Goal: Task Accomplishment & Management: Manage account settings

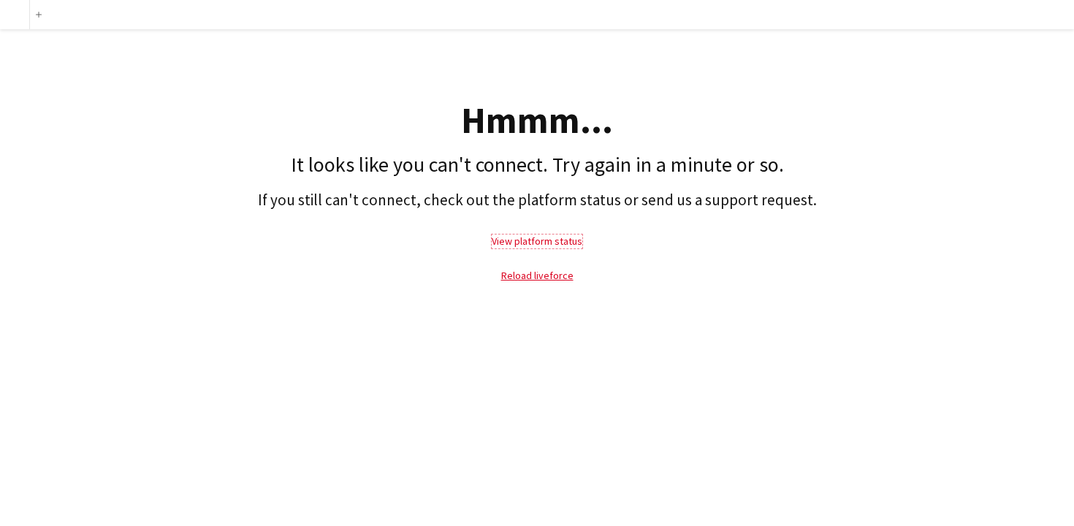
click at [547, 242] on link "View platform status" at bounding box center [537, 240] width 91 height 13
click at [550, 277] on link "Reload liveforce" at bounding box center [537, 275] width 72 height 13
click at [543, 274] on link "Reload liveforce" at bounding box center [537, 275] width 72 height 13
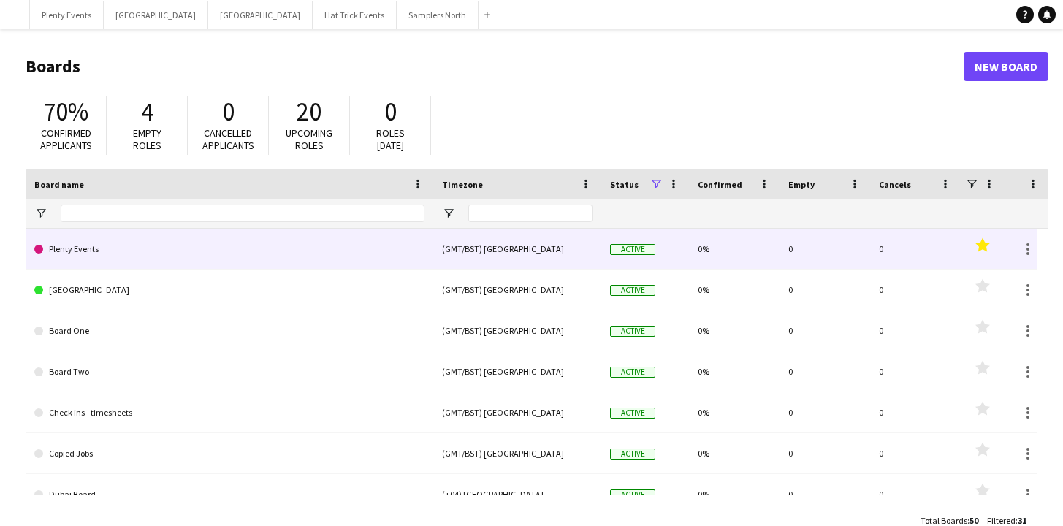
click at [83, 251] on link "Plenty Events" at bounding box center [229, 249] width 390 height 41
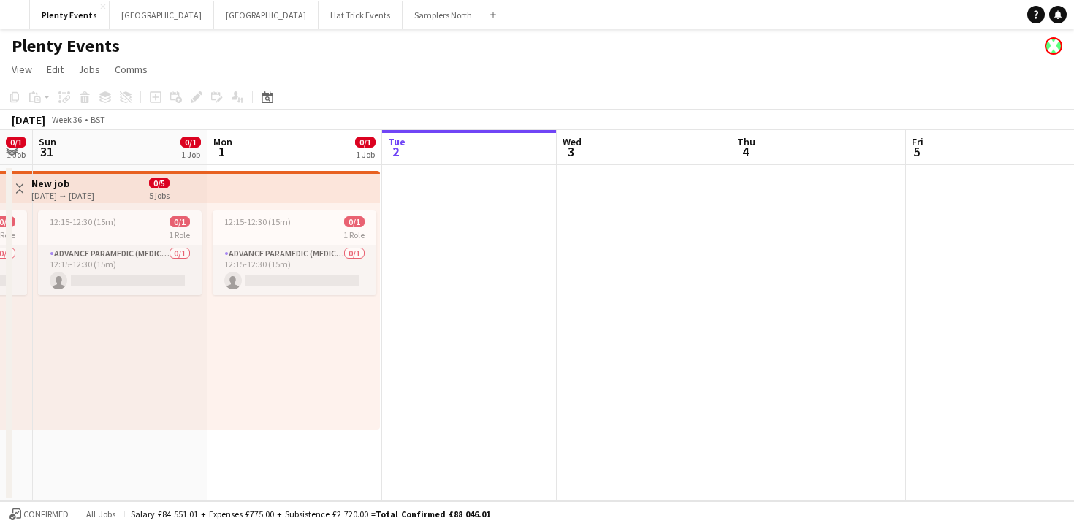
scroll to position [0, 305]
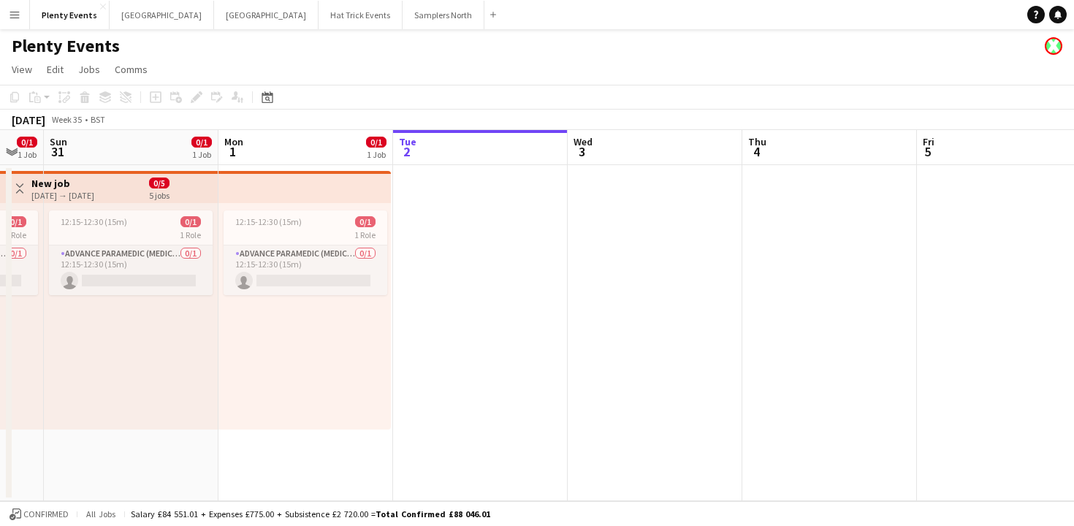
drag, startPoint x: 287, startPoint y: 336, endPoint x: 427, endPoint y: 322, distance: 140.2
click at [427, 322] on app-calendar-viewport "Fri 29 0/1 1 Job Sat 30 0/1 1 Job Sun 31 0/1 1 Job Mon 1 0/1 1 Job Tue 2 Wed 3 …" at bounding box center [537, 315] width 1074 height 371
click at [140, 15] on button "London Close" at bounding box center [162, 15] width 104 height 28
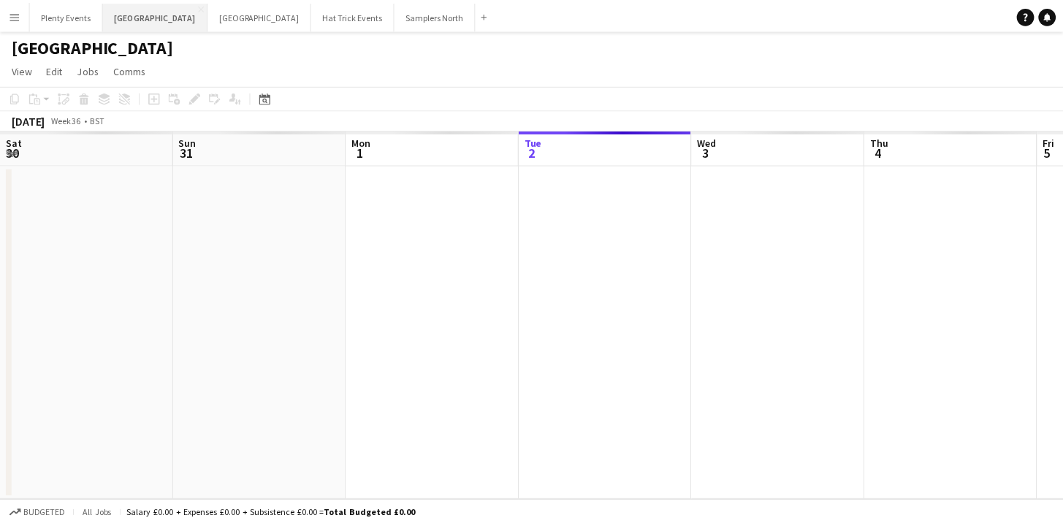
scroll to position [0, 349]
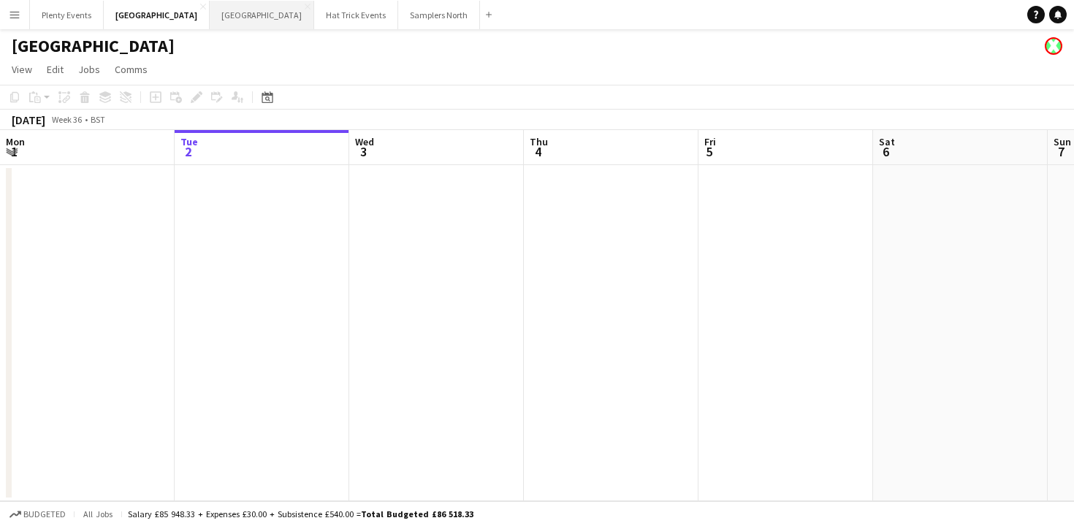
click at [210, 18] on button "Manchester Close" at bounding box center [262, 15] width 104 height 28
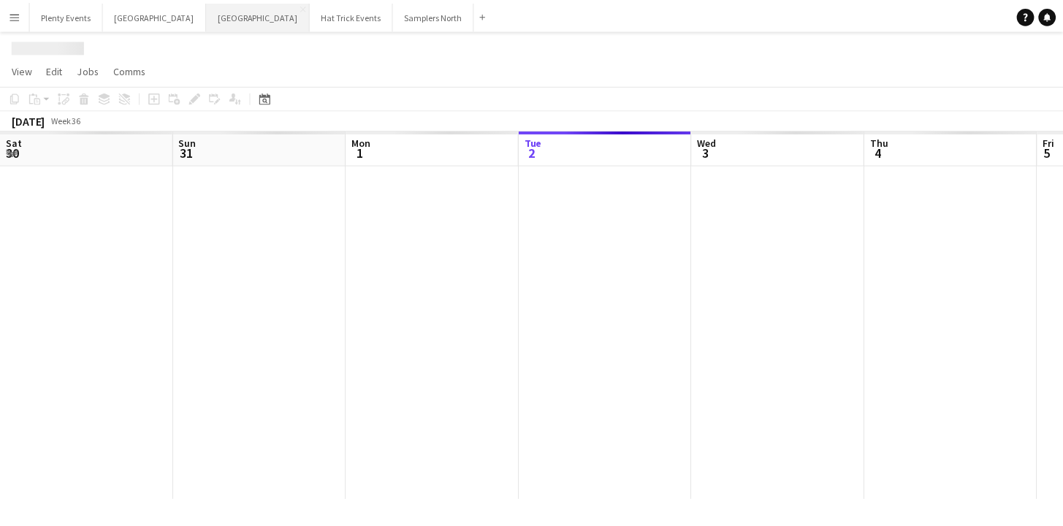
scroll to position [0, 349]
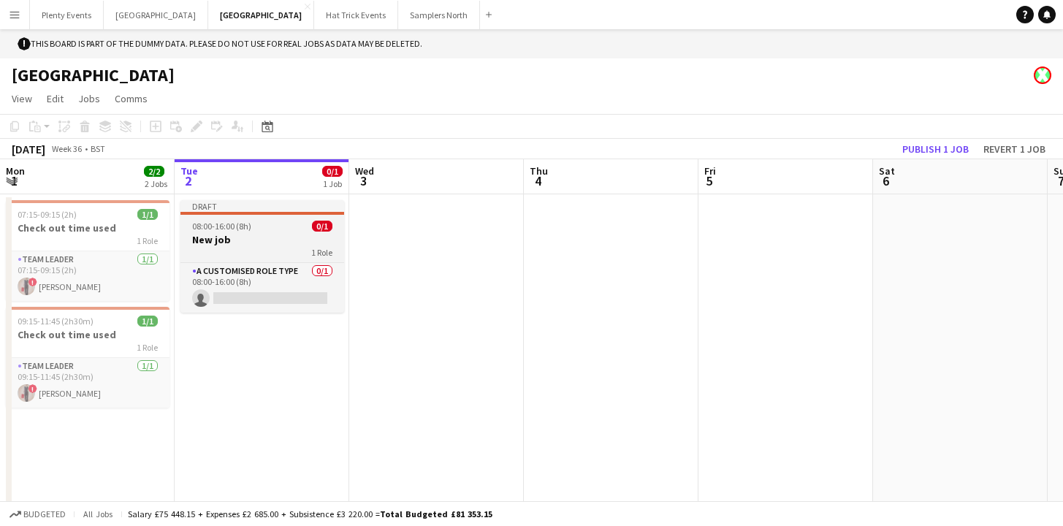
click at [260, 246] on div "1 Role" at bounding box center [262, 252] width 164 height 12
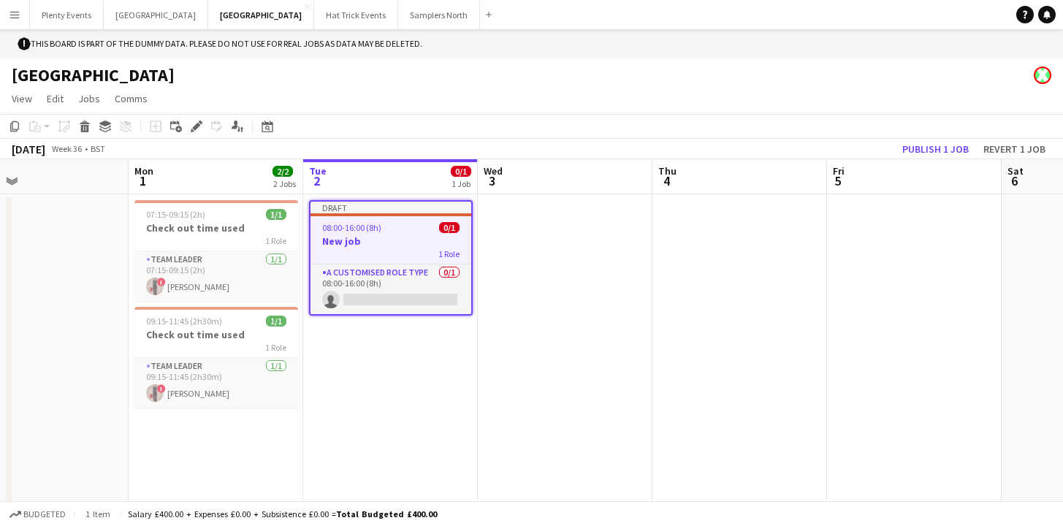
scroll to position [0, 372]
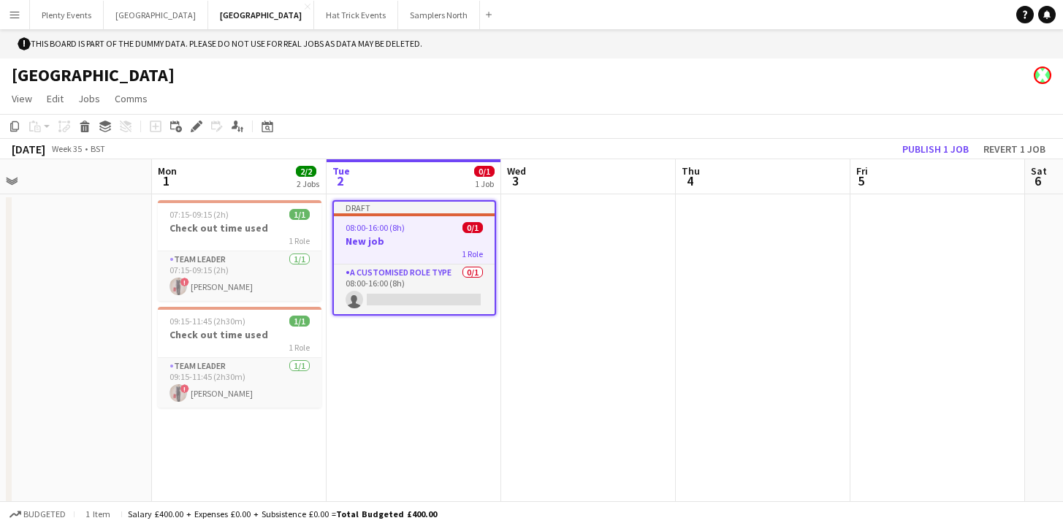
drag, startPoint x: 434, startPoint y: 289, endPoint x: 586, endPoint y: 278, distance: 152.3
click at [586, 278] on app-calendar-viewport "Fri 29 1/1 1 Job Sat 30 3/15 1 Job Sun 31 Mon 1 2/2 2 Jobs Tue 2 0/1 1 Job Wed …" at bounding box center [531, 344] width 1063 height 371
click at [196, 129] on icon at bounding box center [196, 127] width 8 height 8
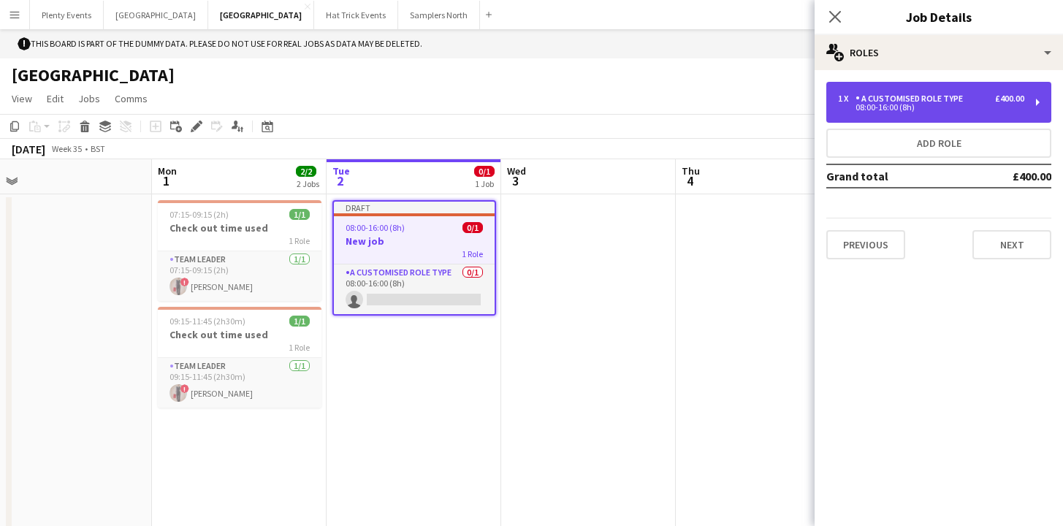
click at [982, 112] on div "1 x A Customised Role Type £400.00 08:00-16:00 (8h)" at bounding box center [938, 102] width 225 height 41
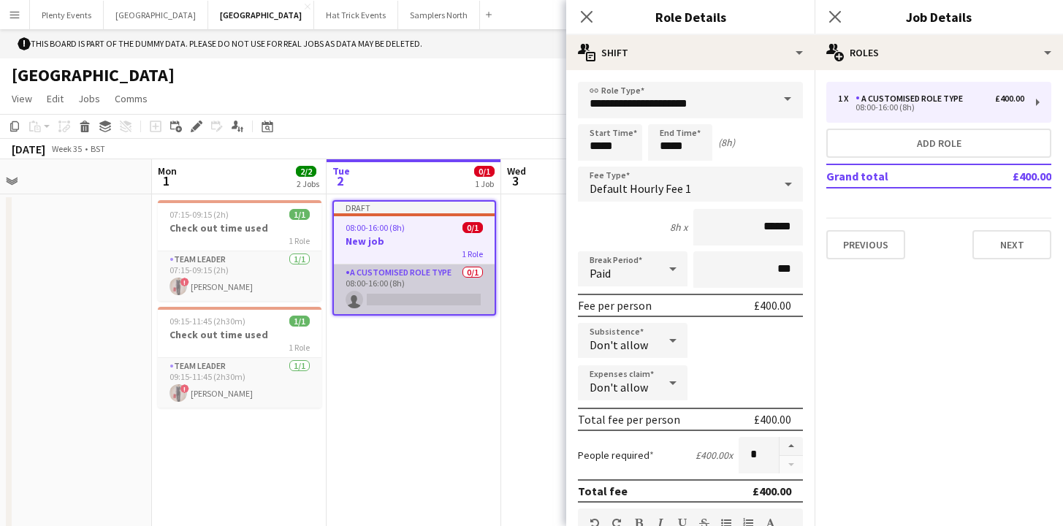
click at [443, 295] on app-card-role "A Customised Role Type 0/1 08:00-16:00 (8h) single-neutral-actions" at bounding box center [414, 289] width 161 height 50
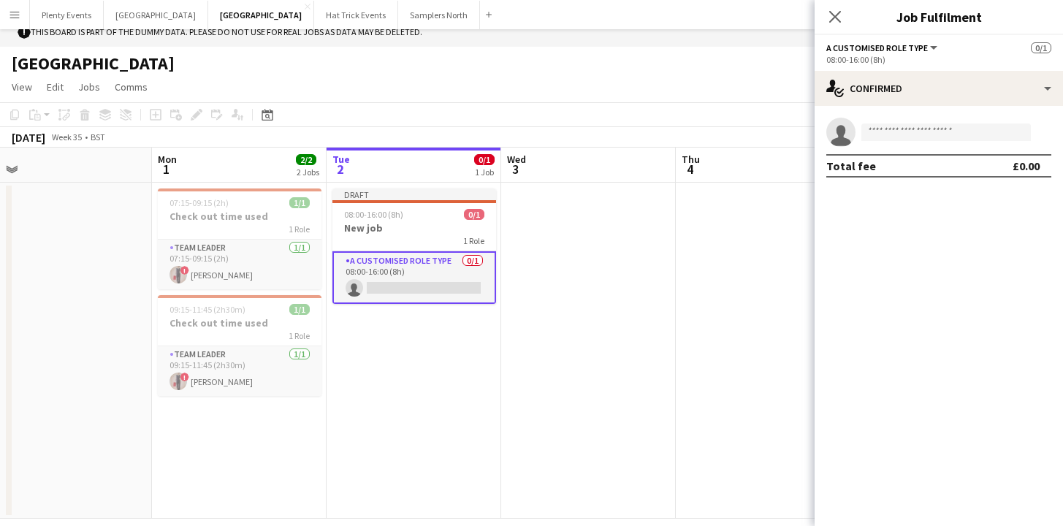
scroll to position [29, 0]
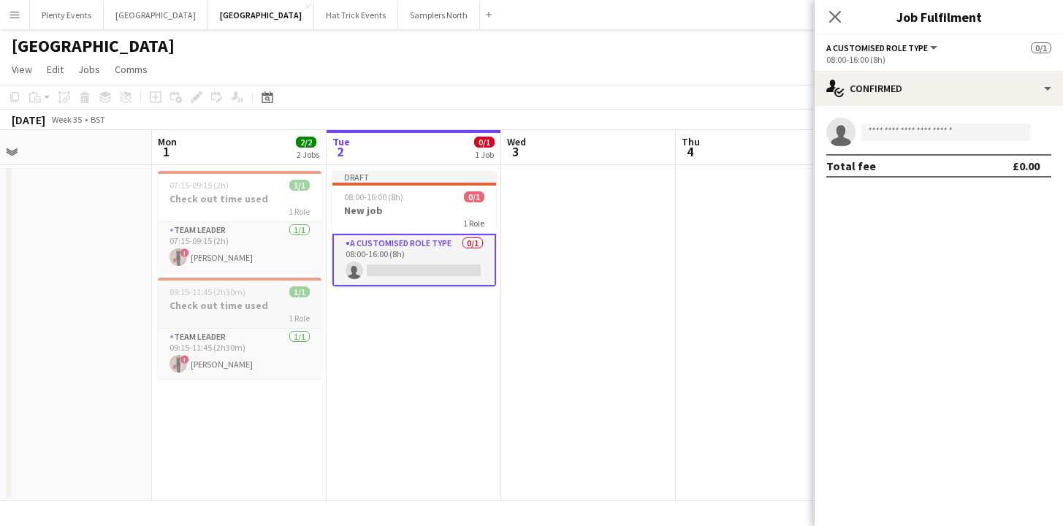
click at [249, 316] on div "1 Role" at bounding box center [240, 318] width 164 height 12
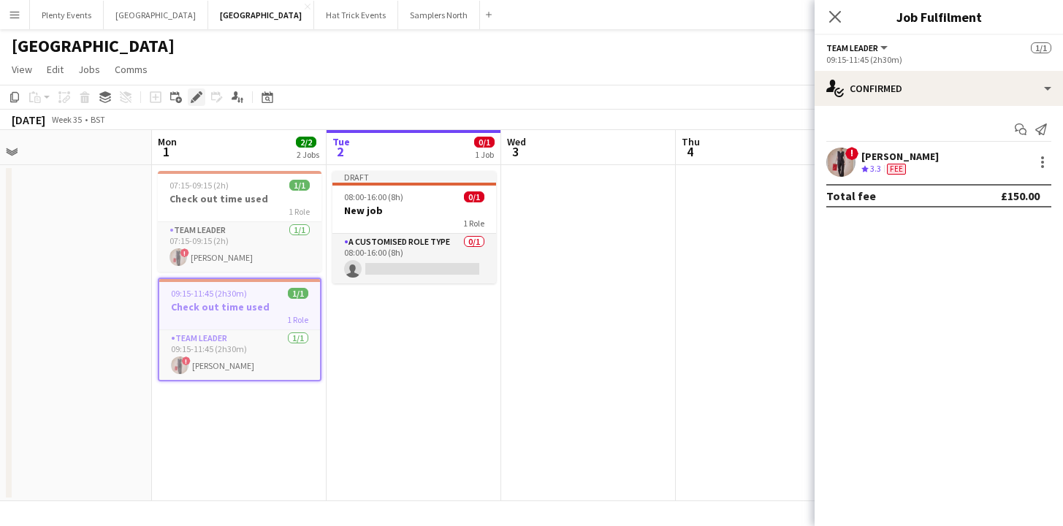
click at [195, 97] on icon at bounding box center [196, 97] width 8 height 8
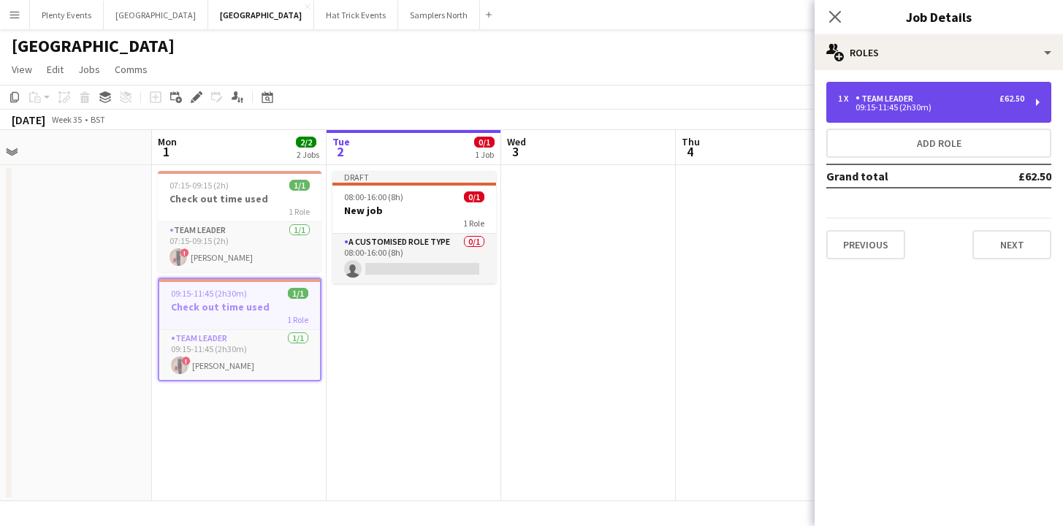
click at [966, 107] on div "09:15-11:45 (2h30m)" at bounding box center [931, 107] width 186 height 7
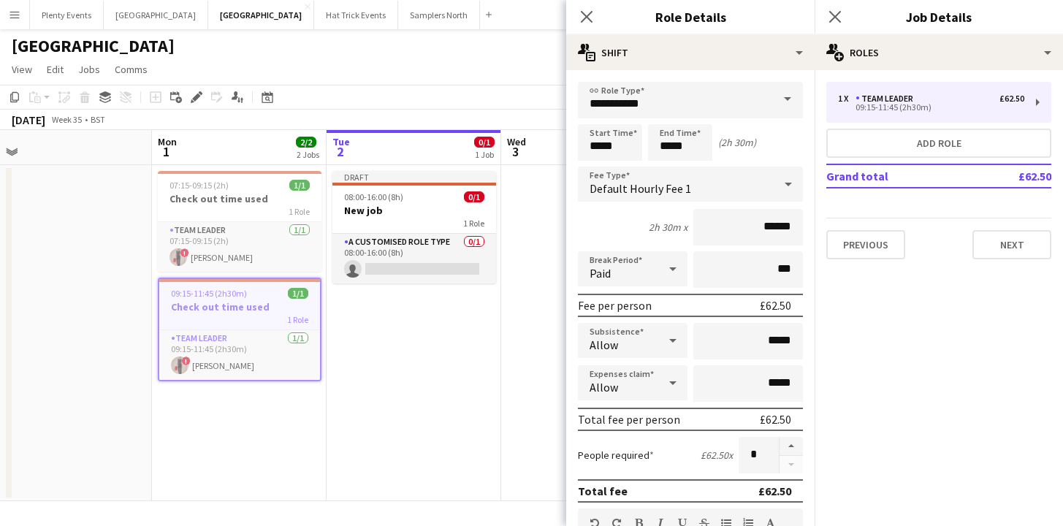
click at [669, 343] on icon at bounding box center [673, 340] width 18 height 29
click at [624, 419] on span "Don't allow" at bounding box center [629, 418] width 81 height 14
click at [666, 381] on icon at bounding box center [673, 382] width 18 height 29
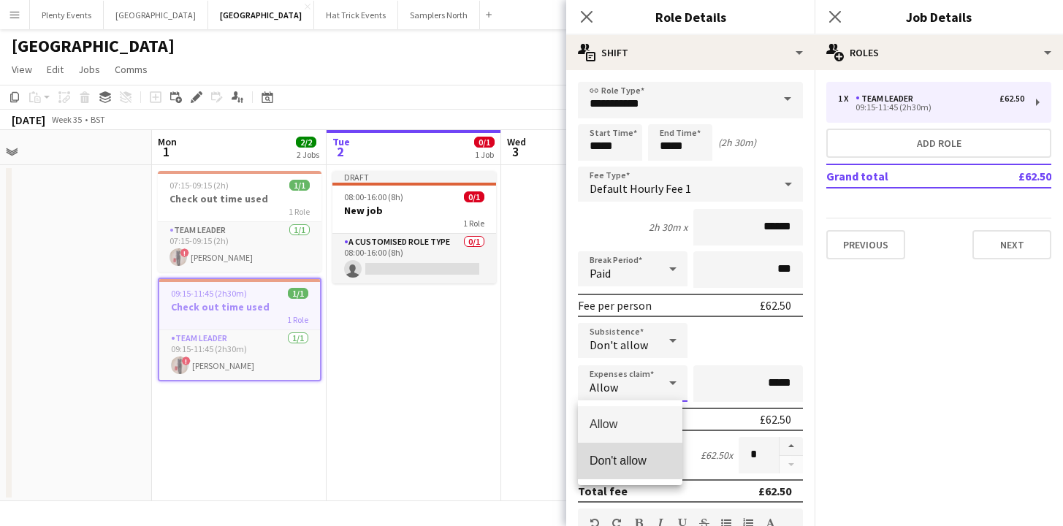
click at [623, 457] on span "Don't allow" at bounding box center [629, 461] width 81 height 14
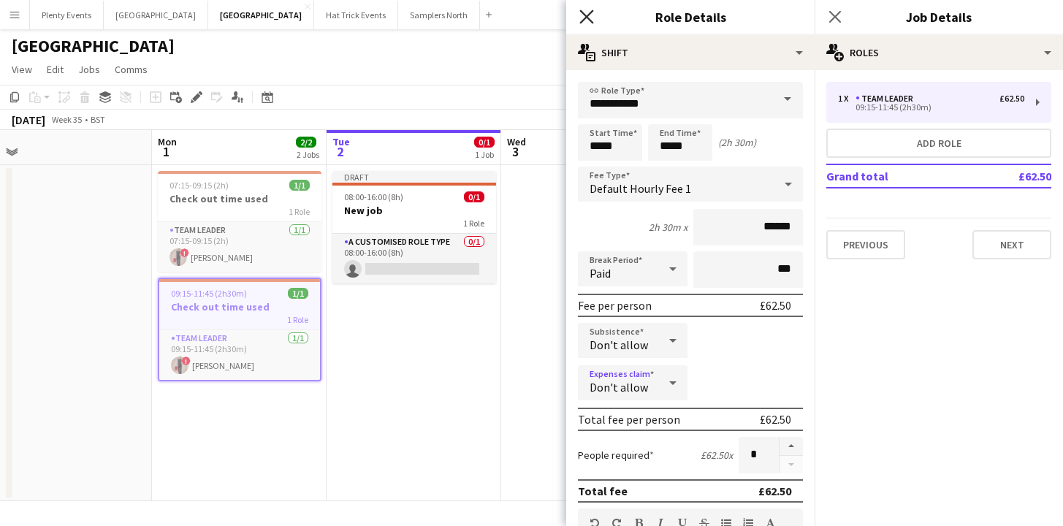
click at [587, 21] on icon "Close pop-in" at bounding box center [586, 16] width 14 height 14
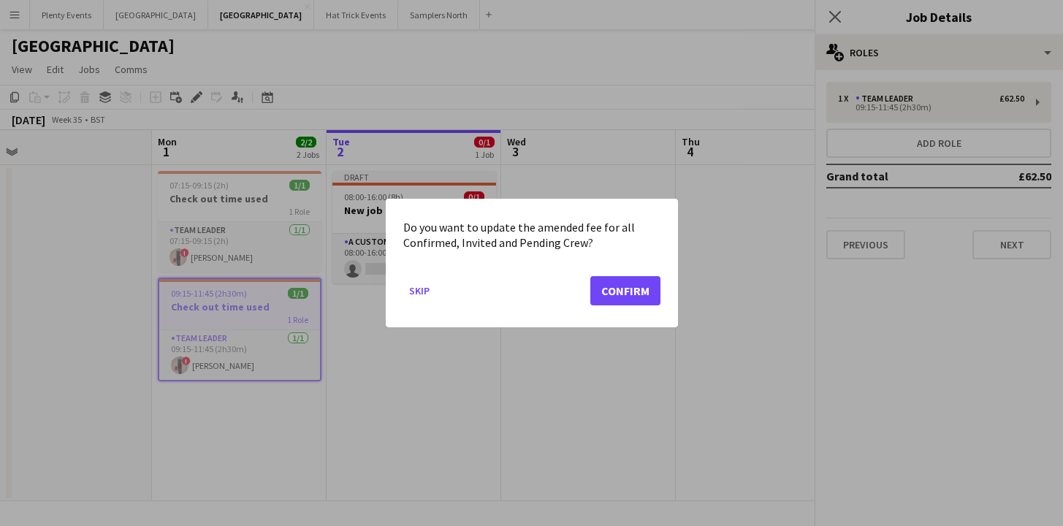
scroll to position [0, 0]
click at [617, 297] on button "Confirm" at bounding box center [625, 290] width 70 height 29
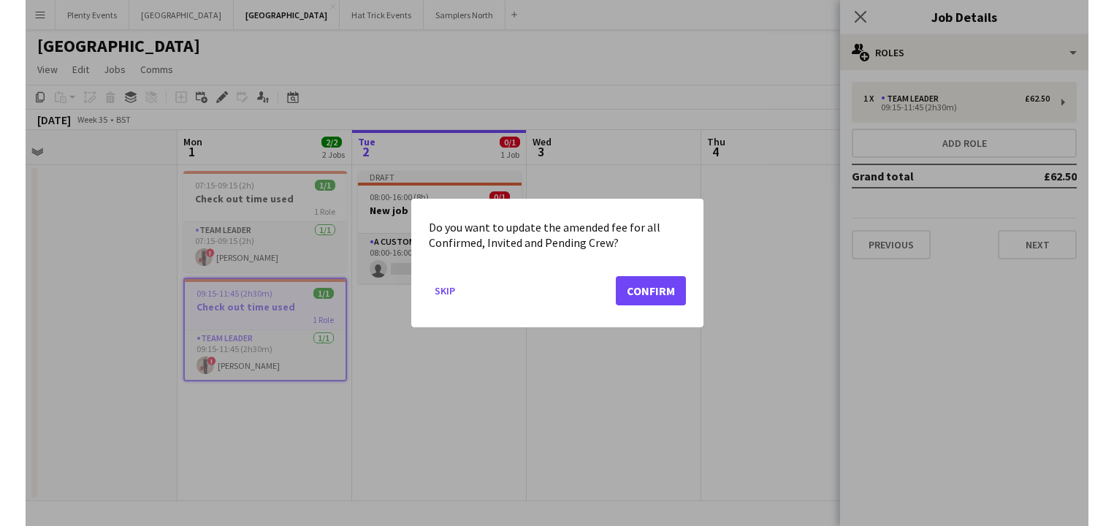
scroll to position [29, 0]
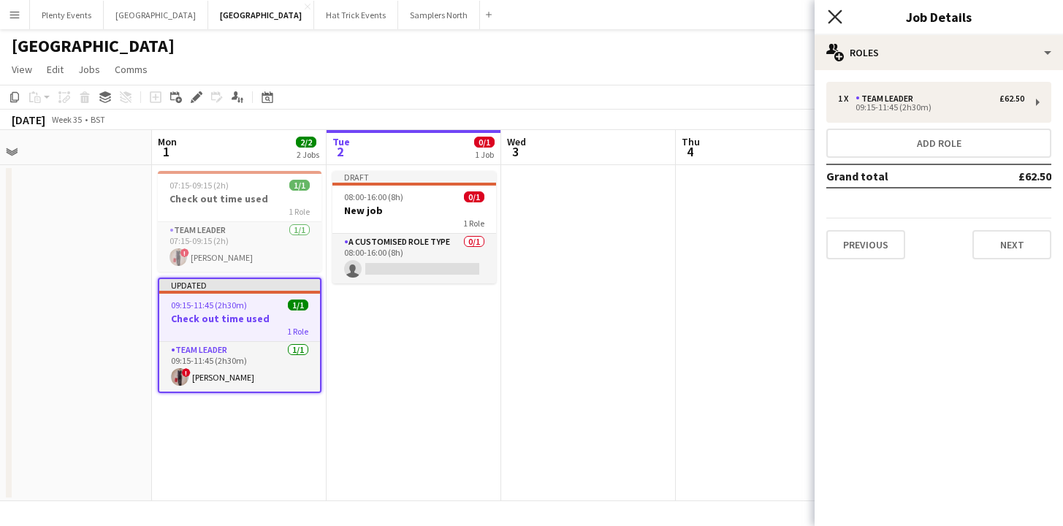
click at [839, 18] on icon "Close pop-in" at bounding box center [835, 16] width 14 height 14
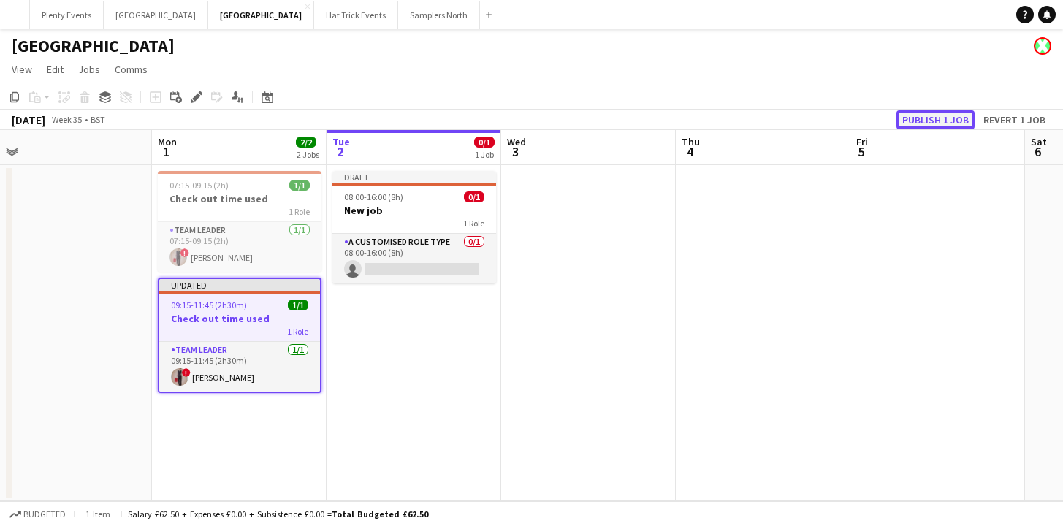
click at [941, 123] on button "Publish 1 job" at bounding box center [935, 119] width 78 height 19
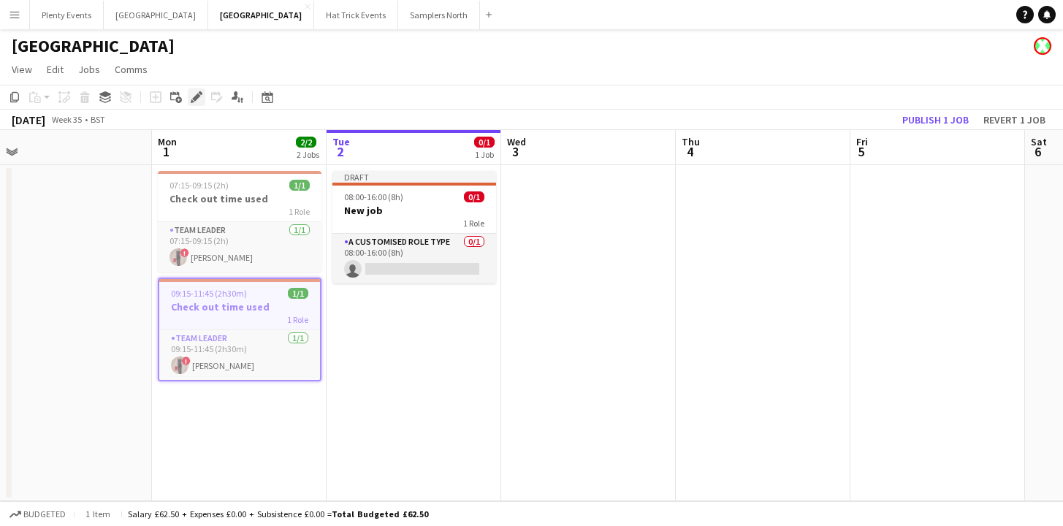
click at [197, 94] on icon at bounding box center [196, 97] width 8 height 8
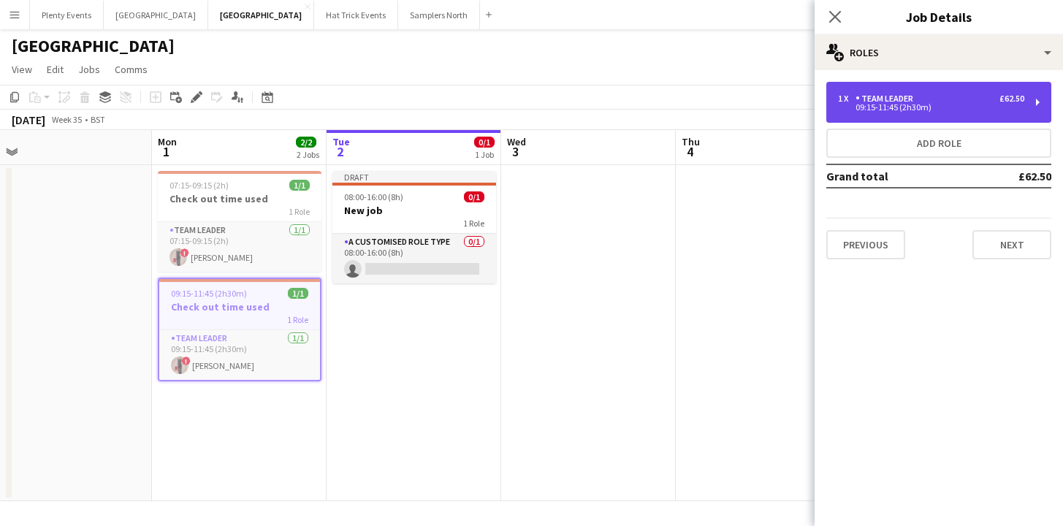
click at [971, 110] on div "09:15-11:45 (2h30m)" at bounding box center [931, 107] width 186 height 7
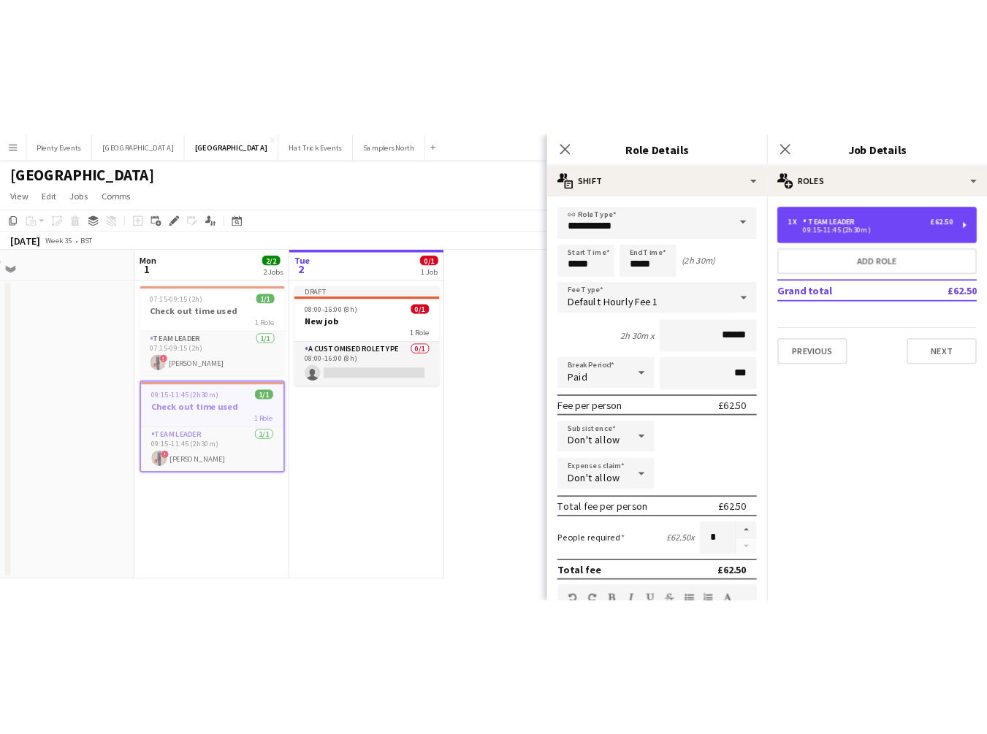
scroll to position [0, 0]
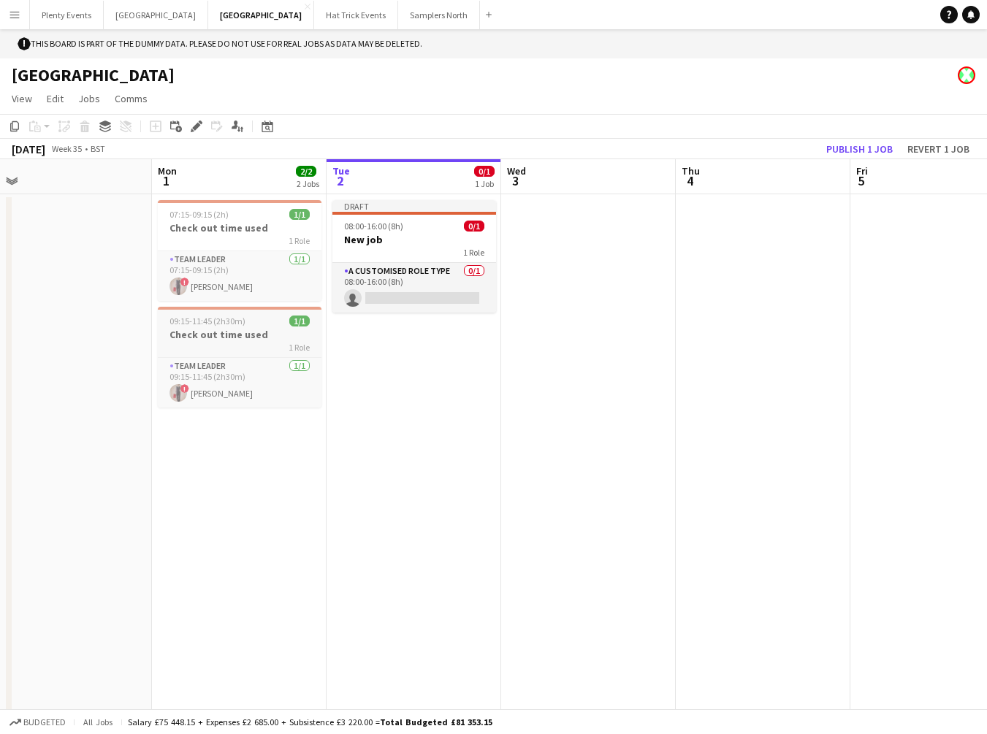
click at [245, 332] on h3 "Check out time used" at bounding box center [240, 334] width 164 height 13
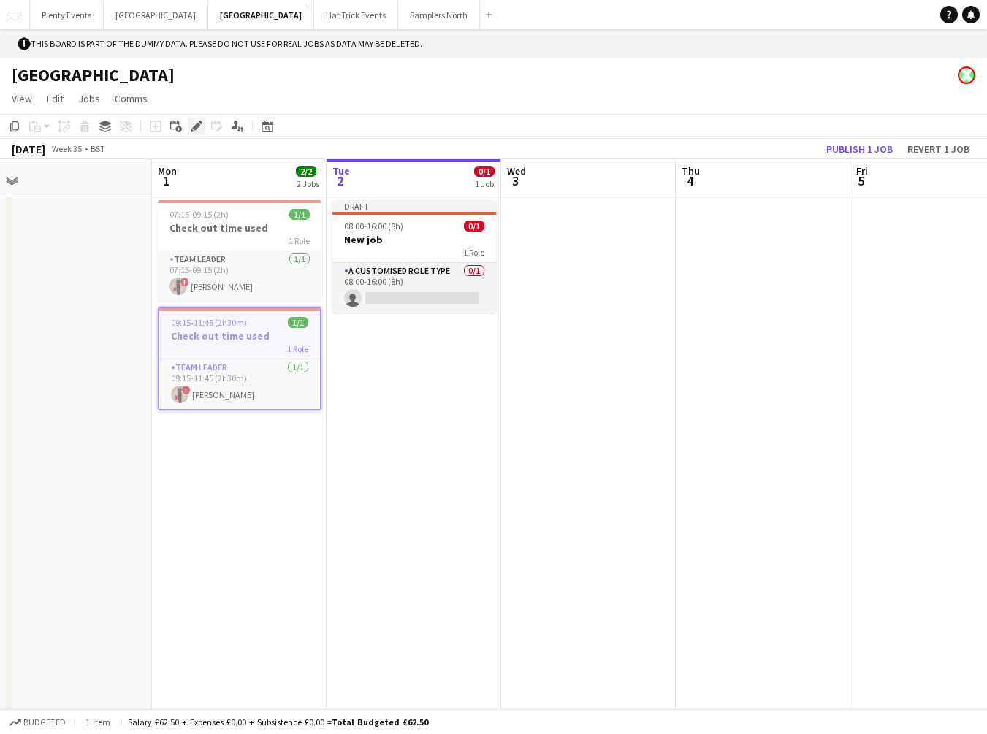
click at [191, 130] on icon "Edit" at bounding box center [197, 127] width 12 height 12
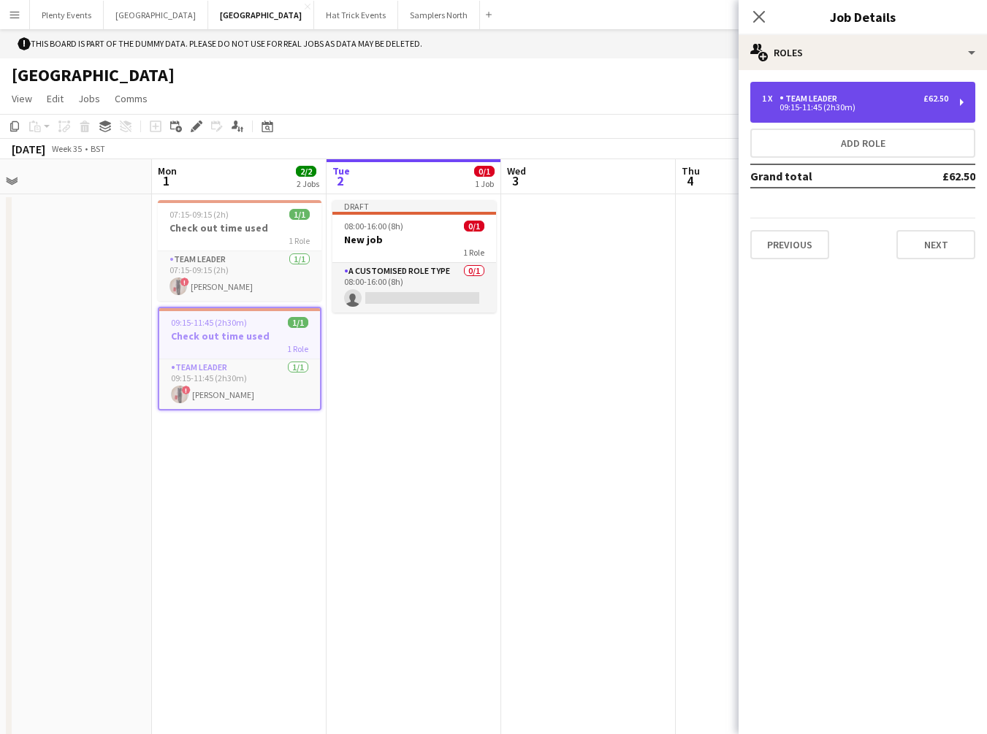
click at [943, 97] on div "£62.50" at bounding box center [935, 98] width 25 height 10
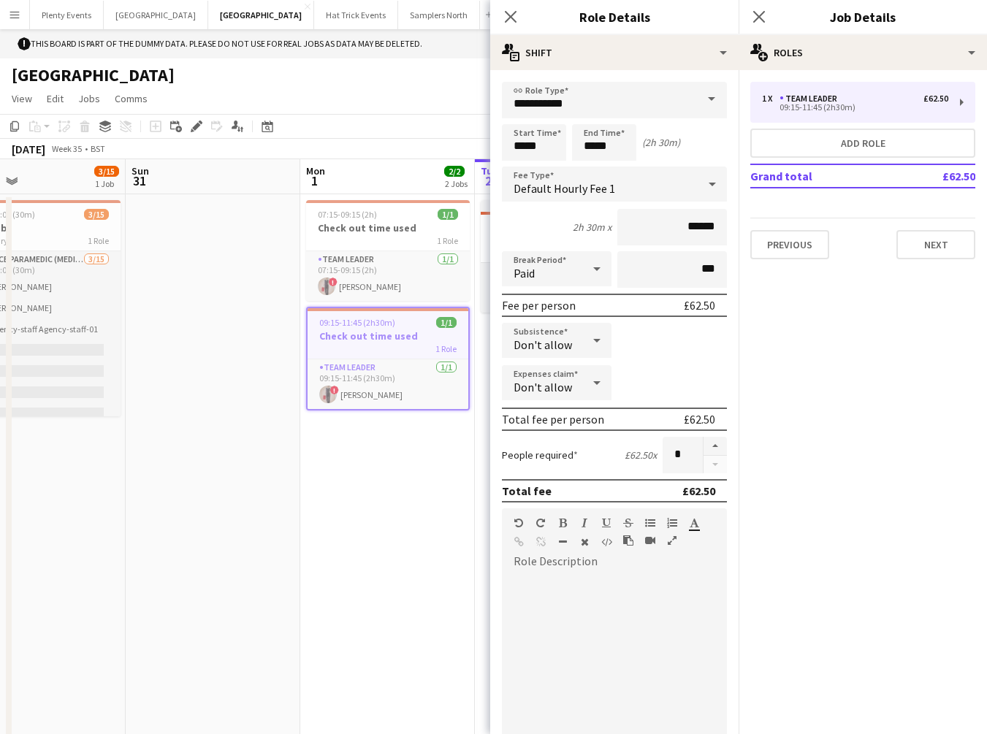
scroll to position [0, 397]
drag, startPoint x: 203, startPoint y: 550, endPoint x: 353, endPoint y: 568, distance: 150.8
click at [353, 525] on app-calendar-viewport "Thu 28 2/2 1 Job Fri 29 1/1 1 Job Sat 30 3/15 1 Job Sun 31 Mon 1 2/2 2 Jobs Tue…" at bounding box center [493, 448] width 987 height 579
click at [593, 337] on icon at bounding box center [597, 340] width 18 height 29
click at [546, 386] on span "Allow" at bounding box center [553, 382] width 81 height 14
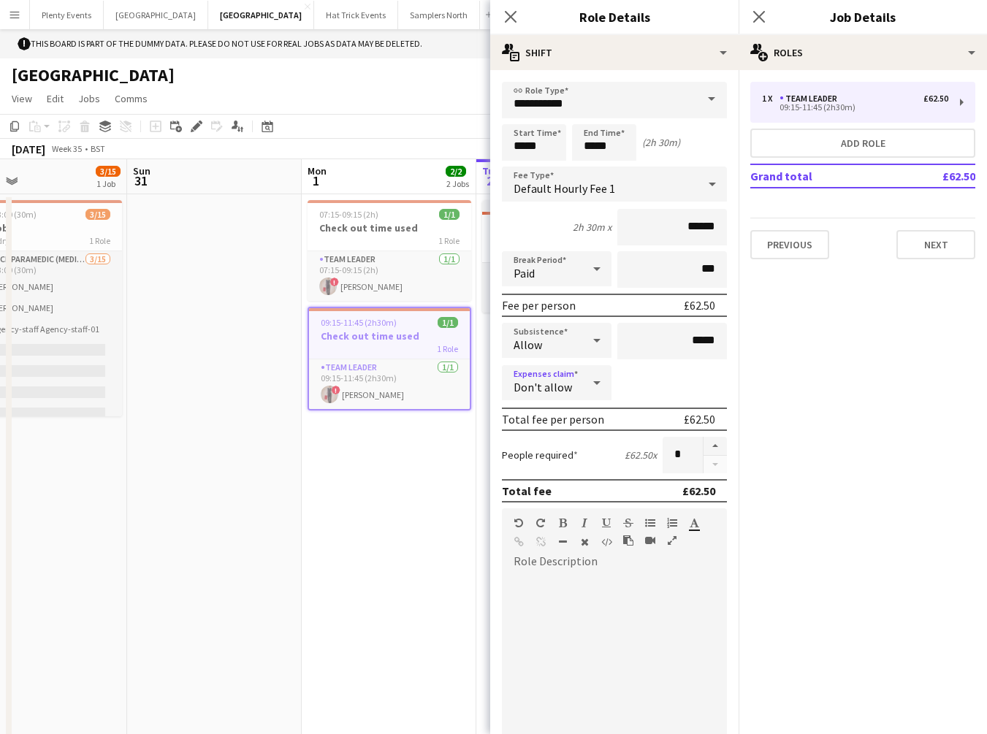
click at [593, 385] on icon at bounding box center [597, 382] width 18 height 29
click at [562, 424] on span "Allow" at bounding box center [556, 424] width 86 height 14
click at [589, 341] on icon at bounding box center [597, 340] width 18 height 29
click at [558, 423] on span "Don't allow" at bounding box center [553, 418] width 81 height 14
click at [593, 382] on icon at bounding box center [596, 383] width 7 height 4
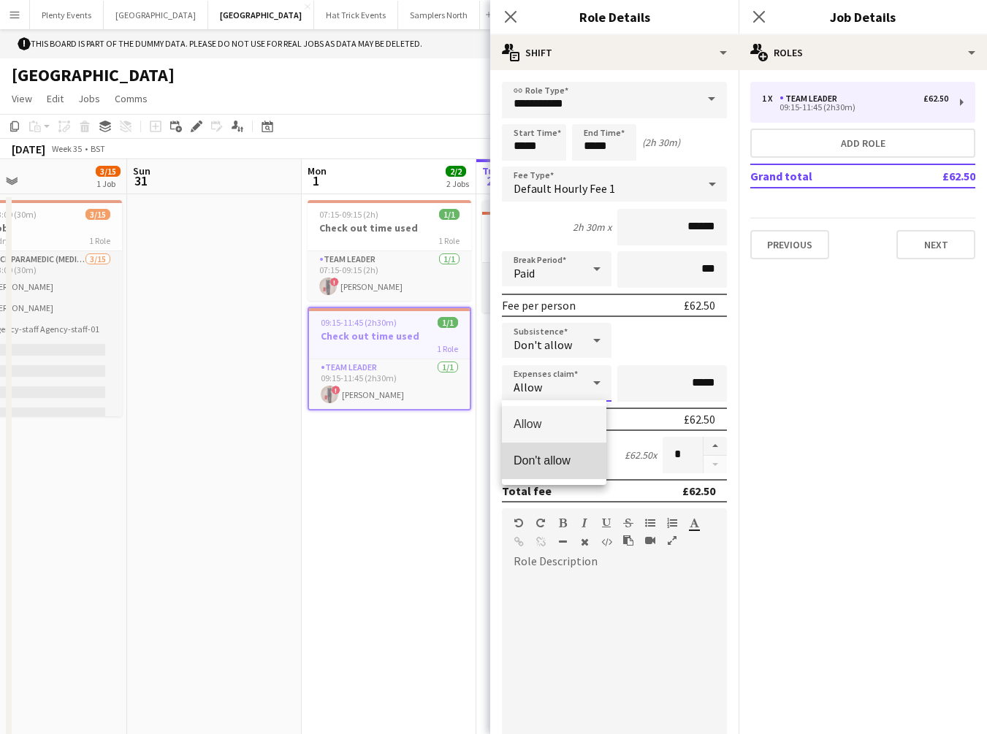
click at [557, 455] on span "Don't allow" at bounding box center [553, 461] width 81 height 14
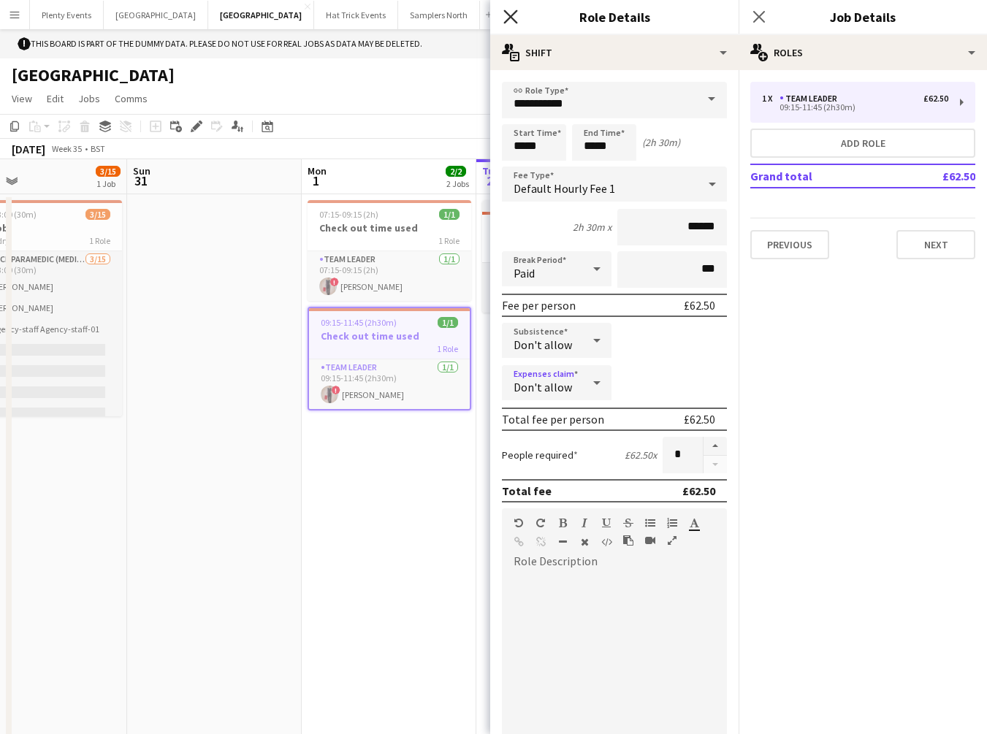
click at [510, 20] on icon "Close pop-in" at bounding box center [510, 16] width 14 height 14
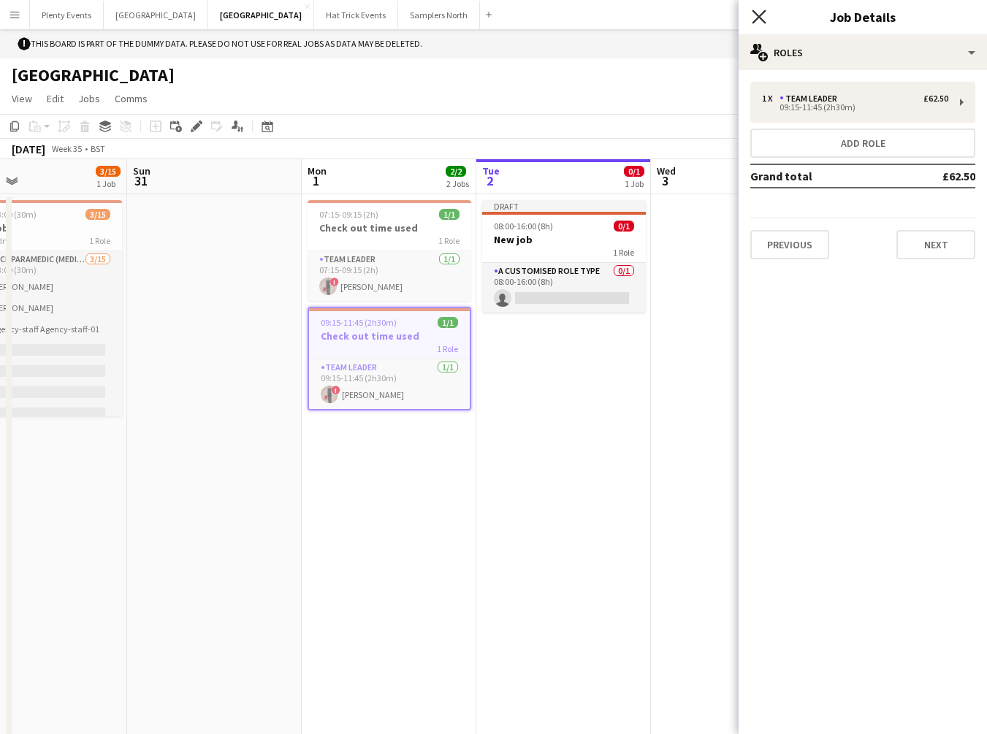
click at [758, 18] on icon "Close pop-in" at bounding box center [759, 16] width 14 height 14
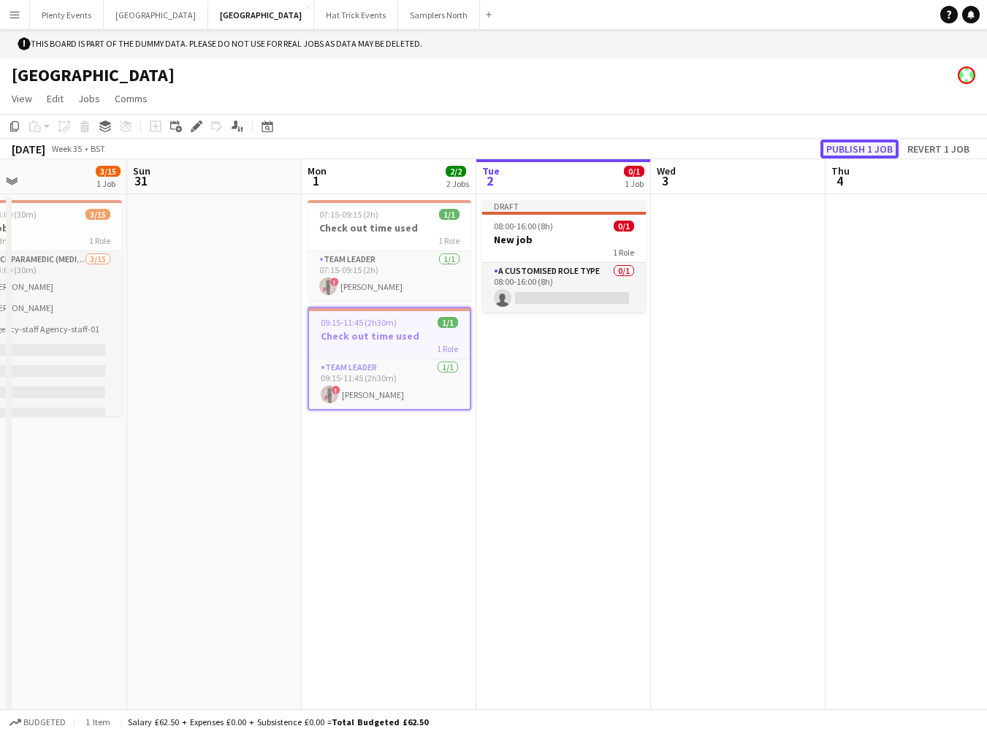
click at [869, 153] on button "Publish 1 job" at bounding box center [859, 149] width 78 height 19
click at [194, 130] on icon "Edit" at bounding box center [197, 127] width 12 height 12
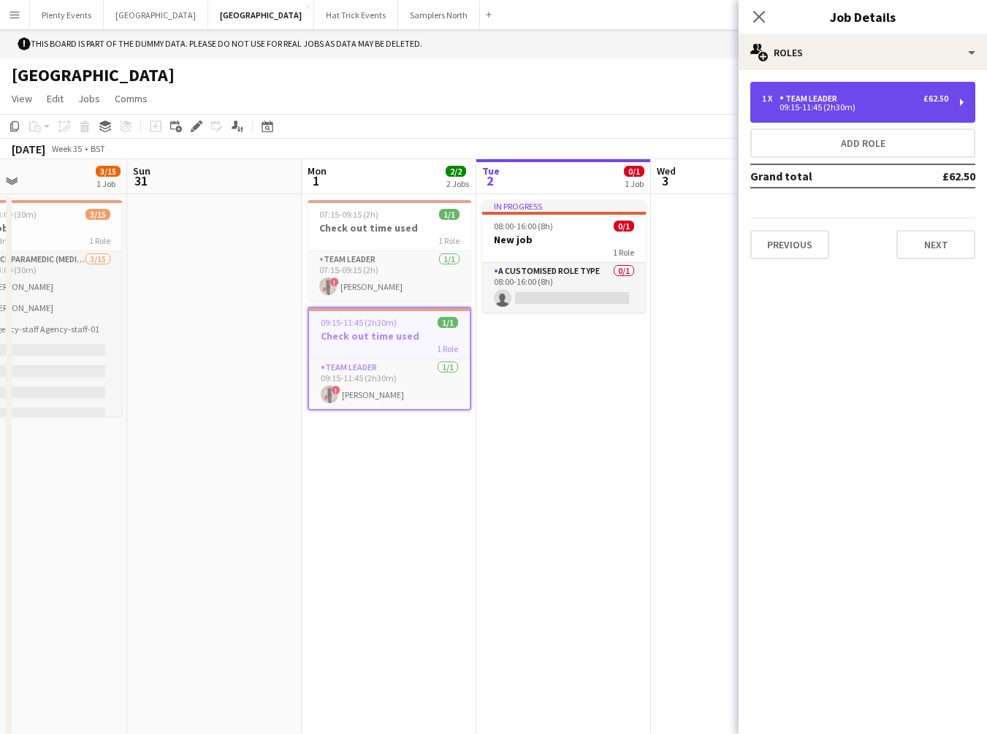
click at [917, 110] on div "09:15-11:45 (2h30m)" at bounding box center [855, 107] width 186 height 7
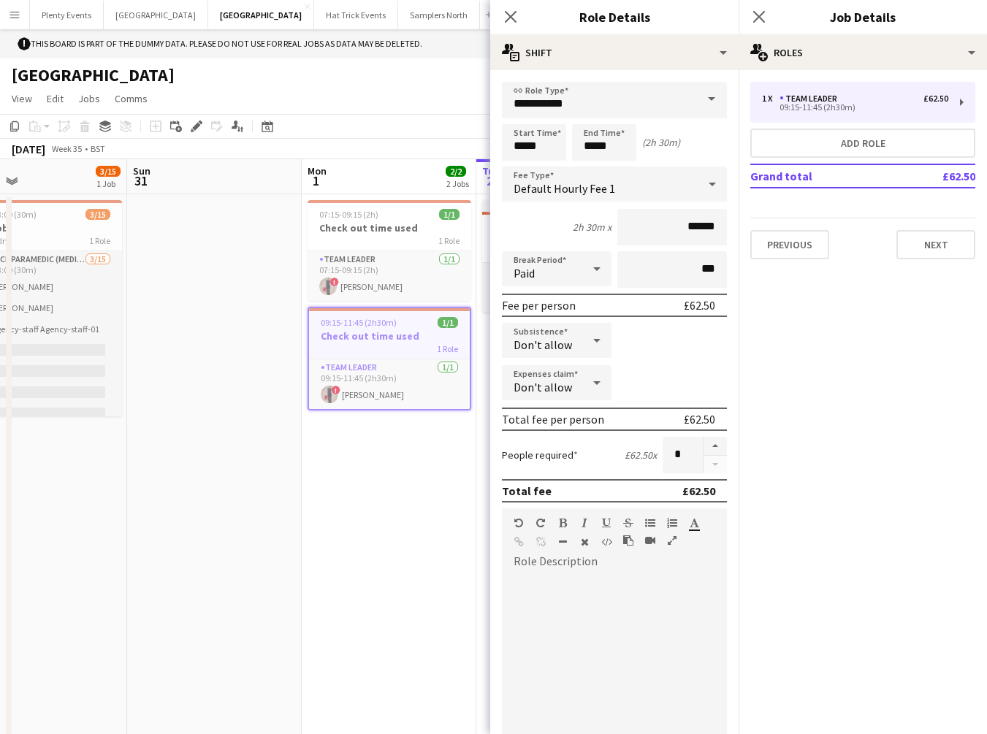
click at [592, 337] on icon at bounding box center [597, 340] width 18 height 29
click at [568, 379] on span "Allow" at bounding box center [553, 382] width 81 height 14
click at [591, 380] on icon at bounding box center [597, 382] width 18 height 29
click at [569, 421] on span "Allow" at bounding box center [556, 424] width 86 height 14
click at [593, 341] on icon at bounding box center [596, 341] width 7 height 4
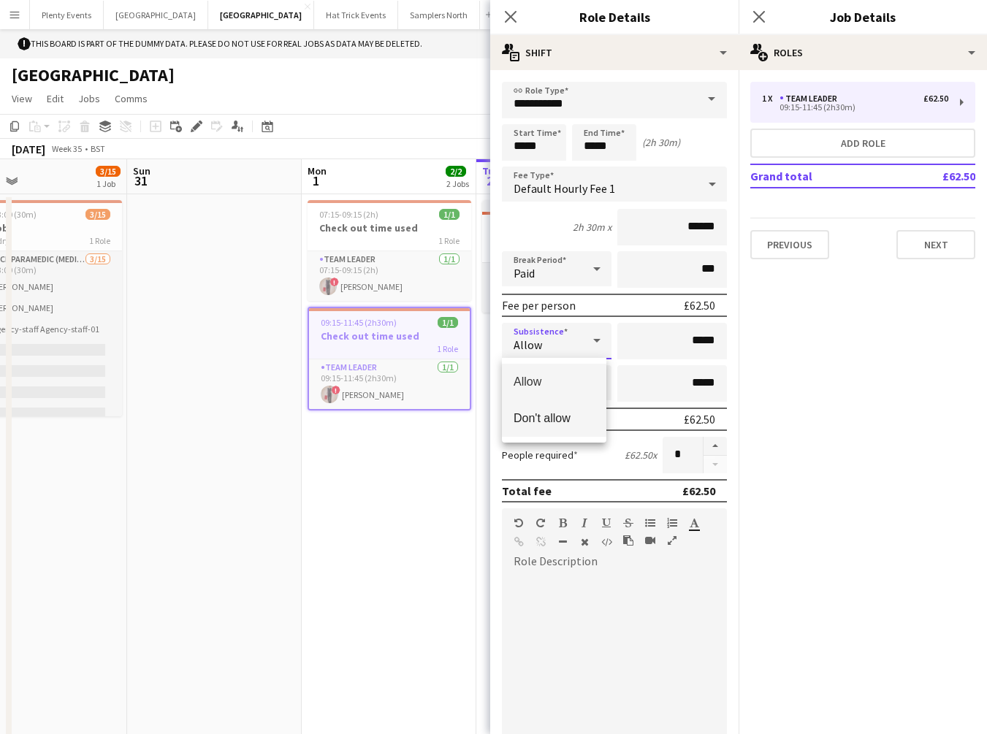
click at [552, 419] on span "Don't allow" at bounding box center [553, 418] width 81 height 14
click at [592, 384] on icon at bounding box center [597, 382] width 18 height 29
click at [549, 462] on span "Don't allow" at bounding box center [553, 461] width 81 height 14
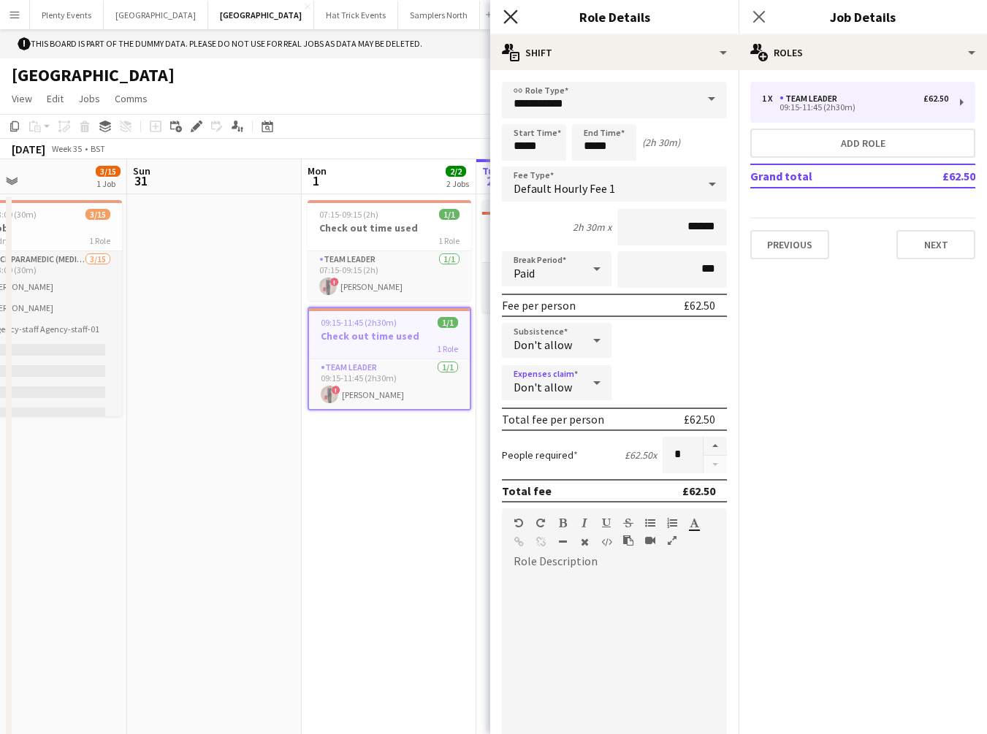
click at [514, 20] on icon at bounding box center [510, 16] width 14 height 14
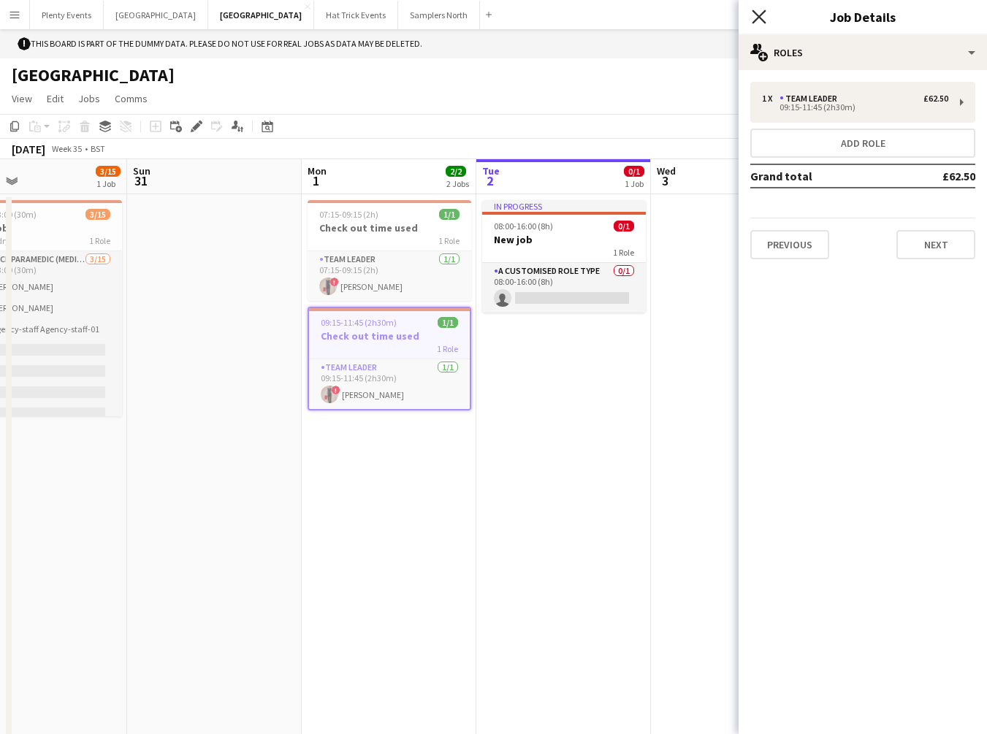
click at [762, 18] on icon "Close pop-in" at bounding box center [759, 16] width 14 height 14
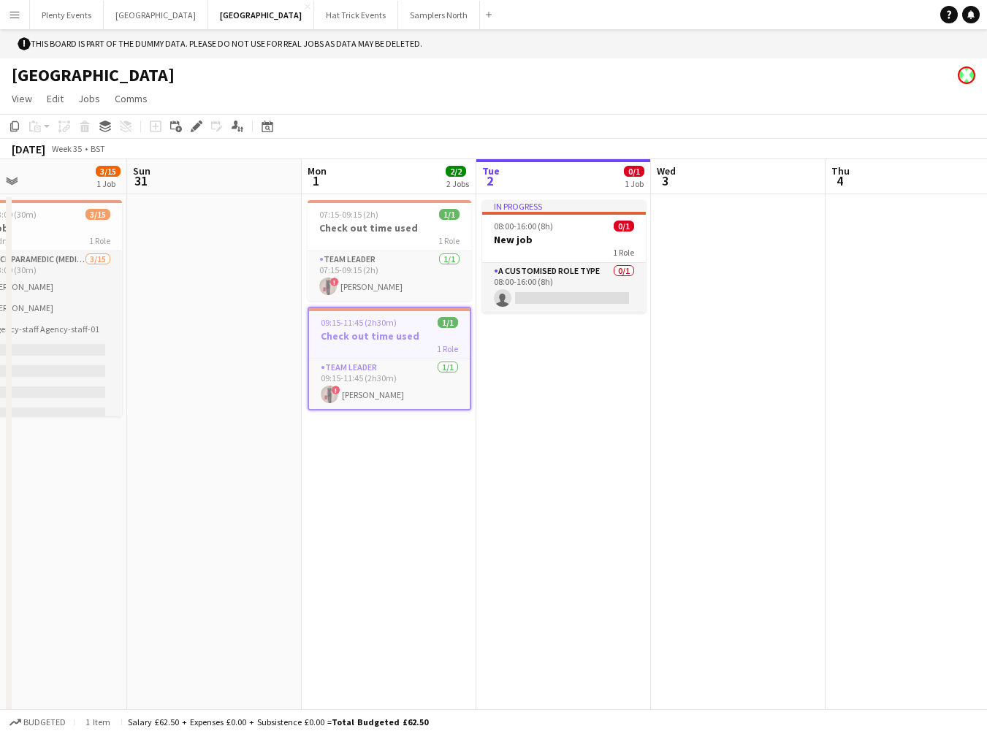
click at [771, 96] on app-page-menu "View Day view expanded Day view collapsed Month view Date picker Jump to today …" at bounding box center [493, 100] width 987 height 28
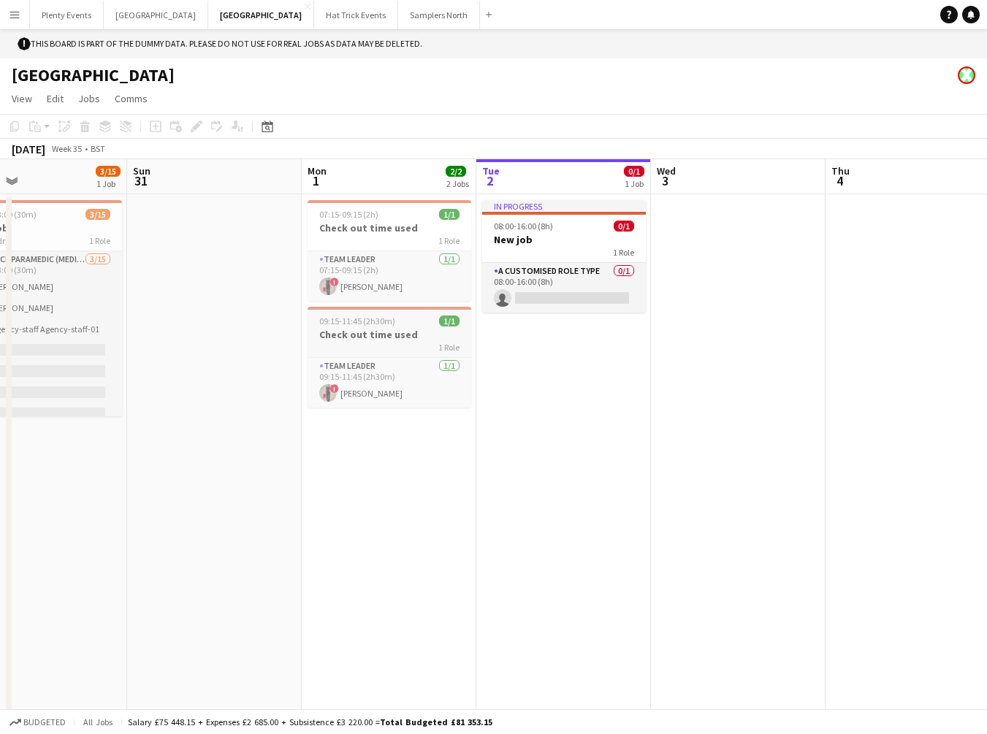
click at [389, 345] on div "1 Role" at bounding box center [390, 347] width 164 height 12
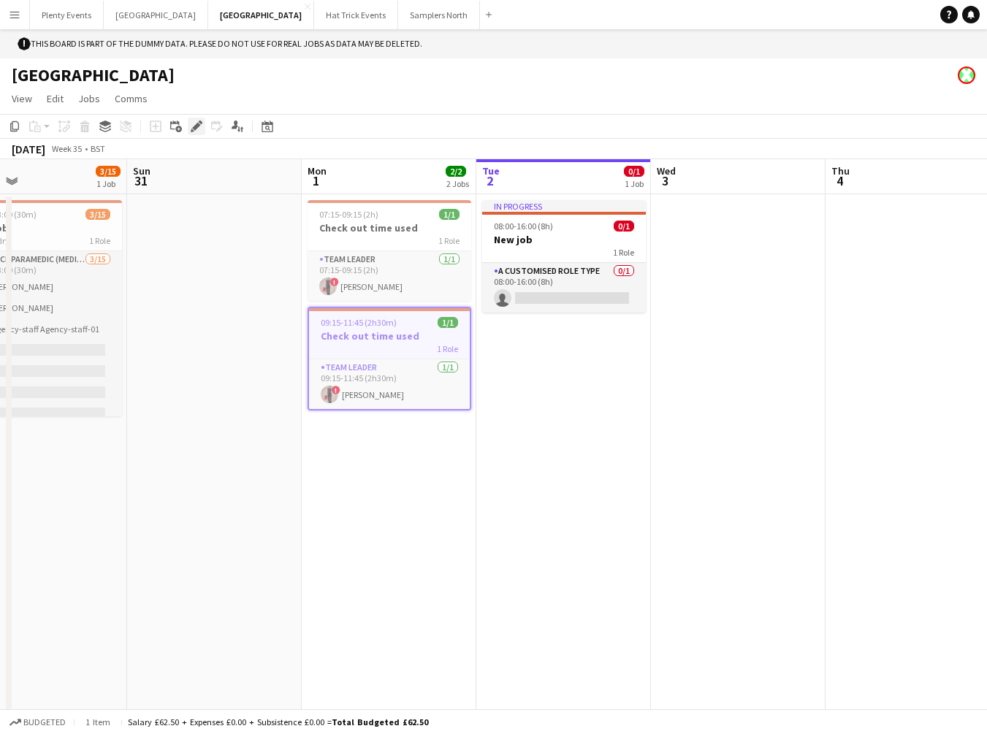
click at [195, 127] on icon at bounding box center [196, 127] width 8 height 8
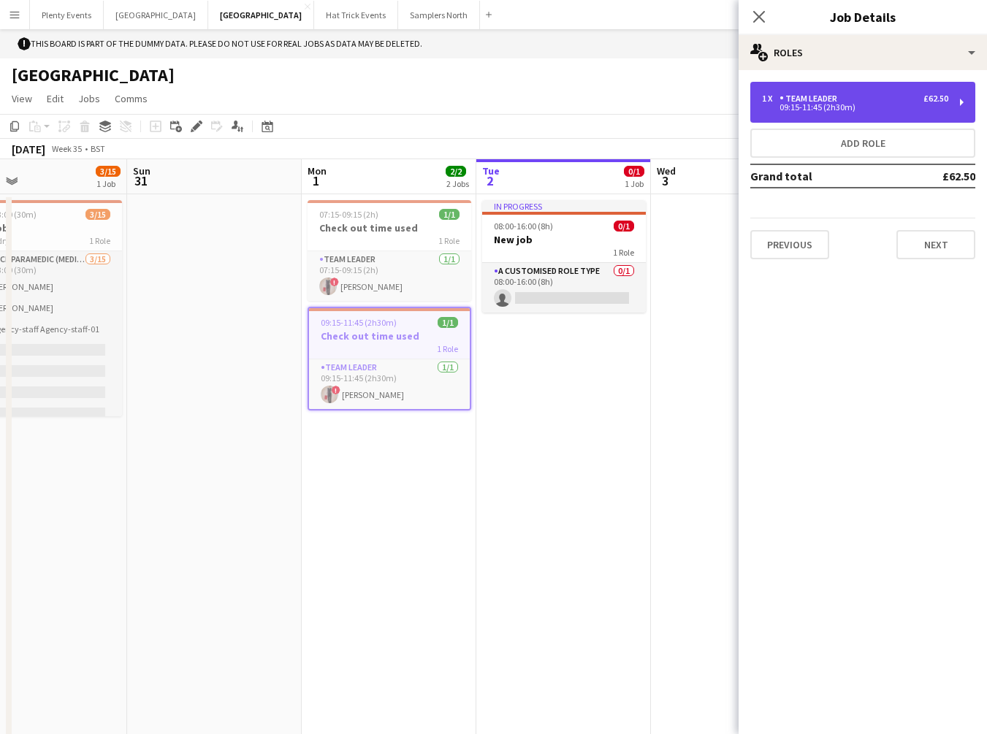
click at [942, 104] on div "09:15-11:45 (2h30m)" at bounding box center [855, 107] width 186 height 7
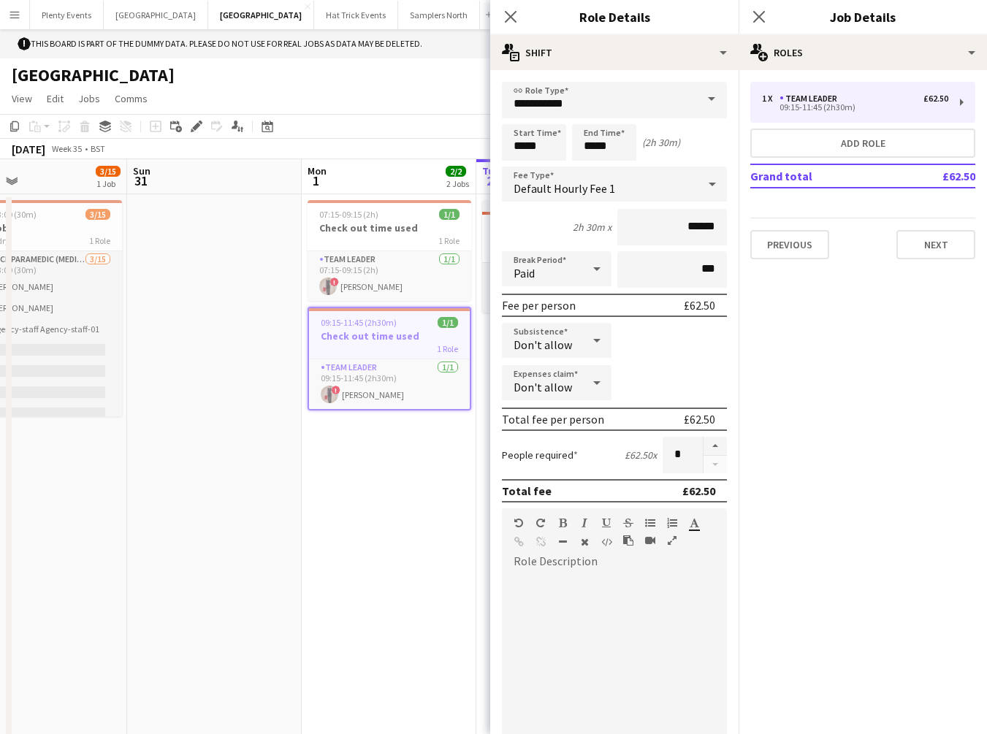
click at [597, 338] on icon at bounding box center [597, 340] width 18 height 29
click at [556, 383] on span "Allow" at bounding box center [553, 382] width 81 height 14
click at [591, 382] on icon at bounding box center [597, 382] width 18 height 29
click at [548, 424] on span "Allow" at bounding box center [556, 424] width 86 height 14
click at [509, 14] on icon at bounding box center [510, 16] width 14 height 14
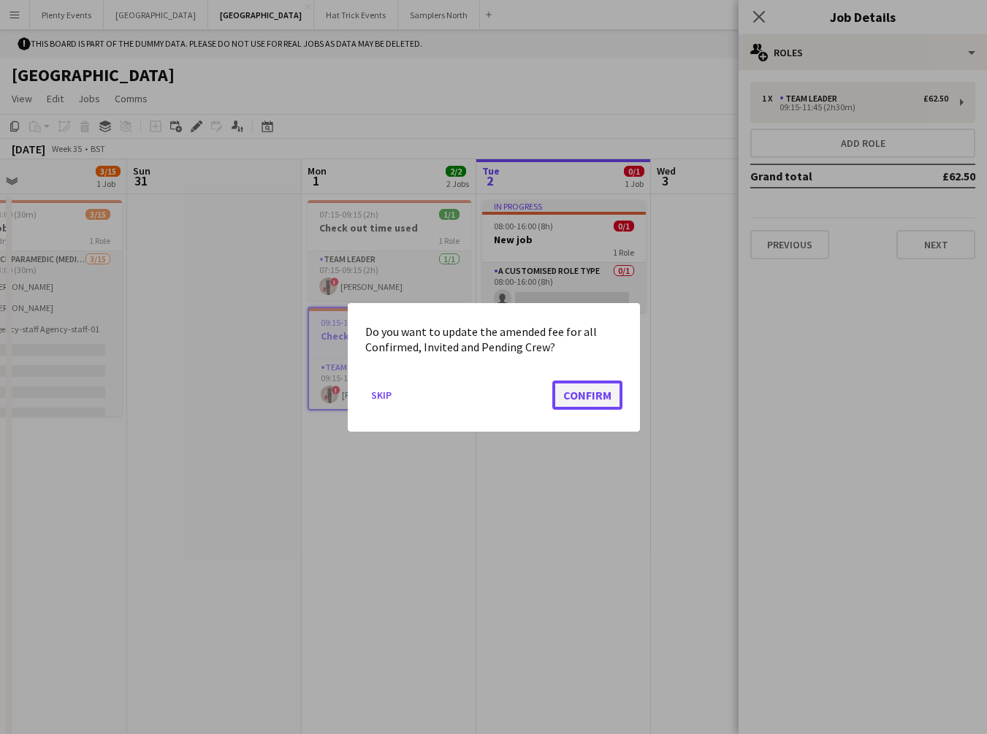
click at [606, 403] on button "Confirm" at bounding box center [587, 394] width 70 height 29
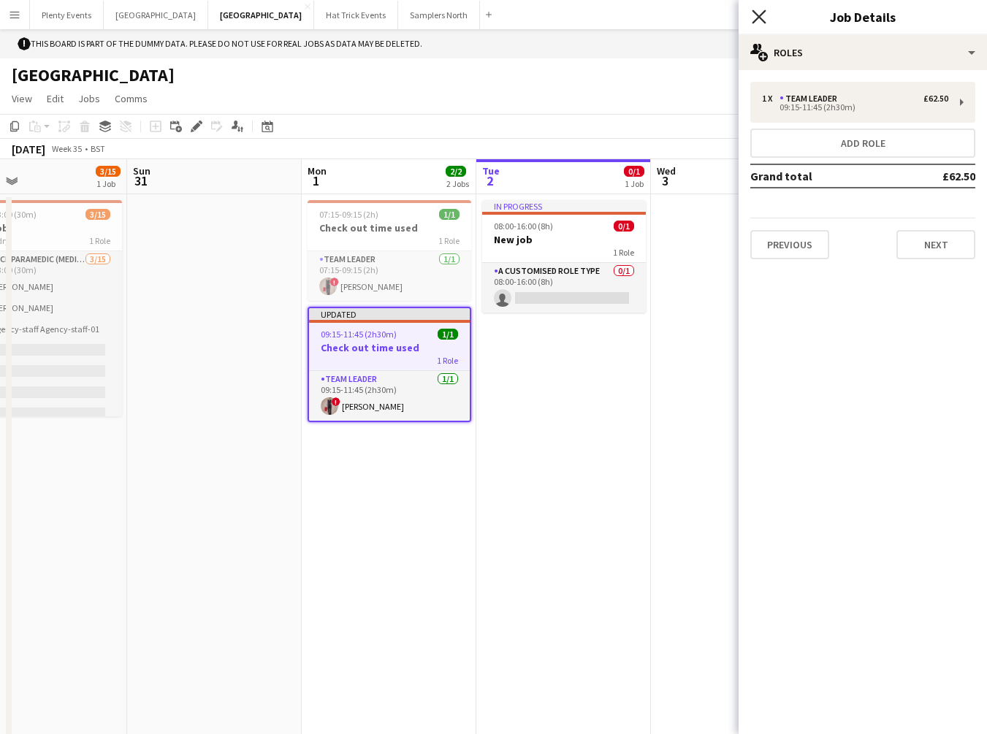
click at [758, 22] on icon "Close pop-in" at bounding box center [759, 16] width 14 height 14
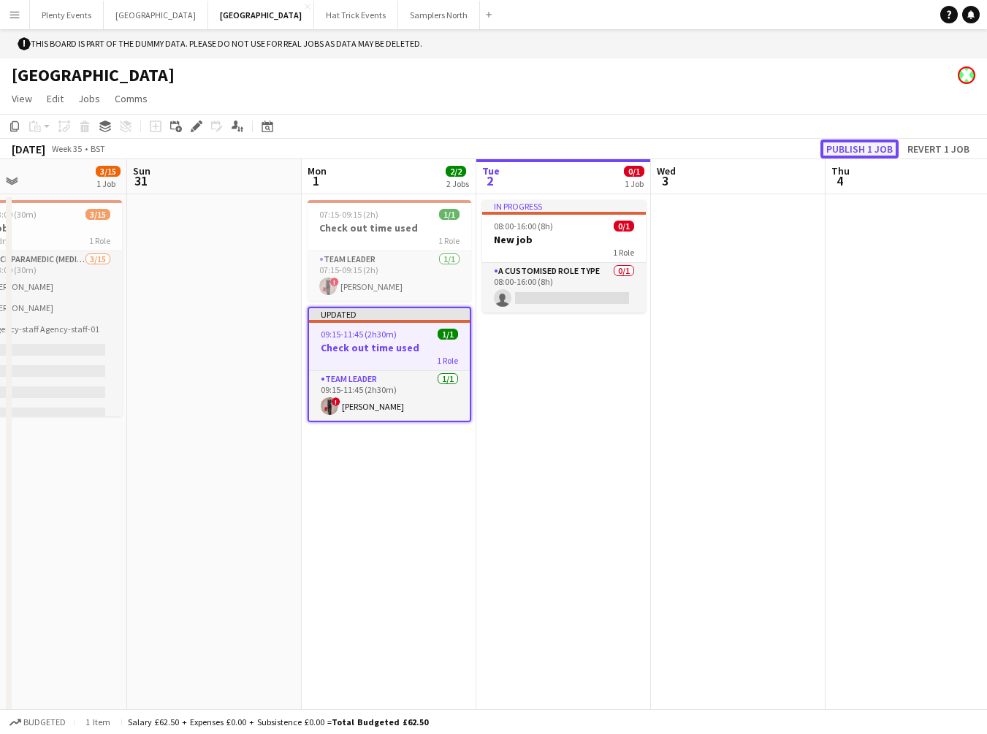
click at [872, 153] on button "Publish 1 job" at bounding box center [859, 149] width 78 height 19
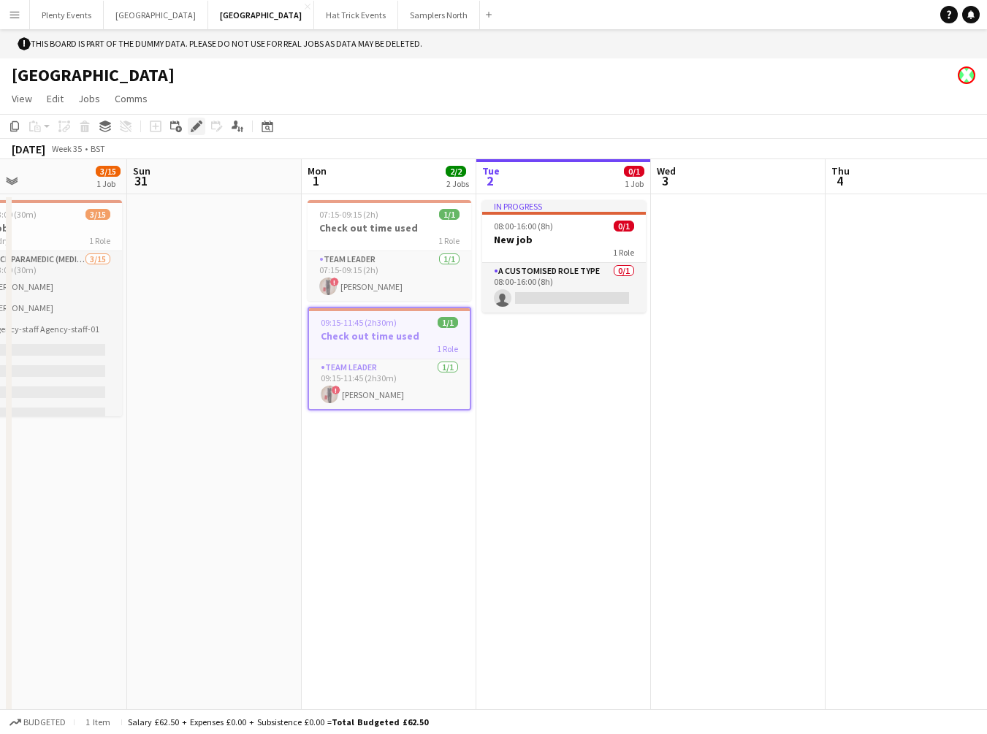
click at [196, 126] on icon at bounding box center [196, 127] width 8 height 8
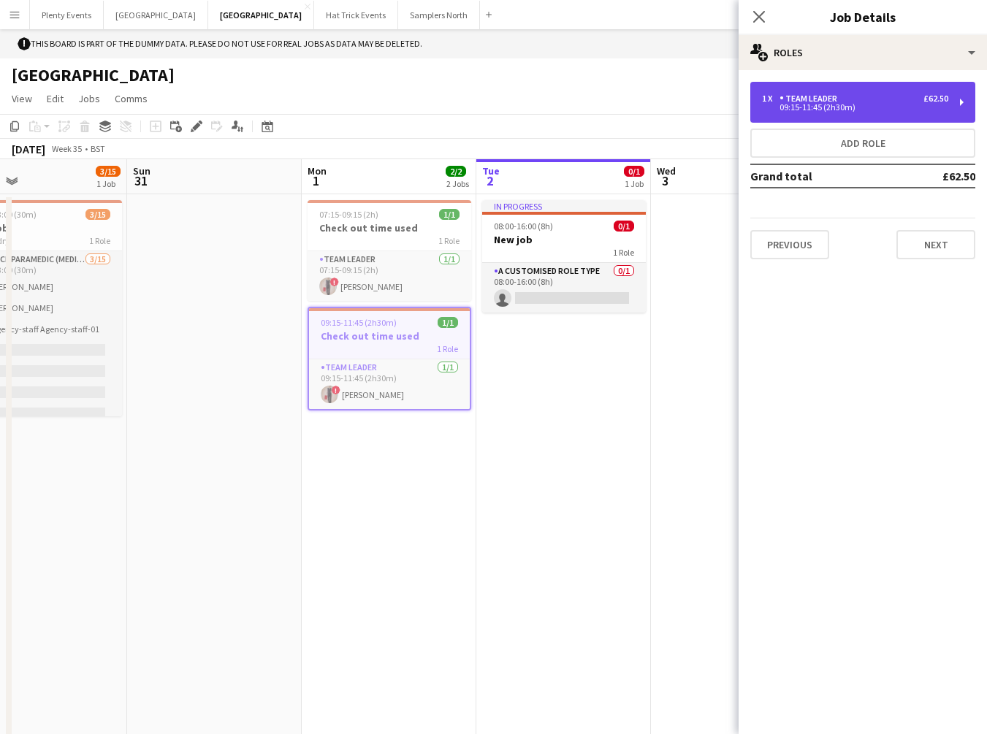
click at [907, 98] on div "1 x Team Leader £62.50" at bounding box center [855, 98] width 186 height 10
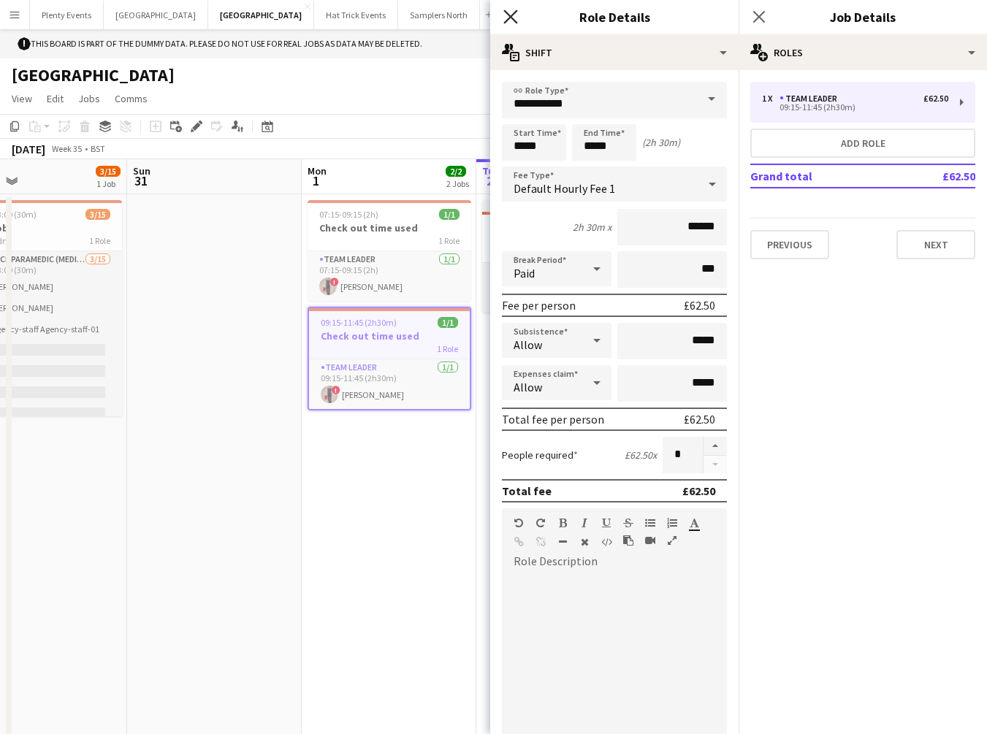
click at [511, 16] on icon at bounding box center [510, 16] width 14 height 14
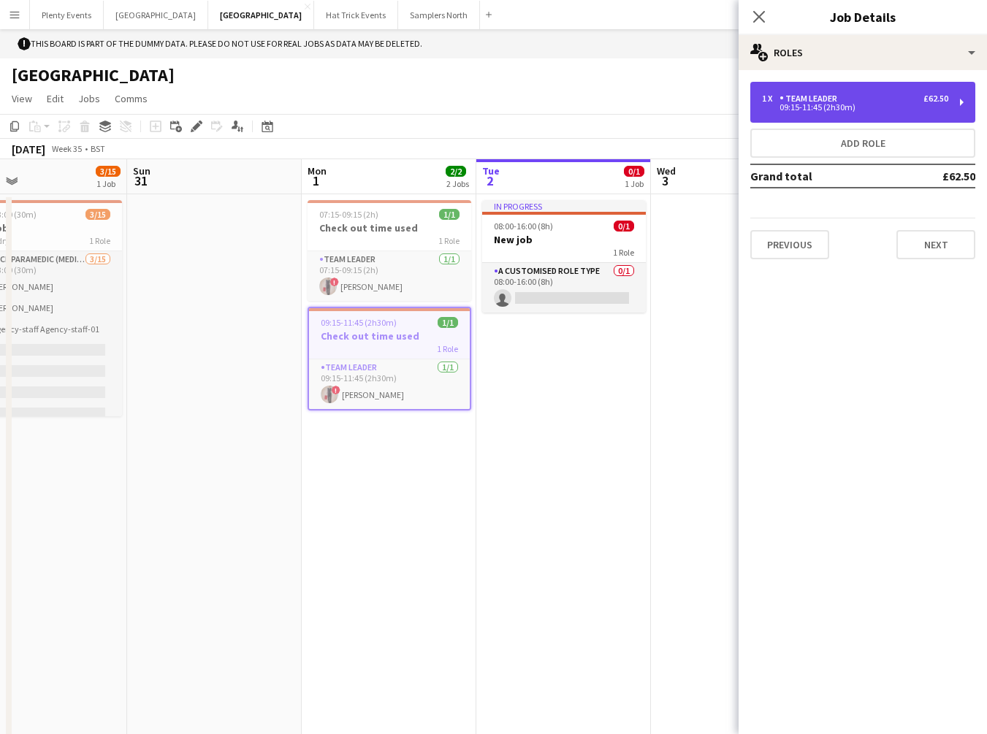
click at [914, 104] on div "09:15-11:45 (2h30m)" at bounding box center [855, 107] width 186 height 7
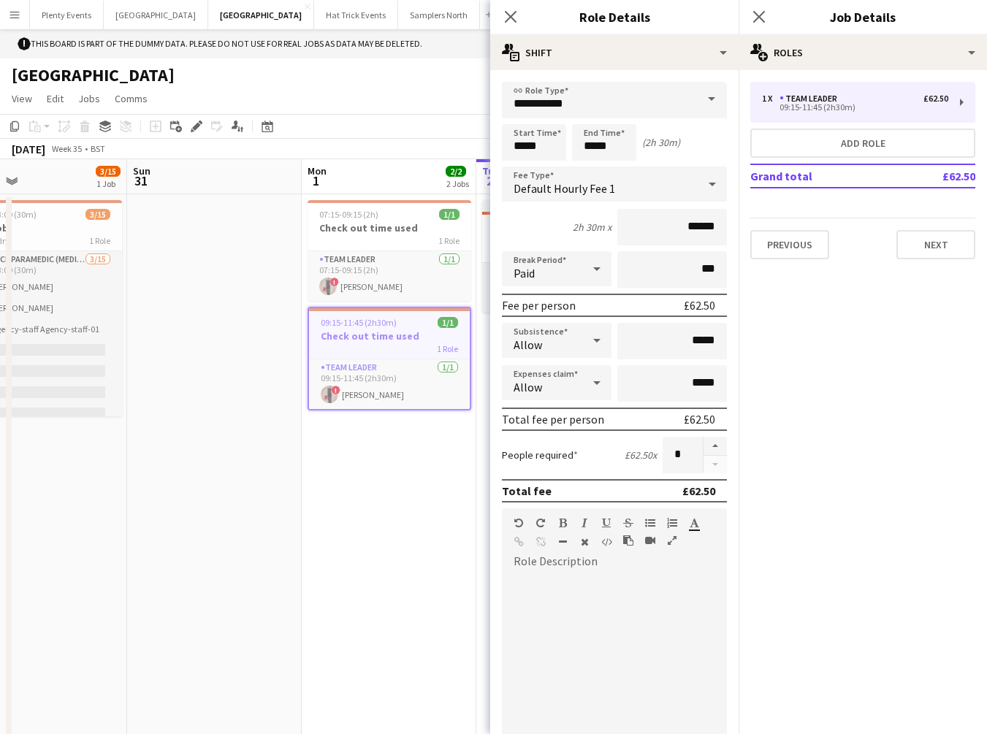
click at [590, 343] on icon at bounding box center [597, 340] width 18 height 29
click at [557, 414] on span "Don't allow" at bounding box center [553, 418] width 81 height 14
click at [593, 382] on icon at bounding box center [596, 383] width 7 height 4
click at [557, 462] on span "Don't allow" at bounding box center [553, 461] width 81 height 14
click at [515, 23] on icon "Close pop-in" at bounding box center [510, 16] width 14 height 14
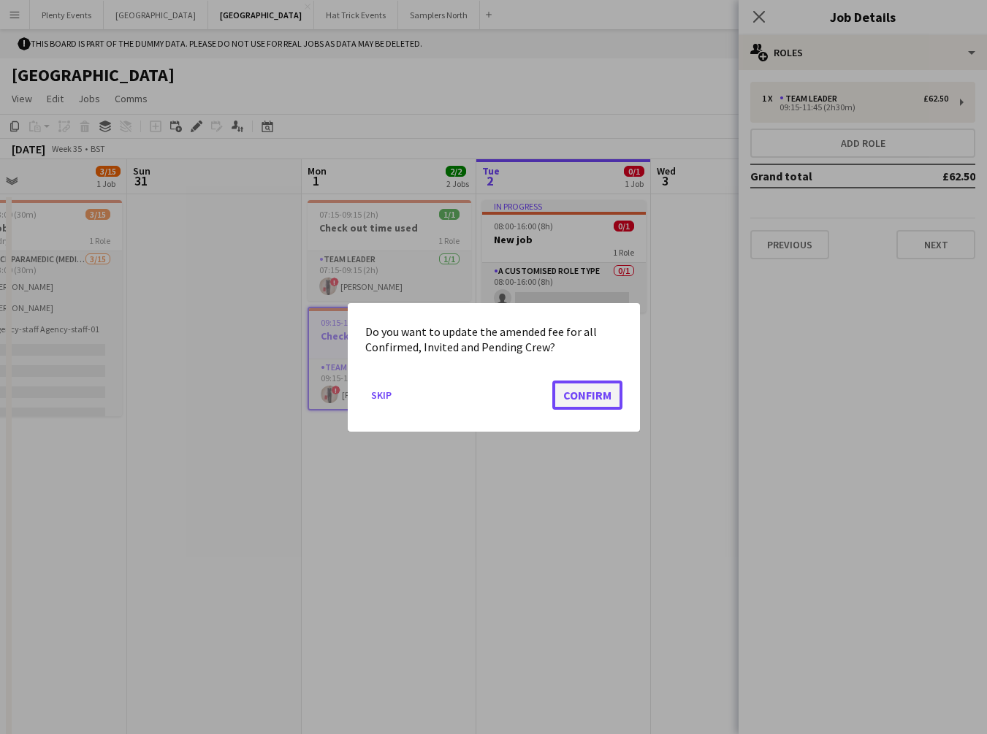
click at [595, 391] on button "Confirm" at bounding box center [587, 394] width 70 height 29
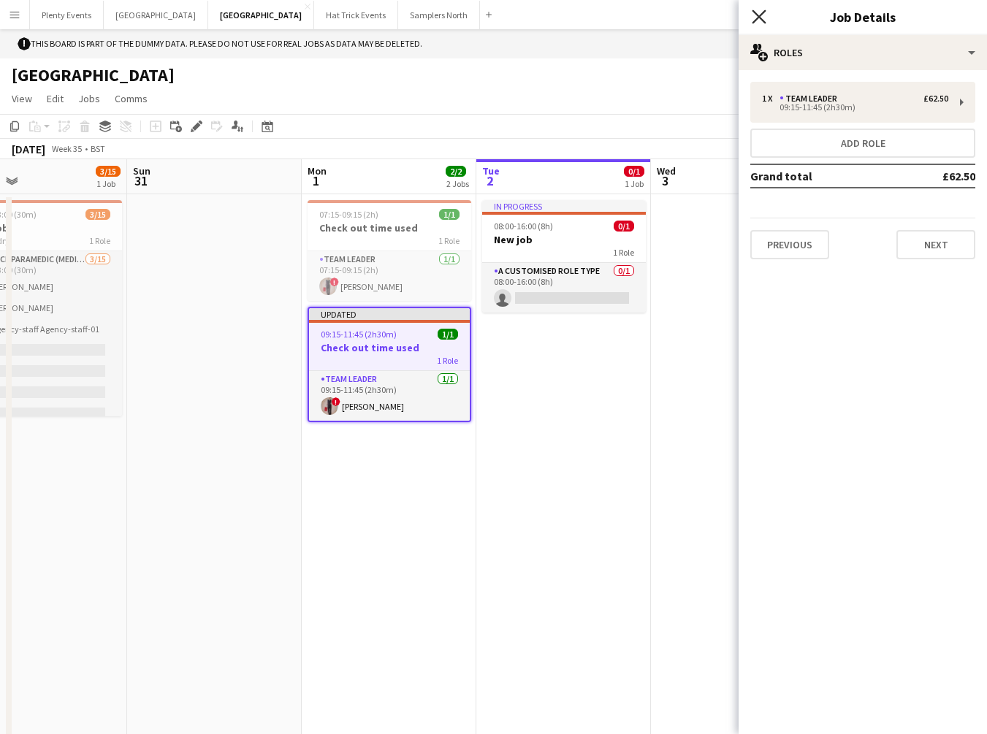
click at [762, 19] on icon at bounding box center [759, 16] width 14 height 14
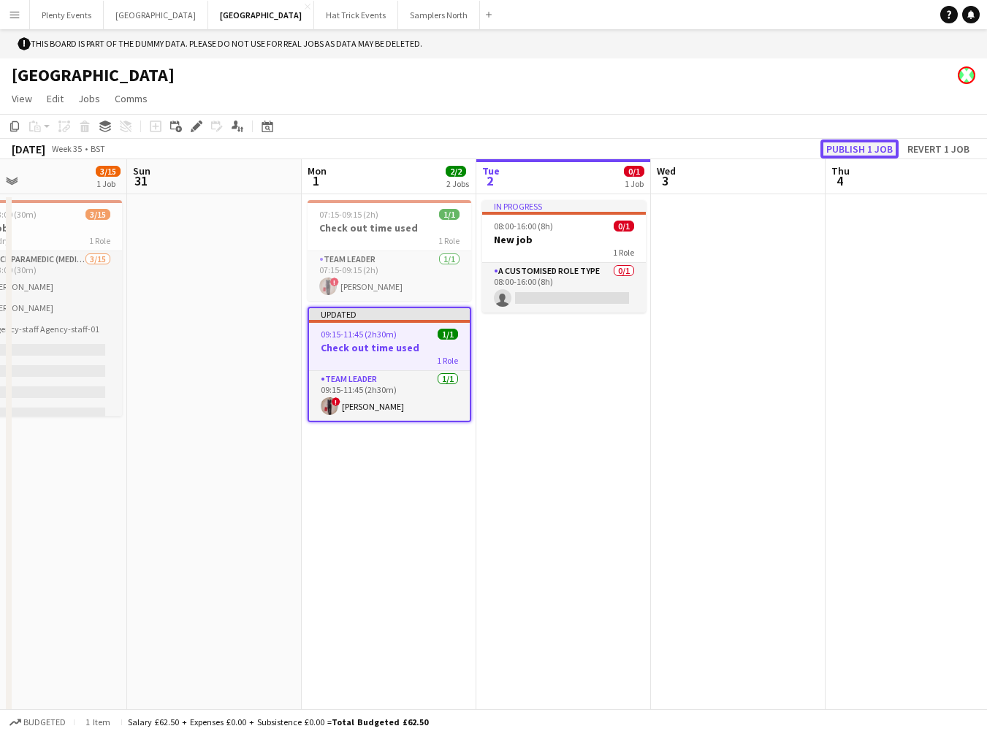
click at [874, 152] on button "Publish 1 job" at bounding box center [859, 149] width 78 height 19
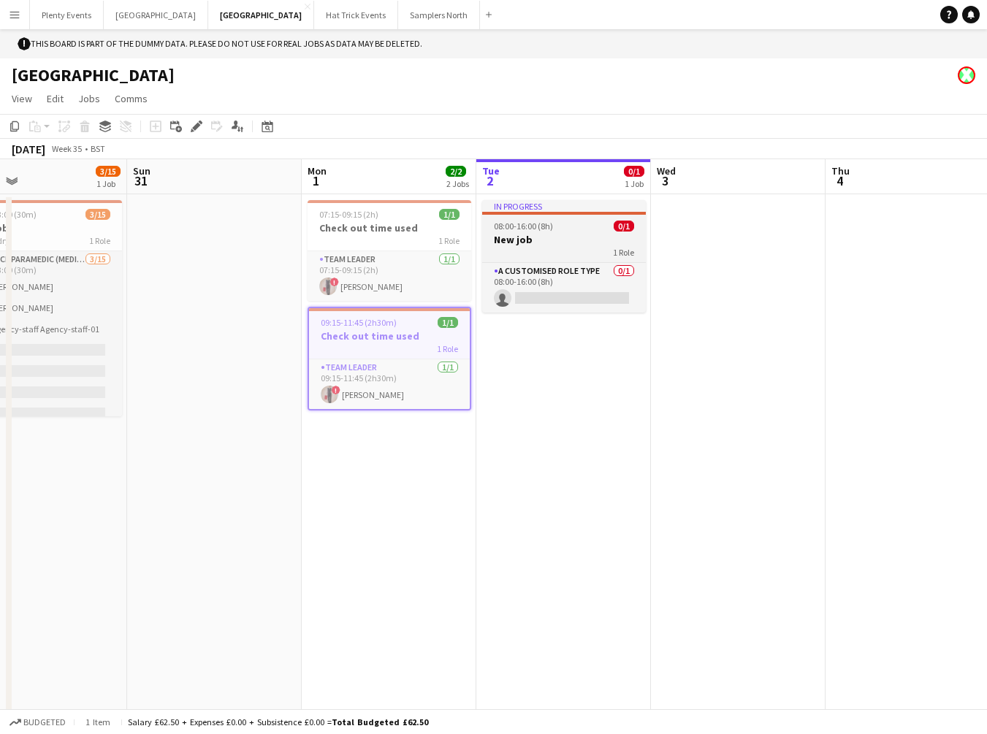
click at [578, 233] on h3 "New job" at bounding box center [564, 239] width 164 height 13
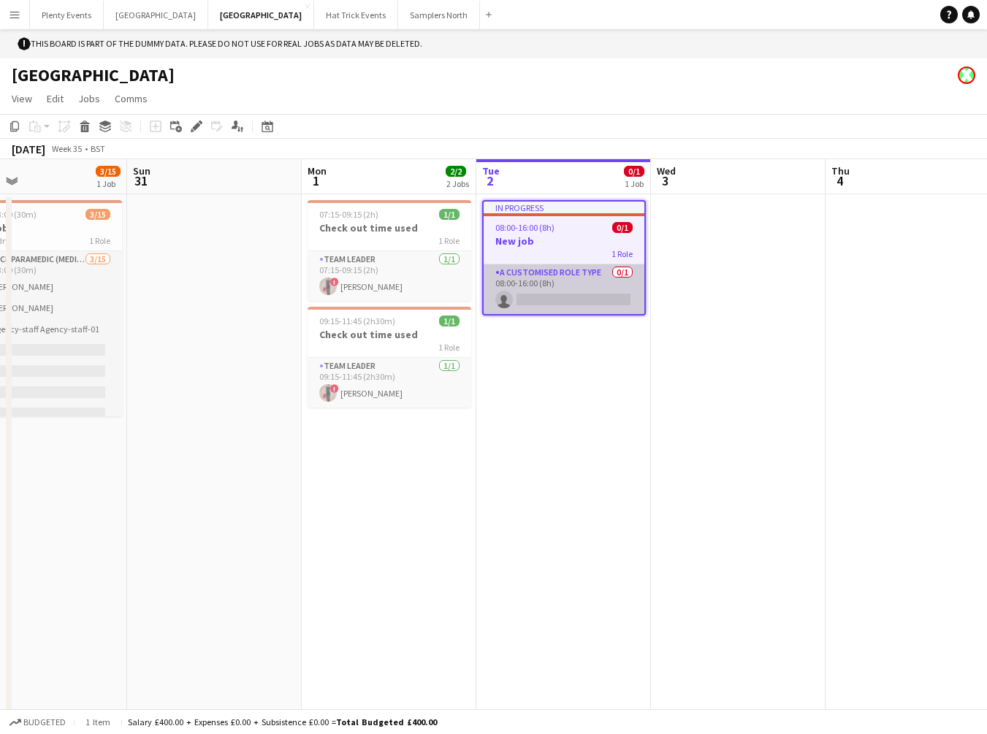
click at [554, 289] on app-card-role "A Customised Role Type 0/1 08:00-16:00 (8h) single-neutral-actions" at bounding box center [564, 289] width 161 height 50
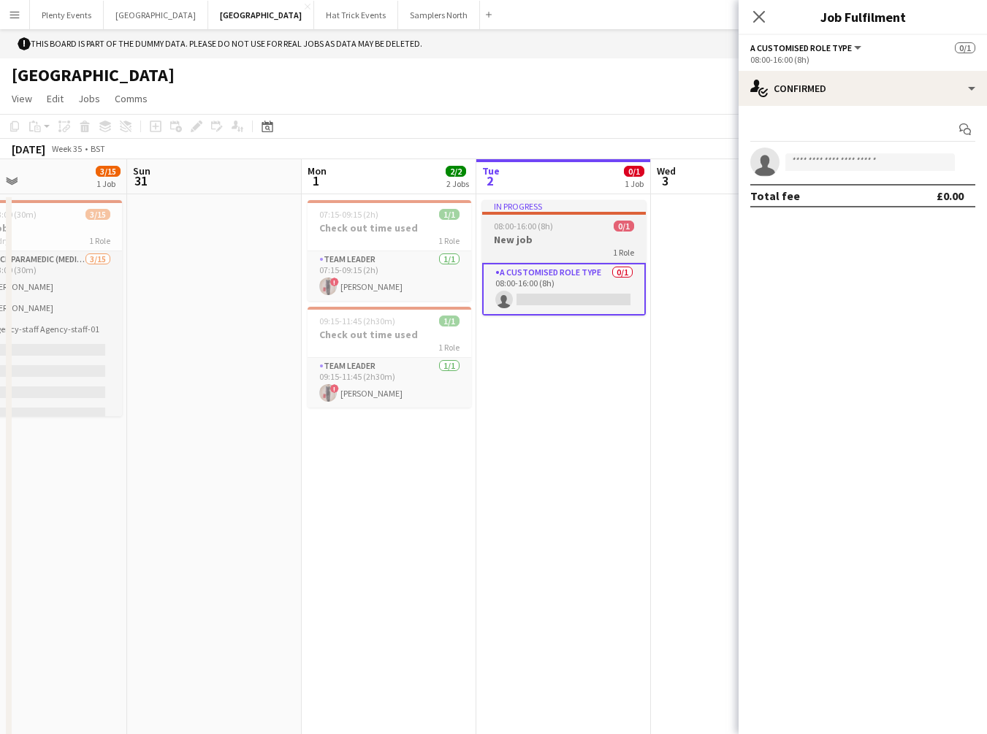
click at [546, 239] on h3 "New job" at bounding box center [564, 239] width 164 height 13
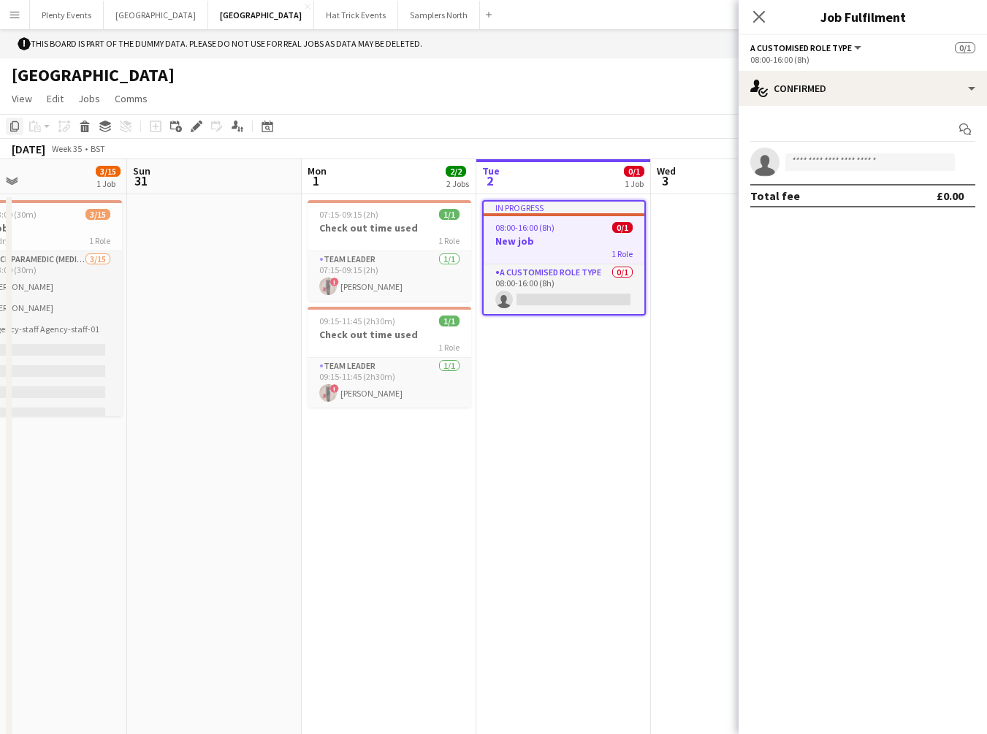
click at [12, 125] on icon at bounding box center [14, 126] width 9 height 10
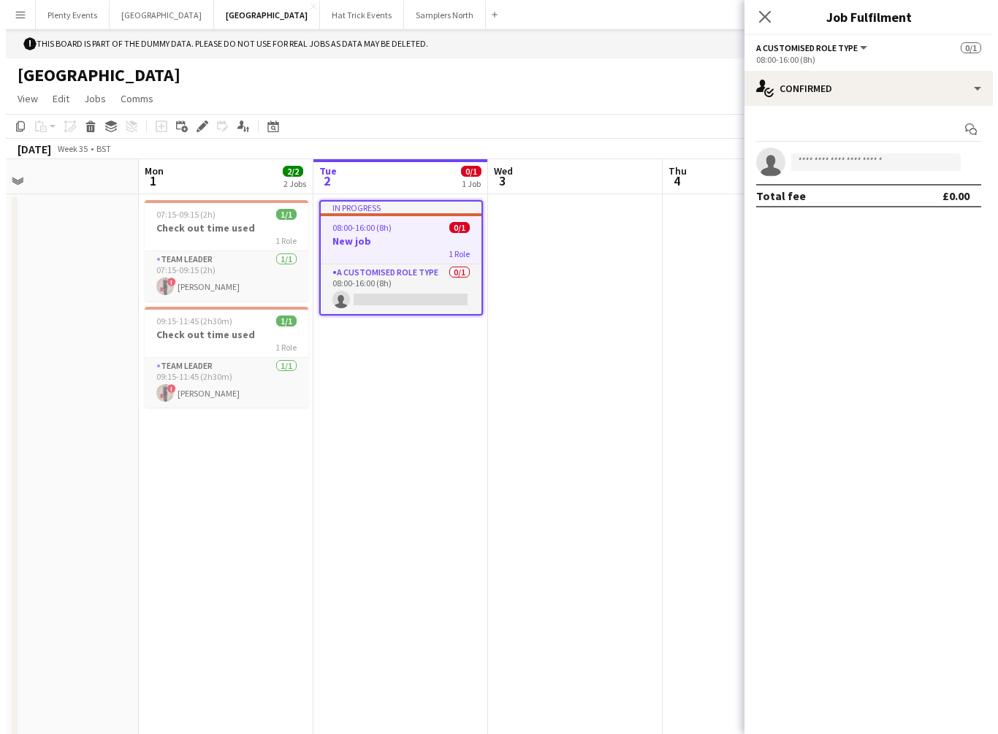
scroll to position [0, 569]
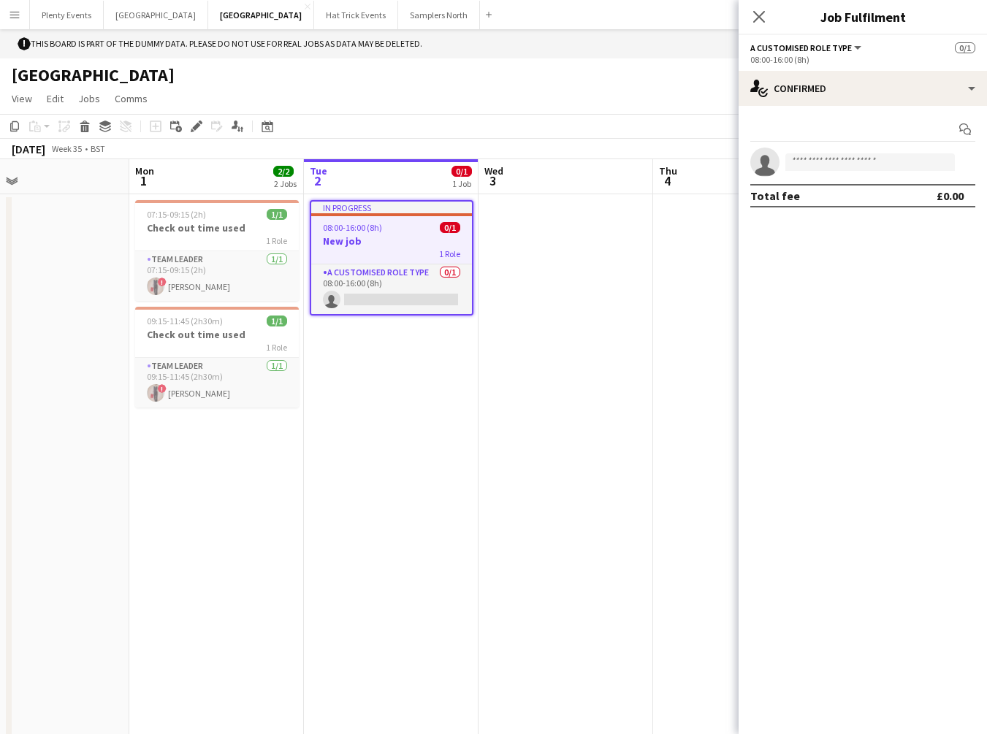
drag, startPoint x: 652, startPoint y: 397, endPoint x: 479, endPoint y: 405, distance: 172.6
click at [479, 405] on app-calendar-viewport "Thu 28 2/2 1 Job Fri 29 1/1 1 Job Sat 30 3/15 1 Job Sun 31 Mon 1 2/2 2 Jobs Tue…" at bounding box center [493, 448] width 987 height 579
click at [569, 315] on app-date-cell at bounding box center [565, 466] width 175 height 544
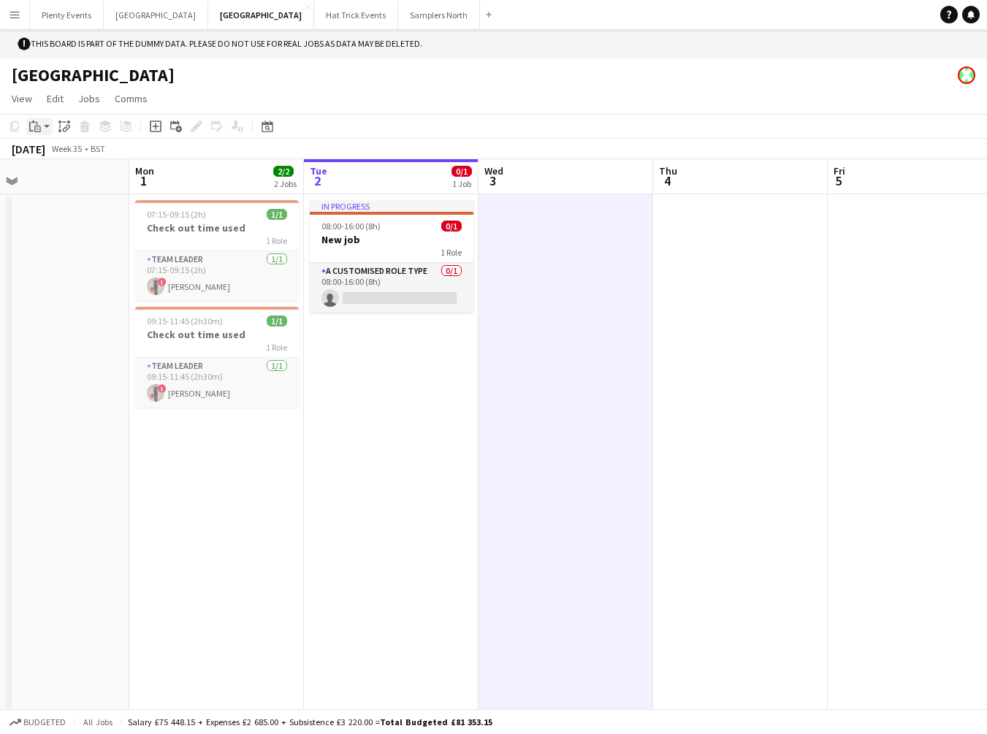
click at [45, 126] on app-action-btn "Paste" at bounding box center [39, 127] width 26 height 18
click at [46, 156] on link "Paste Command V" at bounding box center [96, 154] width 115 height 13
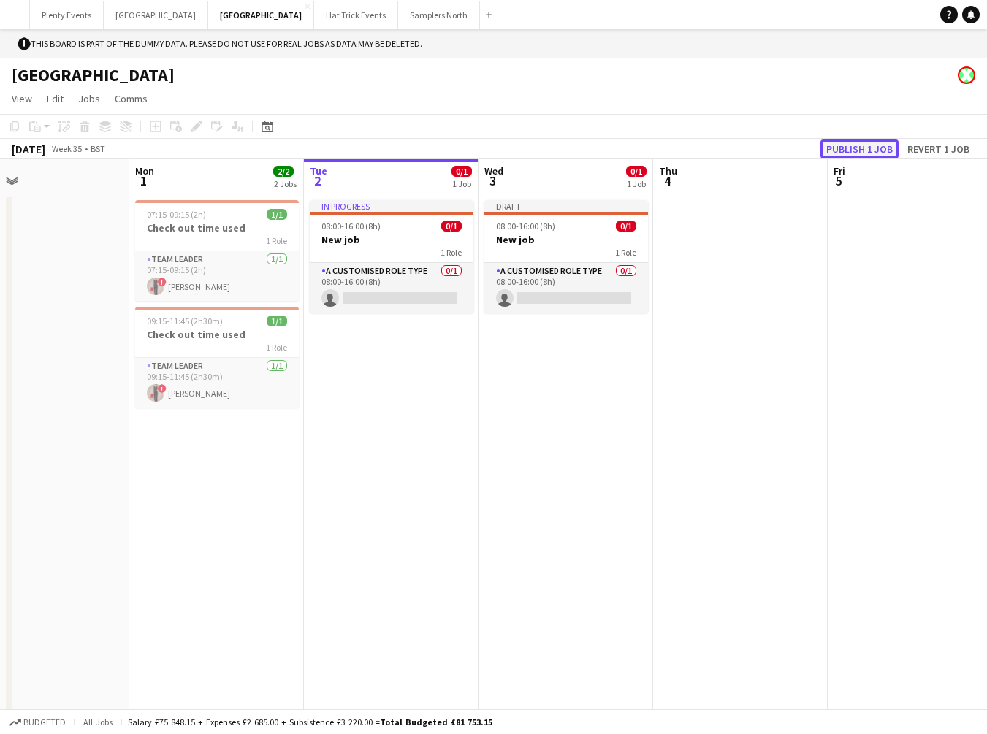
click at [883, 147] on button "Publish 1 job" at bounding box center [859, 149] width 78 height 19
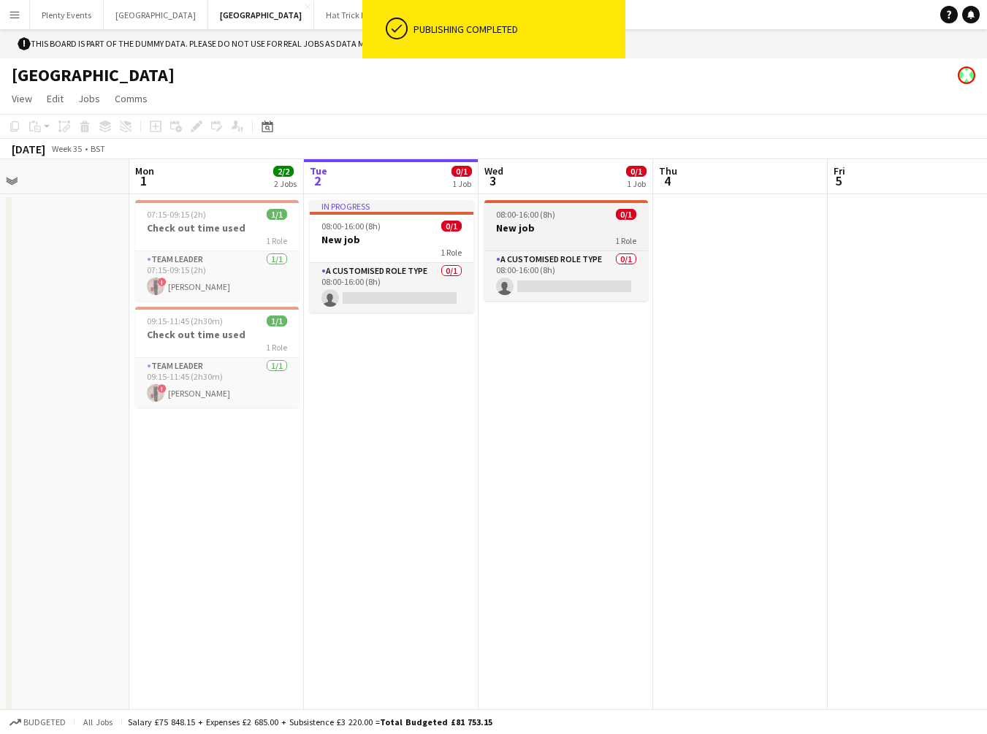
click at [572, 227] on h3 "New job" at bounding box center [566, 227] width 164 height 13
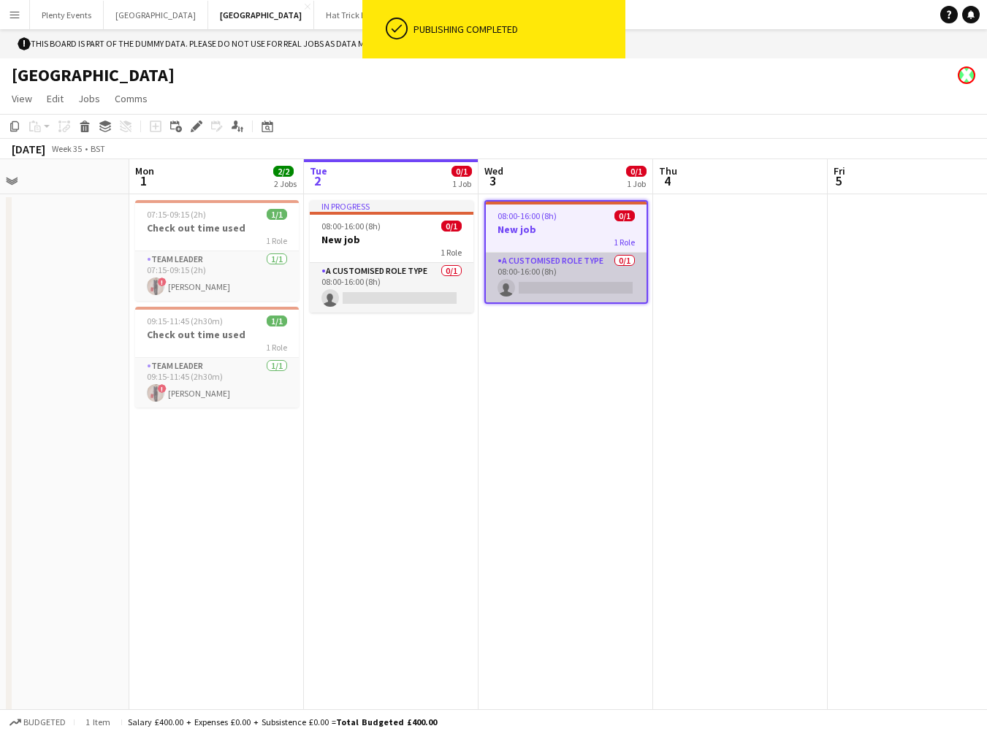
click at [529, 274] on app-card-role "A Customised Role Type 0/1 08:00-16:00 (8h) single-neutral-actions" at bounding box center [566, 278] width 161 height 50
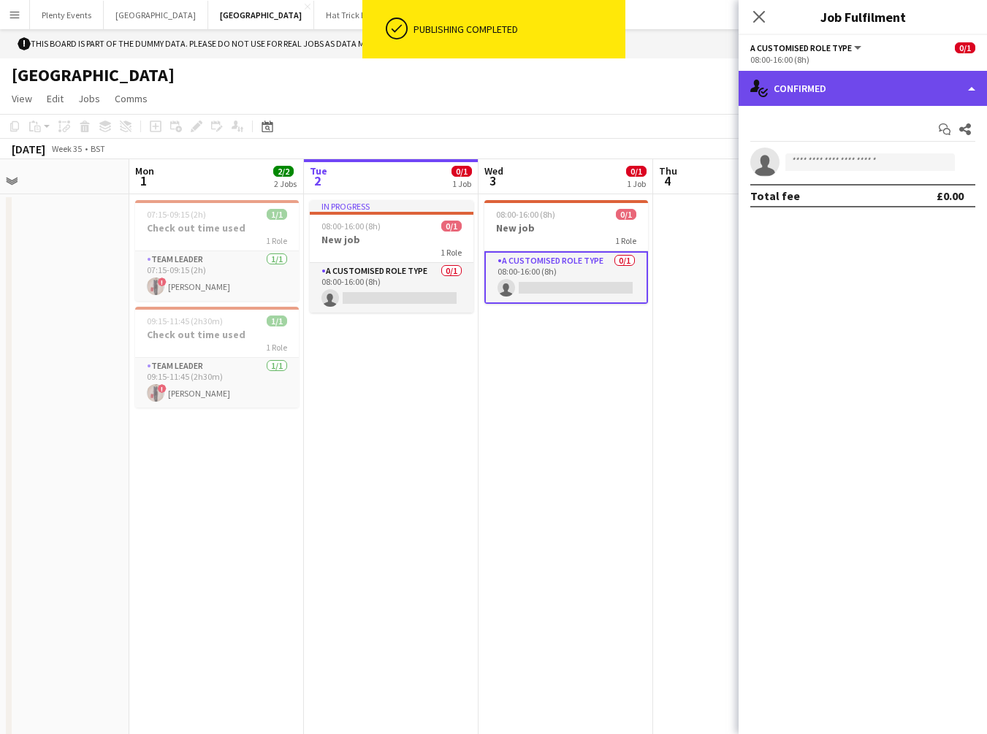
click at [886, 95] on div "single-neutral-actions-check-2 Confirmed" at bounding box center [862, 88] width 248 height 35
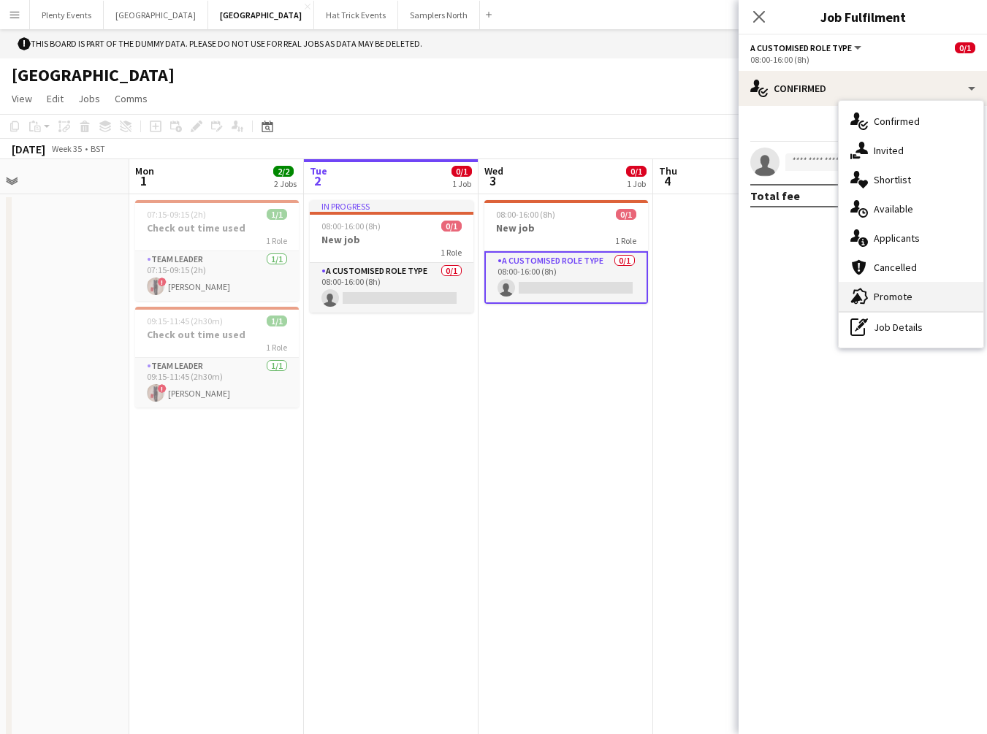
click at [889, 297] on span "Promote" at bounding box center [893, 296] width 39 height 13
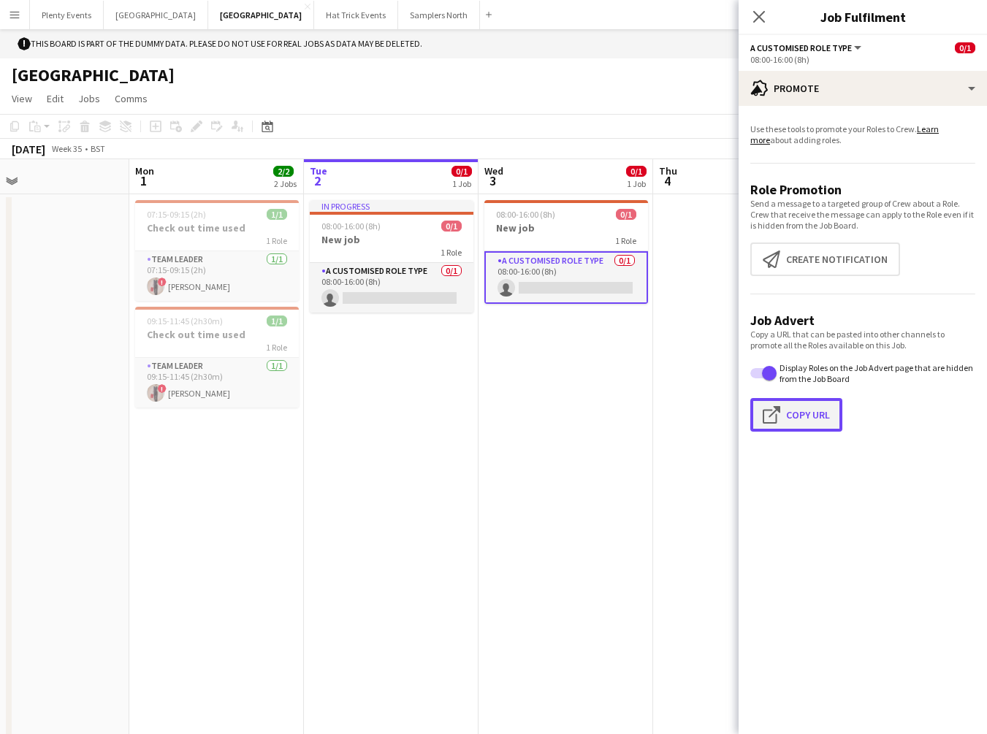
click at [807, 421] on button "Click to copy URL Copy Url" at bounding box center [796, 415] width 92 height 34
click at [85, 16] on button "Plenty Events Close" at bounding box center [67, 15] width 74 height 28
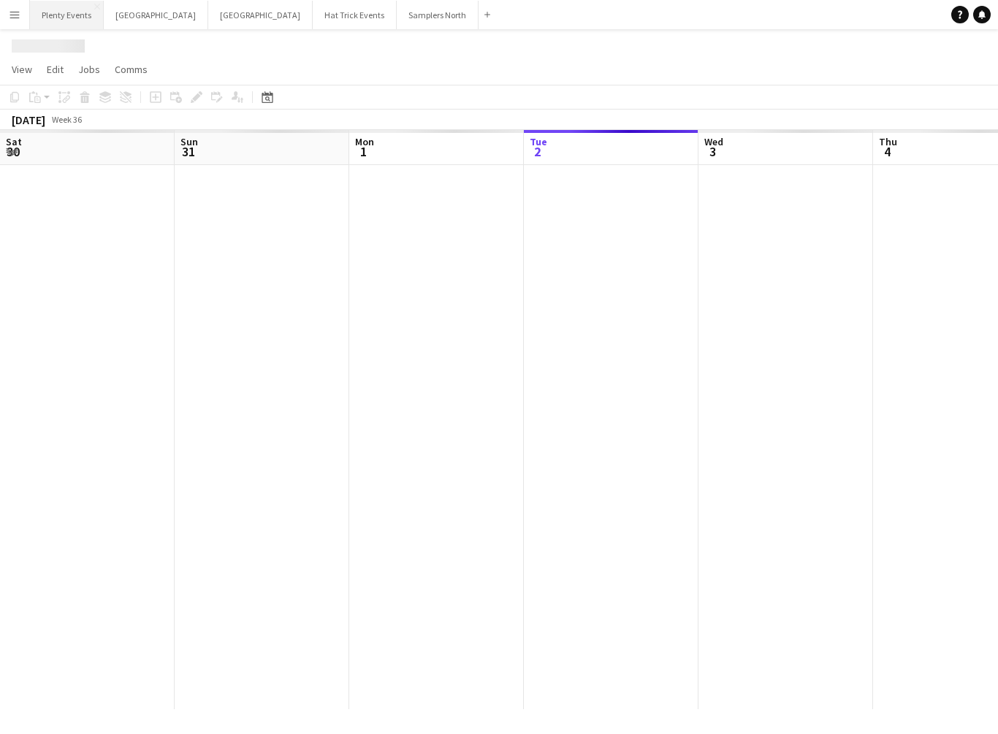
scroll to position [0, 349]
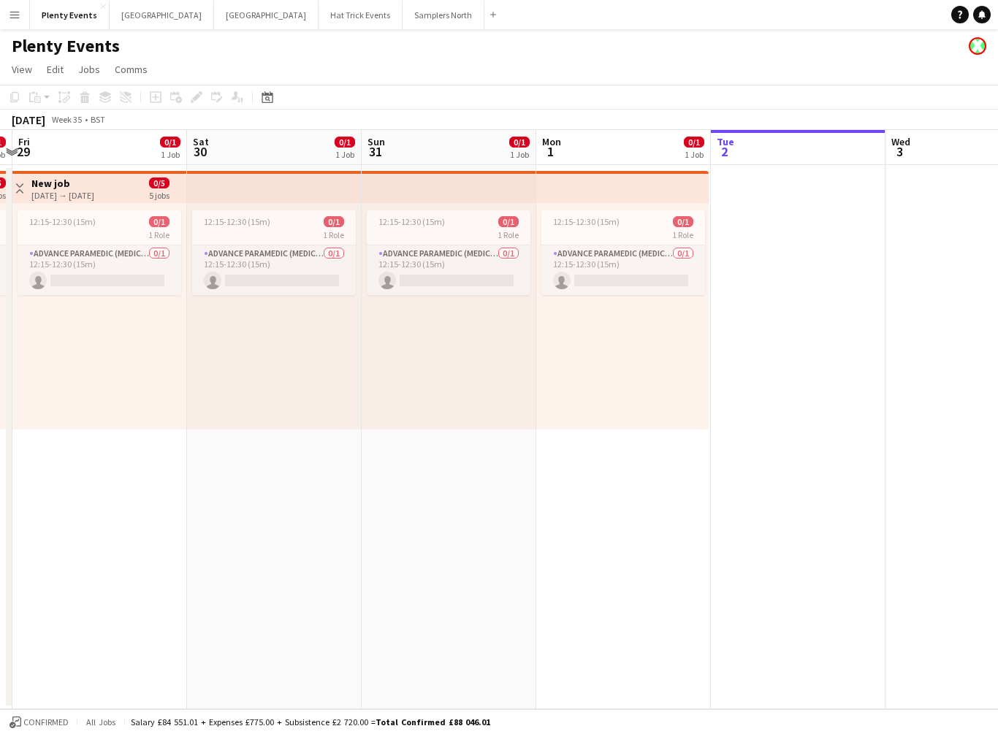
drag, startPoint x: 315, startPoint y: 396, endPoint x: 840, endPoint y: 393, distance: 525.2
click at [840, 393] on app-calendar-viewport "Wed 27 Thu 28 0/1 1 Job Fri 29 0/1 1 Job Sat 30 0/1 1 Job Sun 31 0/1 1 Job Mon …" at bounding box center [499, 419] width 998 height 579
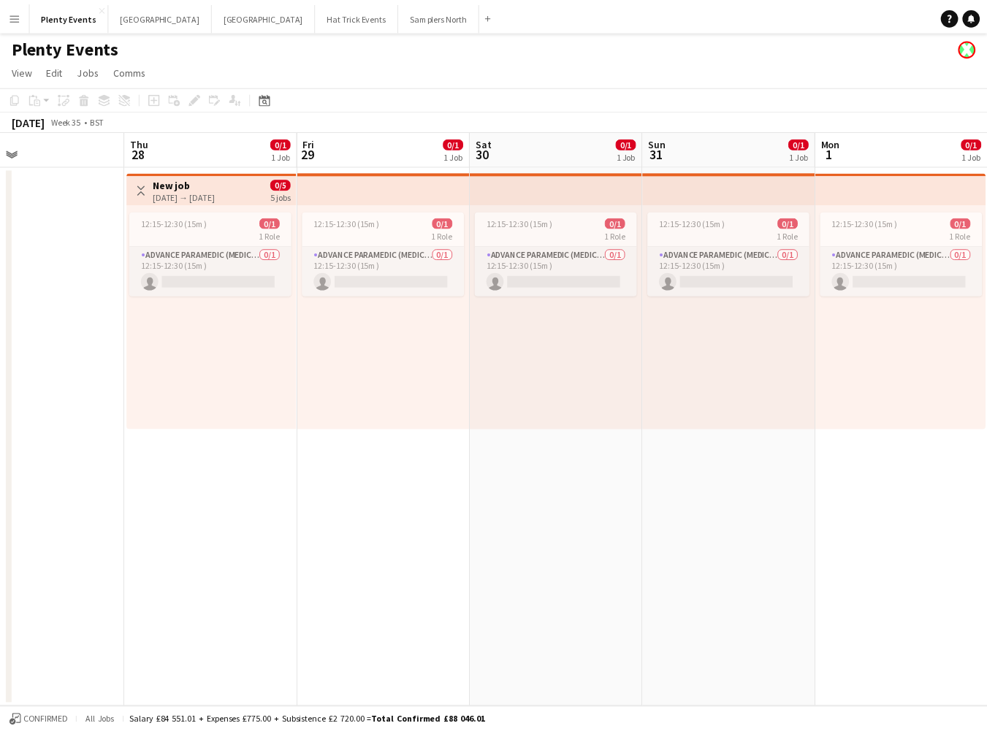
scroll to position [0, 437]
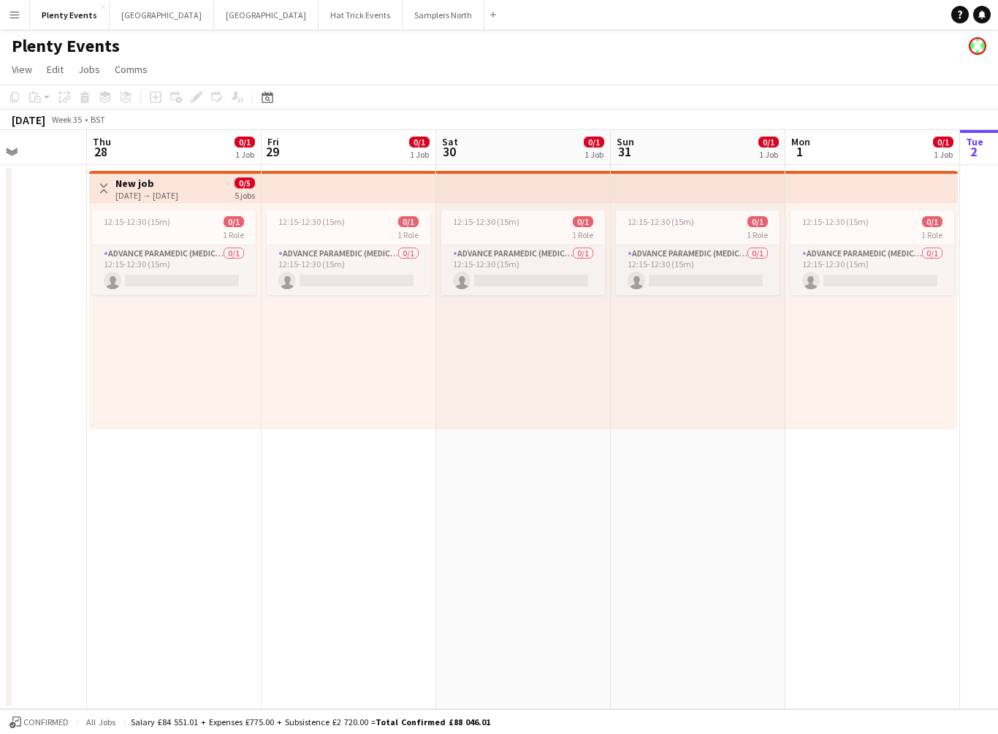
drag, startPoint x: 400, startPoint y: 489, endPoint x: 631, endPoint y: 501, distance: 231.1
click at [647, 519] on app-calendar-viewport "Mon 25 Tue 26 Wed 27 Thu 28 0/1 1 Job Fri 29 0/1 1 Job Sat 30 0/1 1 Job Sun 31 …" at bounding box center [499, 419] width 998 height 579
click at [214, 18] on button "Manchester Close" at bounding box center [266, 15] width 104 height 28
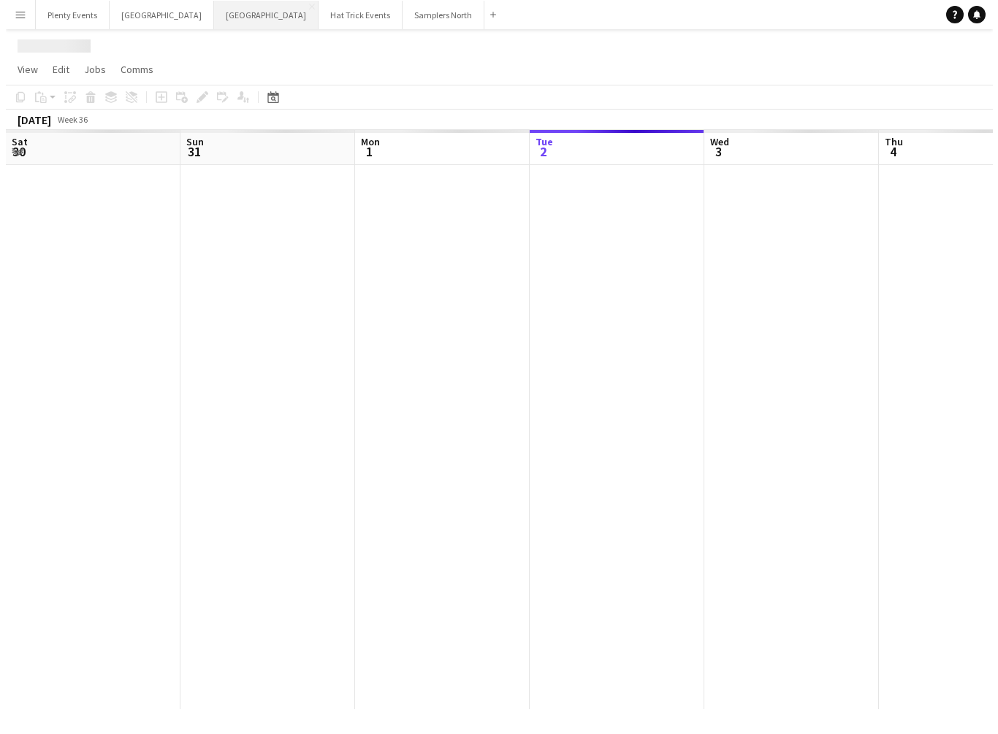
scroll to position [0, 349]
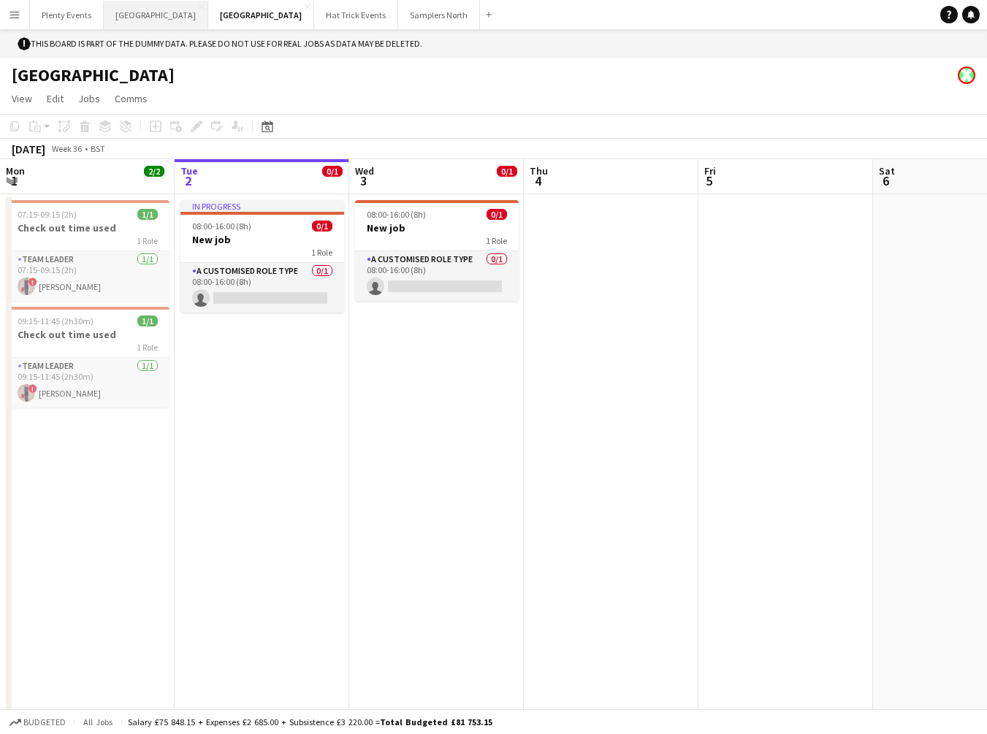
click at [131, 18] on button "London Close" at bounding box center [156, 15] width 104 height 28
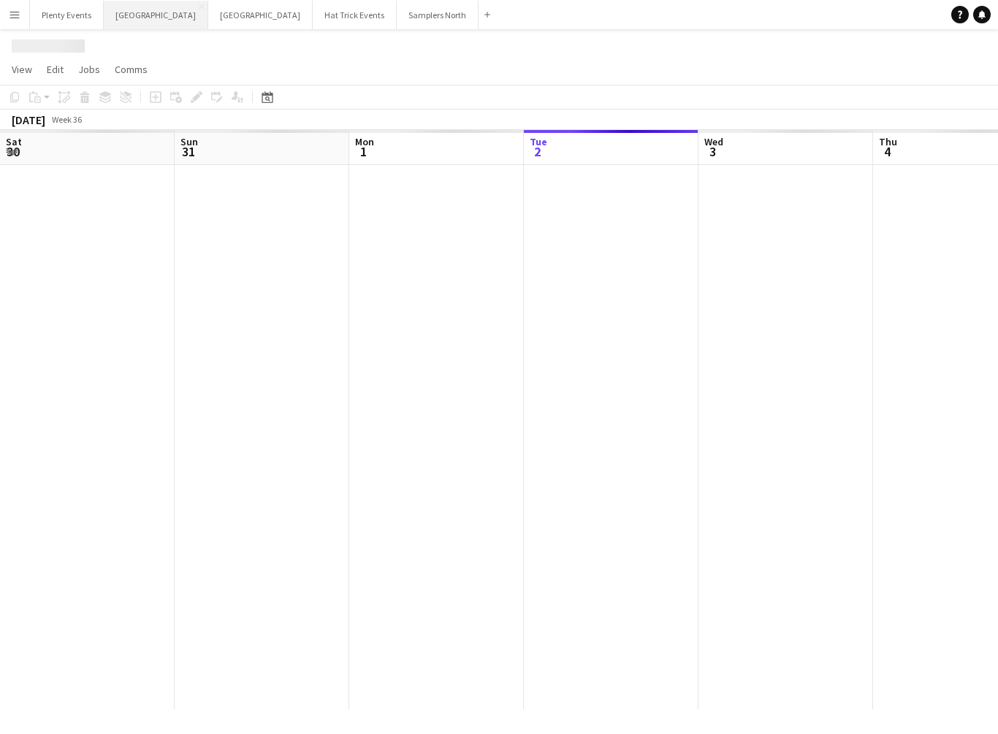
scroll to position [0, 349]
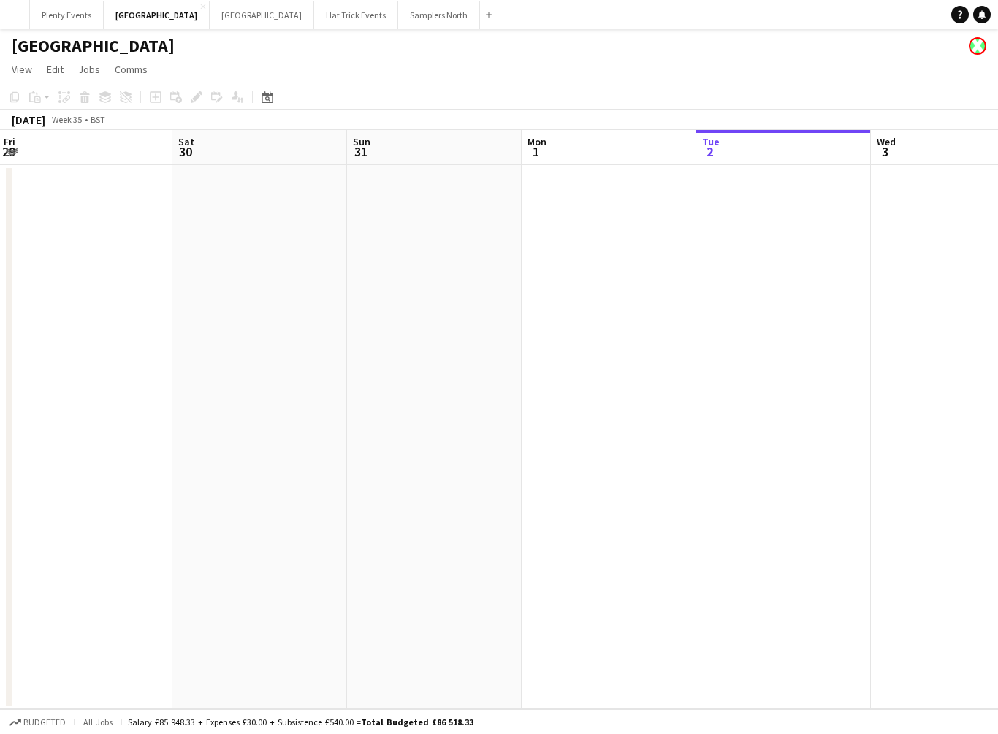
drag, startPoint x: 194, startPoint y: 393, endPoint x: 653, endPoint y: 386, distance: 459.5
click at [652, 385] on app-calendar-viewport "Wed 27 Thu 28 Fri 29 Sat 30 Sun 31 Mon 1 Tue 2 Wed 3 Thu 4 Fri 5 Sat 6" at bounding box center [499, 419] width 998 height 579
drag, startPoint x: 293, startPoint y: 404, endPoint x: 641, endPoint y: 424, distance: 349.0
click at [720, 424] on app-calendar-viewport "Mon 25 Tue 26 Wed 27 Thu 28 Fri 29 Sat 30 Sun 31 Mon 1 Tue 2 Wed 3 Thu 4" at bounding box center [499, 419] width 998 height 579
drag, startPoint x: 421, startPoint y: 419, endPoint x: 692, endPoint y: 441, distance: 271.9
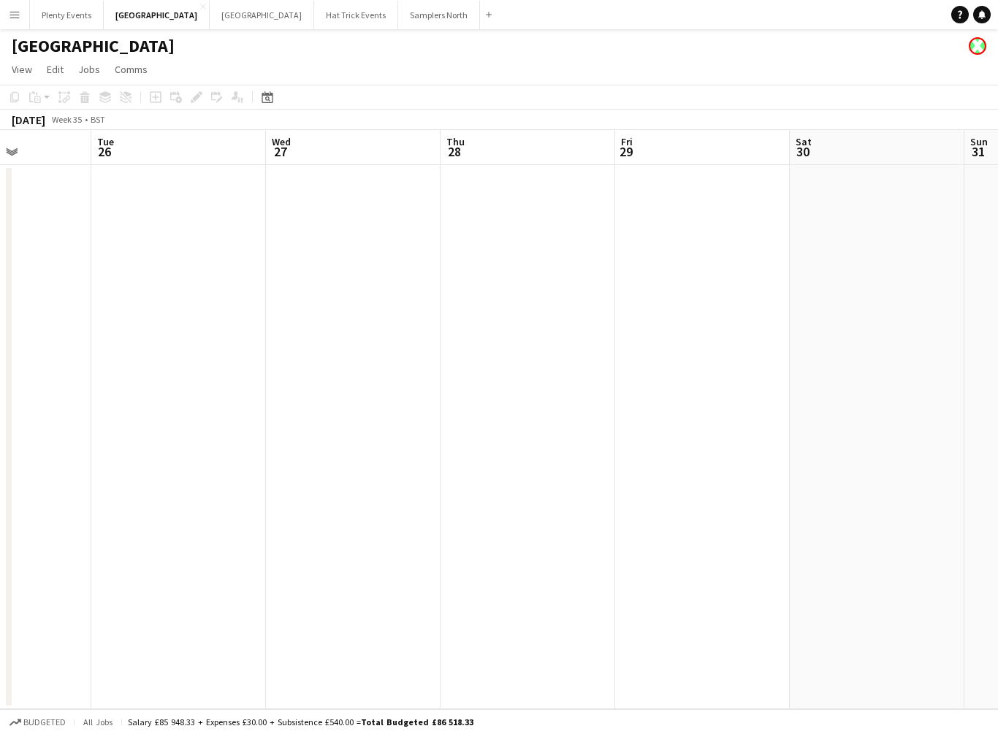
click at [692, 440] on app-calendar-viewport "Sat 23 Sun 24 Mon 25 Tue 26 Wed 27 Thu 28 Fri 29 Sat 30 Sun 31 Mon 1 Tue 2" at bounding box center [499, 419] width 998 height 579
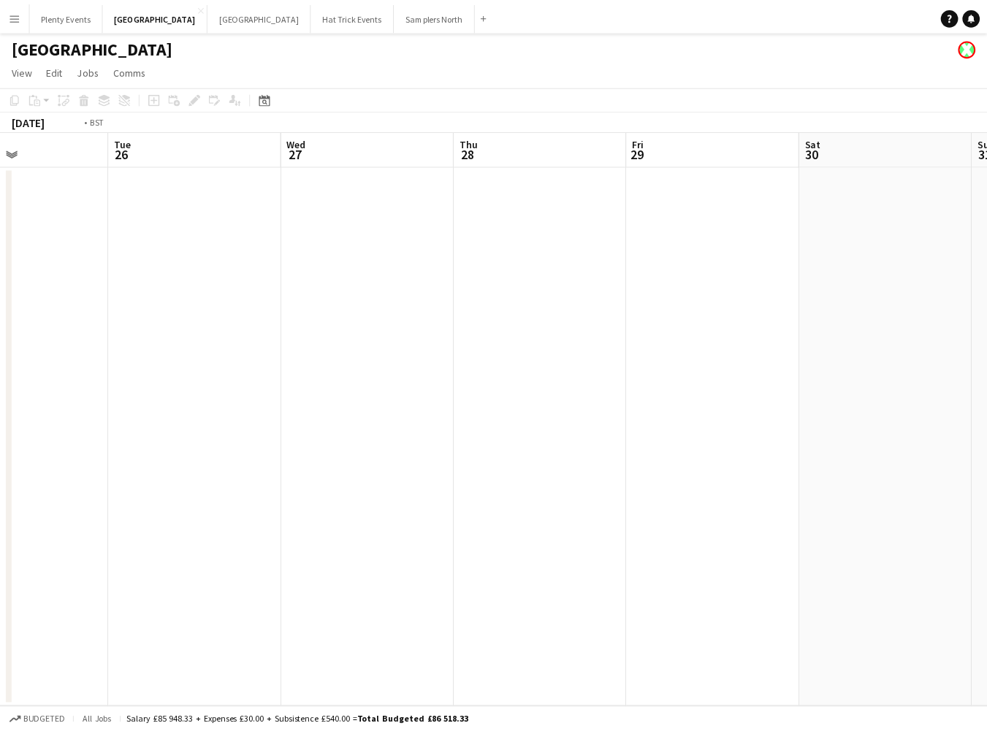
scroll to position [0, 438]
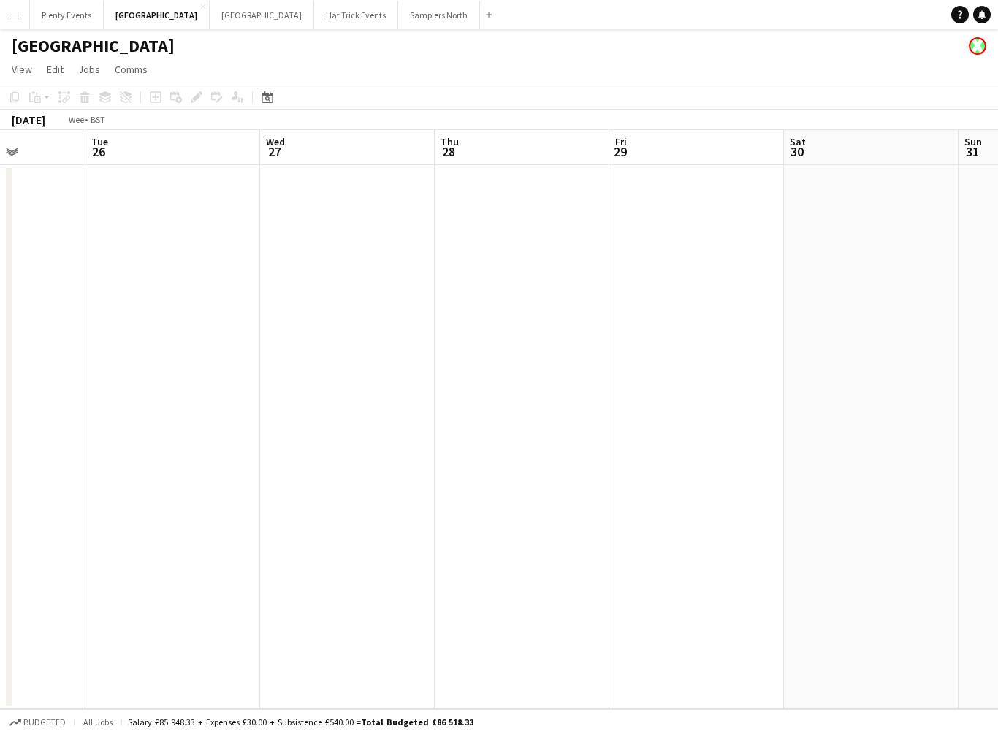
drag, startPoint x: 597, startPoint y: 458, endPoint x: 716, endPoint y: 467, distance: 119.4
click at [716, 467] on app-calendar-viewport "Sat 23 Sun 24 Mon 25 Tue 26 Wed 27 Thu 28 Fri 29 Sat 30 Sun 31 Mon 1 Tue 2" at bounding box center [499, 419] width 998 height 579
click at [210, 18] on button "Manchester Close" at bounding box center [262, 15] width 104 height 28
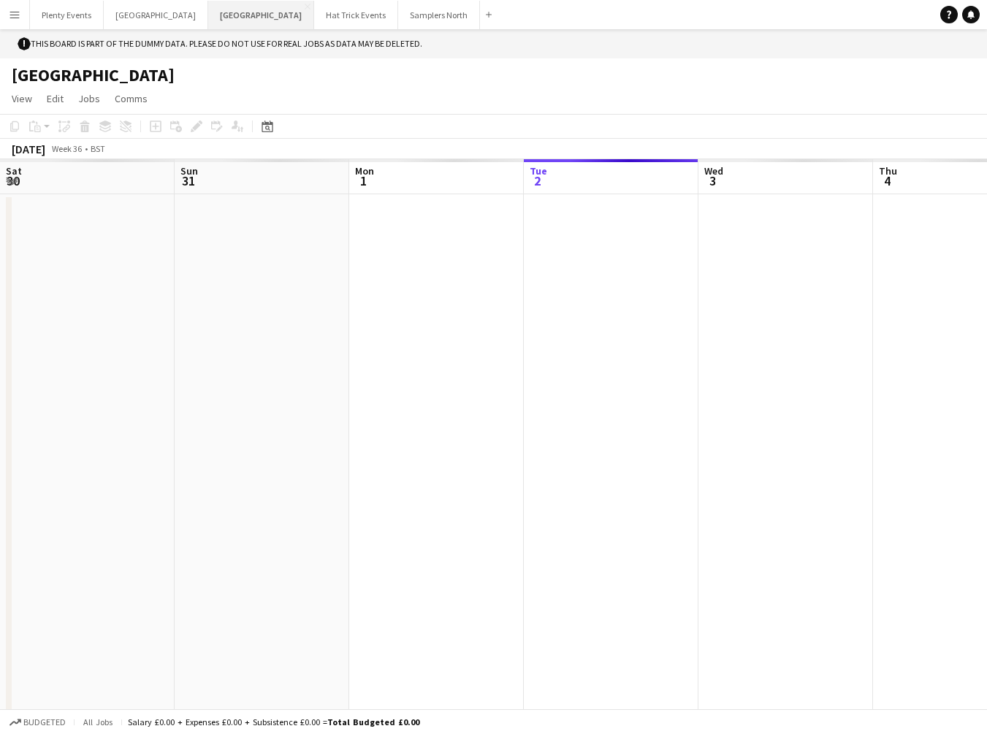
scroll to position [0, 349]
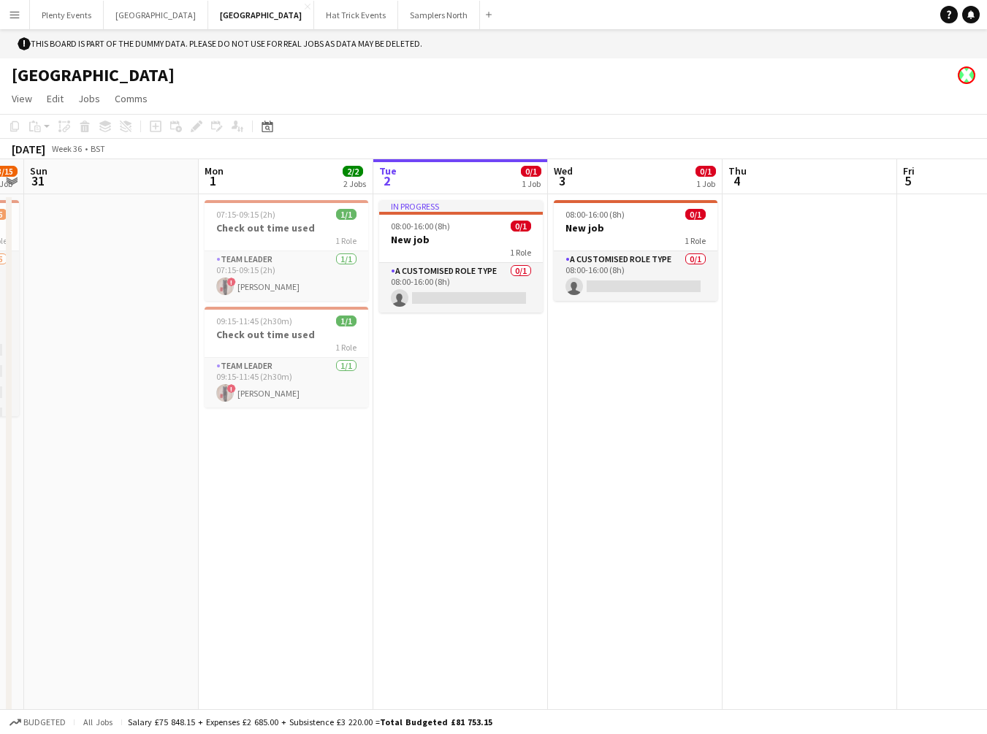
drag, startPoint x: 364, startPoint y: 428, endPoint x: 395, endPoint y: 446, distance: 35.3
click at [541, 424] on app-calendar-viewport "Fri 29 1/1 1 Job Sat 30 3/15 1 Job Sun 31 Mon 1 2/2 2 Jobs Tue 2 0/1 1 Job Wed …" at bounding box center [493, 448] width 987 height 579
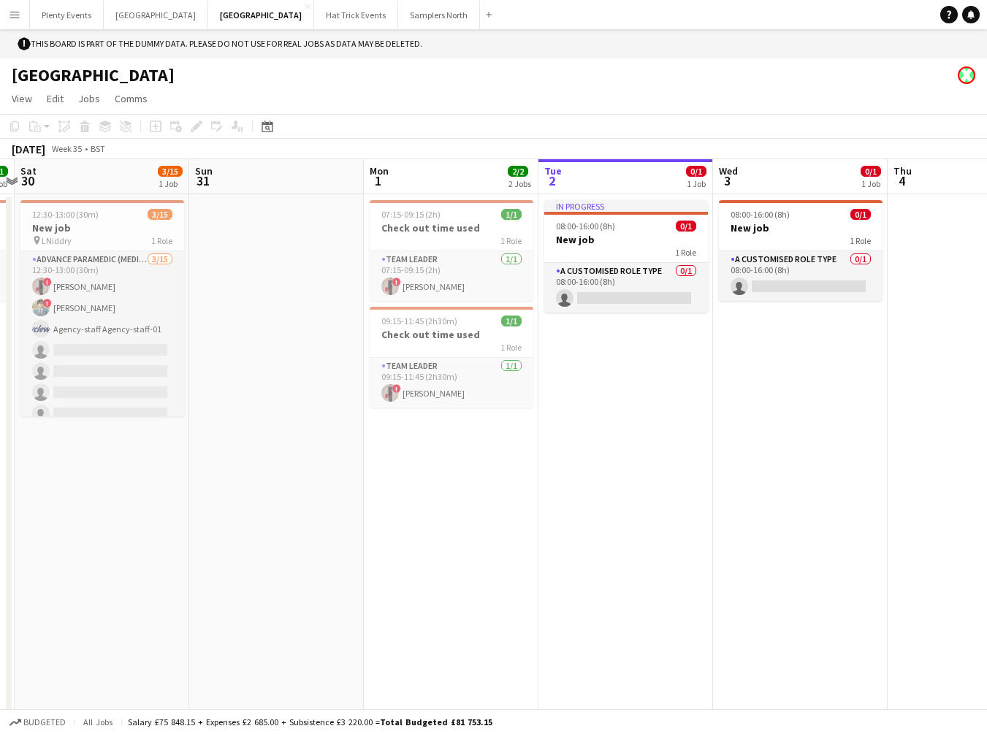
drag, startPoint x: 299, startPoint y: 456, endPoint x: 545, endPoint y: 465, distance: 245.6
click at [546, 465] on app-calendar-viewport "Thu 28 2/2 1 Job Fri 29 1/1 1 Job Sat 30 3/15 1 Job Sun 31 Mon 1 2/2 2 Jobs Tue…" at bounding box center [493, 448] width 987 height 579
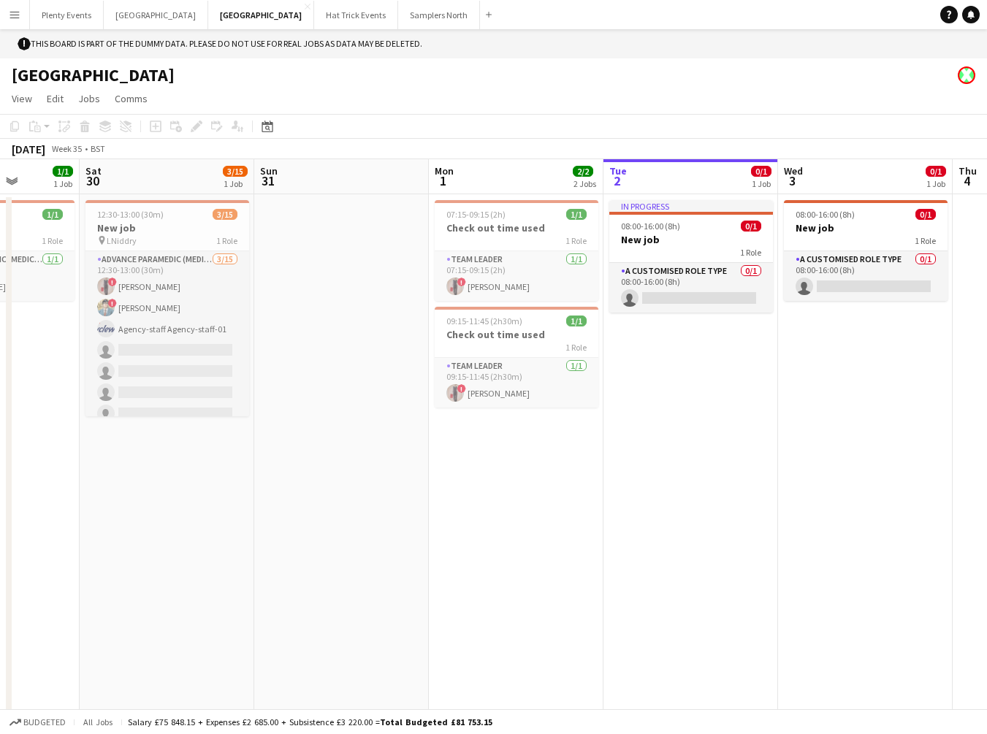
drag, startPoint x: 326, startPoint y: 460, endPoint x: 400, endPoint y: 464, distance: 74.6
click at [398, 465] on app-calendar-viewport "Wed 27 1/1 1 Job Thu 28 2/2 1 Job Fri 29 1/1 1 Job Sat 30 3/15 1 Job Sun 31 Mon…" at bounding box center [493, 448] width 987 height 579
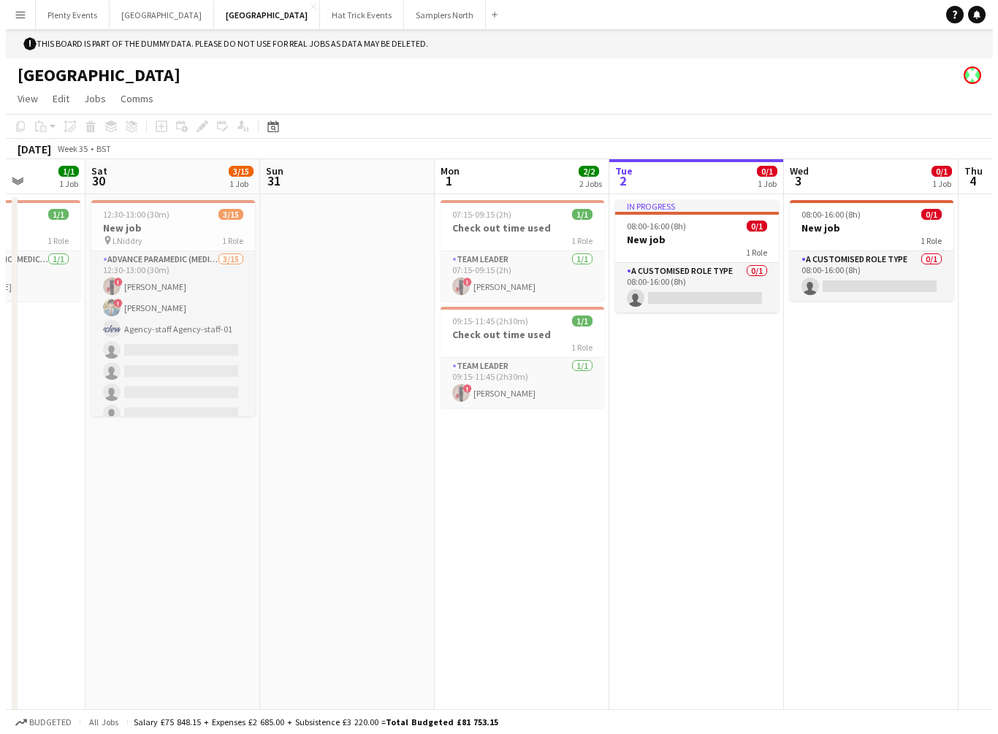
scroll to position [0, 412]
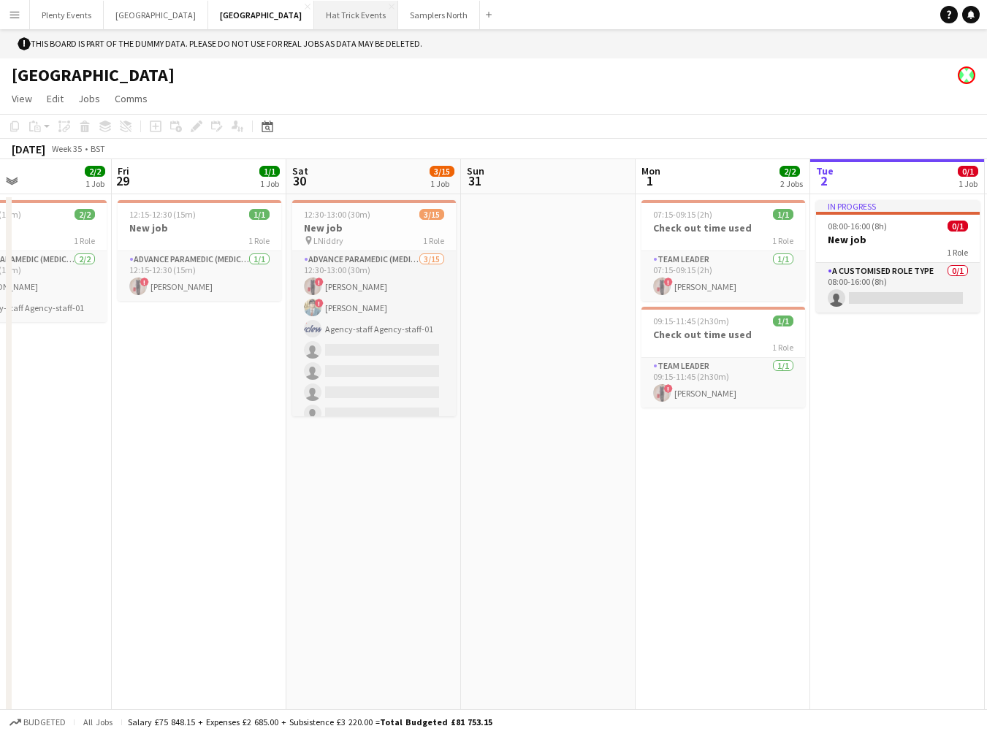
click at [314, 21] on button "Hat Trick Events Close" at bounding box center [356, 15] width 84 height 28
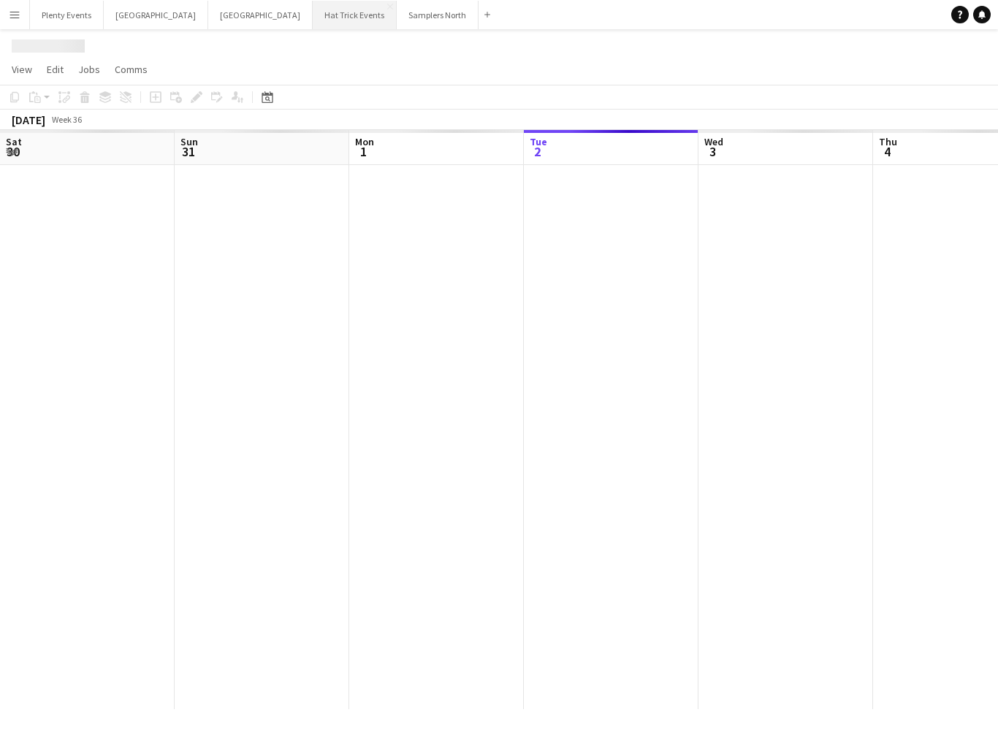
scroll to position [0, 349]
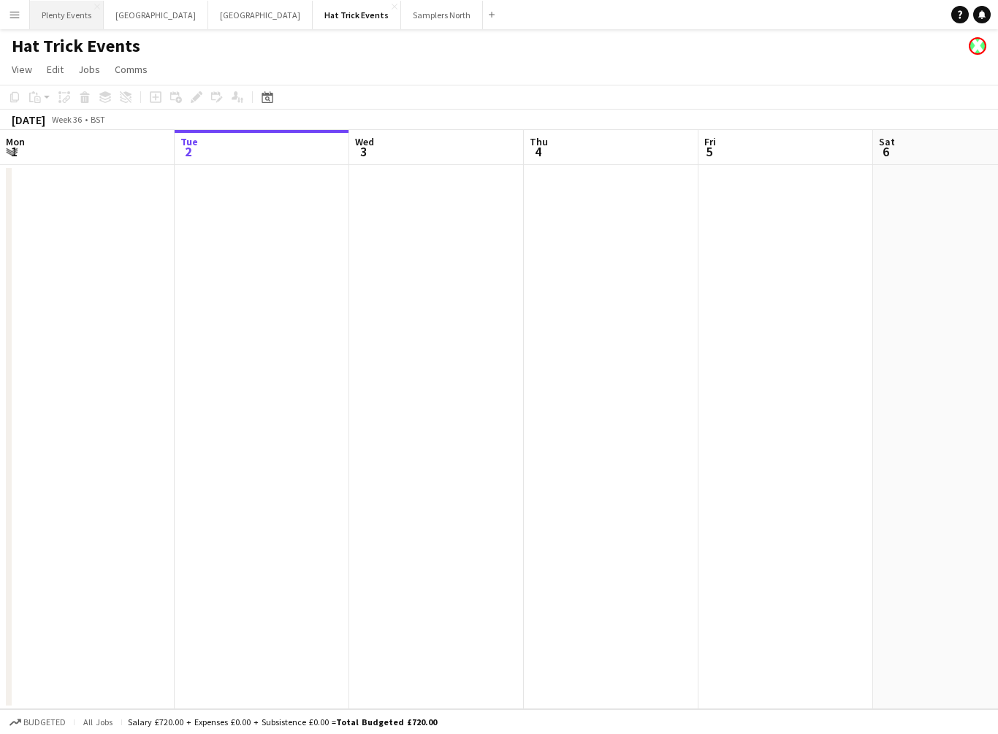
click at [72, 18] on button "Plenty Events Close" at bounding box center [67, 15] width 74 height 28
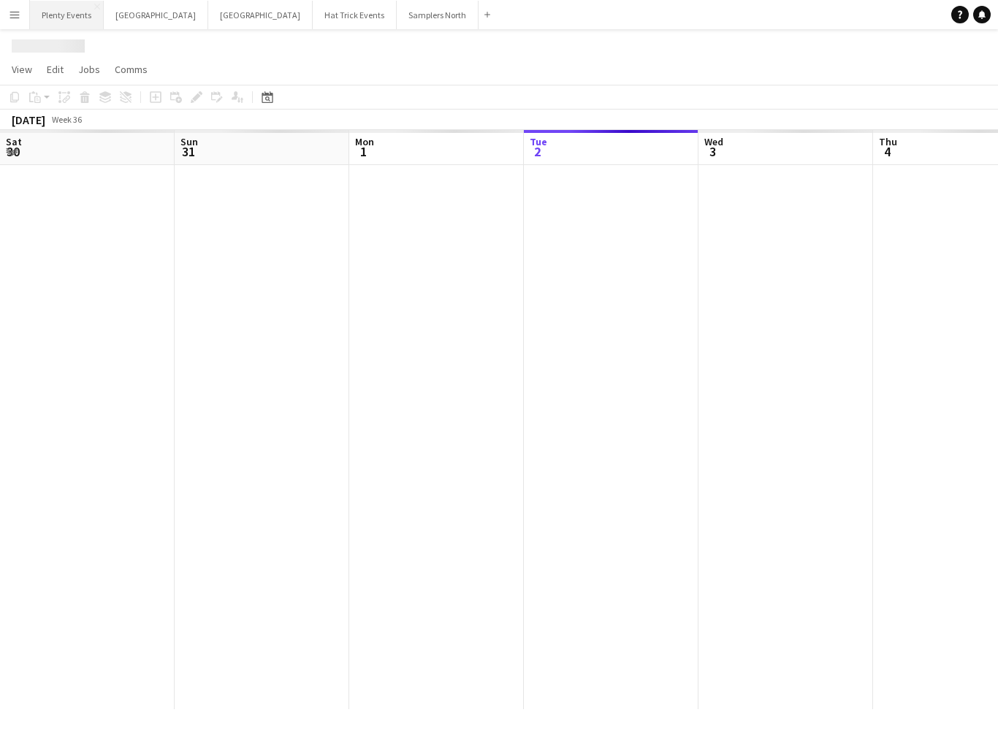
scroll to position [0, 349]
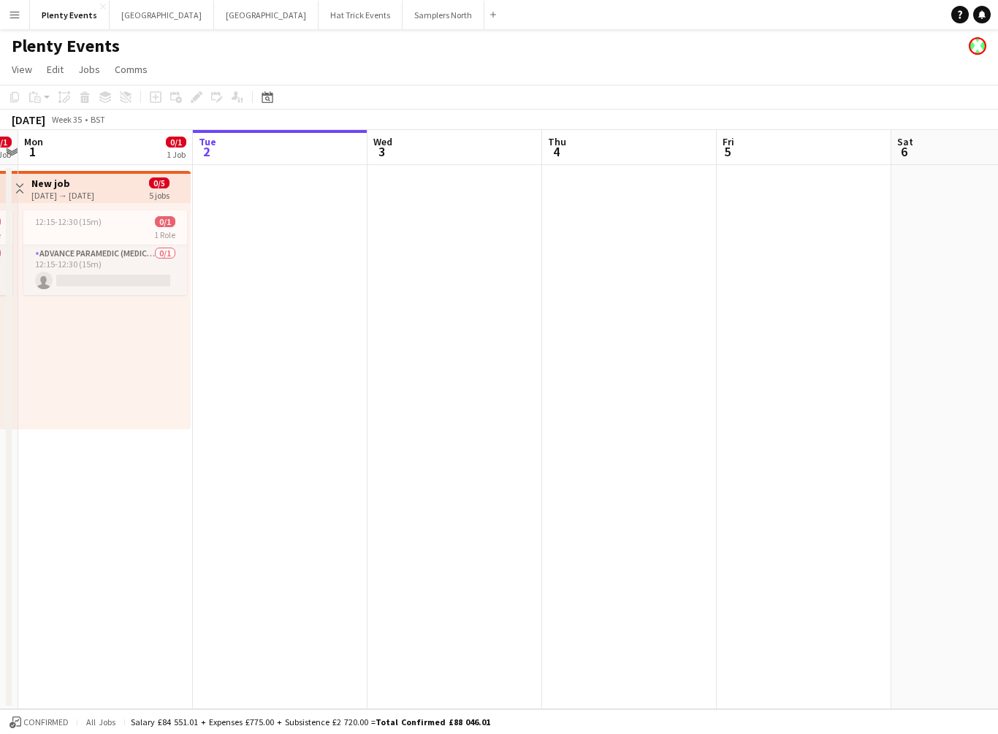
drag, startPoint x: 269, startPoint y: 314, endPoint x: 568, endPoint y: 343, distance: 300.8
click at [543, 335] on app-calendar-viewport "Sat 30 0/1 1 Job Sun 31 0/1 1 Job Mon 1 0/1 1 Job Tue 2 Wed 3 Thu 4 Fri 5 Sat 6…" at bounding box center [499, 419] width 998 height 579
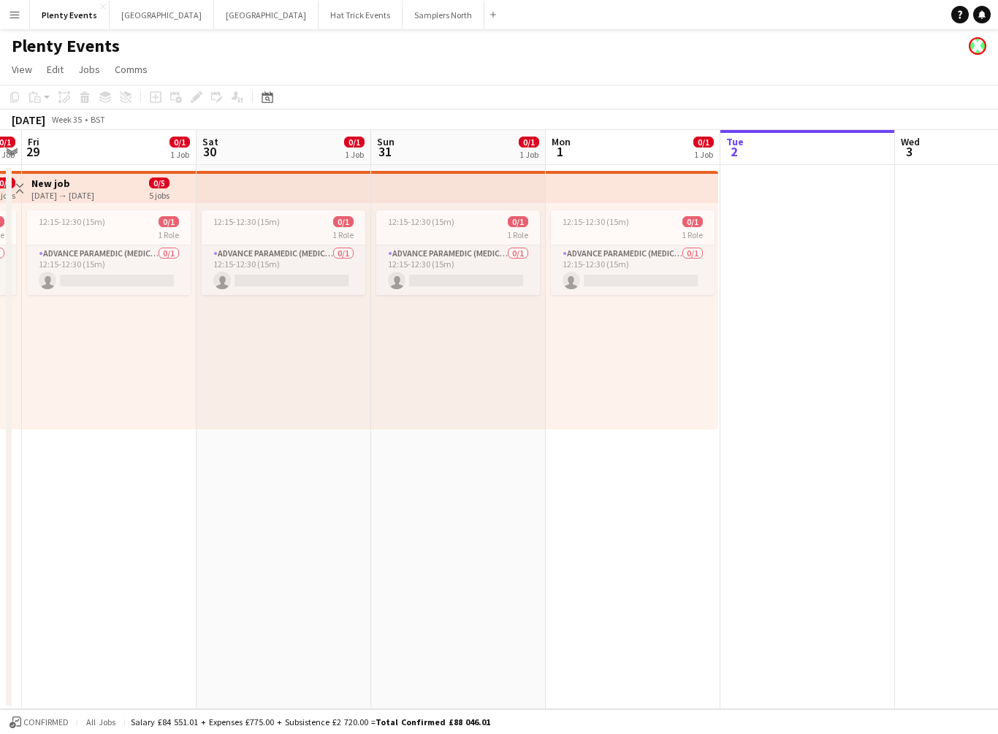
drag, startPoint x: 359, startPoint y: 497, endPoint x: 524, endPoint y: 511, distance: 166.3
click at [651, 497] on app-calendar-viewport "Wed 27 Thu 28 0/1 1 Job Fri 29 0/1 1 Job Sat 30 0/1 1 Job Sun 31 0/1 1 Job Mon …" at bounding box center [499, 419] width 998 height 579
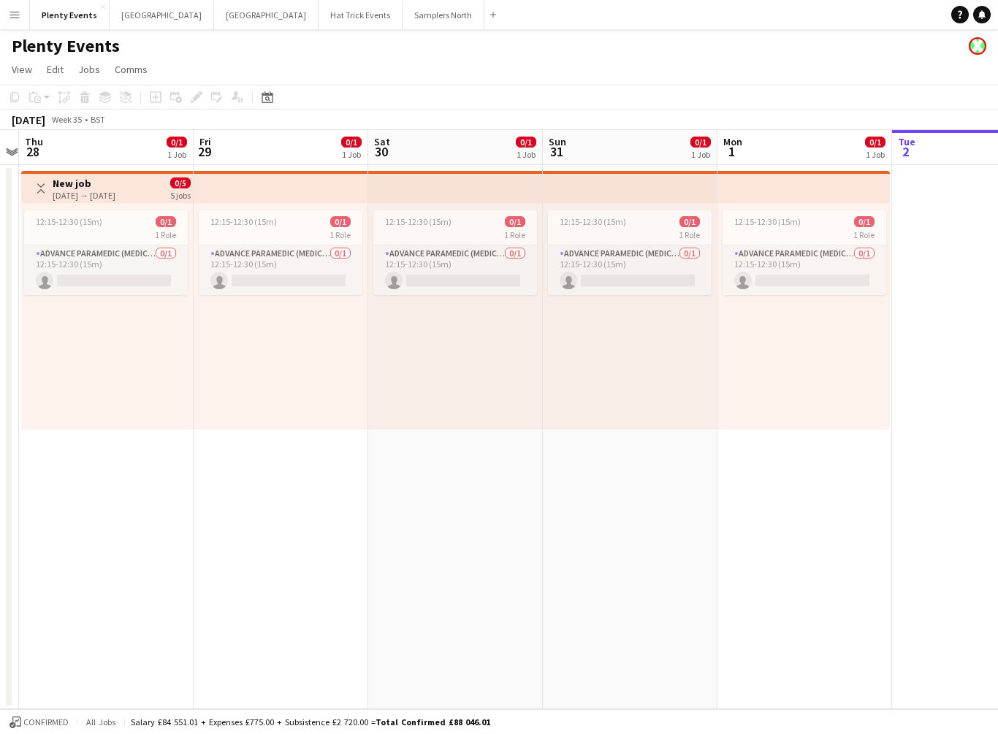
drag, startPoint x: 266, startPoint y: 520, endPoint x: 470, endPoint y: 532, distance: 204.1
click at [622, 524] on app-calendar-viewport "Tue 26 Wed 27 Thu 28 0/1 1 Job Fri 29 0/1 1 Job Sat 30 0/1 1 Job Sun 31 0/1 1 J…" at bounding box center [499, 419] width 998 height 579
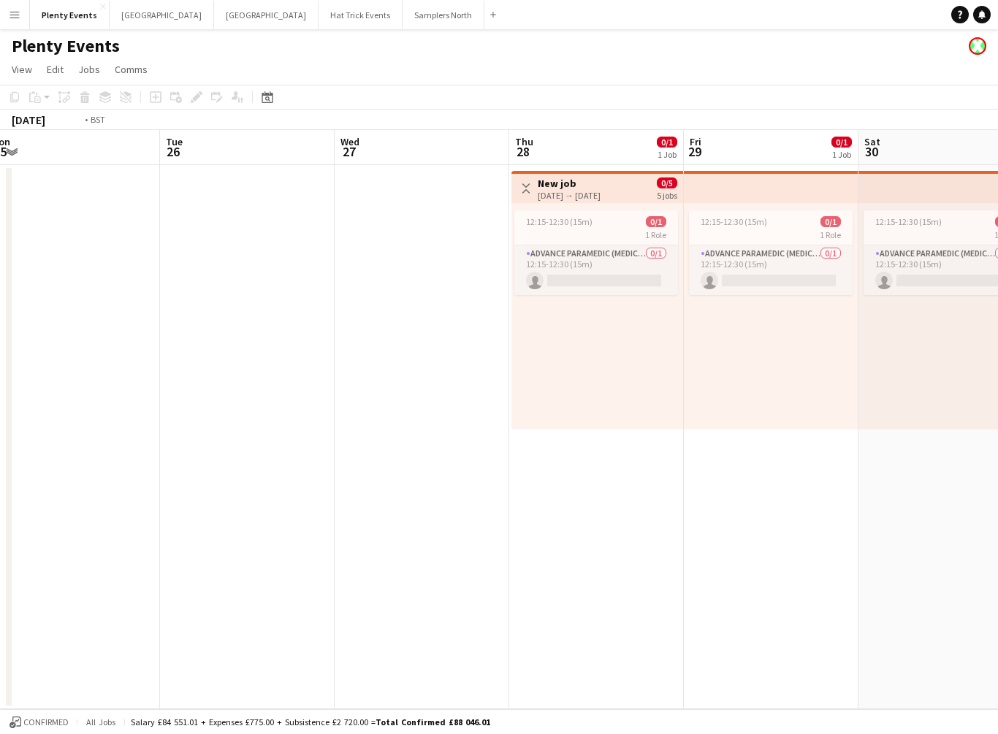
drag, startPoint x: 223, startPoint y: 524, endPoint x: 462, endPoint y: 506, distance: 240.3
click at [585, 519] on app-calendar-viewport "Sat 23 Sun 24 Mon 25 Tue 26 Wed 27 Thu 28 0/1 1 Job Fri 29 0/1 1 Job Sat 30 0/1…" at bounding box center [499, 419] width 998 height 579
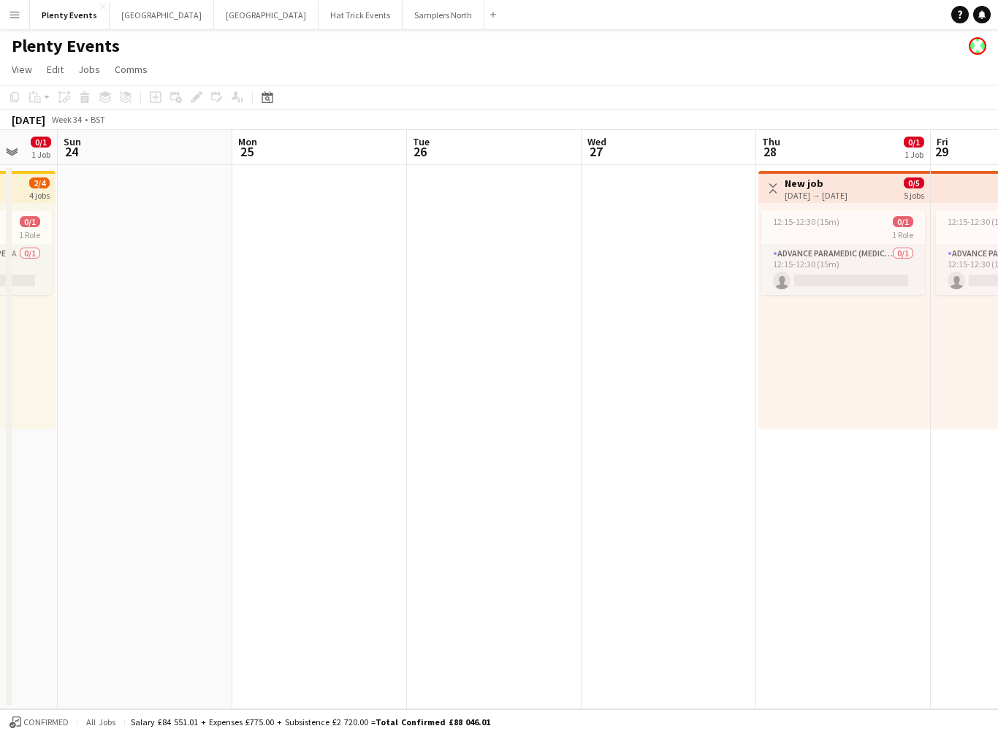
drag, startPoint x: 236, startPoint y: 479, endPoint x: 530, endPoint y: 480, distance: 293.6
click at [715, 485] on app-calendar-viewport "Thu 21 0/1 1 Job Fri 22 1/1 1 Job Sat 23 0/1 1 Job Sun 24 Mon 25 Tue 26 Wed 27 …" at bounding box center [499, 419] width 998 height 579
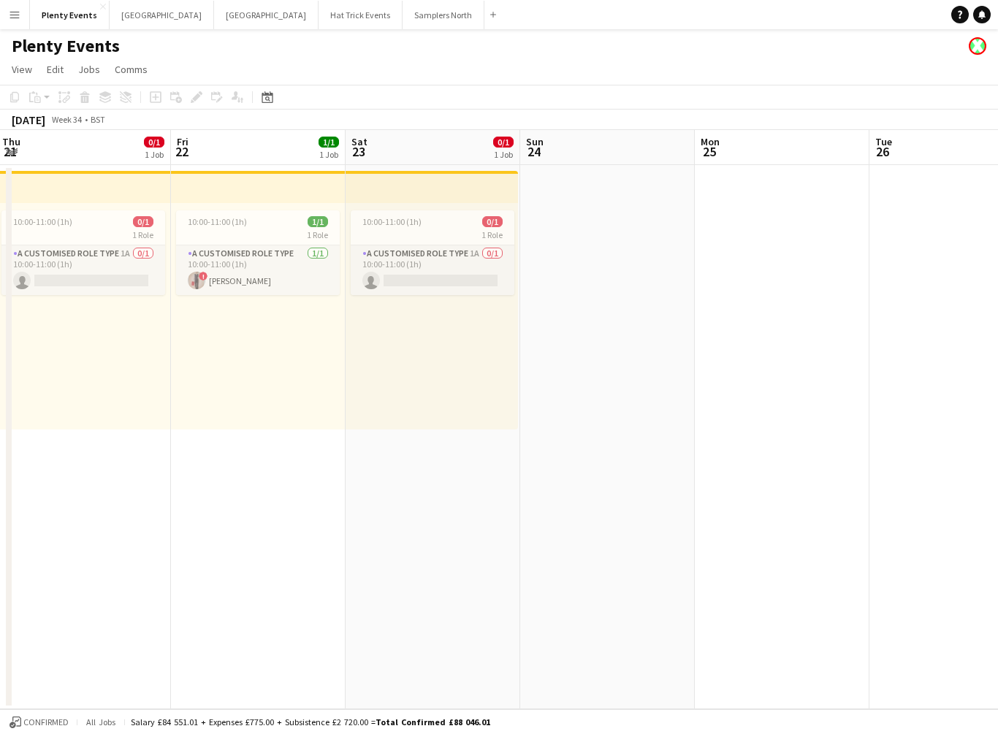
drag, startPoint x: 291, startPoint y: 459, endPoint x: 585, endPoint y: 486, distance: 295.5
click at [674, 482] on app-calendar-viewport "Tue 19 Wed 20 1/1 1 Job Thu 21 0/1 1 Job Fri 22 1/1 1 Job Sat 23 0/1 1 Job Sun …" at bounding box center [499, 419] width 998 height 579
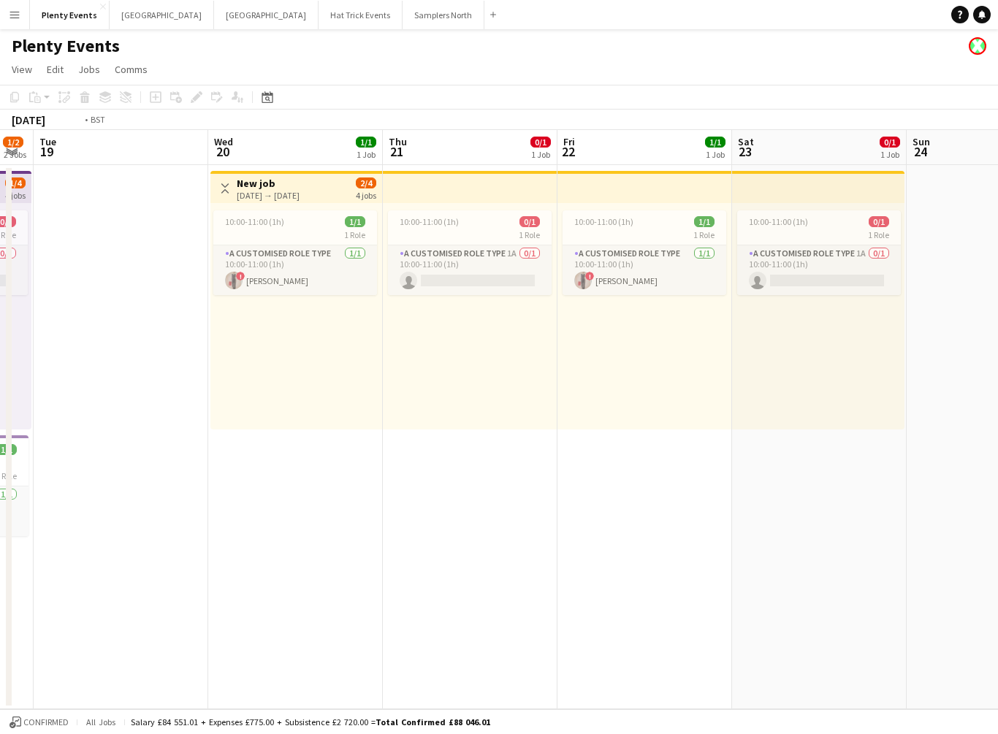
drag, startPoint x: 245, startPoint y: 497, endPoint x: 530, endPoint y: 503, distance: 284.9
click at [530, 503] on app-calendar-viewport "Sun 17 0/1 1 Job Mon 18 1/2 2 Jobs Tue 19 Wed 20 1/1 1 Job Thu 21 0/1 1 Job Fri…" at bounding box center [499, 419] width 998 height 579
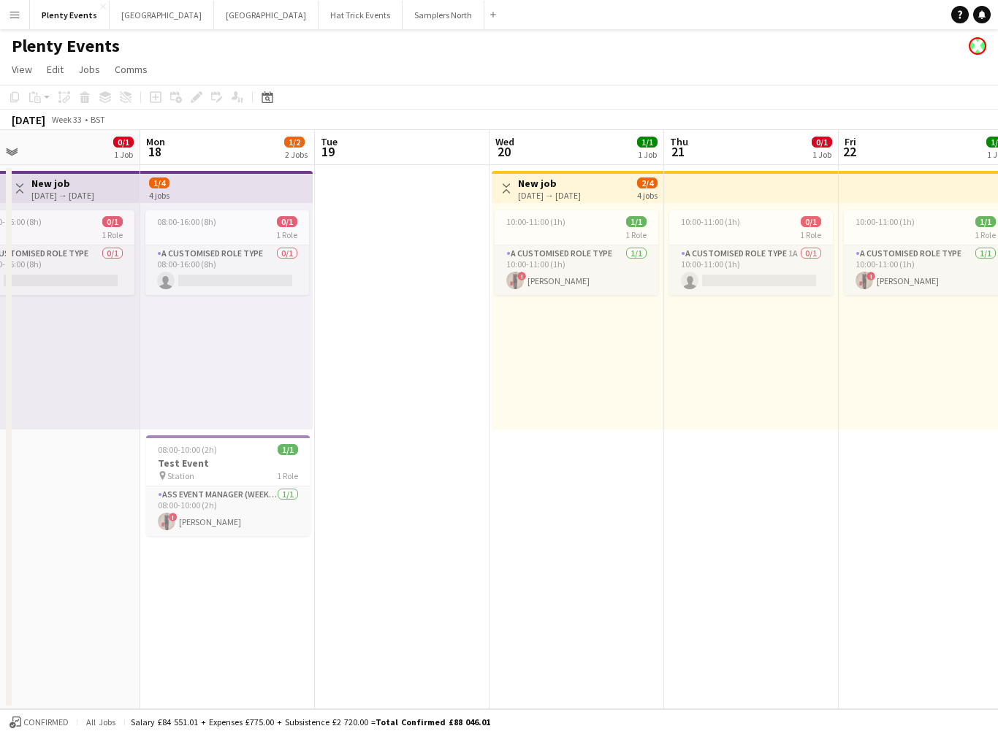
drag, startPoint x: 284, startPoint y: 512, endPoint x: 670, endPoint y: 500, distance: 385.8
click at [671, 502] on app-calendar-viewport "Fri 15 2/2 2 Jobs Sat 16 0/1 1 Job Sun 17 0/1 1 Job Mon 18 1/2 2 Jobs Tue 19 We…" at bounding box center [499, 419] width 998 height 579
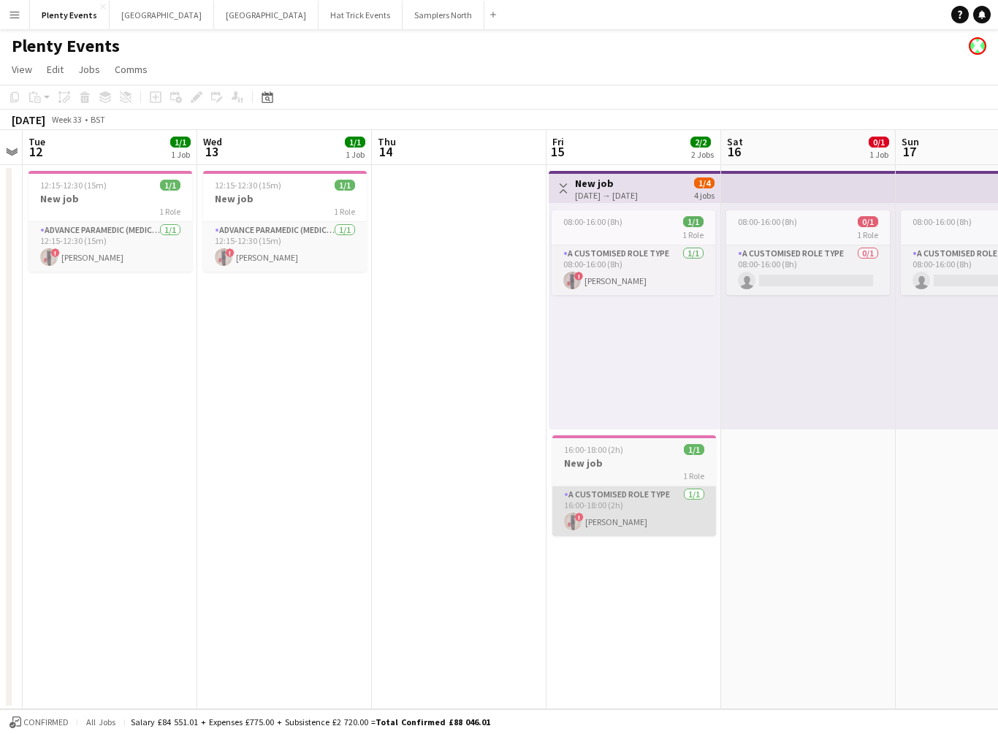
drag, startPoint x: 181, startPoint y: 528, endPoint x: 668, endPoint y: 498, distance: 488.1
click at [705, 501] on app-calendar-viewport "Sun 10 Mon 11 Tue 12 1/1 1 Job Wed 13 1/1 1 Job Thu 14 Fri 15 2/2 2 Jobs Sat 16…" at bounding box center [499, 419] width 998 height 579
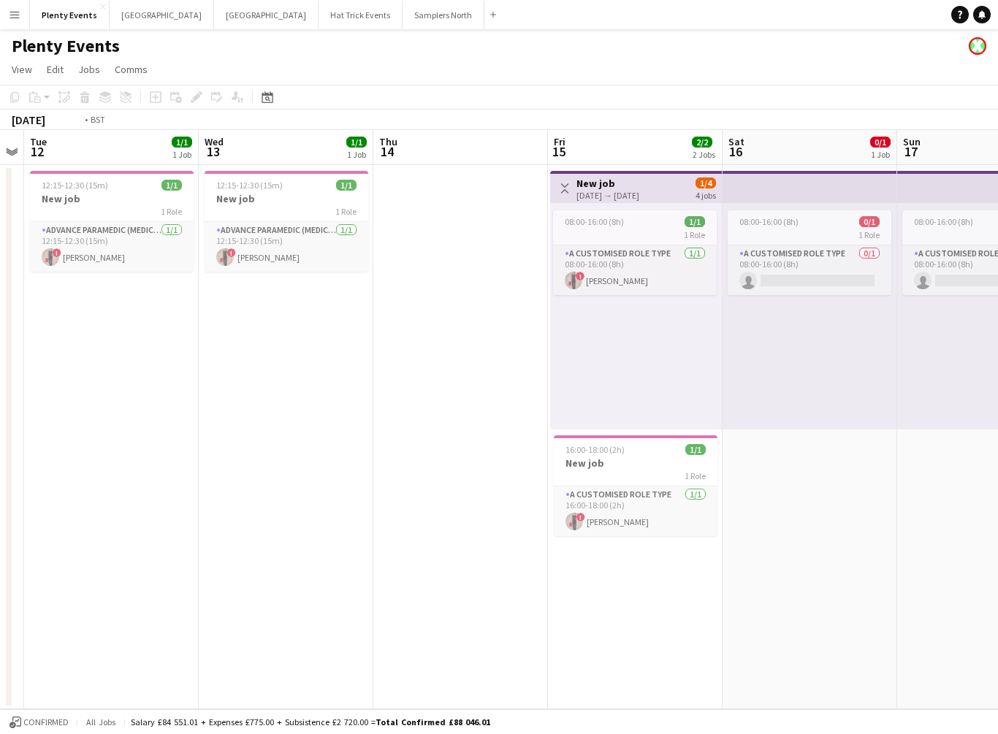
drag, startPoint x: 296, startPoint y: 490, endPoint x: 671, endPoint y: 472, distance: 375.9
click at [685, 476] on app-calendar-viewport "Sun 10 Mon 11 Tue 12 1/1 1 Job Wed 13 1/1 1 Job Thu 14 Fri 15 2/2 2 Jobs Sat 16…" at bounding box center [499, 419] width 998 height 579
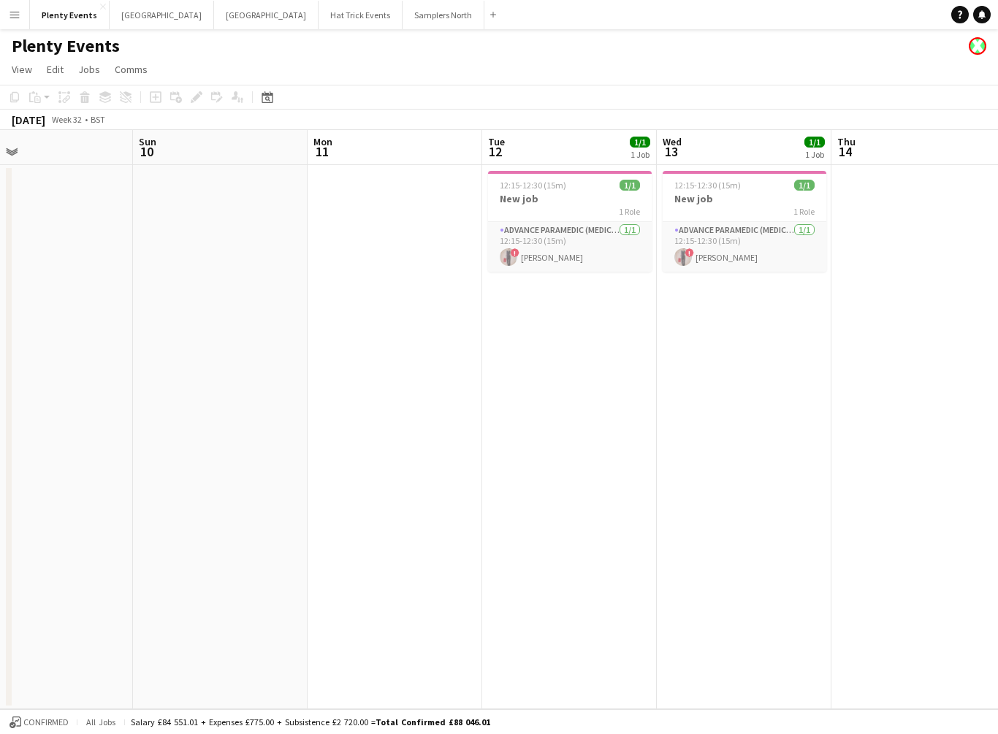
drag, startPoint x: 270, startPoint y: 463, endPoint x: 746, endPoint y: 475, distance: 475.6
click at [737, 476] on app-calendar-viewport "Thu 7 Fri 8 Sat 9 Sun 10 Mon 11 Tue 12 1/1 1 Job Wed 13 1/1 1 Job Thu 14 Fri 15…" at bounding box center [499, 419] width 998 height 579
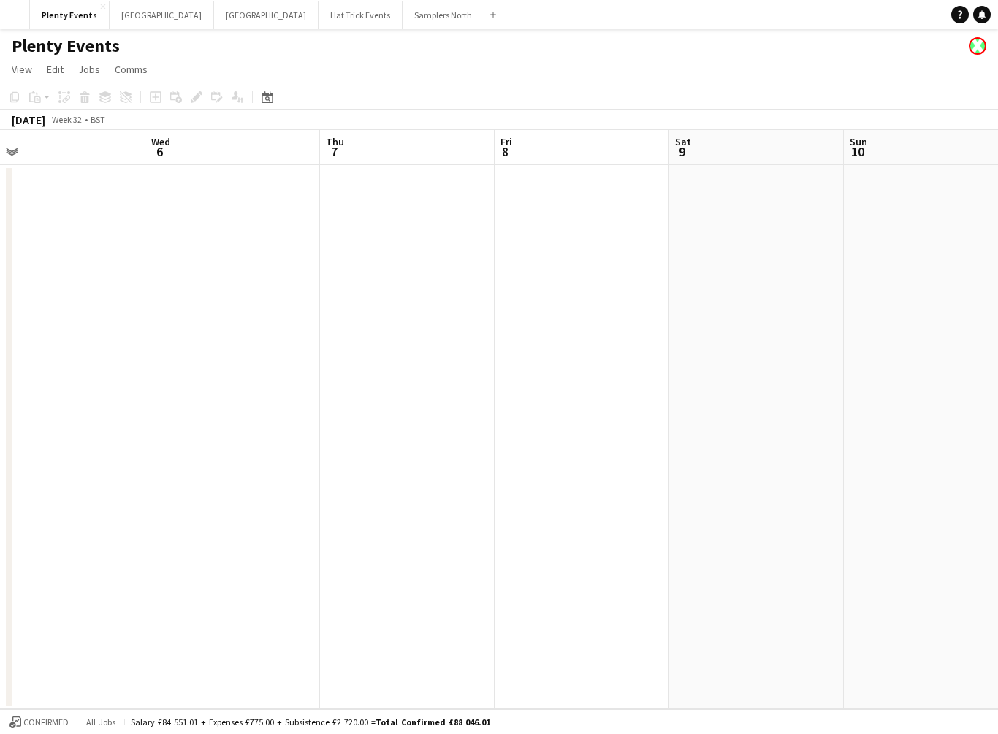
drag, startPoint x: 324, startPoint y: 458, endPoint x: 713, endPoint y: 460, distance: 389.3
click at [713, 460] on app-calendar-viewport "Mon 4 Tue 5 Wed 6 Thu 7 Fri 8 Sat 9 Sun 10 Mon 11 Tue 12 1/1 1 Job Wed 13 1/1 1…" at bounding box center [499, 419] width 998 height 579
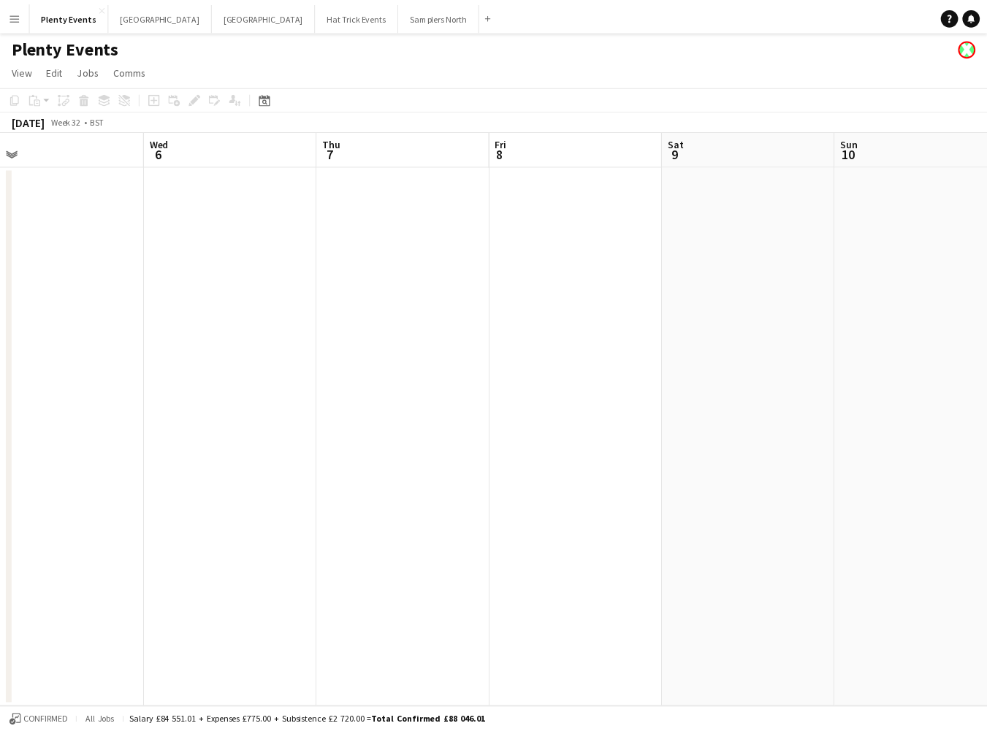
scroll to position [0, 399]
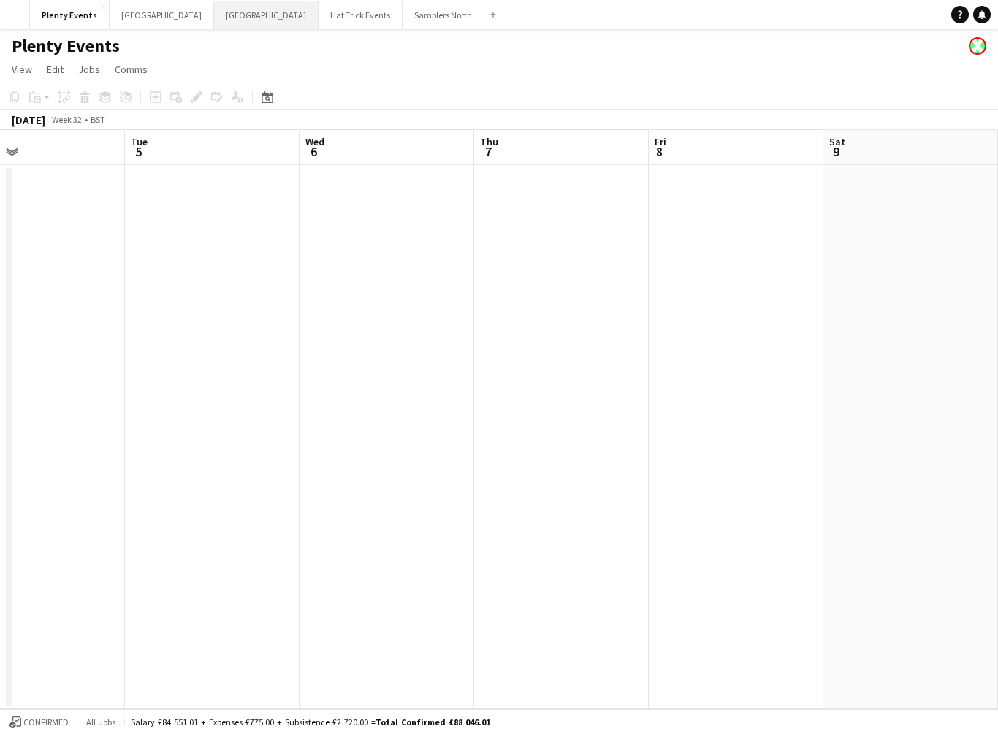
click at [214, 13] on button "Manchester Close" at bounding box center [266, 15] width 104 height 28
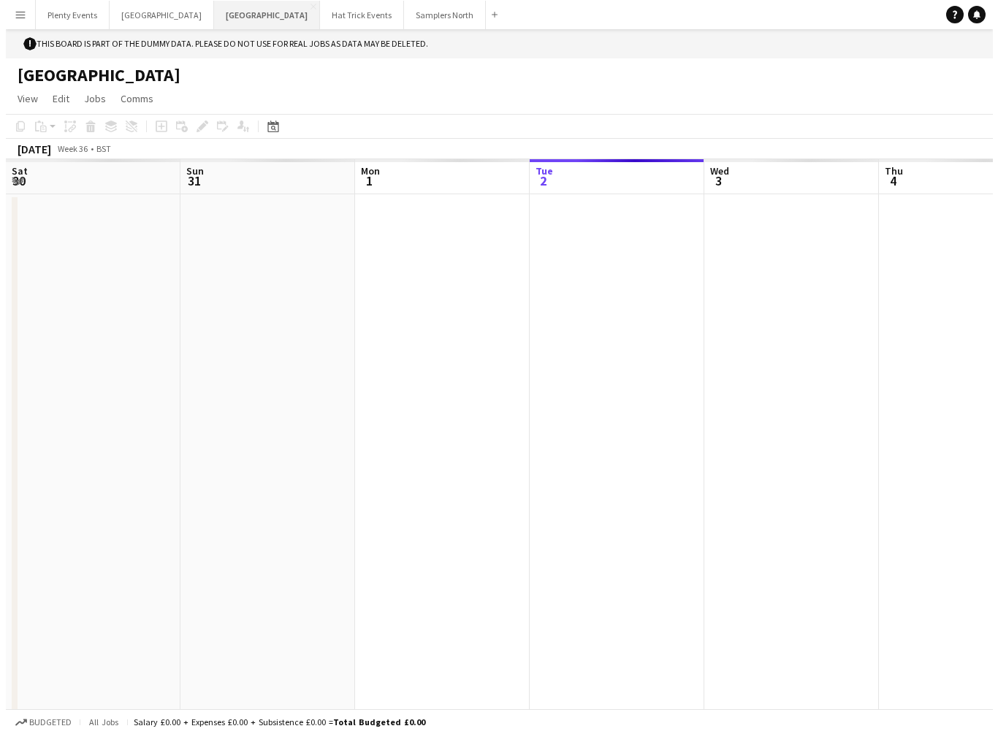
scroll to position [0, 349]
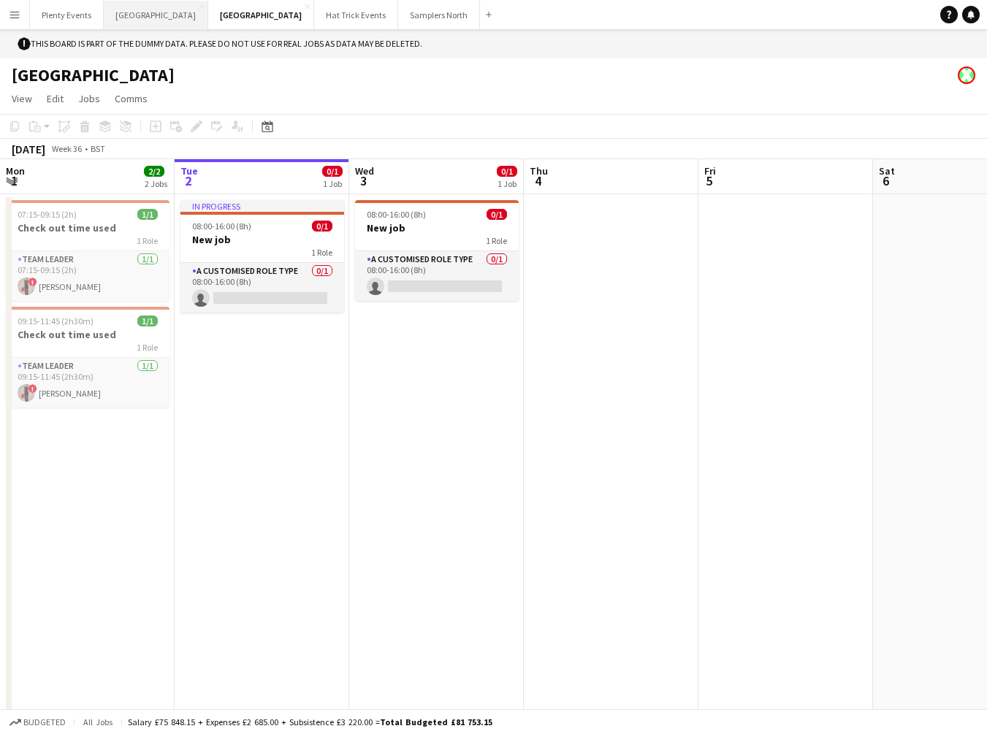
click at [123, 18] on button "London Close" at bounding box center [156, 15] width 104 height 28
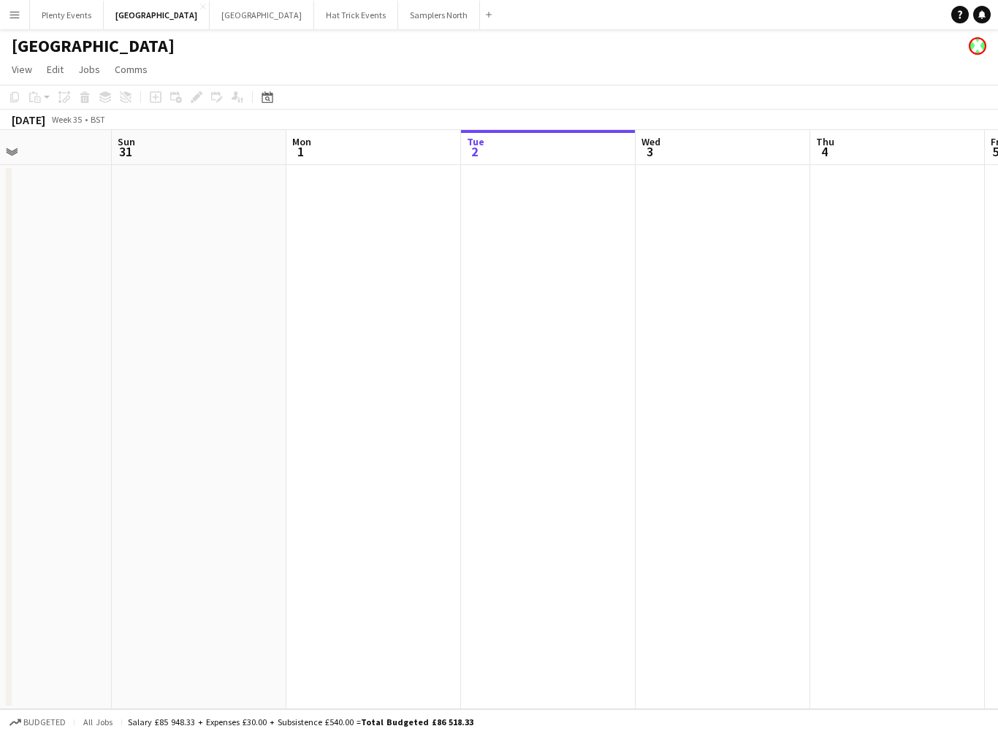
drag, startPoint x: 193, startPoint y: 340, endPoint x: 439, endPoint y: 381, distance: 249.5
click at [507, 367] on app-calendar-viewport "Thu 28 Fri 29 Sat 30 Sun 31 Mon 1 Tue 2 Wed 3 Thu 4 Fri 5 Sat 6 Sun 7" at bounding box center [499, 419] width 998 height 579
drag, startPoint x: 513, startPoint y: 408, endPoint x: 620, endPoint y: 408, distance: 107.4
click at [655, 408] on app-calendar-viewport "Tue 26 Wed 27 Thu 28 Fri 29 Sat 30 Sun 31 Mon 1 Tue 2 Wed 3 Thu 4 Fri 5" at bounding box center [499, 419] width 998 height 579
drag, startPoint x: 261, startPoint y: 396, endPoint x: 611, endPoint y: 409, distance: 350.1
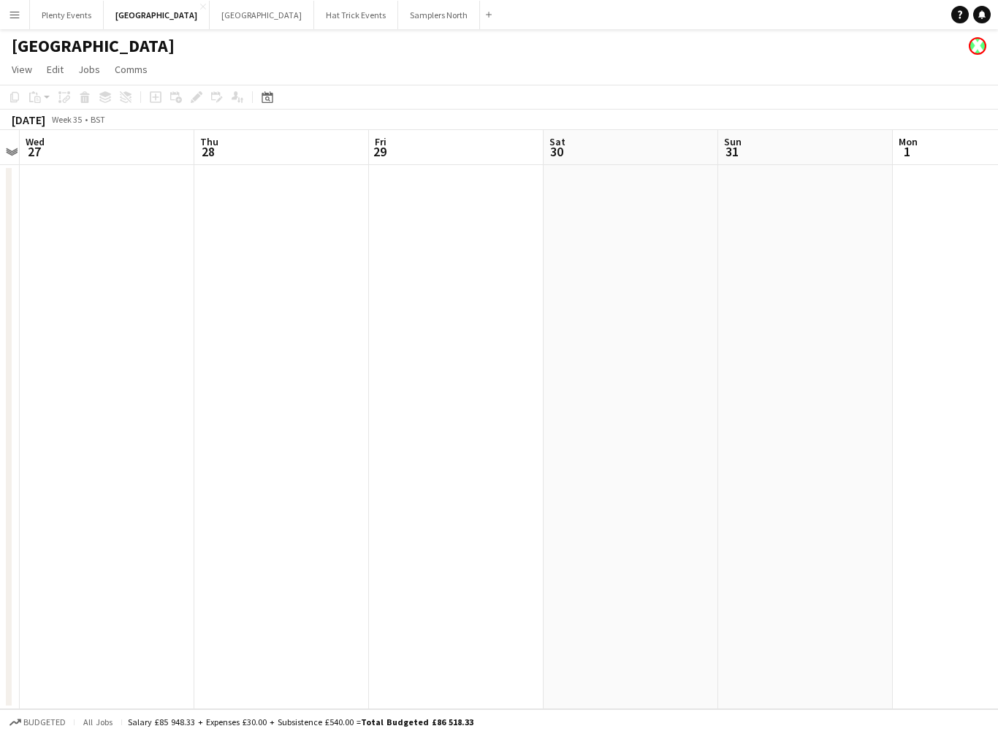
click at [729, 411] on app-calendar-viewport "Sun 24 Mon 25 Tue 26 Wed 27 Thu 28 Fri 29 Sat 30 Sun 31 Mon 1 Tue 2 Wed 3" at bounding box center [499, 419] width 998 height 579
drag, startPoint x: 229, startPoint y: 375, endPoint x: 470, endPoint y: 402, distance: 242.5
click at [695, 423] on app-calendar-viewport "Thu 21 Fri 22 Sat 23 Sun 24 Mon 25 Tue 26 Wed 27 Thu 28 Fri 29 Sat 30 Sun 31" at bounding box center [499, 419] width 998 height 579
drag, startPoint x: 202, startPoint y: 375, endPoint x: 595, endPoint y: 397, distance: 393.6
click at [715, 414] on app-calendar-viewport "Mon 18 Tue 19 Wed 20 Thu 21 Fri 22 Sat 23 Sun 24 Mon 25 Tue 26 Wed 27 Thu 28" at bounding box center [499, 419] width 998 height 579
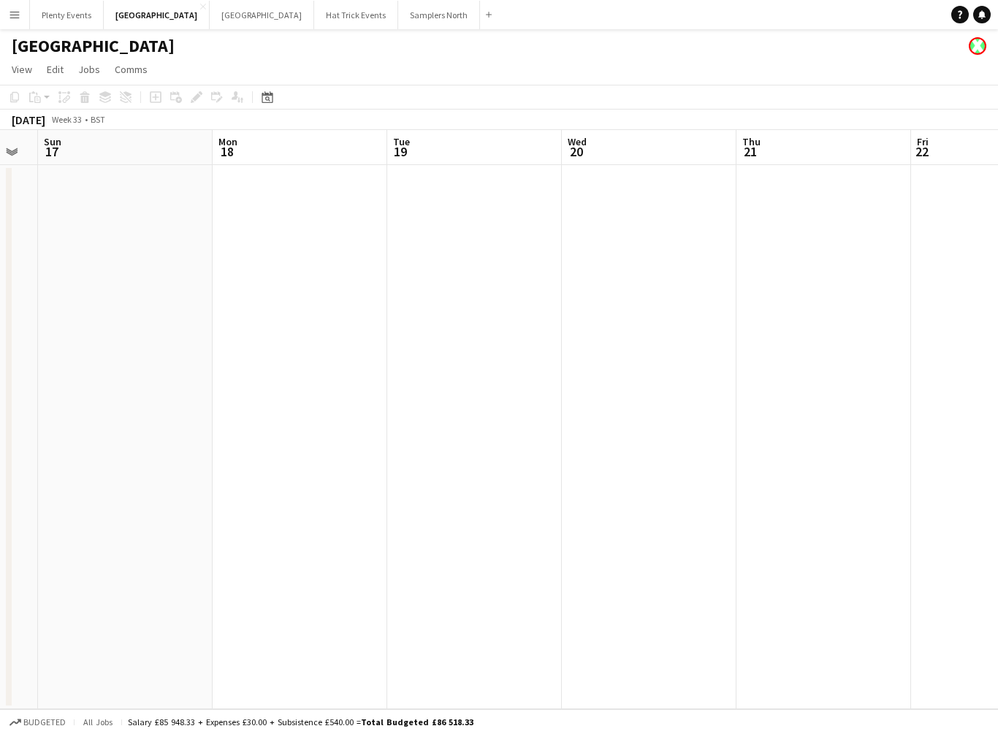
drag, startPoint x: 237, startPoint y: 356, endPoint x: 694, endPoint y: 373, distance: 456.8
click at [740, 386] on app-calendar-viewport "Fri 15 Sat 16 Sun 17 Mon 18 Tue 19 Wed 20 Thu 21 Fri 22 Sat 23 Sun 24 Mon 25" at bounding box center [499, 419] width 998 height 579
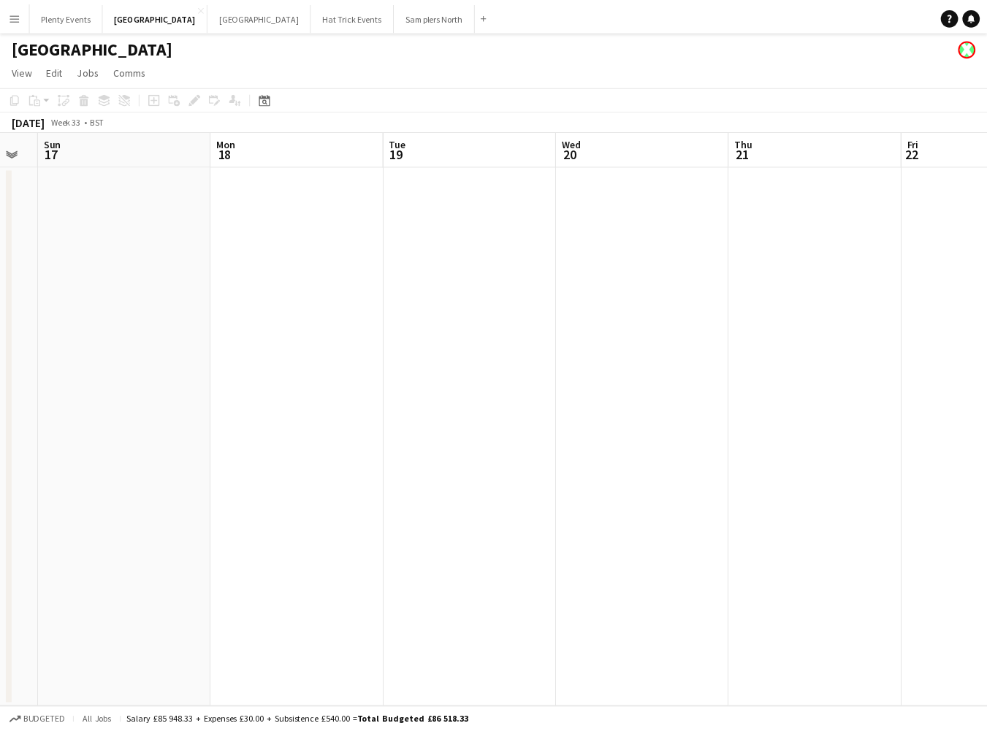
scroll to position [0, 362]
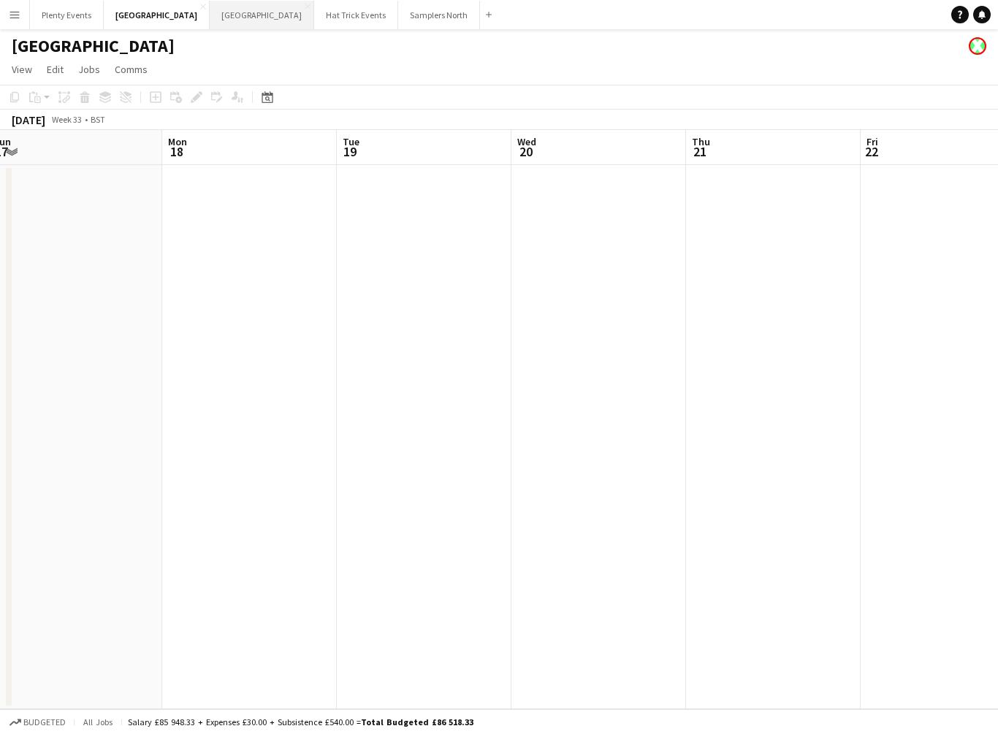
click at [210, 19] on button "Manchester Close" at bounding box center [262, 15] width 104 height 28
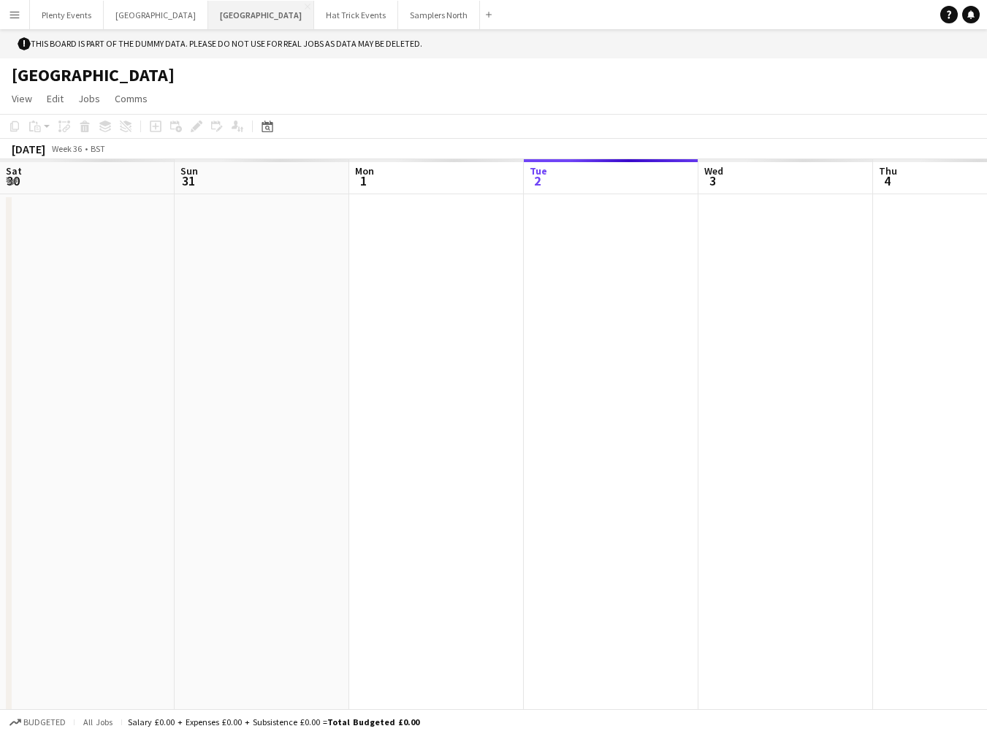
scroll to position [0, 349]
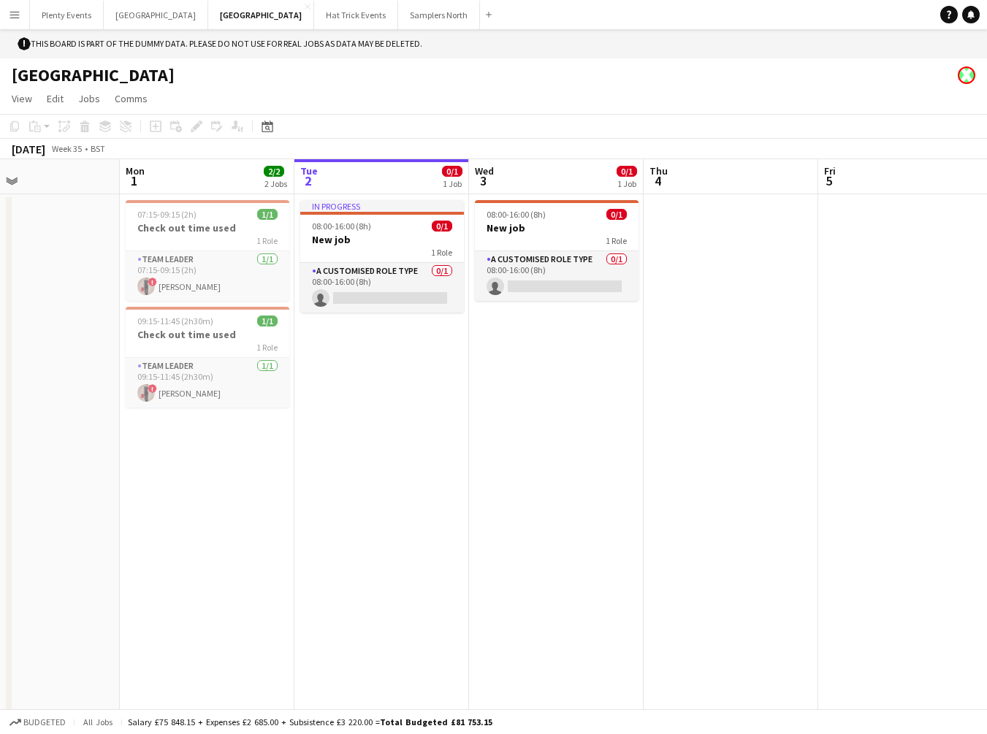
drag, startPoint x: 218, startPoint y: 371, endPoint x: 516, endPoint y: 378, distance: 297.4
click at [516, 375] on app-calendar-viewport "Fri 29 1/1 1 Job Sat 30 3/15 1 Job Sun 31 Mon 1 2/2 2 Jobs Tue 2 0/1 1 Job Wed …" at bounding box center [493, 448] width 987 height 579
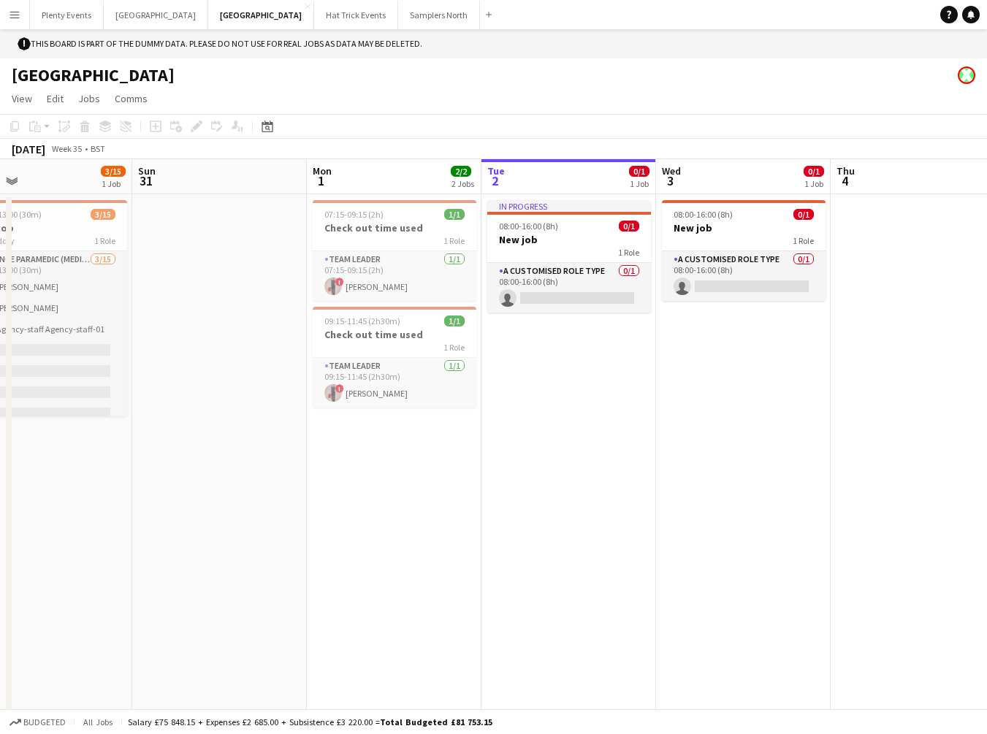
drag, startPoint x: 127, startPoint y: 440, endPoint x: 477, endPoint y: 470, distance: 351.1
click at [483, 470] on app-calendar-viewport "Thu 28 2/2 1 Job Fri 29 1/1 1 Job Sat 30 3/15 1 Job Sun 31 Mon 1 2/2 2 Jobs Tue…" at bounding box center [493, 448] width 987 height 579
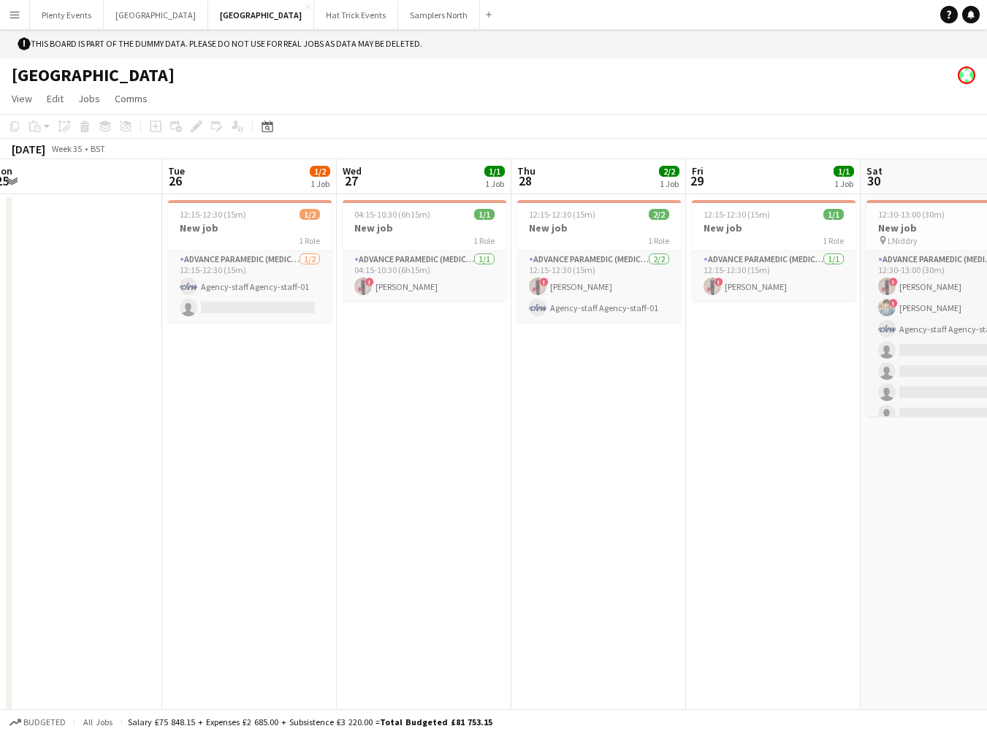
drag, startPoint x: 213, startPoint y: 492, endPoint x: 508, endPoint y: 489, distance: 295.1
click at [713, 500] on app-calendar-viewport "Sat 23 Sun 24 Mon 25 Tue 26 1/2 1 Job Wed 27 1/1 1 Job Thu 28 2/2 1 Job Fri 29 …" at bounding box center [493, 448] width 987 height 579
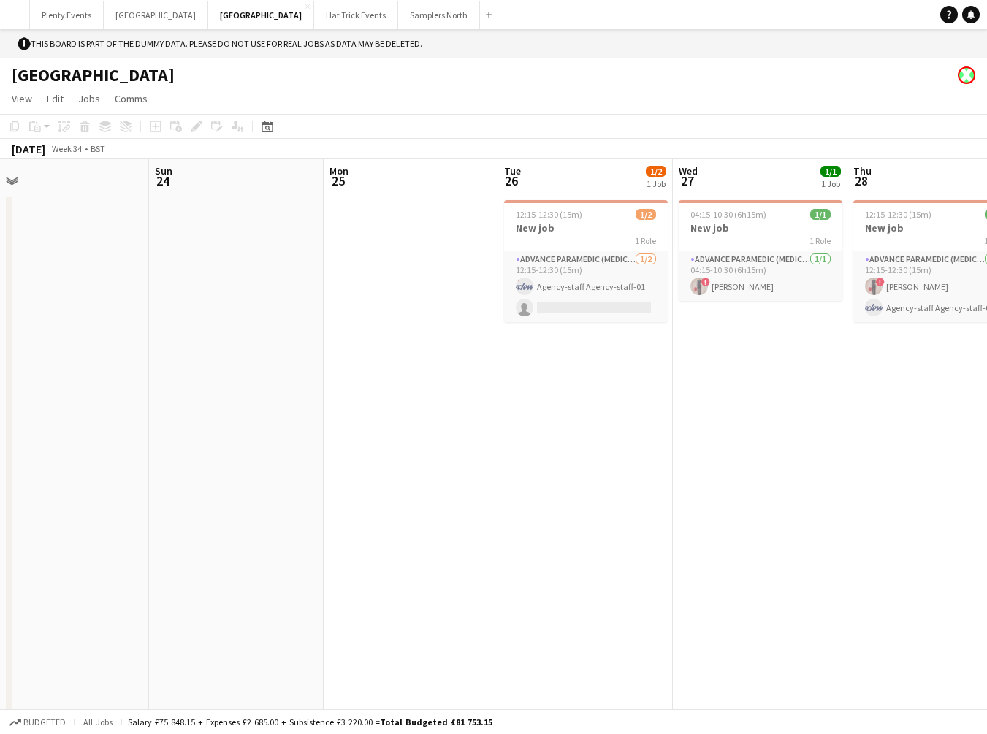
drag, startPoint x: 305, startPoint y: 473, endPoint x: 578, endPoint y: 465, distance: 273.3
click at [784, 477] on app-calendar-viewport "Thu 21 Fri 22 Sat 23 Sun 24 Mon 25 Tue 26 1/2 1 Job Wed 27 1/1 1 Job Thu 28 2/2…" at bounding box center [493, 448] width 987 height 579
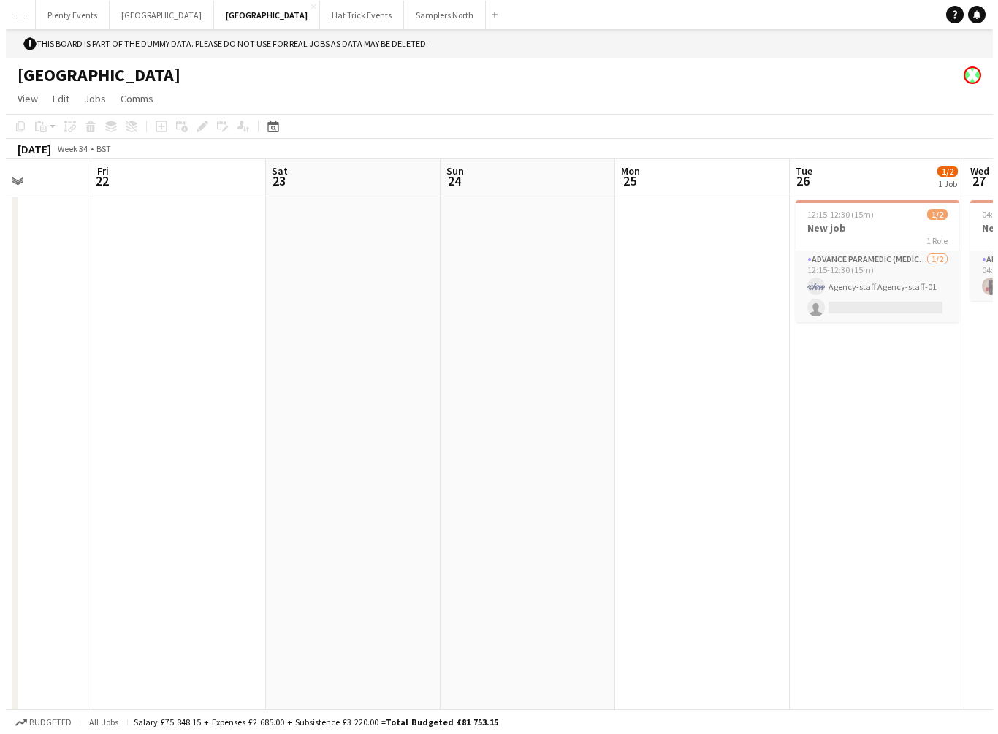
scroll to position [0, 443]
drag, startPoint x: 212, startPoint y: 432, endPoint x: 573, endPoint y: 470, distance: 362.7
click at [576, 474] on app-calendar-viewport "Tue 19 Wed 20 Thu 21 Fri 22 Sat 23 Sun 24 Mon 25 Tue 26 1/2 1 Job Wed 27 1/1 1 …" at bounding box center [493, 448] width 987 height 579
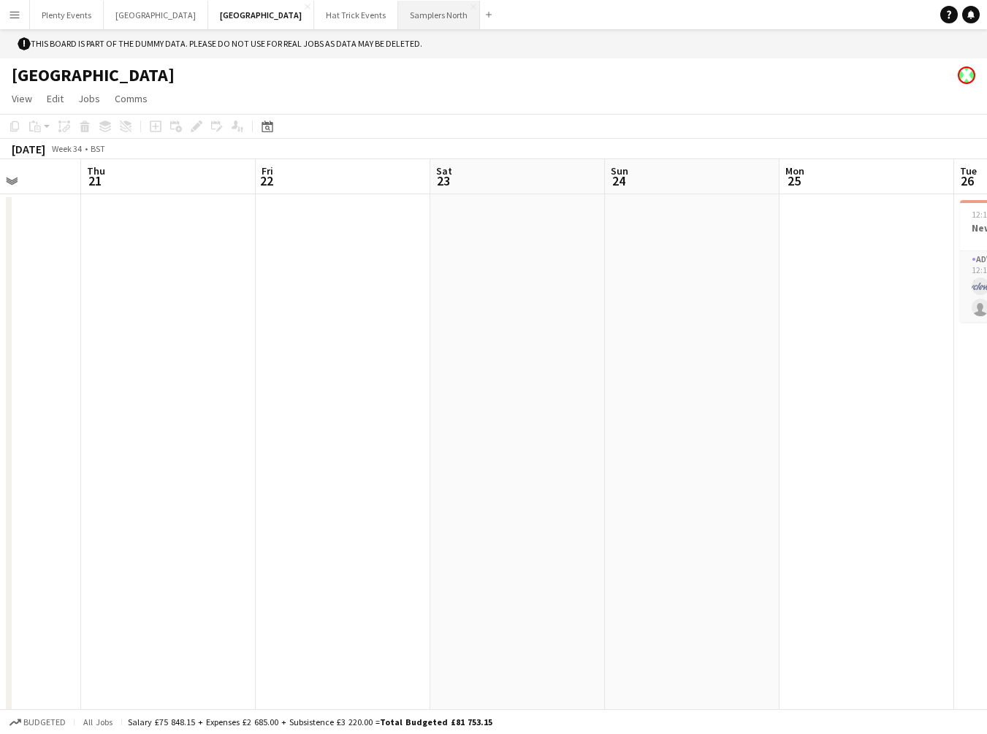
click at [398, 16] on button "Samplers North Close" at bounding box center [439, 15] width 82 height 28
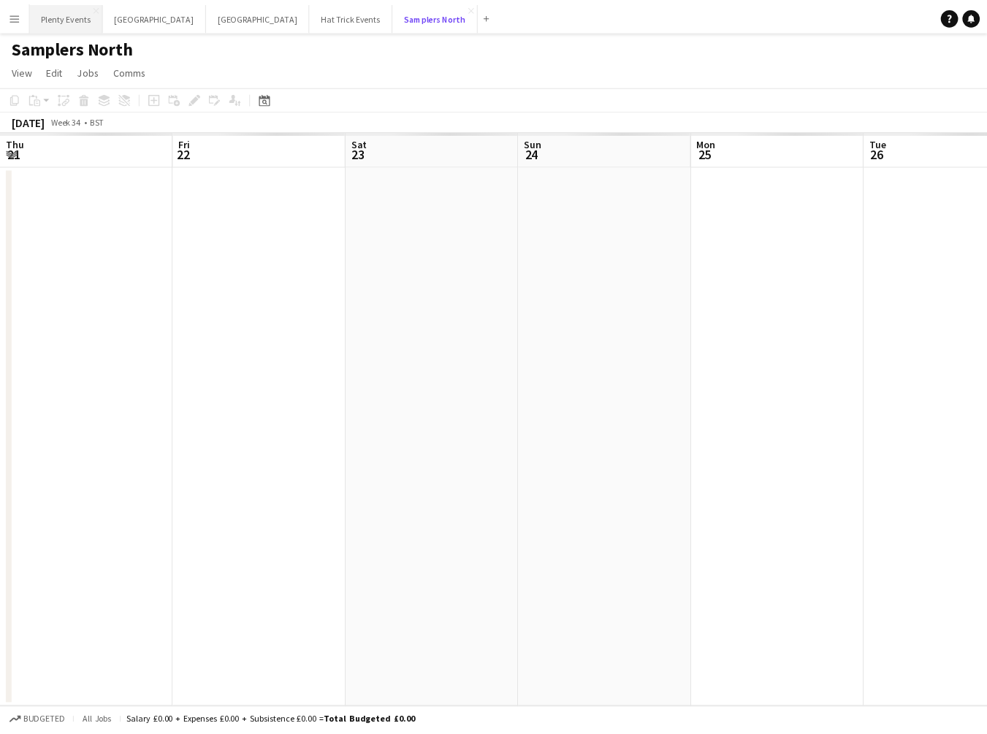
scroll to position [0, 503]
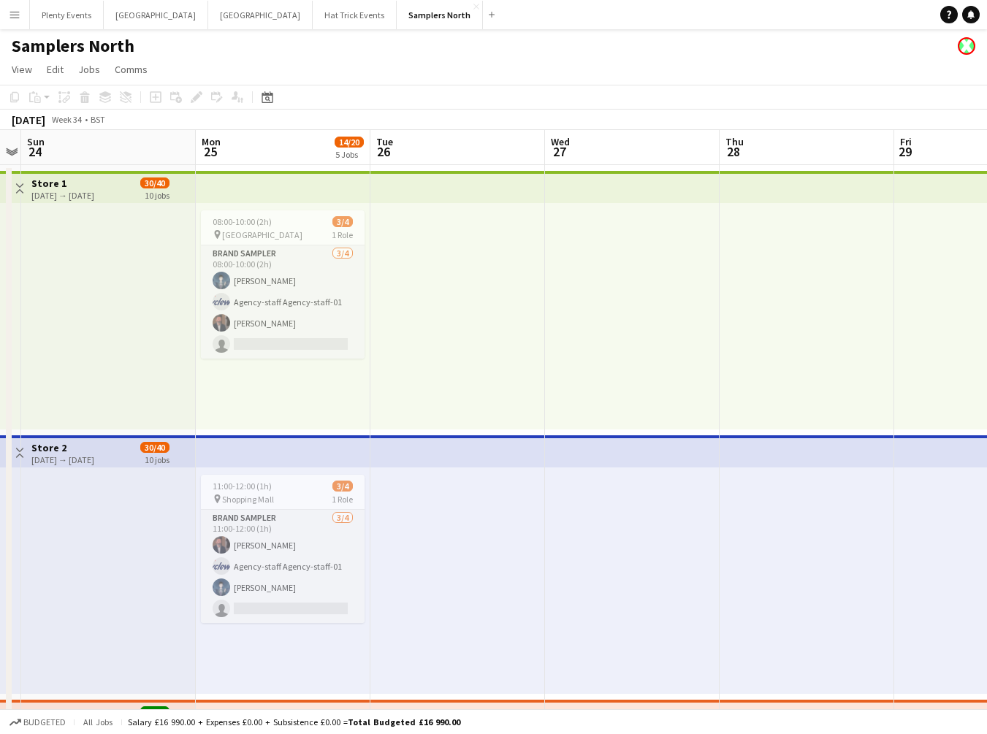
click at [23, 191] on app-icon "Toggle View" at bounding box center [20, 188] width 10 height 10
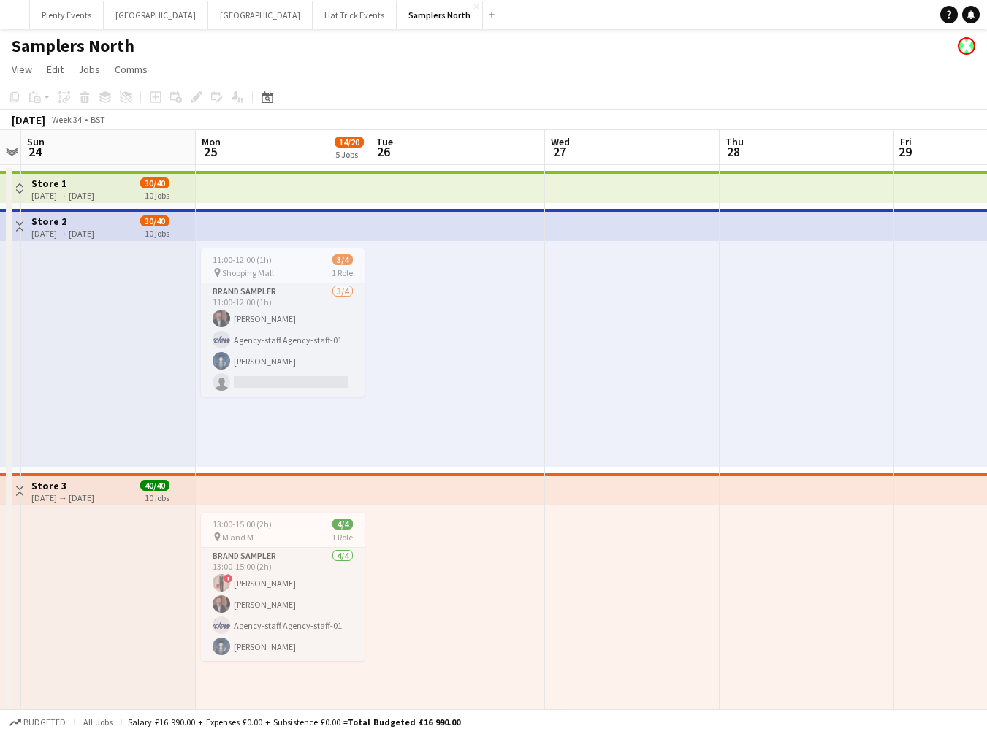
click at [20, 492] on app-icon "Toggle View" at bounding box center [20, 491] width 10 height 10
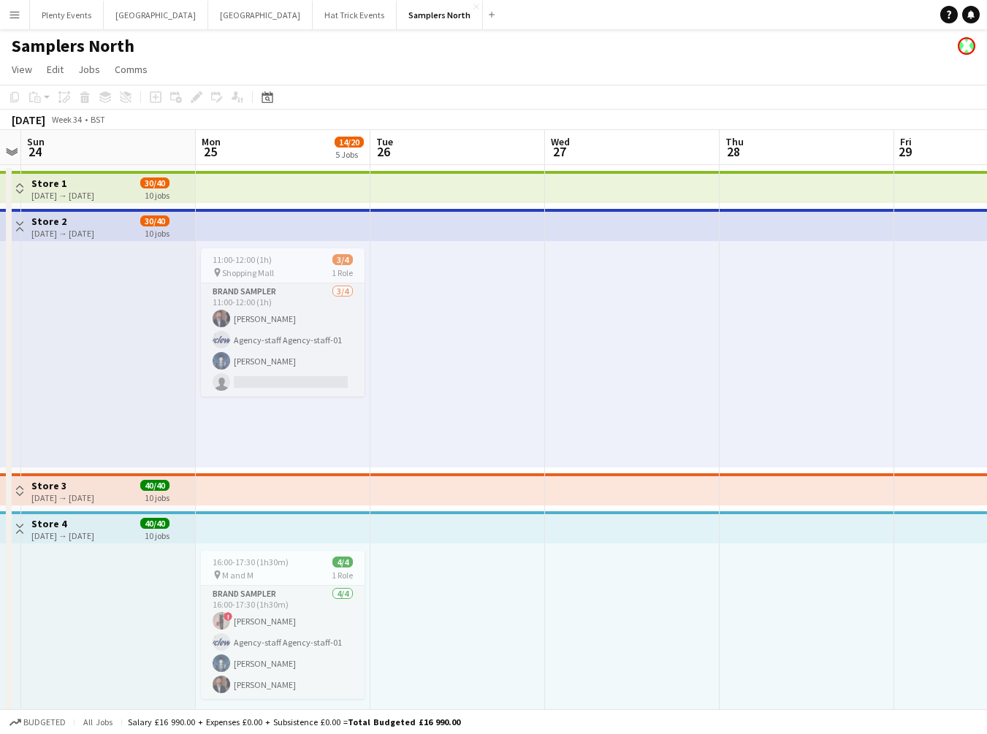
click at [22, 525] on app-icon "Toggle View" at bounding box center [20, 529] width 10 height 10
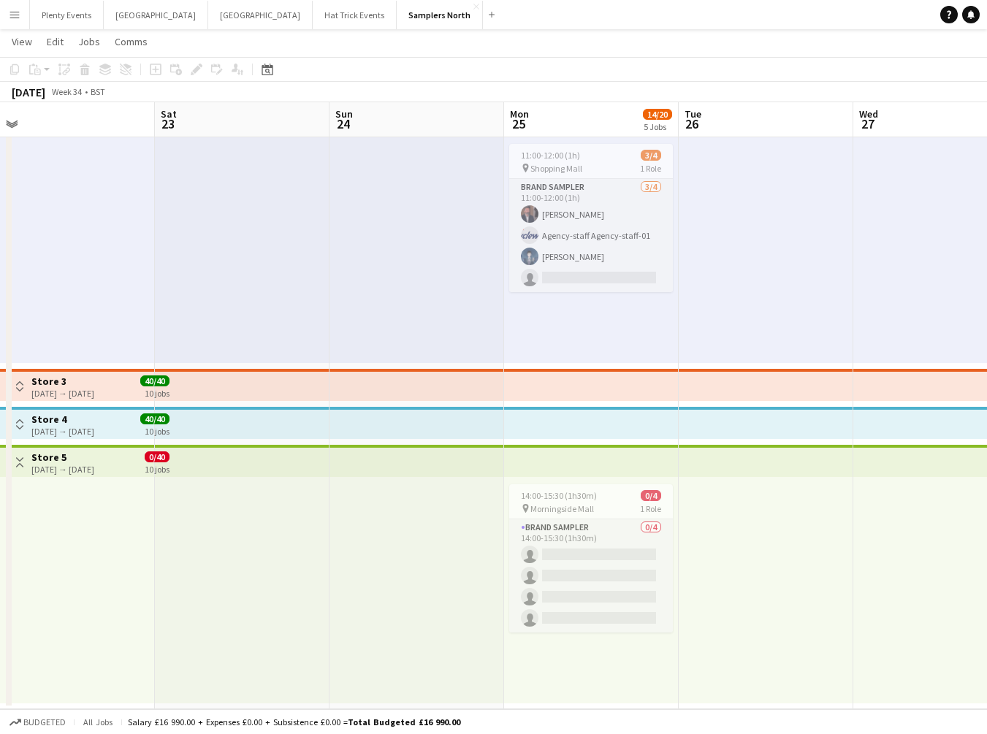
scroll to position [0, 352]
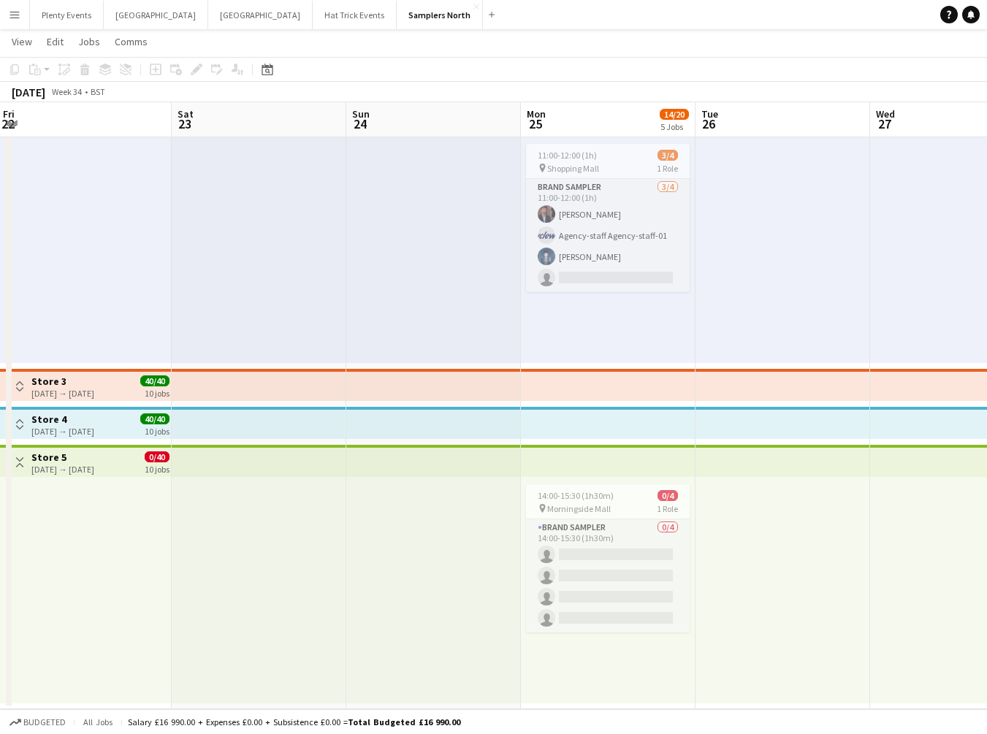
drag, startPoint x: 505, startPoint y: 538, endPoint x: 830, endPoint y: 558, distance: 325.6
click at [830, 525] on app-calendar-viewport "Wed 20 Thu 21 Fri 22 Sat 23 Sun 24 Mon 25 14/20 5 Jobs Tue 26 Wed 27 Thu 28 Fri…" at bounding box center [493, 331] width 987 height 755
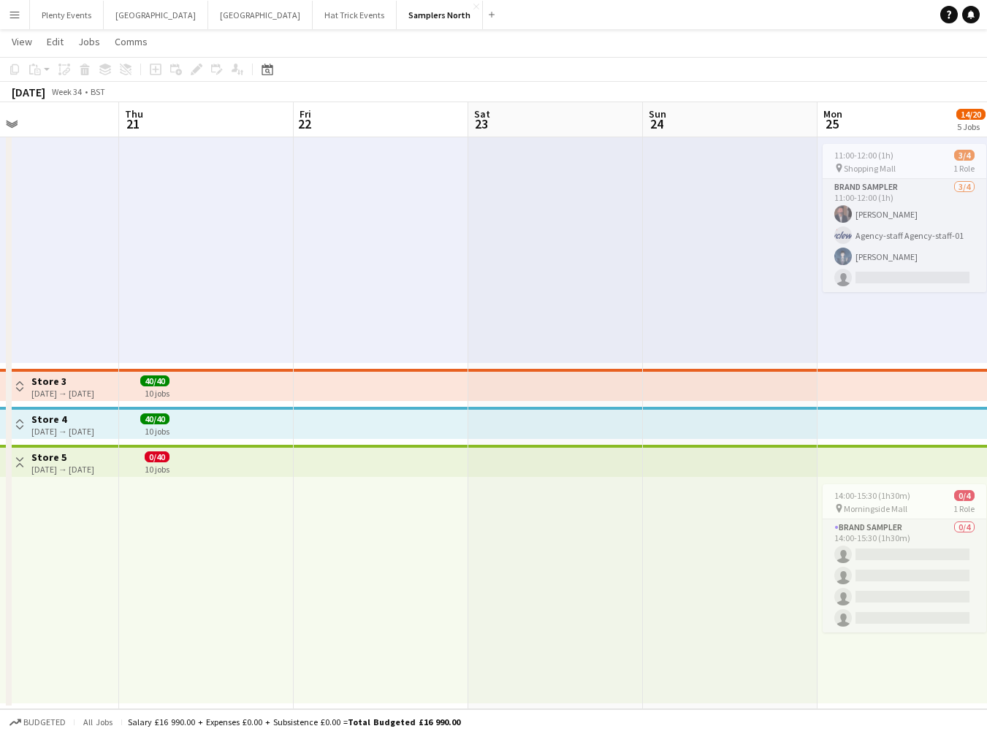
drag, startPoint x: 323, startPoint y: 560, endPoint x: 628, endPoint y: 600, distance: 307.9
click at [628, 525] on app-calendar-viewport "Mon 18 14/20 5 Jobs Tue 19 Wed 20 Thu 21 Fri 22 Sat 23 Sun 24 Mon 25 14/20 5 Jo…" at bounding box center [493, 331] width 987 height 755
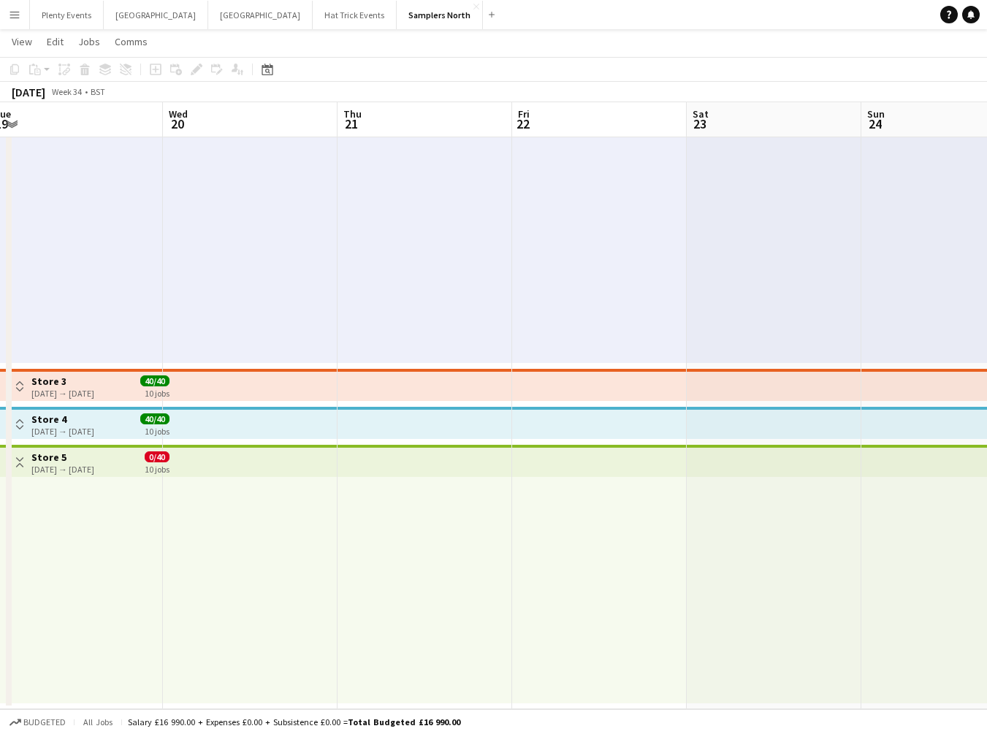
drag, startPoint x: 262, startPoint y: 605, endPoint x: 470, endPoint y: 603, distance: 207.4
click at [597, 525] on app-calendar-viewport "Sun 17 Mon 18 14/20 5 Jobs Tue 19 Wed 20 Thu 21 Fri 22 Sat 23 Sun 24 Mon 25 14/…" at bounding box center [493, 331] width 987 height 755
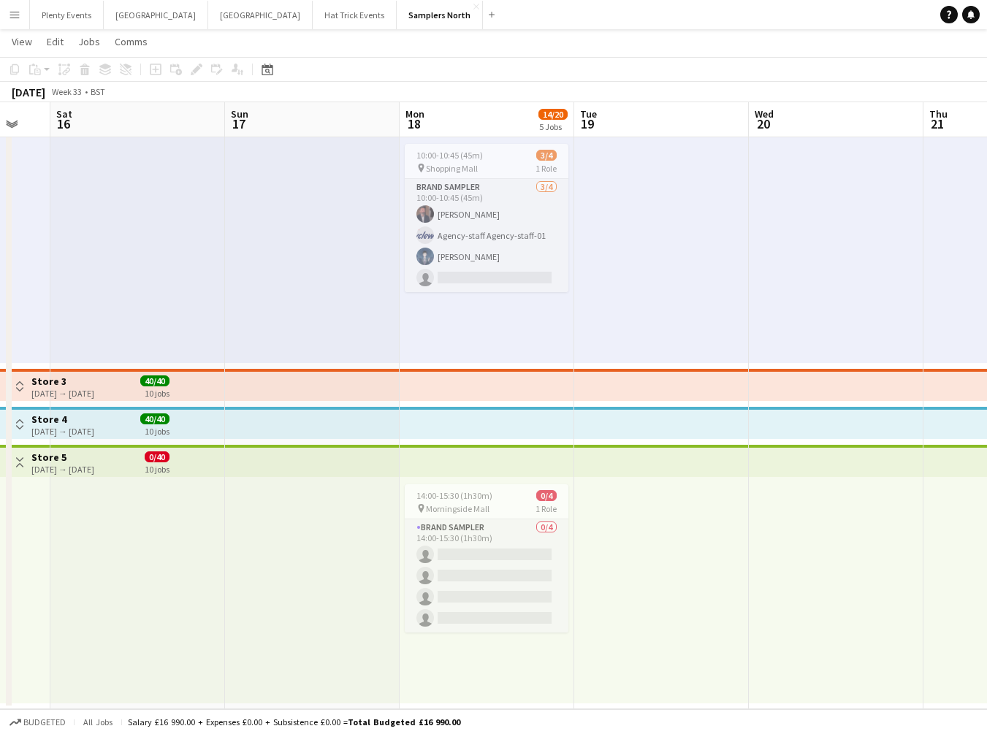
drag, startPoint x: 232, startPoint y: 598, endPoint x: 633, endPoint y: 601, distance: 401.0
click at [633, 525] on app-calendar-viewport "Thu 14 Fri 15 Sat 16 Sun 17 Mon 18 14/20 5 Jobs Tue 19 Wed 20 Thu 21 Fri 22 Sat…" at bounding box center [493, 331] width 987 height 755
drag
click at [480, 525] on app-calendar-viewport "Thu 14 Fri 15 Sat 16 Sun 17 Mon 18 14/20 5 Jobs Tue 19 Wed 20 Thu 21 Fri 22 Sat…" at bounding box center [493, 331] width 987 height 755
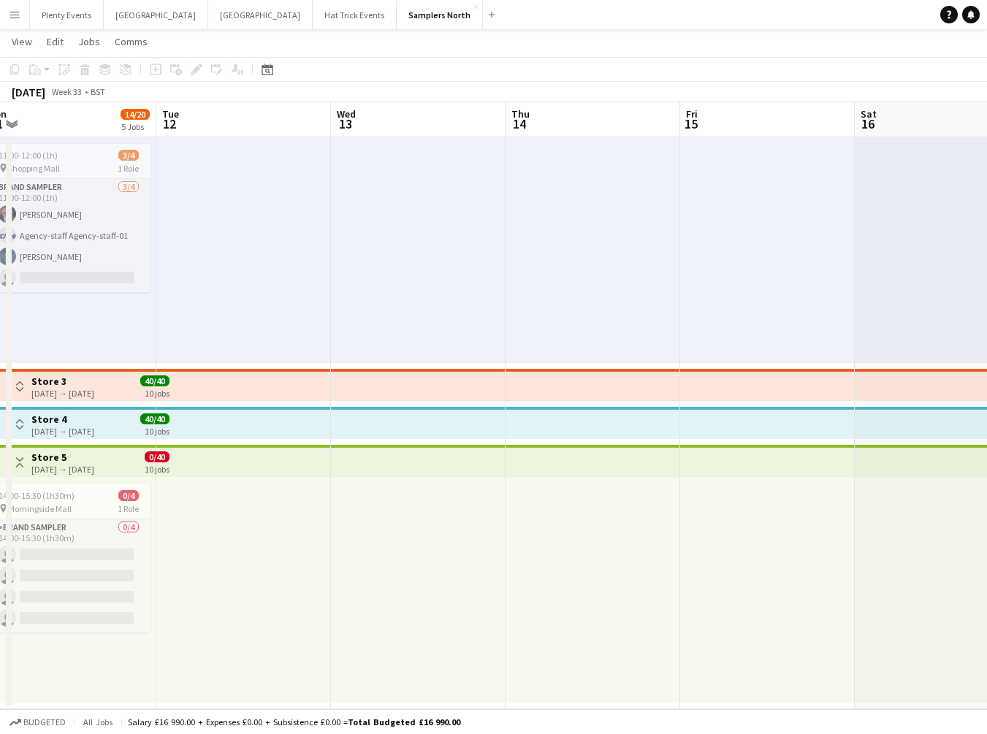
click at [690, 525] on app-calendar-viewport "Sat 9 Sun 10 Mon 11 14/20 5 Jobs Tue 12 Wed 13 Thu 14 Fri 15 Sat 16 Sun 17 Mon …" at bounding box center [493, 331] width 987 height 755
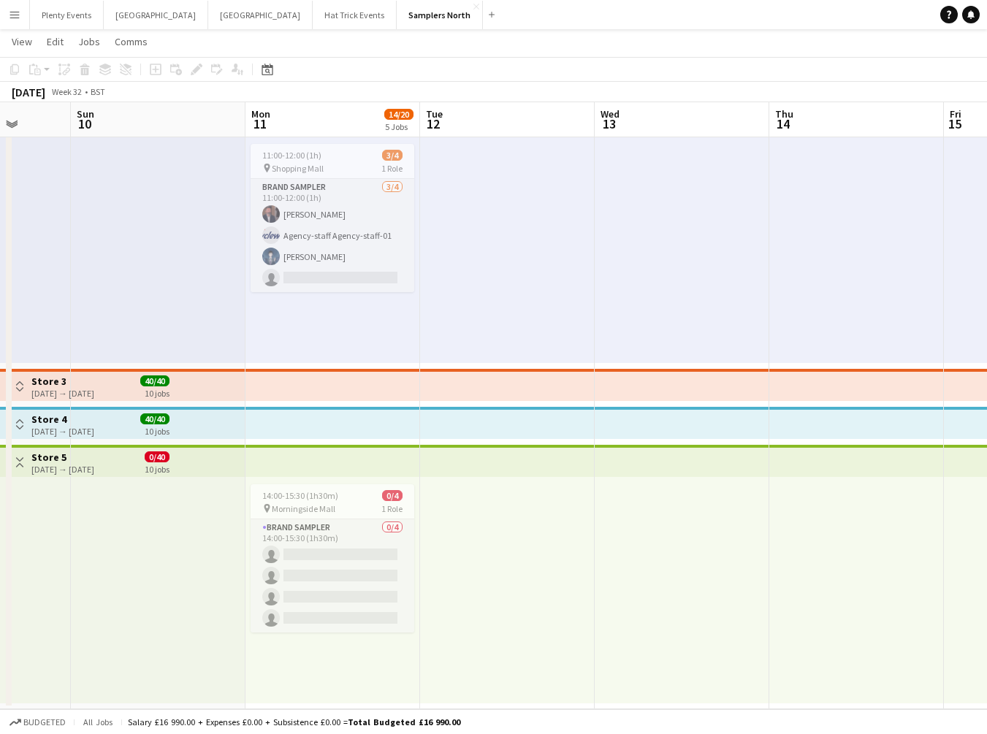
click at [598, 525] on app-calendar-viewport "Thu 7 Fri 8 Sat 9 Sun 10 Mon 11 14/20 5 Jobs Tue 12 Wed 13 Thu 14 Fri 15 Sat 16…" at bounding box center [493, 331] width 987 height 755
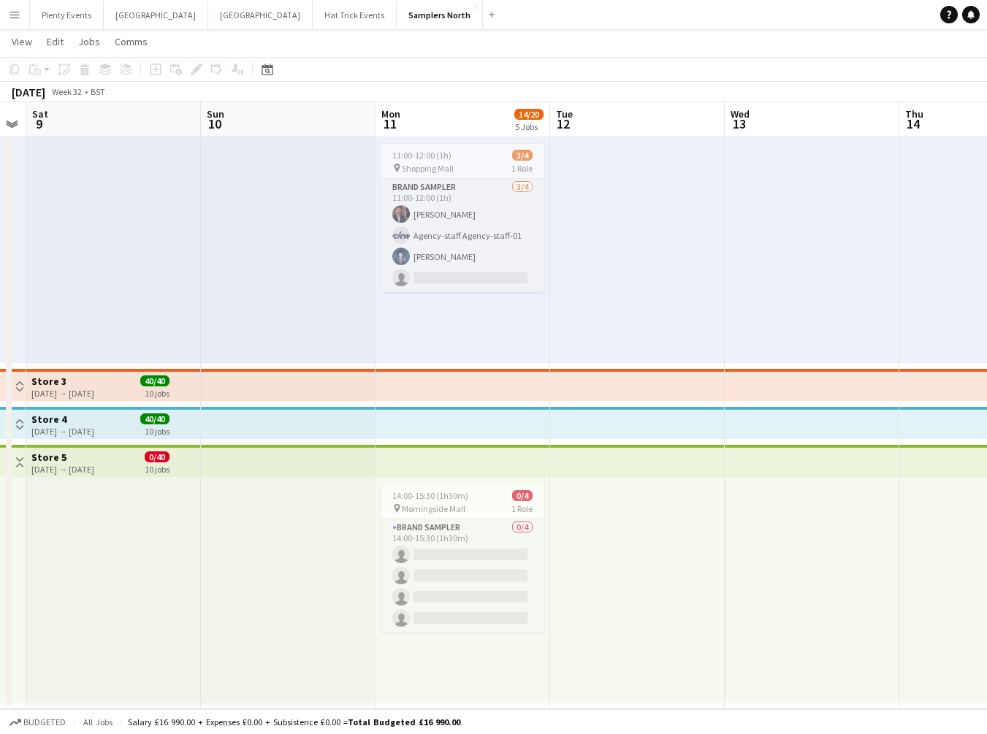
click at [609, 525] on app-calendar-viewport "Thu 7 Fri 8 Sat 9 Sun 10 Mon 11 14/20 5 Jobs Tue 12 Wed 13 Thu 14 Fri 15 Sat 16…" at bounding box center [493, 331] width 987 height 755
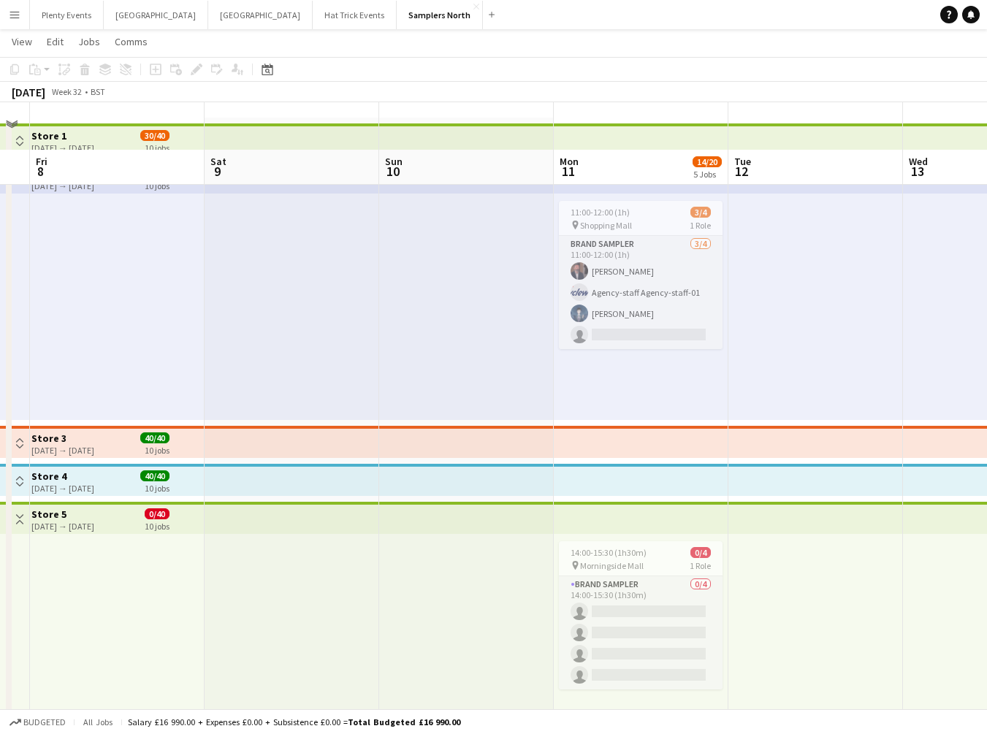
scroll to position [0, 0]
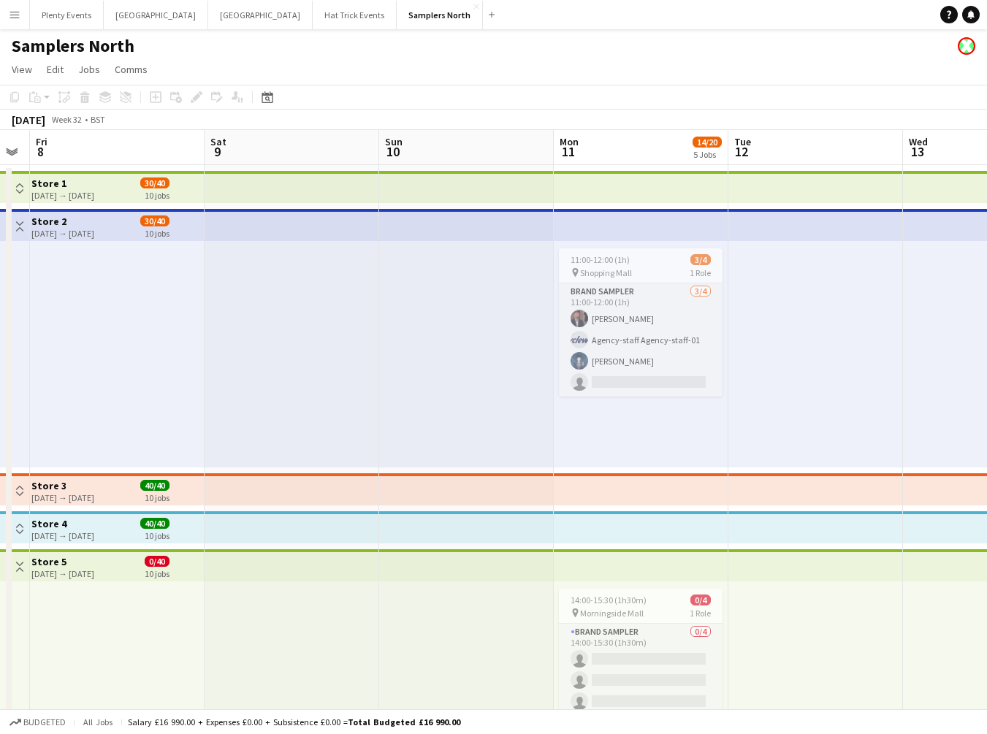
click at [20, 190] on app-icon "Toggle View" at bounding box center [20, 188] width 10 height 10
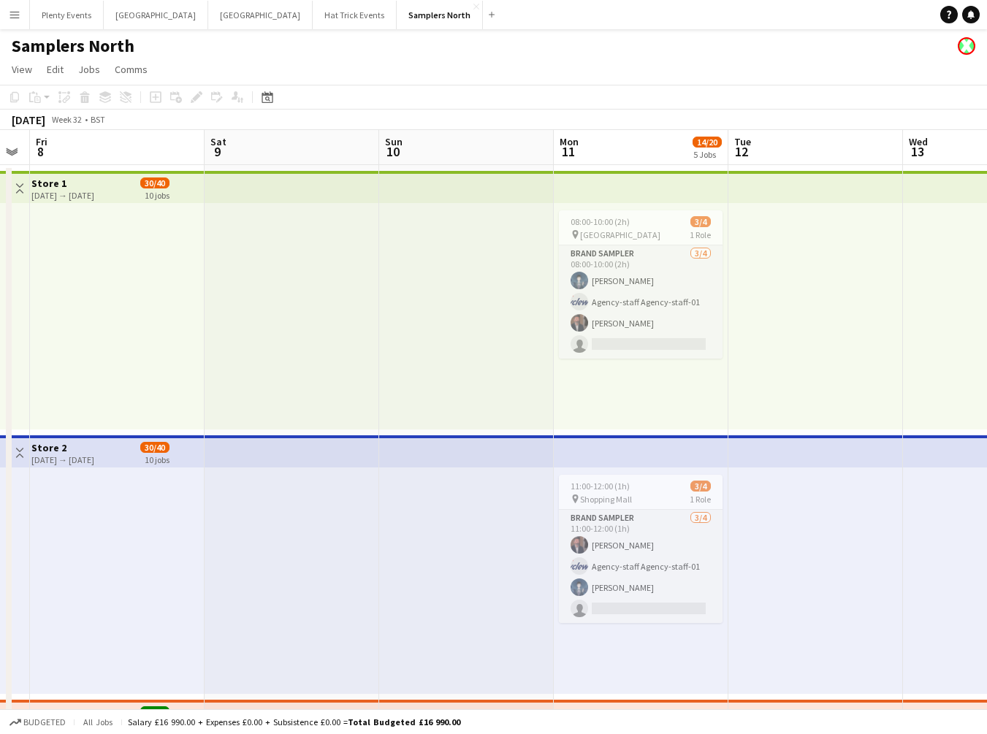
click at [19, 457] on app-icon "Toggle View" at bounding box center [20, 453] width 10 height 10
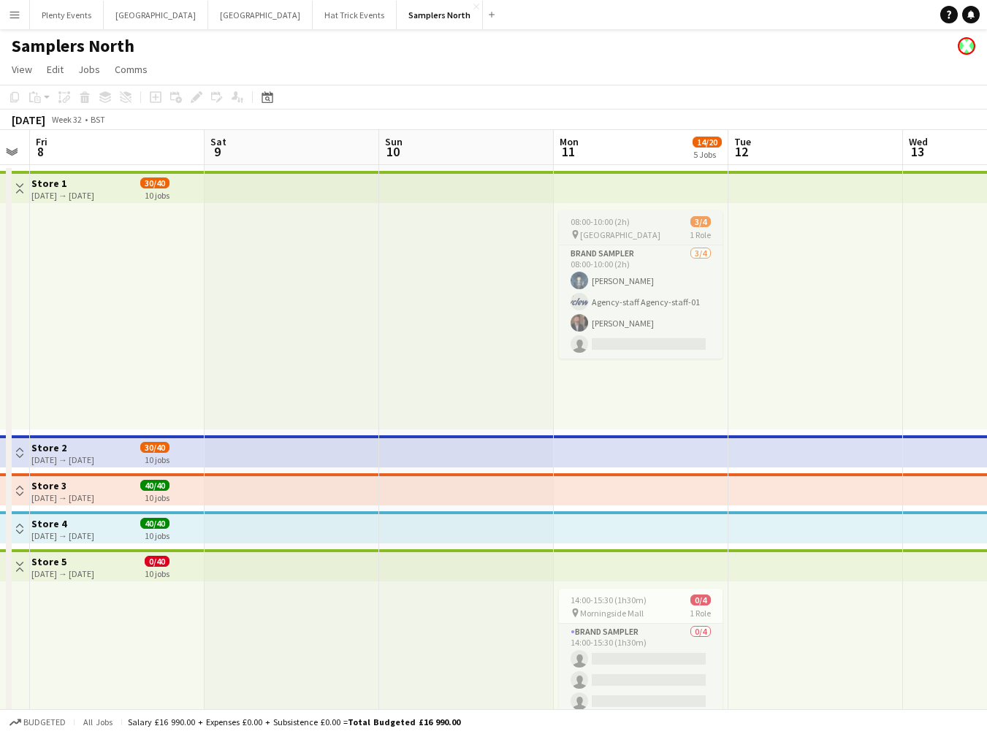
click at [613, 232] on span "Princes Mall" at bounding box center [620, 234] width 80 height 11
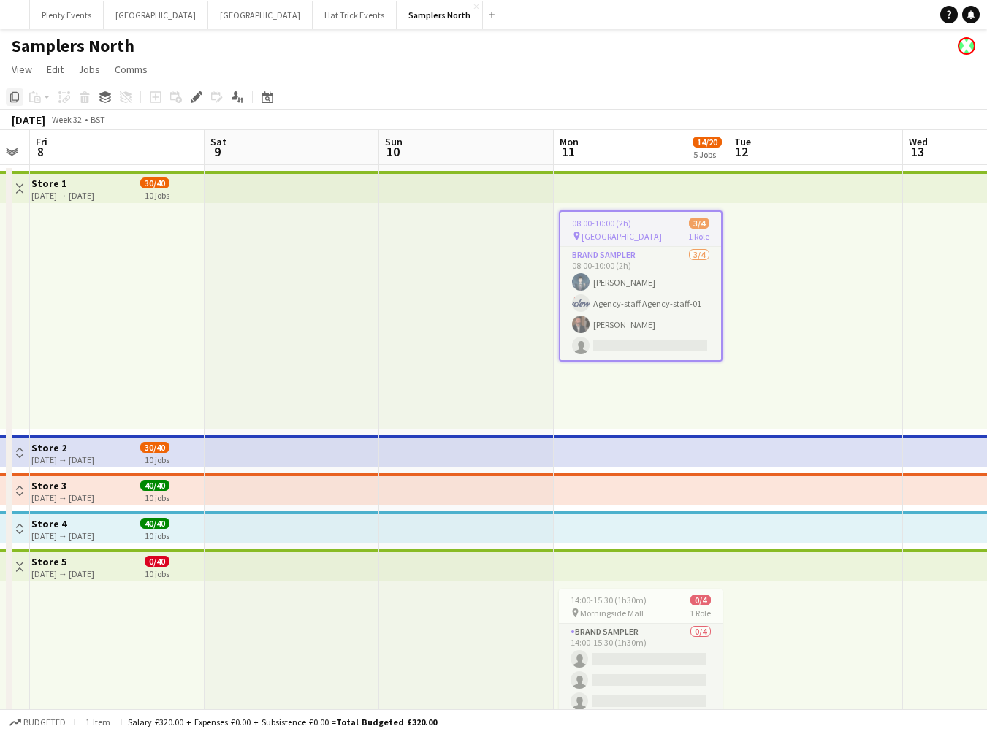
click at [12, 98] on icon at bounding box center [14, 97] width 9 height 10
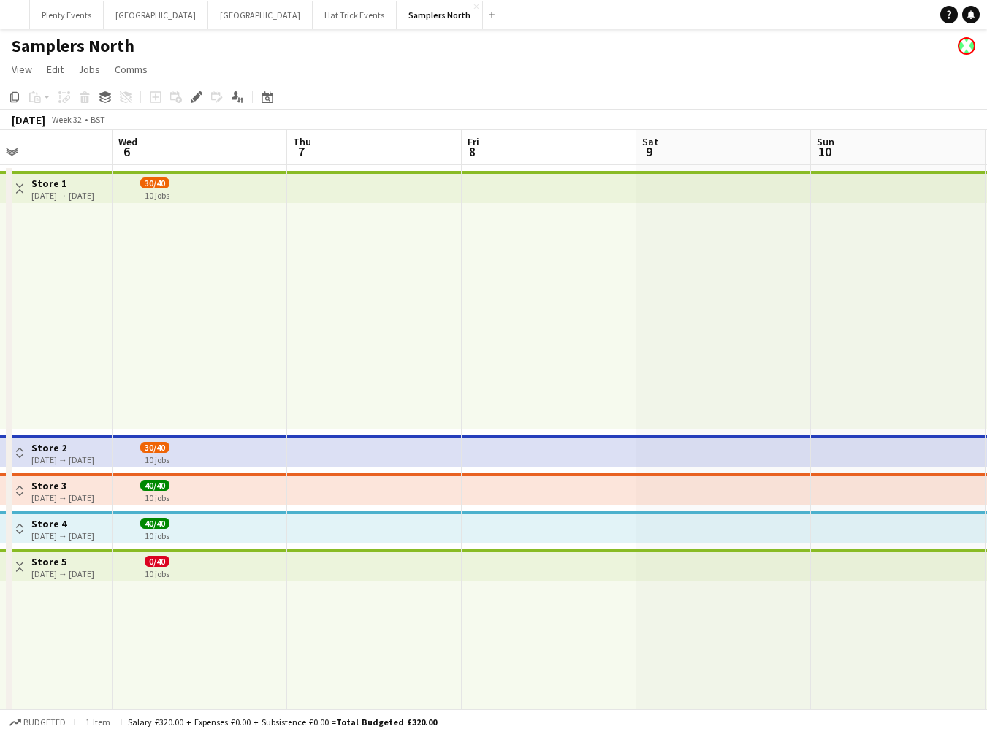
drag, startPoint x: 146, startPoint y: 384, endPoint x: 457, endPoint y: 403, distance: 311.0
click at [591, 400] on app-calendar-viewport "Sun 3 Mon 4 14/20 5 Jobs Tue 5 Wed 6 Thu 7 Fri 8 Sat 9 Sun 10 Mon 11 14/20 5 Jo…" at bounding box center [493, 472] width 987 height 684
drag, startPoint x: 210, startPoint y: 380, endPoint x: 583, endPoint y: 370, distance: 372.6
click at [670, 380] on app-calendar-viewport "Sun 3 Mon 4 14/20 5 Jobs Tue 5 Wed 6 Thu 7 Fri 8 Sat 9 Sun 10 Mon 11 14/20 5 Jo…" at bounding box center [493, 472] width 987 height 684
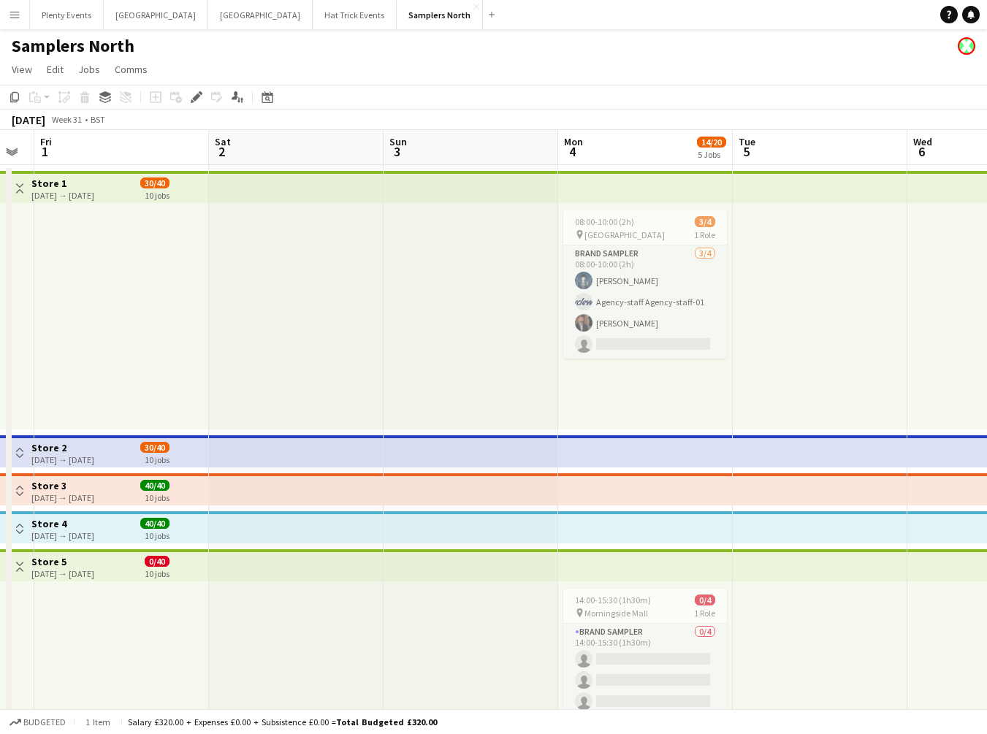
drag, startPoint x: 459, startPoint y: 356, endPoint x: 746, endPoint y: 370, distance: 287.4
click at [756, 371] on app-calendar-viewport "Wed 30 Thu 31 Fri 1 Sat 2 Sun 3 Mon 4 14/20 5 Jobs Tue 5 Wed 6 Thu 7 Fri 8 Sat …" at bounding box center [493, 472] width 987 height 684
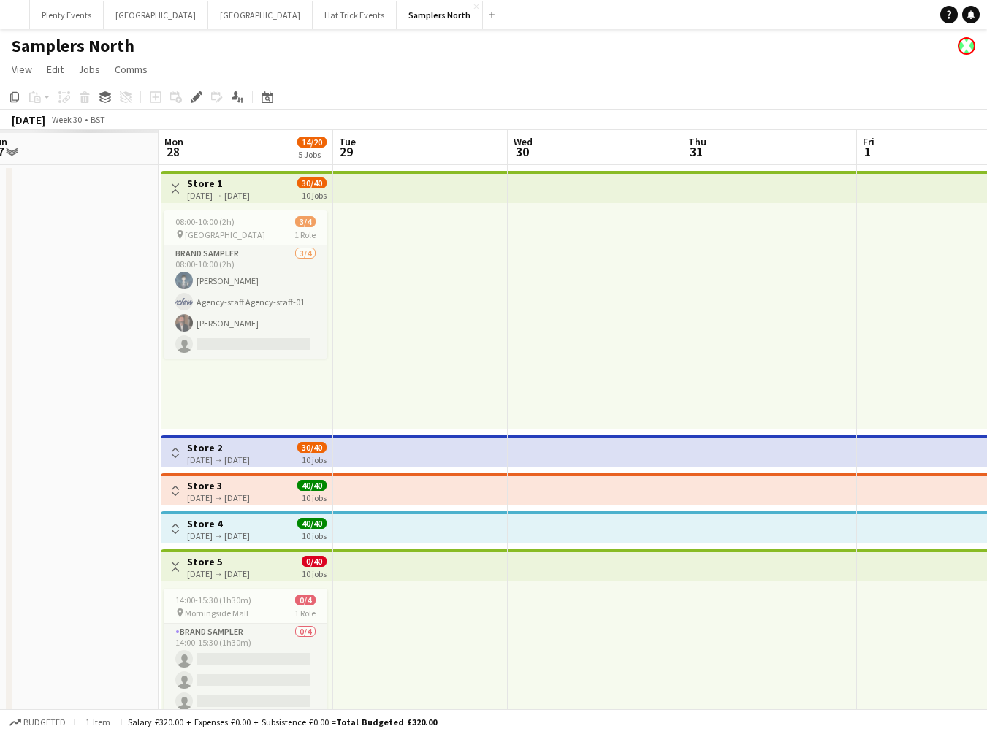
drag, startPoint x: 639, startPoint y: 351, endPoint x: 586, endPoint y: 351, distance: 53.3
click at [715, 355] on app-calendar-viewport "Fri 25 Sat 26 Sun 27 Mon 28 14/20 5 Jobs Tue 29 Wed 30 Thu 31 Fri 1 Sat 2 Sun 3…" at bounding box center [493, 472] width 987 height 684
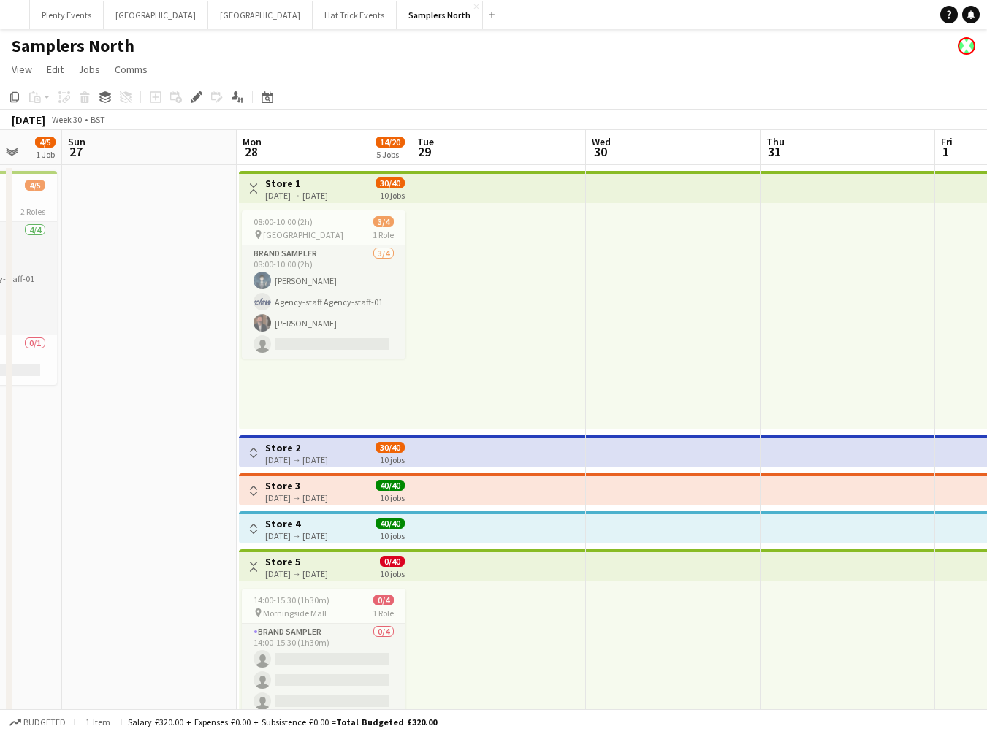
scroll to position [0, 566]
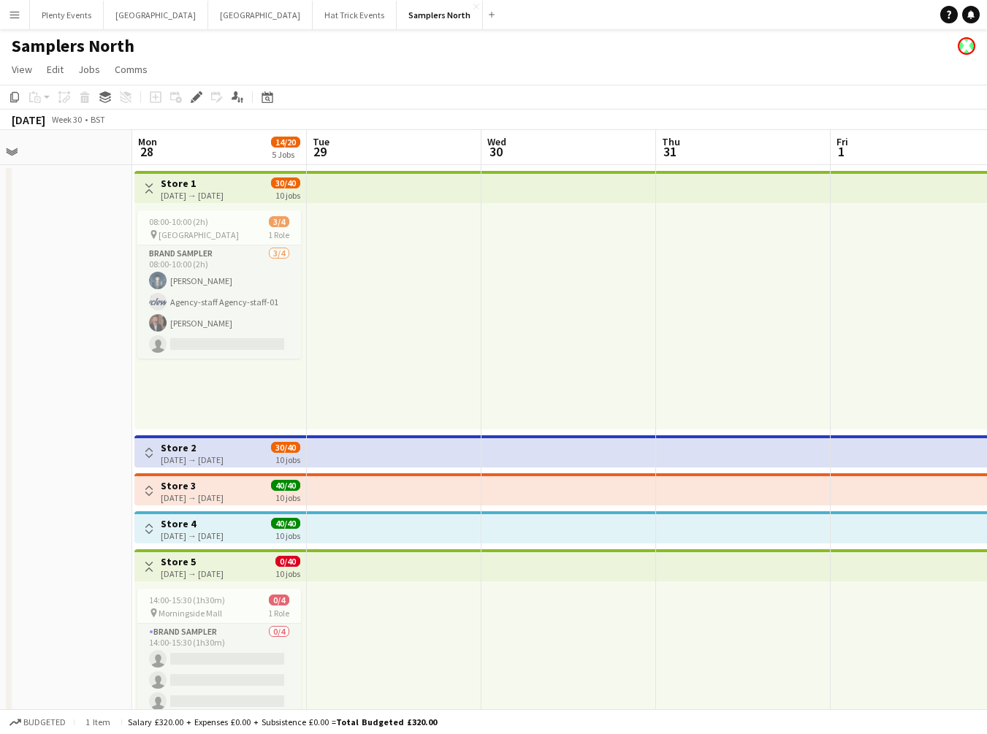
drag, startPoint x: 214, startPoint y: 336, endPoint x: 130, endPoint y: 362, distance: 88.0
click at [130, 362] on app-calendar-viewport "Thu 24 Fri 25 12/13 3 Jobs Sat 26 4/5 1 Job Sun 27 Mon 28 14/20 5 Jobs Tue 29 W…" at bounding box center [493, 472] width 987 height 684
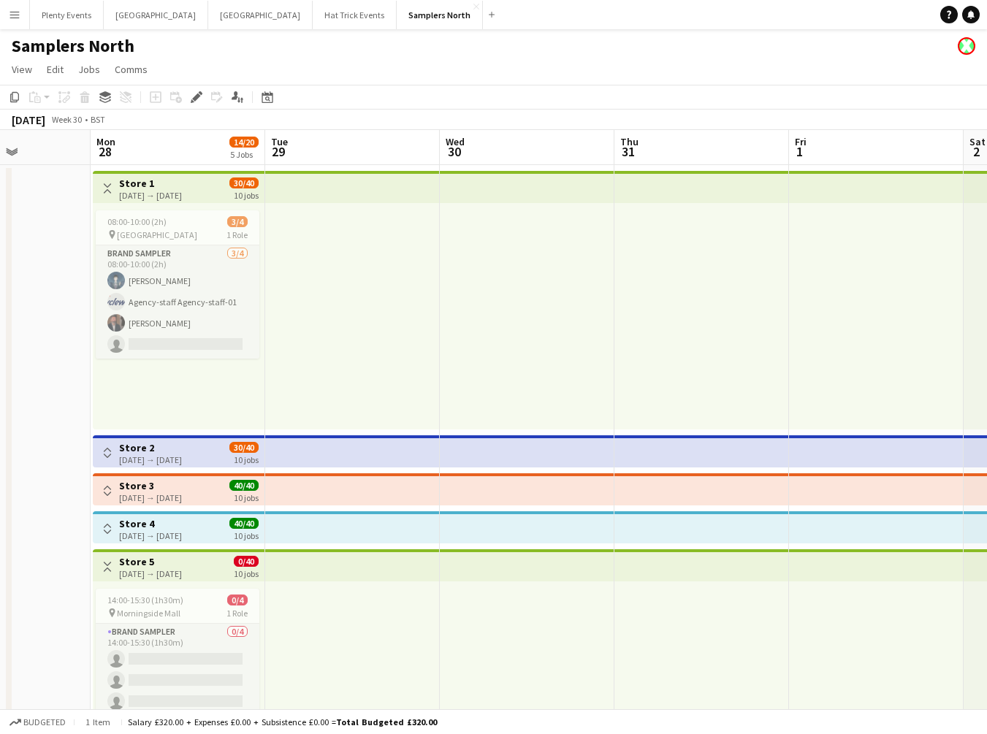
scroll to position [0, 653]
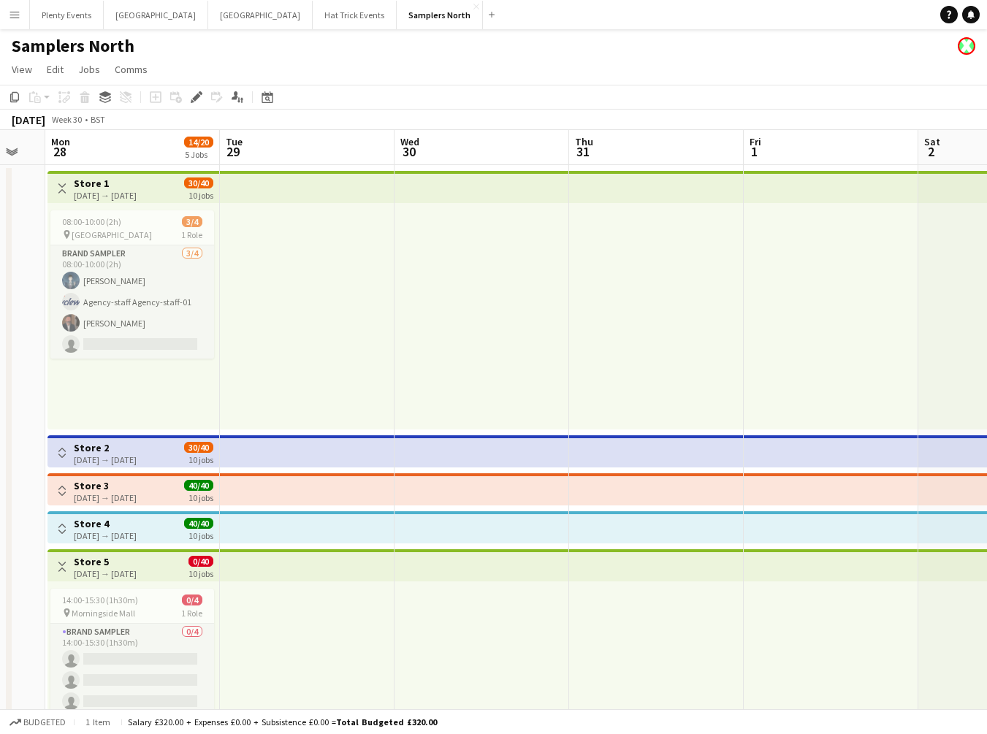
drag, startPoint x: 473, startPoint y: 375, endPoint x: 386, endPoint y: 381, distance: 87.1
click at [386, 381] on app-calendar-viewport "Thu 24 Fri 25 12/13 3 Jobs Sat 26 4/5 1 Job Sun 27 Mon 28 14/20 5 Jobs Tue 29 W…" at bounding box center [493, 472] width 987 height 684
click at [69, 525] on button "Toggle View" at bounding box center [62, 567] width 18 height 18
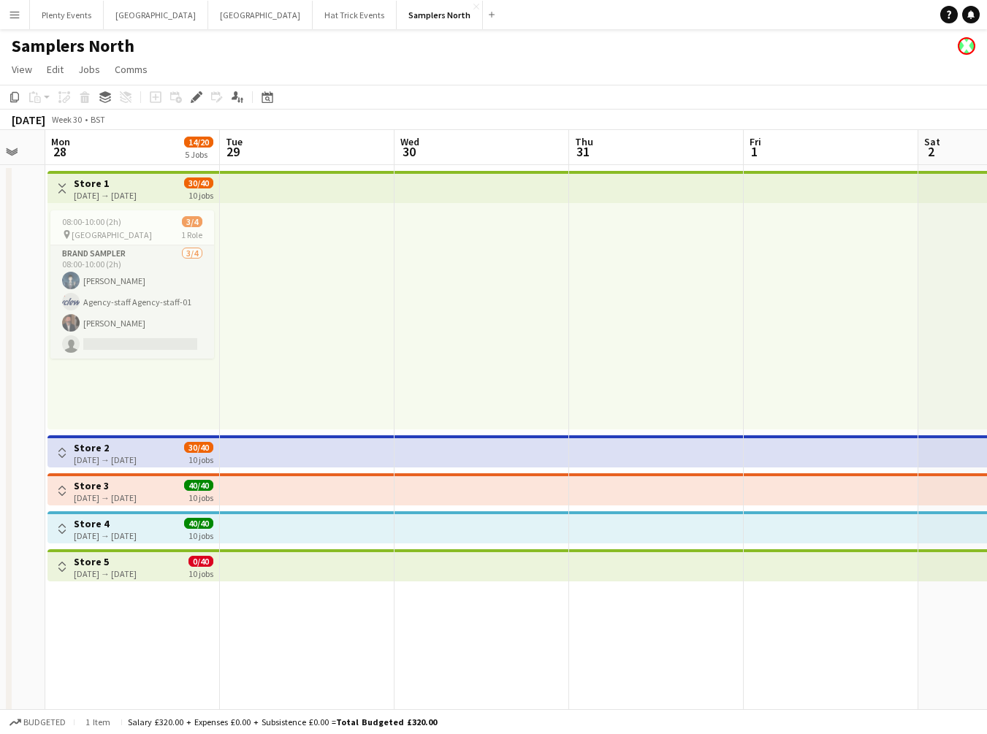
click at [326, 193] on app-top-bar at bounding box center [307, 187] width 175 height 32
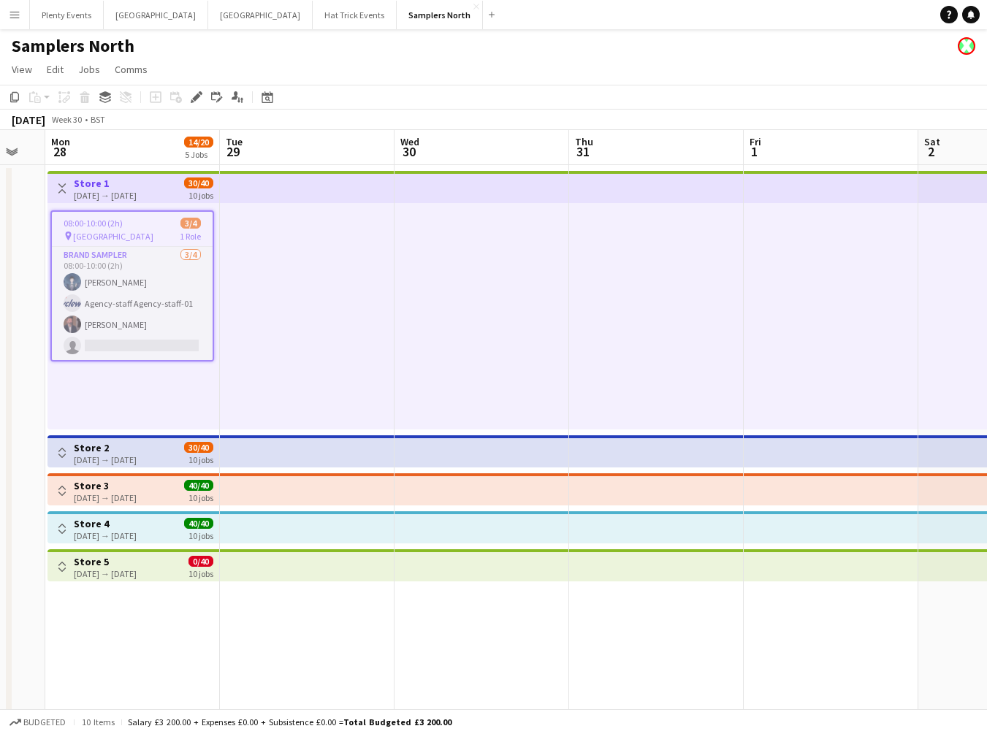
click at [324, 193] on app-top-bar at bounding box center [307, 187] width 175 height 32
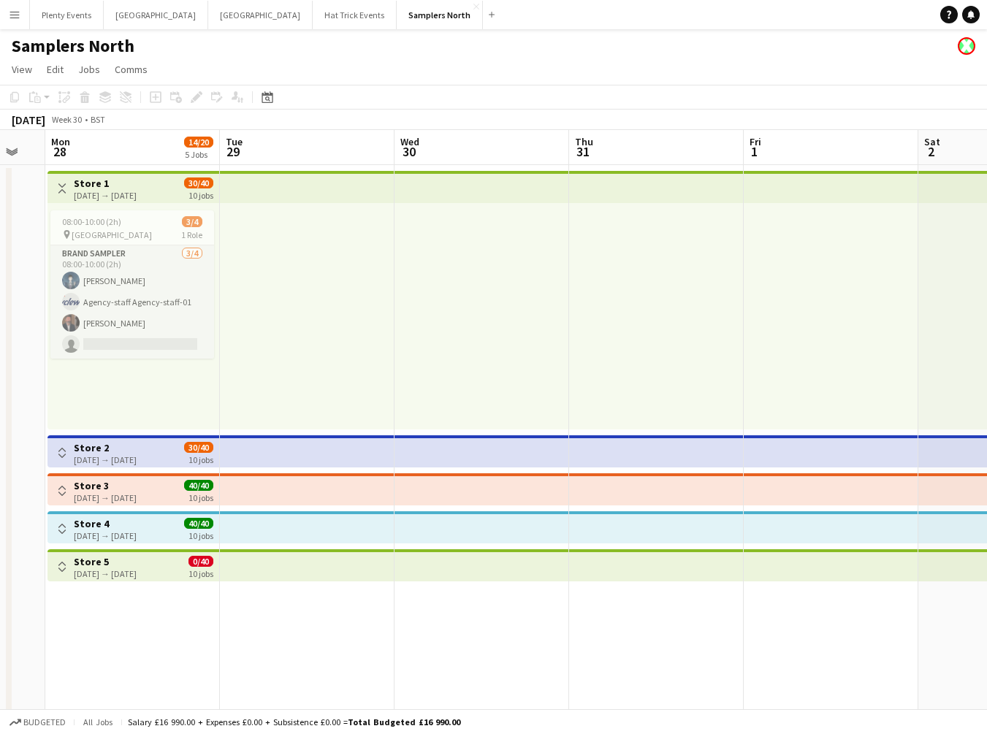
click at [316, 236] on div at bounding box center [307, 316] width 175 height 226
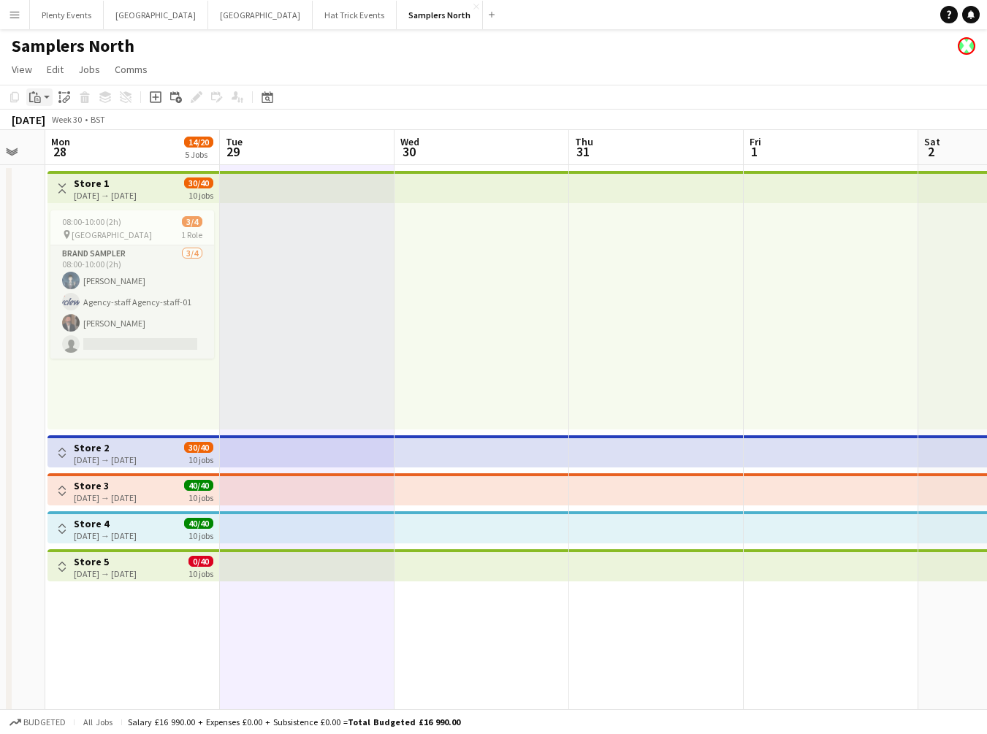
click at [47, 97] on app-action-btn "Paste" at bounding box center [39, 97] width 26 height 18
click at [72, 150] on link "Paste with crew Command Shift V" at bounding box center [96, 149] width 115 height 13
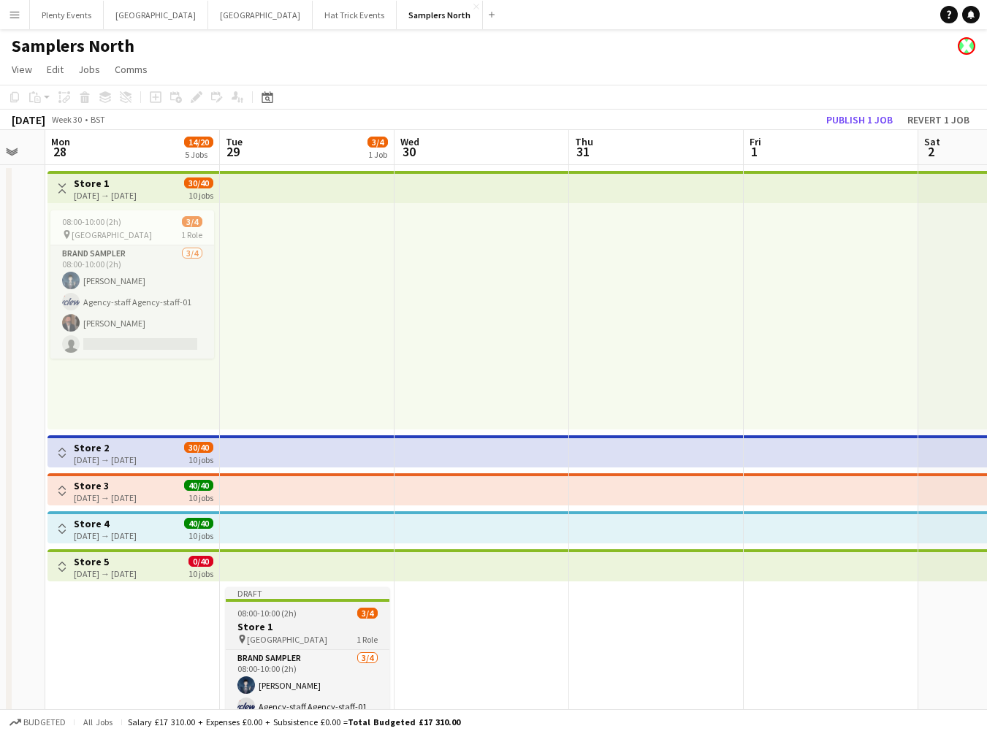
click at [314, 525] on div "pin Princes Mall 1 Role" at bounding box center [308, 639] width 164 height 12
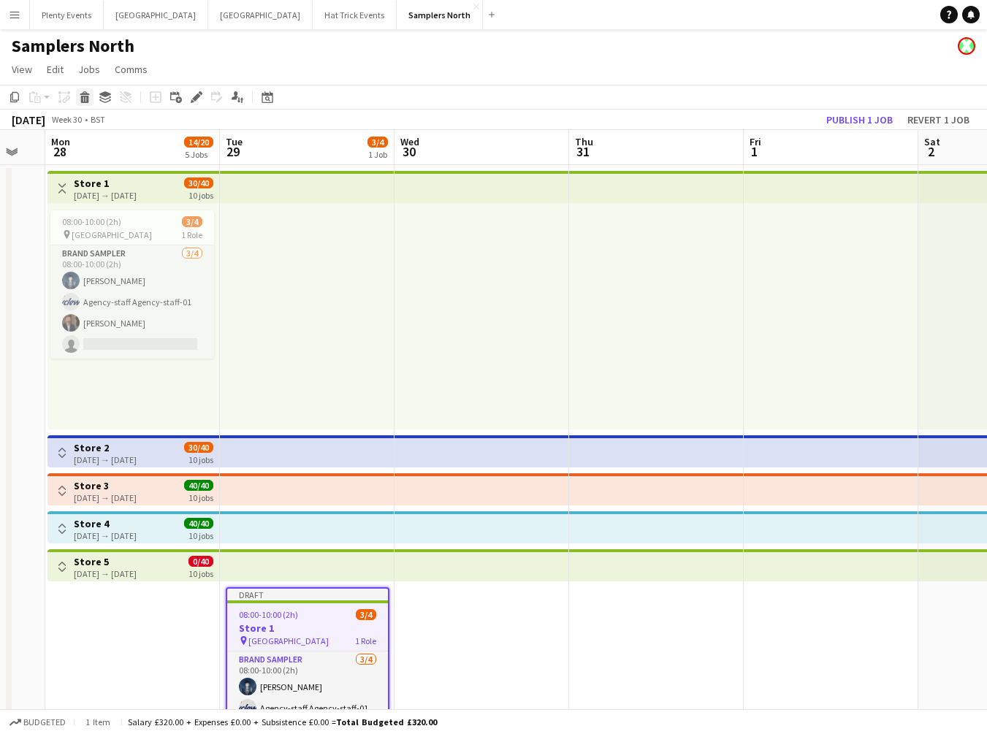
click at [85, 104] on div "Delete" at bounding box center [85, 97] width 18 height 18
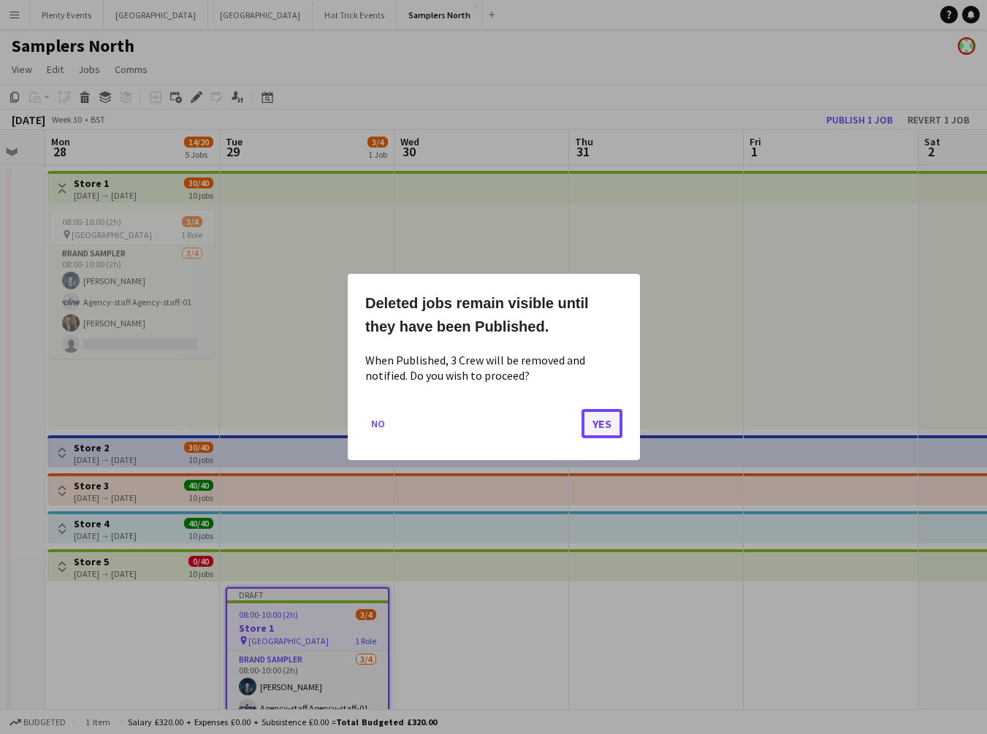
drag, startPoint x: 599, startPoint y: 424, endPoint x: 589, endPoint y: 413, distance: 14.0
click at [599, 423] on button "Yes" at bounding box center [601, 423] width 41 height 29
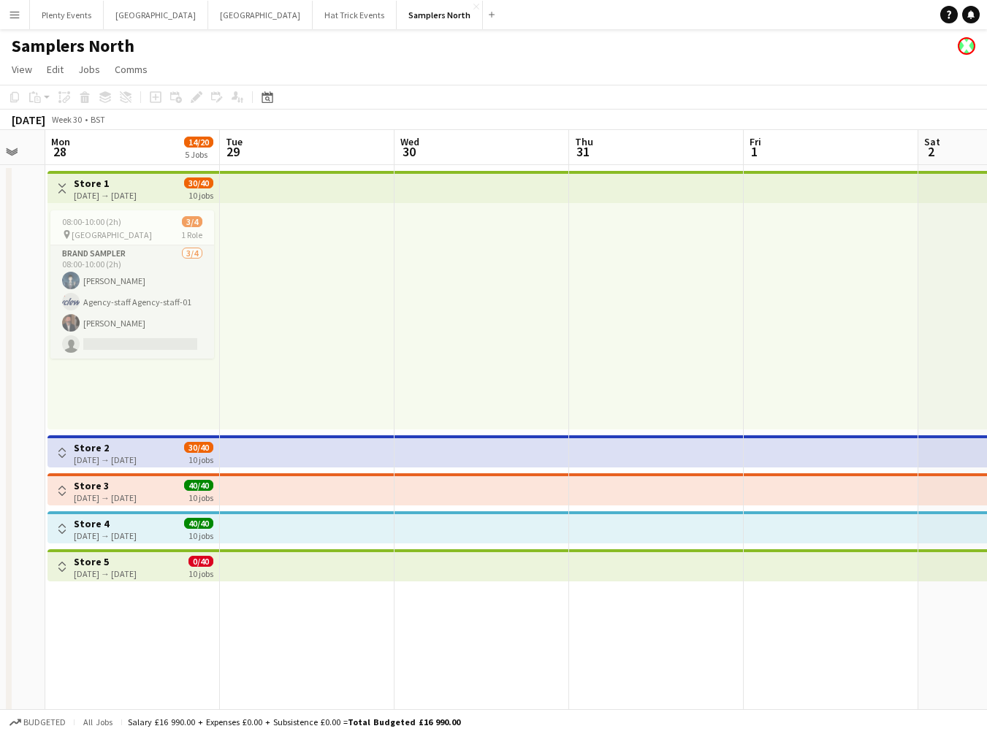
click at [304, 242] on div at bounding box center [307, 316] width 175 height 226
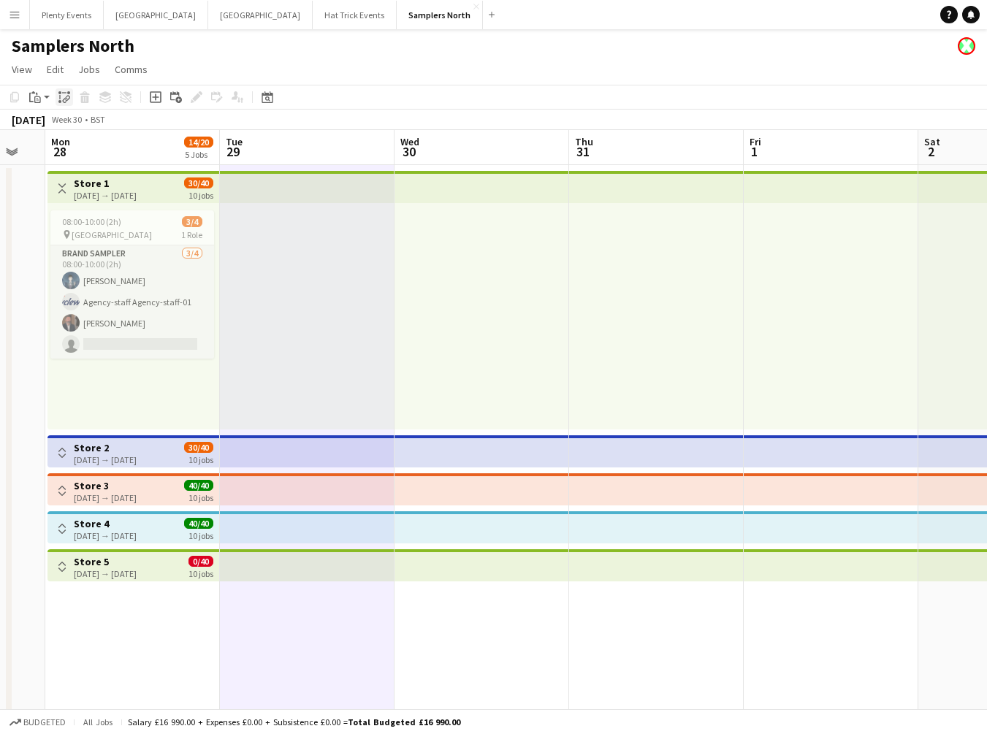
click at [61, 96] on icon "Paste linked Job" at bounding box center [64, 97] width 12 height 12
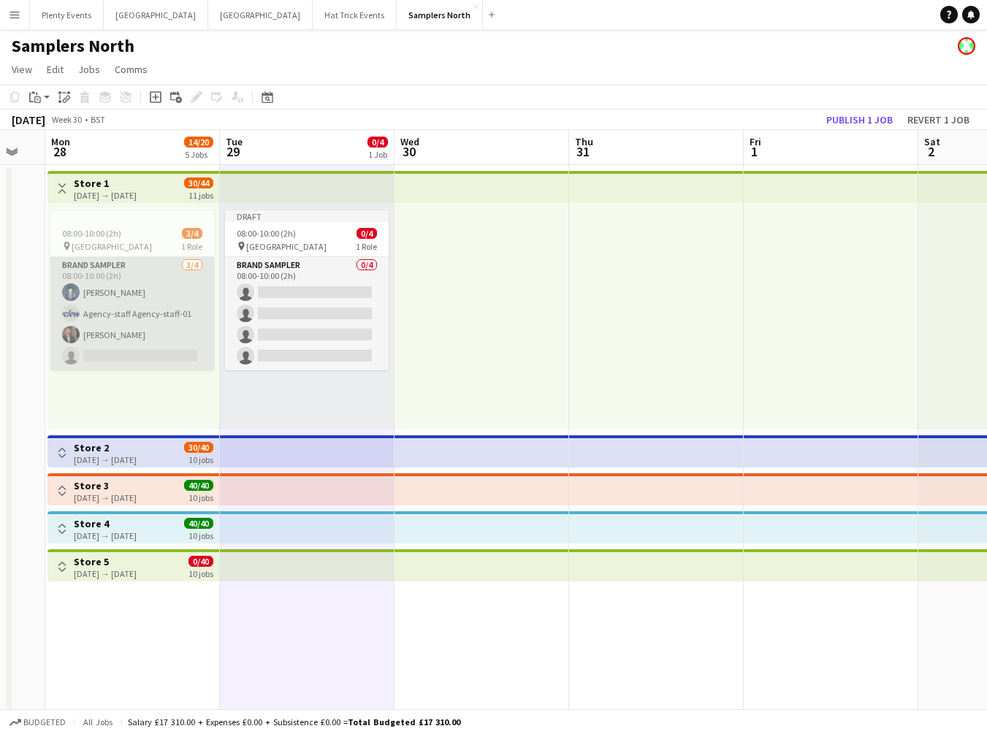
click at [167, 296] on app-card-role "Brand Sampler 3/4 08:00-10:00 (2h) Oswald Cobblepot Agency-staff Agency-staff-0…" at bounding box center [132, 313] width 164 height 113
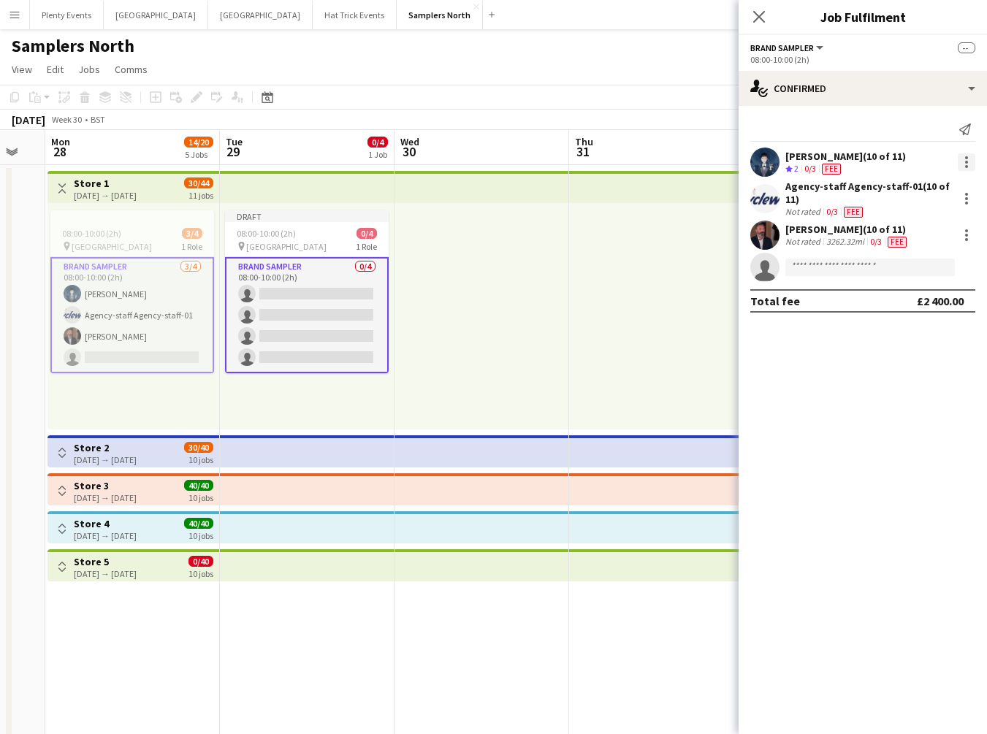
click at [965, 161] on div at bounding box center [966, 162] width 3 height 3
click at [919, 296] on span "Remove" at bounding box center [918, 294] width 91 height 13
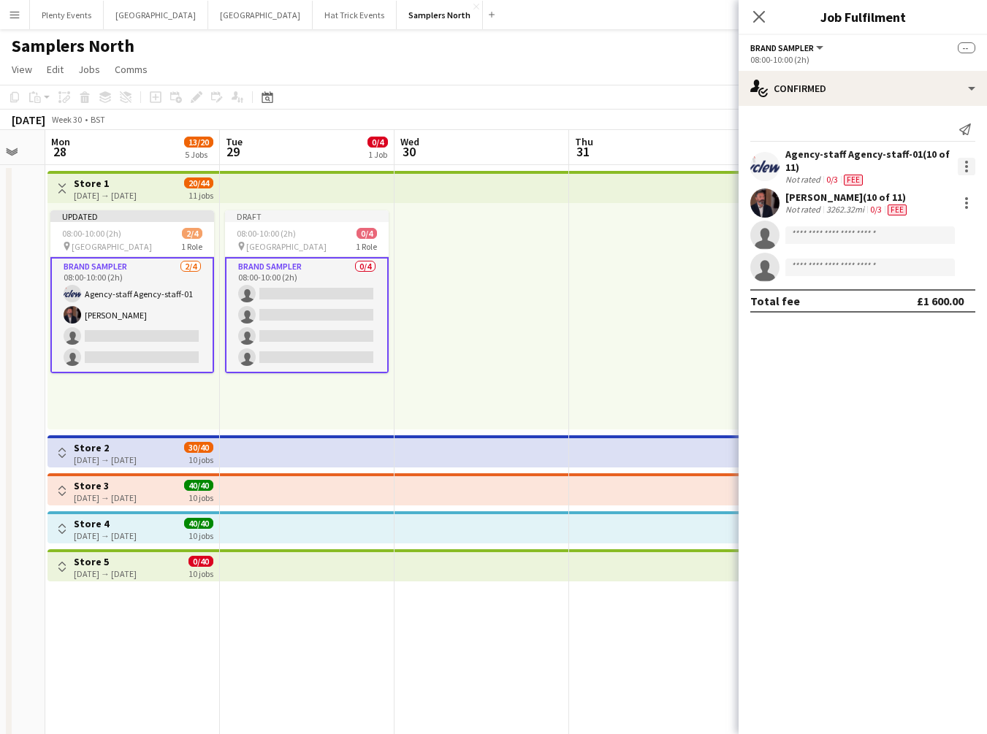
click at [967, 168] on div at bounding box center [967, 167] width 18 height 18
click at [924, 302] on span "Remove" at bounding box center [918, 298] width 91 height 13
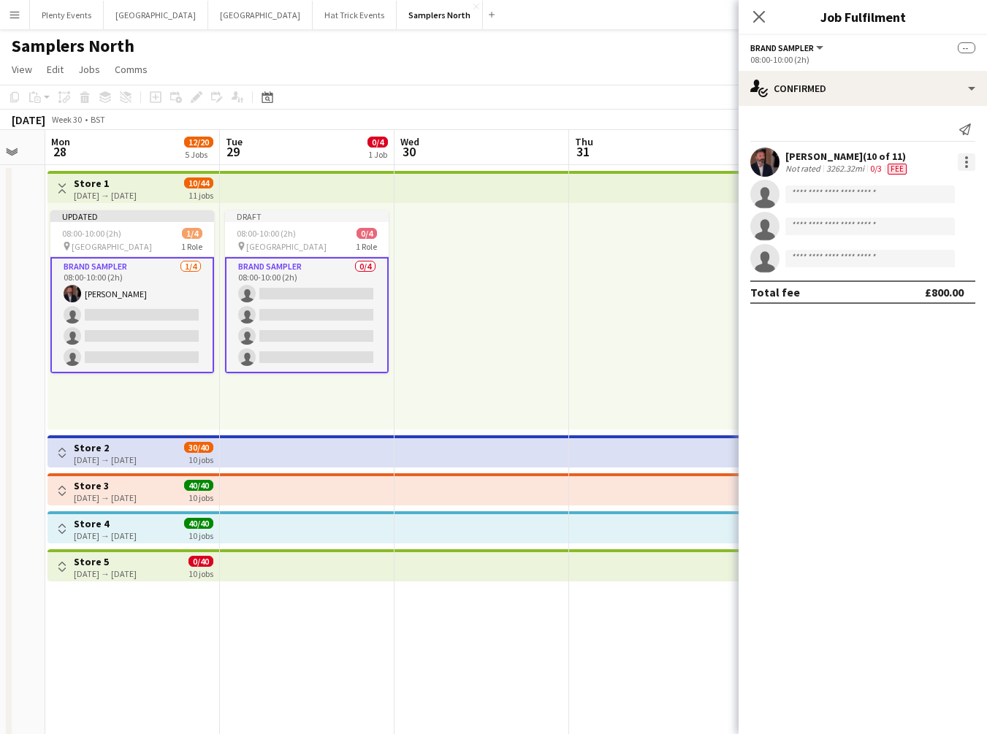
click at [963, 164] on div at bounding box center [967, 162] width 18 height 18
click at [931, 297] on span "Remove" at bounding box center [918, 294] width 91 height 13
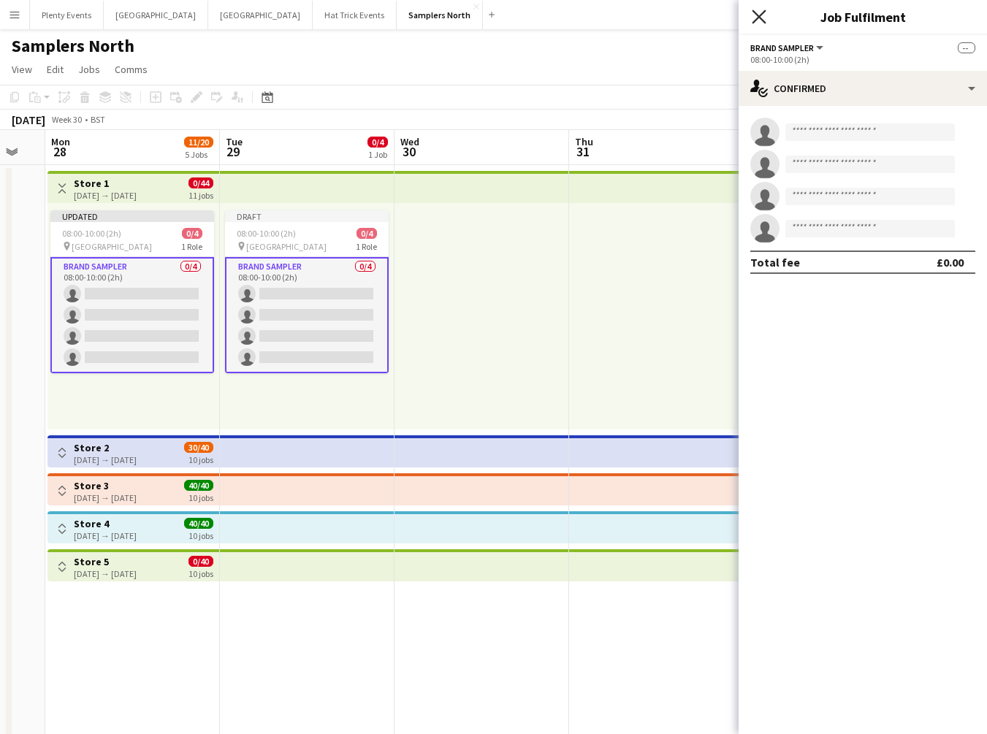
click at [758, 19] on icon "Close pop-in" at bounding box center [759, 16] width 14 height 14
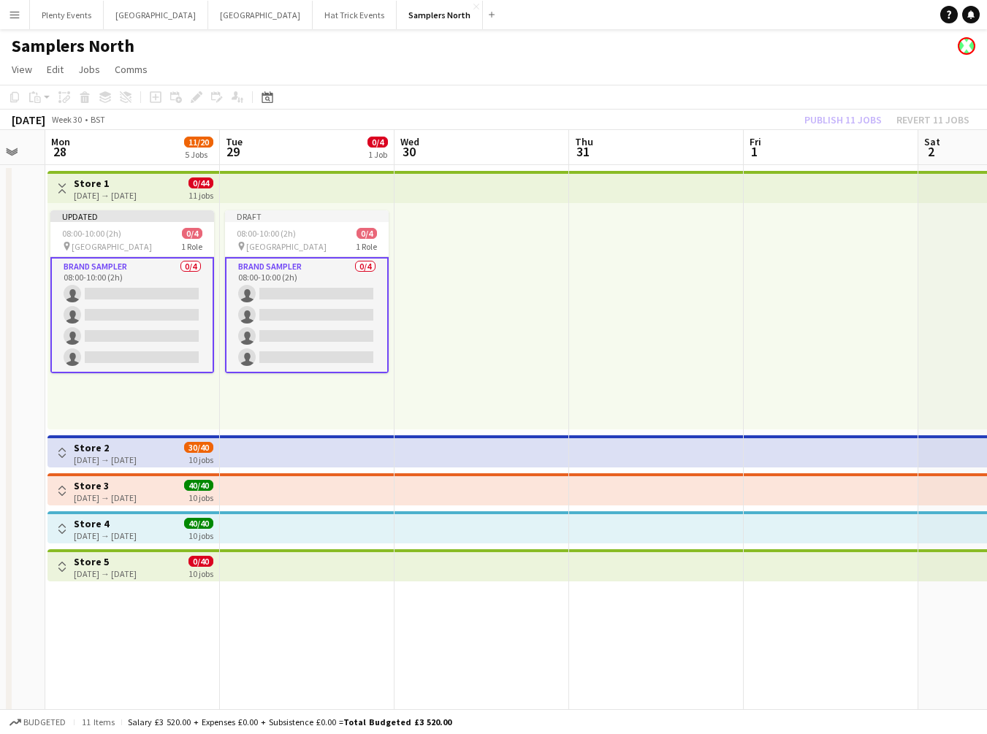
click at [494, 316] on div at bounding box center [481, 316] width 175 height 226
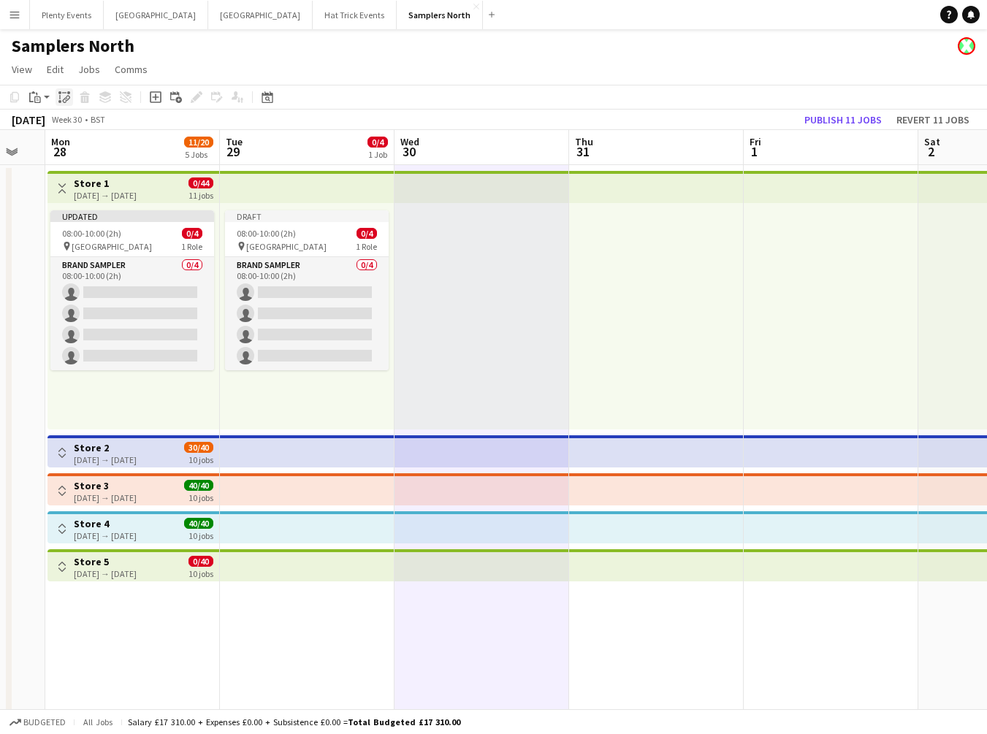
click at [66, 100] on icon at bounding box center [67, 99] width 5 height 6
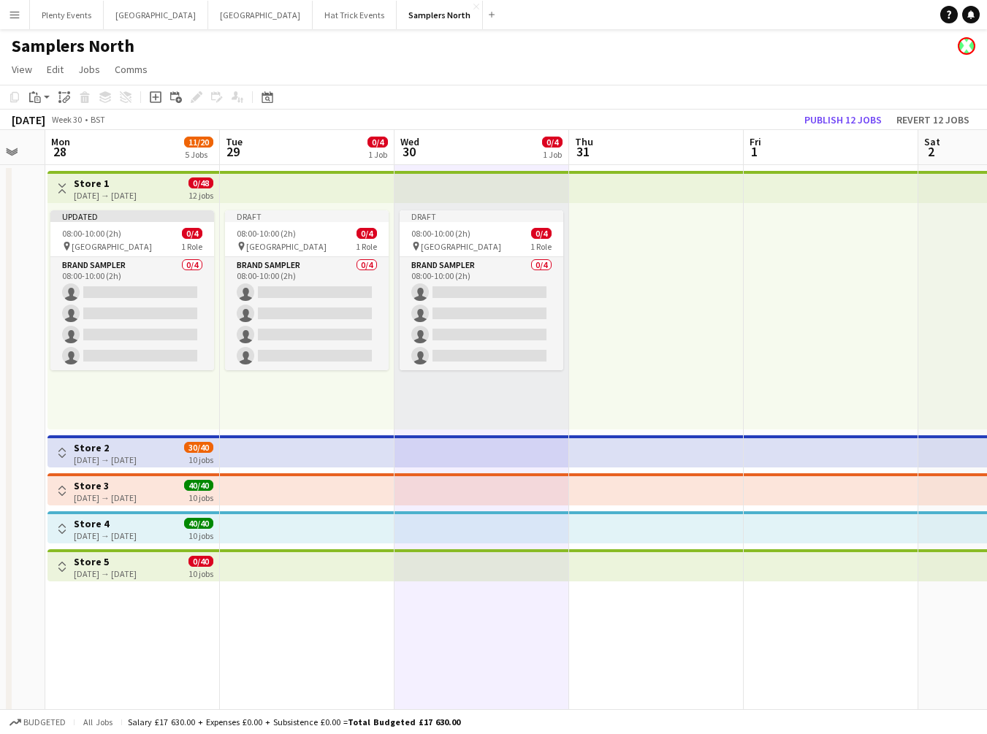
click at [819, 271] on div at bounding box center [831, 316] width 175 height 226
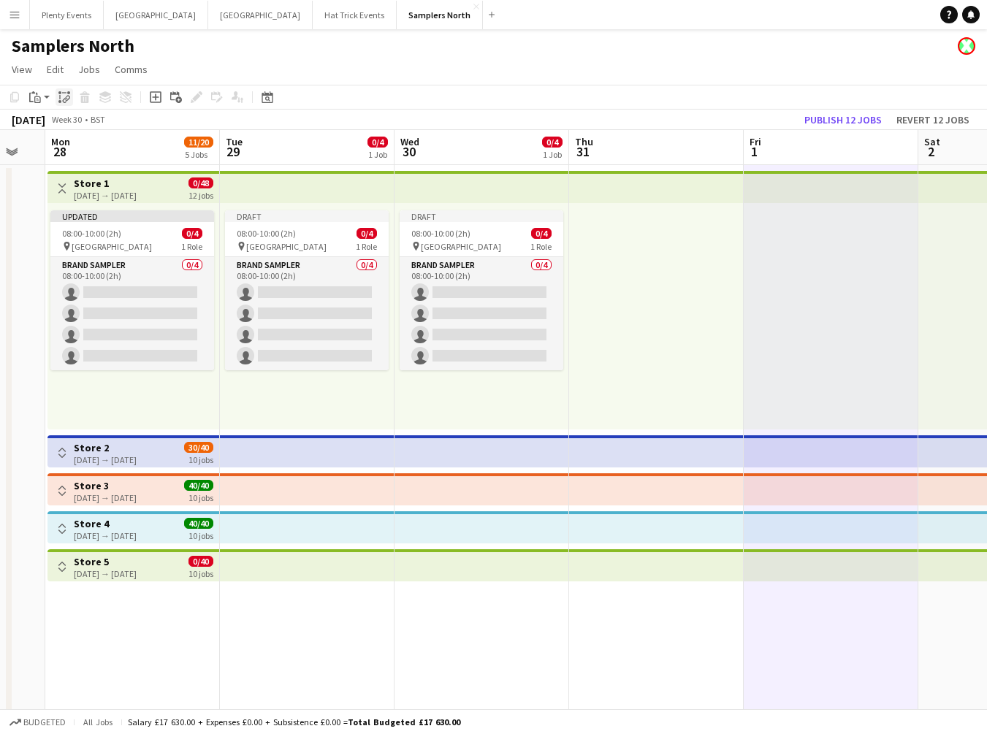
click at [64, 99] on icon "Paste linked Job" at bounding box center [64, 97] width 12 height 12
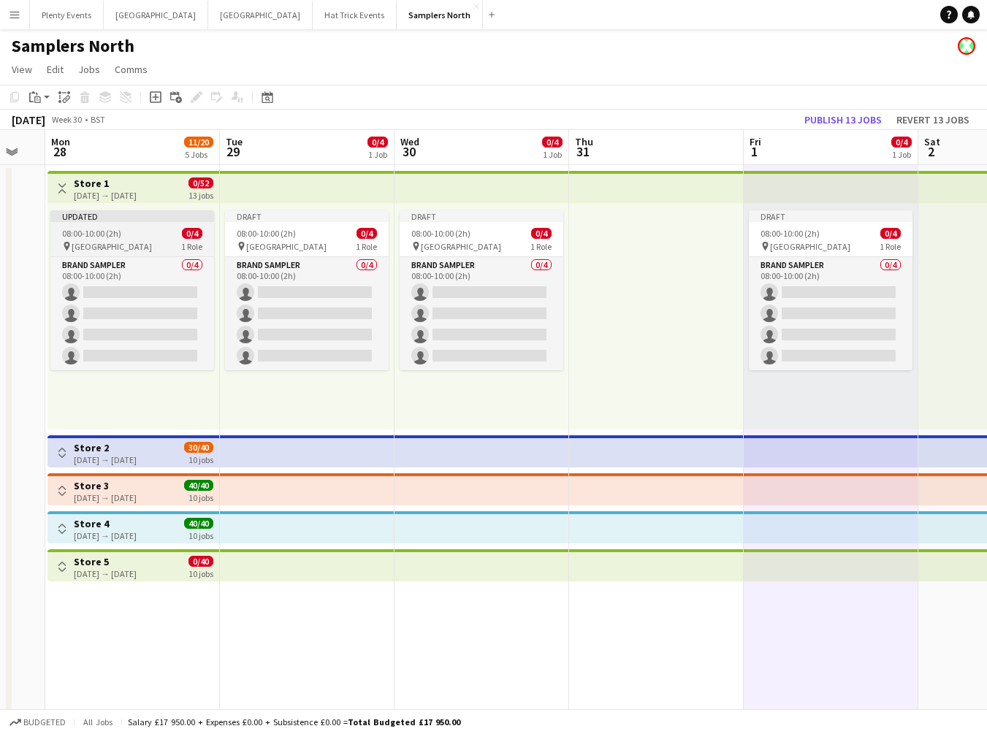
click at [140, 245] on div "pin Princes Mall 1 Role" at bounding box center [132, 246] width 164 height 12
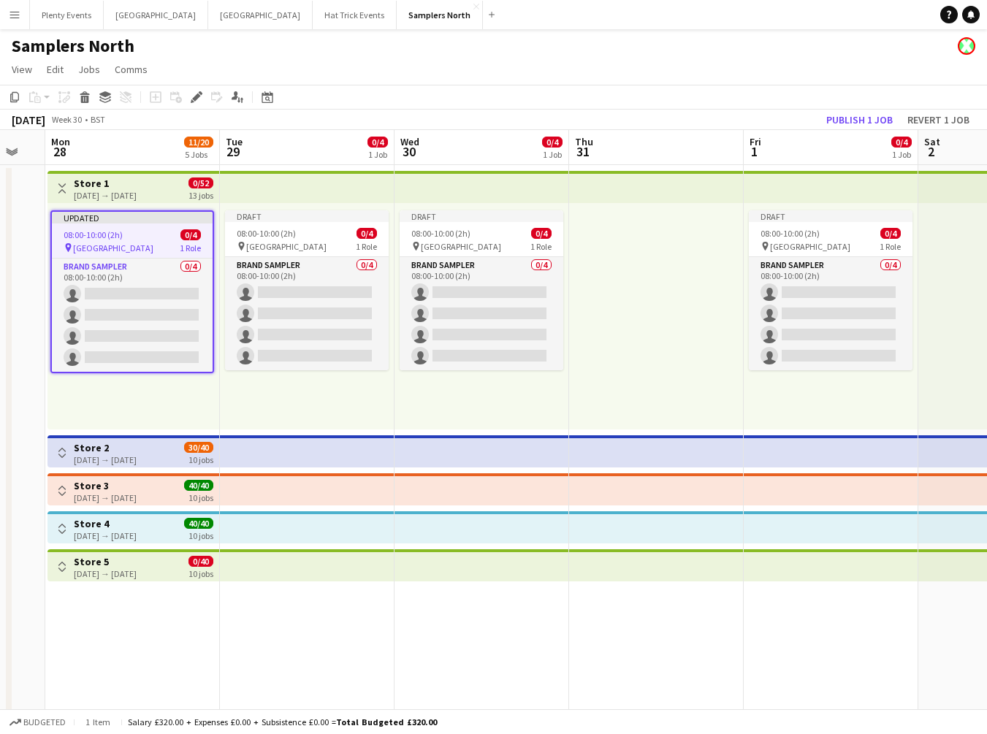
click at [137, 186] on h3 "Store 1" at bounding box center [105, 183] width 63 height 13
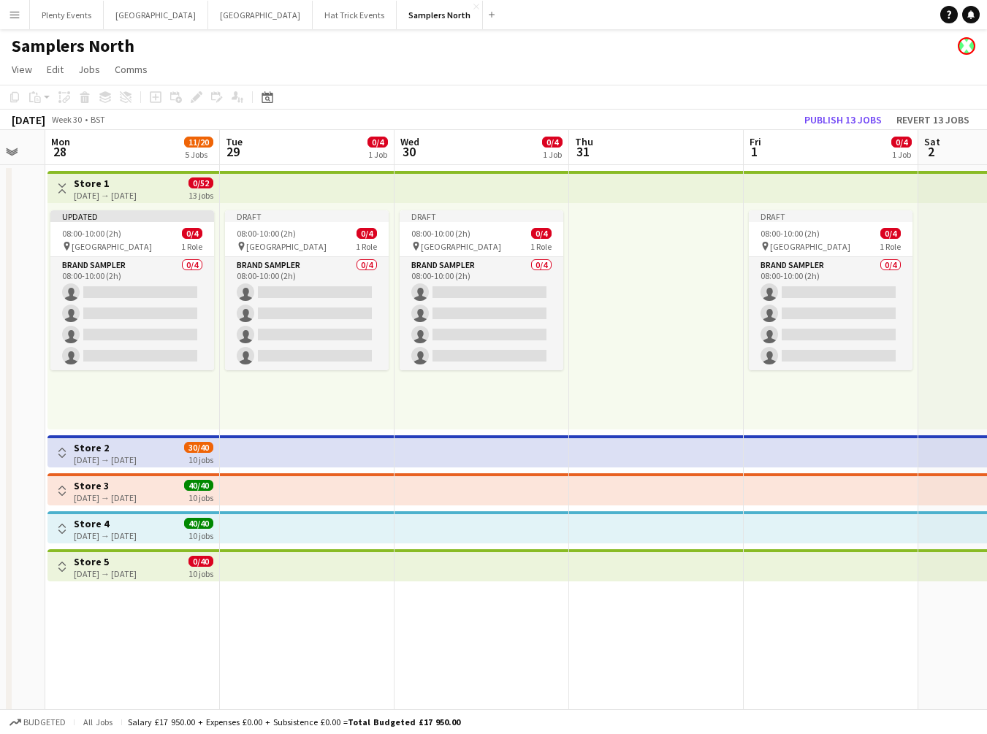
click at [137, 186] on h3 "Store 1" at bounding box center [105, 183] width 63 height 13
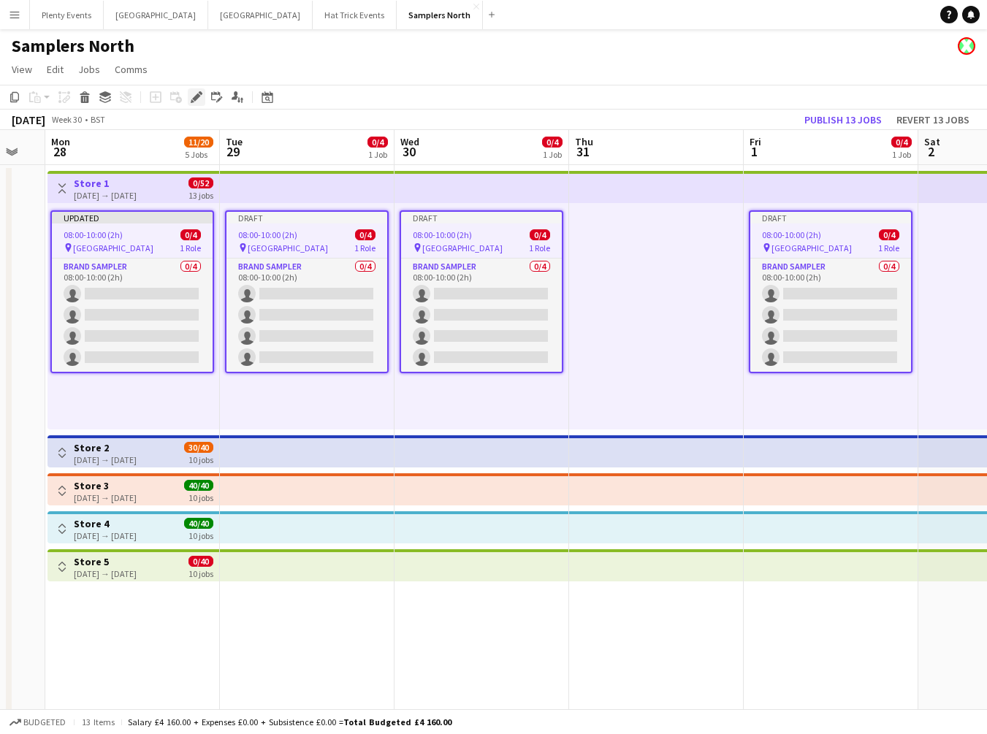
click at [199, 99] on icon "Edit" at bounding box center [197, 97] width 12 height 12
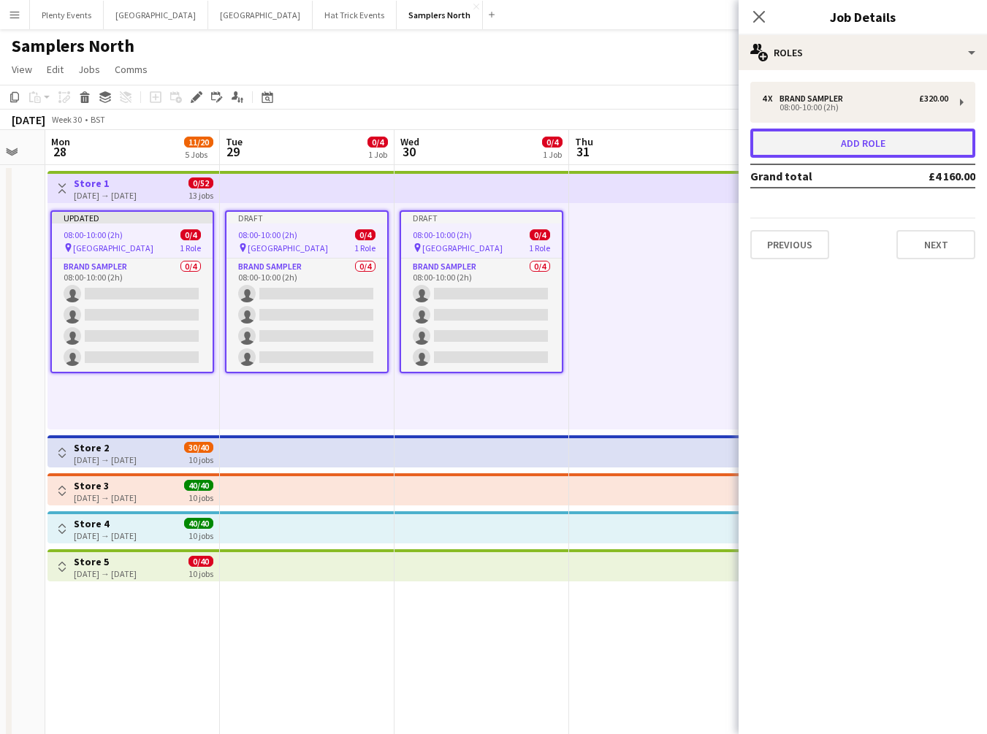
click at [865, 140] on button "Add role" at bounding box center [862, 143] width 225 height 29
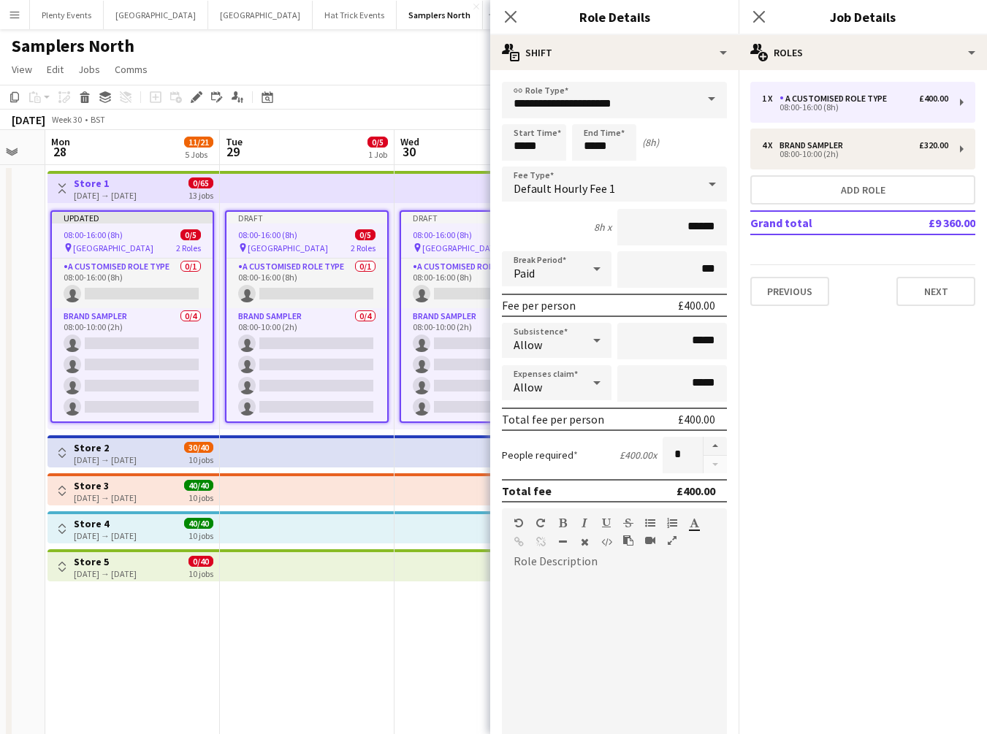
click at [696, 99] on span at bounding box center [711, 99] width 31 height 35
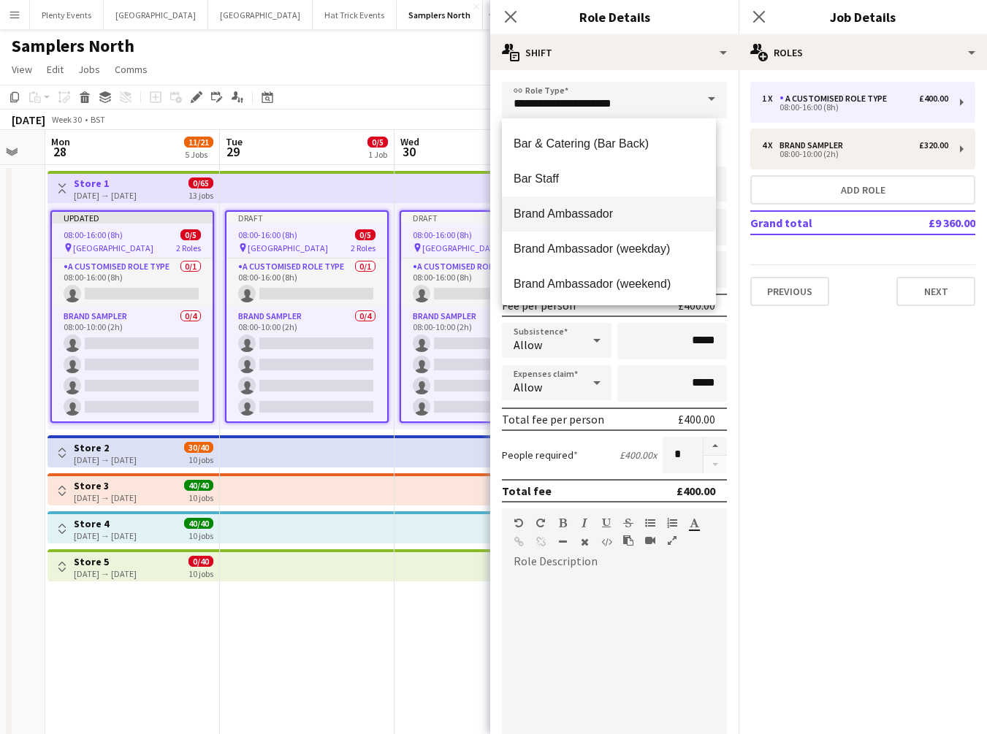
scroll to position [176, 0]
click at [637, 208] on span "Brand Ambassador" at bounding box center [608, 211] width 191 height 14
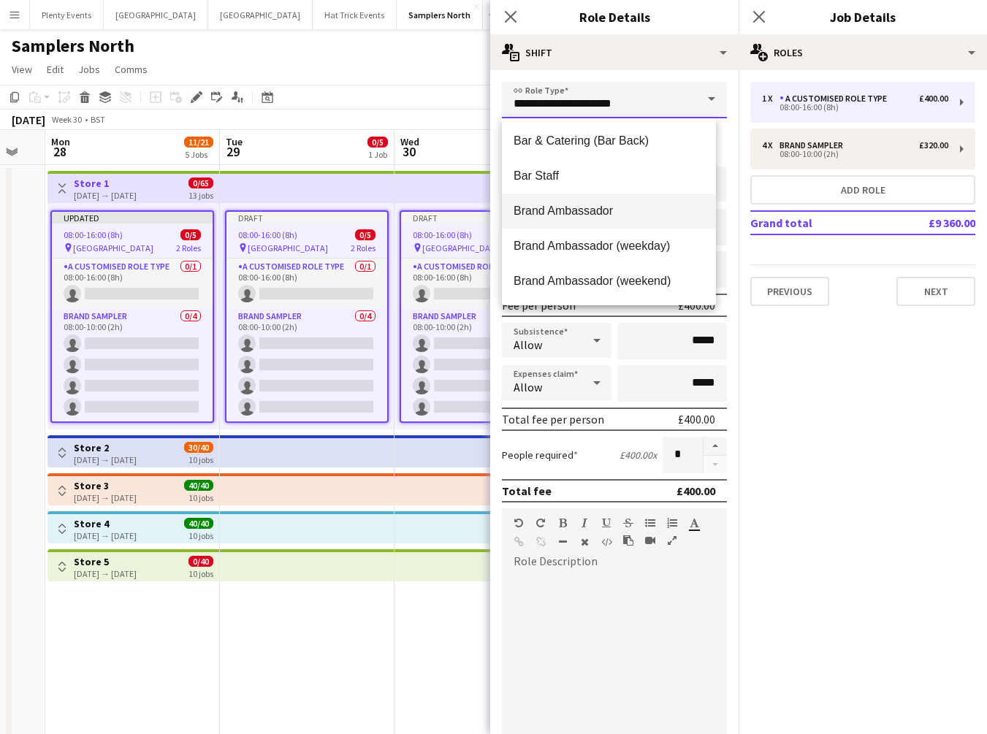
type input "**********"
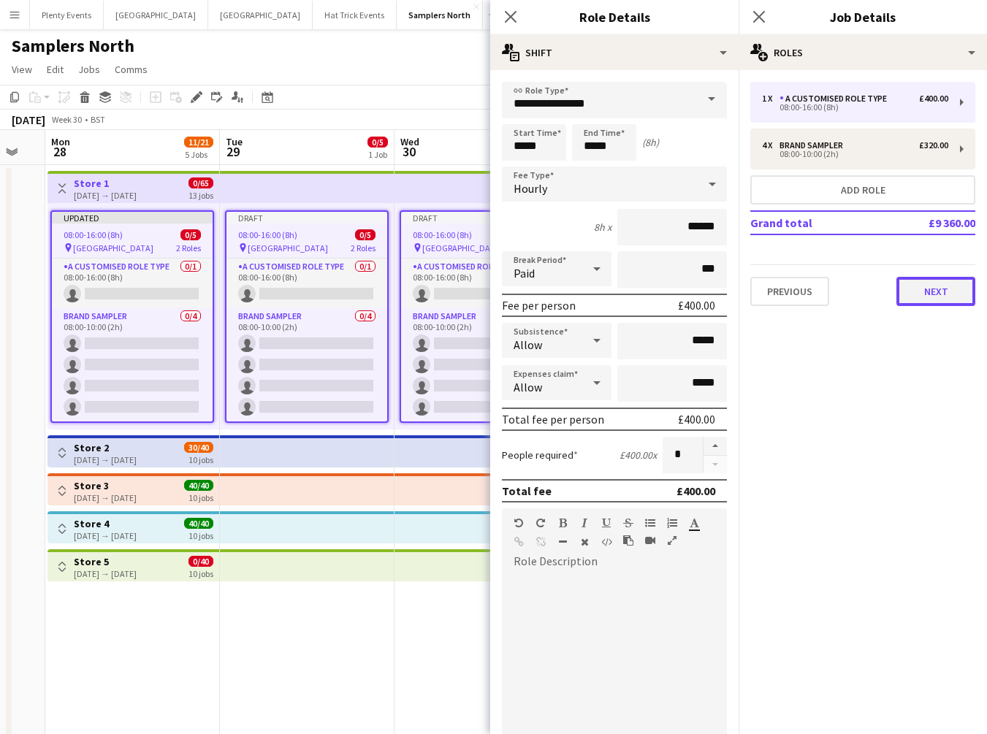
click at [937, 290] on button "Next" at bounding box center [935, 291] width 79 height 29
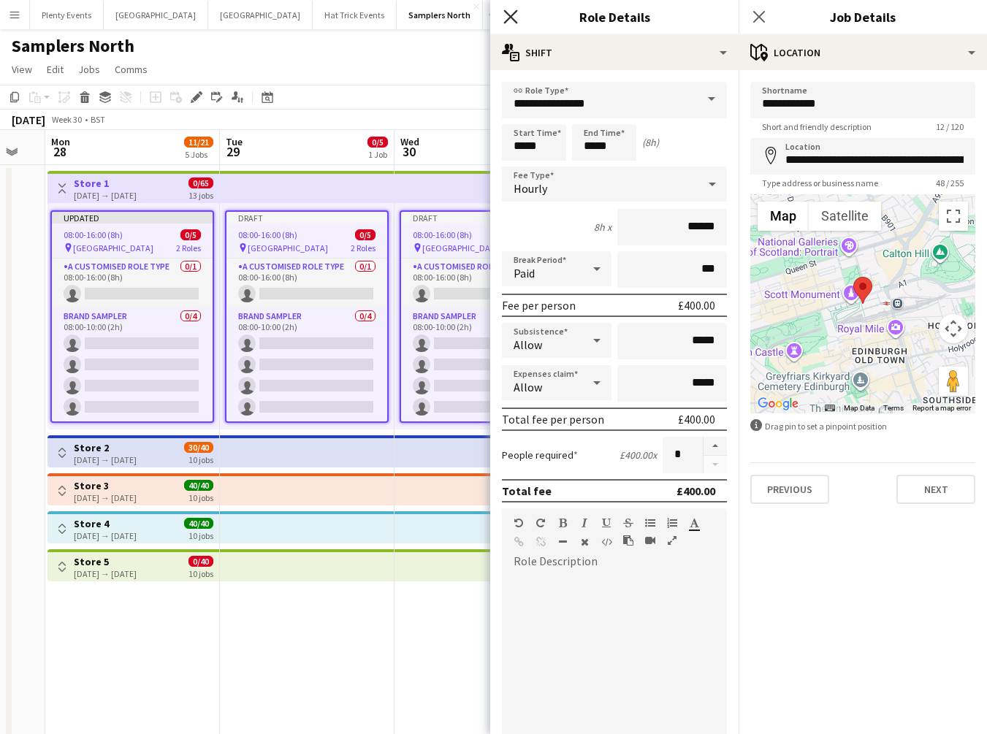
click at [514, 20] on icon at bounding box center [510, 16] width 14 height 14
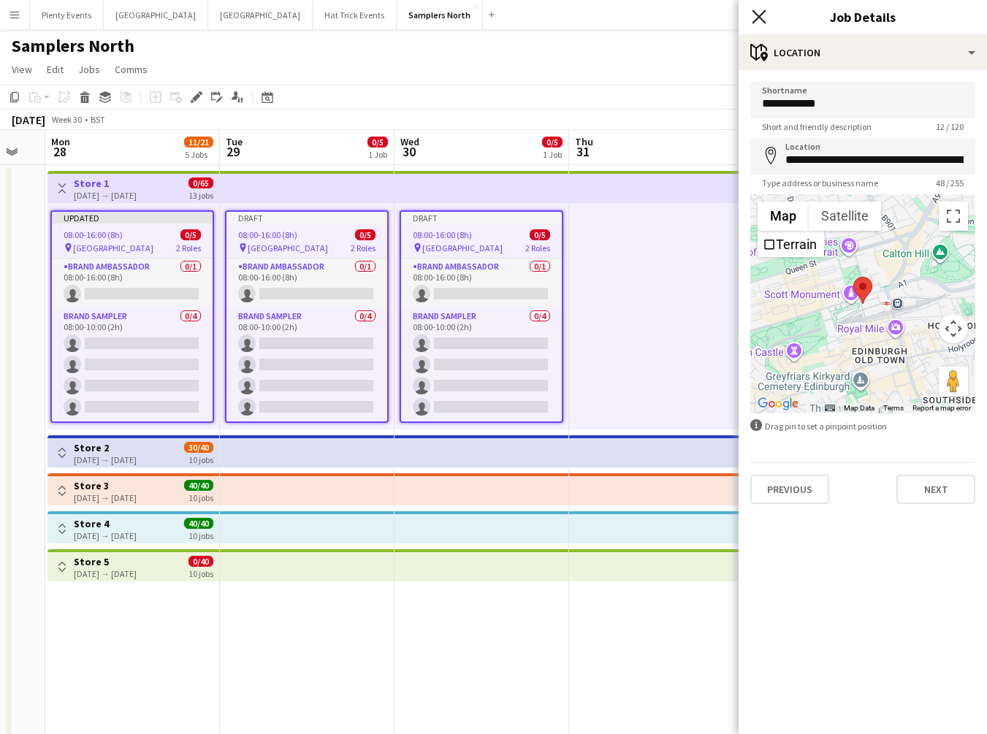
click at [757, 18] on icon at bounding box center [759, 16] width 14 height 14
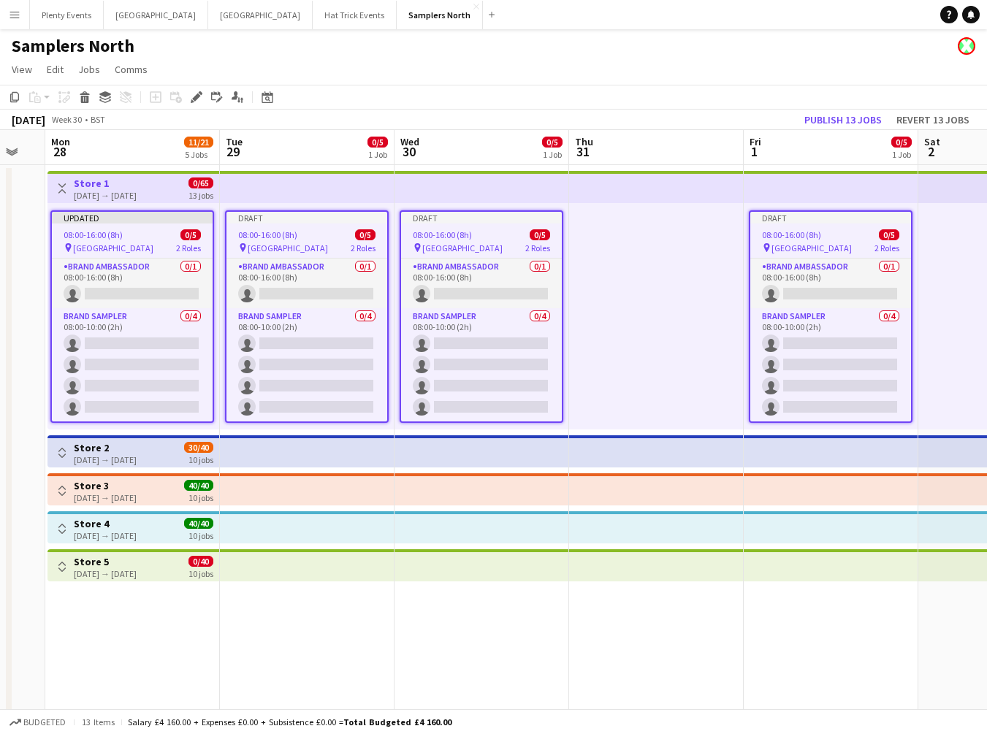
click at [141, 244] on div "pin Princes Mall 2 Roles" at bounding box center [132, 248] width 161 height 12
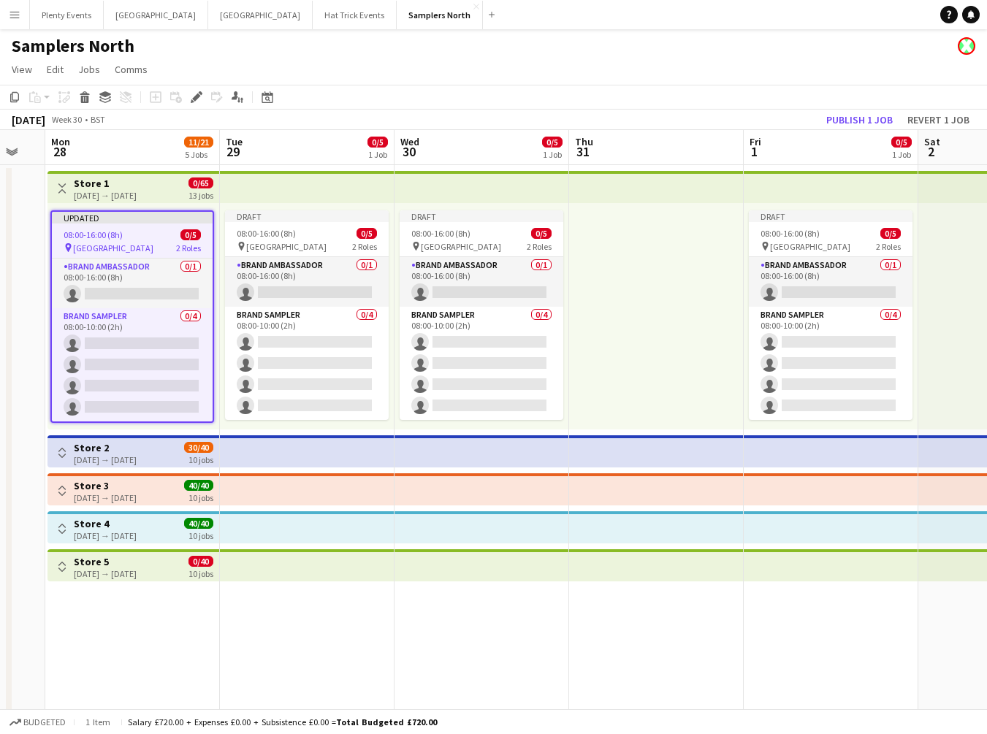
click at [141, 244] on div "pin Princes Mall 2 Roles" at bounding box center [132, 248] width 161 height 12
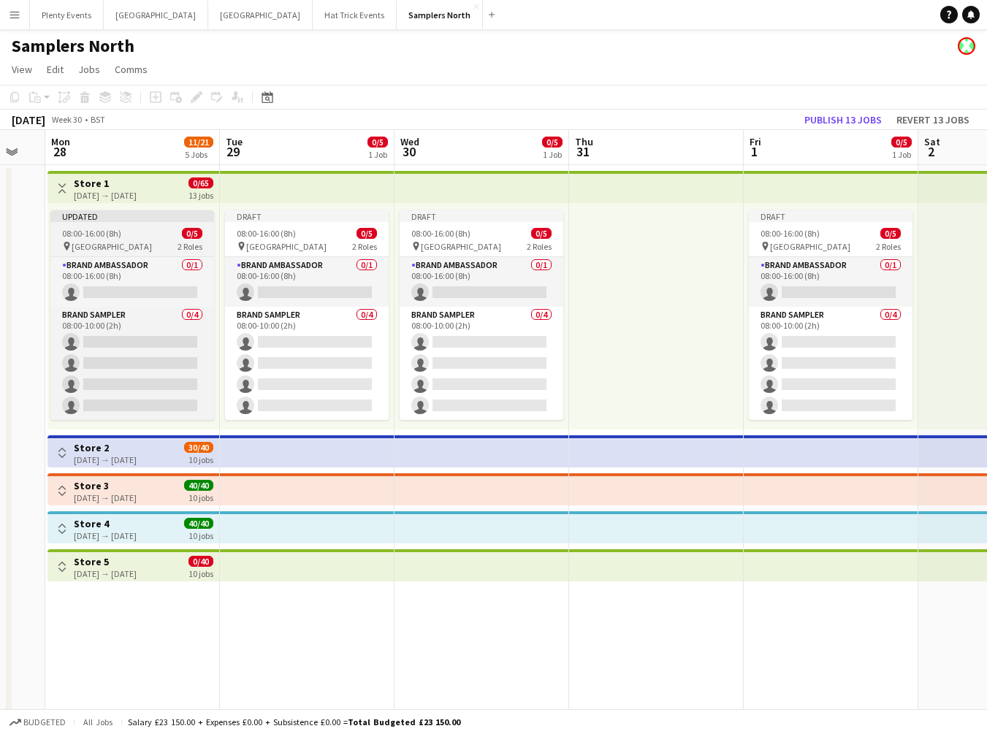
click at [141, 244] on div "pin Princes Mall 2 Roles" at bounding box center [132, 246] width 164 height 12
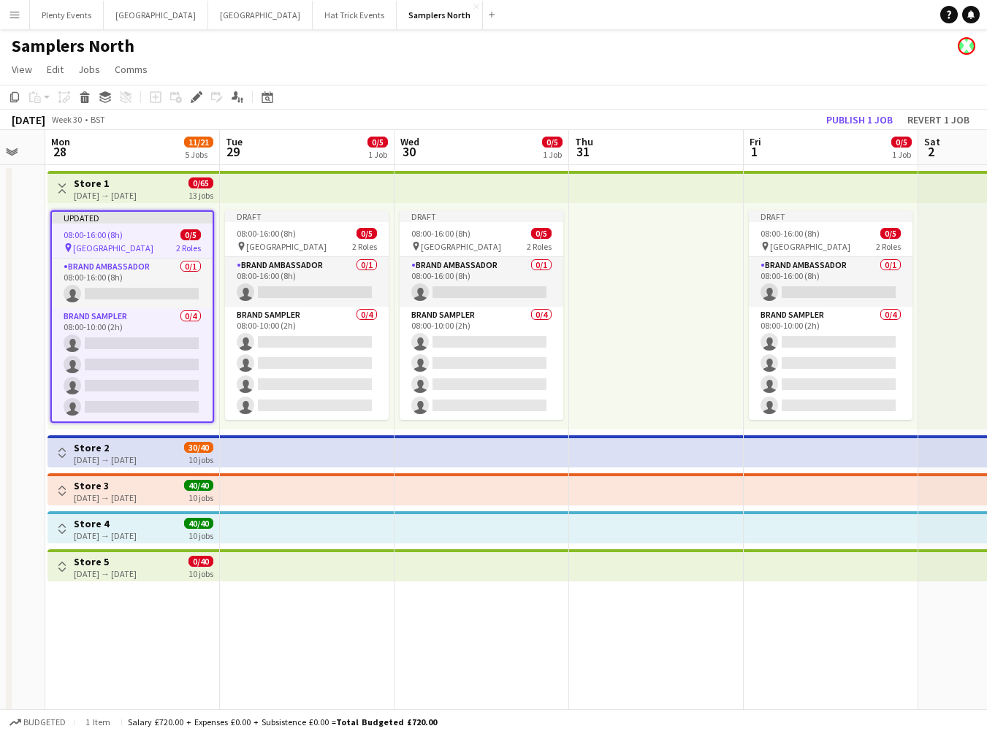
click at [137, 190] on div "28-07-2025 → 29-09-2025" at bounding box center [105, 195] width 63 height 11
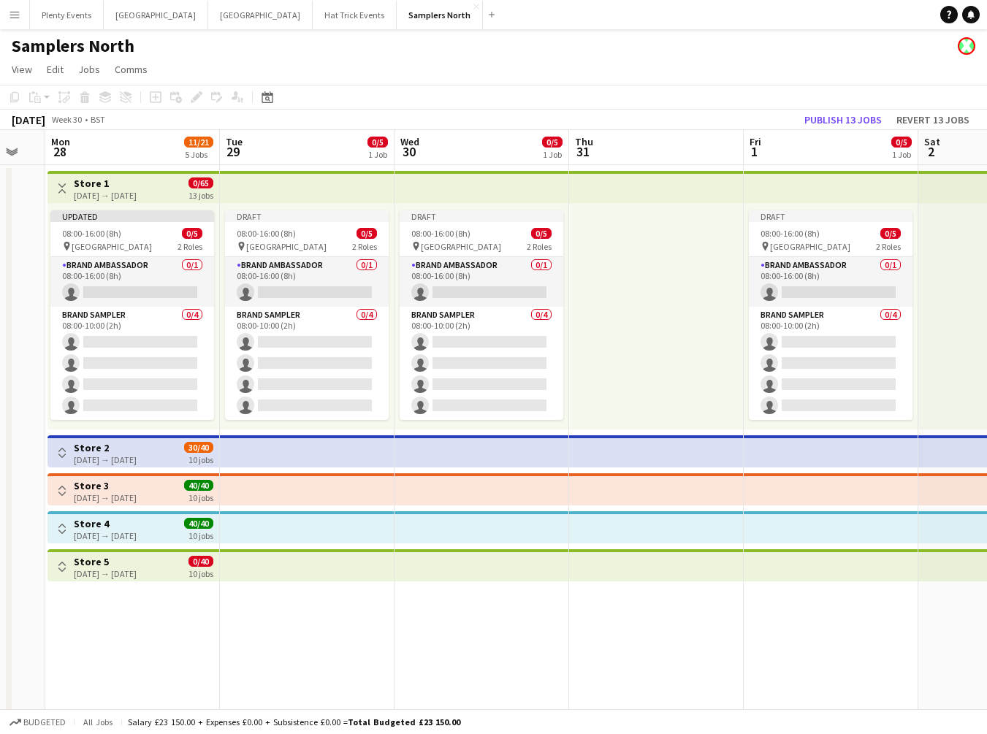
click at [137, 190] on div "28-07-2025 → 29-09-2025" at bounding box center [105, 195] width 63 height 11
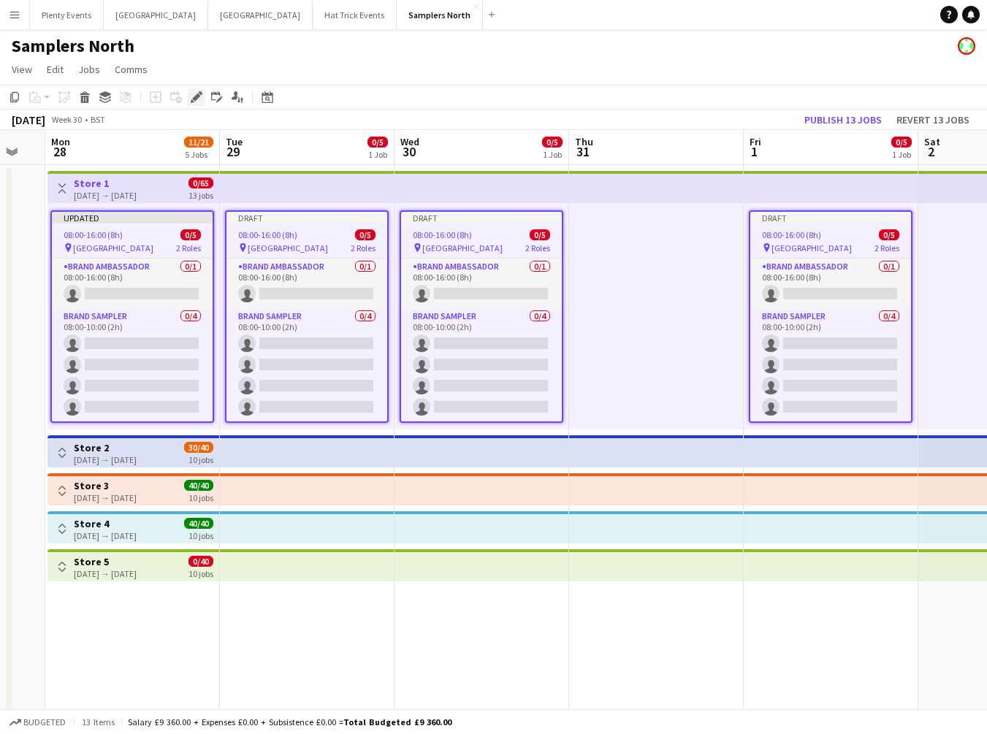
click at [196, 99] on icon at bounding box center [196, 97] width 8 height 8
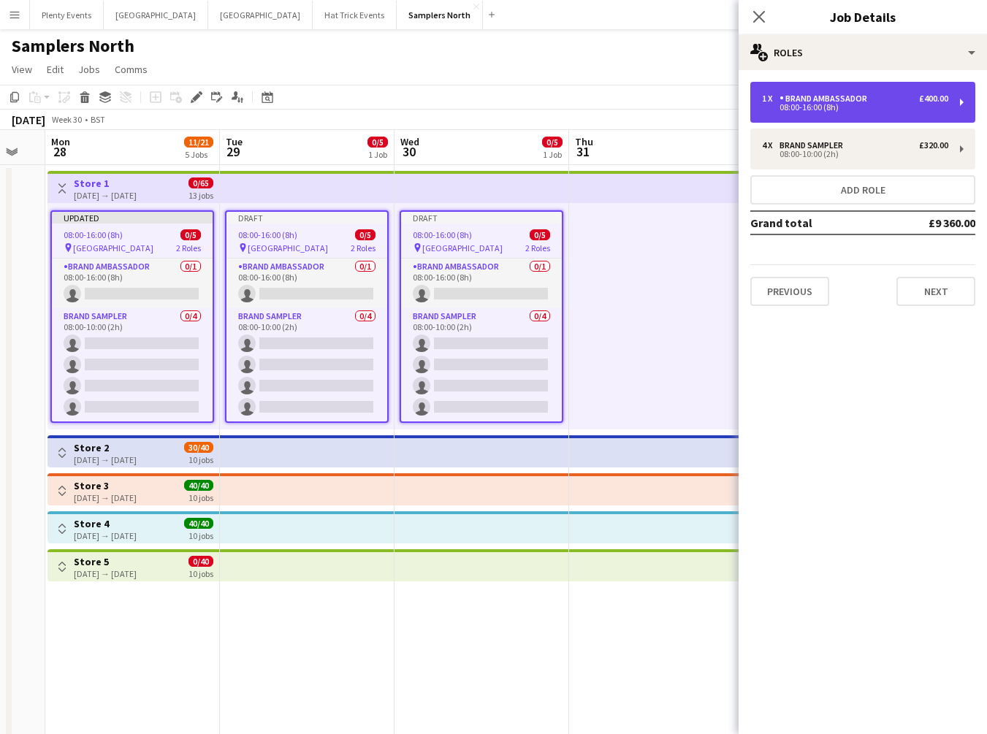
click at [921, 104] on div "08:00-16:00 (8h)" at bounding box center [855, 107] width 186 height 7
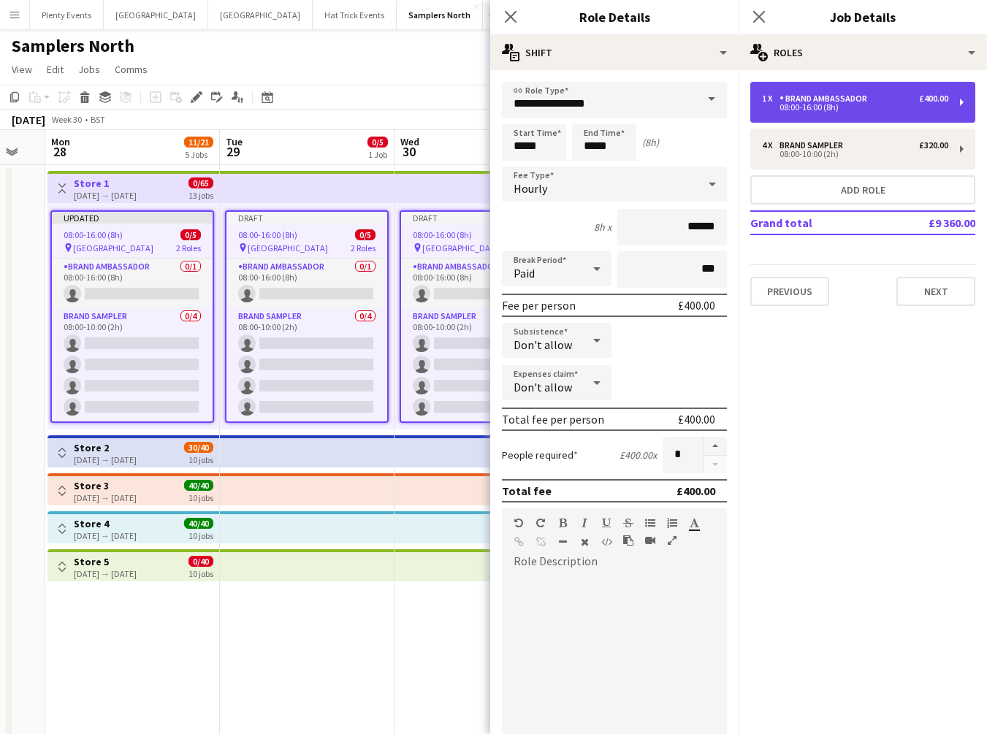
click at [921, 104] on div "08:00-16:00 (8h)" at bounding box center [855, 107] width 186 height 7
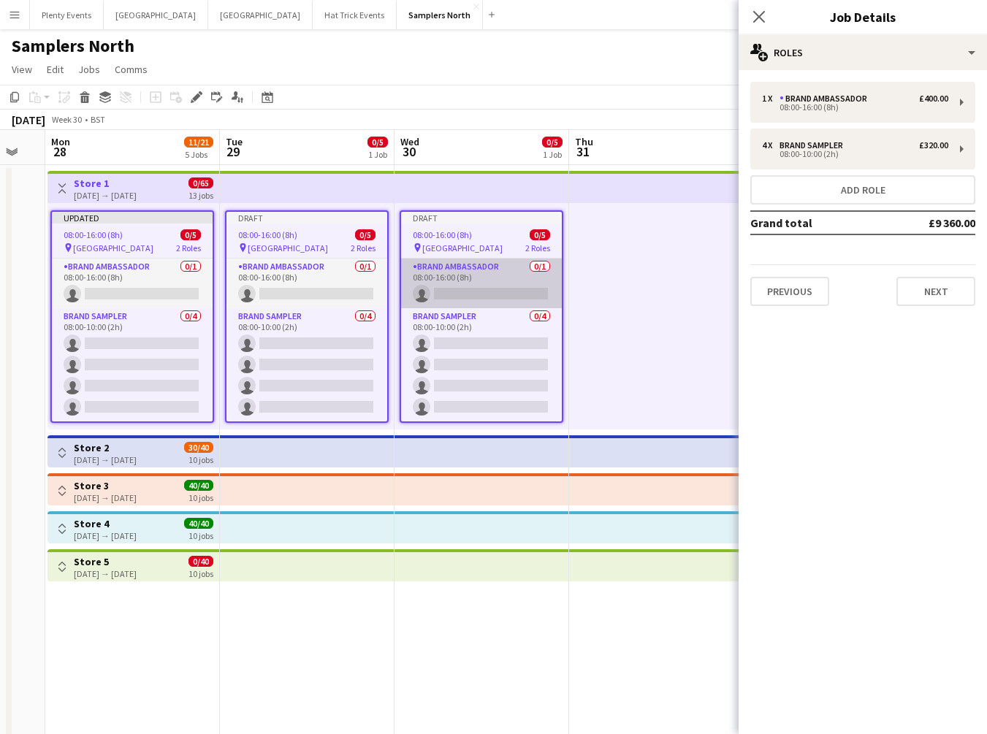
click at [489, 273] on app-card-role "Brand Ambassador 0/1 08:00-16:00 (8h) single-neutral-actions" at bounding box center [481, 284] width 161 height 50
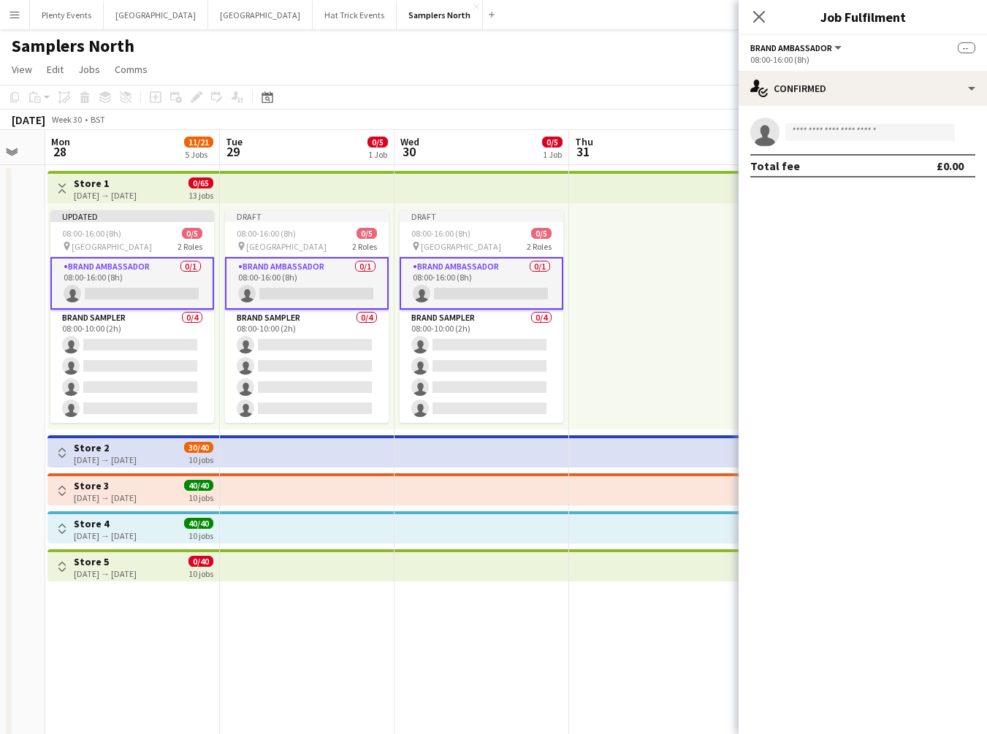
click at [491, 273] on app-card-role "Brand Ambassador 0/1 08:00-16:00 (8h) single-neutral-actions" at bounding box center [482, 283] width 164 height 53
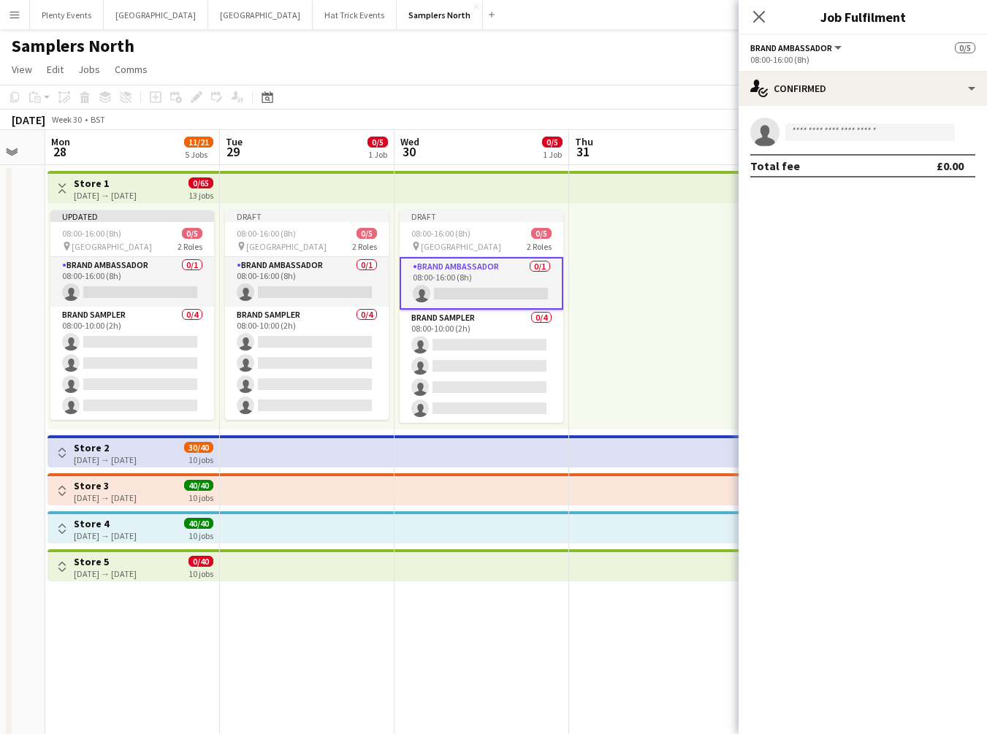
click at [137, 199] on div "28-07-2025 → 29-09-2025" at bounding box center [105, 195] width 63 height 11
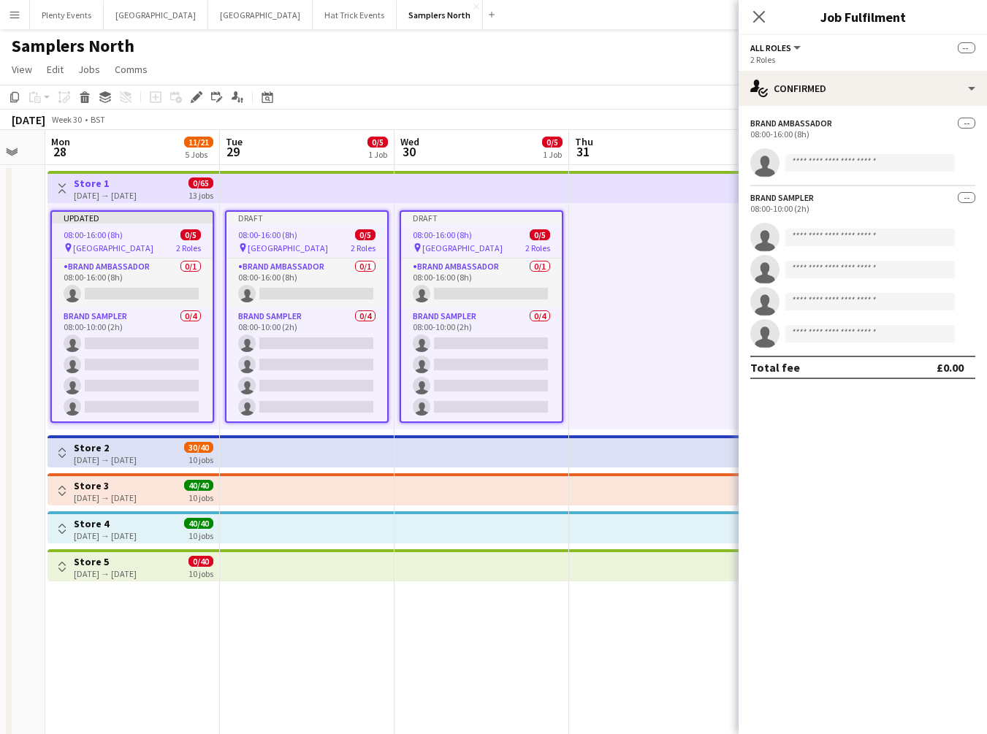
click at [486, 240] on app-job-card "Draft 08:00-16:00 (8h) 0/5 pin Princes Mall 2 Roles Brand Ambassador 0/1 08:00-…" at bounding box center [482, 316] width 164 height 213
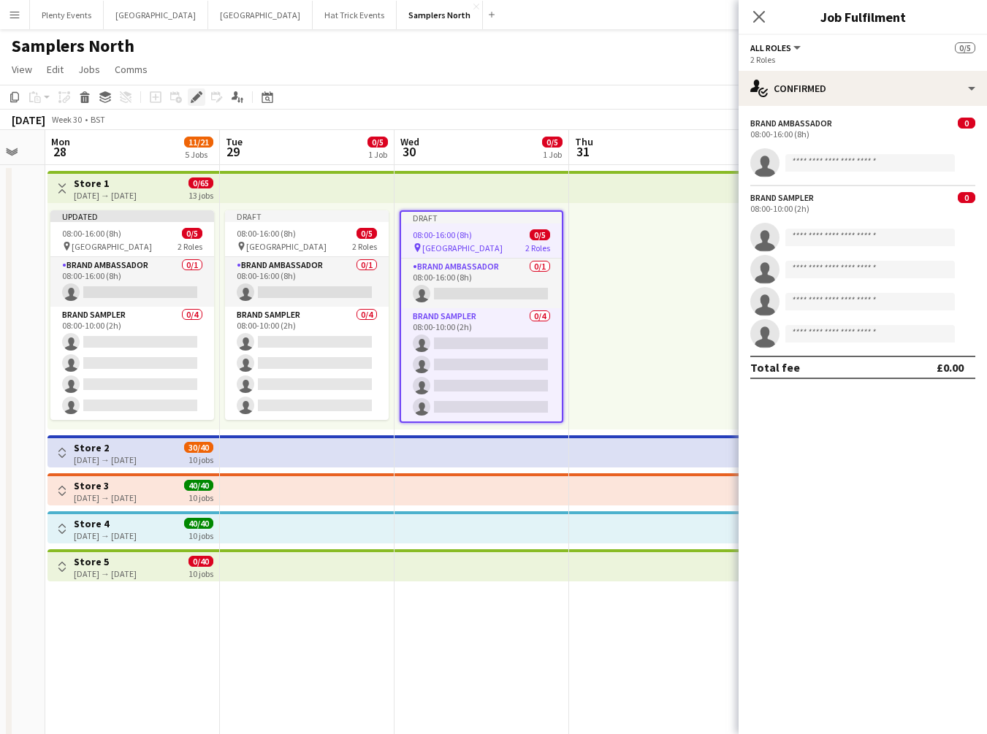
click at [199, 99] on icon "Edit" at bounding box center [197, 97] width 12 height 12
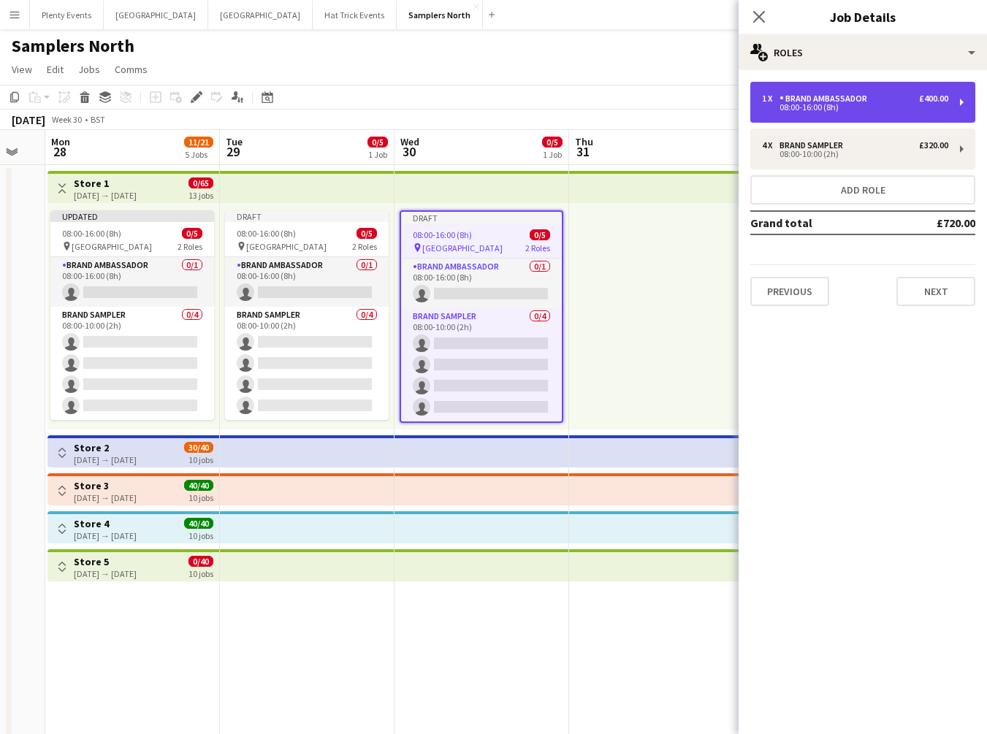
click at [947, 104] on div "08:00-16:00 (8h)" at bounding box center [855, 107] width 186 height 7
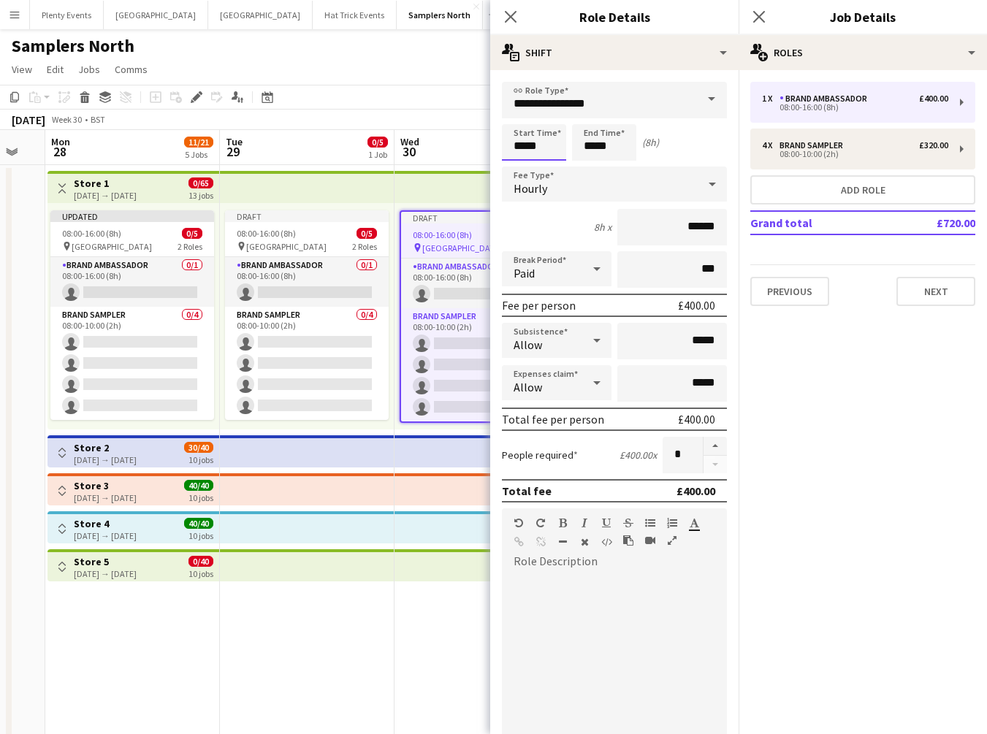
click at [521, 146] on input "*****" at bounding box center [534, 142] width 64 height 37
click at [516, 112] on div at bounding box center [519, 117] width 29 height 15
type input "*****"
click at [516, 112] on div at bounding box center [519, 117] width 29 height 15
click at [511, 15] on icon at bounding box center [510, 16] width 14 height 14
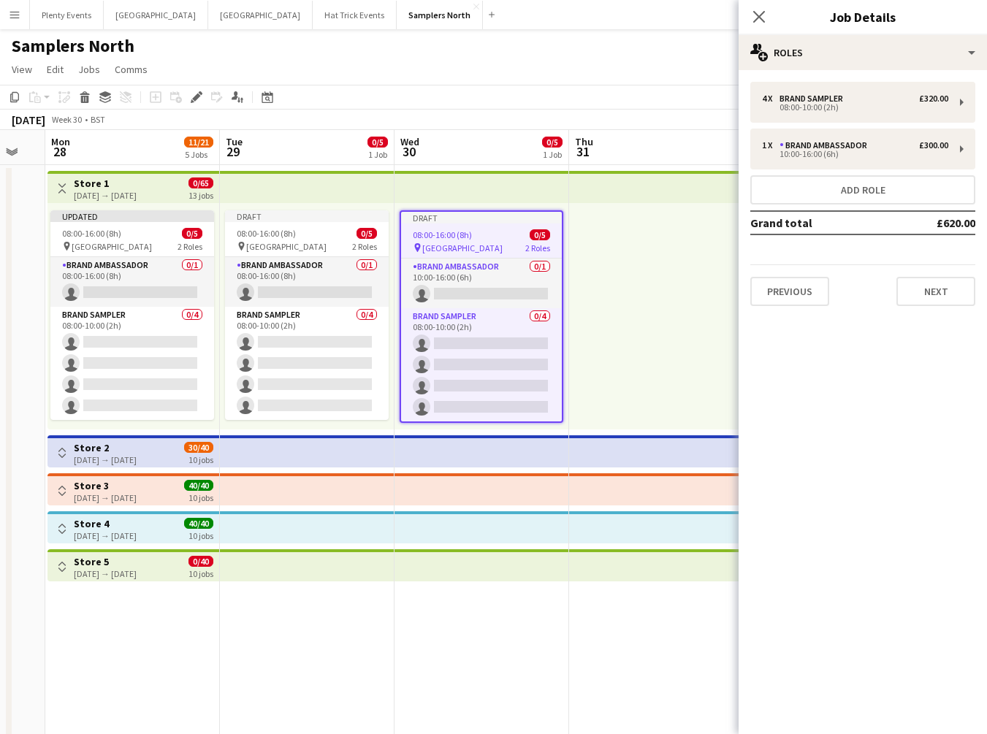
click at [643, 77] on app-page-menu "View Day view expanded Day view collapsed Month view Date picker Jump to today …" at bounding box center [493, 71] width 987 height 28
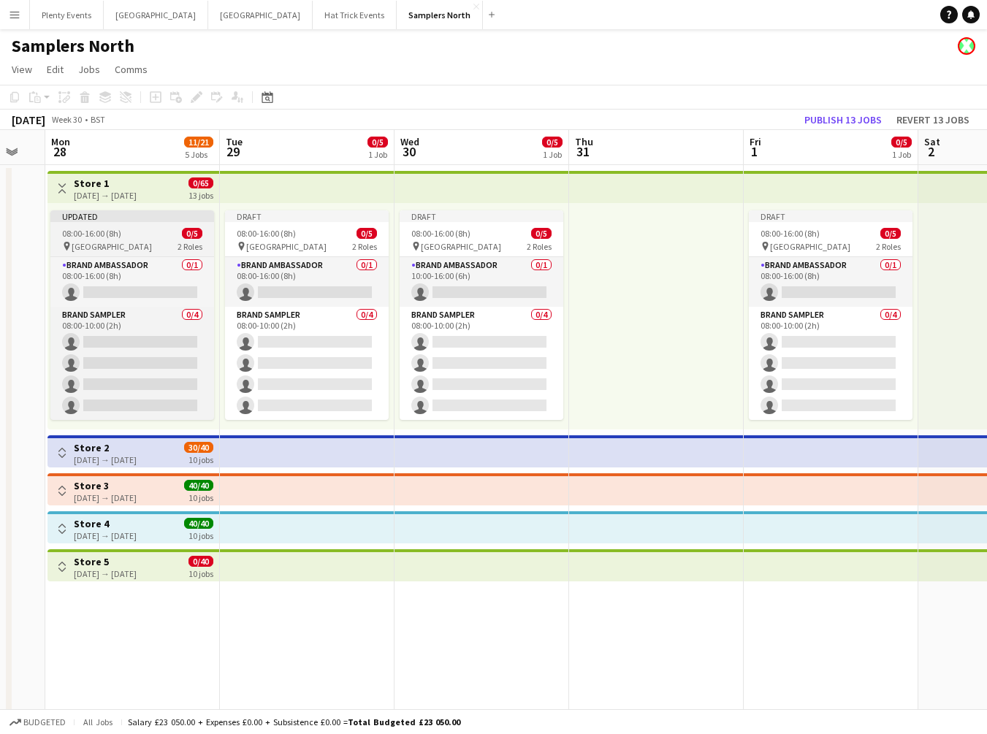
click at [136, 236] on div "08:00-16:00 (8h) 0/5" at bounding box center [132, 233] width 164 height 11
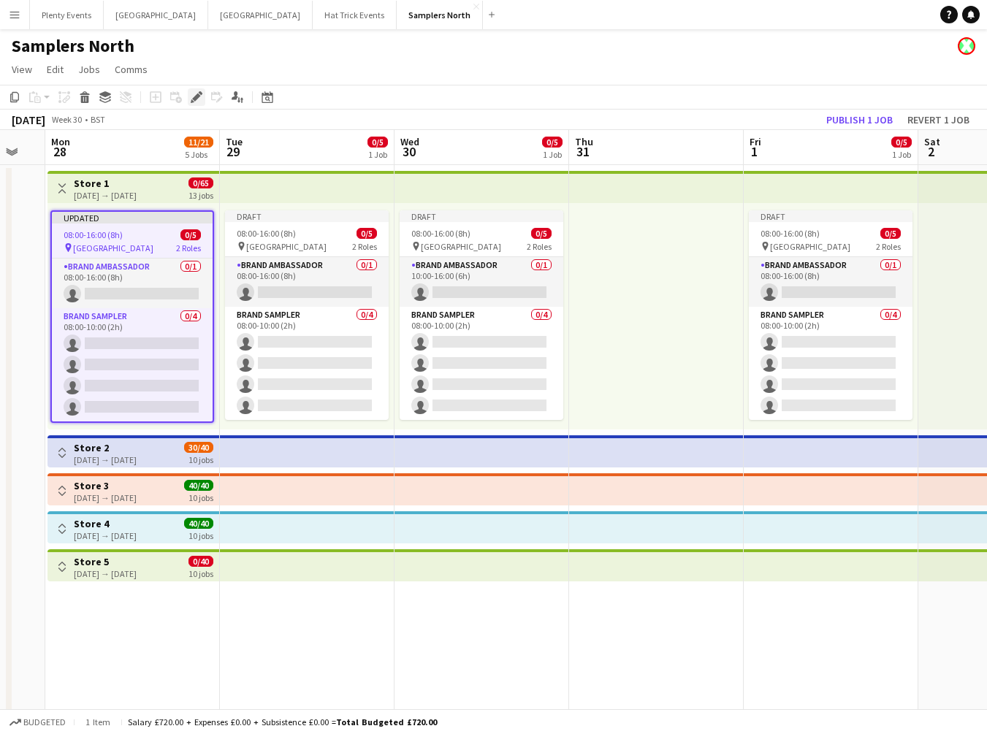
click at [199, 102] on icon "Edit" at bounding box center [197, 97] width 12 height 12
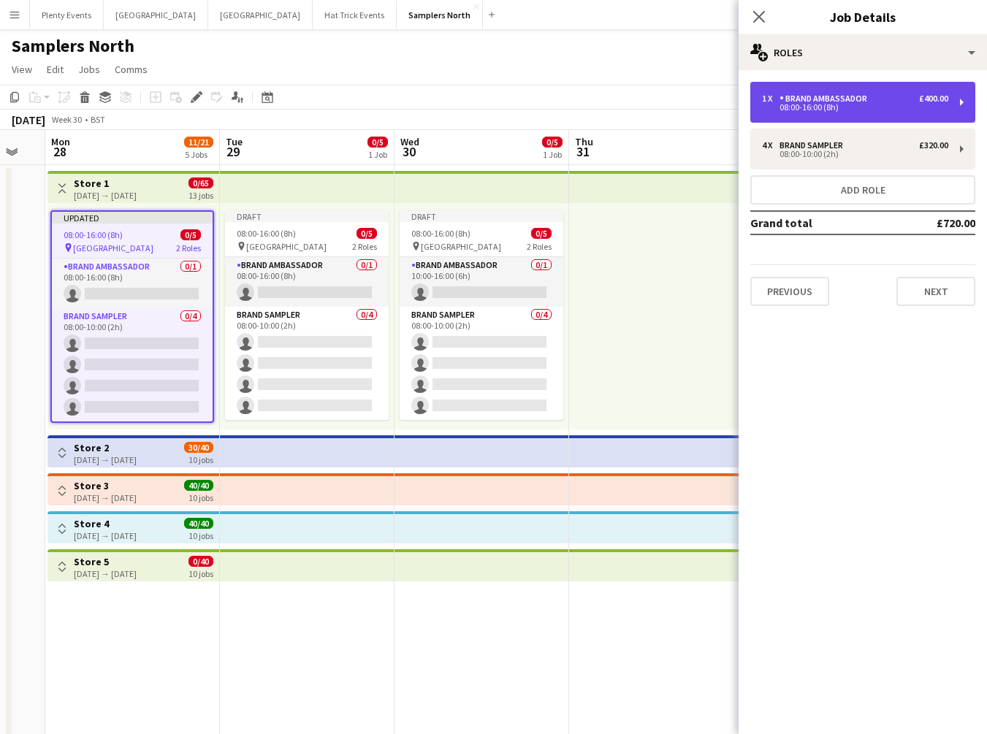
click at [925, 107] on div "08:00-16:00 (8h)" at bounding box center [855, 107] width 186 height 7
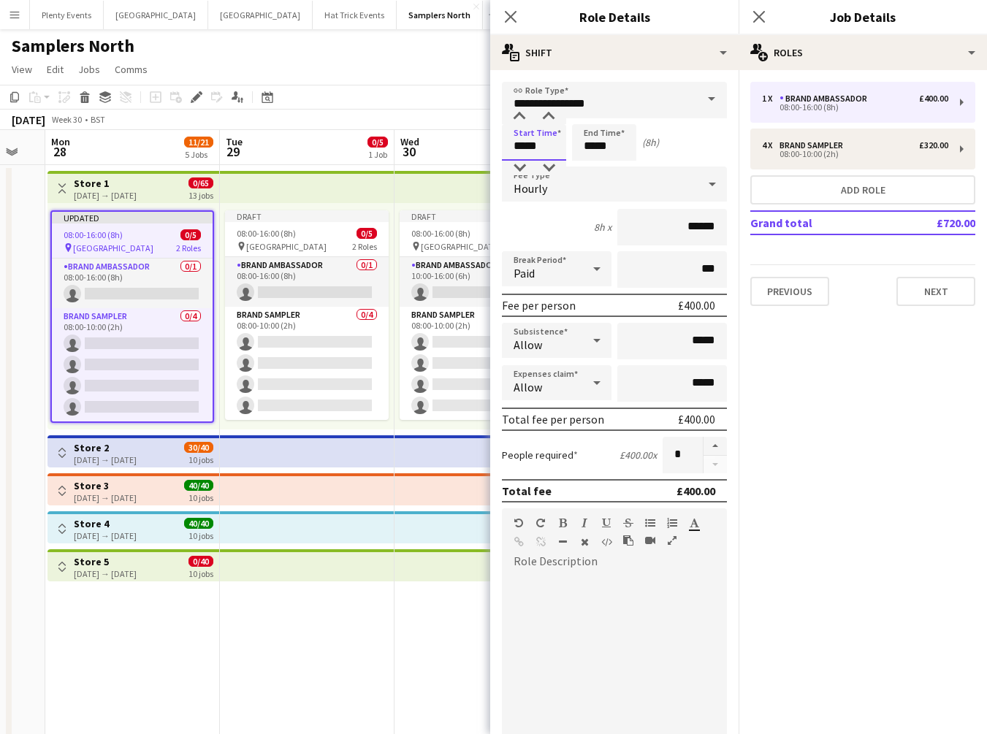
click at [521, 146] on input "*****" at bounding box center [534, 142] width 64 height 37
type input "*****"
click at [522, 117] on div at bounding box center [519, 117] width 29 height 15
click at [589, 147] on input "*****" at bounding box center [604, 142] width 64 height 37
click at [590, 167] on div at bounding box center [589, 168] width 29 height 15
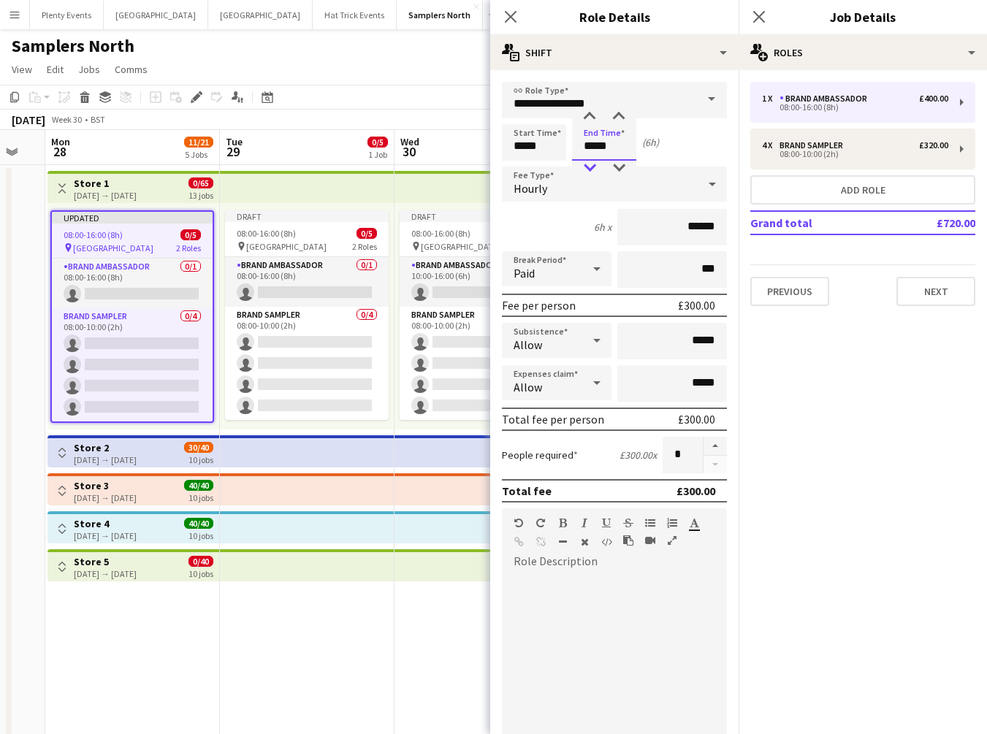
click at [590, 167] on div at bounding box center [589, 168] width 29 height 15
type input "*****"
click at [590, 167] on div at bounding box center [589, 168] width 29 height 15
click at [508, 17] on icon "Close pop-in" at bounding box center [510, 16] width 14 height 14
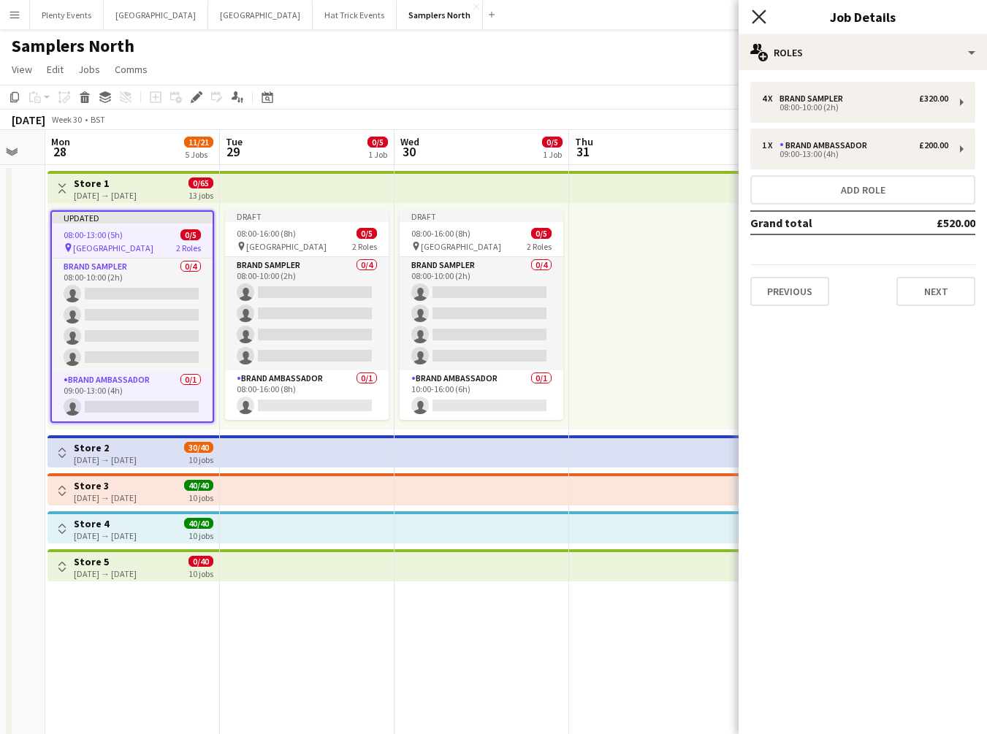
click at [759, 23] on icon "Close pop-in" at bounding box center [759, 16] width 14 height 14
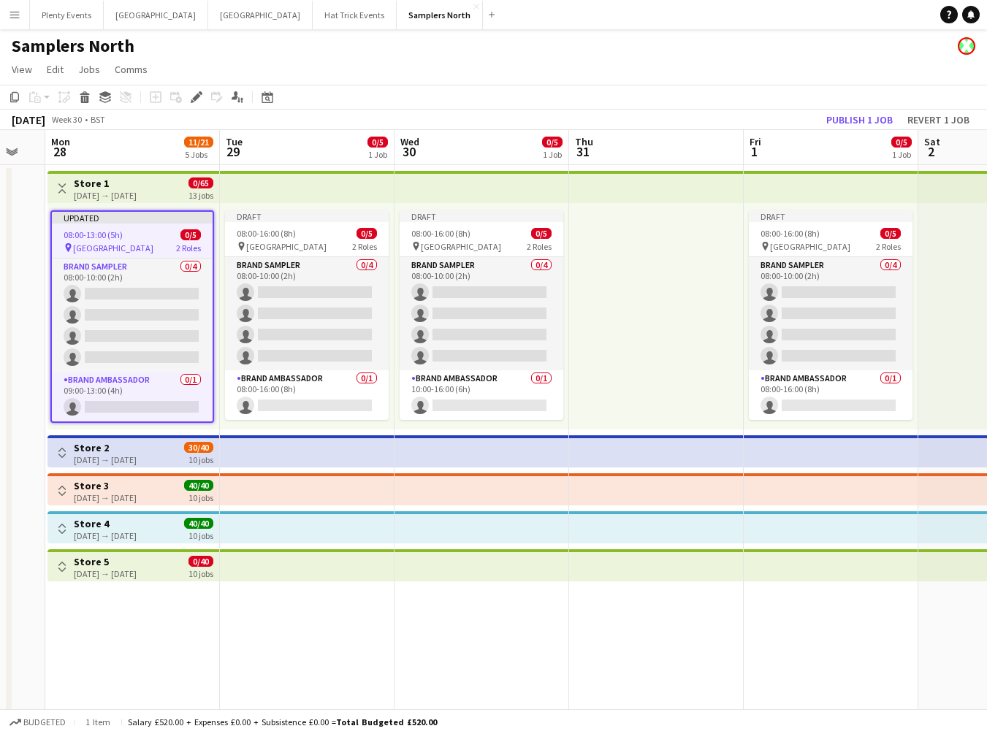
click at [144, 242] on div "pin Princes Mall 2 Roles" at bounding box center [132, 248] width 161 height 12
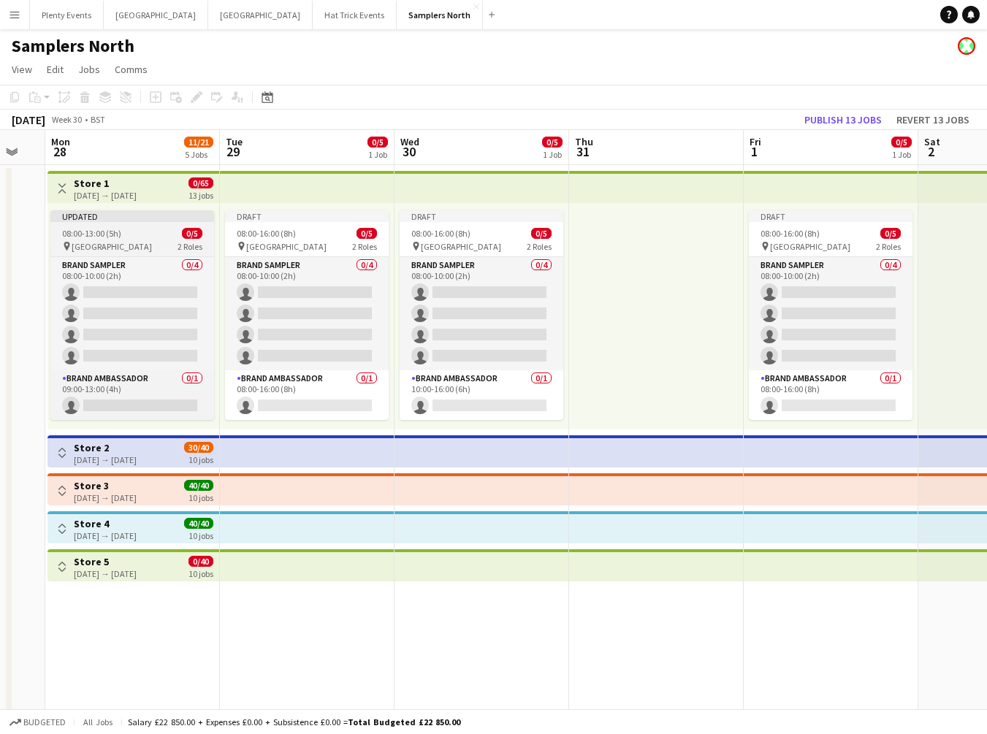
click at [144, 242] on div "pin Princes Mall 2 Roles" at bounding box center [132, 246] width 164 height 12
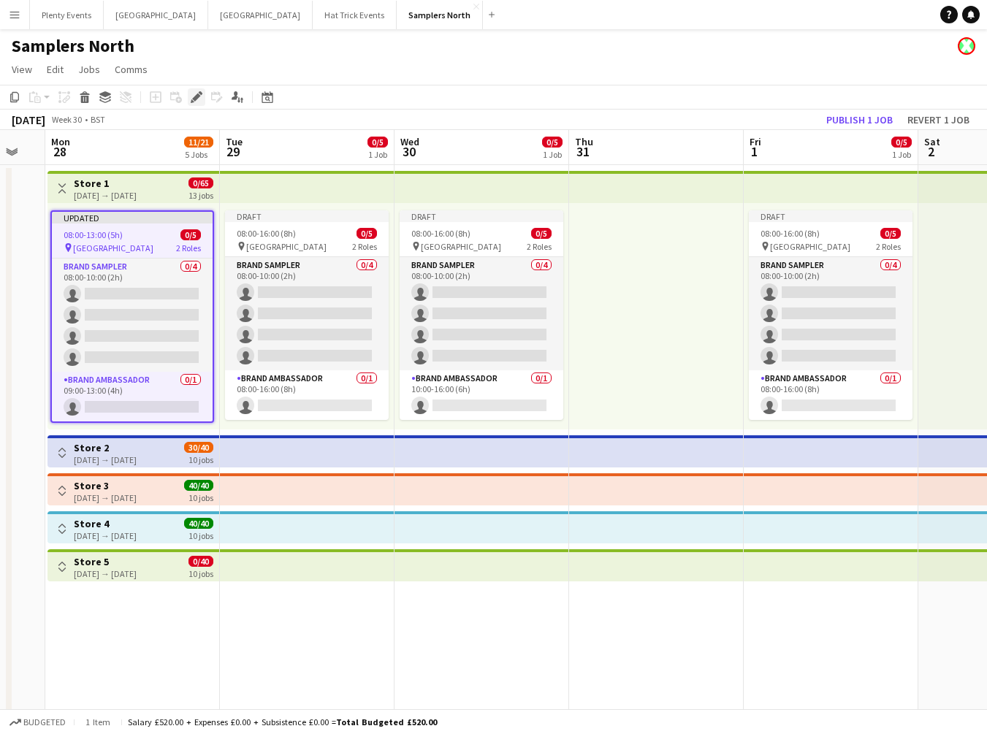
click at [203, 96] on div "Edit" at bounding box center [197, 97] width 18 height 18
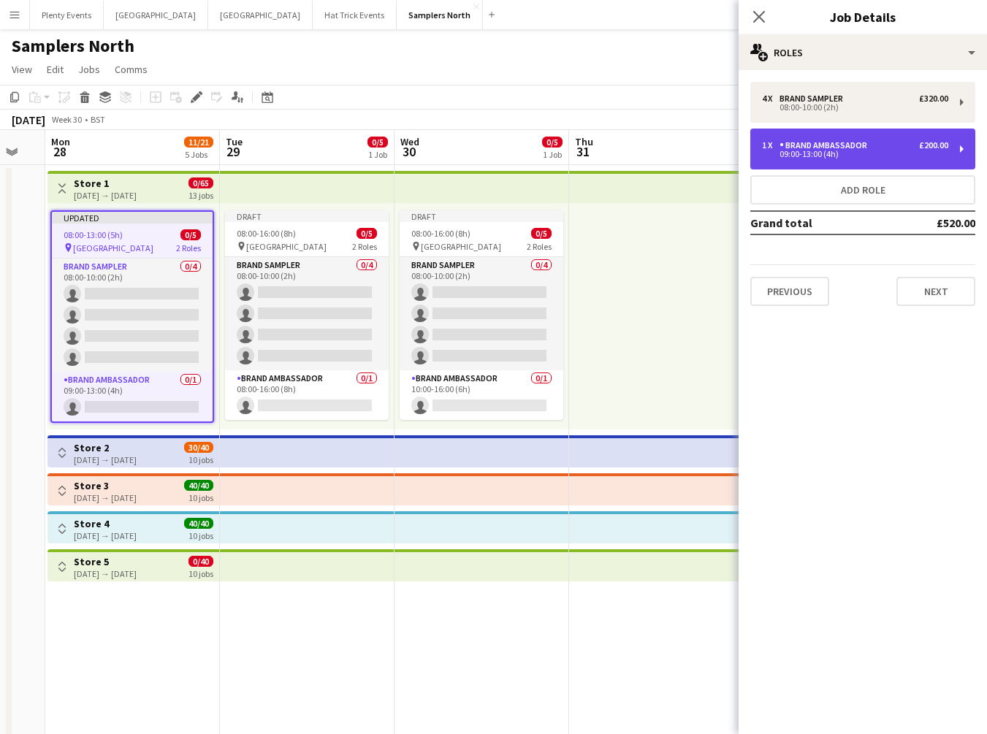
click at [875, 148] on div "1 x Brand Ambassador £200.00" at bounding box center [855, 145] width 186 height 10
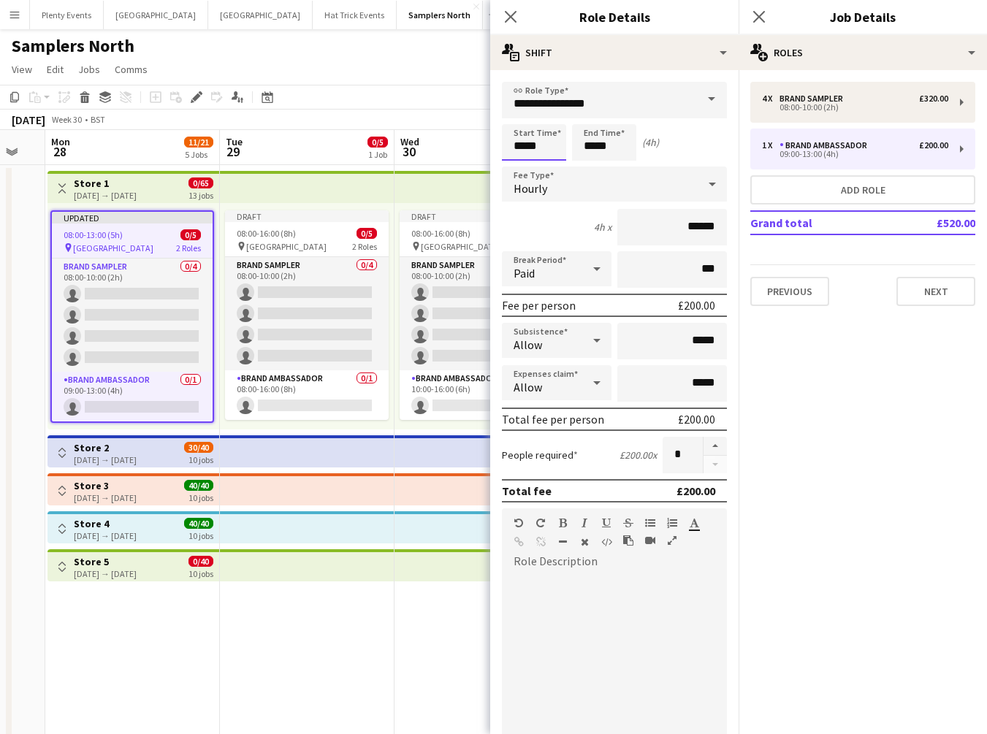
click at [522, 142] on input "*****" at bounding box center [534, 142] width 64 height 37
click at [521, 165] on div at bounding box center [519, 168] width 29 height 15
type input "*****"
click at [521, 165] on div at bounding box center [519, 168] width 29 height 15
click at [514, 17] on icon "Close pop-in" at bounding box center [510, 16] width 14 height 14
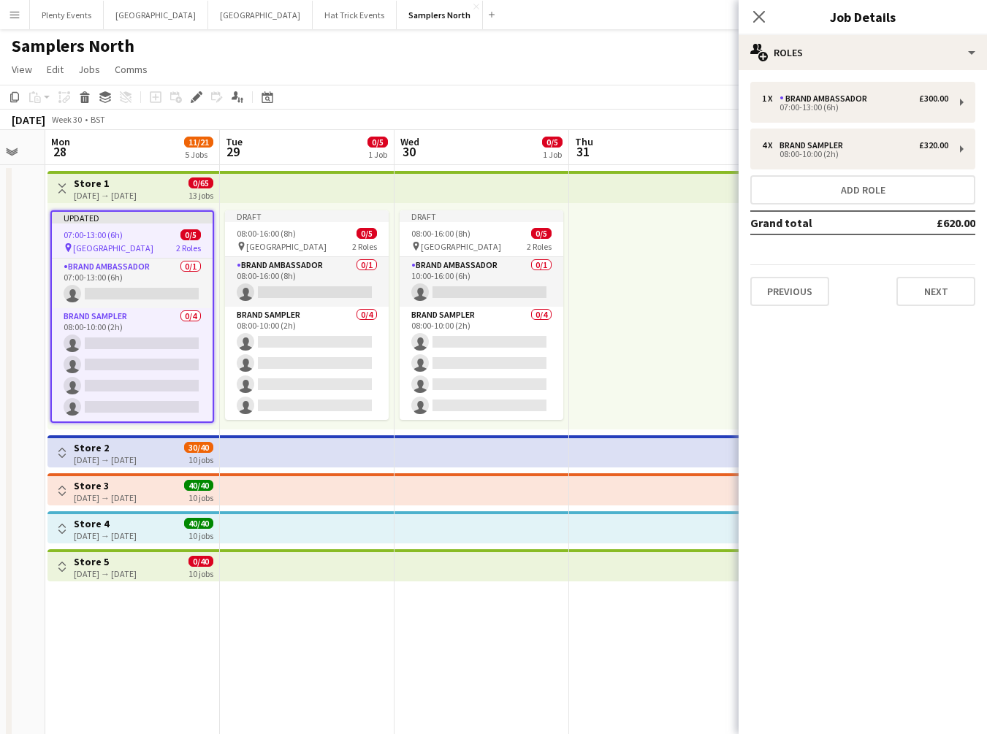
click at [768, 23] on div "Close pop-in" at bounding box center [758, 17] width 41 height 34
click at [758, 21] on icon "Close pop-in" at bounding box center [759, 16] width 14 height 14
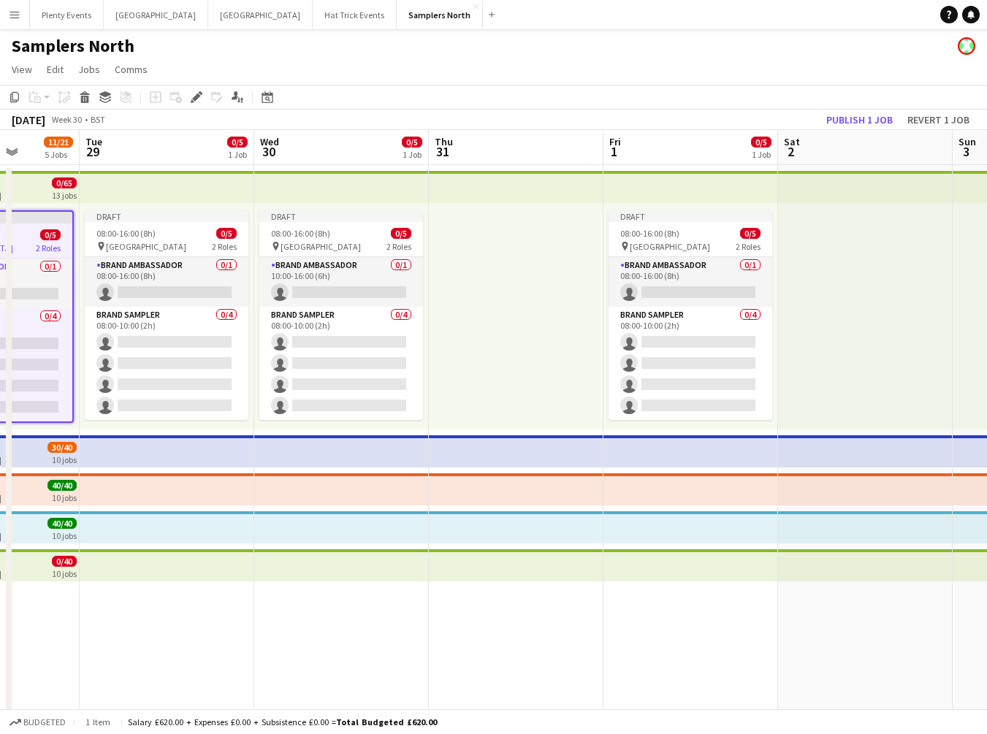
scroll to position [0, 801]
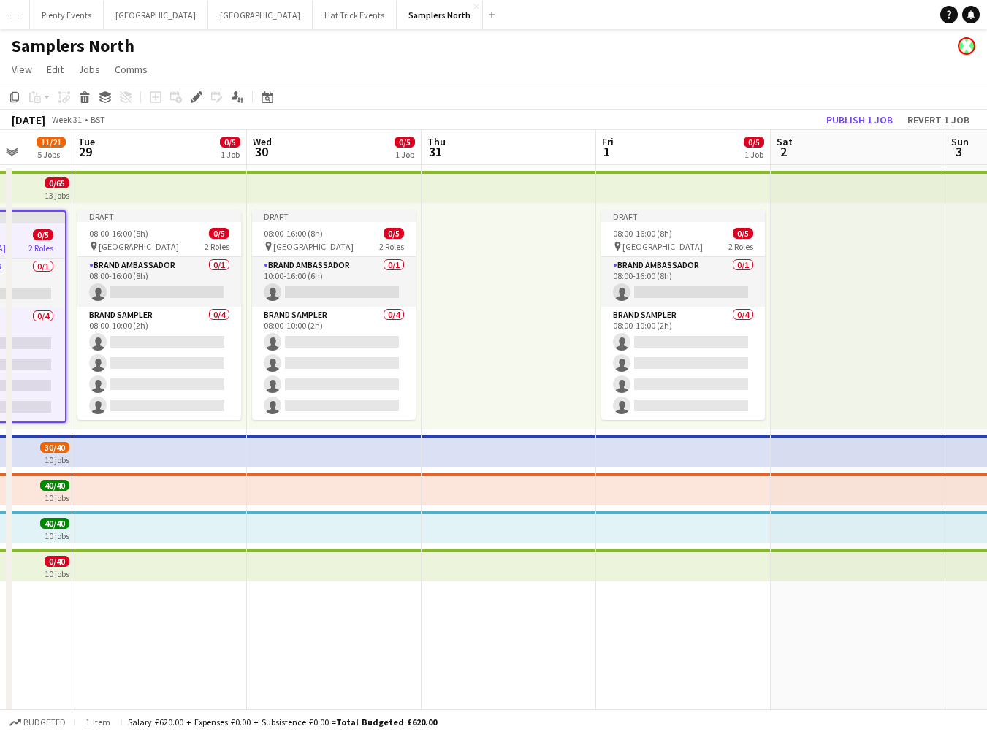
drag, startPoint x: 708, startPoint y: 362, endPoint x: 560, endPoint y: 348, distance: 148.2
click at [560, 348] on app-calendar-viewport "Thu 24 Fri 25 12/13 3 Jobs Sat 26 4/5 1 Job Sun 27 Mon 28 11/21 5 Jobs Tue 29 0…" at bounding box center [493, 444] width 987 height 628
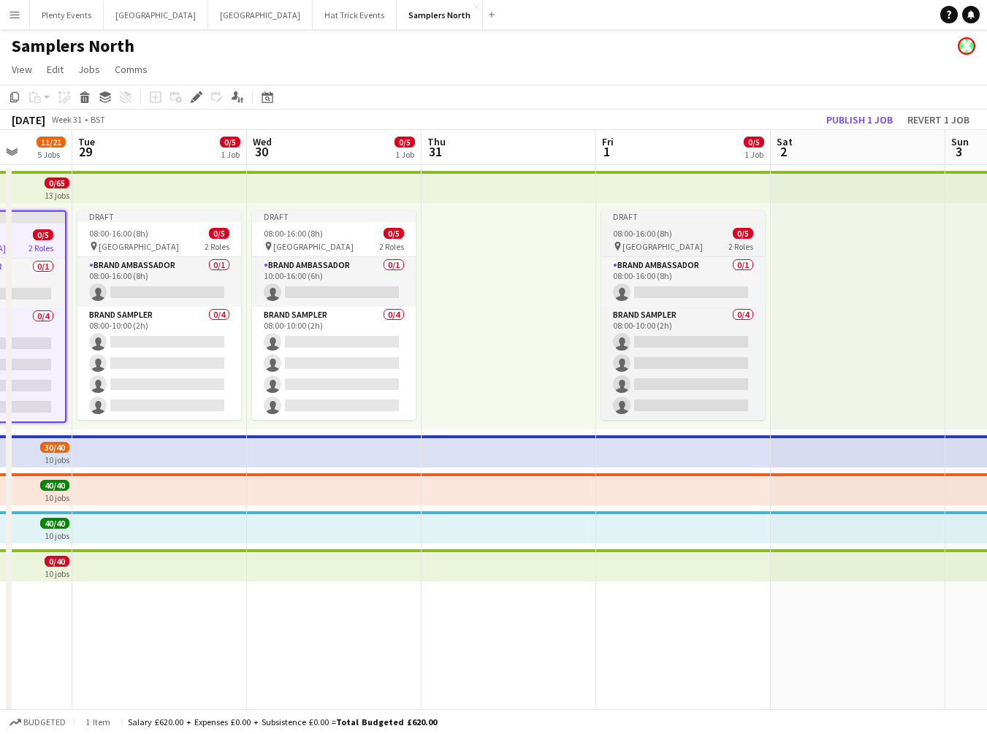
click at [694, 248] on div "pin Princes Mall 2 Roles" at bounding box center [683, 246] width 164 height 12
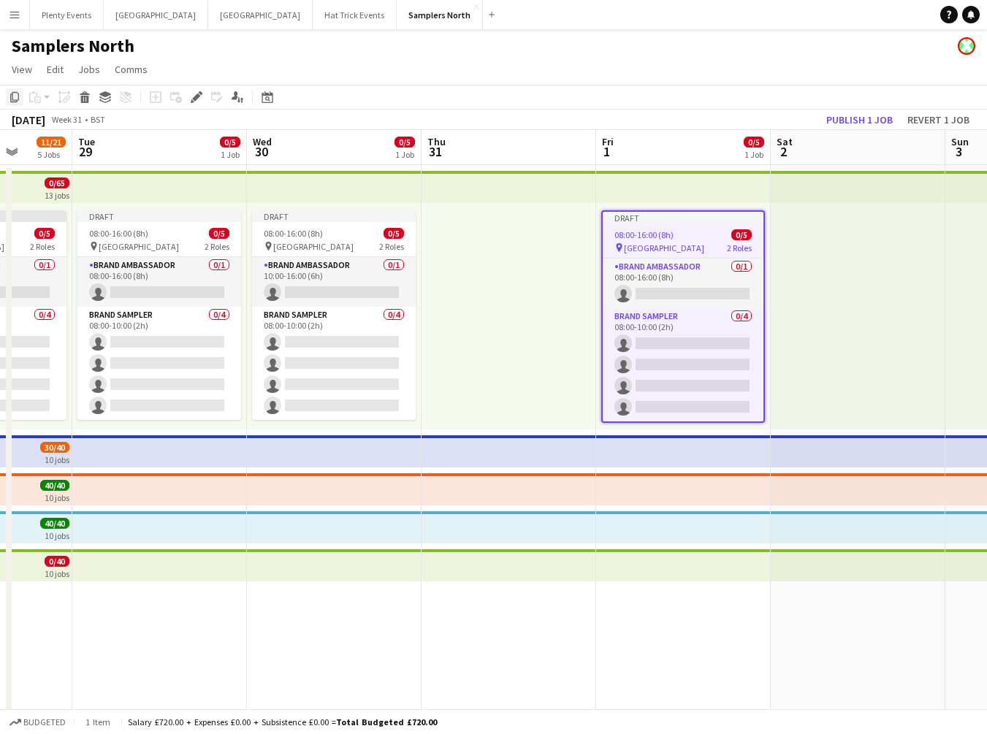
click at [11, 99] on icon "Copy" at bounding box center [15, 97] width 12 height 12
click at [841, 280] on div at bounding box center [858, 316] width 175 height 226
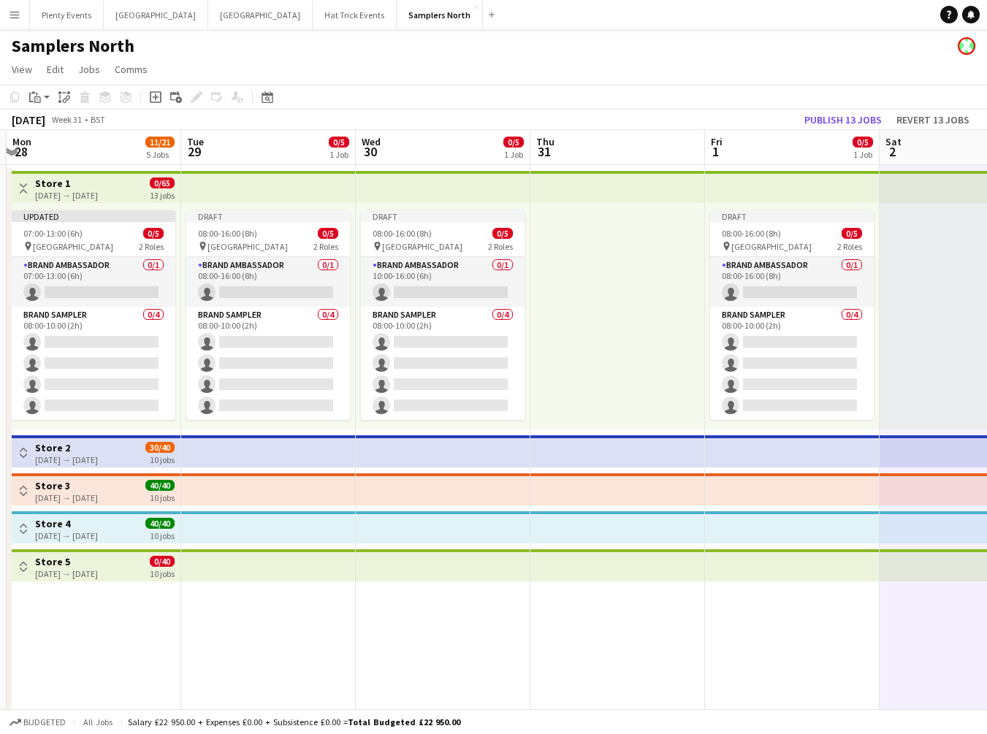
scroll to position [0, 689]
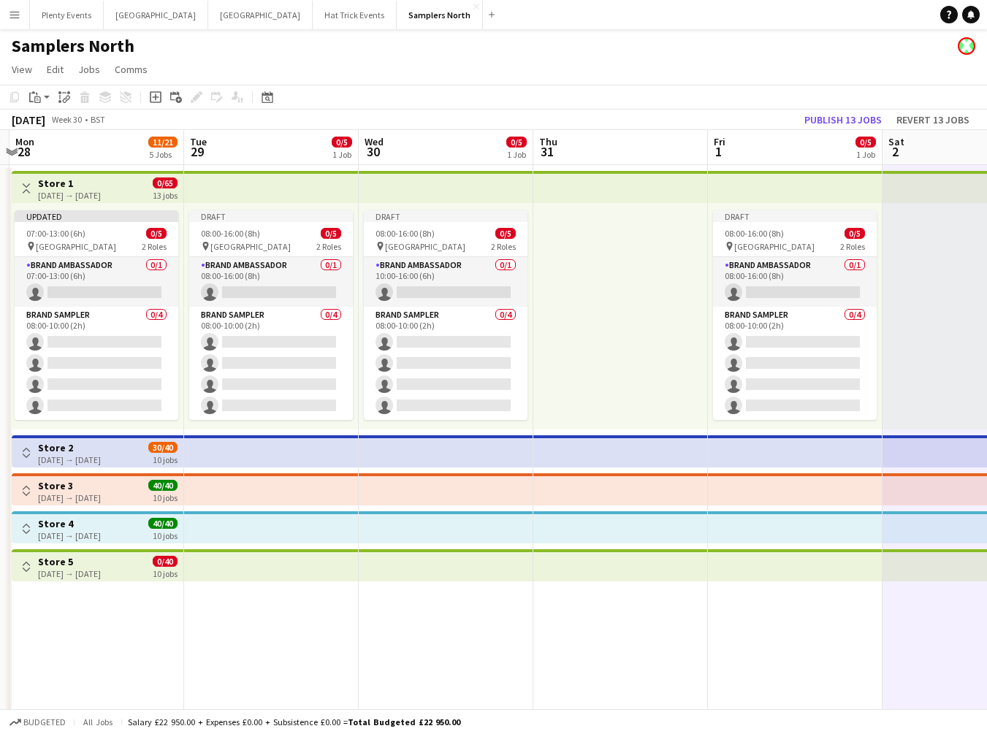
drag, startPoint x: 852, startPoint y: 295, endPoint x: 938, endPoint y: 296, distance: 85.5
click at [938, 296] on app-calendar-viewport "Thu 24 Fri 25 12/13 3 Jobs Sat 26 4/5 1 Job Sun 27 Mon 28 11/21 5 Jobs Tue 29 0…" at bounding box center [493, 444] width 987 height 628
click at [101, 196] on div "28-07-2025 → 29-09-2025" at bounding box center [69, 195] width 63 height 11
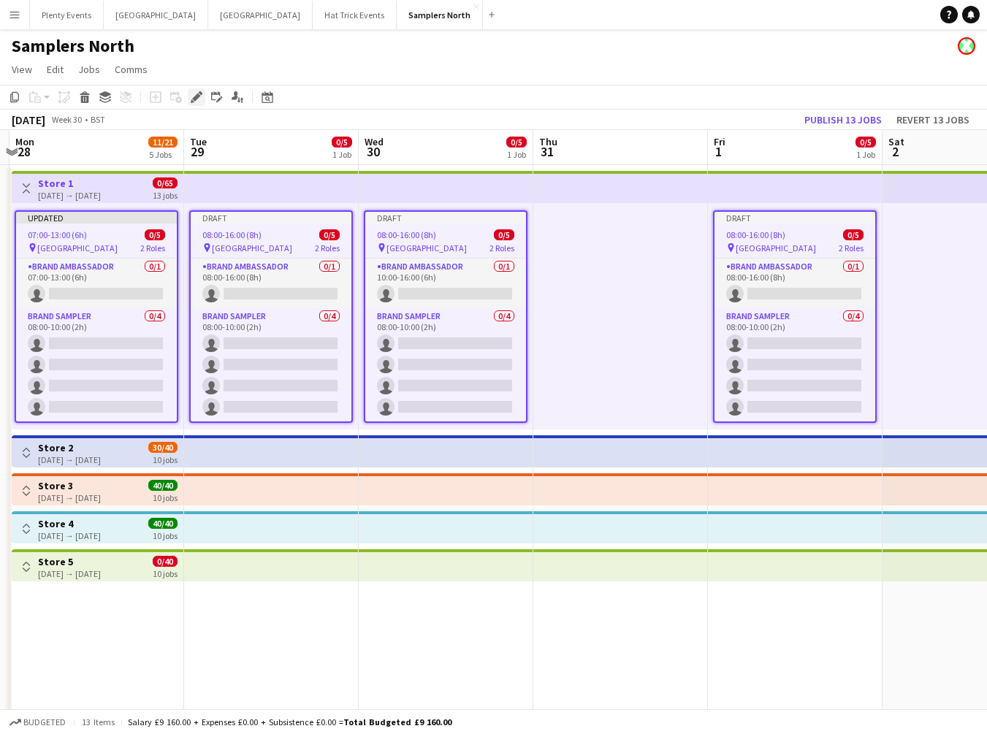
click at [194, 94] on icon "Edit" at bounding box center [197, 97] width 12 height 12
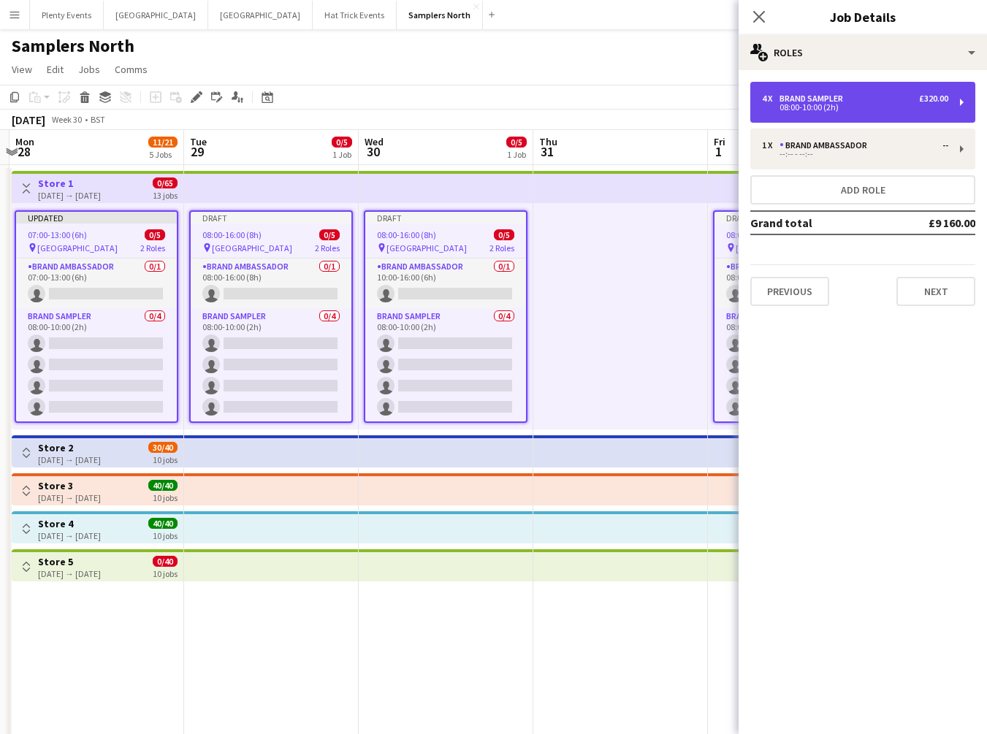
click at [914, 109] on div "08:00-10:00 (2h)" at bounding box center [855, 107] width 186 height 7
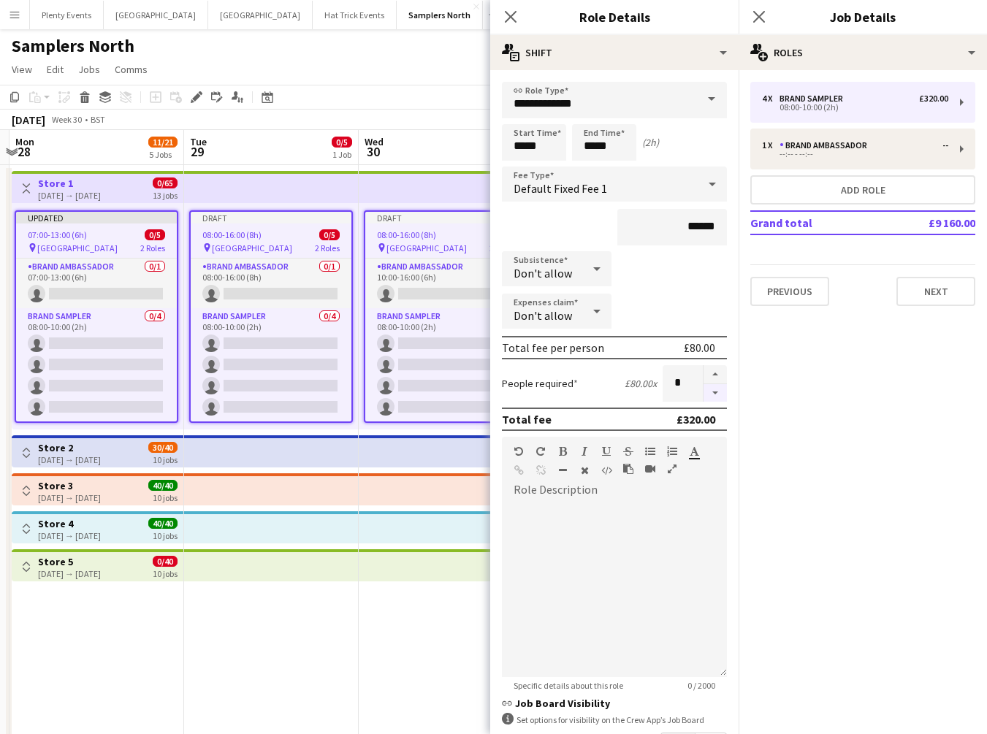
click at [706, 394] on button "button" at bounding box center [714, 393] width 23 height 18
type input "*"
click at [513, 15] on icon at bounding box center [510, 16] width 14 height 14
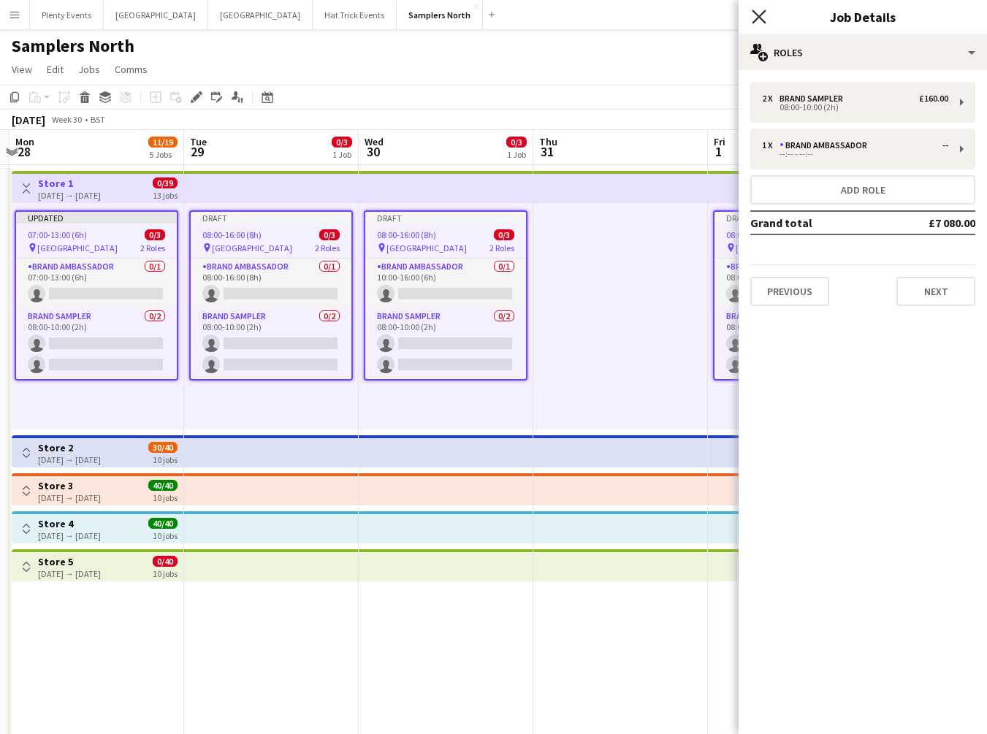
click at [760, 18] on icon at bounding box center [759, 16] width 14 height 14
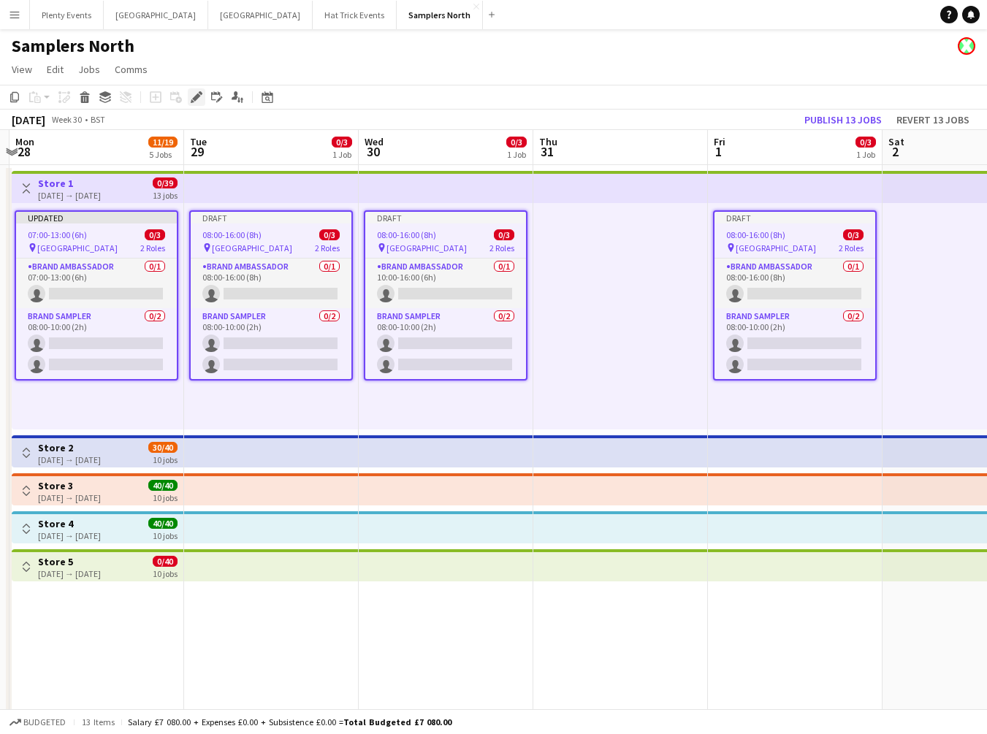
click at [200, 101] on icon "Edit" at bounding box center [197, 97] width 12 height 12
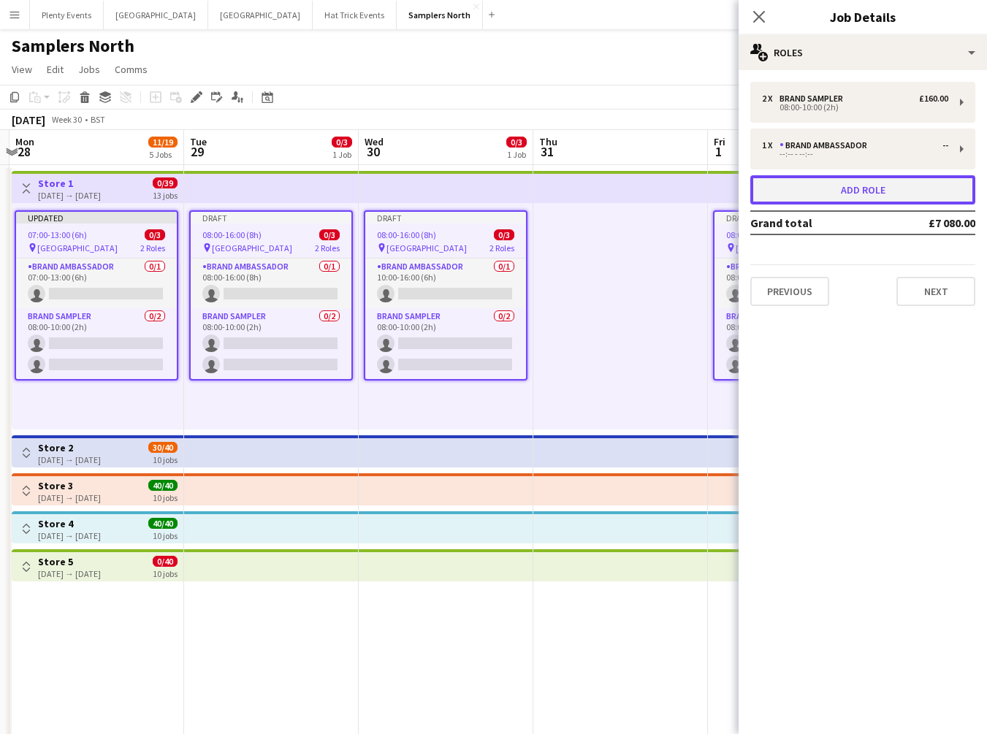
click at [876, 194] on button "Add role" at bounding box center [862, 189] width 225 height 29
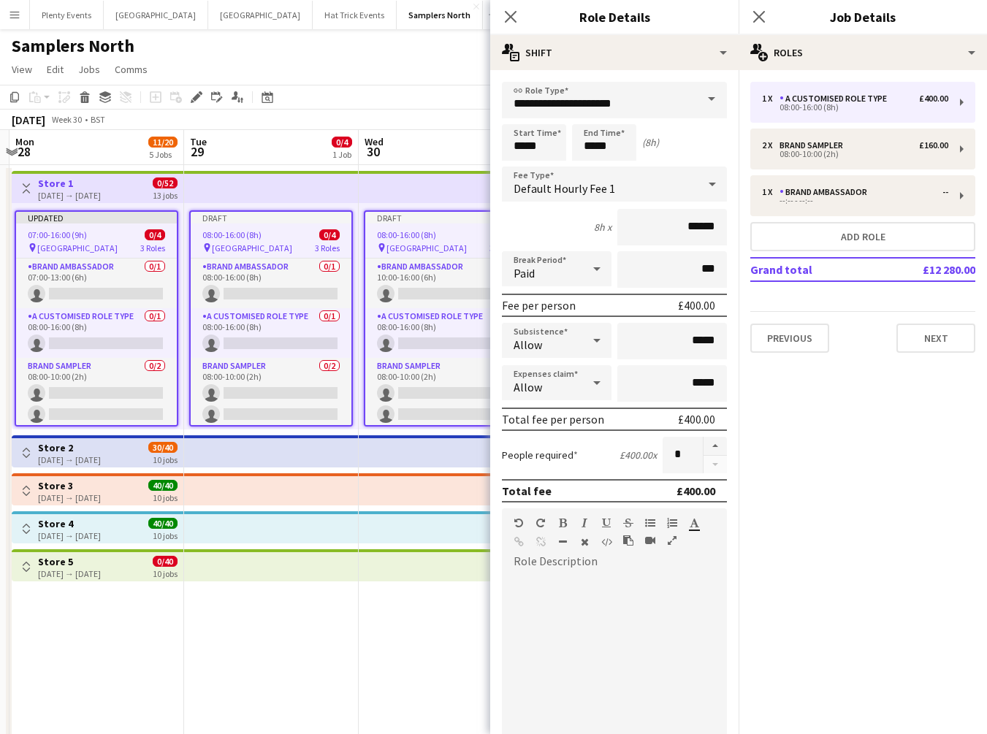
click at [699, 103] on span at bounding box center [711, 99] width 31 height 35
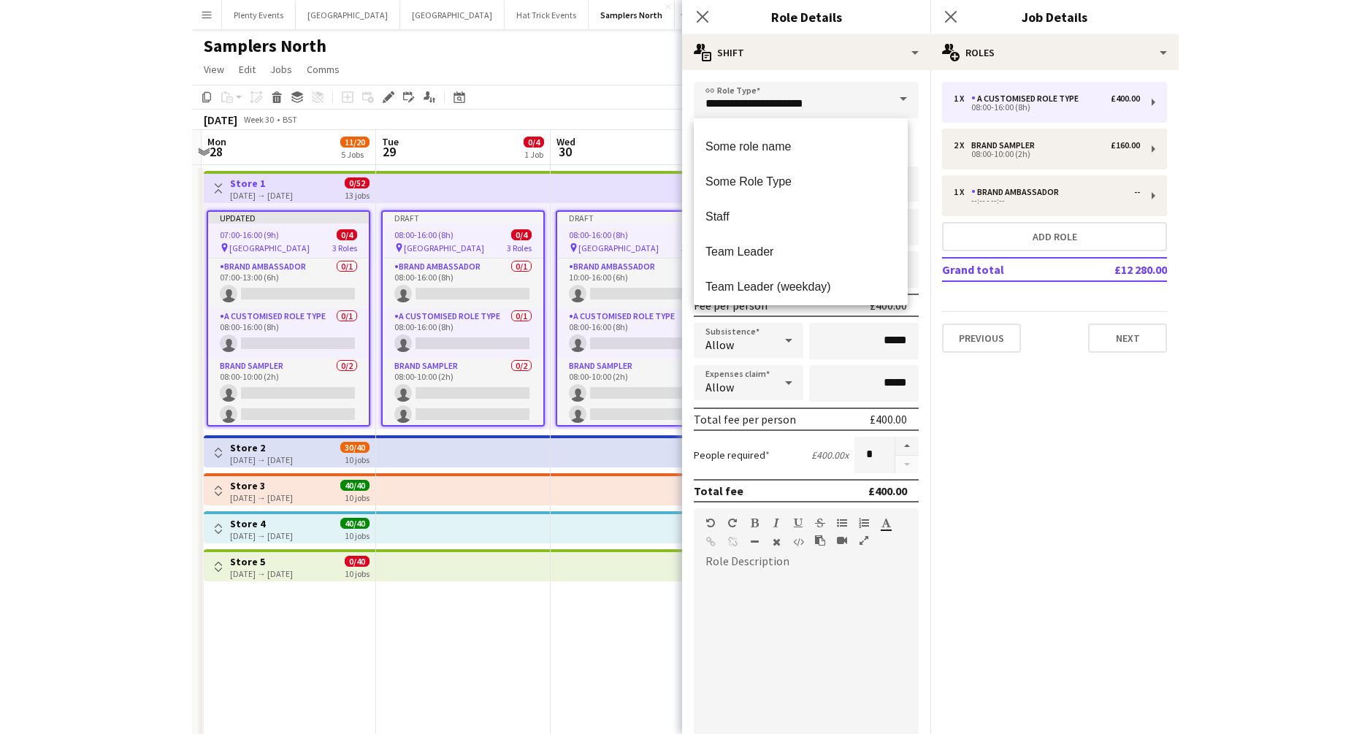
scroll to position [1399, 0]
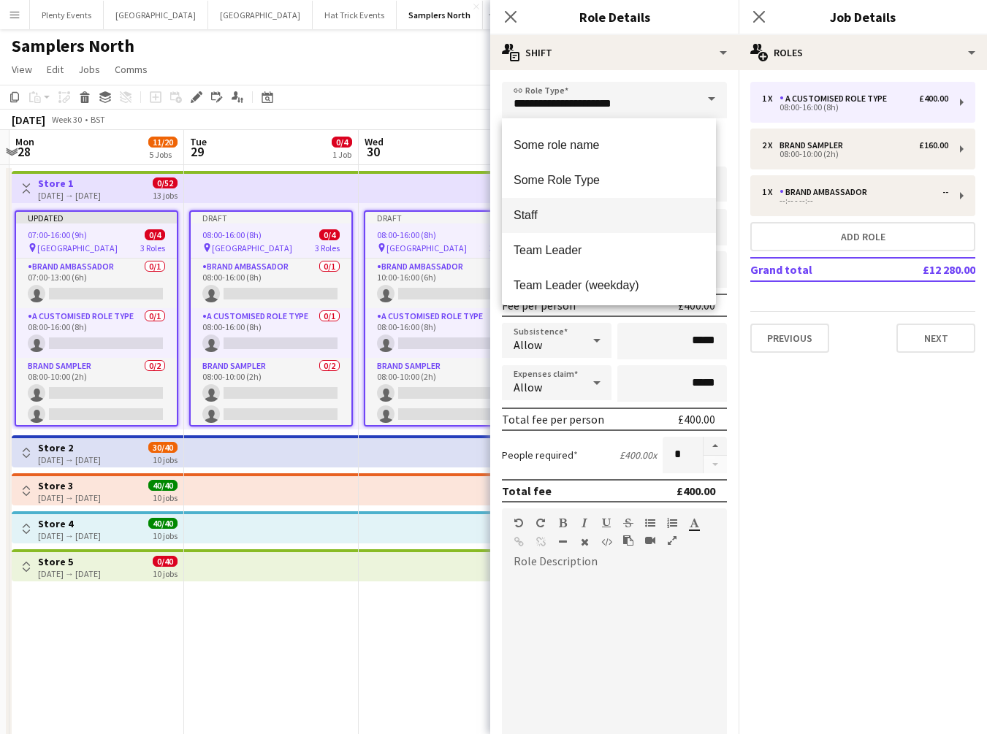
click at [646, 213] on span "Staff" at bounding box center [608, 215] width 191 height 14
type input "*****"
type input "******"
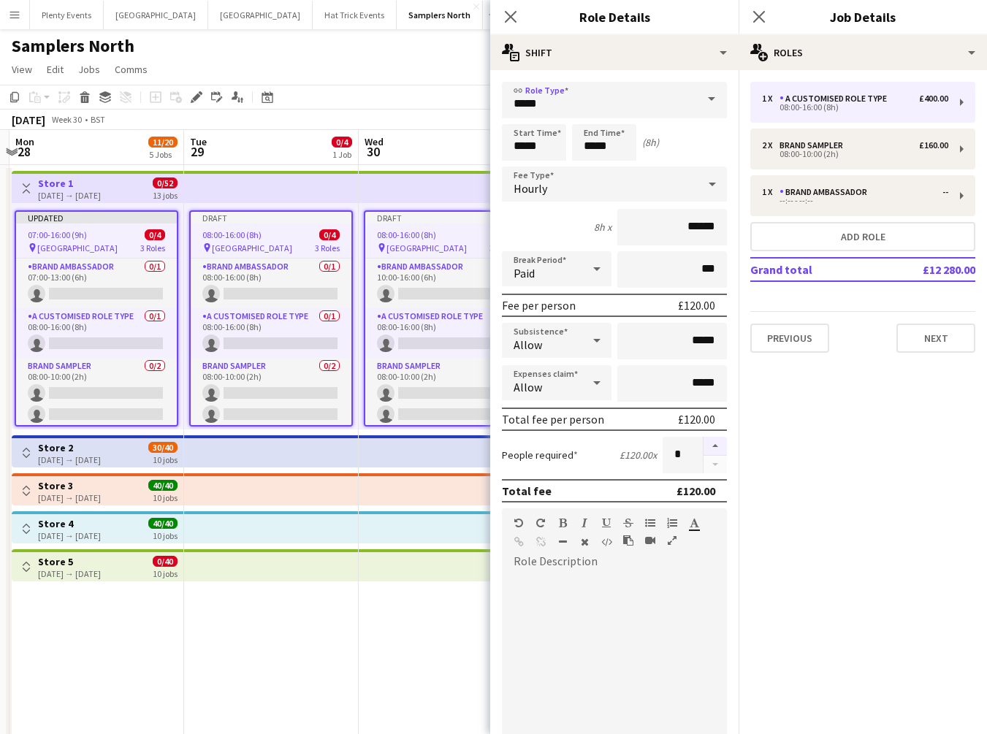
click at [706, 446] on button "button" at bounding box center [714, 446] width 23 height 19
type input "*"
click at [516, 16] on icon "Close pop-in" at bounding box center [510, 16] width 14 height 14
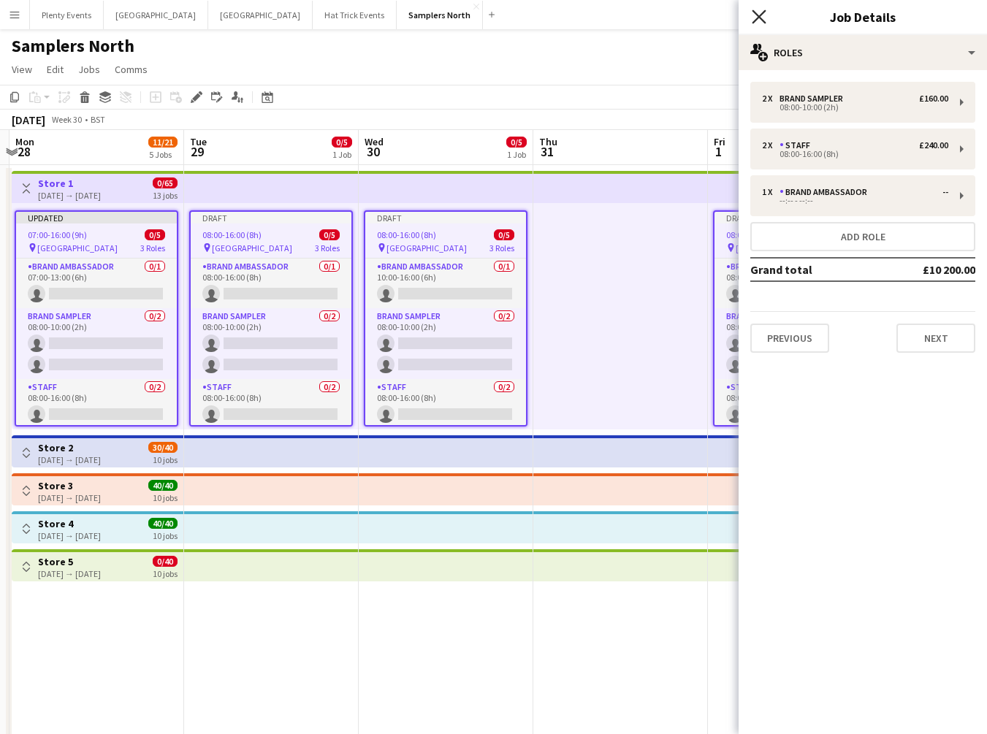
click at [765, 20] on icon "Close pop-in" at bounding box center [759, 16] width 14 height 14
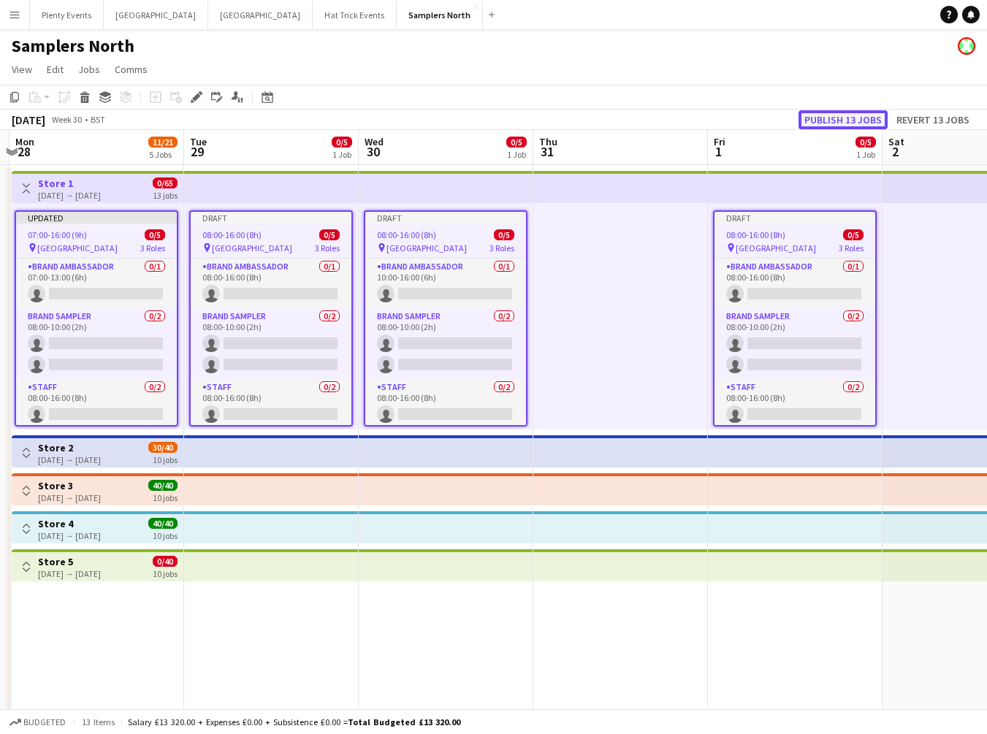
click at [839, 120] on button "Publish 13 jobs" at bounding box center [842, 119] width 89 height 19
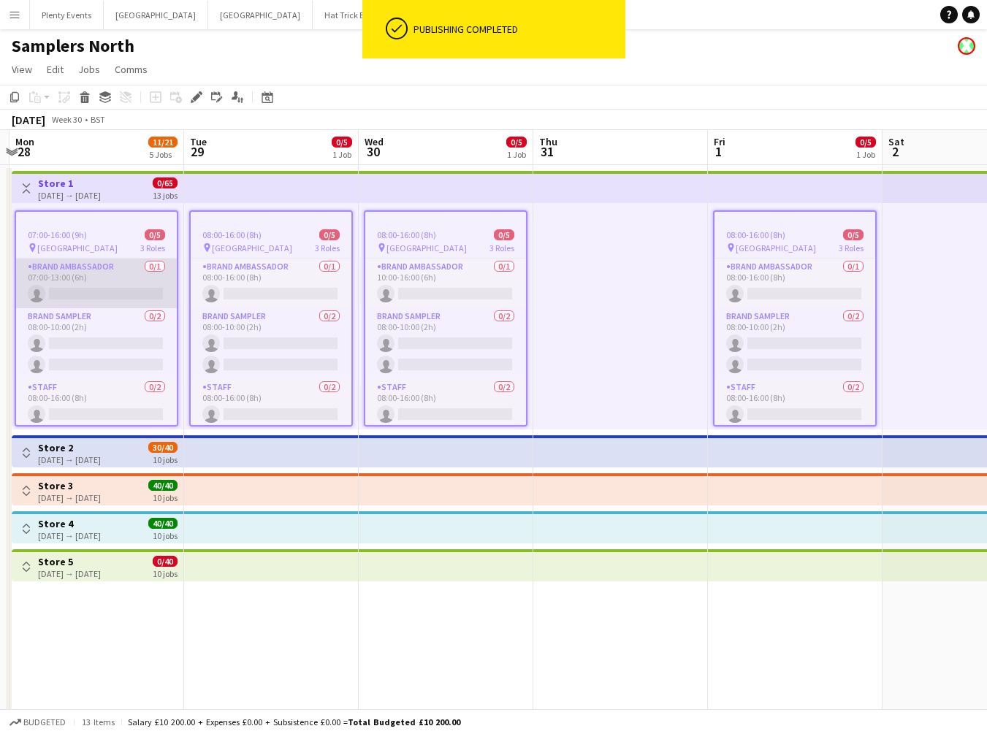
click at [124, 276] on app-card-role "Brand Ambassador 0/1 07:00-13:00 (6h) single-neutral-actions" at bounding box center [96, 284] width 161 height 50
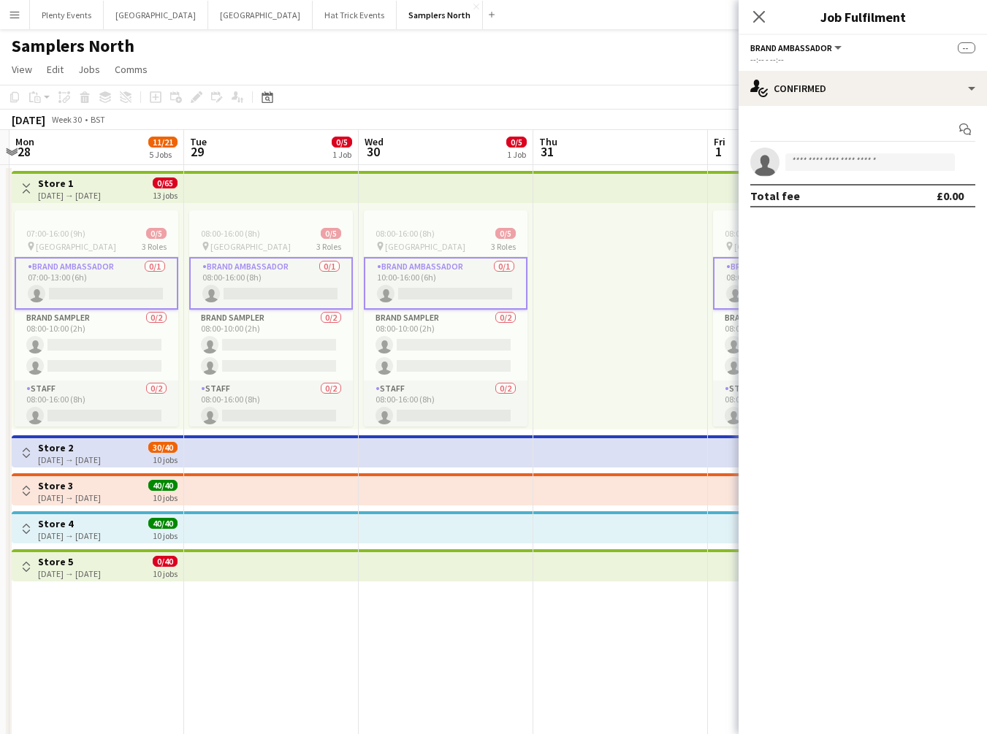
click at [143, 193] on div "Toggle View Store 1 28-07-2025 → 29-09-2025 0/65 13 jobs" at bounding box center [98, 188] width 160 height 25
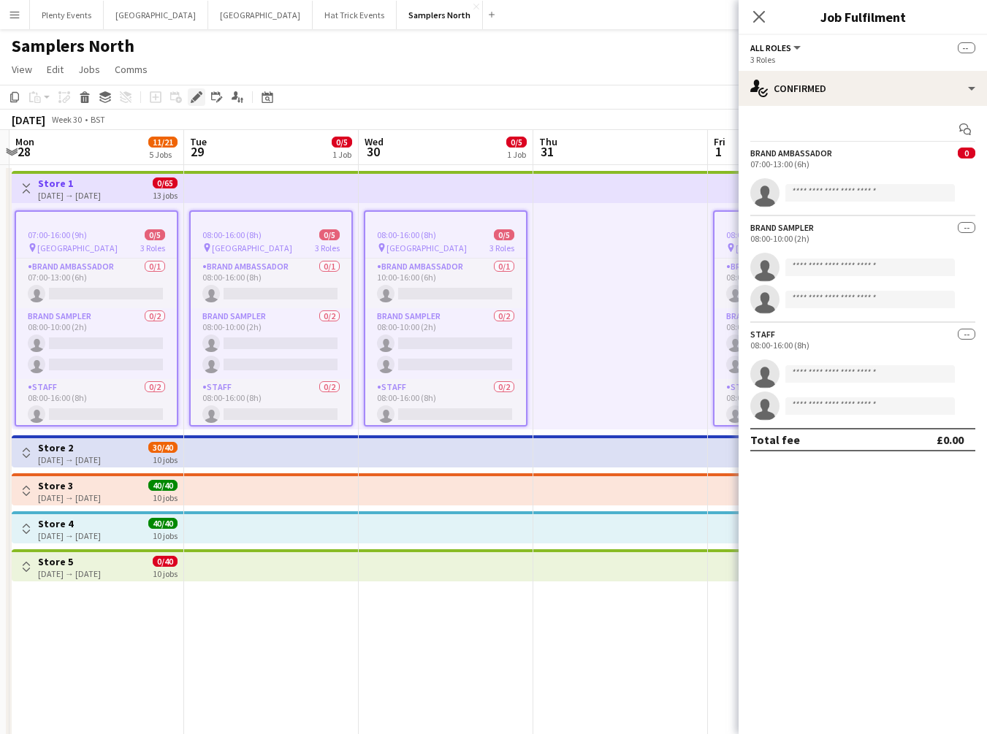
click at [195, 91] on icon "Edit" at bounding box center [197, 97] width 12 height 12
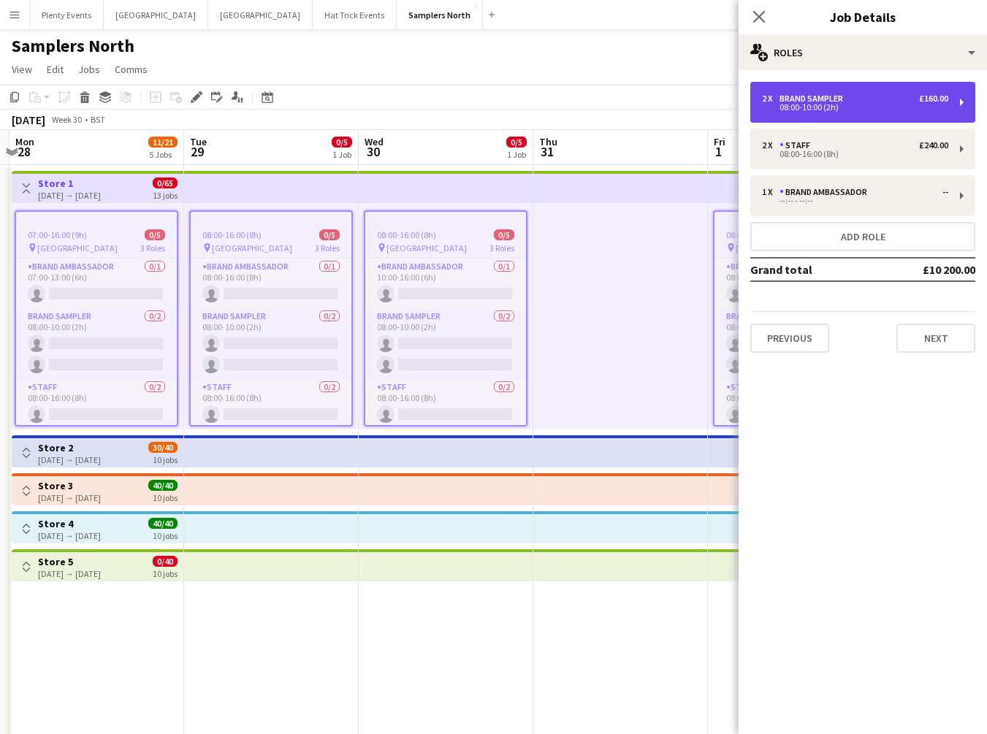
click at [928, 99] on div "£160.00" at bounding box center [933, 98] width 29 height 10
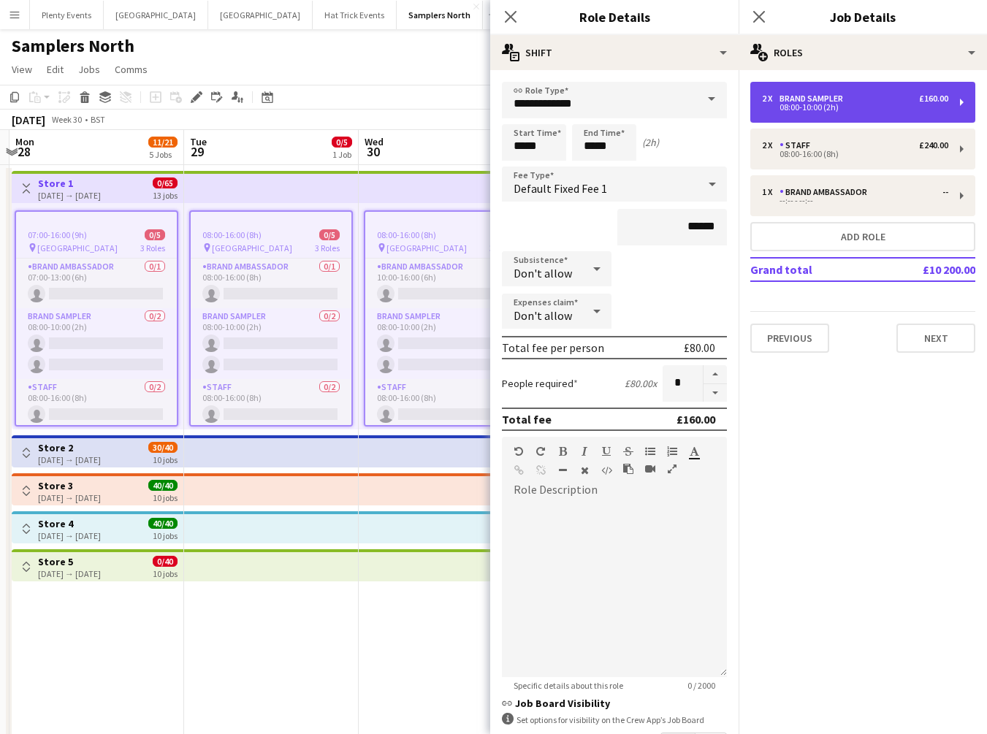
click at [928, 99] on div "£160.00" at bounding box center [933, 98] width 29 height 10
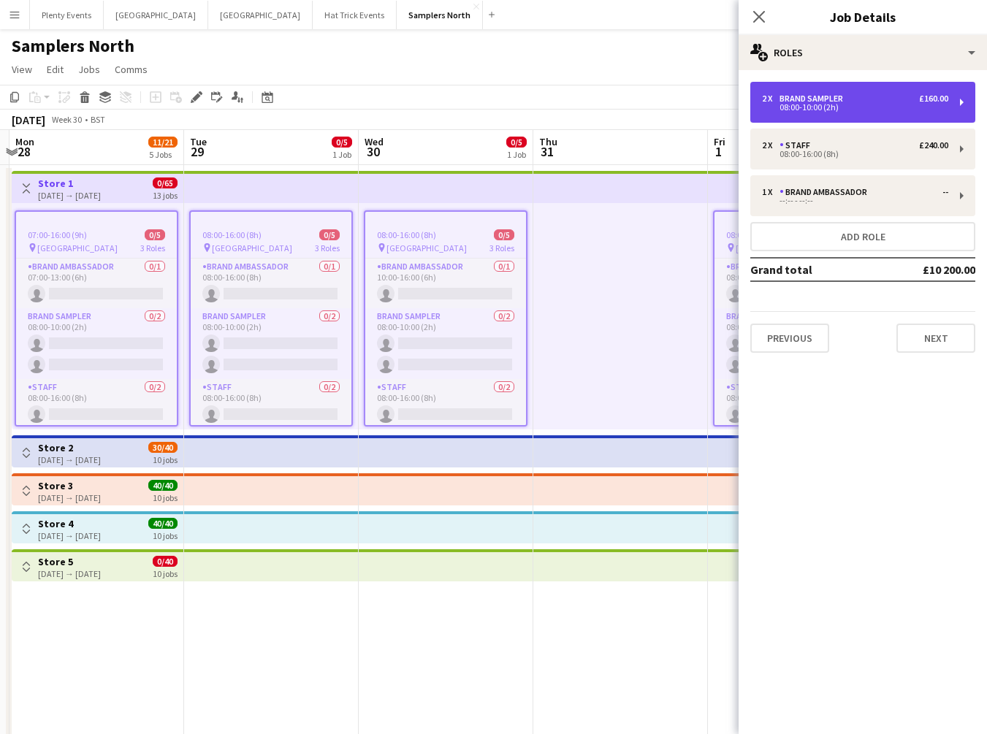
click at [928, 99] on div "£160.00" at bounding box center [933, 98] width 29 height 10
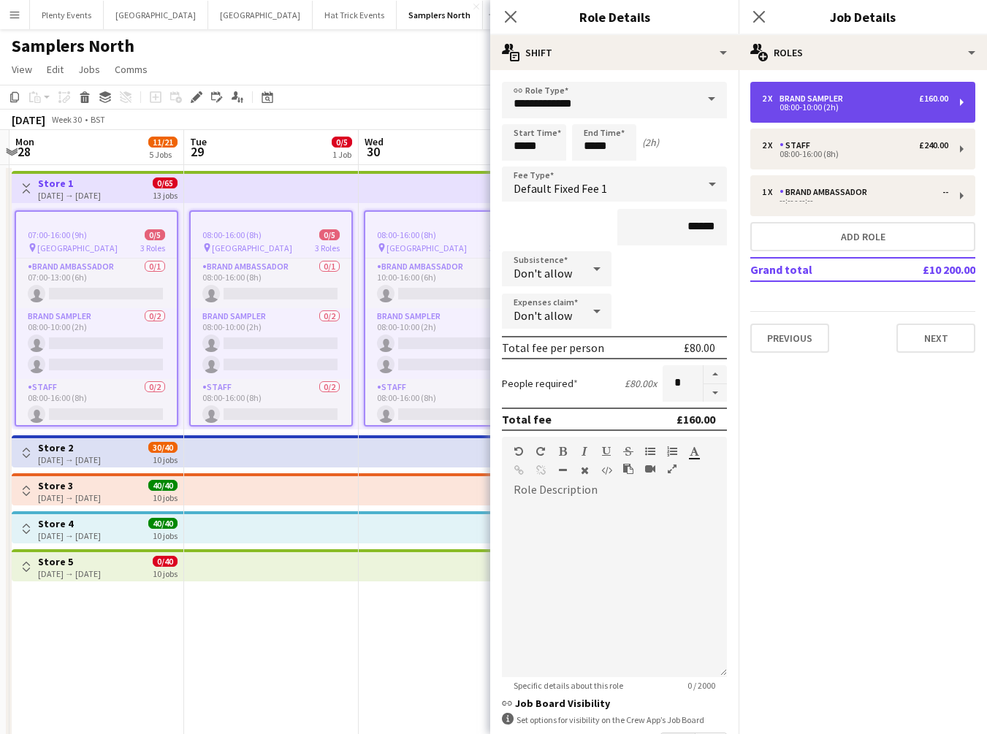
click at [928, 99] on div "£160.00" at bounding box center [933, 98] width 29 height 10
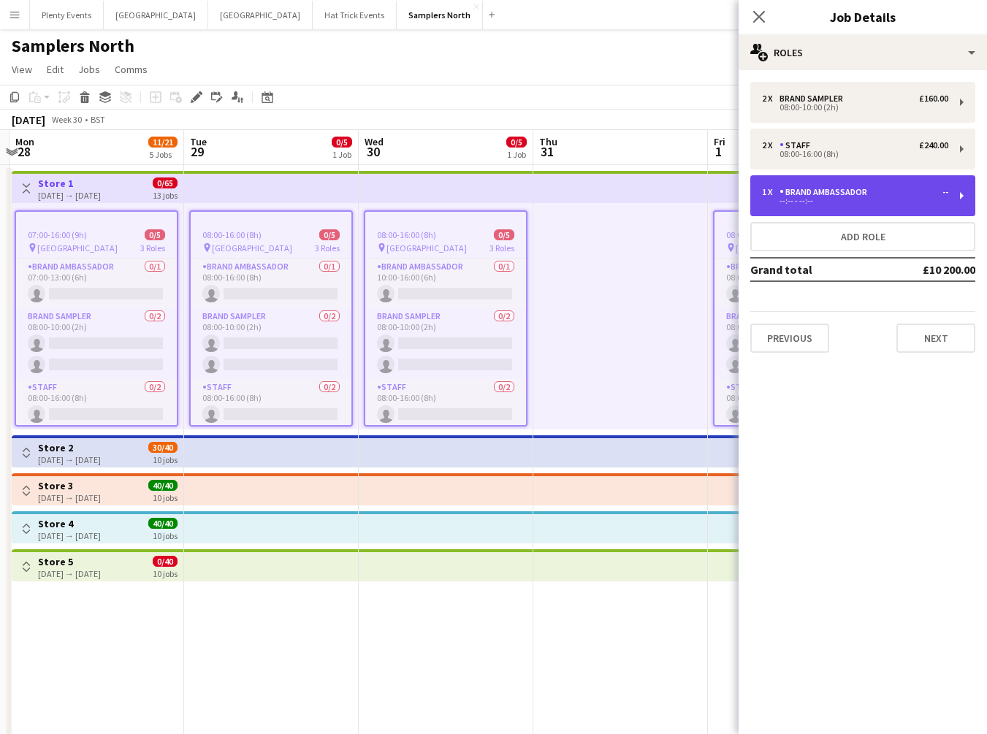
click at [950, 194] on div "1 x Brand Ambassador -- --:-- - --:--" at bounding box center [862, 195] width 225 height 41
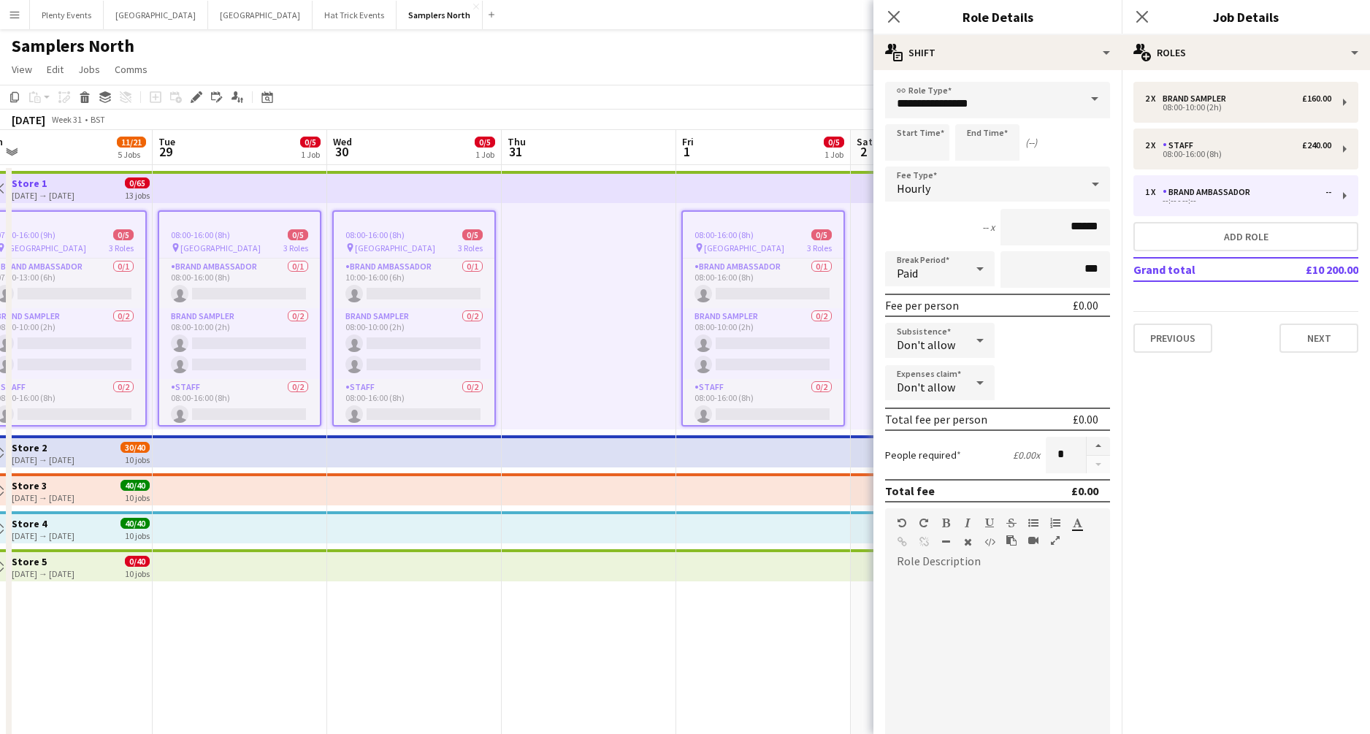
scroll to position [0, 370]
drag, startPoint x: 261, startPoint y: 614, endPoint x: 405, endPoint y: 632, distance: 145.0
click at [405, 525] on app-calendar-viewport "Sat 26 4/5 1 Job Sun 27 Mon 28 11/21 5 Jobs Tue 29 0/5 1 Job Wed 30 0/5 1 Job T…" at bounding box center [685, 444] width 1370 height 628
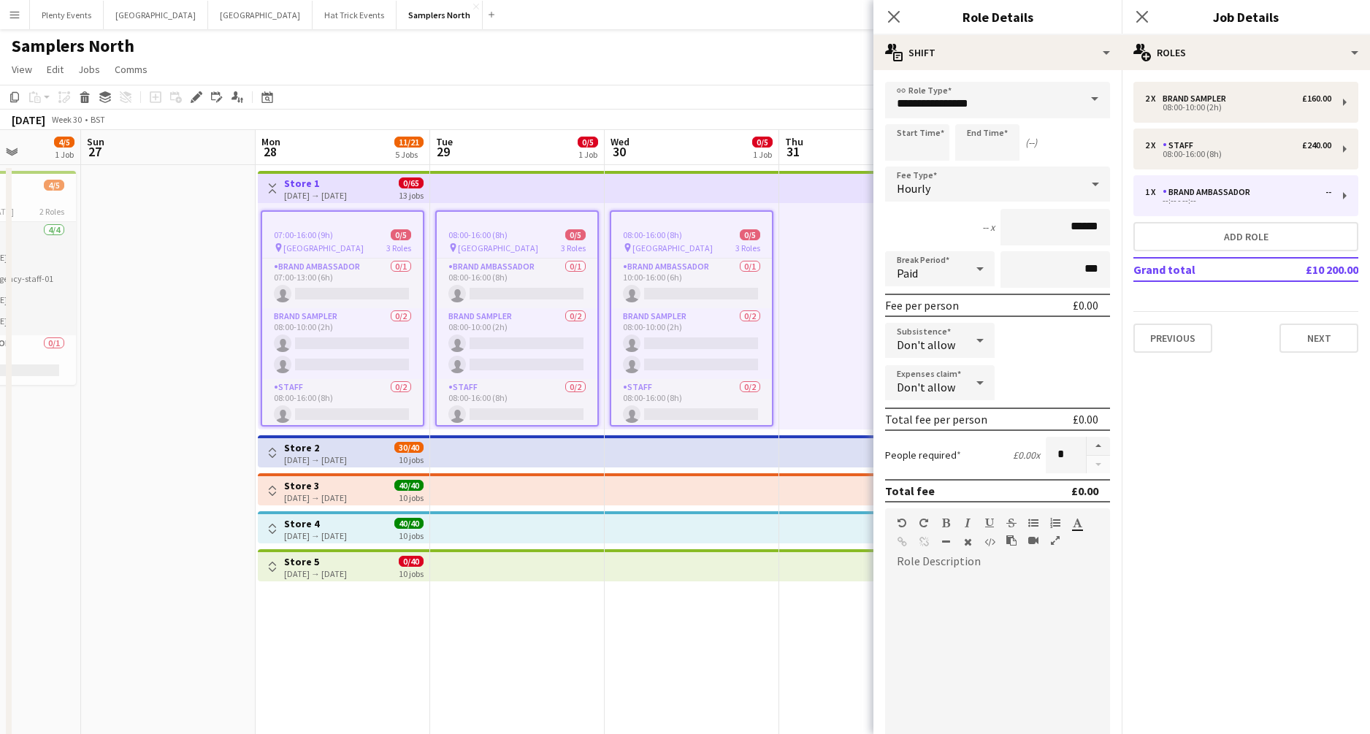
drag, startPoint x: 237, startPoint y: 632, endPoint x: 520, endPoint y: 636, distance: 282.7
click at [522, 525] on app-calendar-viewport "Thu 24 Fri 25 12/13 3 Jobs Sat 26 4/5 1 Job Sun 27 Mon 28 11/21 5 Jobs Tue 29 0…" at bounding box center [685, 444] width 1370 height 628
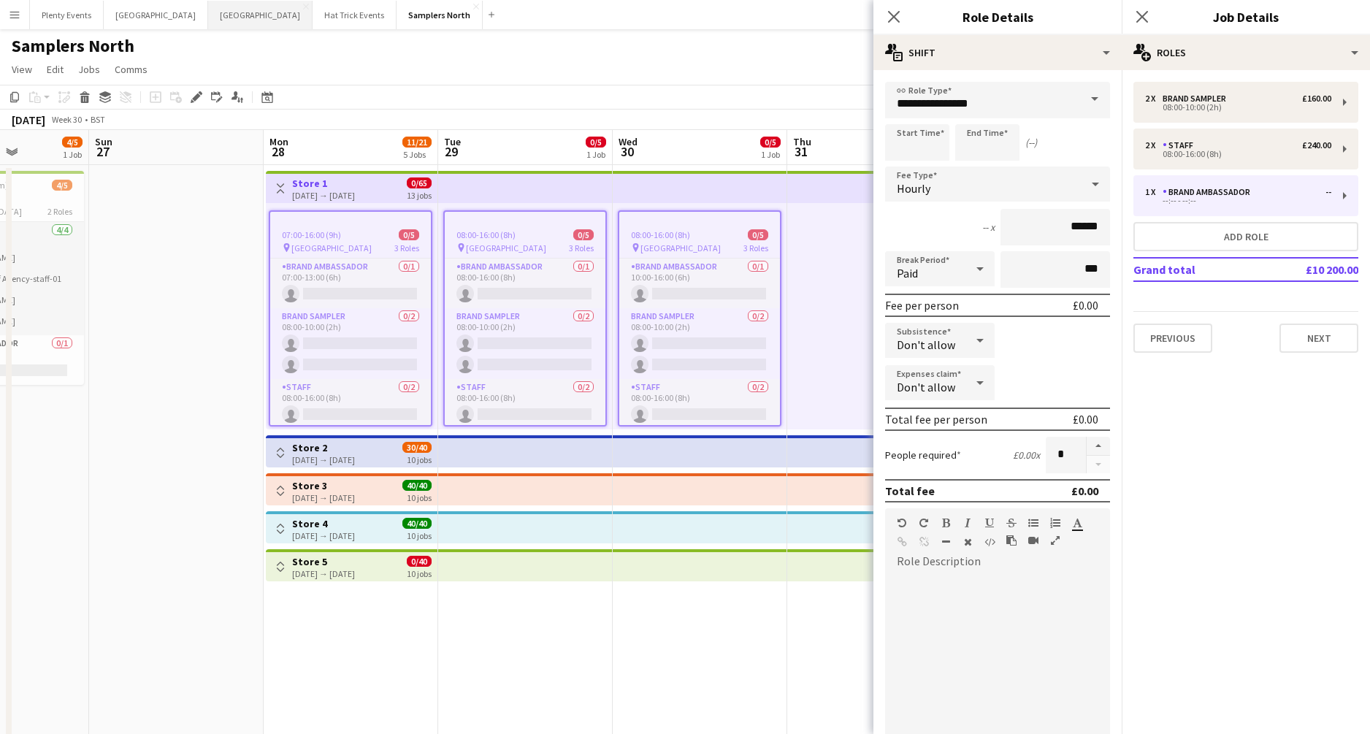
click at [208, 16] on button "Manchester Close" at bounding box center [260, 15] width 104 height 28
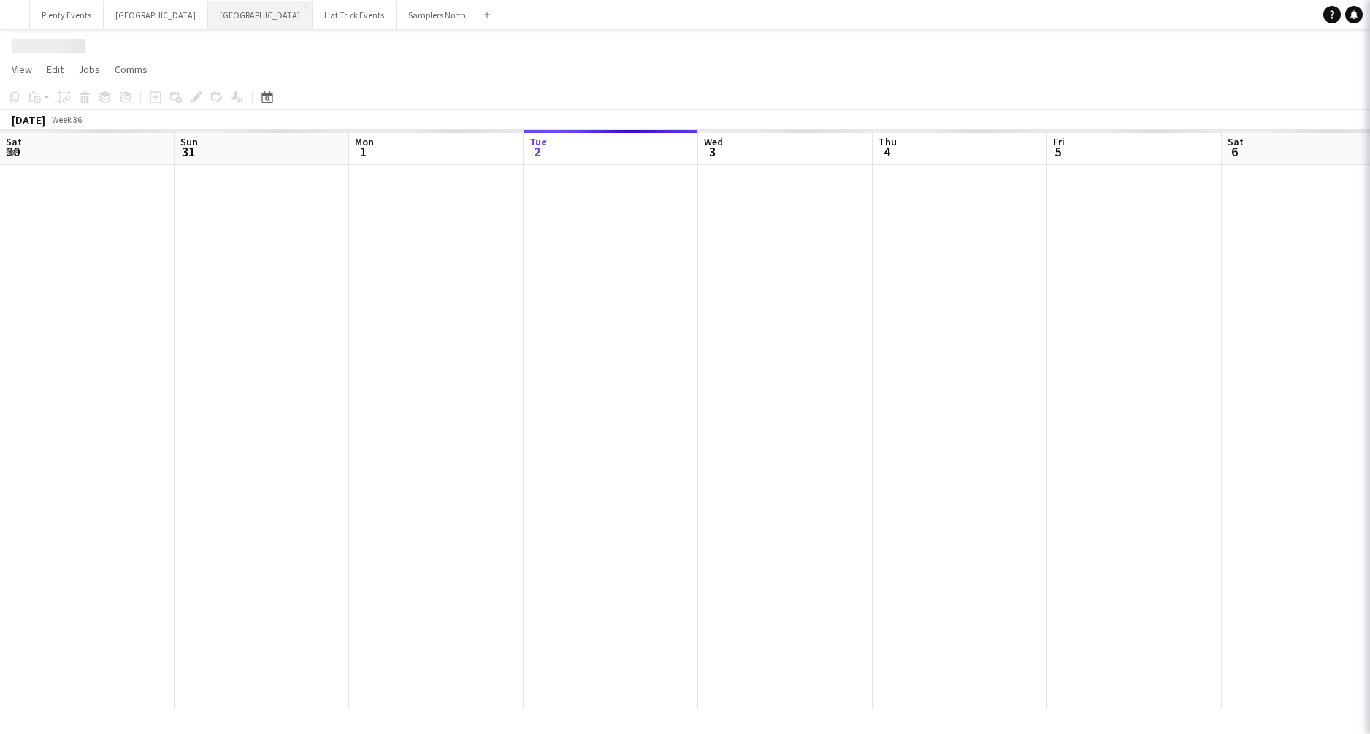
scroll to position [0, 349]
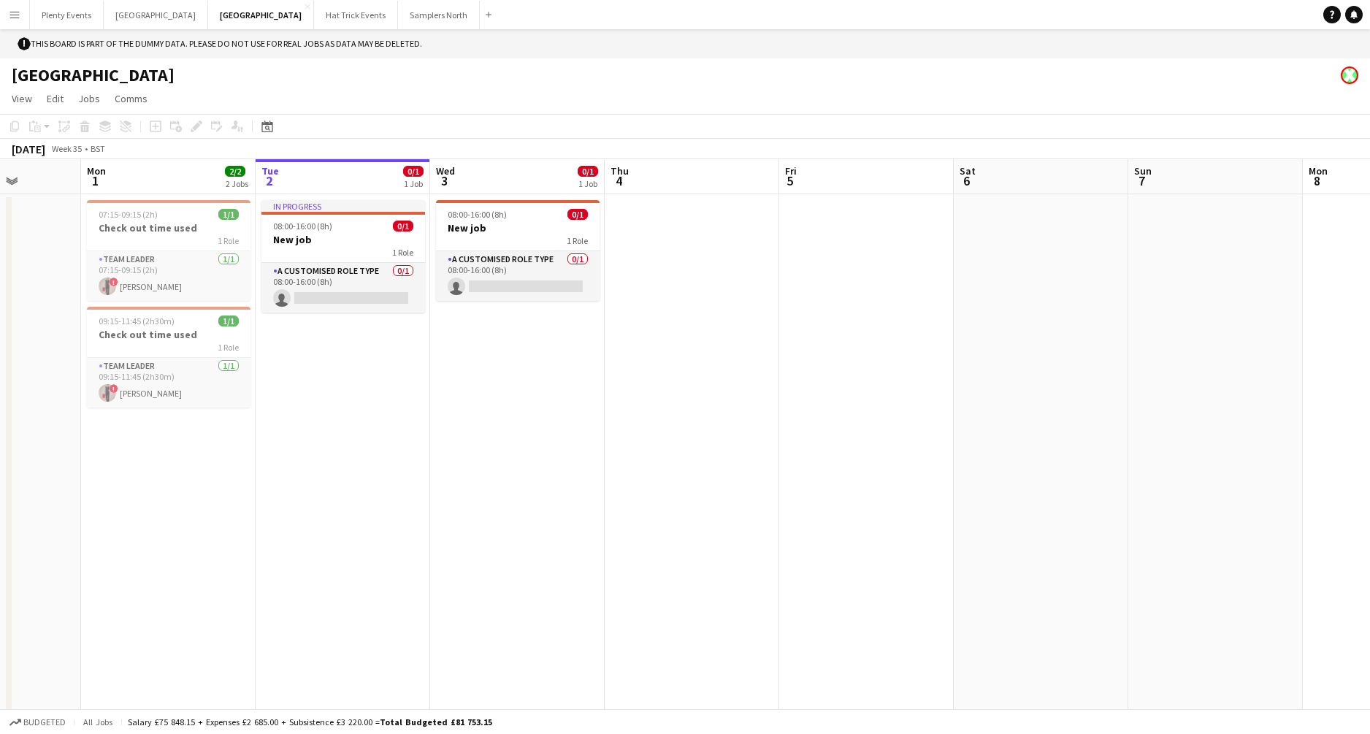
drag, startPoint x: 335, startPoint y: 405, endPoint x: 350, endPoint y: 408, distance: 15.8
click at [350, 408] on app-calendar-viewport "Fri 29 1/1 1 Job Sat 30 3/15 1 Job Sun 31 Mon 1 2/2 2 Jobs Tue 2 0/1 1 Job Wed …" at bounding box center [685, 448] width 1370 height 579
click at [165, 330] on h3 "Check out time used" at bounding box center [172, 334] width 164 height 13
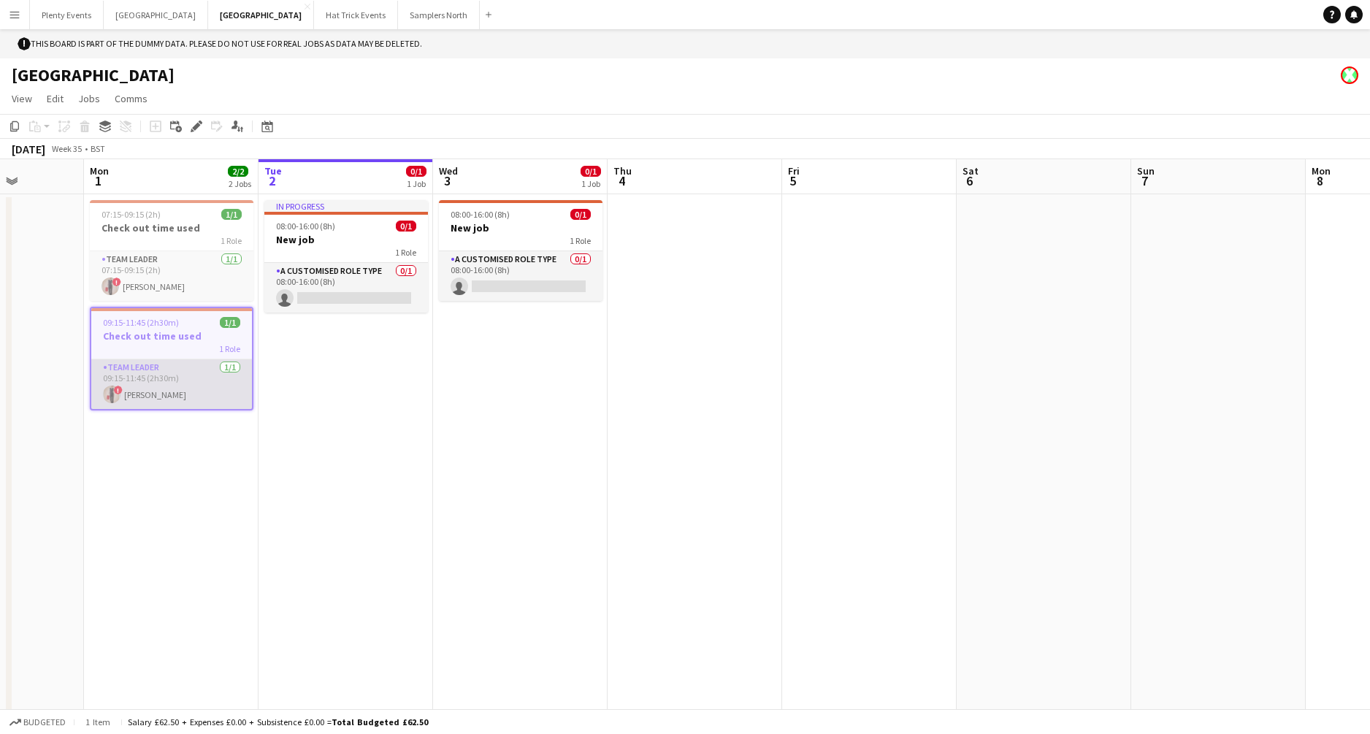
click at [170, 391] on app-card-role "Team Leader 1/1 09:15-11:45 (2h30m) ! Diana Priceless" at bounding box center [171, 384] width 161 height 50
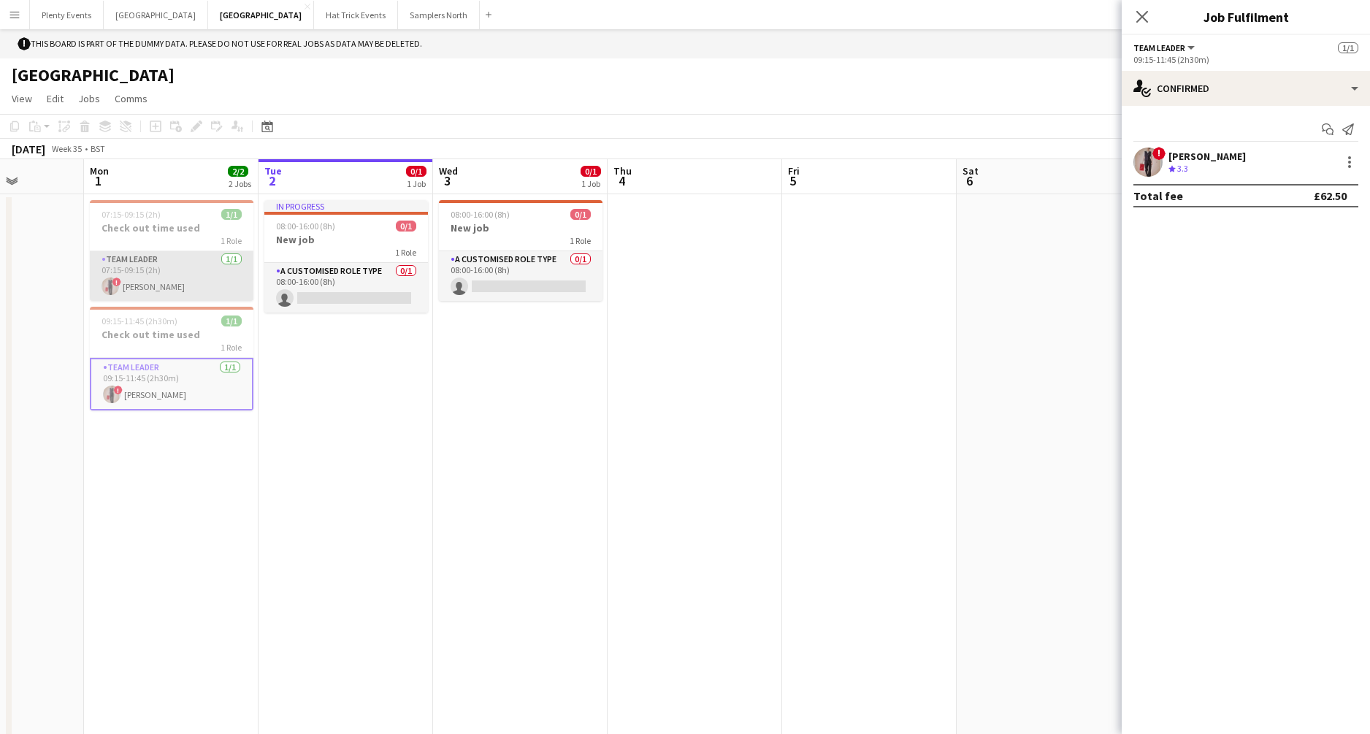
click at [179, 282] on app-card-role "Team Leader 1/1 07:15-09:15 (2h) ! Diana Priceless" at bounding box center [172, 276] width 164 height 50
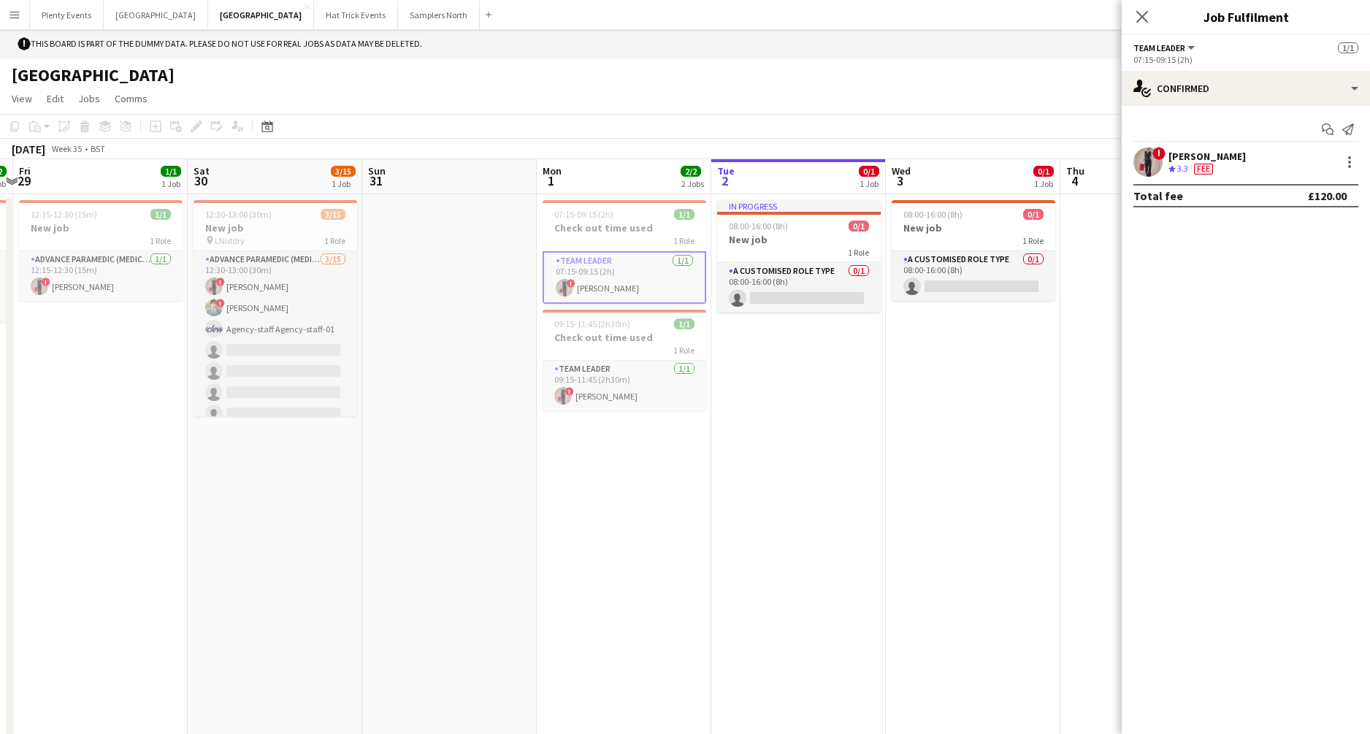
scroll to position [0, 447]
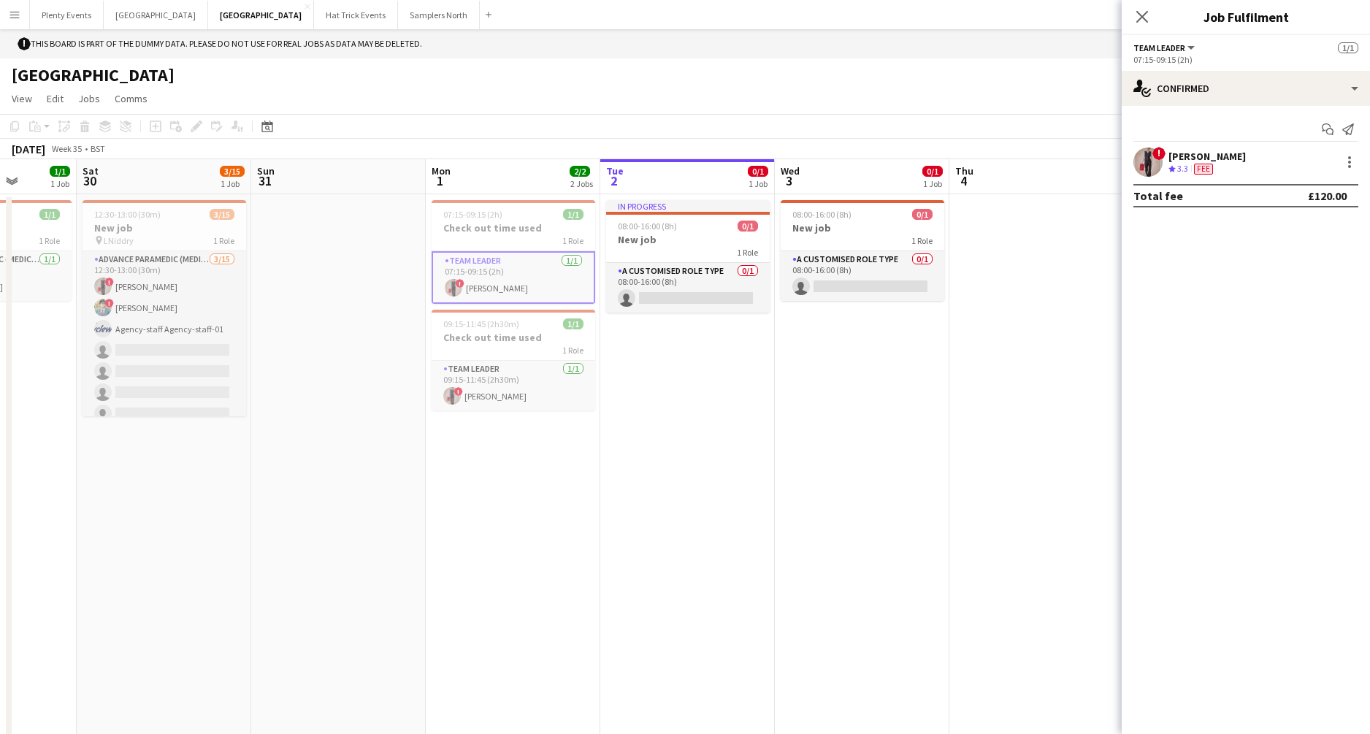
drag, startPoint x: 317, startPoint y: 454, endPoint x: 833, endPoint y: 446, distance: 516.5
click at [833, 446] on app-calendar-viewport "Wed 27 1/1 1 Job Thu 28 2/2 1 Job Fri 29 1/1 1 Job Sat 30 3/15 1 Job Sun 31 Mon…" at bounding box center [685, 448] width 1370 height 579
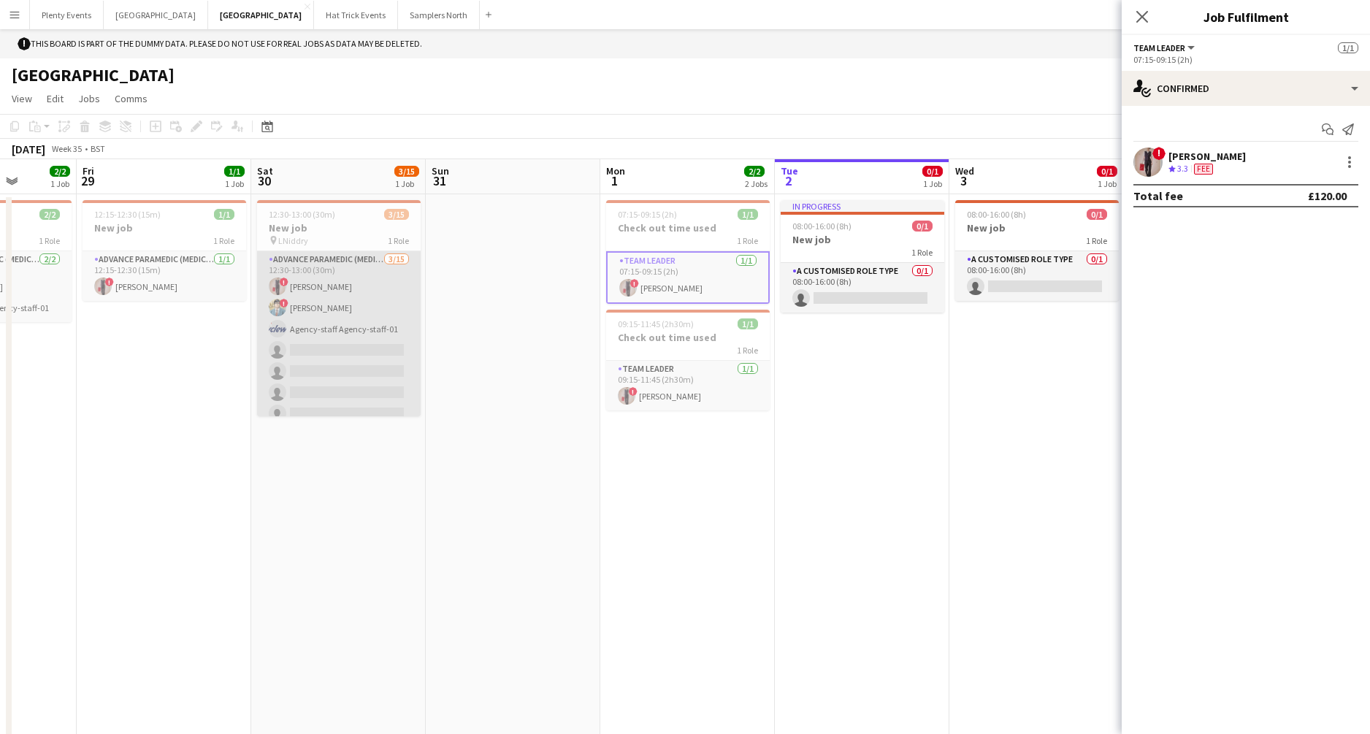
click at [383, 291] on app-card-role "Advance Paramedic (Medical) 3/15 12:30-13:00 (30m) ! Diana Priceless ! Clark Ke…" at bounding box center [339, 424] width 164 height 346
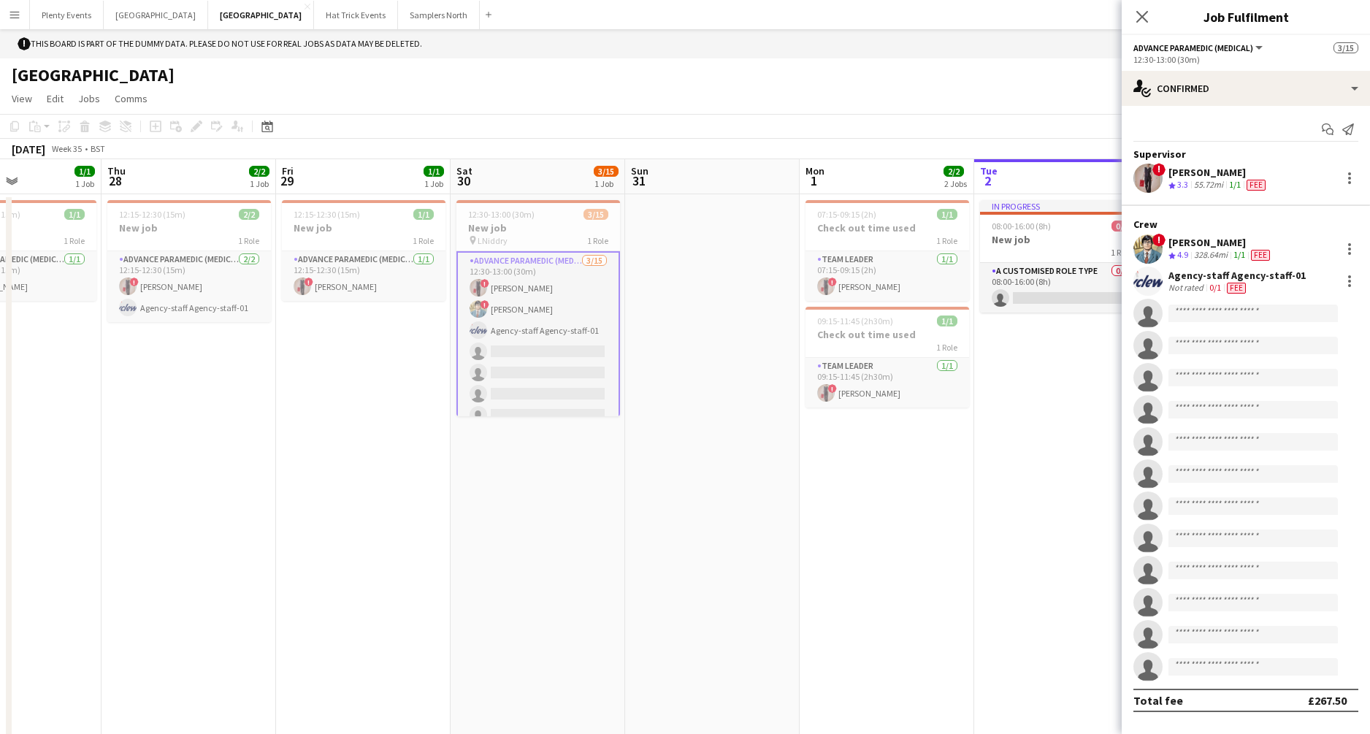
scroll to position [0, 341]
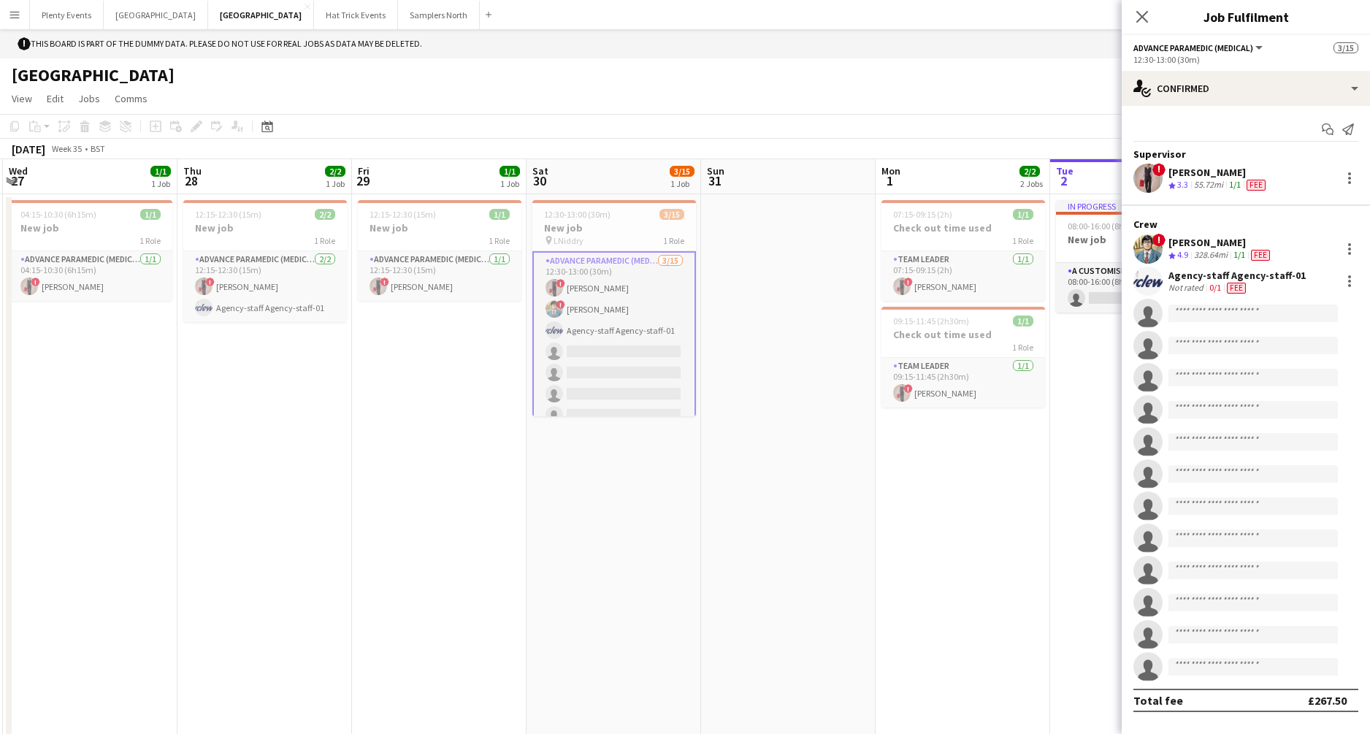
drag, startPoint x: 322, startPoint y: 443, endPoint x: 592, endPoint y: 459, distance: 270.7
click at [603, 468] on app-calendar-viewport "Mon 25 Tue 26 1/2 1 Job Wed 27 1/1 1 Job Thu 28 2/2 1 Job Fri 29 1/1 1 Job Sat …" at bounding box center [685, 448] width 1370 height 579
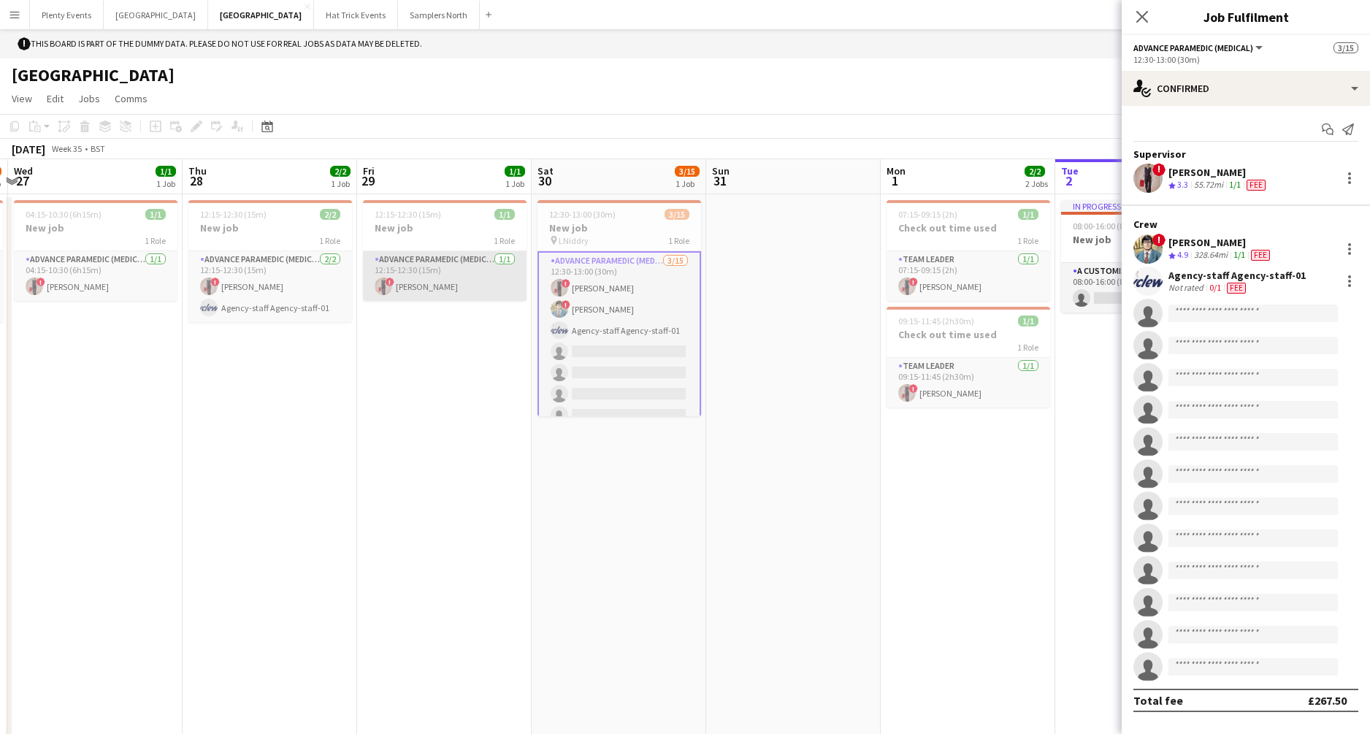
click at [465, 282] on app-card-role "Advance Paramedic (Medical) 1/1 12:15-12:30 (15m) ! Diana Priceless" at bounding box center [445, 276] width 164 height 50
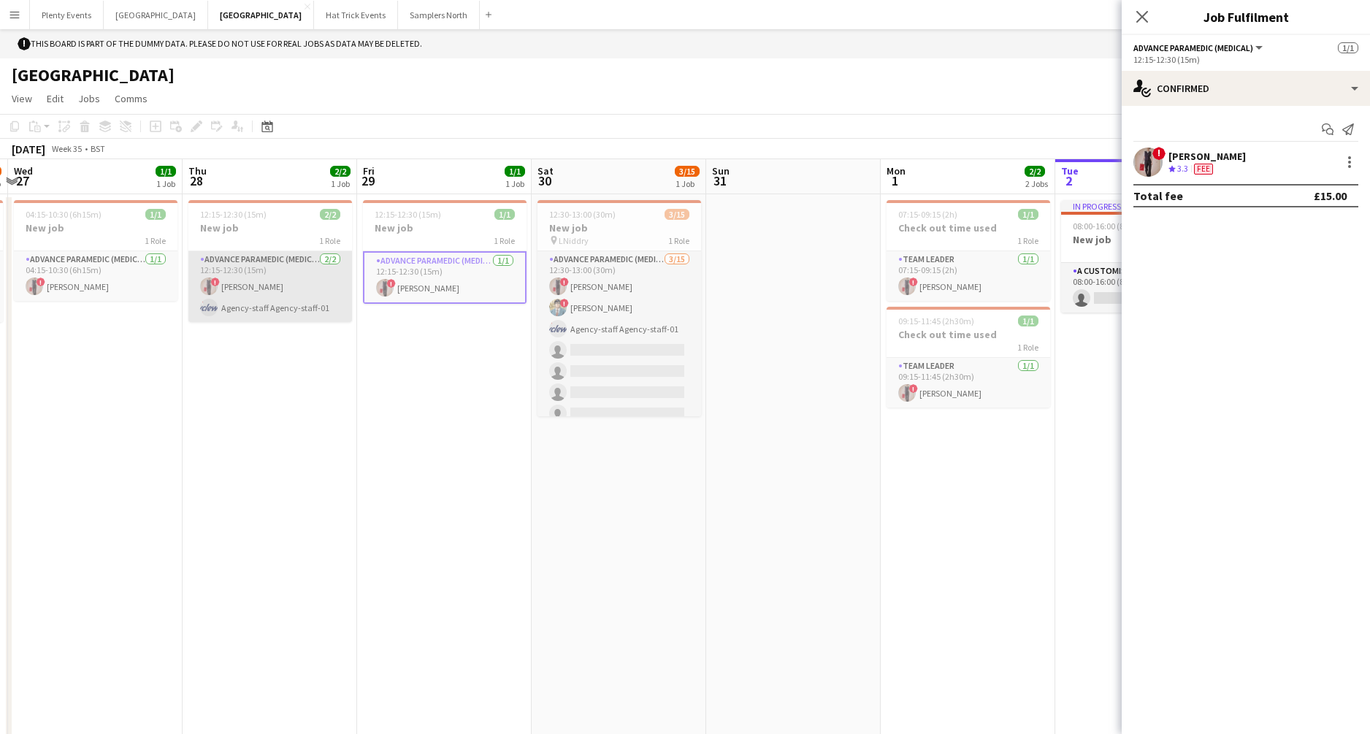
click at [287, 280] on app-card-role "Advance Paramedic (Medical) 2/2 12:15-12:30 (15m) ! Diana Priceless Agency-staf…" at bounding box center [270, 286] width 164 height 71
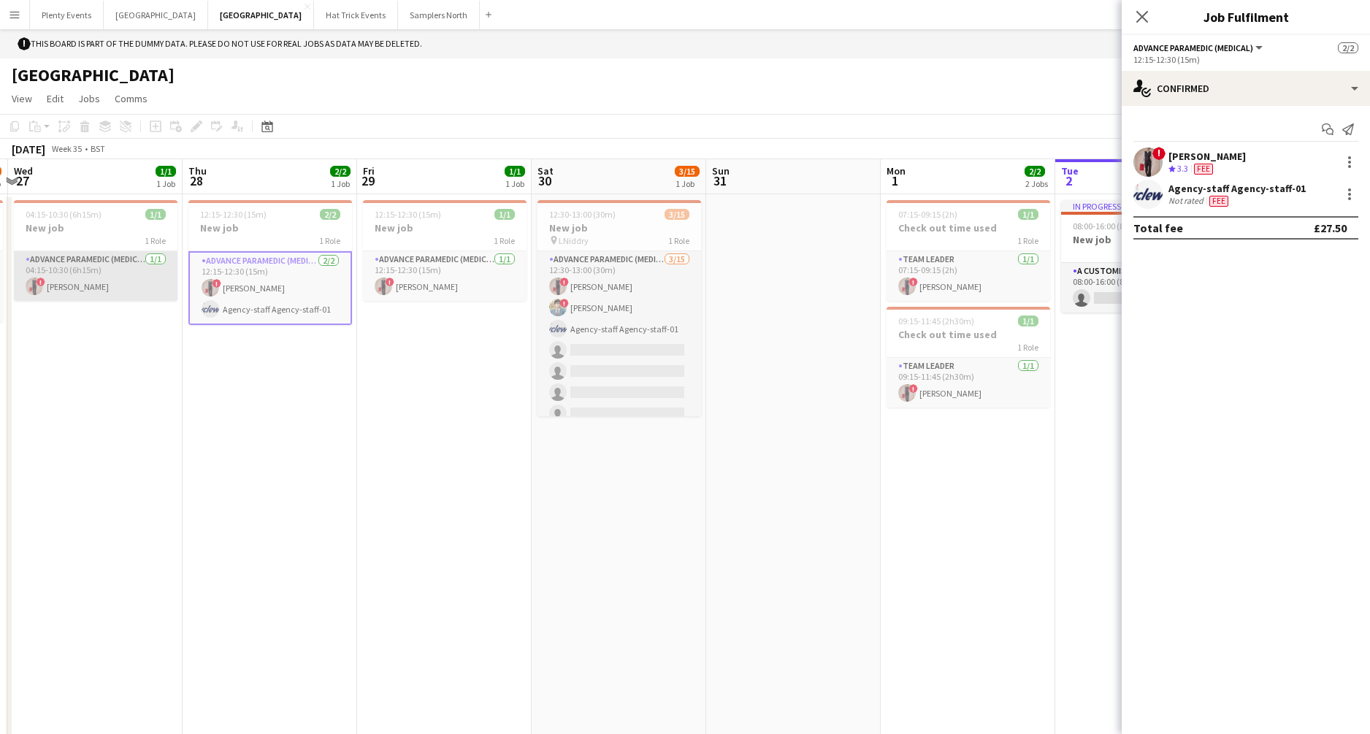
click at [104, 272] on app-card-role "Advance Paramedic (Medical) 1/1 04:15-10:30 (6h15m) ! Diana Priceless" at bounding box center [96, 276] width 164 height 50
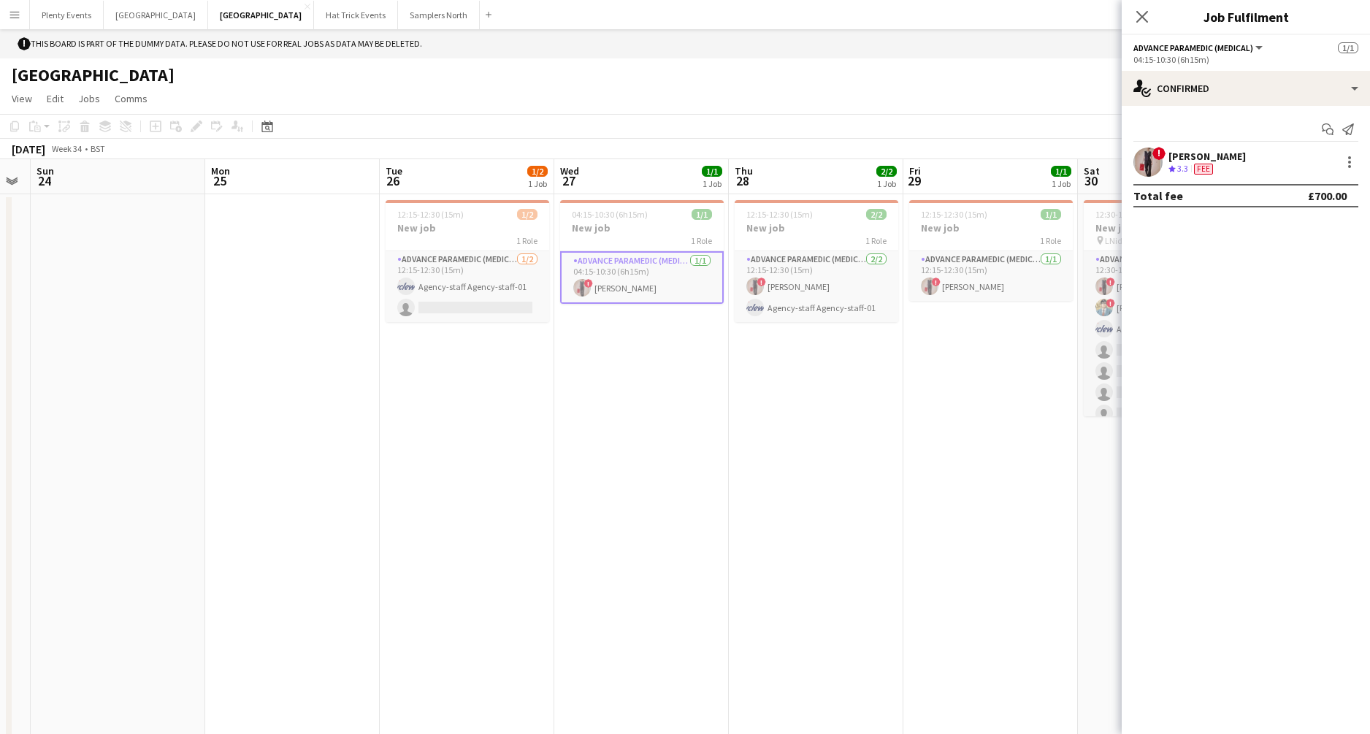
drag, startPoint x: 207, startPoint y: 438, endPoint x: 702, endPoint y: 417, distance: 494.9
click at [702, 417] on app-calendar-viewport "Fri 22 Sat 23 Sun 24 Mon 25 Tue 26 1/2 1 Job Wed 27 1/1 1 Job Thu 28 2/2 1 Job …" at bounding box center [685, 448] width 1370 height 579
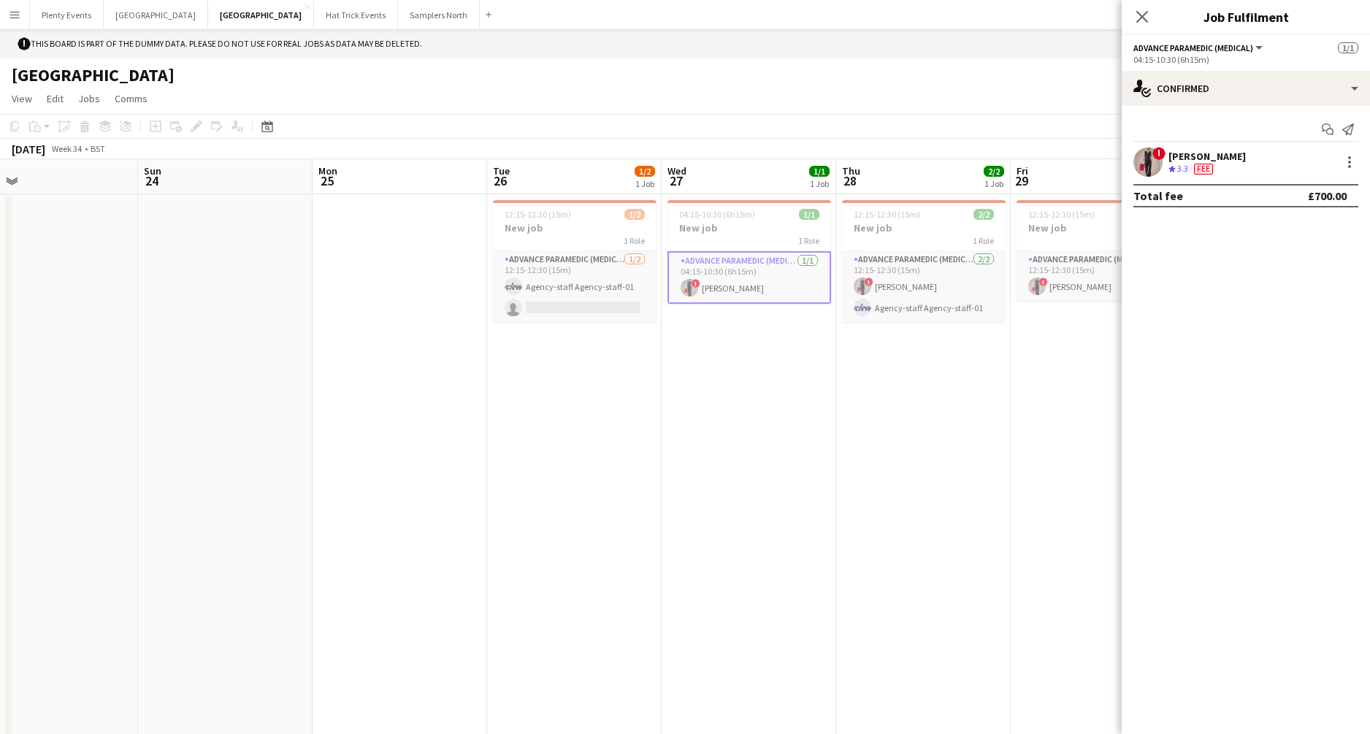
drag, startPoint x: 579, startPoint y: 426, endPoint x: 635, endPoint y: 427, distance: 55.5
click at [635, 427] on app-calendar-viewport "Thu 21 Fri 22 Sat 23 Sun 24 Mon 25 Tue 26 1/2 1 Job Wed 27 1/1 1 Job Thu 28 2/2…" at bounding box center [685, 448] width 1370 height 579
click at [566, 272] on app-card-role "Advance Paramedic (Medical) 1/2 12:15-12:30 (15m) Agency-staff Agency-staff-01 …" at bounding box center [576, 286] width 164 height 71
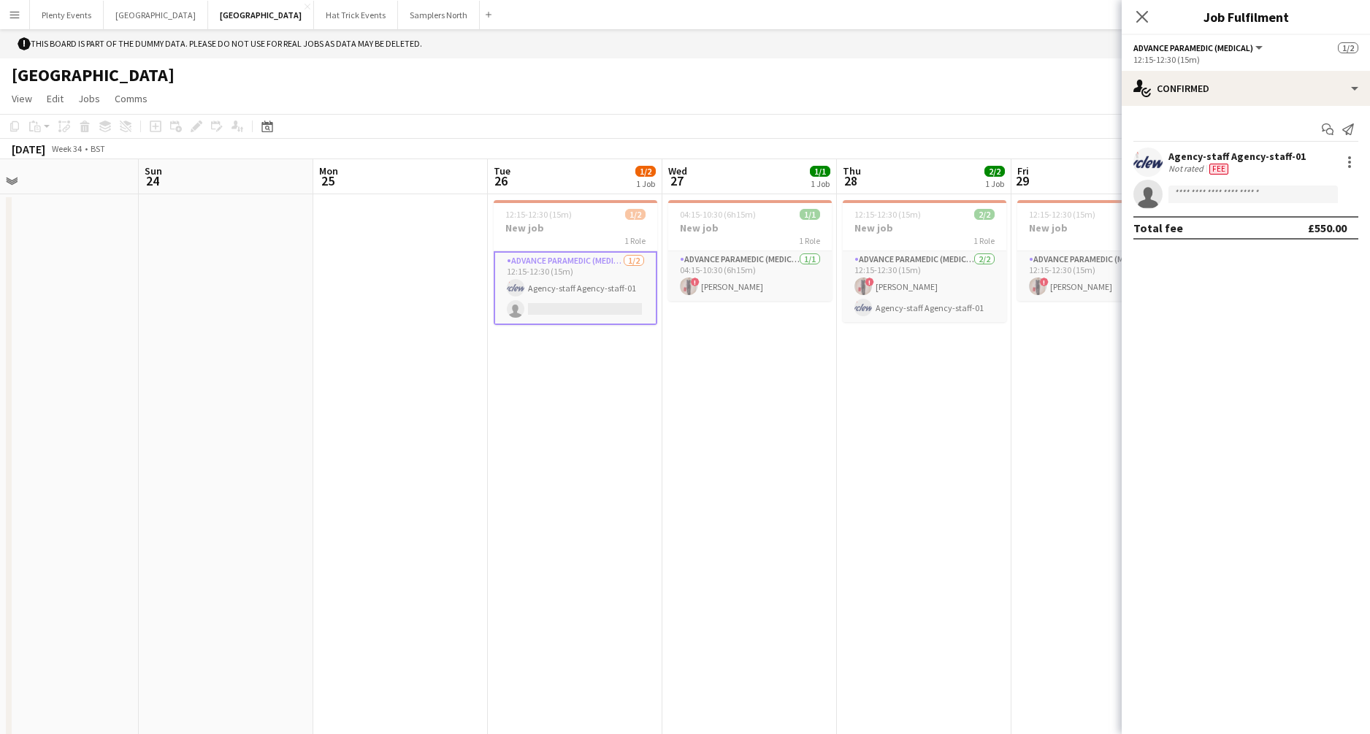
click at [1073, 169] on div "Not rated Fee" at bounding box center [1237, 169] width 137 height 12
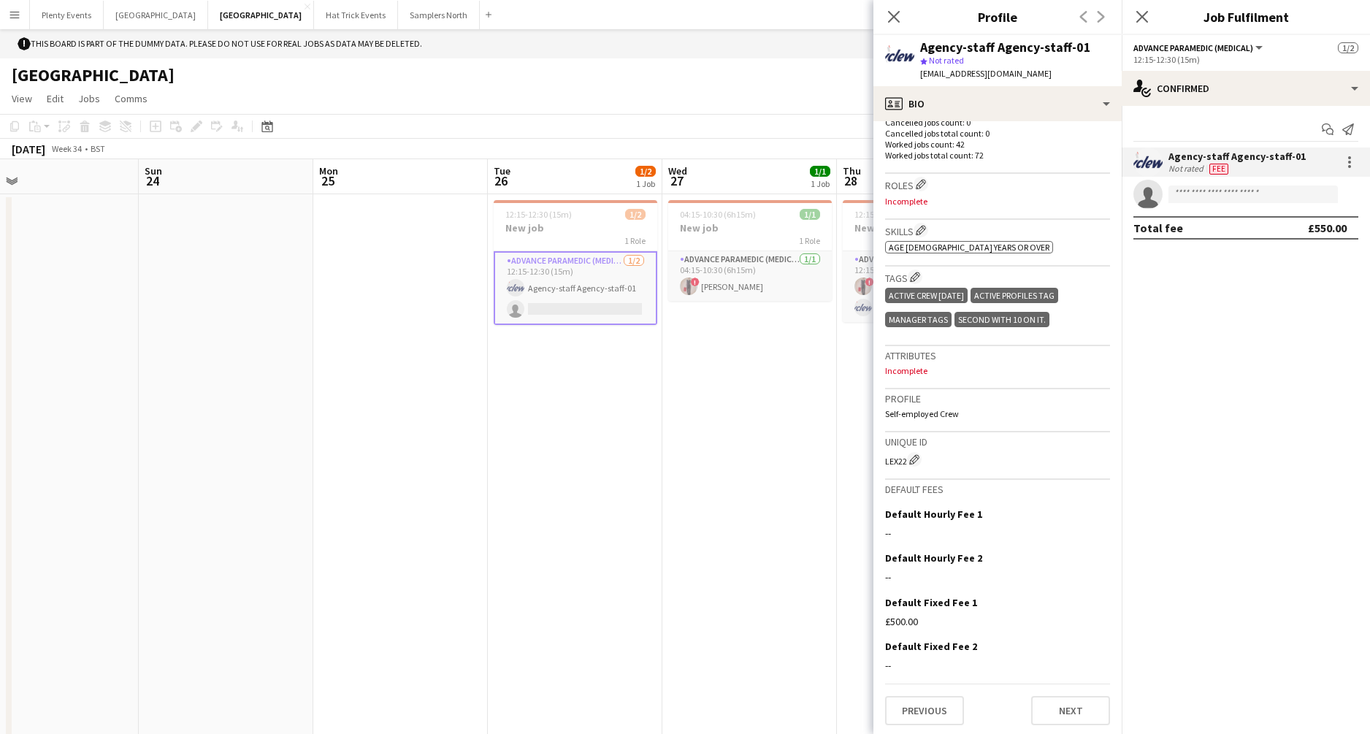
scroll to position [430, 0]
click at [894, 20] on icon "Close pop-in" at bounding box center [894, 16] width 14 height 14
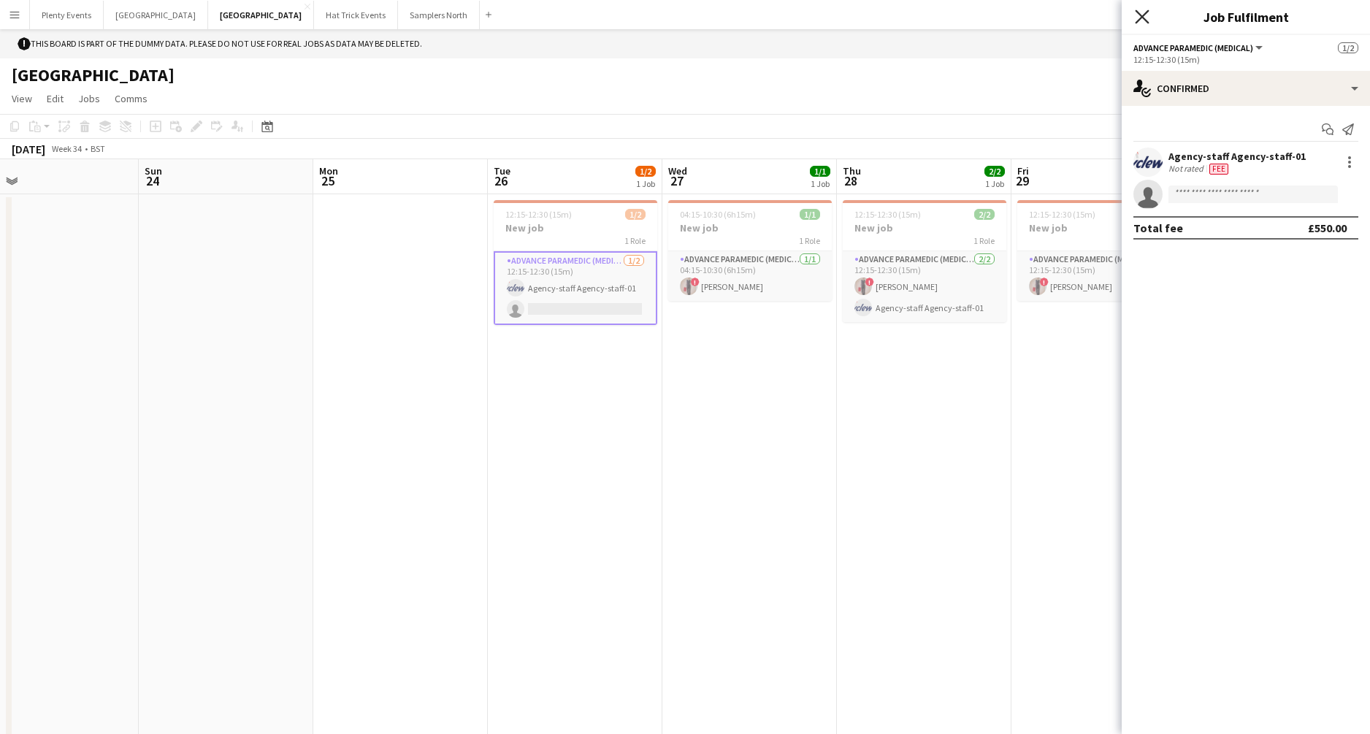
click at [1073, 17] on icon "Close pop-in" at bounding box center [1142, 16] width 14 height 14
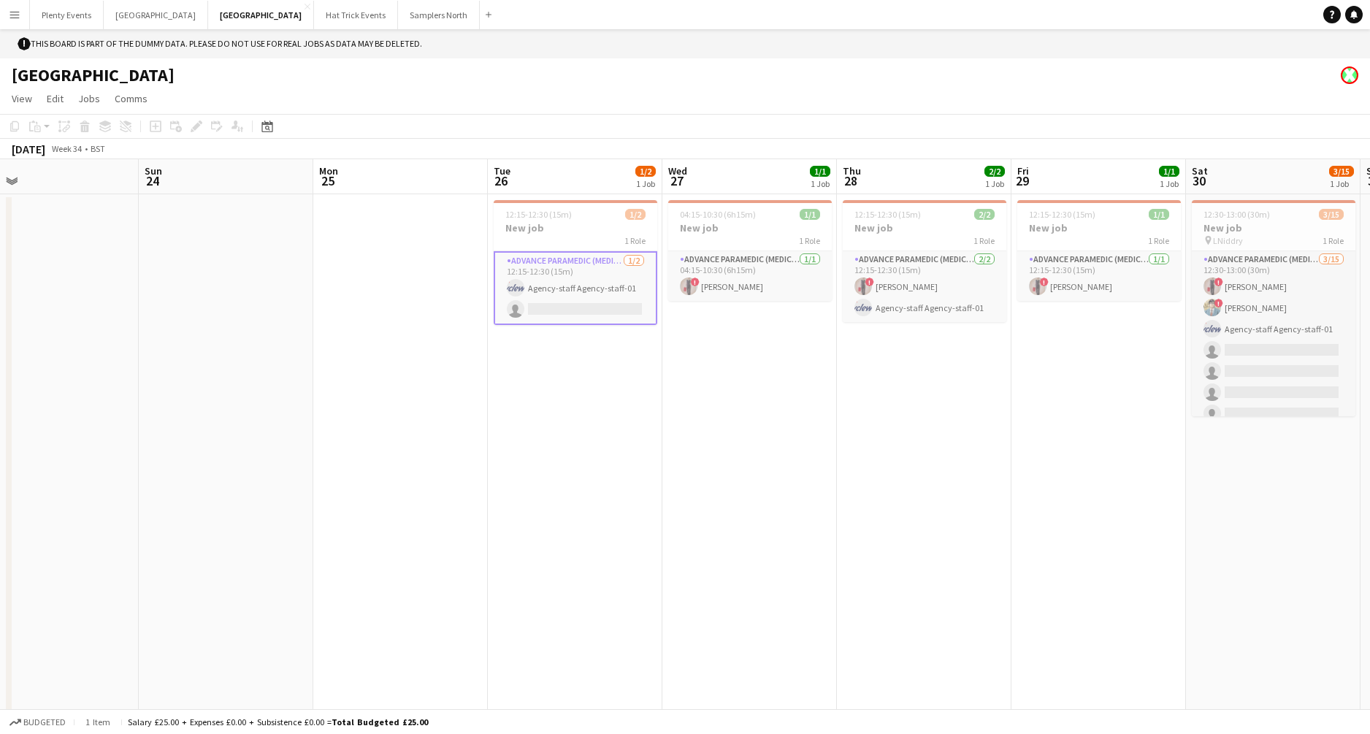
click at [766, 98] on app-page-menu "View Day view expanded Day view collapsed Month view Date picker Jump to today …" at bounding box center [685, 100] width 1370 height 28
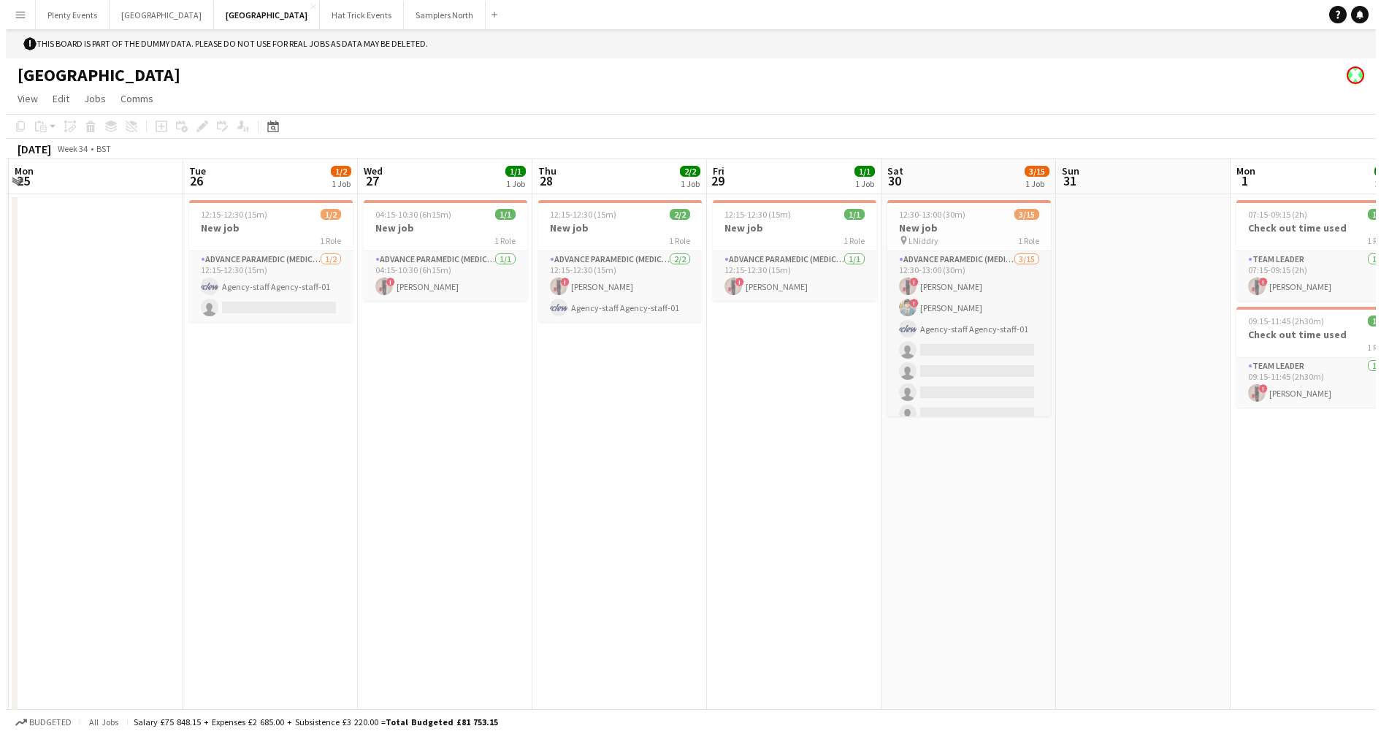
scroll to position [0, 481]
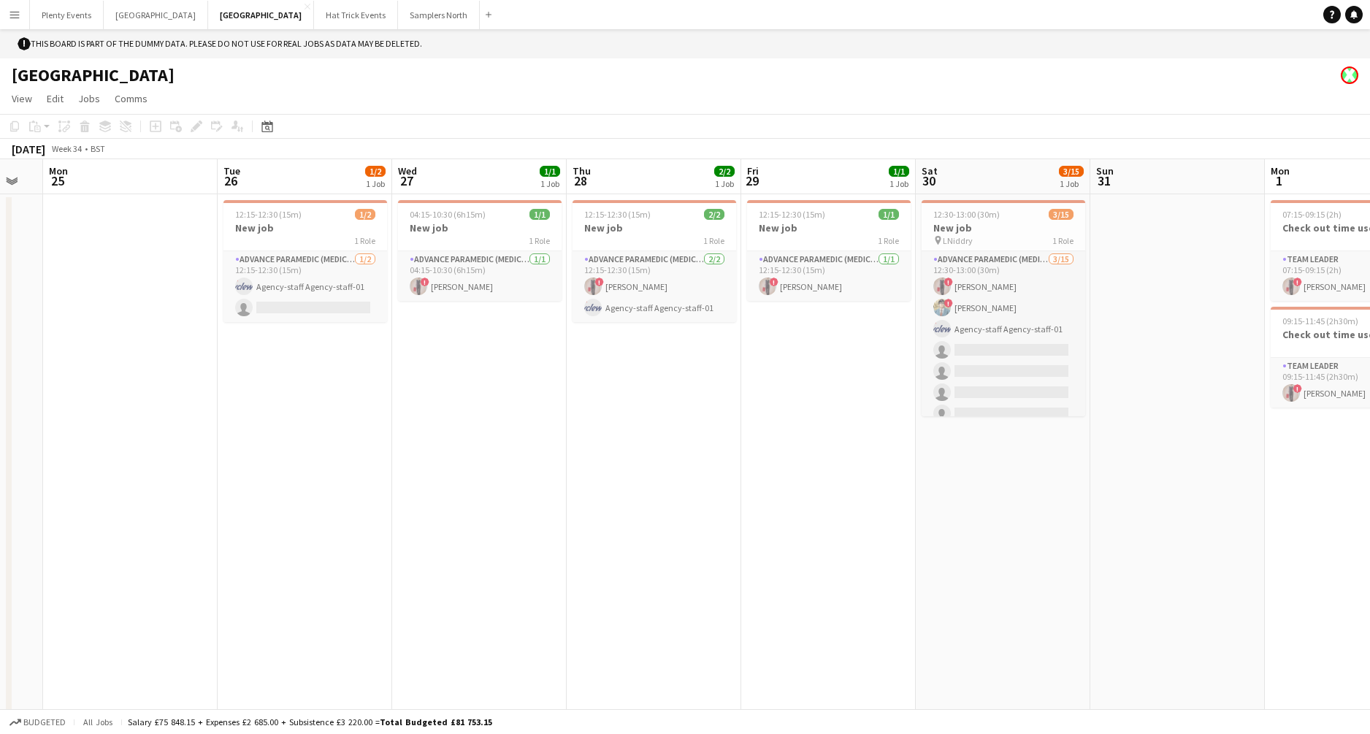
drag, startPoint x: 1114, startPoint y: 576, endPoint x: 841, endPoint y: 550, distance: 273.6
click at [844, 525] on app-calendar-viewport "Fri 22 Sat 23 Sun 24 Mon 25 Tue 26 1/2 1 Job Wed 27 1/1 1 Job Thu 28 2/2 1 Job …" at bounding box center [685, 448] width 1370 height 579
click at [76, 15] on button "Plenty Events Close" at bounding box center [67, 15] width 74 height 28
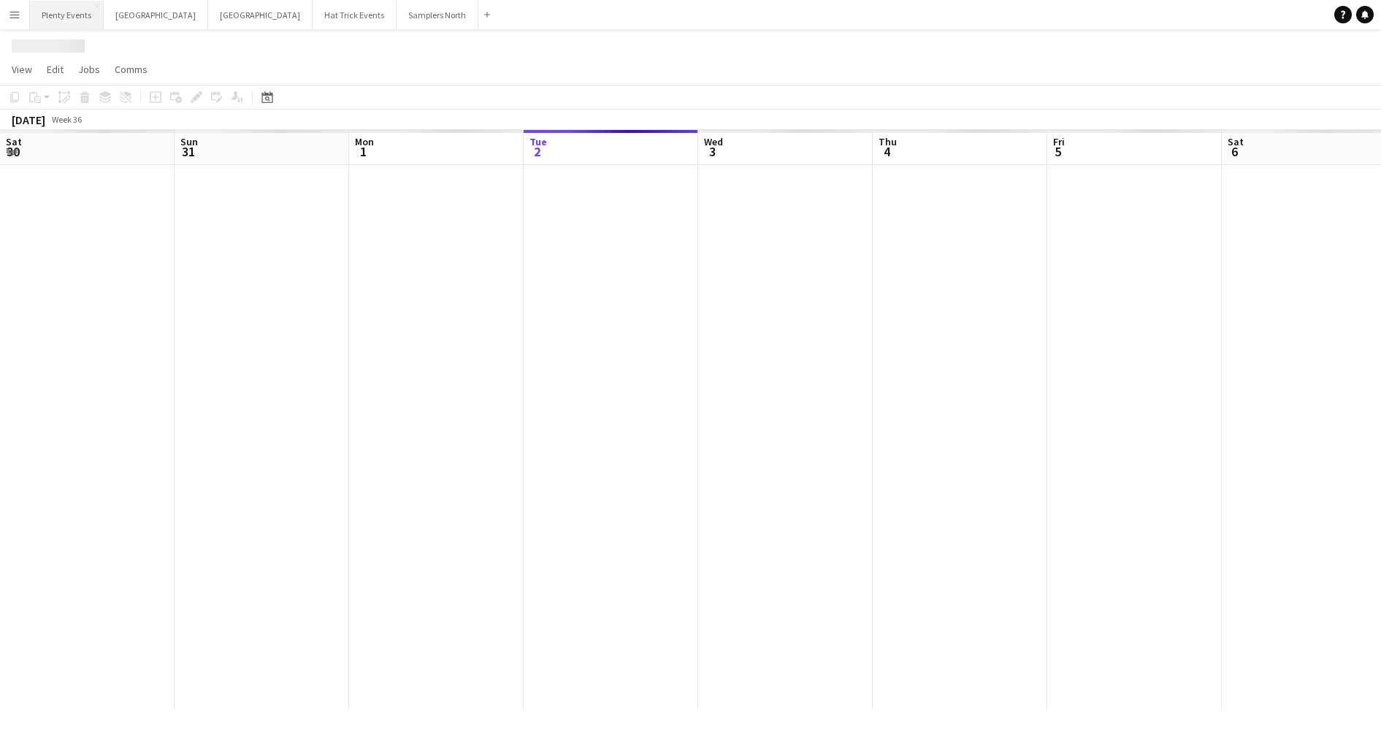
scroll to position [0, 349]
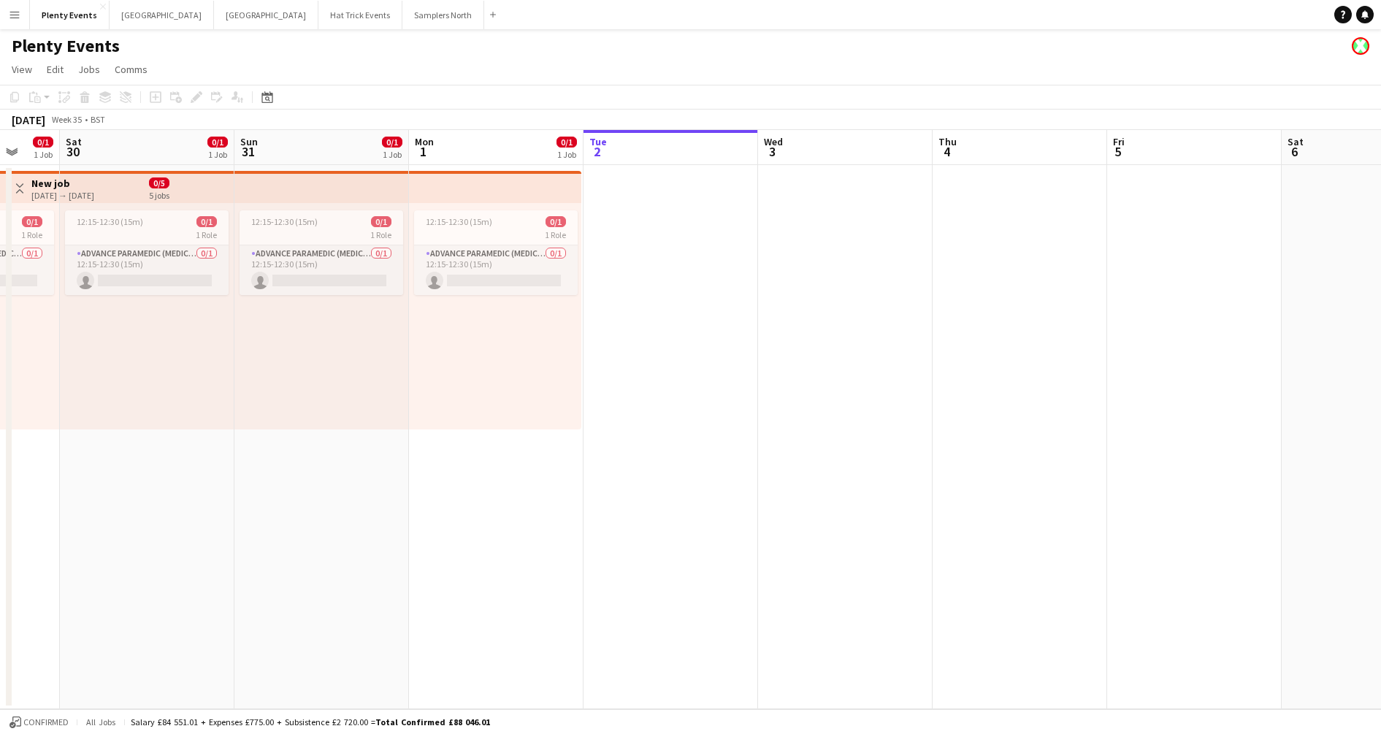
drag, startPoint x: 535, startPoint y: 438, endPoint x: 1004, endPoint y: 475, distance: 469.7
click at [1029, 465] on app-calendar-viewport "Wed 27 Thu 28 0/1 1 Job Fri 29 0/1 1 Job Sat 30 0/1 1 Job Sun 31 0/1 1 Job Mon …" at bounding box center [690, 419] width 1381 height 579
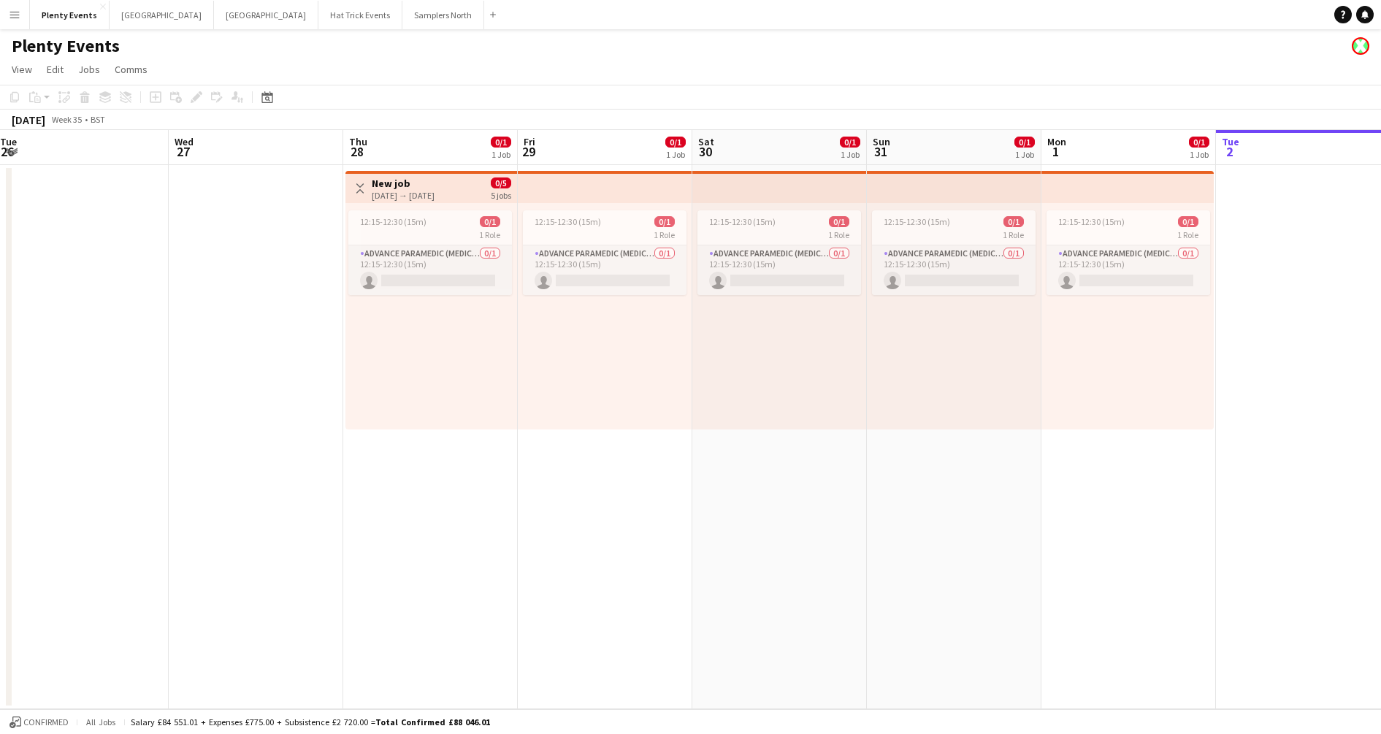
drag, startPoint x: 535, startPoint y: 519, endPoint x: 1012, endPoint y: 529, distance: 476.3
click at [1012, 525] on app-calendar-viewport "Sun 24 Mon 25 Tue 26 Wed 27 Thu 28 0/1 1 Job Fri 29 0/1 1 Job Sat 30 0/1 1 Job …" at bounding box center [690, 419] width 1381 height 579
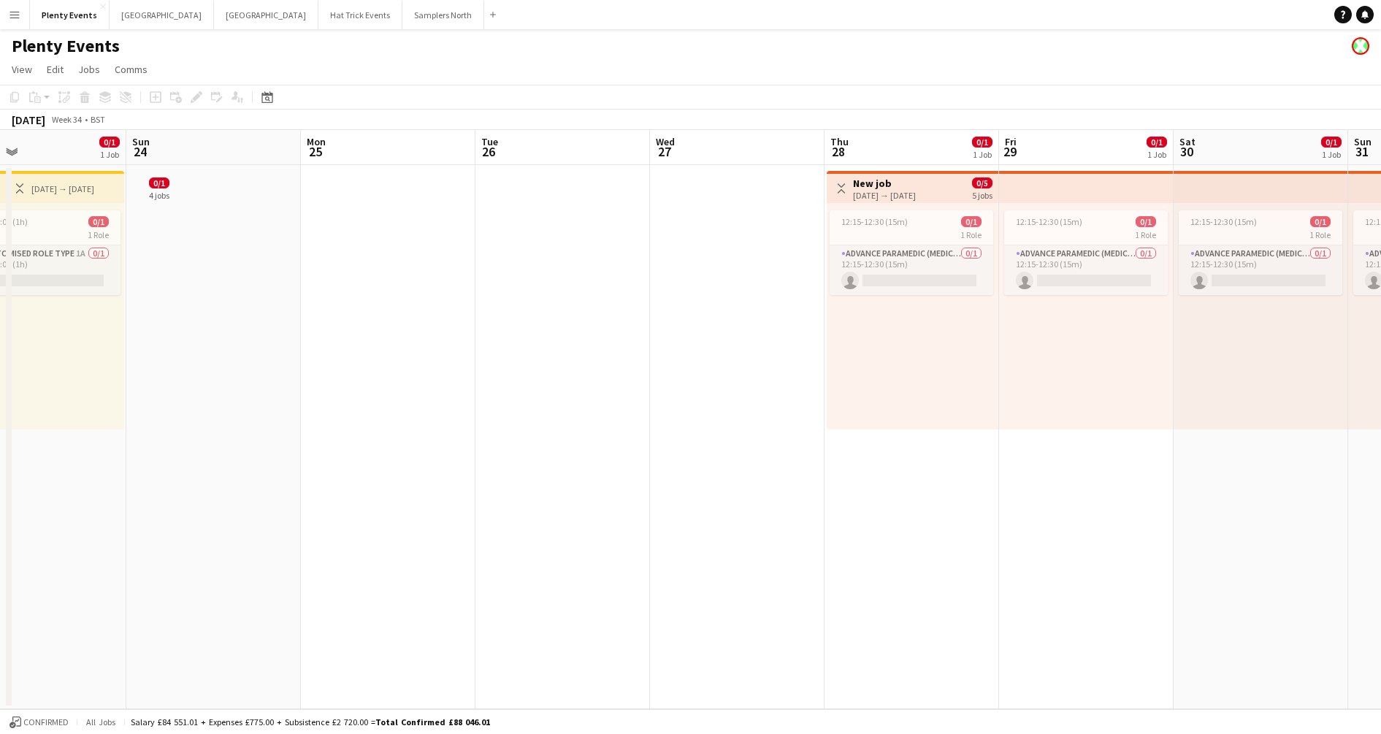
drag, startPoint x: 611, startPoint y: 515, endPoint x: 898, endPoint y: 517, distance: 287.1
click at [1073, 525] on app-calendar-viewport "Thu 21 1 Job Fri 22 1 Job Sat 23 0/1 1 Job Sun 24 Mon 25 Tue 26 Wed 27 Thu 28 0…" at bounding box center [690, 419] width 1381 height 579
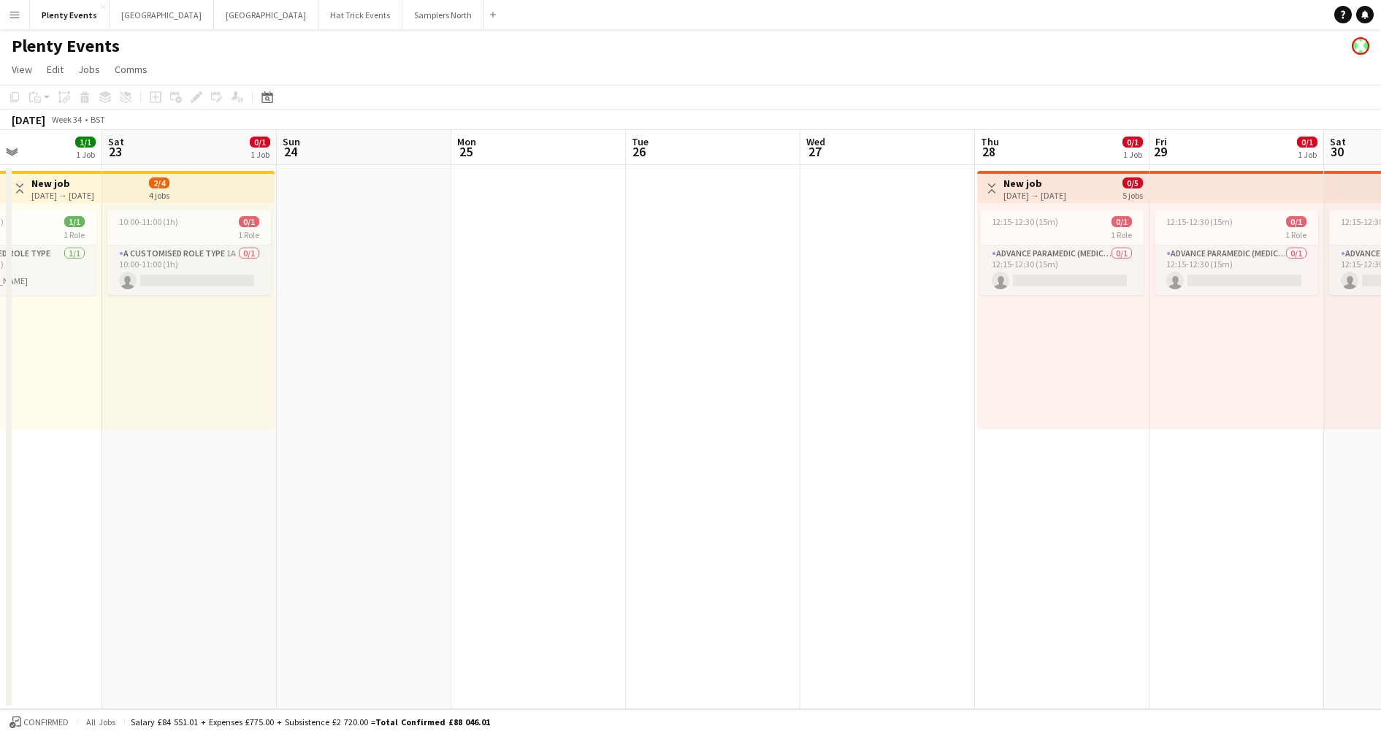
drag, startPoint x: 646, startPoint y: 520, endPoint x: 1092, endPoint y: 522, distance: 445.6
click at [1073, 522] on app-calendar-viewport "Wed 20 1/1 1 Job Thu 21 0/1 1 Job Fri 22 1/1 1 Job Sat 23 0/1 1 Job Sun 24 Mon …" at bounding box center [690, 419] width 1381 height 579
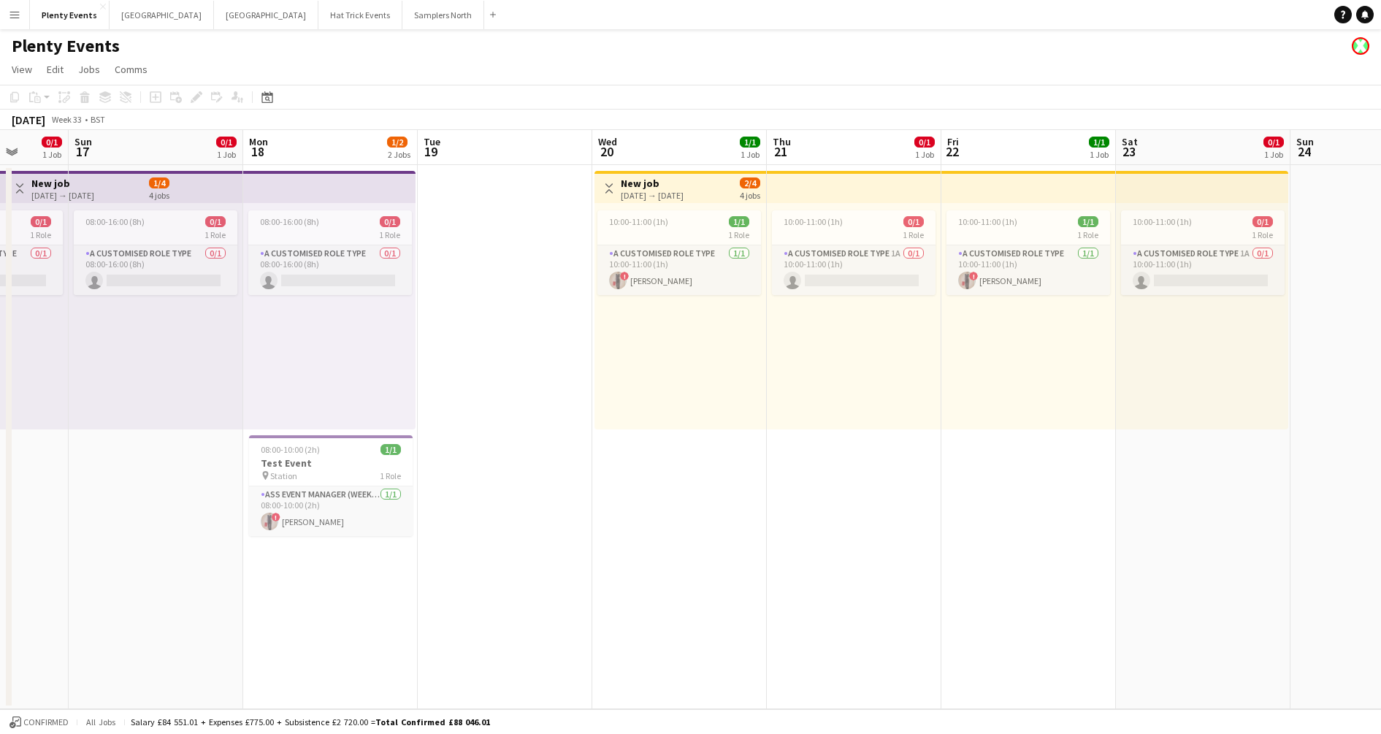
drag, startPoint x: 663, startPoint y: 546, endPoint x: 1001, endPoint y: 552, distance: 337.5
click at [1001, 525] on app-calendar-viewport "Fri 15 2/2 2 Jobs Sat 16 0/1 1 Job Sun 17 0/1 1 Job Mon 18 1/2 2 Jobs Tue 19 We…" at bounding box center [690, 419] width 1381 height 579
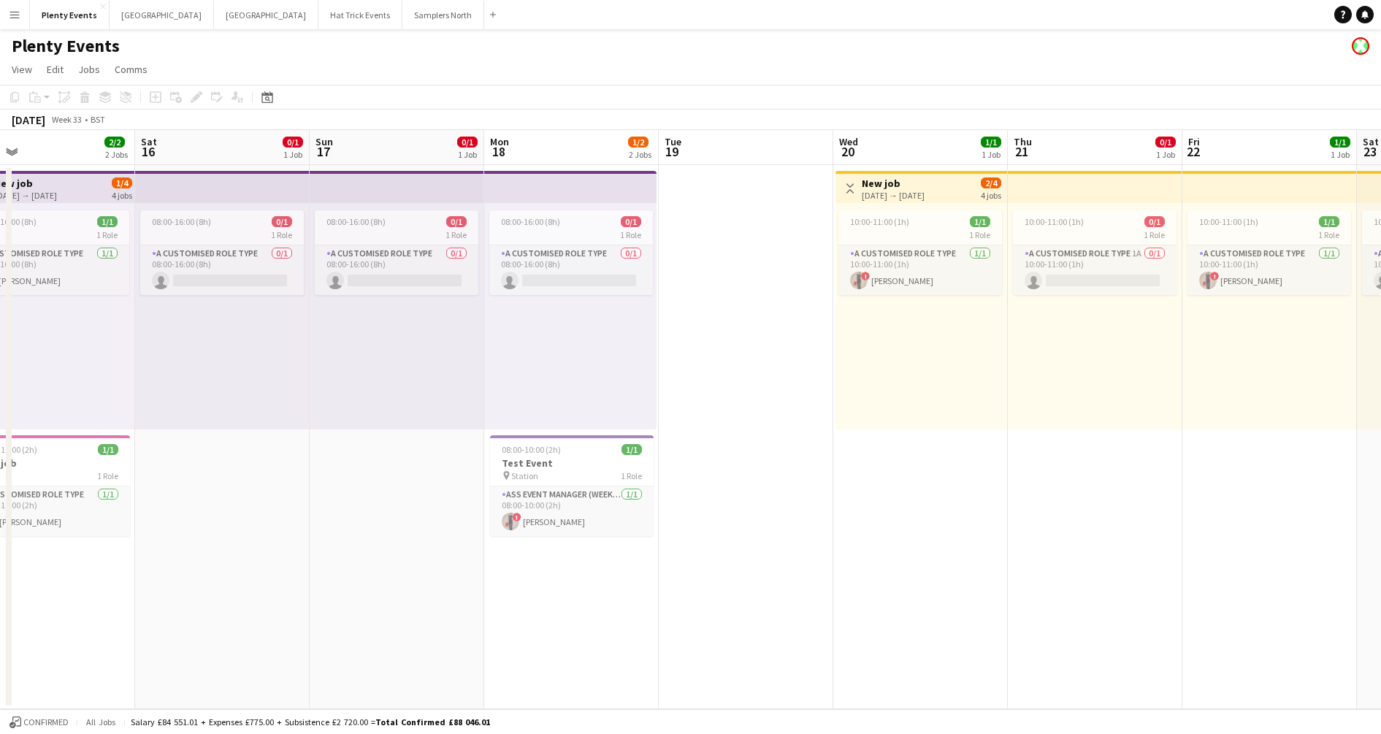
drag, startPoint x: 568, startPoint y: 526, endPoint x: 990, endPoint y: 553, distance: 423.0
click at [999, 525] on app-calendar-viewport "Wed 13 Thu 14 Fri 15 2/2 2 Jobs Sat 16 0/1 1 Job Sun 17 0/1 1 Job Mon 18 1/2 2 …" at bounding box center [690, 419] width 1381 height 579
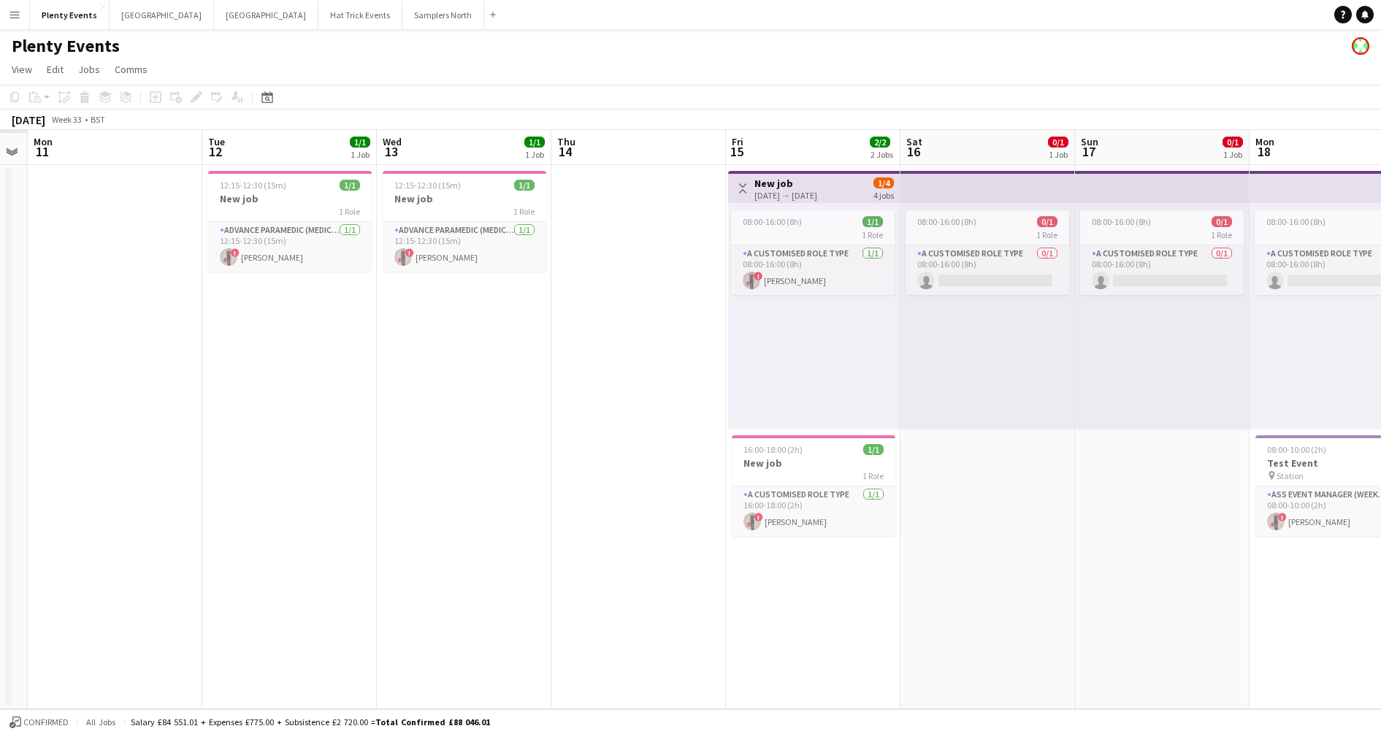
drag, startPoint x: 399, startPoint y: 544, endPoint x: 828, endPoint y: 573, distance: 430.4
click at [828, 525] on app-calendar-viewport "Sat 9 Sun 10 Mon 11 Tue 12 1/1 1 Job Wed 13 1/1 1 Job Thu 14 Fri 15 2/2 2 Jobs …" at bounding box center [690, 419] width 1381 height 579
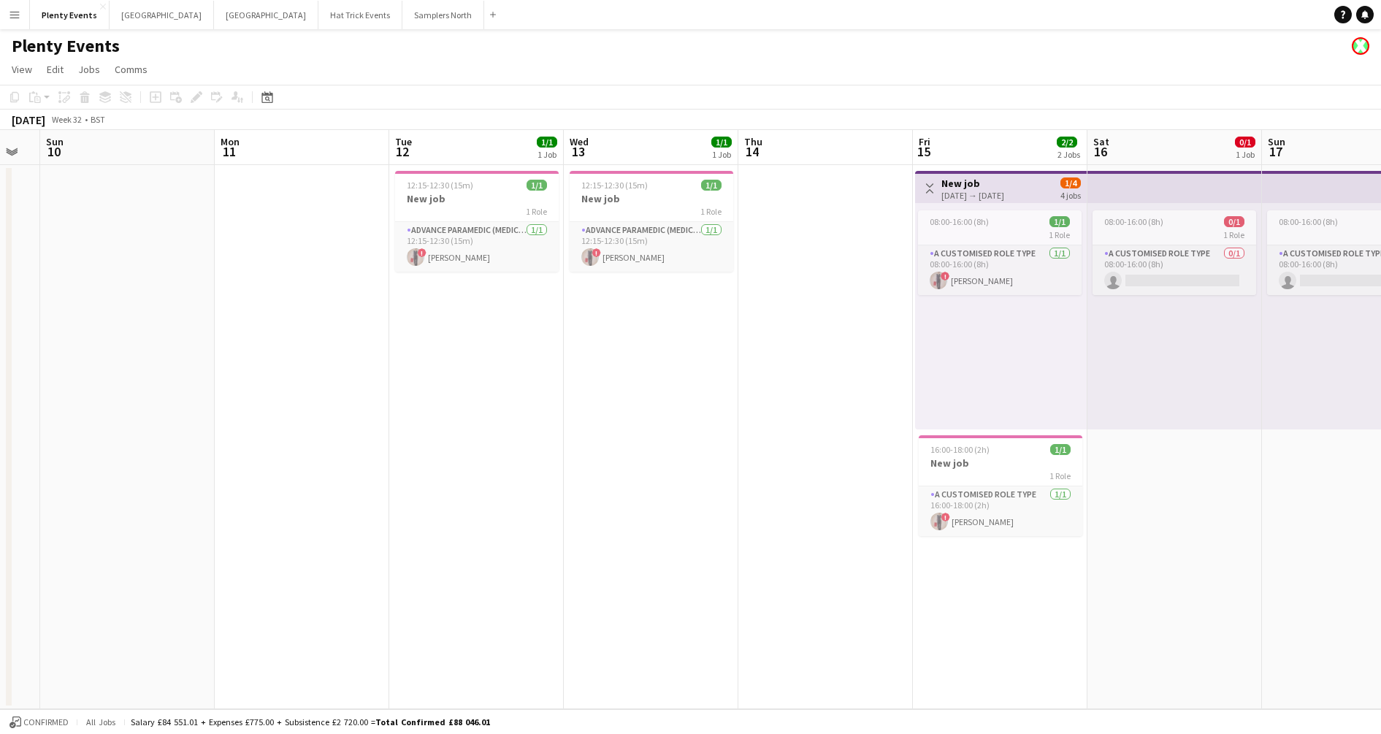
drag, startPoint x: 484, startPoint y: 530, endPoint x: 765, endPoint y: 546, distance: 282.4
click at [771, 525] on app-calendar-viewport "Fri 8 Sat 9 Sun 10 Mon 11 Tue 12 1/1 1 Job Wed 13 1/1 1 Job Thu 14 Fri 15 2/2 2…" at bounding box center [690, 419] width 1381 height 579
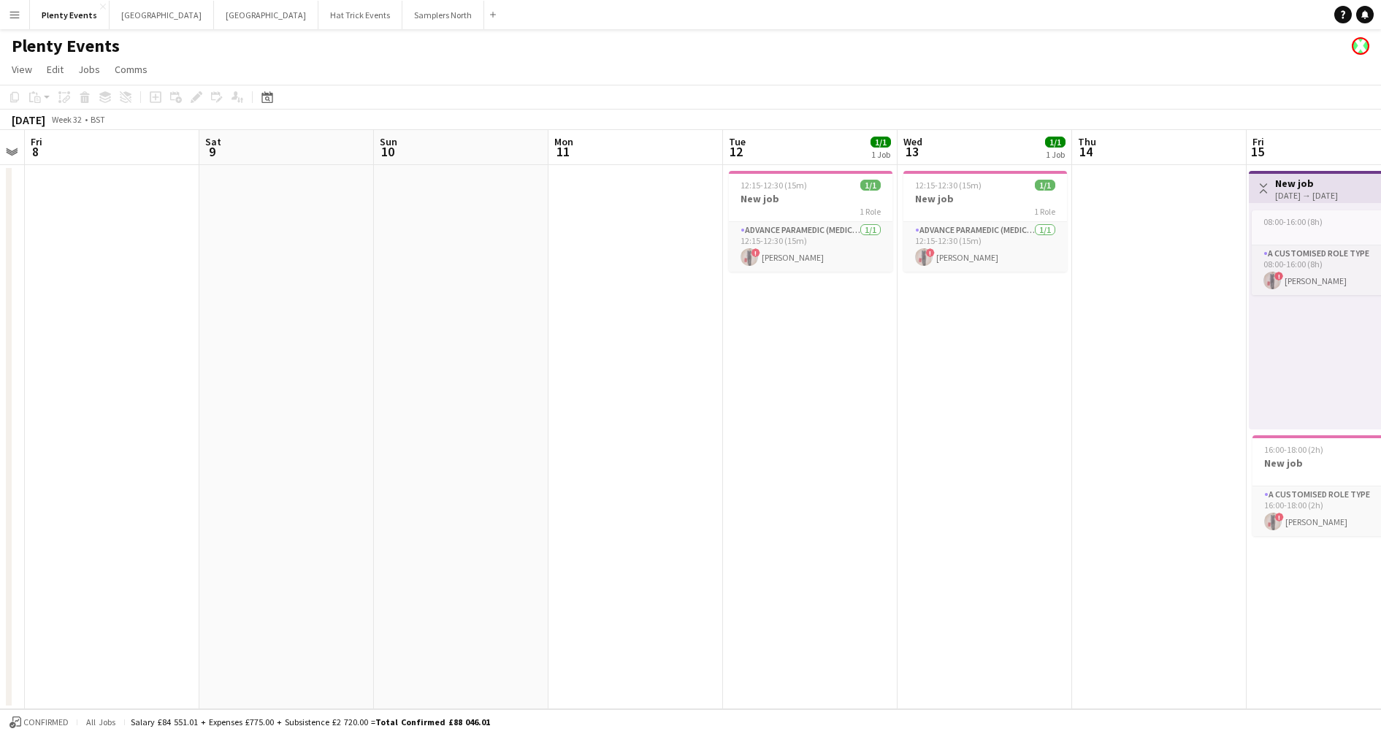
drag, startPoint x: 455, startPoint y: 515, endPoint x: 841, endPoint y: 521, distance: 386.4
click at [910, 525] on app-calendar-viewport "Wed 6 Thu 7 Fri 8 Sat 9 Sun 10 Mon 11 Tue 12 1/1 1 Job Wed 13 1/1 1 Job Thu 14 …" at bounding box center [690, 419] width 1381 height 579
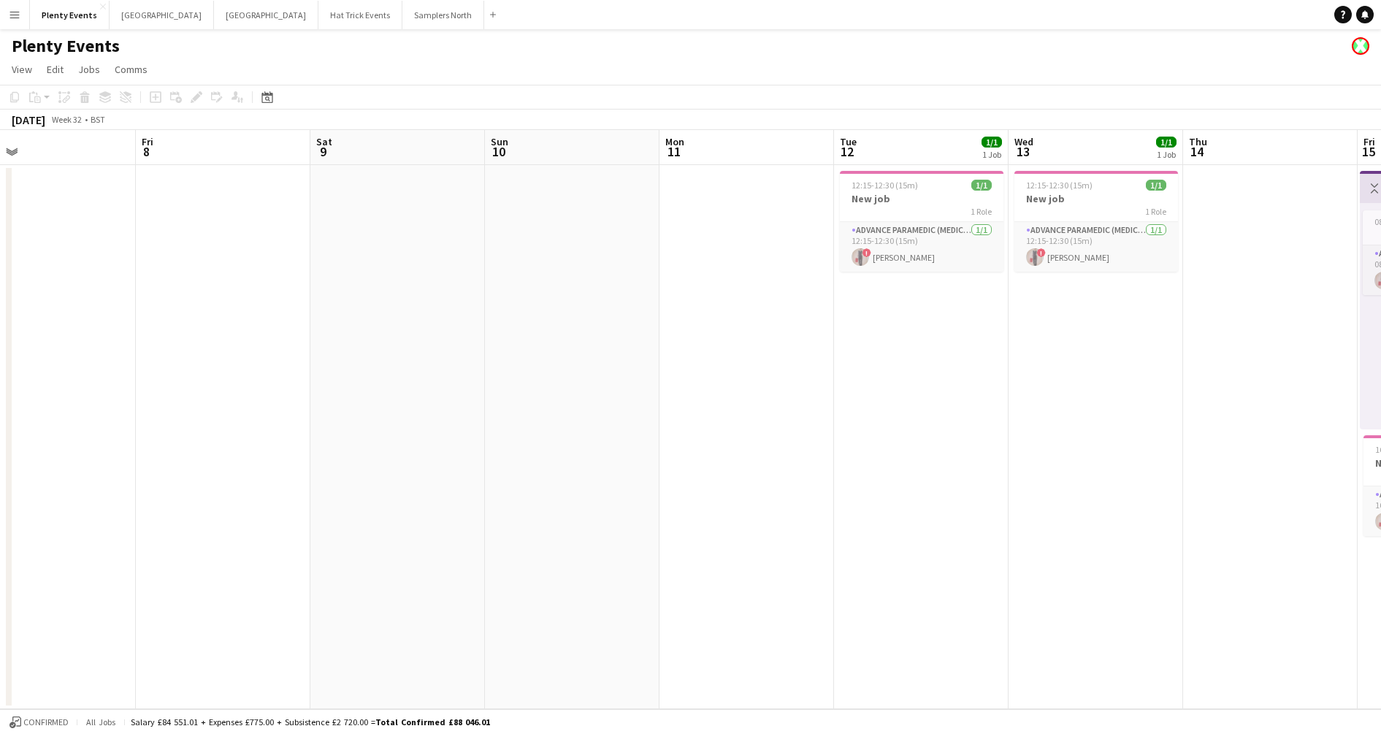
drag, startPoint x: 512, startPoint y: 502, endPoint x: 996, endPoint y: 526, distance: 484.1
click at [1005, 525] on app-calendar-viewport "Tue 5 Wed 6 Thu 7 Fri 8 Sat 9 Sun 10 Mon 11 Tue 12 1/1 1 Job Wed 13 1/1 1 Job T…" at bounding box center [690, 419] width 1381 height 579
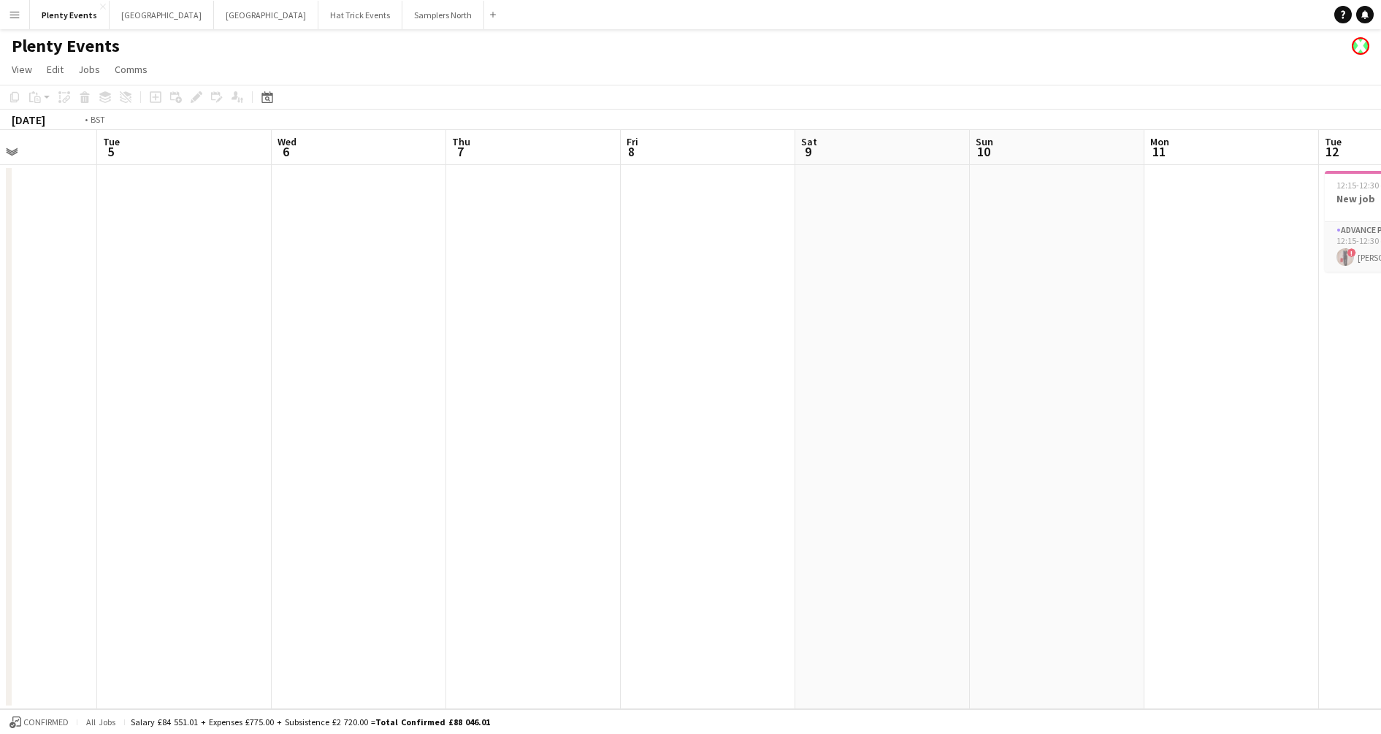
drag, startPoint x: 533, startPoint y: 467, endPoint x: 960, endPoint y: 508, distance: 428.5
click at [954, 508] on app-calendar-viewport "Sat 2 Sun 3 Mon 4 Tue 5 Wed 6 Thu 7 Fri 8 Sat 9 Sun 10 Mon 11 Tue 12 1/1 1 Job …" at bounding box center [690, 419] width 1381 height 579
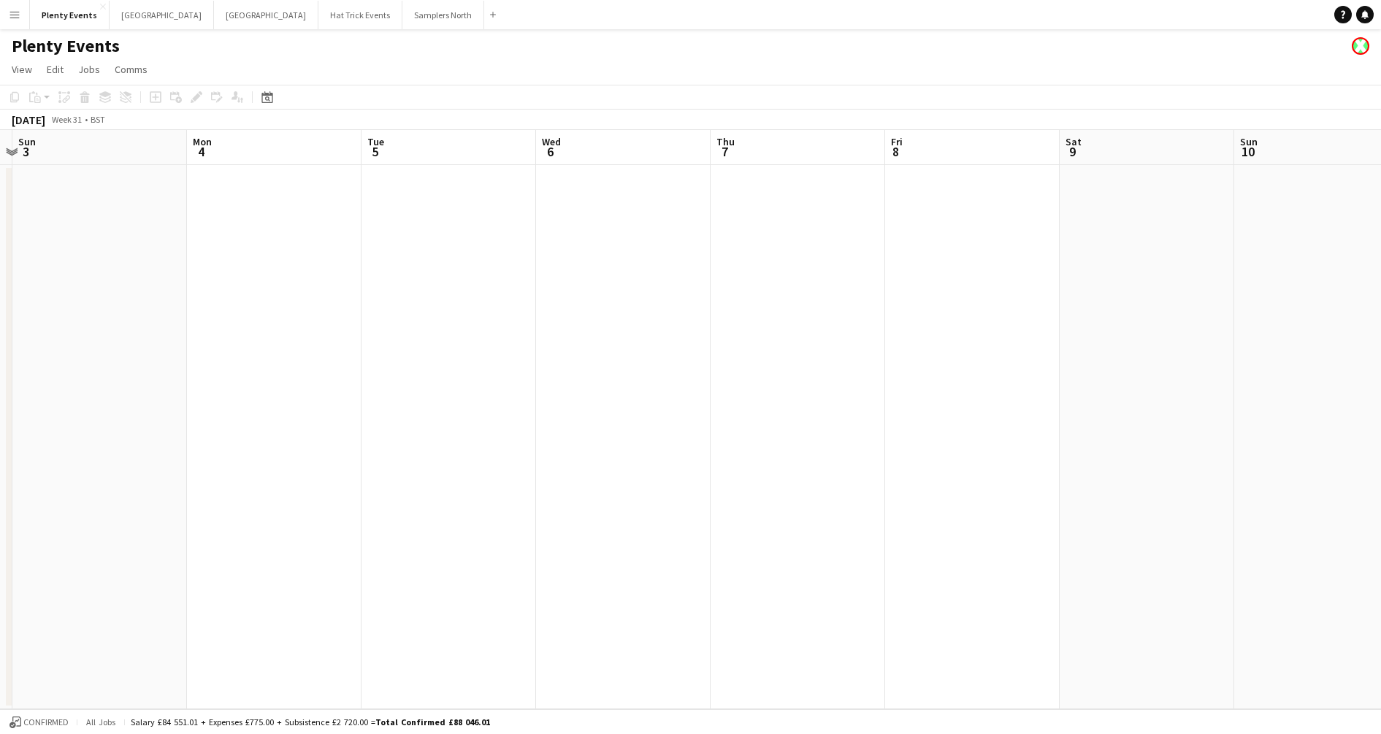
drag, startPoint x: 448, startPoint y: 470, endPoint x: 965, endPoint y: 510, distance: 518.6
click at [969, 510] on app-calendar-viewport "Thu 31 Fri 1 1/1 1 Job Sat 2 Sun 3 Mon 4 Tue 5 Wed 6 Thu 7 Fri 8 Sat 9 Sun 10 M…" at bounding box center [690, 419] width 1381 height 579
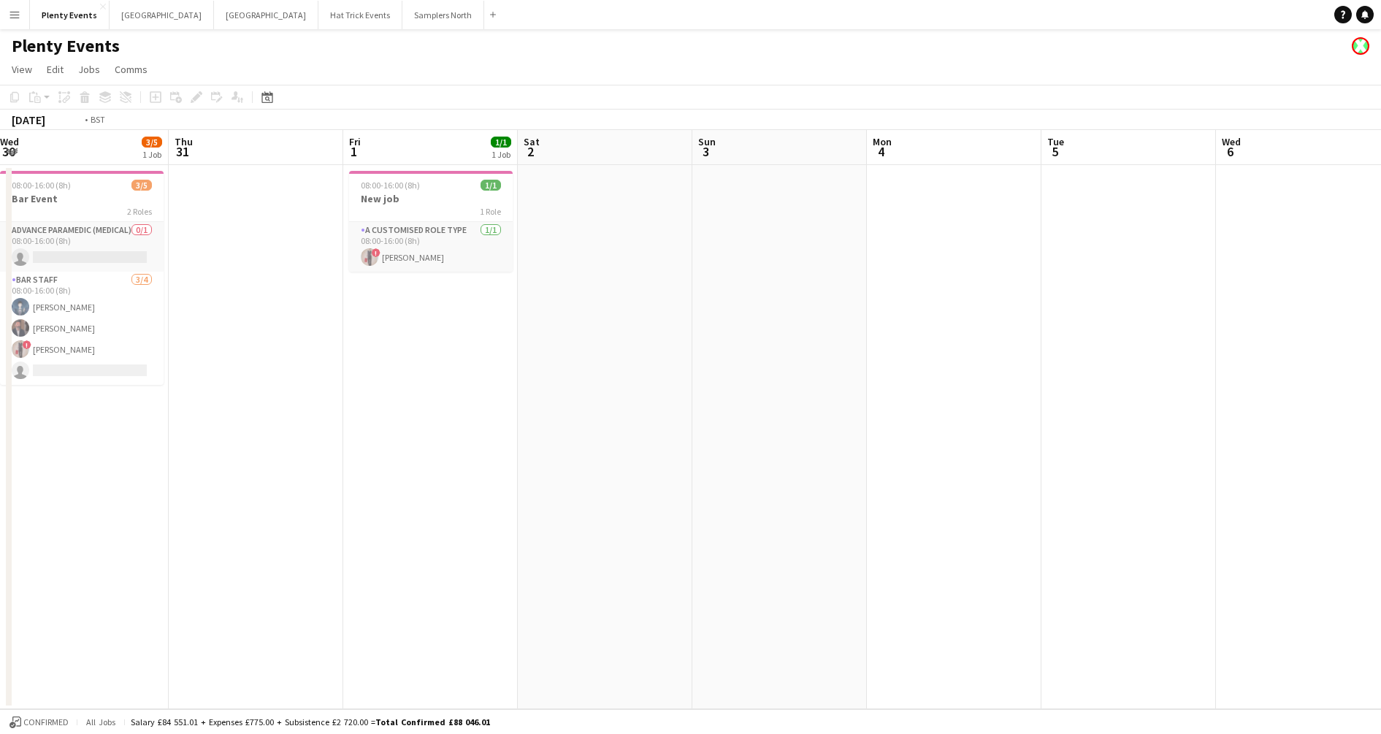
drag, startPoint x: 600, startPoint y: 499, endPoint x: 1069, endPoint y: 526, distance: 469.7
click at [1073, 525] on app-calendar-viewport "Mon 28 Tue 29 Wed 30 3/5 1 Job Thu 31 Fri 1 1/1 1 Job Sat 2 Sun 3 Mon 4 Tue 5 W…" at bounding box center [690, 419] width 1381 height 579
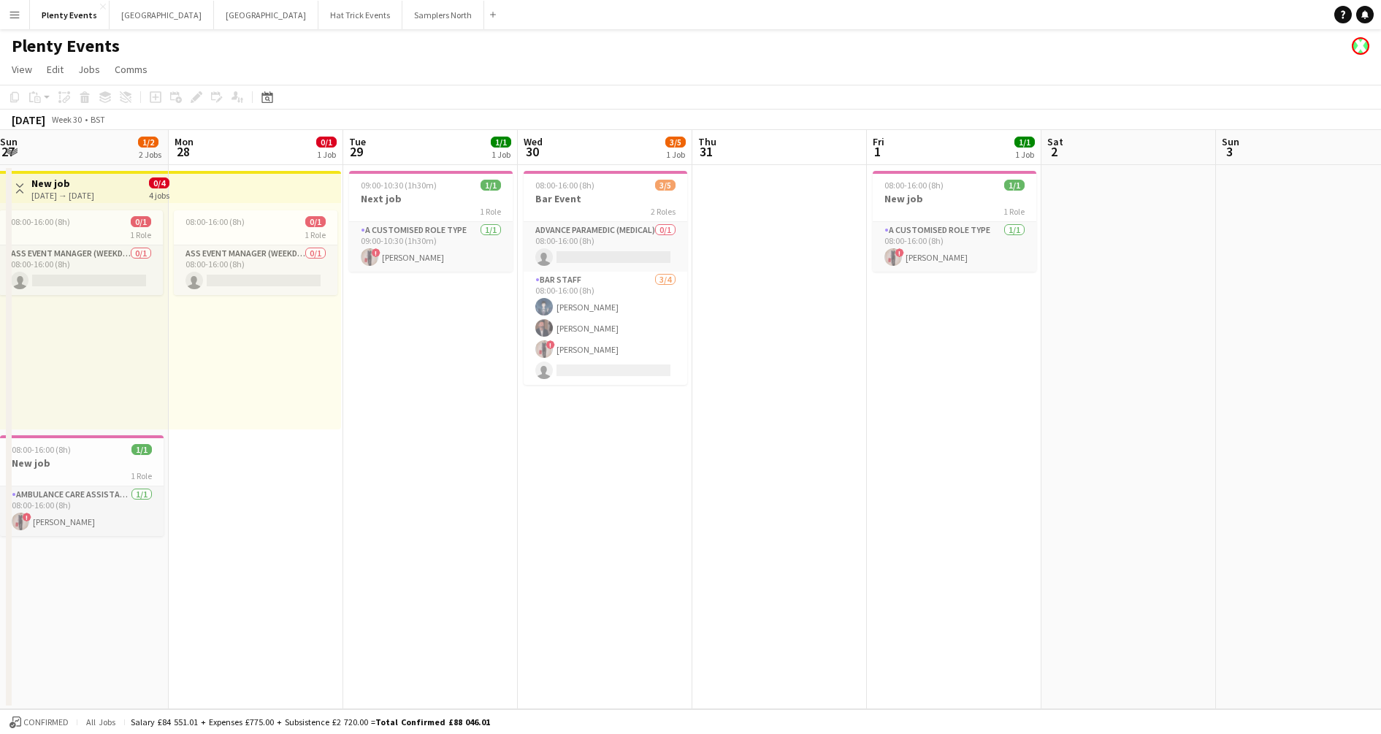
drag, startPoint x: 694, startPoint y: 513, endPoint x: 1011, endPoint y: 532, distance: 317.6
click at [1053, 525] on app-calendar-viewport "Fri 25 0/1 1 Job Sat 26 0/3 3 Jobs Sun 27 1/2 2 Jobs Mon 28 0/1 1 Job Tue 29 1/…" at bounding box center [690, 419] width 1381 height 579
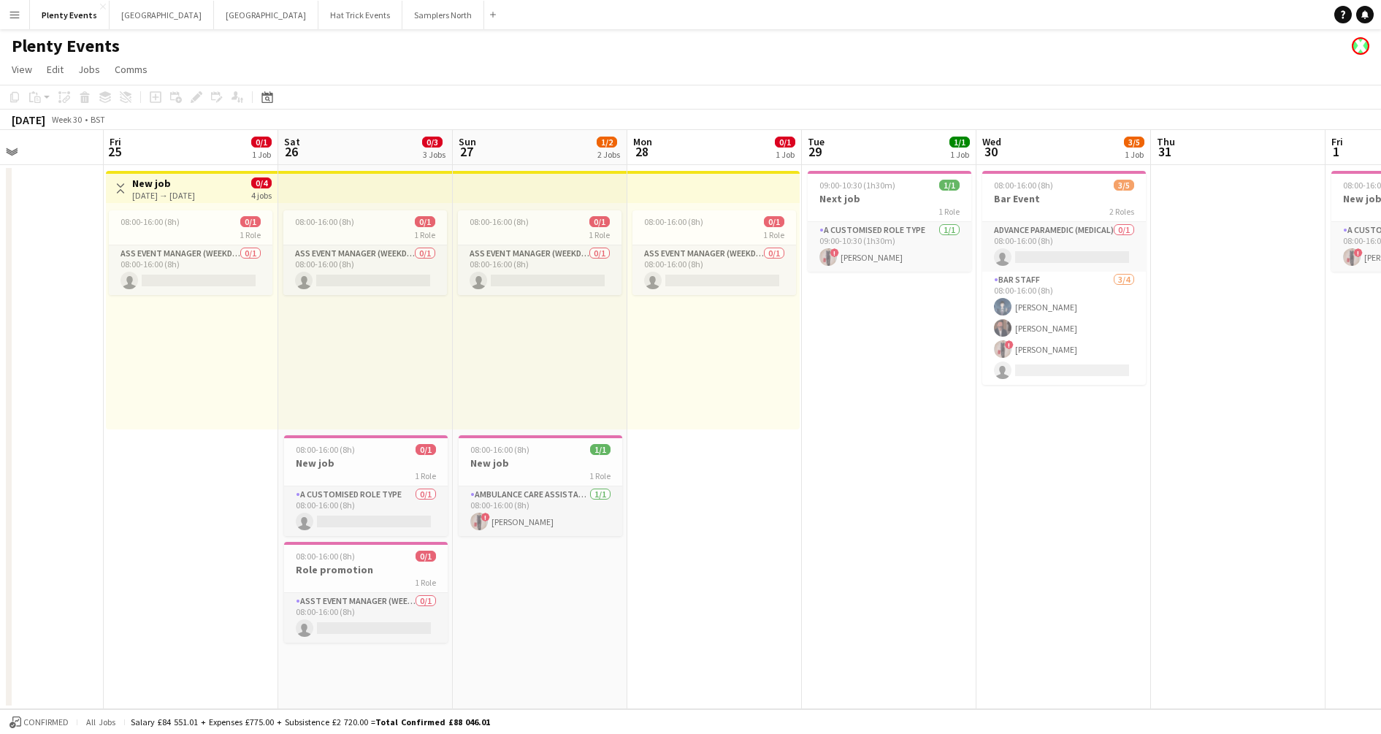
scroll to position [0, 358]
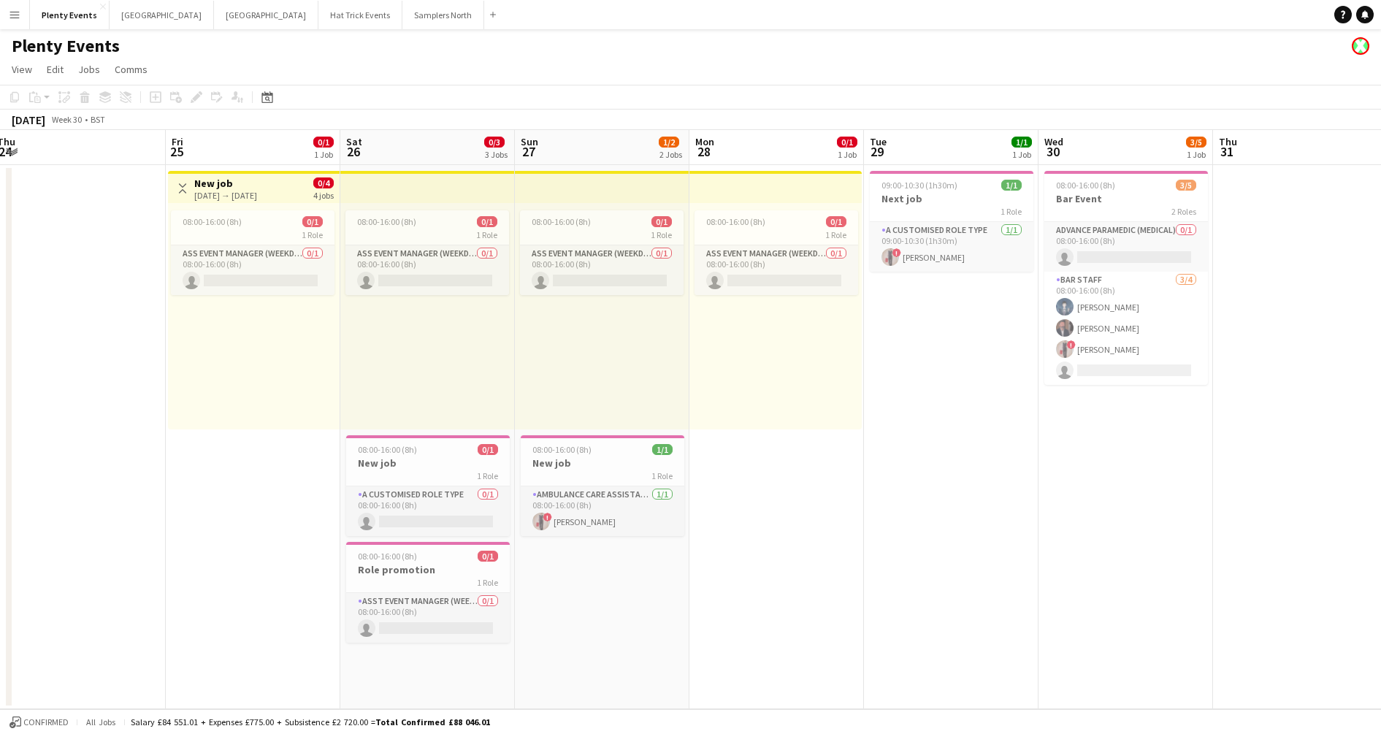
drag, startPoint x: 842, startPoint y: 541, endPoint x: 1123, endPoint y: 549, distance: 280.6
click at [1073, 525] on app-calendar-viewport "Tue 22 Wed 23 Thu 24 Fri 25 0/1 1 Job Sat 26 0/3 3 Jobs Sun 27 1/2 2 Jobs Mon 2…" at bounding box center [690, 419] width 1381 height 579
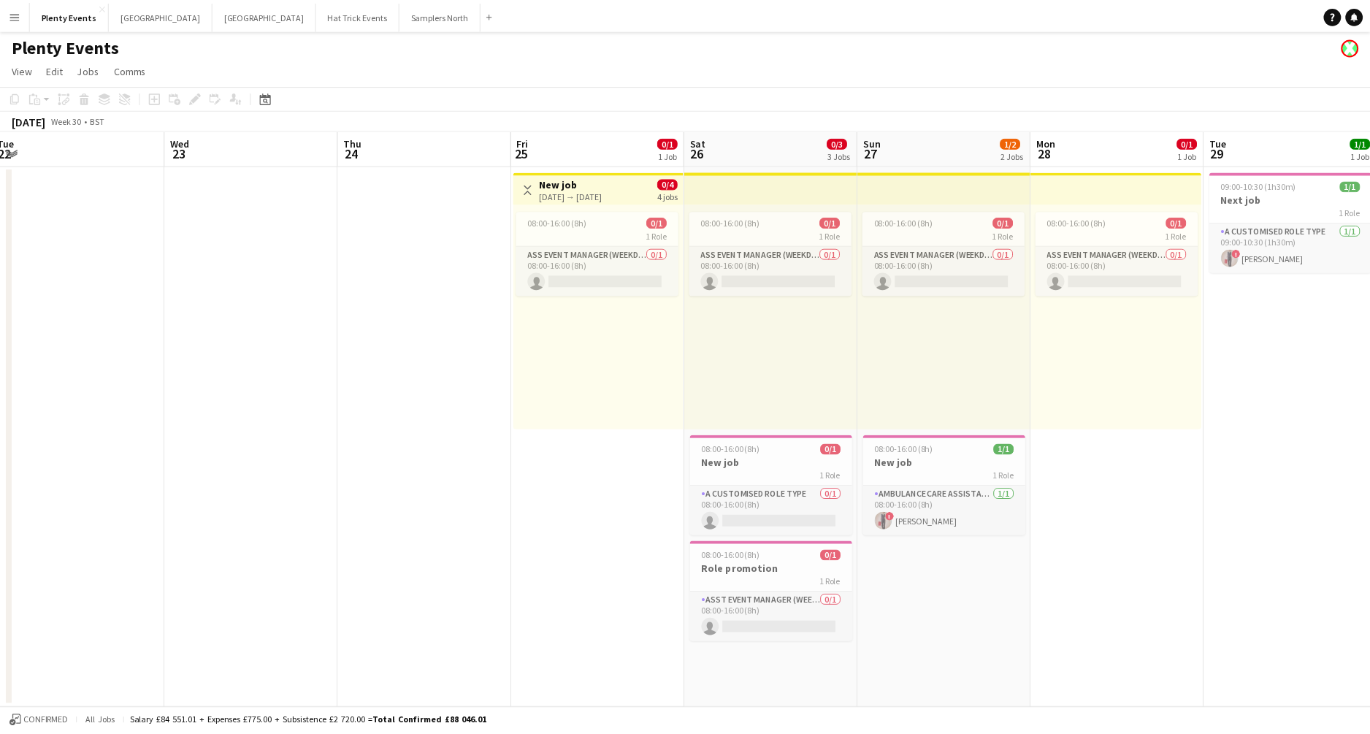
scroll to position [0, 382]
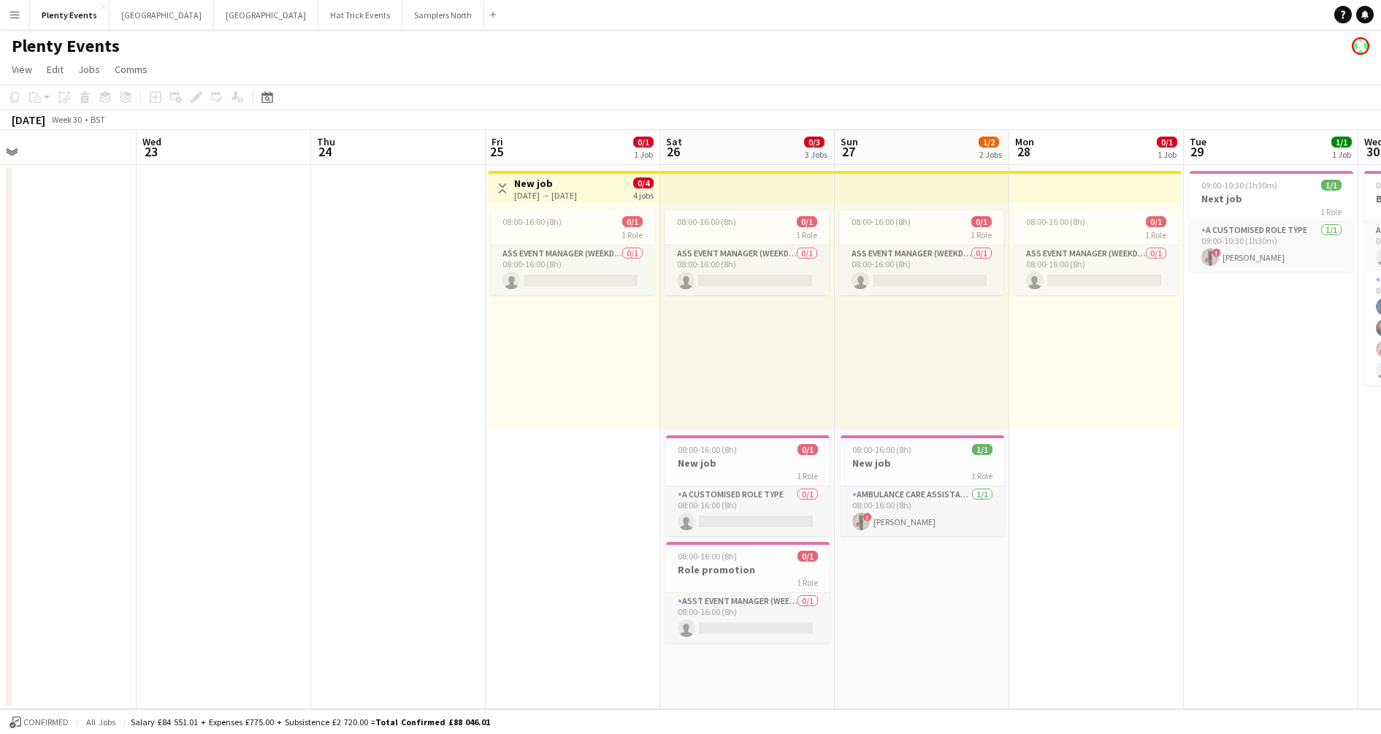
drag, startPoint x: 562, startPoint y: 513, endPoint x: 630, endPoint y: 506, distance: 68.2
click at [633, 511] on app-calendar-viewport "Sun 20 Mon 21 Tue 22 Wed 23 Thu 24 Fri 25 0/1 1 Job Sat 26 0/3 3 Jobs Sun 27 1/…" at bounding box center [690, 419] width 1381 height 579
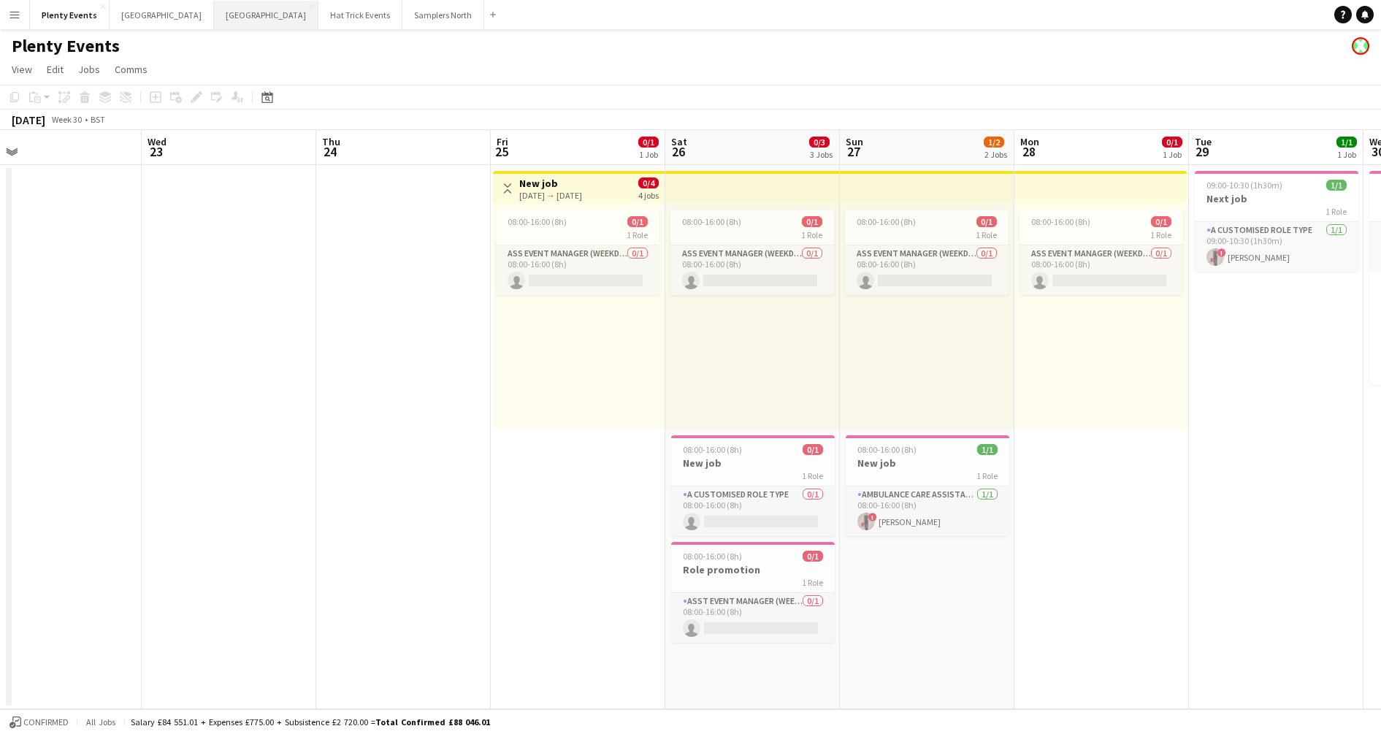
click at [214, 18] on button "Manchester Close" at bounding box center [266, 15] width 104 height 28
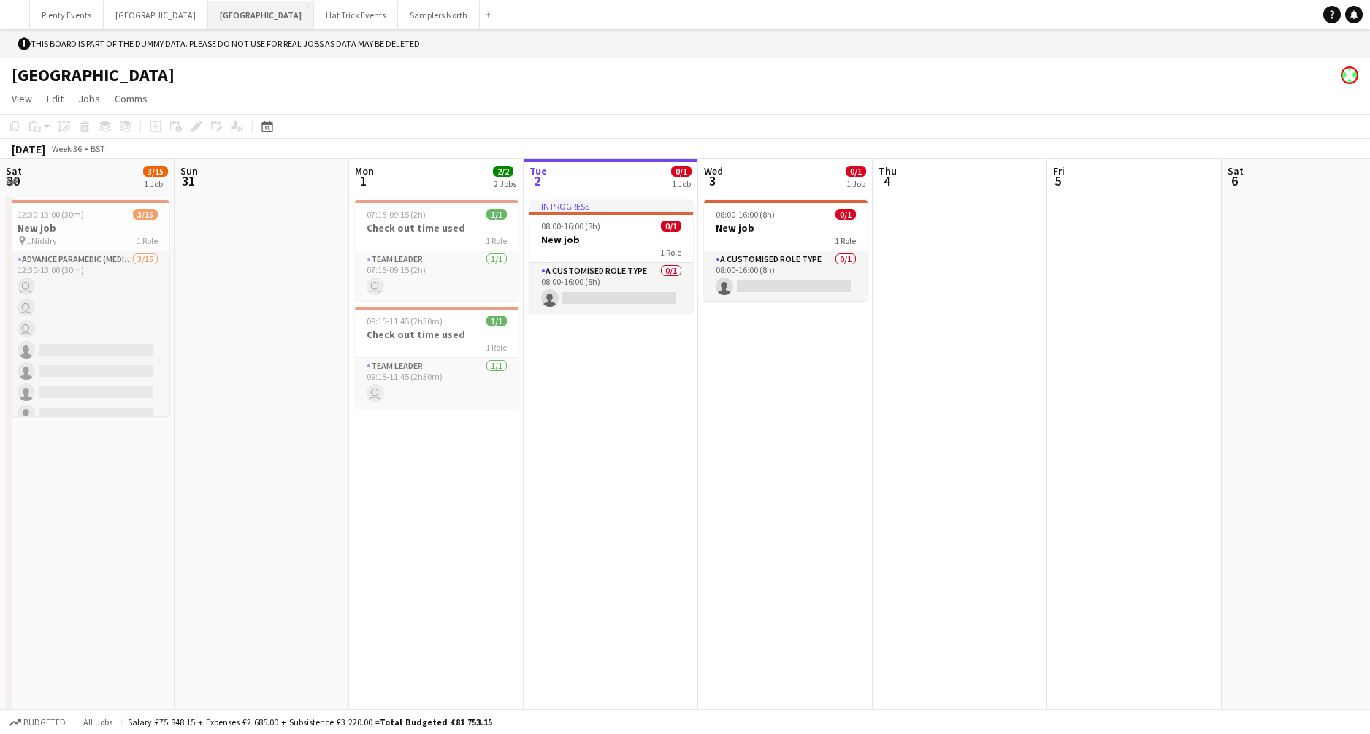
scroll to position [0, 349]
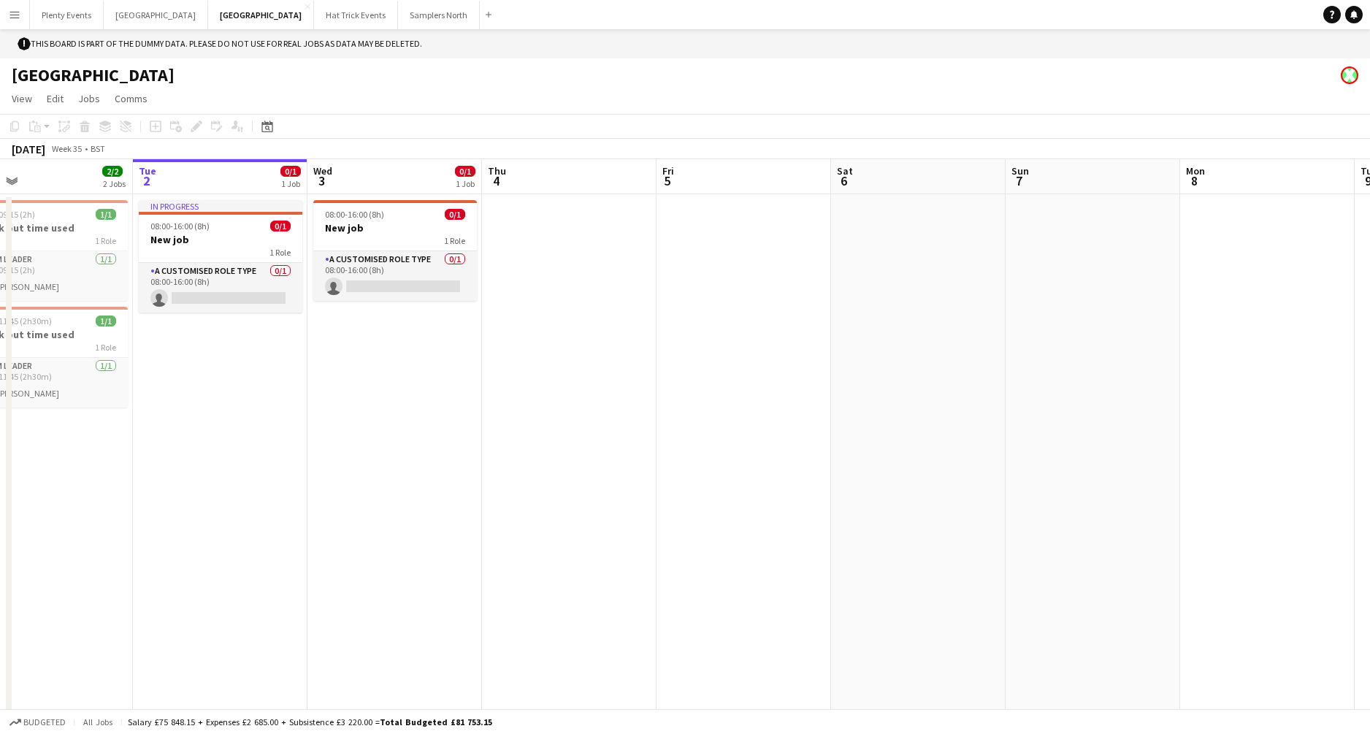
drag, startPoint x: 256, startPoint y: 418, endPoint x: 610, endPoint y: 486, distance: 360.7
click at [596, 482] on app-calendar-viewport "Sat 30 3/15 1 Job Sun 31 Mon 1 2/2 2 Jobs Tue 2 0/1 1 Job Wed 3 0/1 1 Job Thu 4…" at bounding box center [685, 448] width 1370 height 579
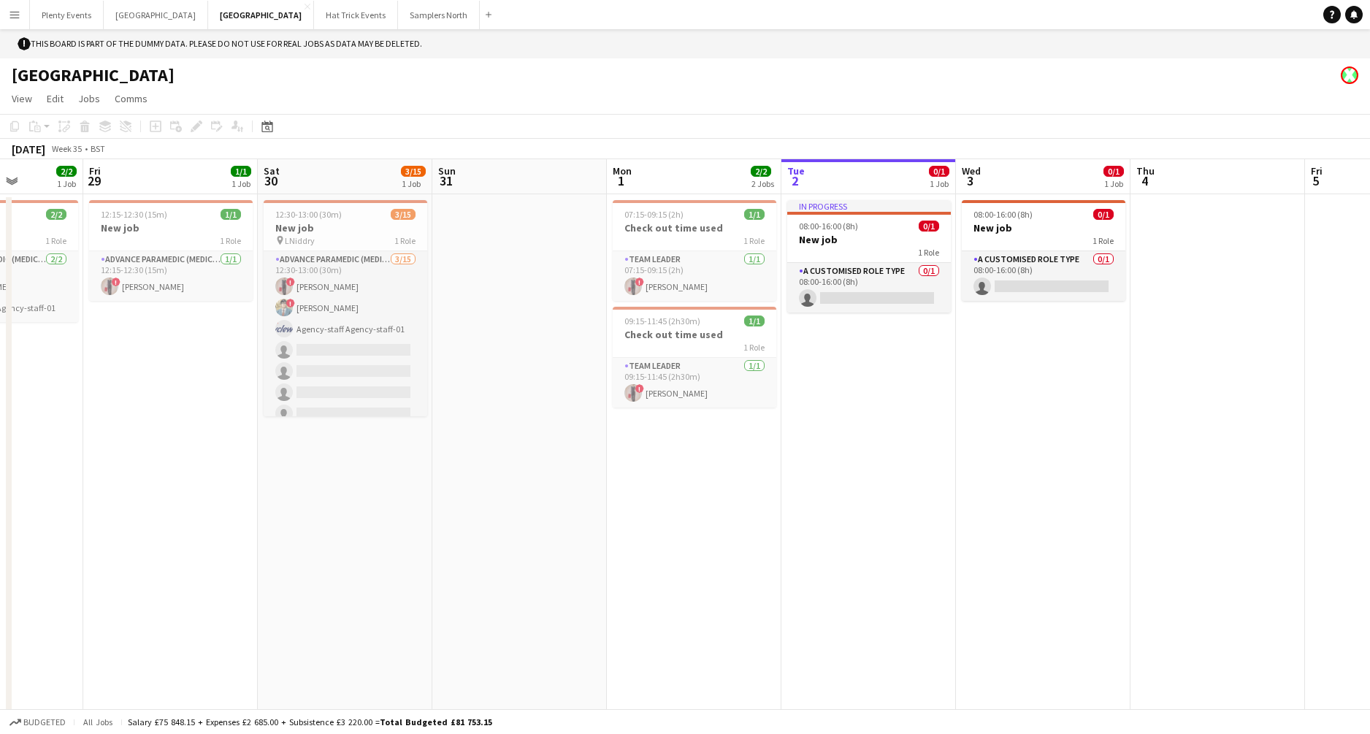
drag, startPoint x: 558, startPoint y: 531, endPoint x: 806, endPoint y: 561, distance: 250.1
click at [779, 525] on app-calendar-viewport "Tue 26 1/2 1 Job Wed 27 1/1 1 Job Thu 28 2/2 1 Job Fri 29 1/1 1 Job Sat 30 3/15…" at bounding box center [685, 448] width 1370 height 579
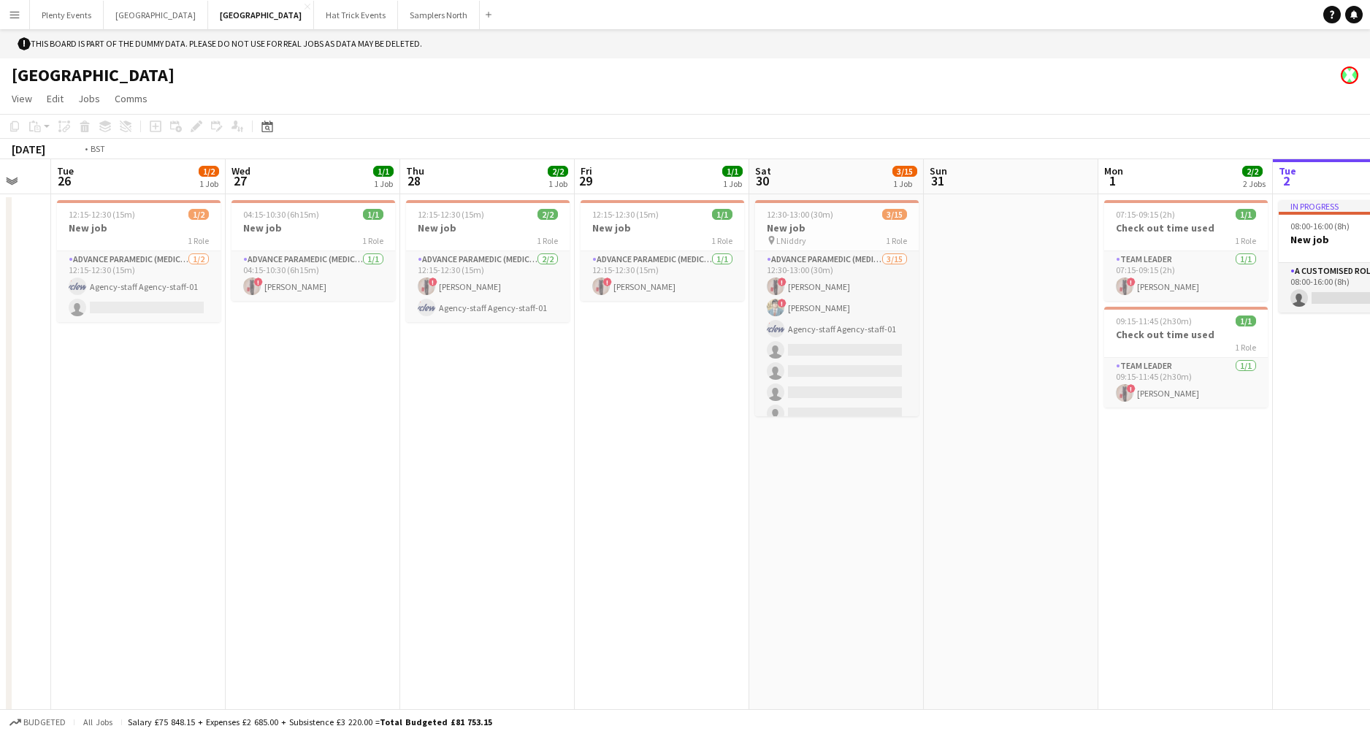
drag, startPoint x: 473, startPoint y: 543, endPoint x: 940, endPoint y: 565, distance: 467.2
click at [930, 525] on app-calendar-viewport "Sun 24 Mon 25 Tue 26 1/2 1 Job Wed 27 1/1 1 Job Thu 28 2/2 1 Job Fri 29 1/1 1 J…" at bounding box center [685, 448] width 1370 height 579
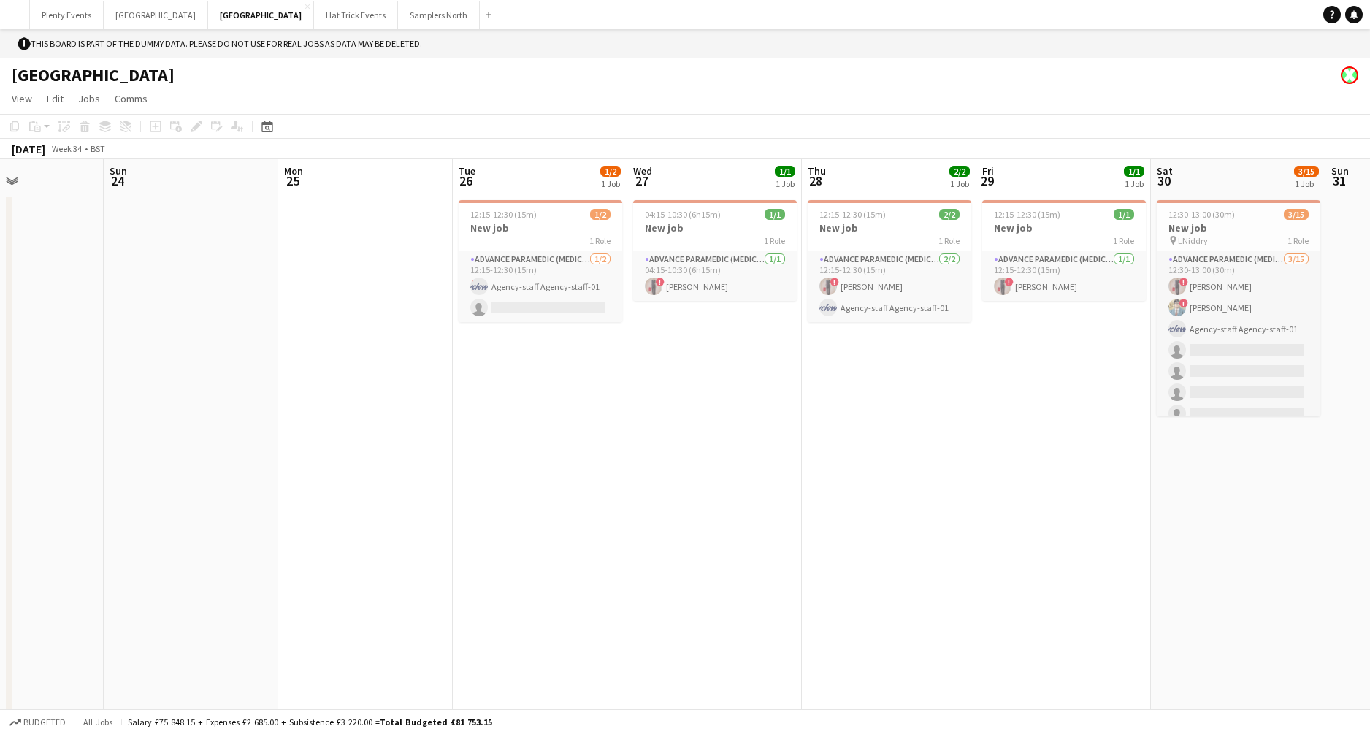
drag, startPoint x: 462, startPoint y: 519, endPoint x: 887, endPoint y: 559, distance: 427.7
click at [876, 525] on app-calendar-viewport "Thu 21 Fri 22 Sat 23 Sun 24 Mon 25 Tue 26 1/2 1 Job Wed 27 1/1 1 Job Thu 28 2/2…" at bounding box center [685, 448] width 1370 height 579
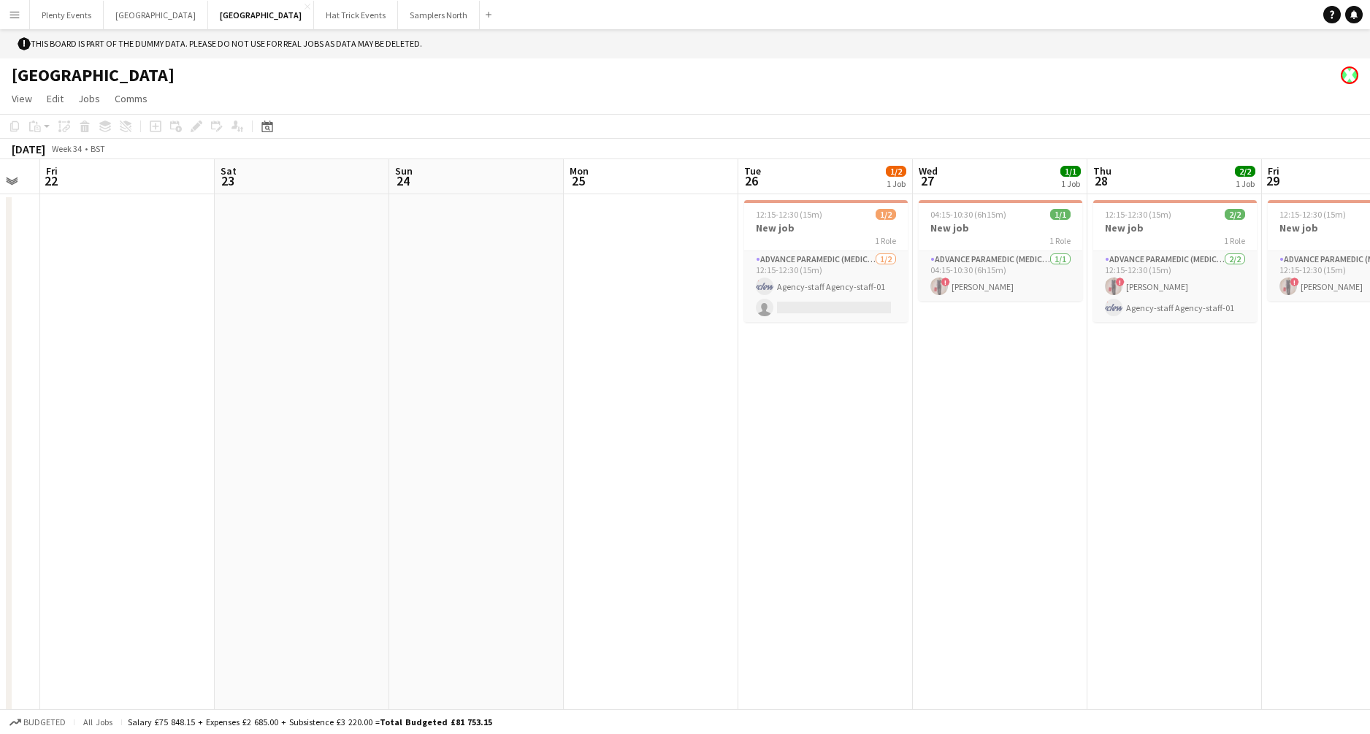
drag, startPoint x: 613, startPoint y: 522, endPoint x: 957, endPoint y: 526, distance: 344.1
click at [944, 525] on app-calendar-viewport "Wed 20 Thu 21 Fri 22 Sat 23 Sun 24 Mon 25 Tue 26 1/2 1 Job Wed 27 1/1 1 Job Thu…" at bounding box center [685, 448] width 1370 height 579
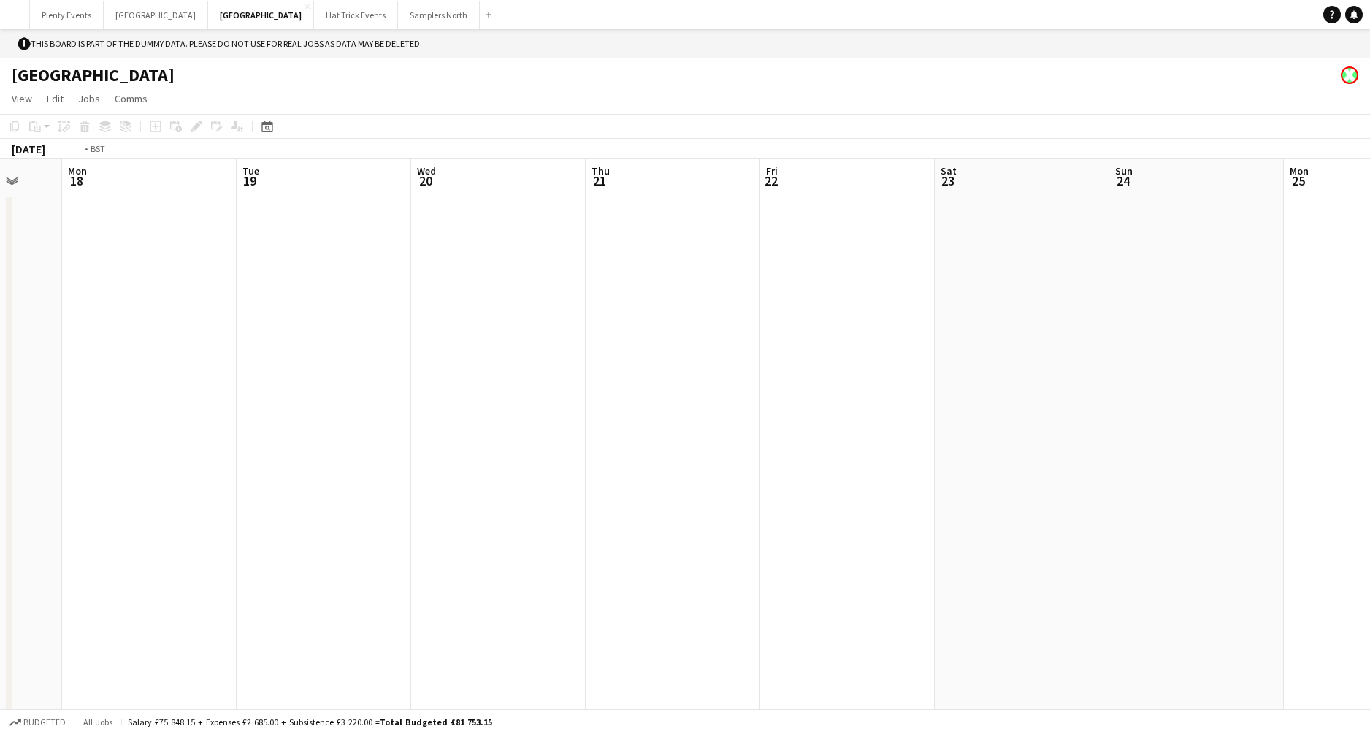
drag, startPoint x: 377, startPoint y: 440, endPoint x: 903, endPoint y: 492, distance: 528.5
click at [900, 505] on app-calendar-viewport "Sat 16 Sun 17 Mon 18 Tue 19 Wed 20 Thu 21 Fri 22 Sat 23 Sun 24 Mon 25 Tue 26 1/…" at bounding box center [685, 448] width 1370 height 579
click at [398, 15] on button "Samplers North Close" at bounding box center [439, 15] width 82 height 28
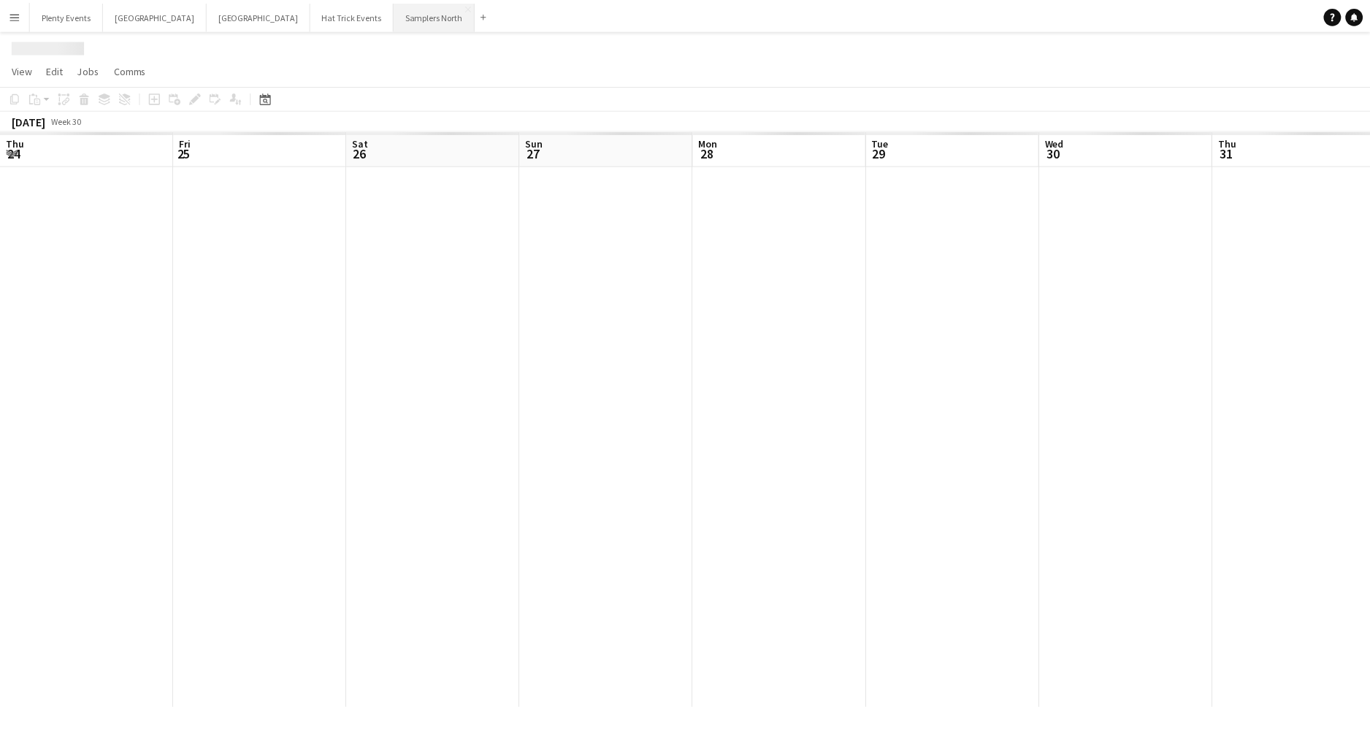
scroll to position [0, 435]
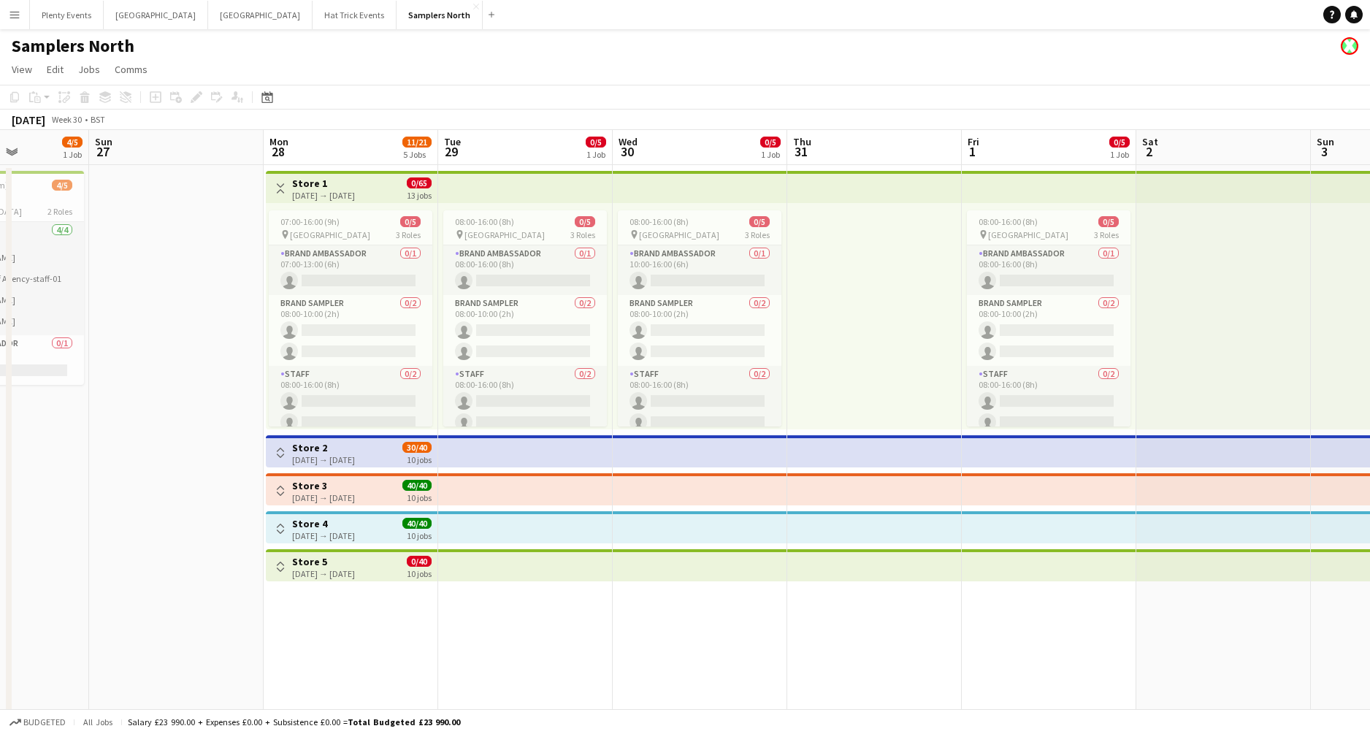
click at [280, 454] on app-icon "Toggle View" at bounding box center [280, 453] width 10 height 10
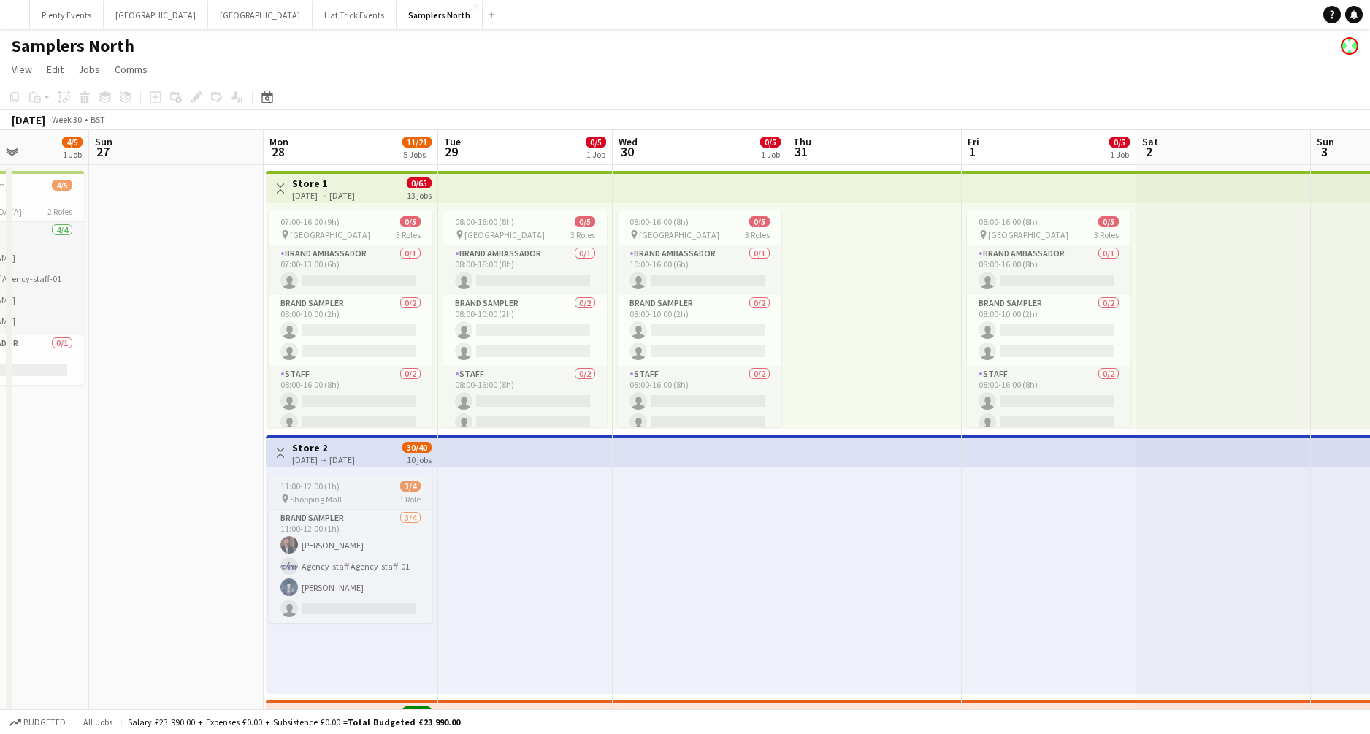
click at [350, 484] on div "11:00-12:00 (1h) 3/4" at bounding box center [351, 486] width 164 height 11
click at [357, 229] on div "pin Princes Mall 3 Roles" at bounding box center [351, 235] width 164 height 12
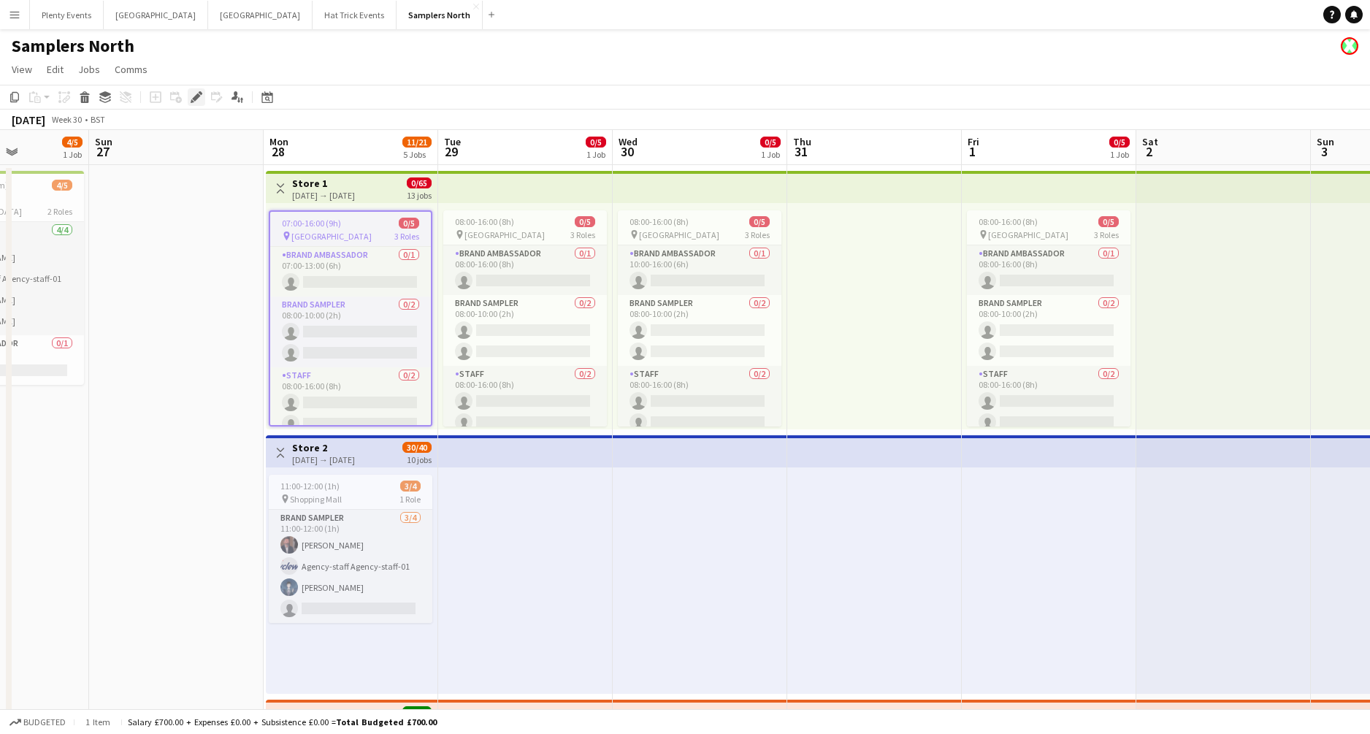
click at [195, 100] on icon at bounding box center [196, 97] width 8 height 8
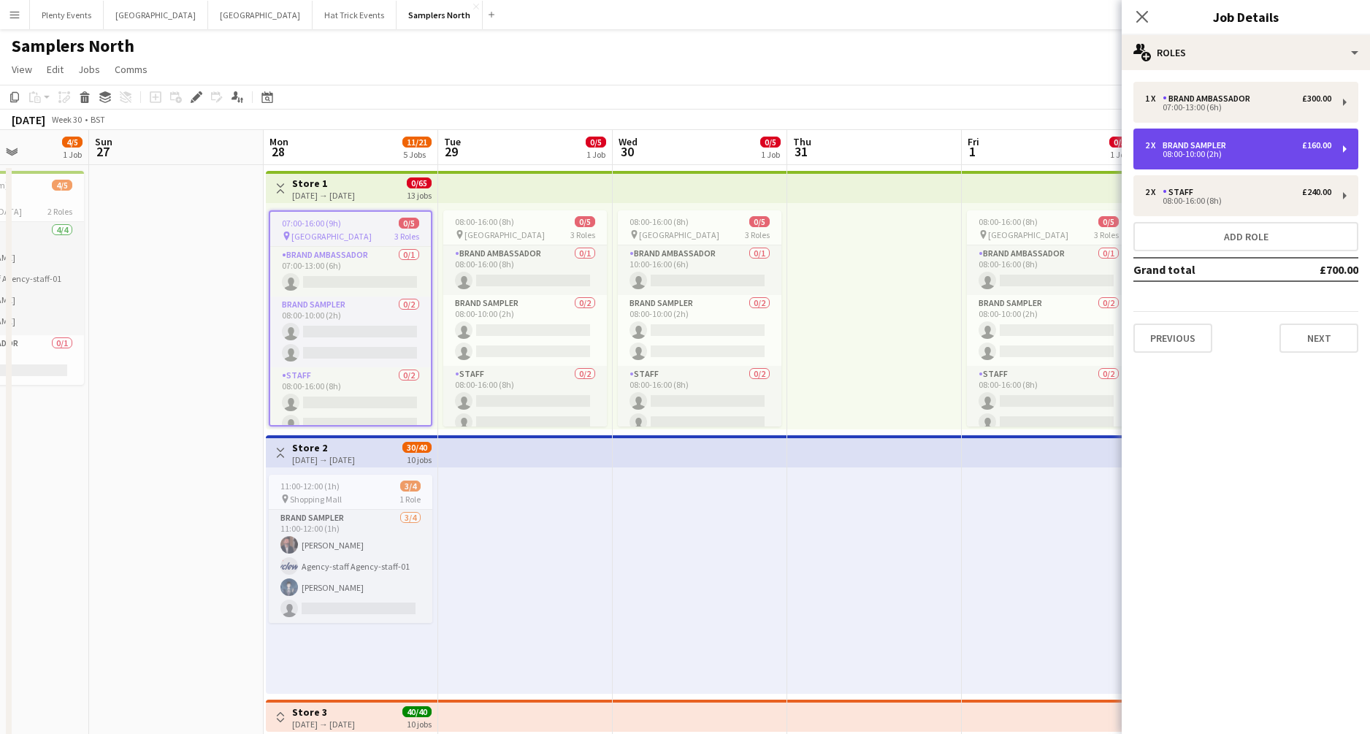
click at [1073, 151] on div "08:00-10:00 (2h)" at bounding box center [1238, 153] width 186 height 7
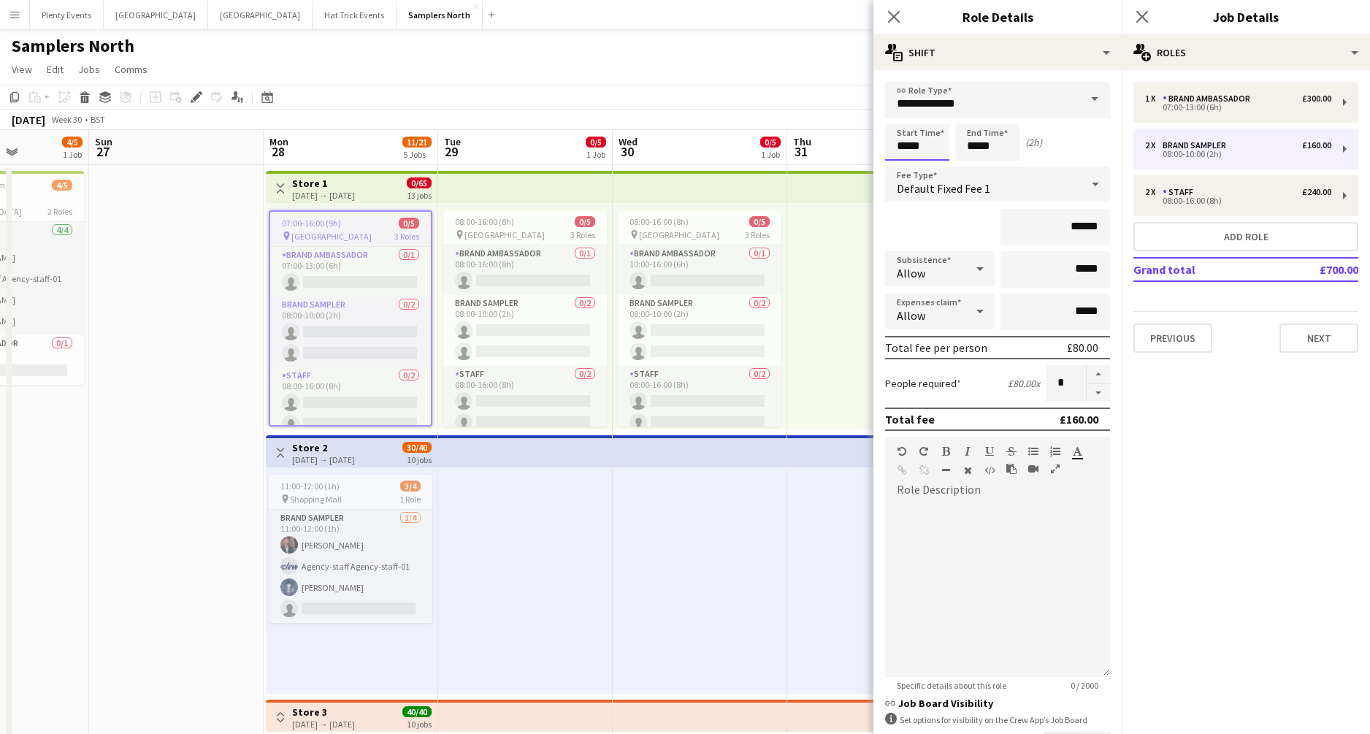
click at [903, 147] on input "*****" at bounding box center [917, 142] width 64 height 37
type input "*****"
click at [906, 113] on div at bounding box center [902, 117] width 29 height 15
click at [893, 20] on icon "Close pop-in" at bounding box center [894, 16] width 14 height 14
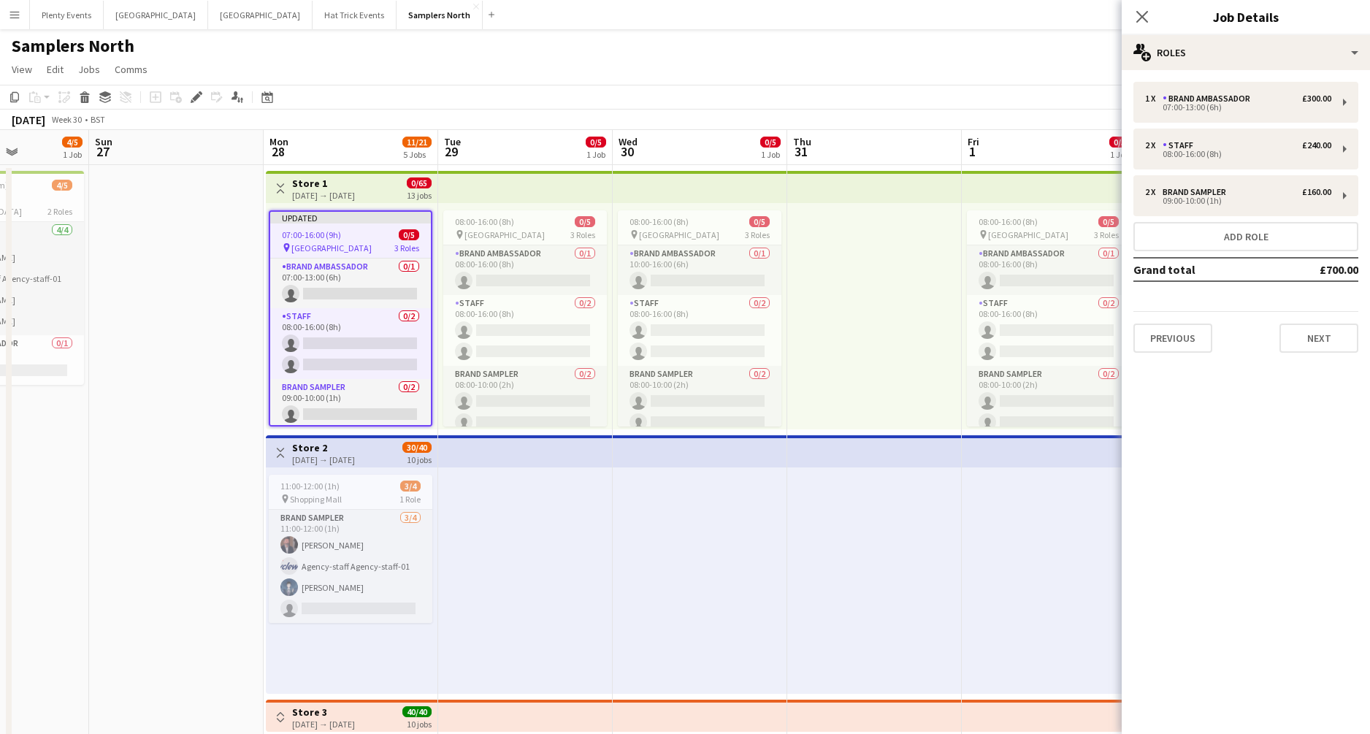
click at [364, 239] on div "07:00-16:00 (9h) 0/5" at bounding box center [350, 234] width 161 height 11
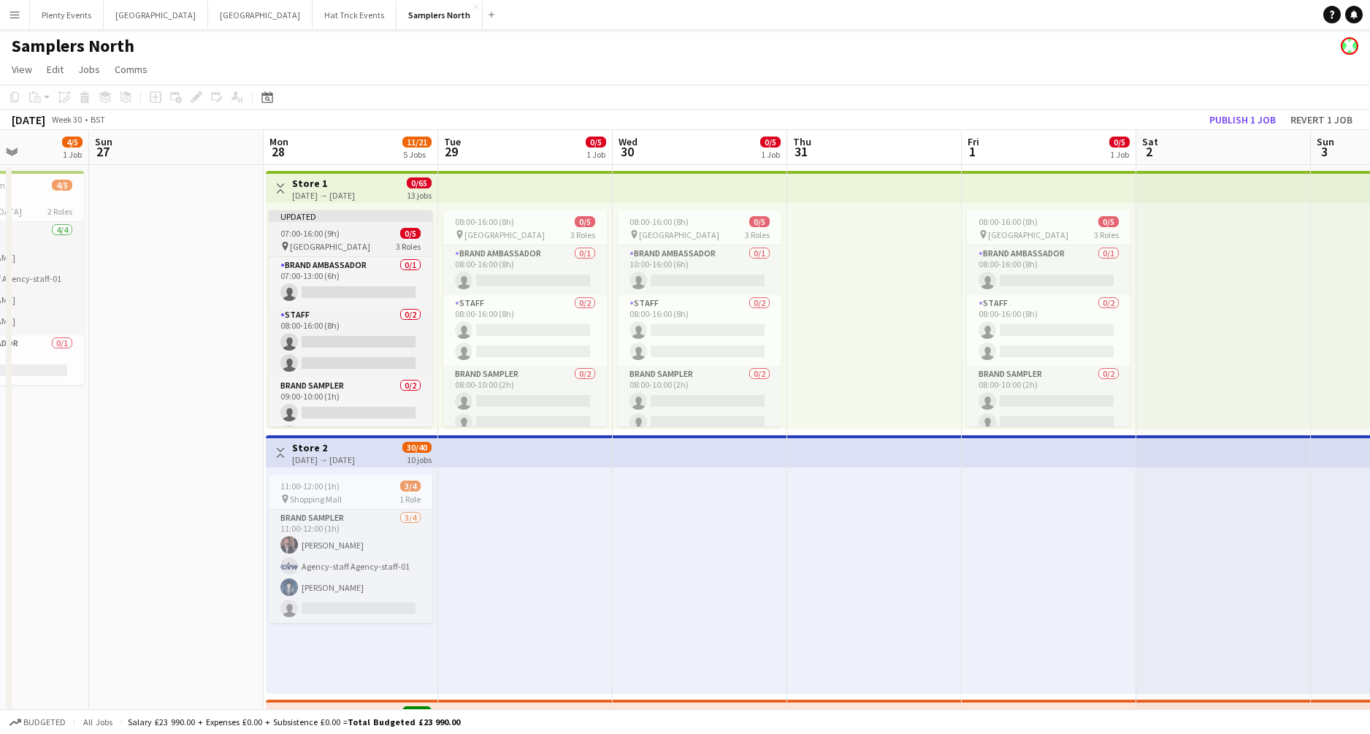
click at [364, 245] on div "pin Princes Mall 3 Roles" at bounding box center [351, 246] width 164 height 12
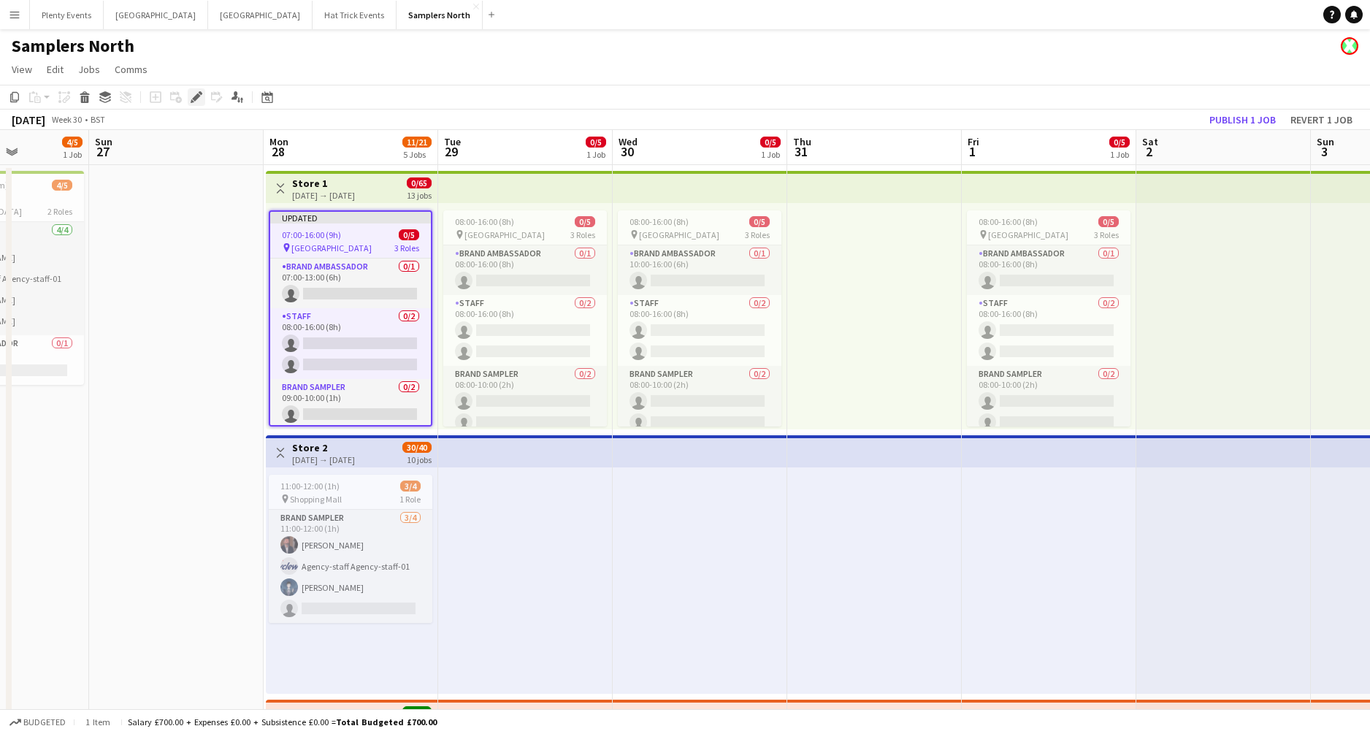
click at [192, 102] on icon at bounding box center [193, 101] width 4 height 4
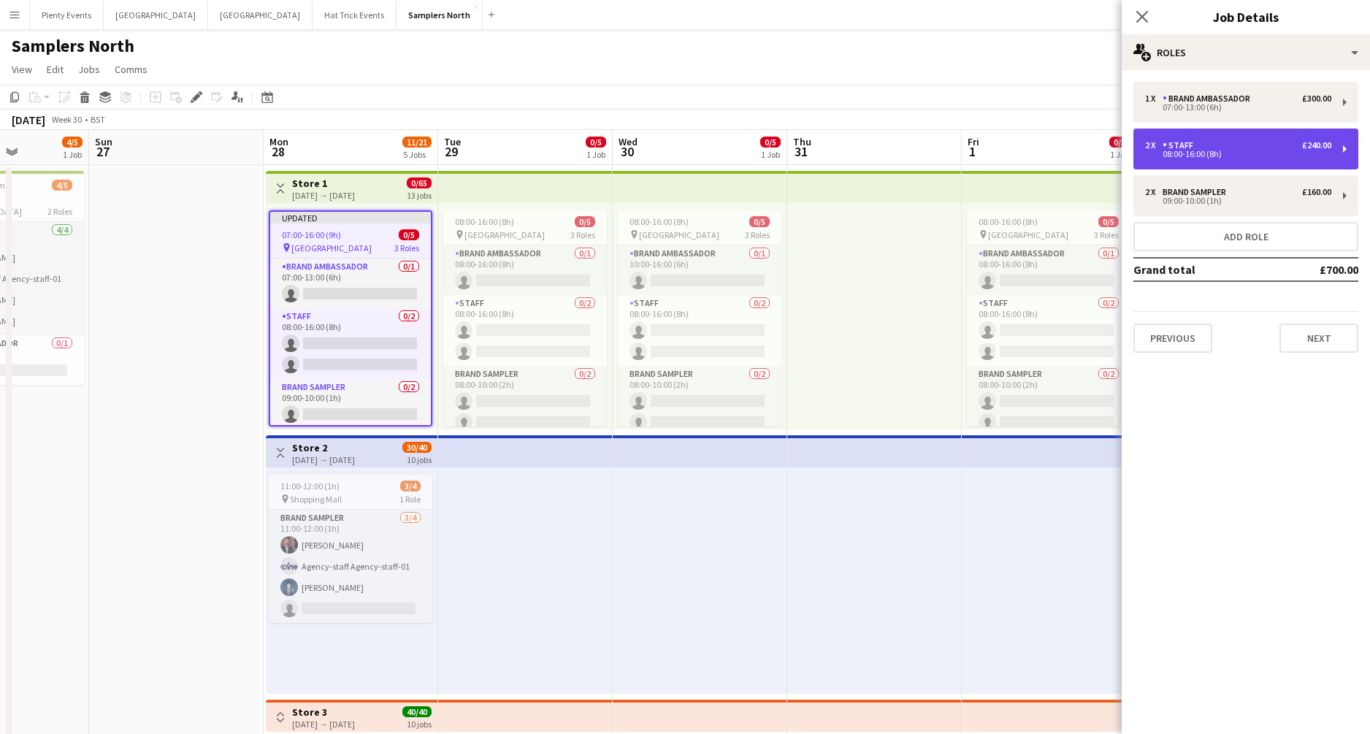
click at [1073, 145] on div "£240.00" at bounding box center [1316, 145] width 29 height 10
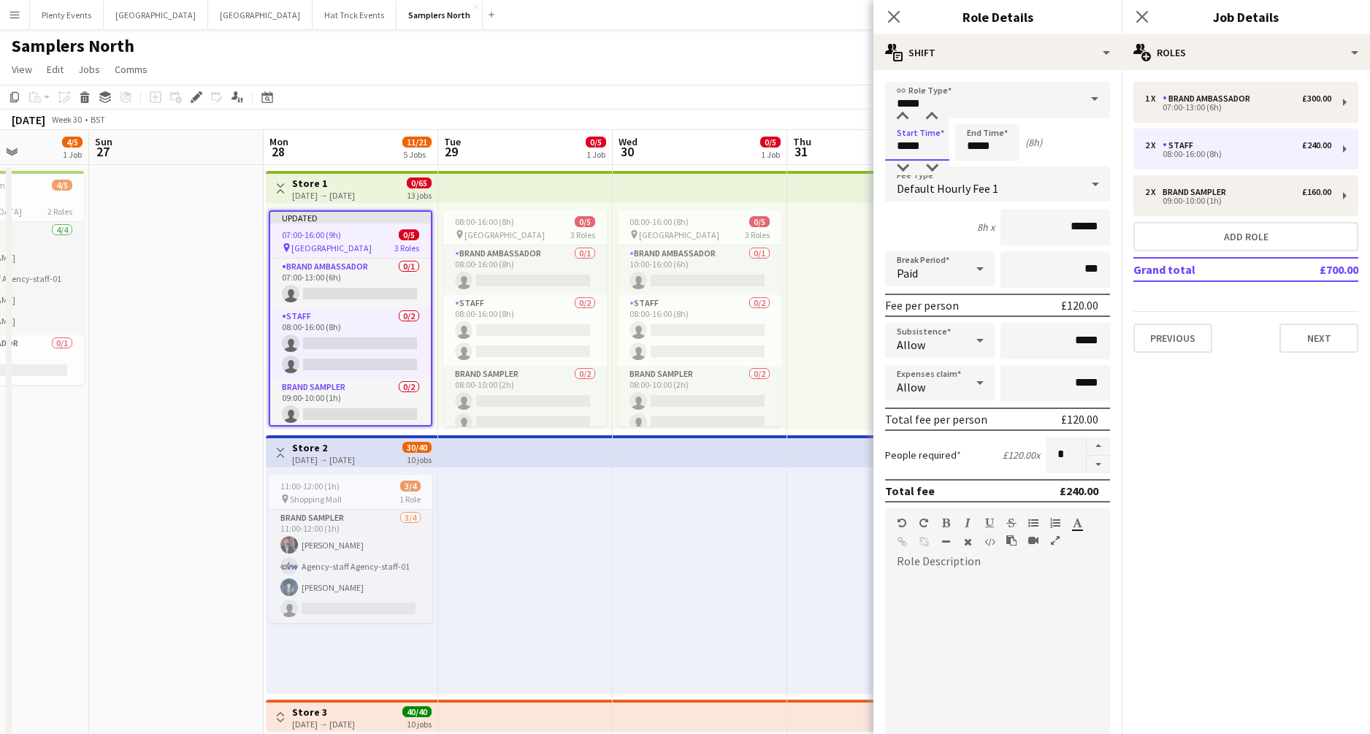
click at [900, 146] on input "*****" at bounding box center [917, 142] width 64 height 37
click at [905, 115] on div at bounding box center [902, 117] width 29 height 15
type input "*****"
click at [905, 115] on div at bounding box center [902, 117] width 29 height 15
click at [888, 18] on icon "Close pop-in" at bounding box center [894, 16] width 14 height 14
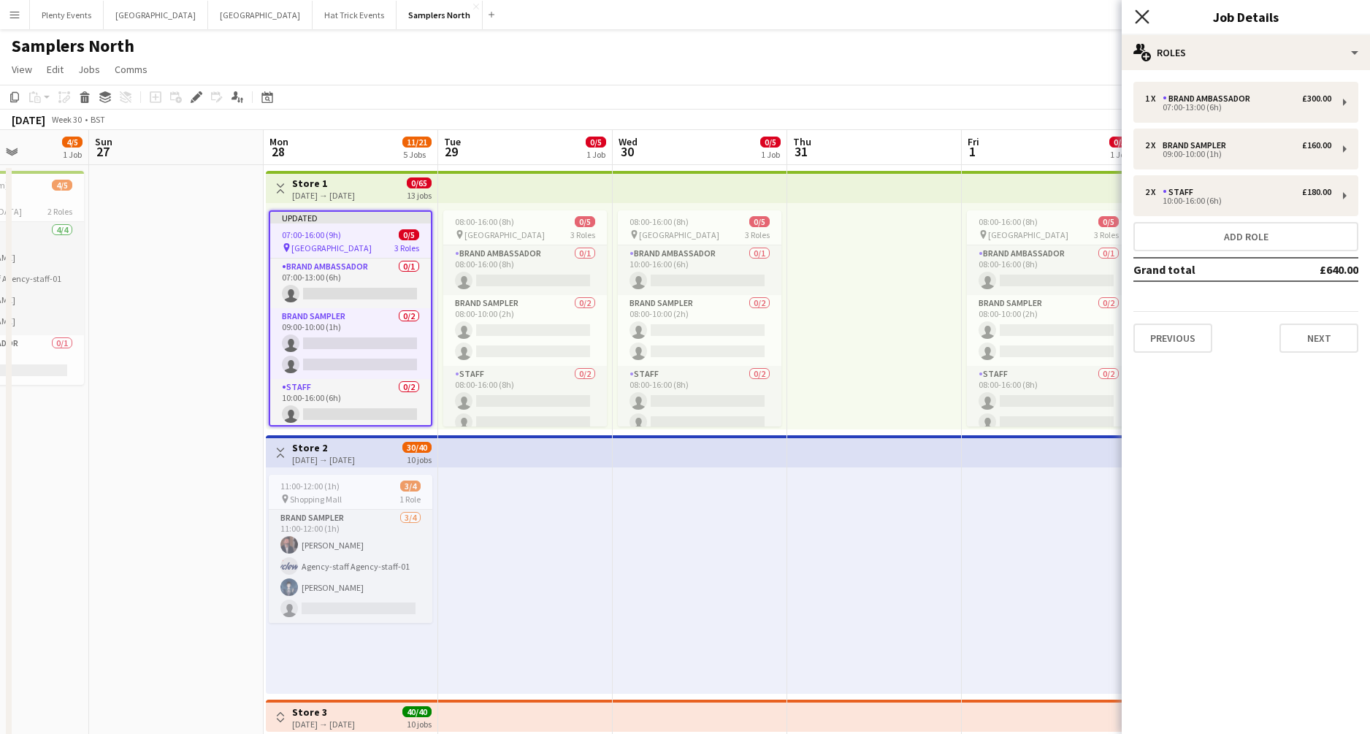
click at [1073, 15] on icon at bounding box center [1142, 16] width 14 height 14
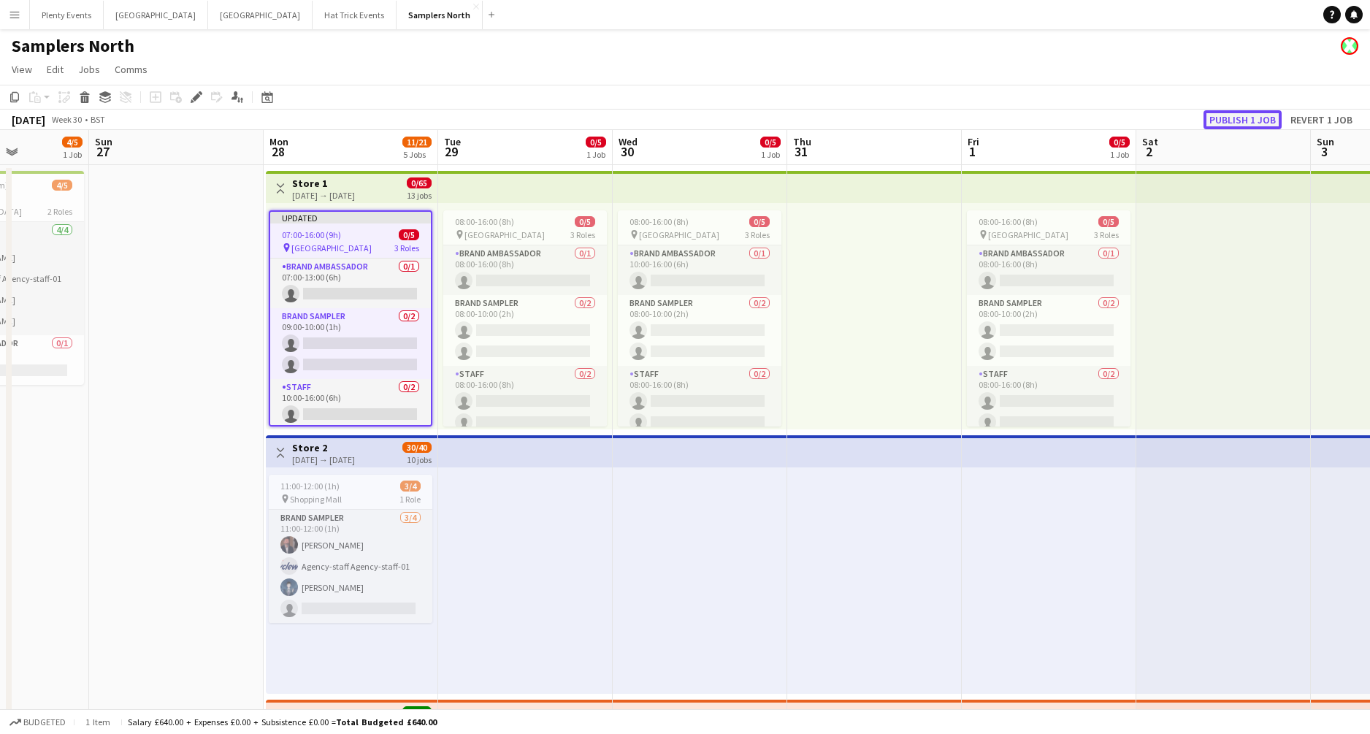
click at [1073, 120] on button "Publish 1 job" at bounding box center [1243, 119] width 78 height 19
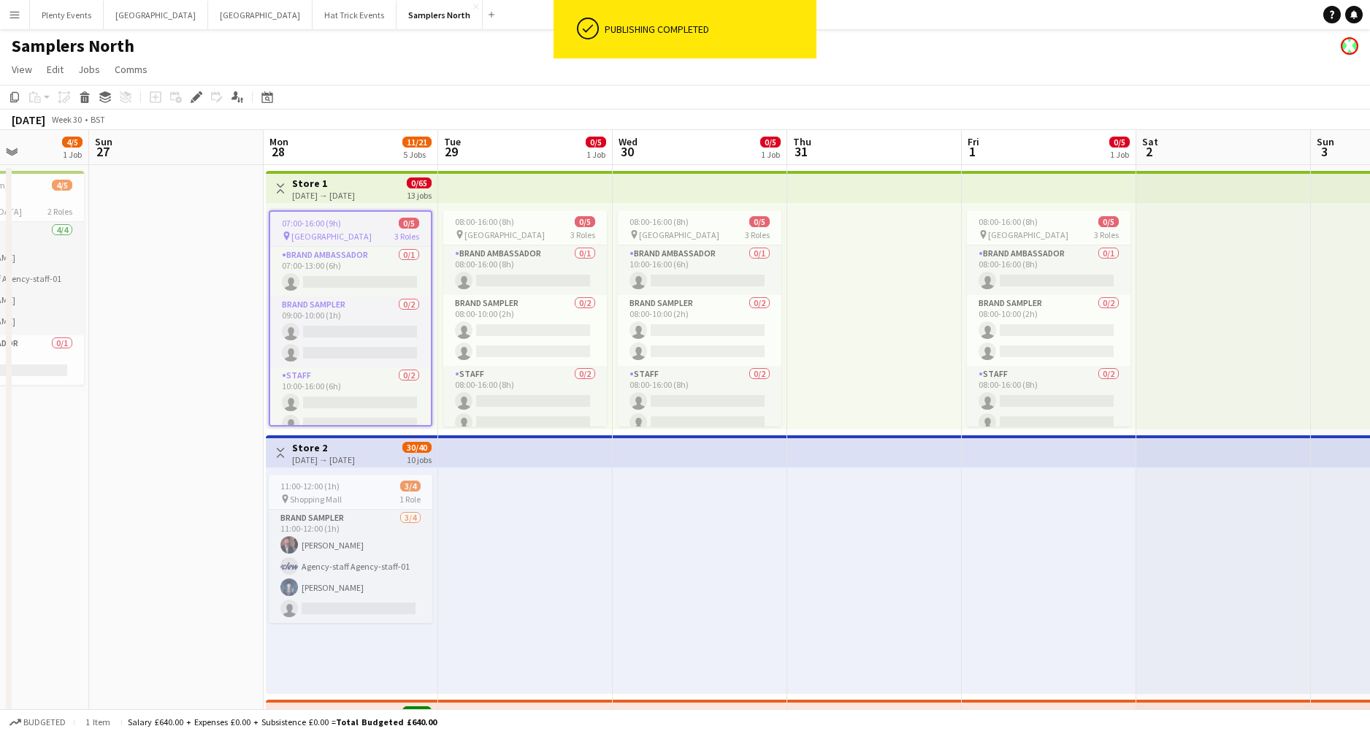
click at [355, 197] on div "28-07-2025 → 29-09-2025" at bounding box center [323, 195] width 63 height 11
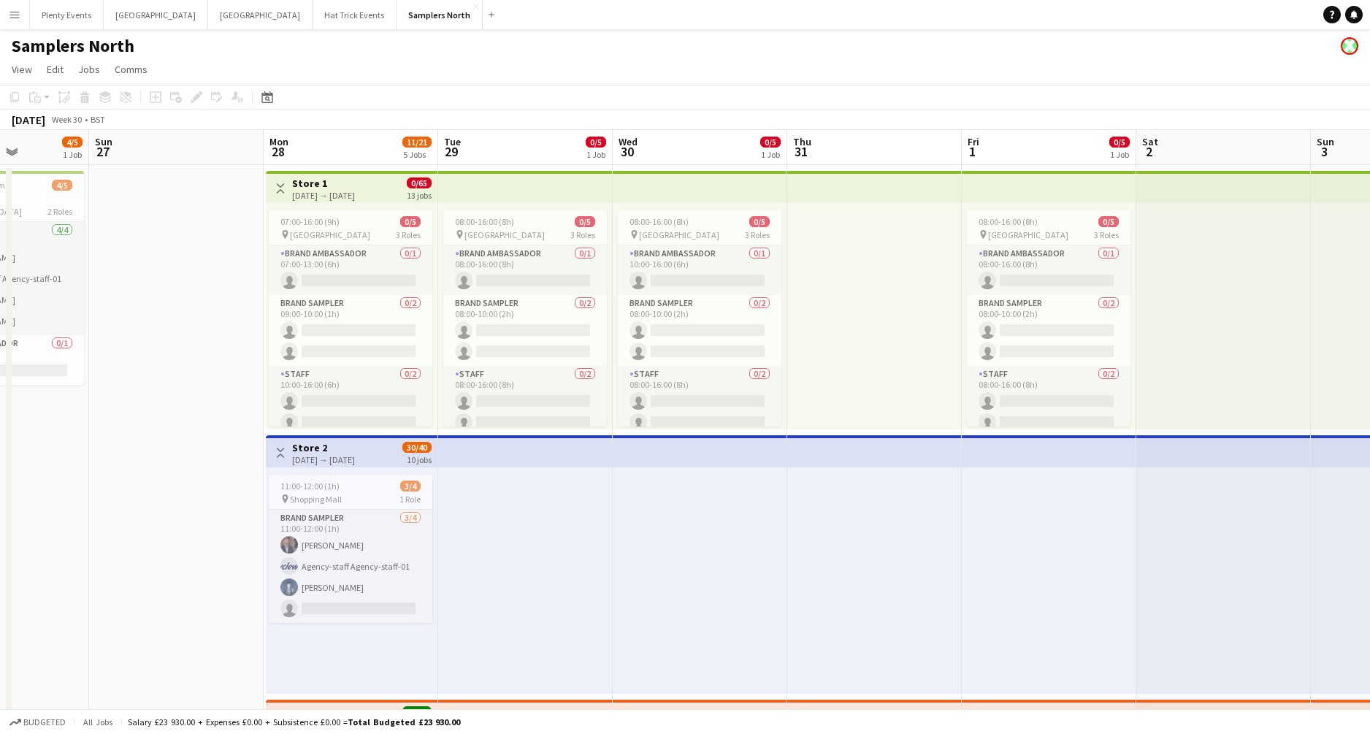
click at [355, 198] on div "28-07-2025 → 29-09-2025" at bounding box center [323, 195] width 63 height 11
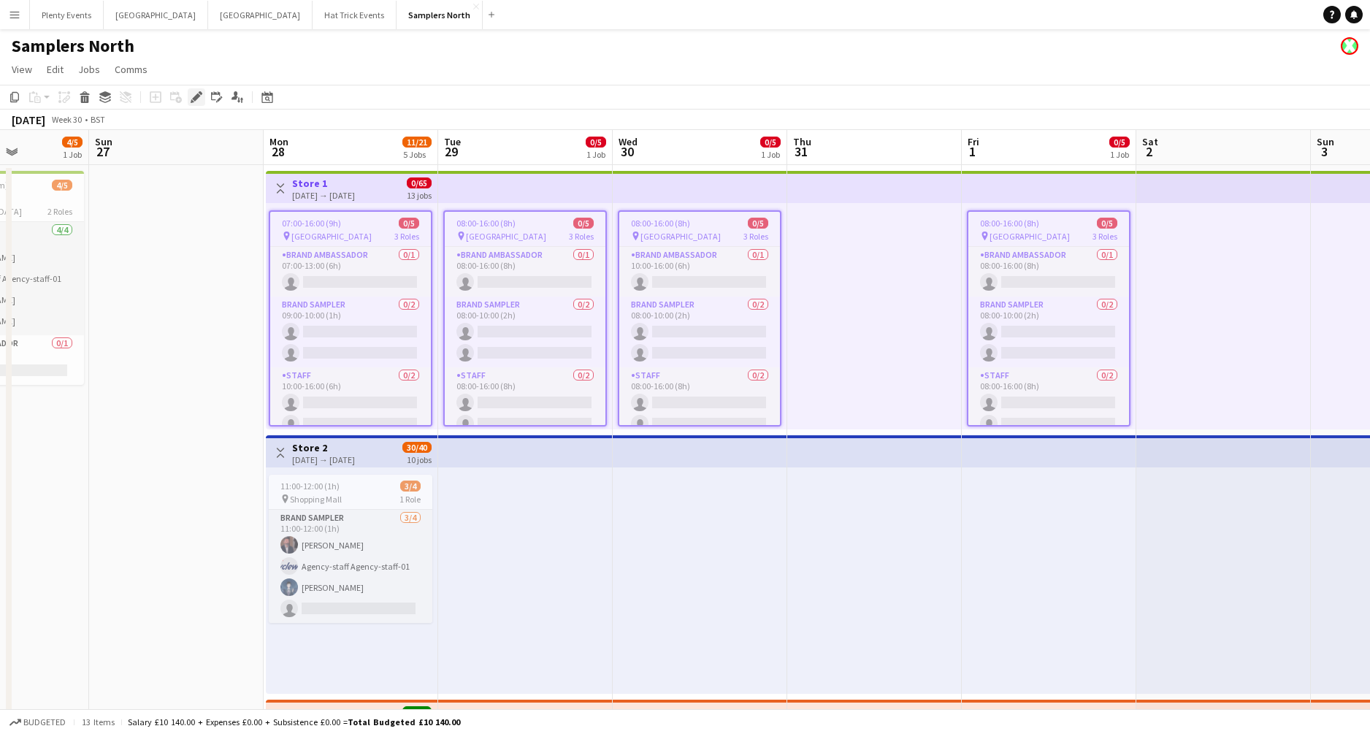
click at [193, 104] on div "Edit" at bounding box center [197, 97] width 18 height 18
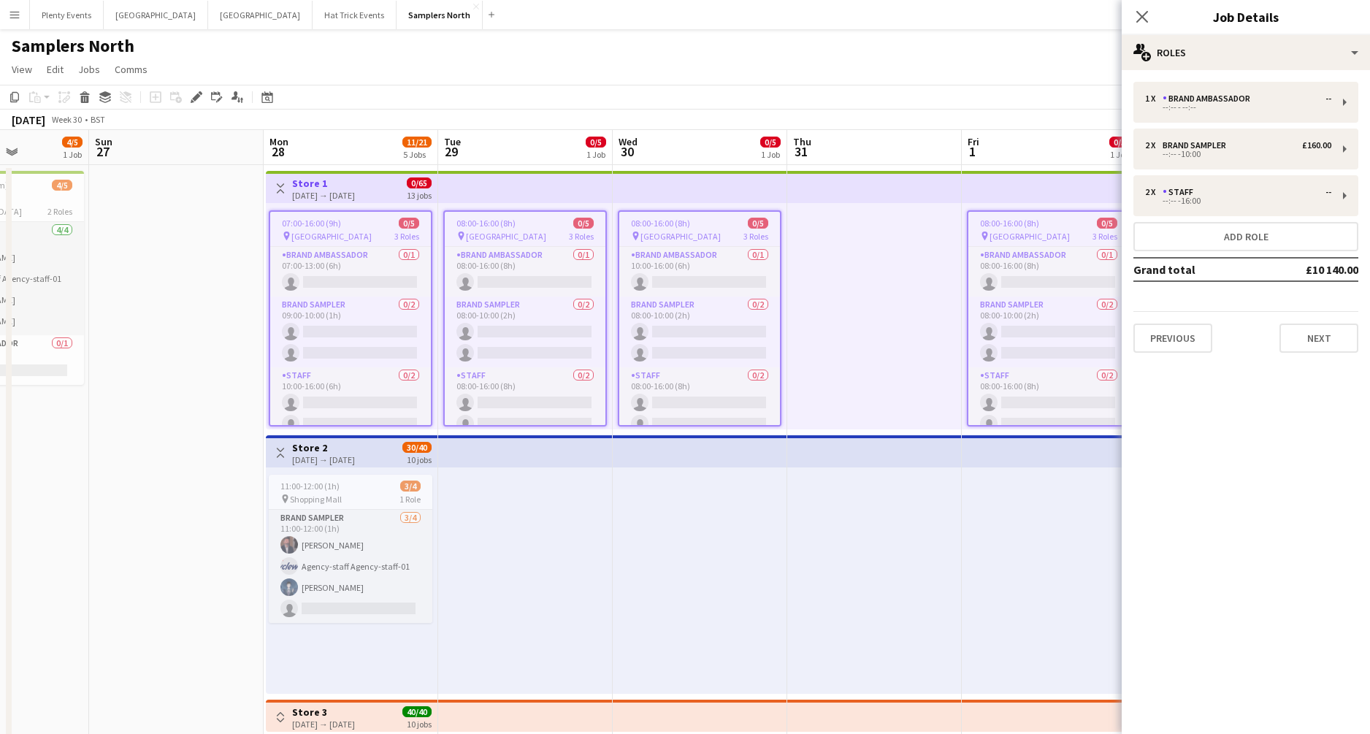
click at [368, 233] on div "pin Princes Mall 3 Roles" at bounding box center [350, 236] width 161 height 12
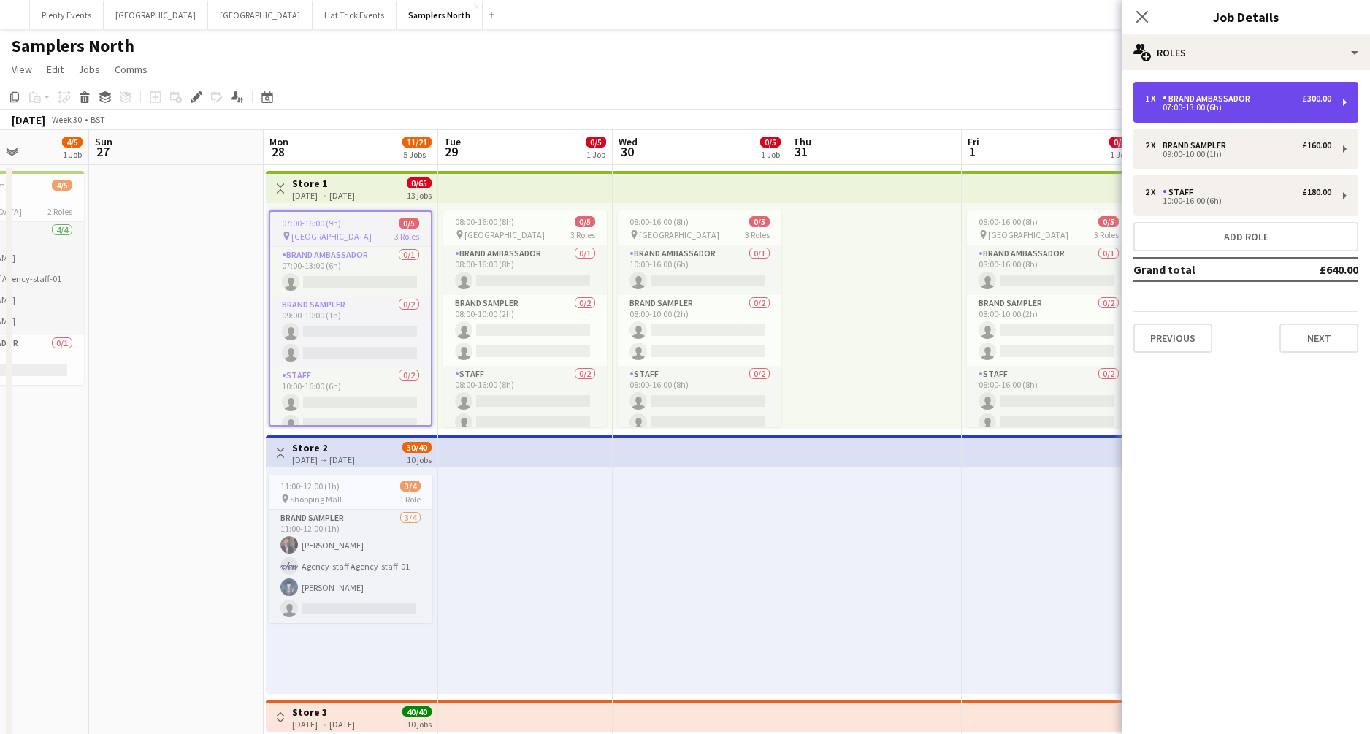
click at [1073, 112] on div "1 x Brand Ambassador £300.00 07:00-13:00 (6h)" at bounding box center [1246, 102] width 225 height 41
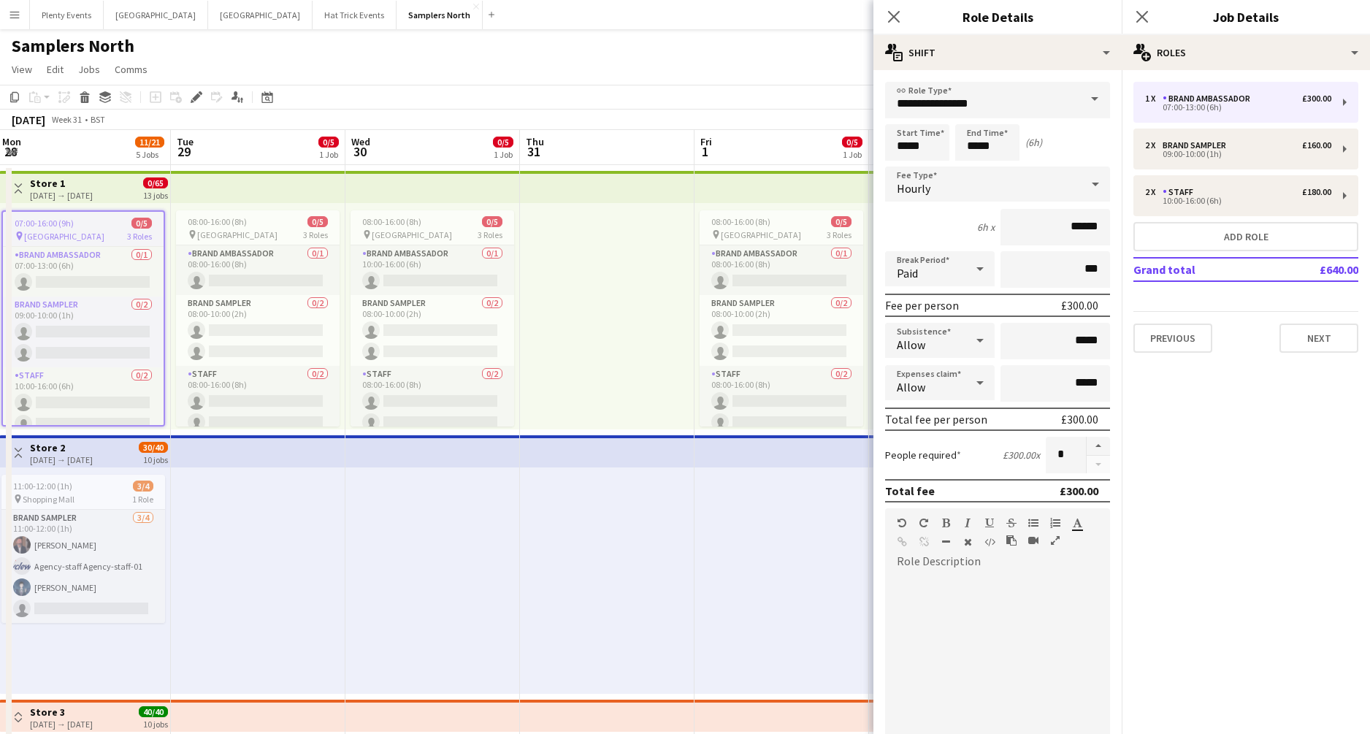
scroll to position [0, 526]
drag, startPoint x: 795, startPoint y: 530, endPoint x: 546, endPoint y: 522, distance: 249.2
click at [546, 522] on app-calendar-viewport "Fri 25 12/13 3 Jobs Sat 26 4/5 1 Job Sun 27 Mon 28 11/21 5 Jobs Tue 29 0/5 1 Jo…" at bounding box center [685, 472] width 1370 height 684
click at [23, 454] on app-icon "Toggle View" at bounding box center [20, 453] width 10 height 10
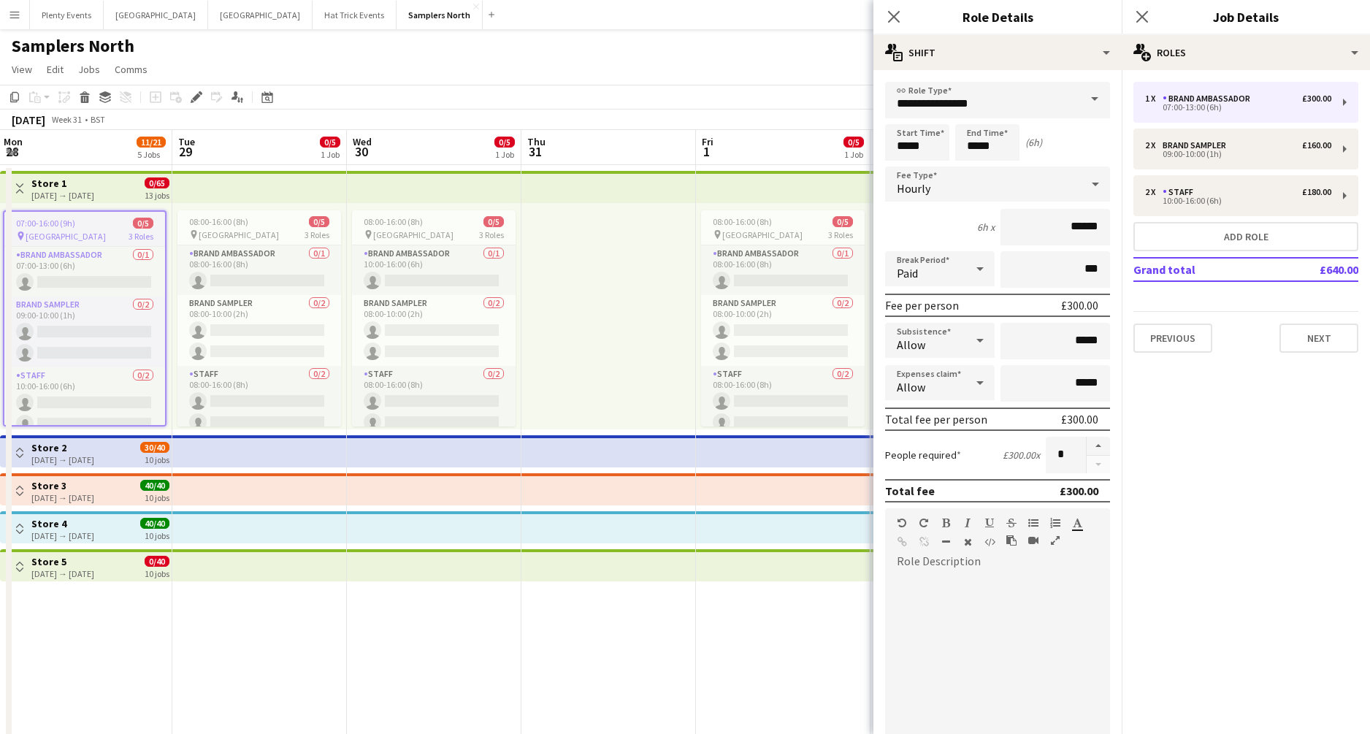
click at [23, 454] on app-icon "Toggle View" at bounding box center [20, 453] width 10 height 10
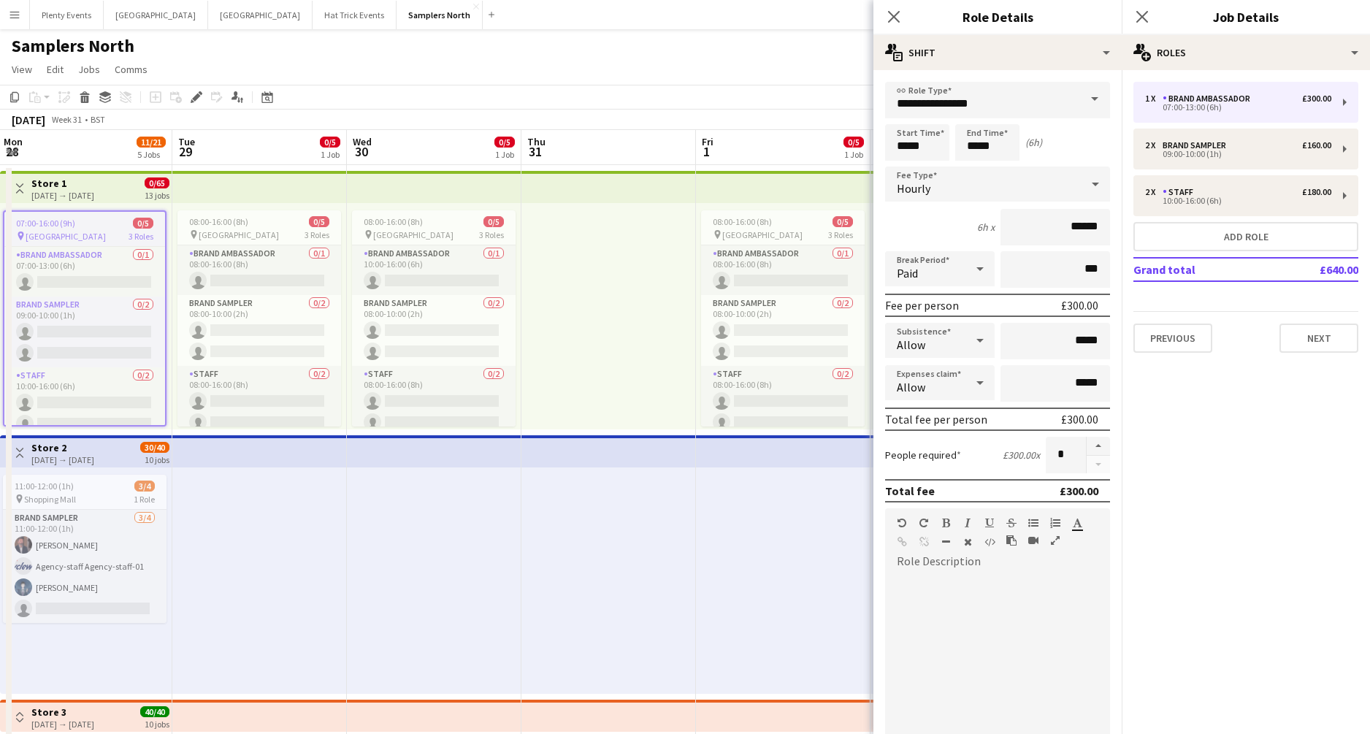
click at [63, 457] on div "28-07-2025 → 29-09-2025" at bounding box center [62, 459] width 63 height 11
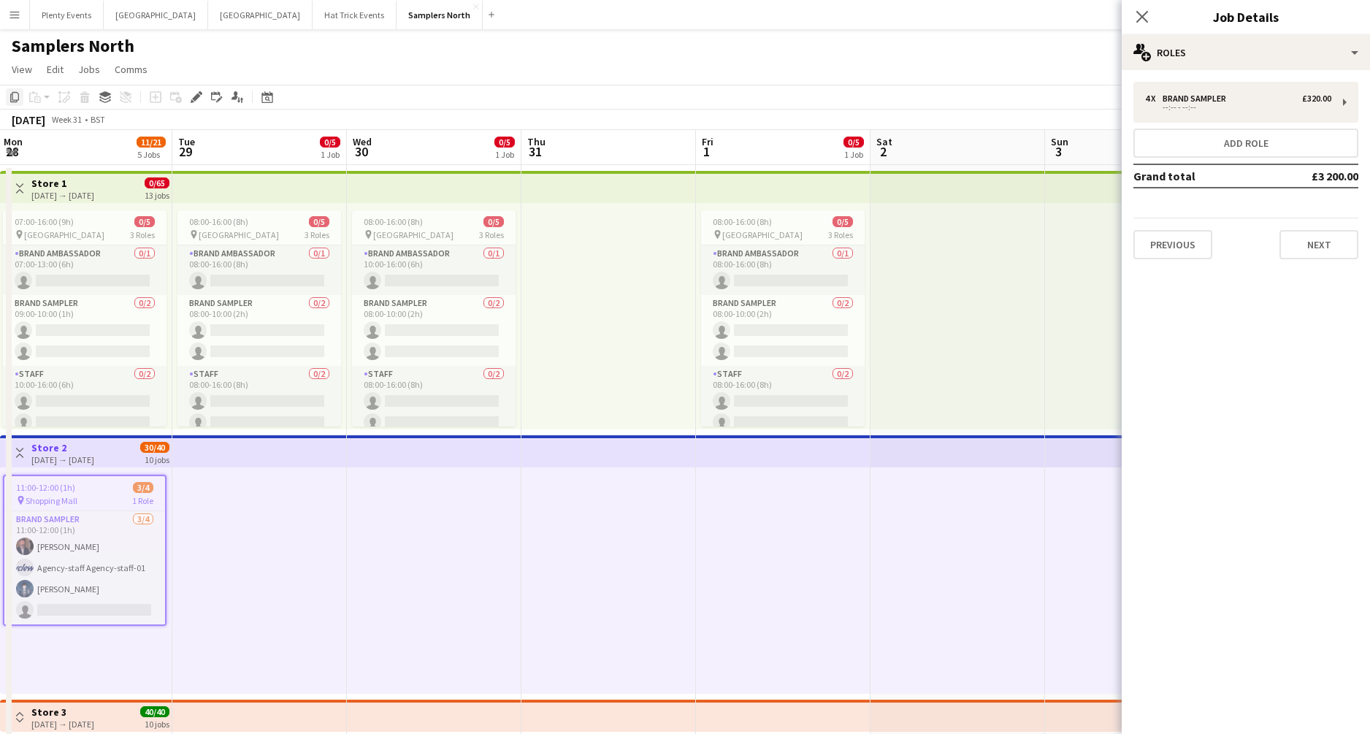
click at [15, 99] on icon "Copy" at bounding box center [15, 97] width 12 height 12
click at [267, 509] on div at bounding box center [259, 580] width 175 height 226
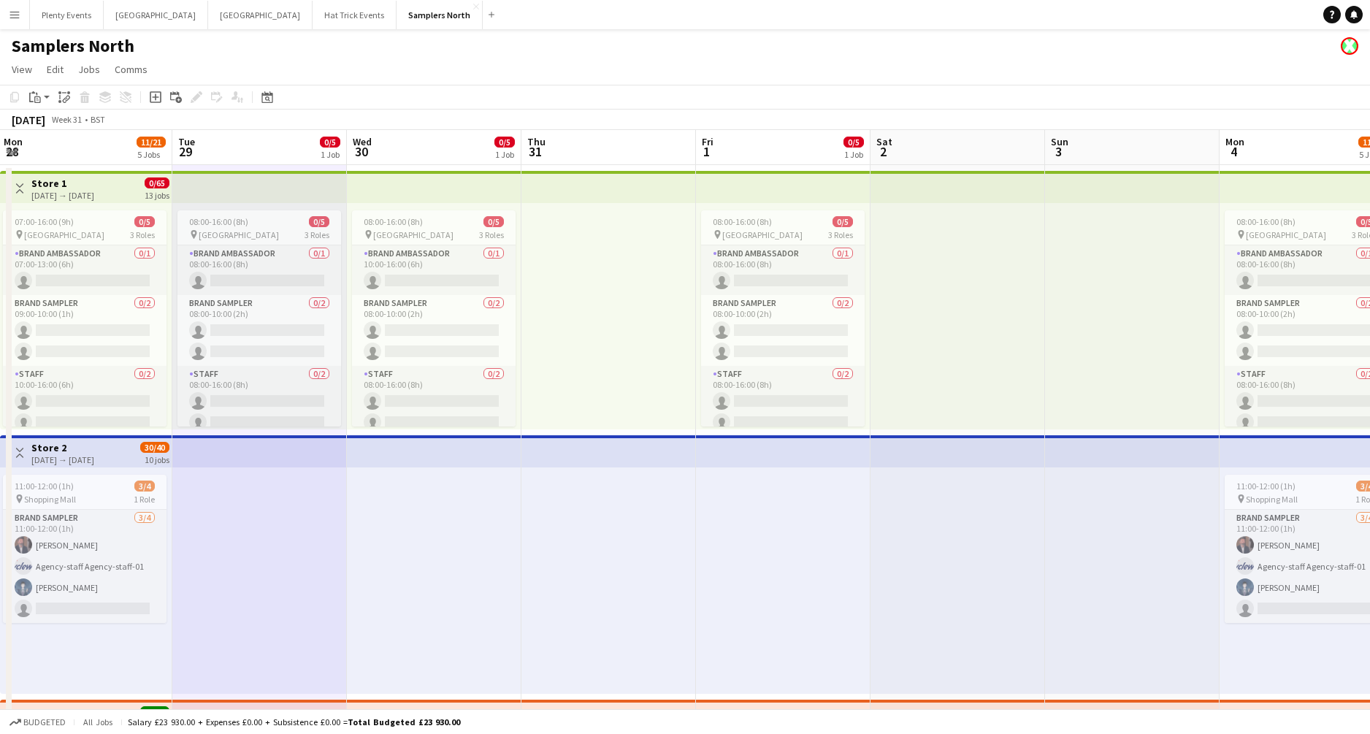
click at [652, 525] on div at bounding box center [609, 580] width 175 height 226
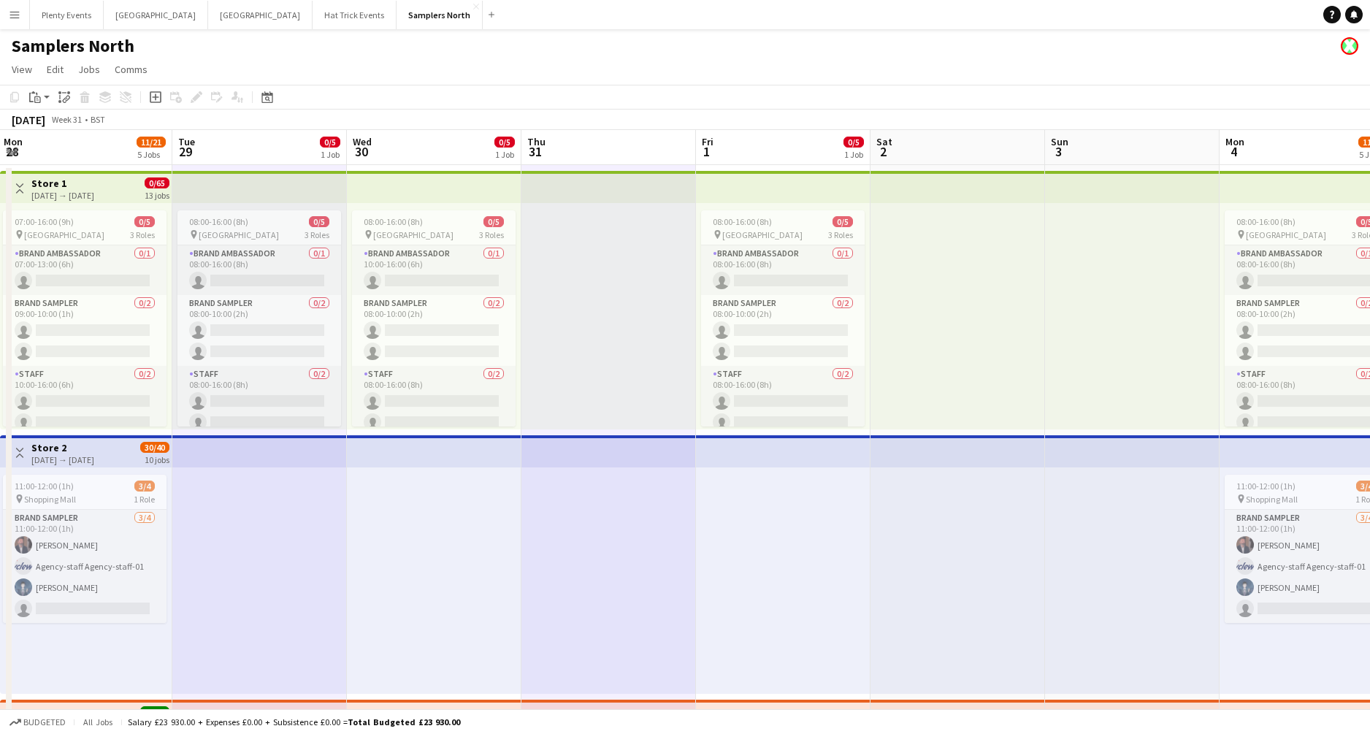
click at [451, 525] on div at bounding box center [434, 580] width 175 height 226
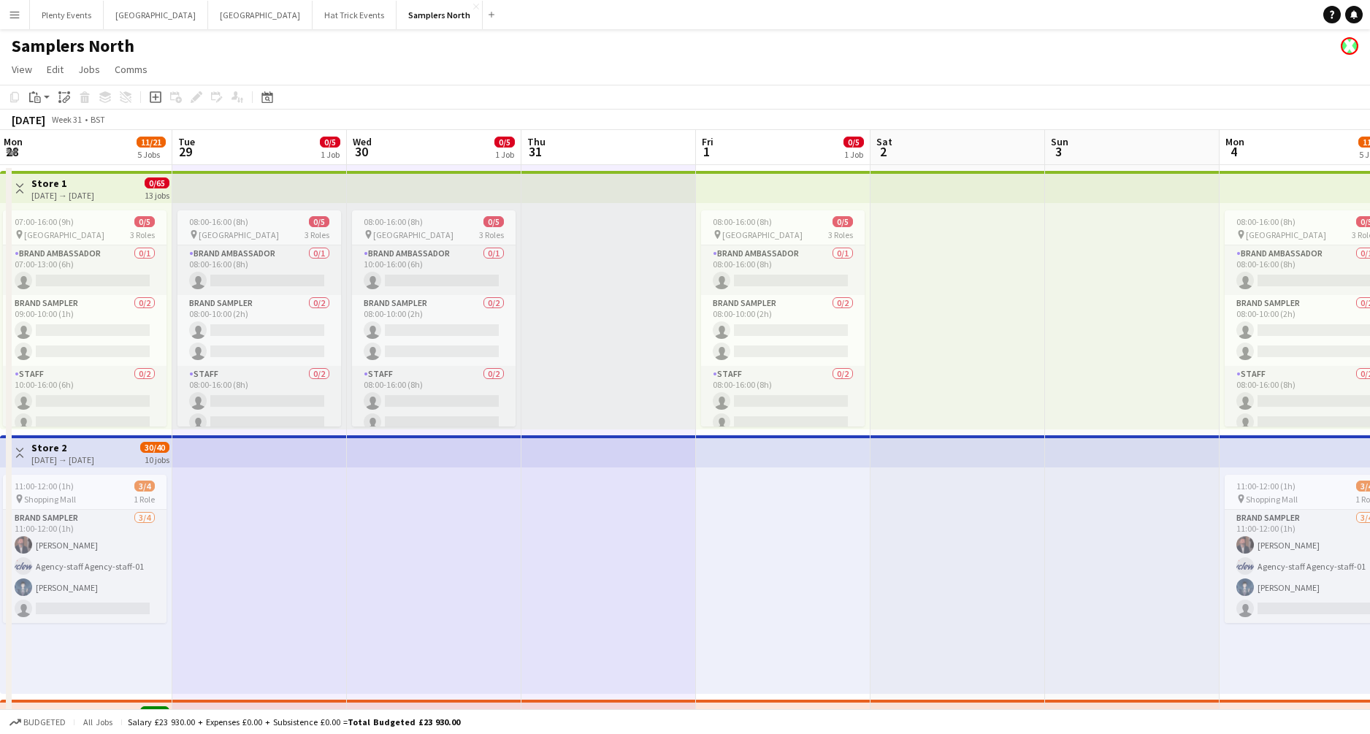
click at [457, 525] on div at bounding box center [434, 580] width 175 height 226
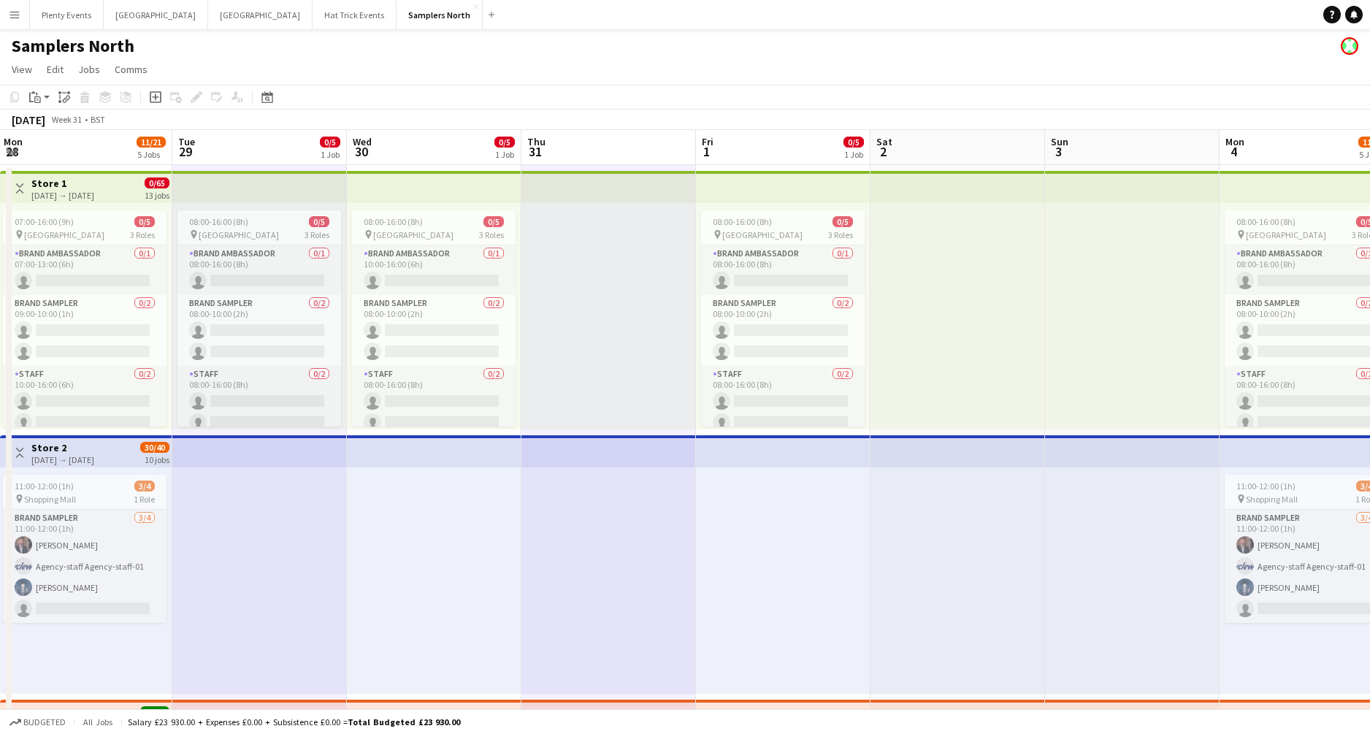
click at [768, 525] on div at bounding box center [783, 580] width 175 height 226
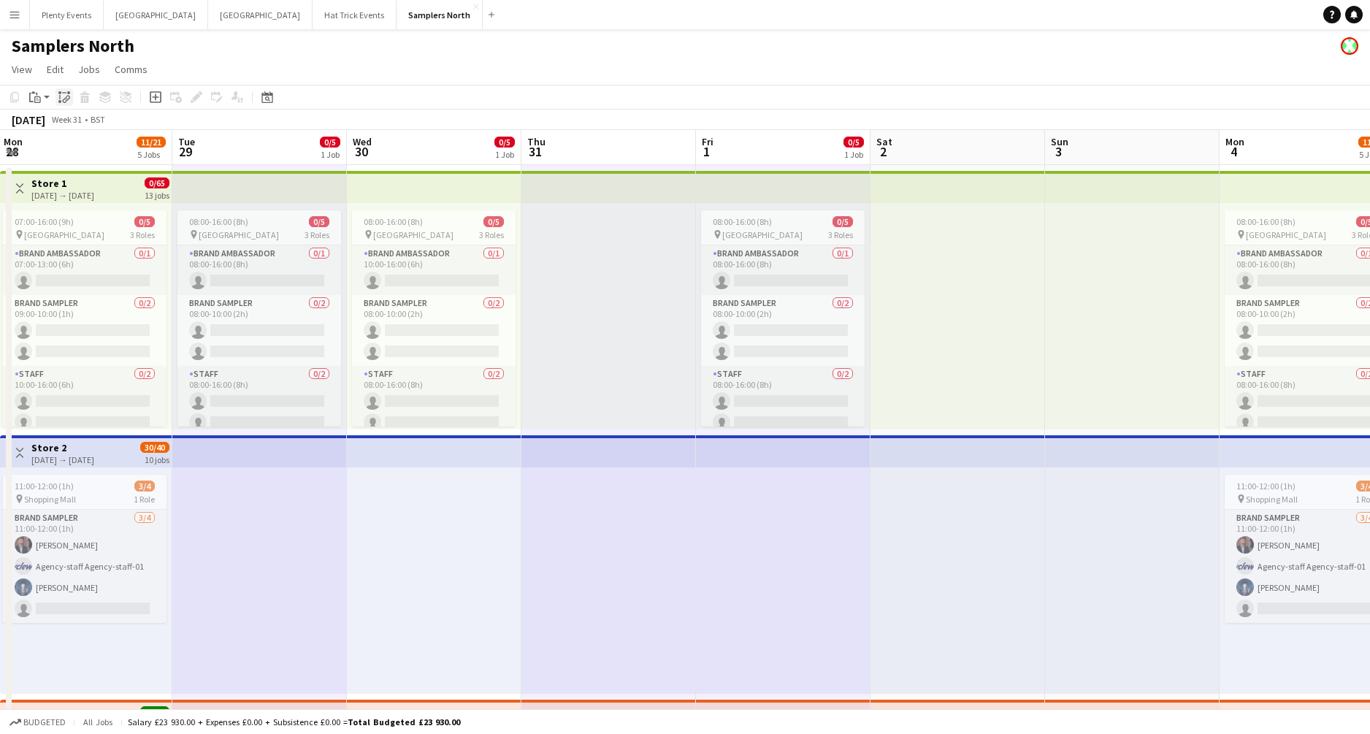
click at [64, 100] on icon "Paste linked Job" at bounding box center [64, 97] width 12 height 12
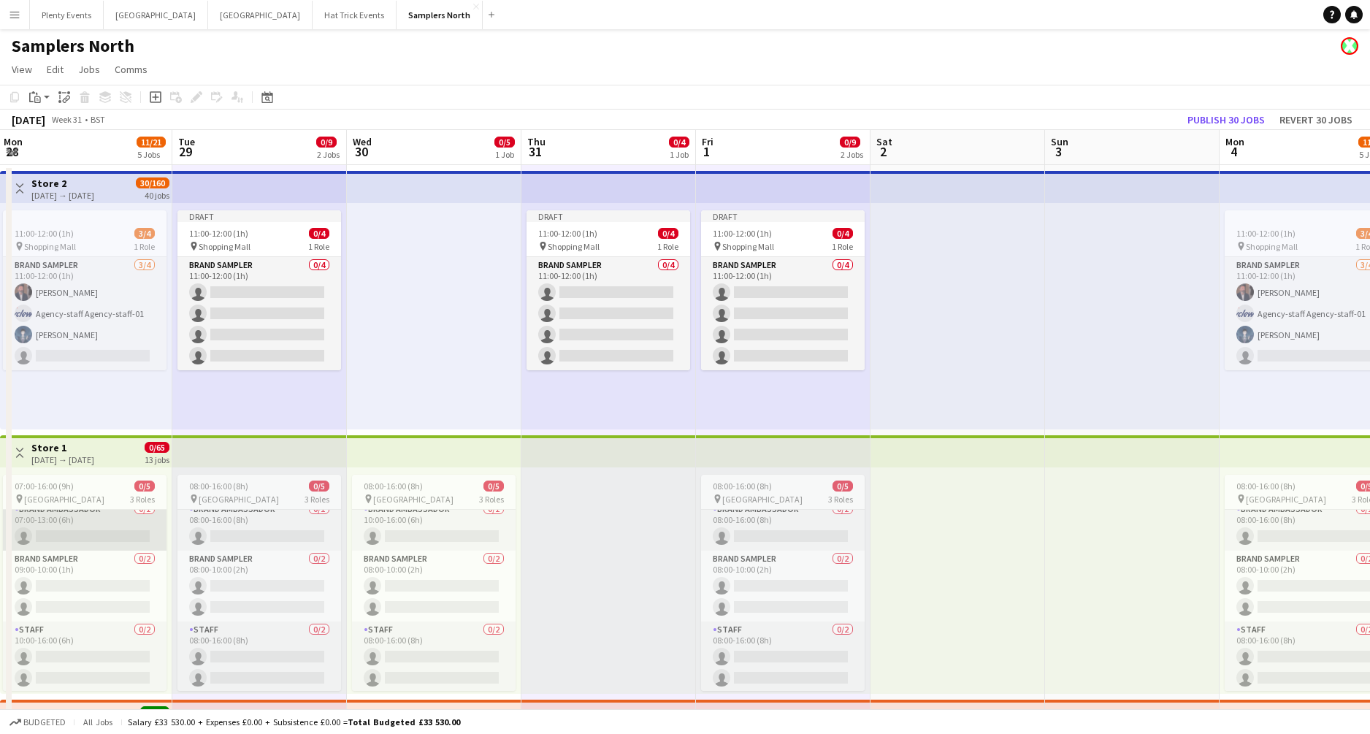
scroll to position [10, 0]
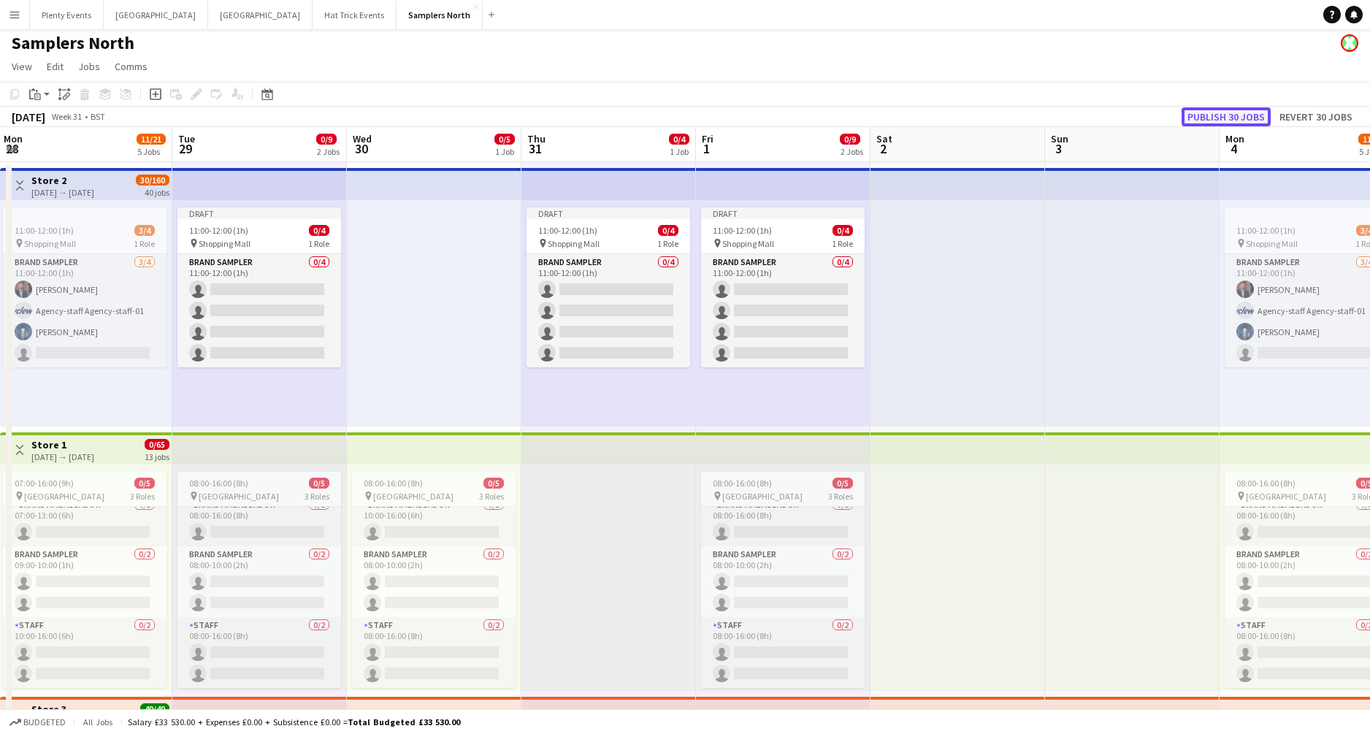
click at [1073, 119] on button "Publish 30 jobs" at bounding box center [1226, 116] width 89 height 19
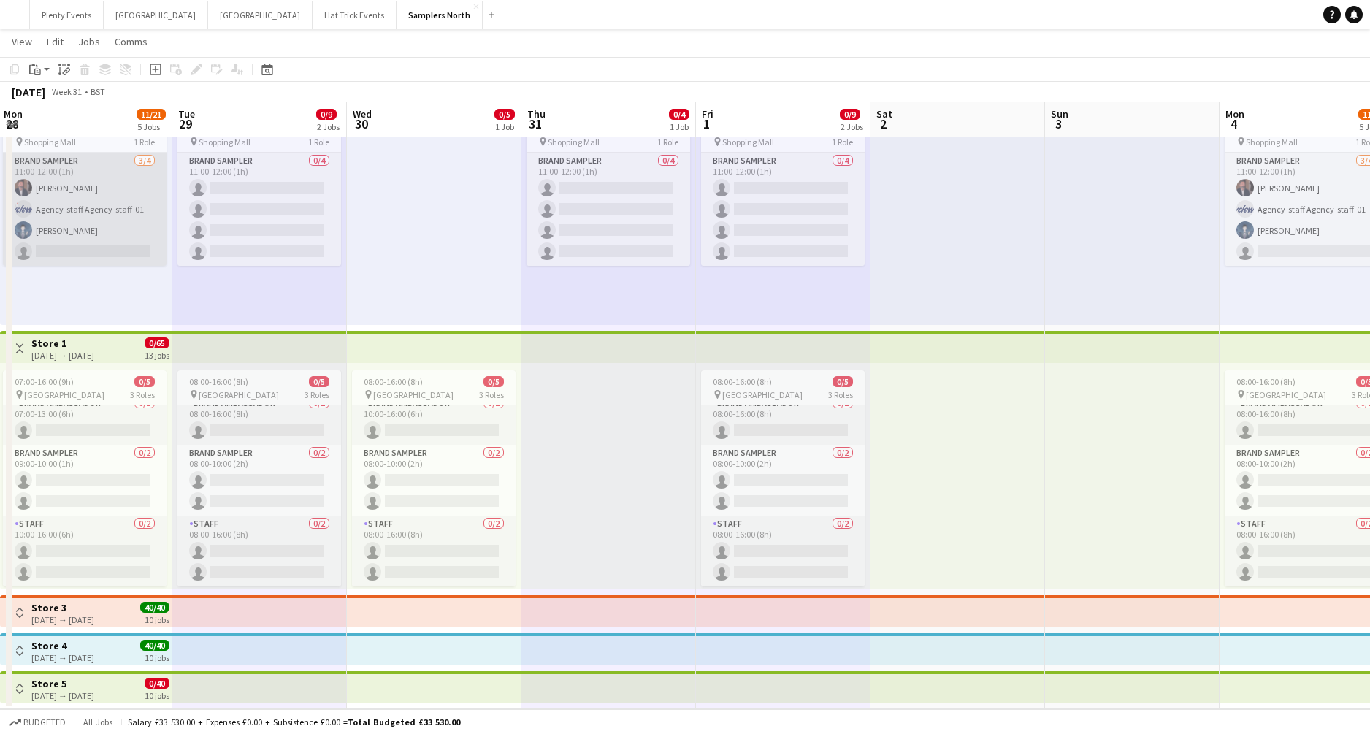
scroll to position [64, 0]
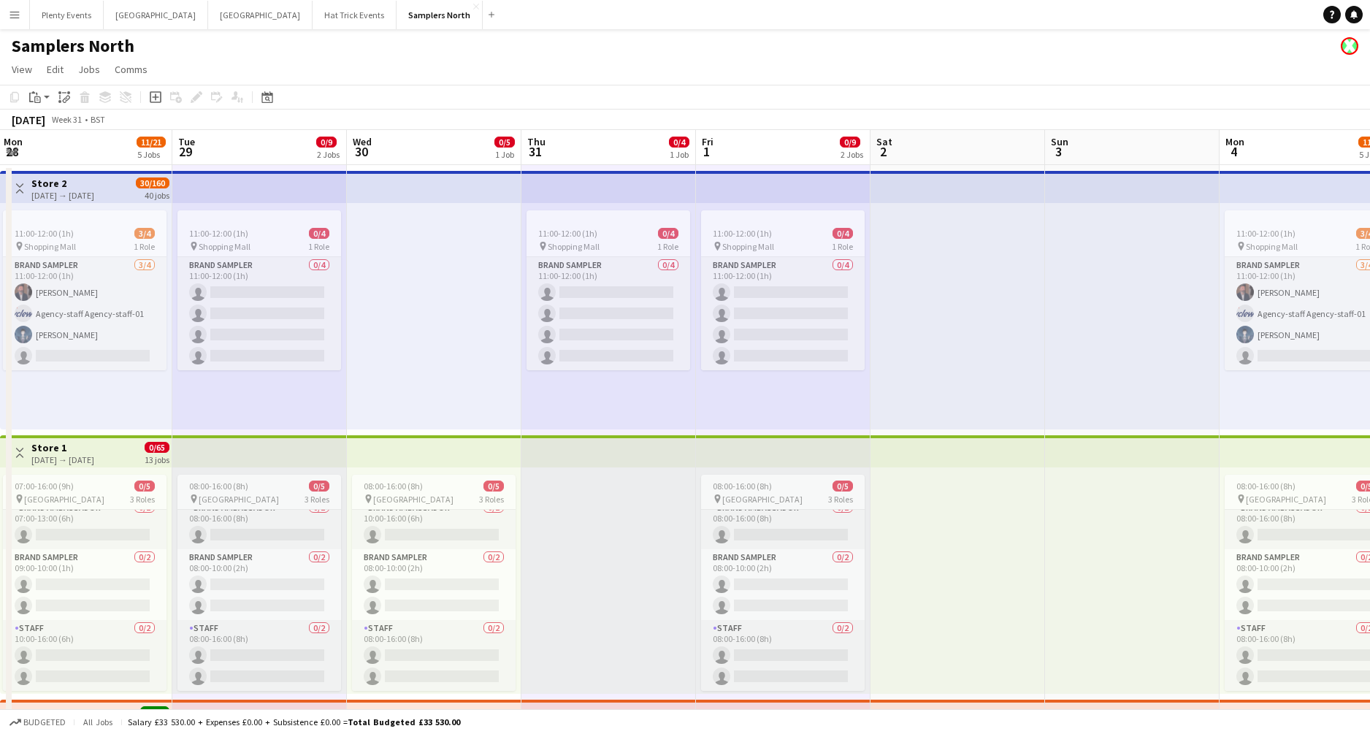
click at [27, 188] on button "Toggle View" at bounding box center [20, 189] width 18 height 18
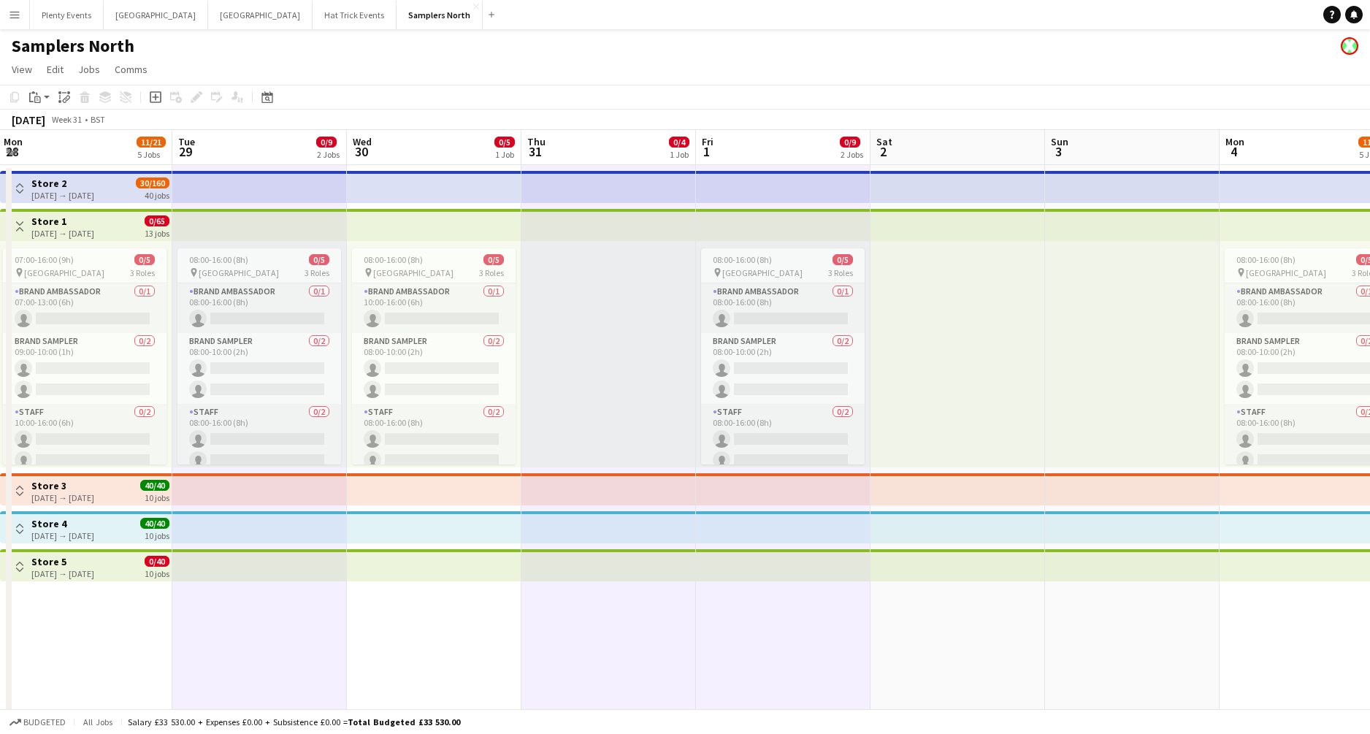
click at [21, 489] on app-icon "Toggle View" at bounding box center [20, 491] width 10 height 10
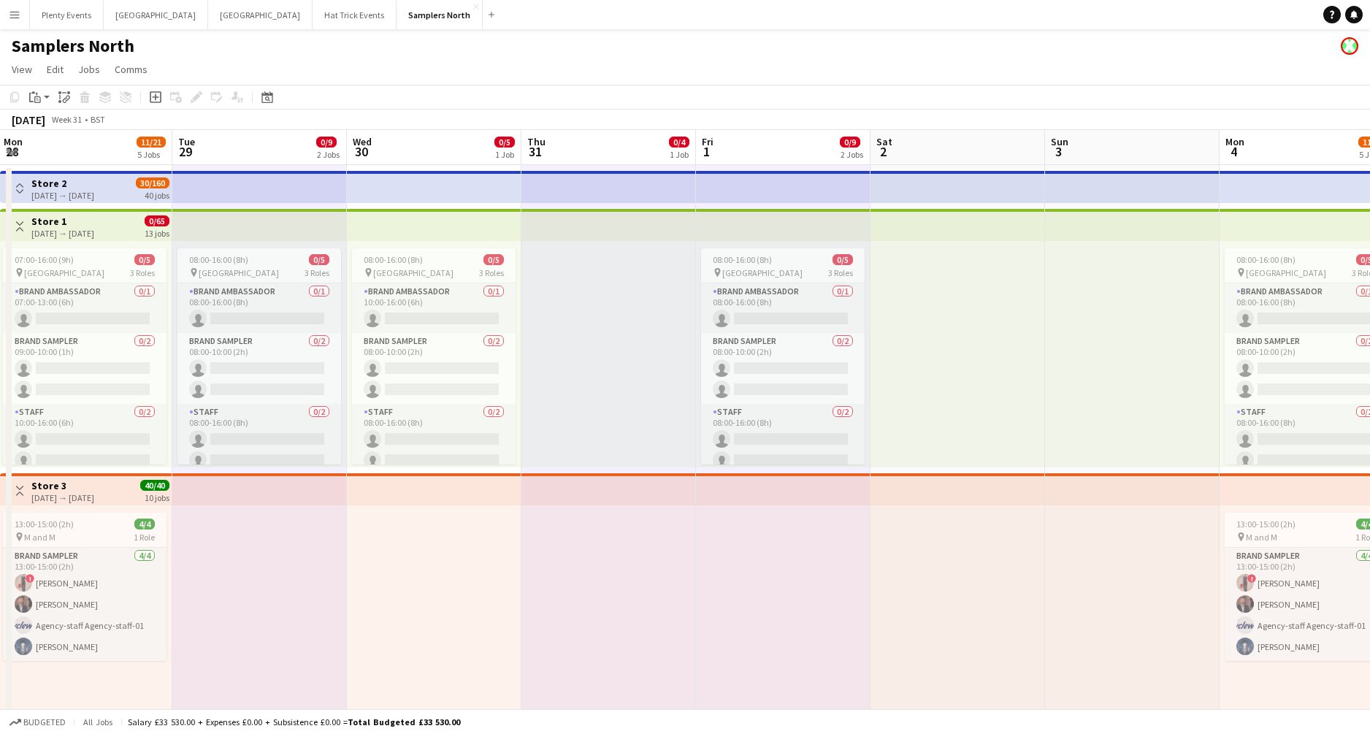
click at [22, 490] on app-icon "Toggle View" at bounding box center [20, 491] width 10 height 10
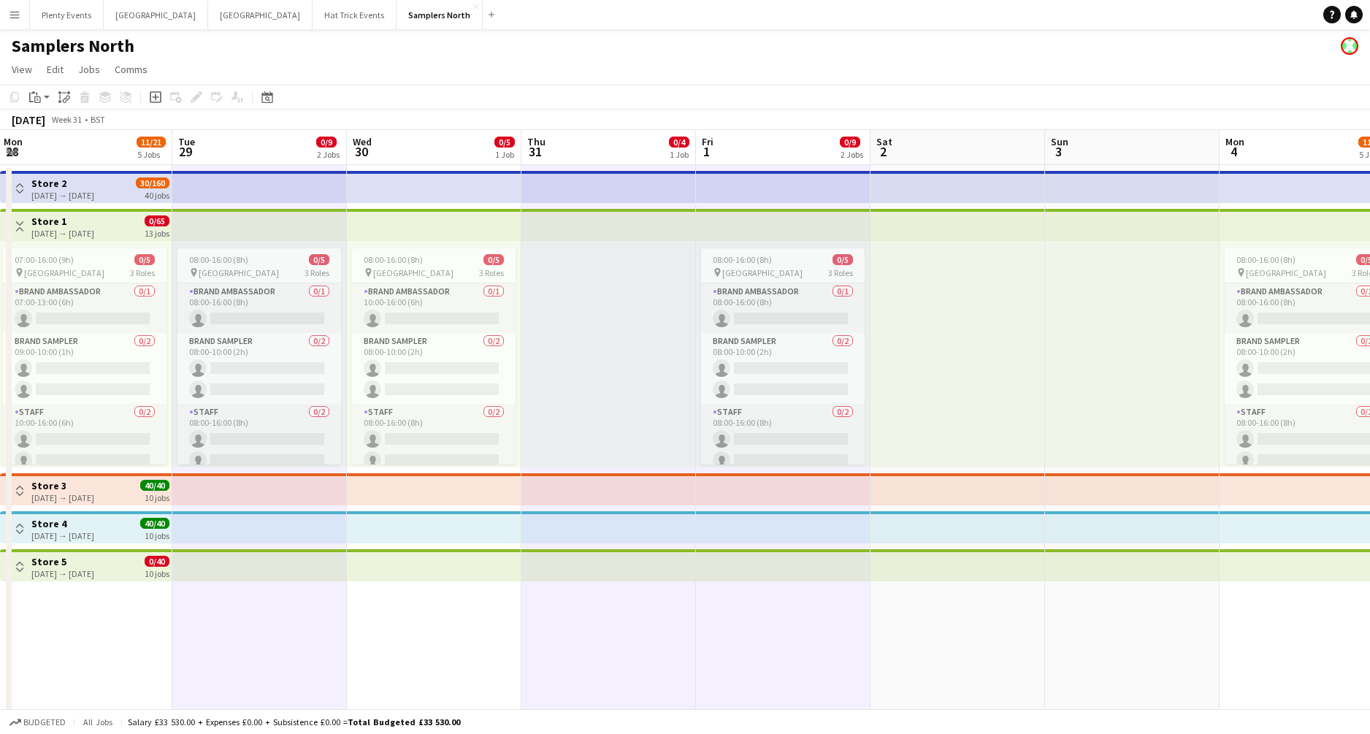
click at [48, 194] on div "28-07-2025 → 03-10-2025" at bounding box center [62, 195] width 63 height 11
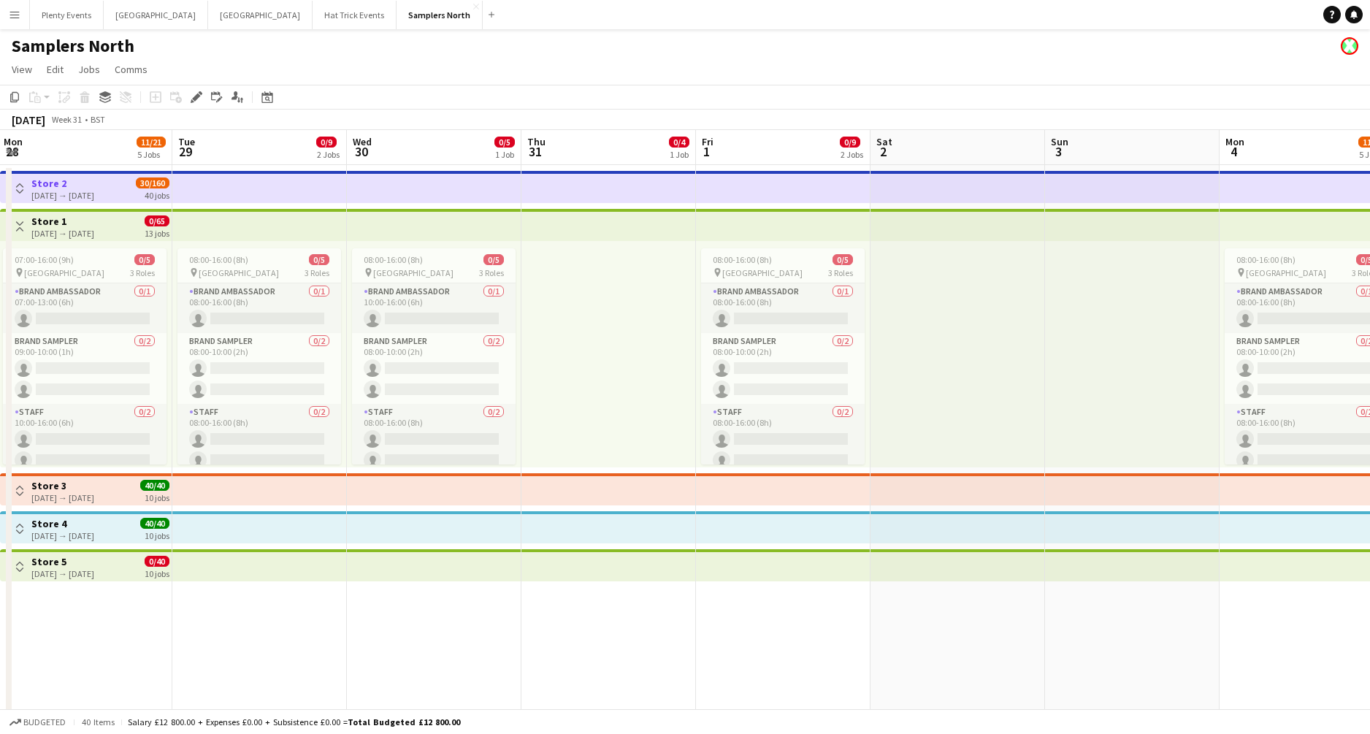
click at [20, 191] on app-icon "Toggle View" at bounding box center [20, 188] width 10 height 10
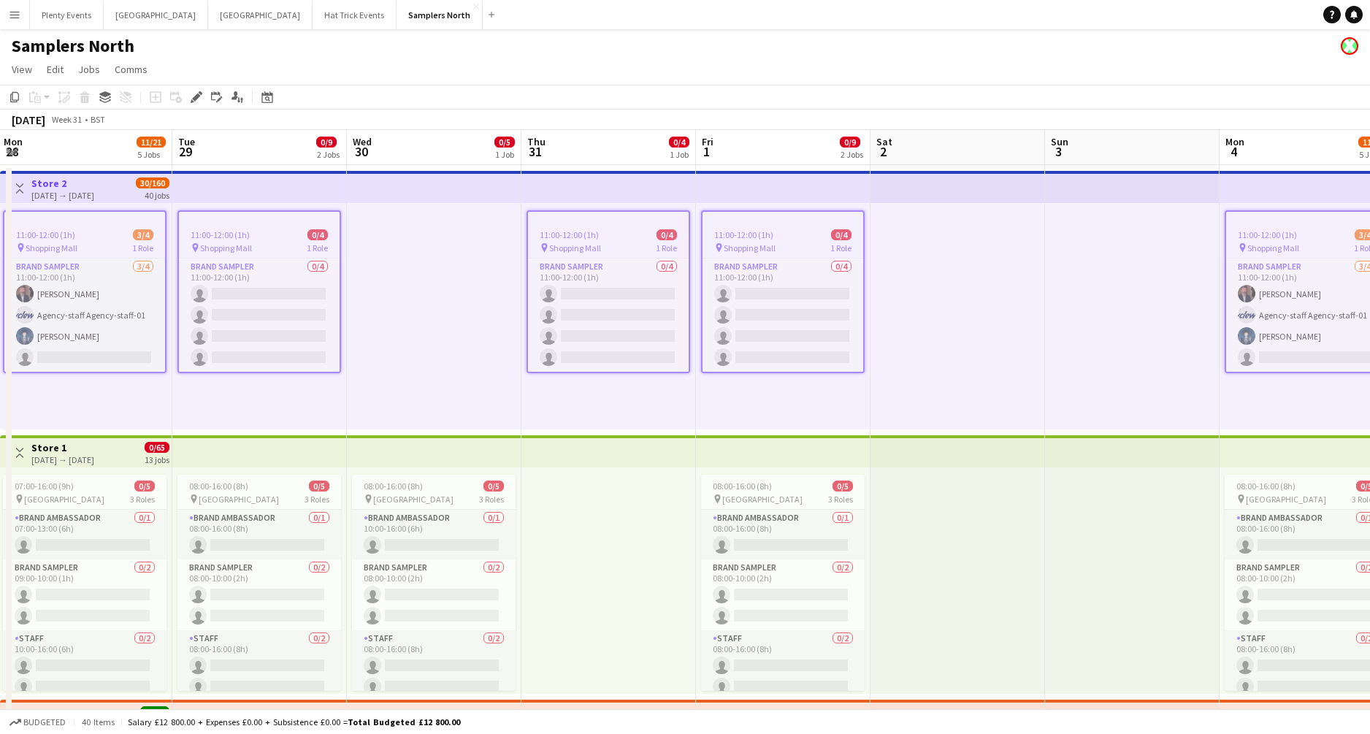
click at [20, 191] on app-icon "Toggle View" at bounding box center [20, 188] width 10 height 10
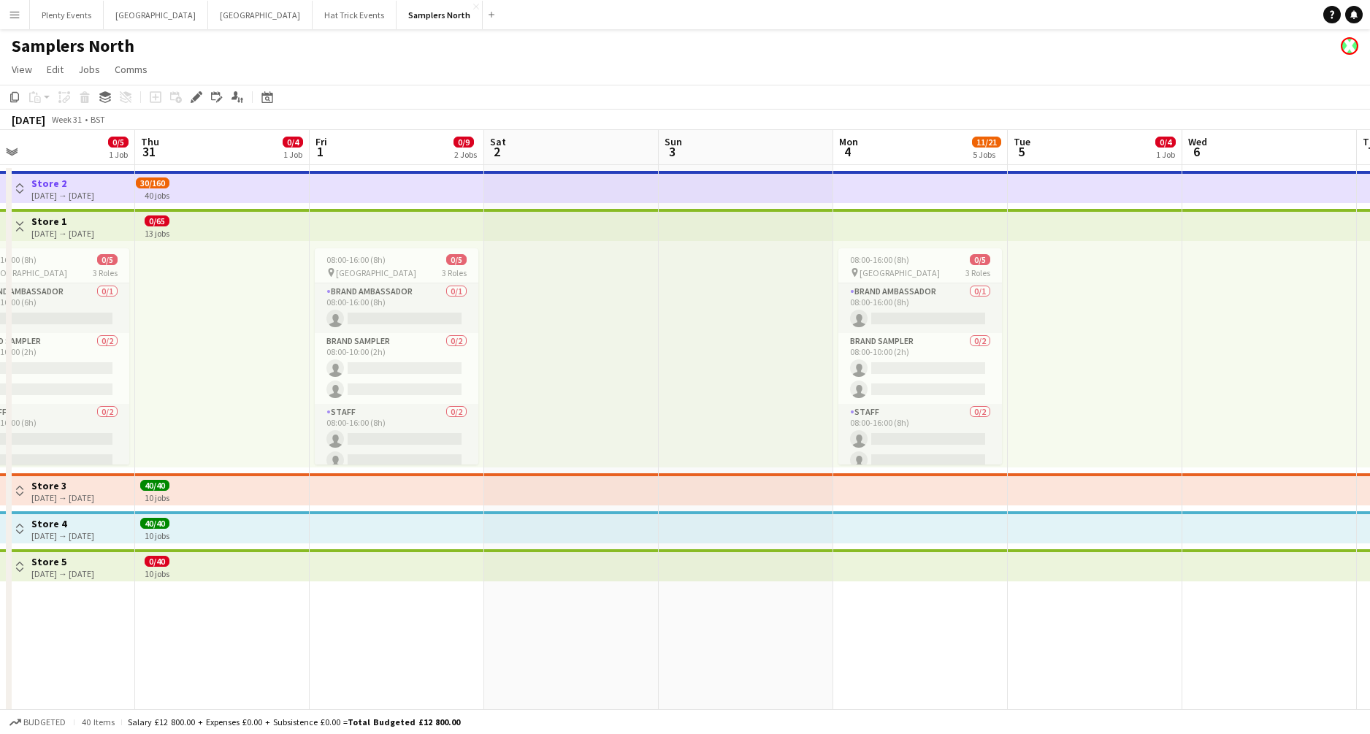
drag, startPoint x: 576, startPoint y: 375, endPoint x: 215, endPoint y: 366, distance: 361.7
click at [191, 359] on app-calendar-viewport "Sun 27 Mon 28 11/21 5 Jobs Tue 29 0/9 2 Jobs Wed 30 0/5 1 Job Thu 31 0/4 1 Job …" at bounding box center [685, 444] width 1370 height 628
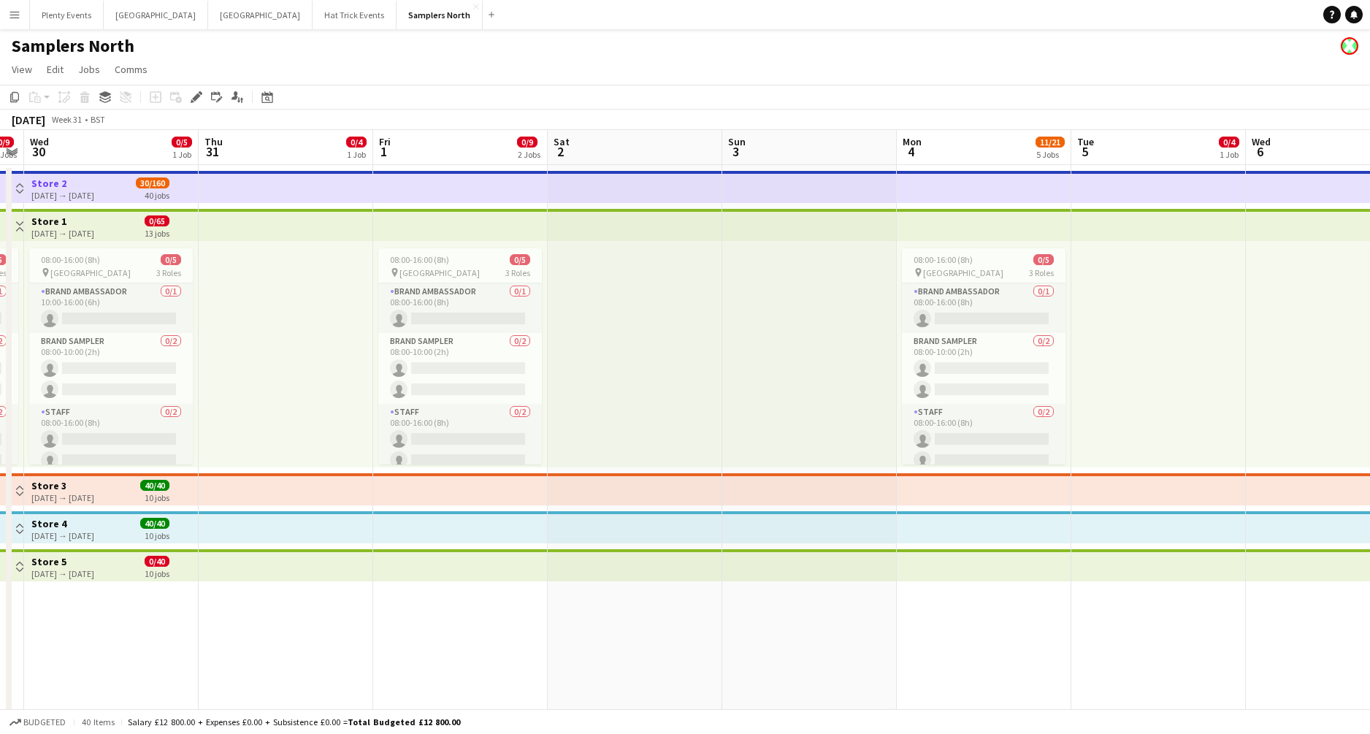
scroll to position [0, 549]
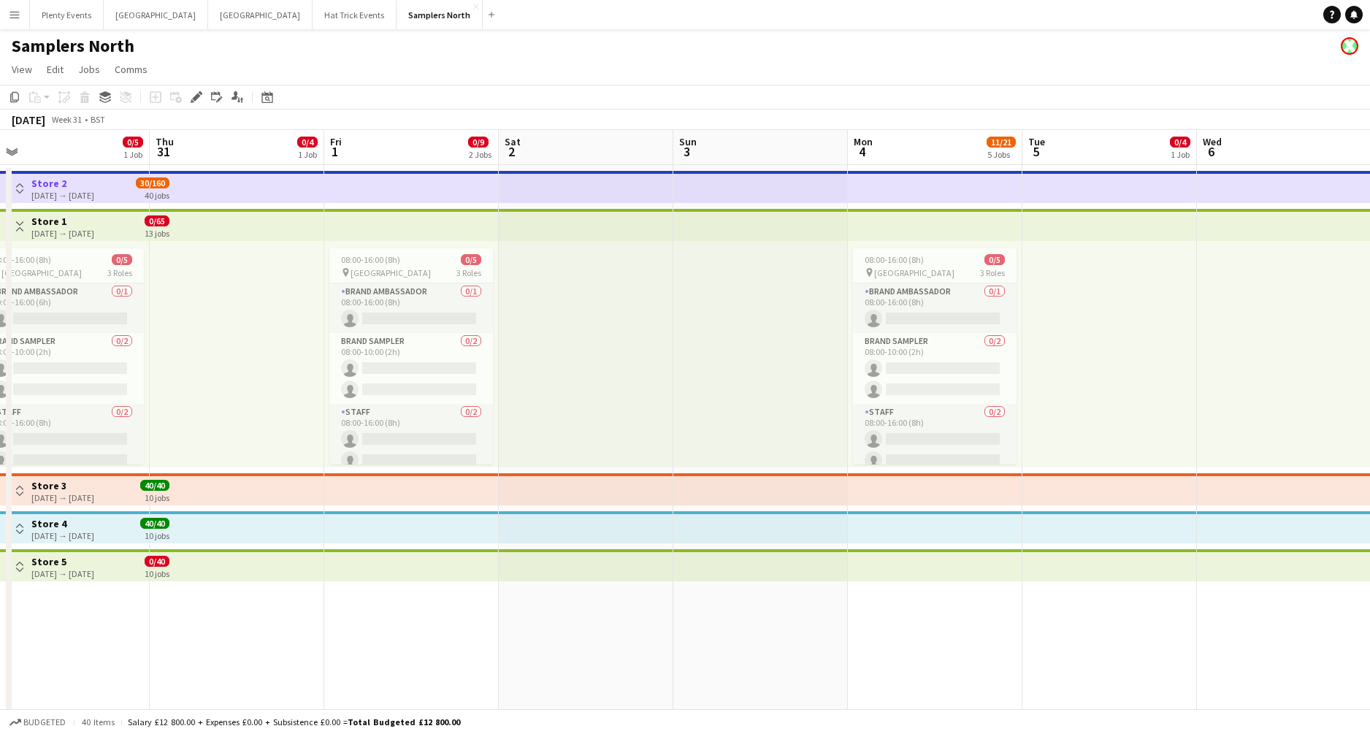
drag, startPoint x: 592, startPoint y: 354, endPoint x: 431, endPoint y: 350, distance: 160.7
click at [432, 350] on app-calendar-viewport "Sun 27 Mon 28 11/21 5 Jobs Tue 29 0/9 2 Jobs Wed 30 0/5 1 Job Thu 31 0/4 1 Job …" at bounding box center [685, 444] width 1370 height 628
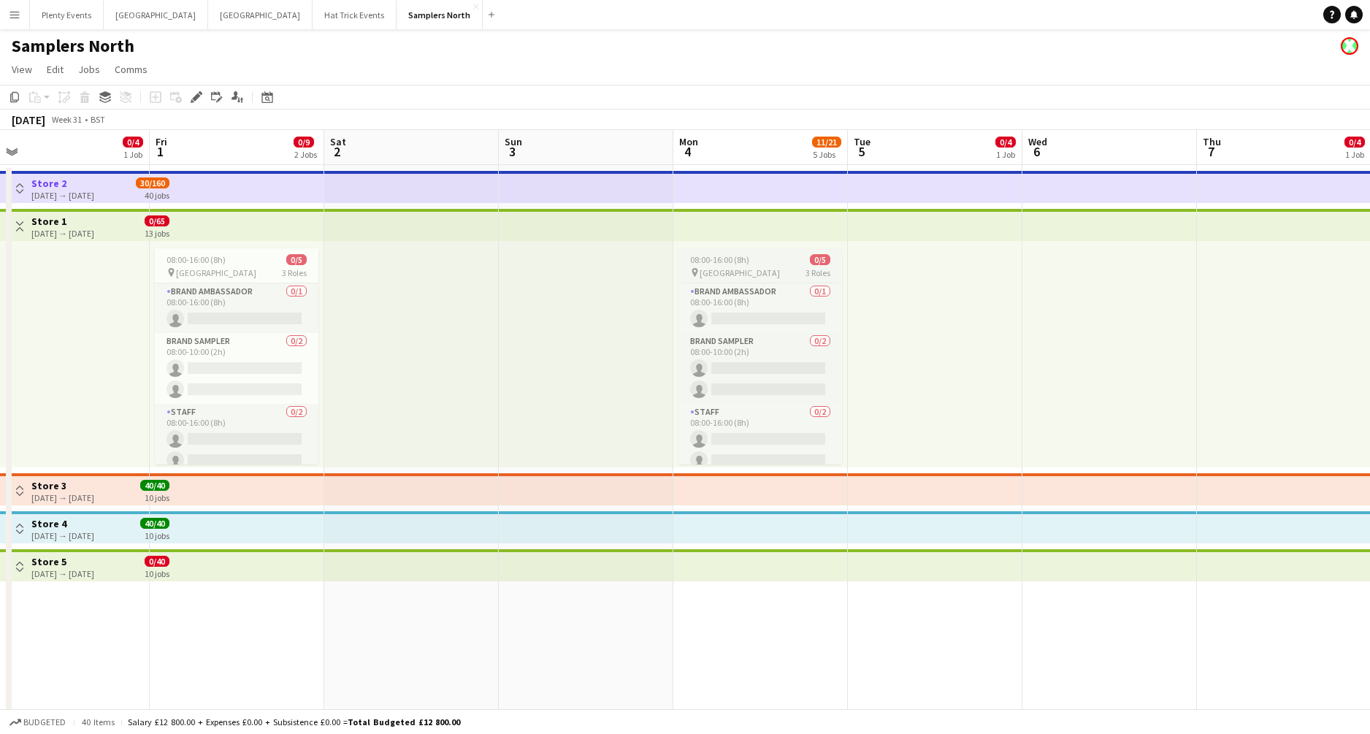
click at [741, 272] on span "Princes Mall" at bounding box center [740, 272] width 80 height 11
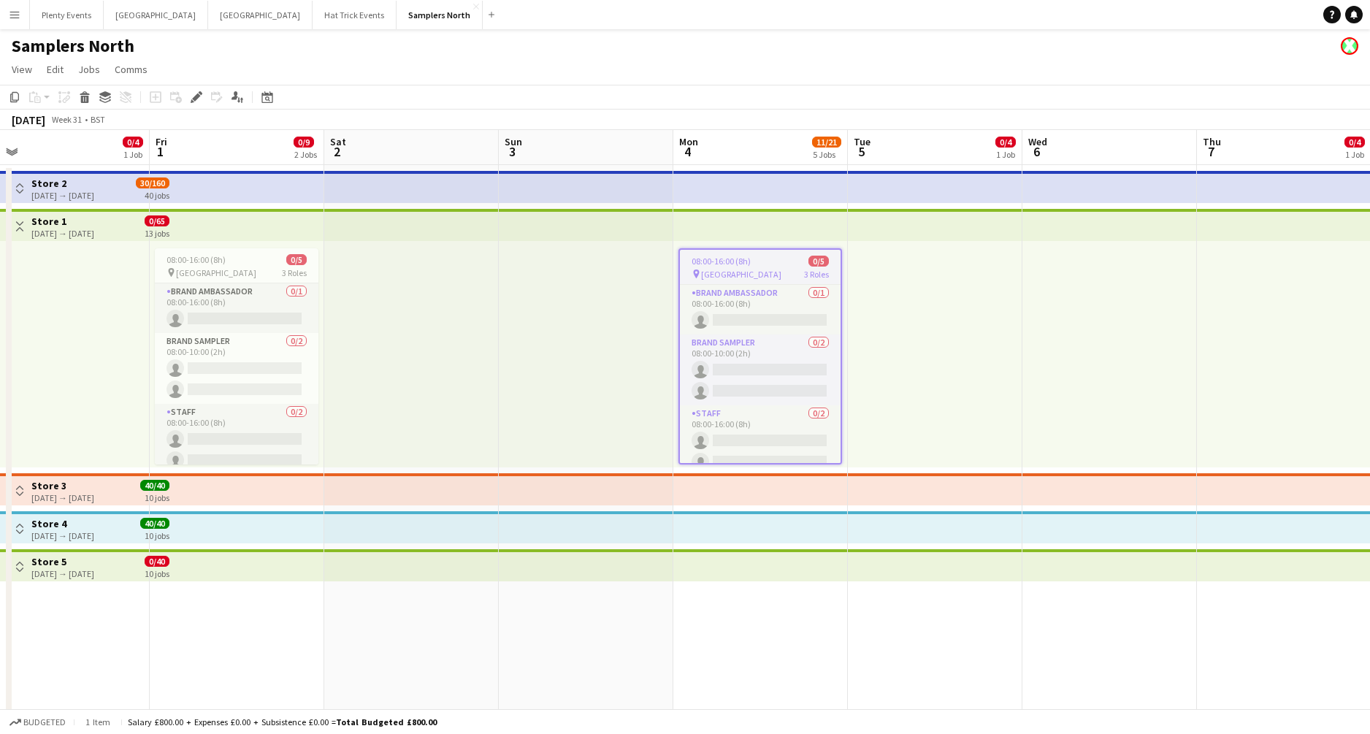
drag, startPoint x: 952, startPoint y: 354, endPoint x: 879, endPoint y: 344, distance: 72.9
click at [925, 351] on app-calendar-viewport "Mon 28 11/21 5 Jobs Tue 29 0/9 2 Jobs Wed 30 0/5 1 Job Thu 31 0/4 1 Job Fri 1 0…" at bounding box center [685, 444] width 1370 height 628
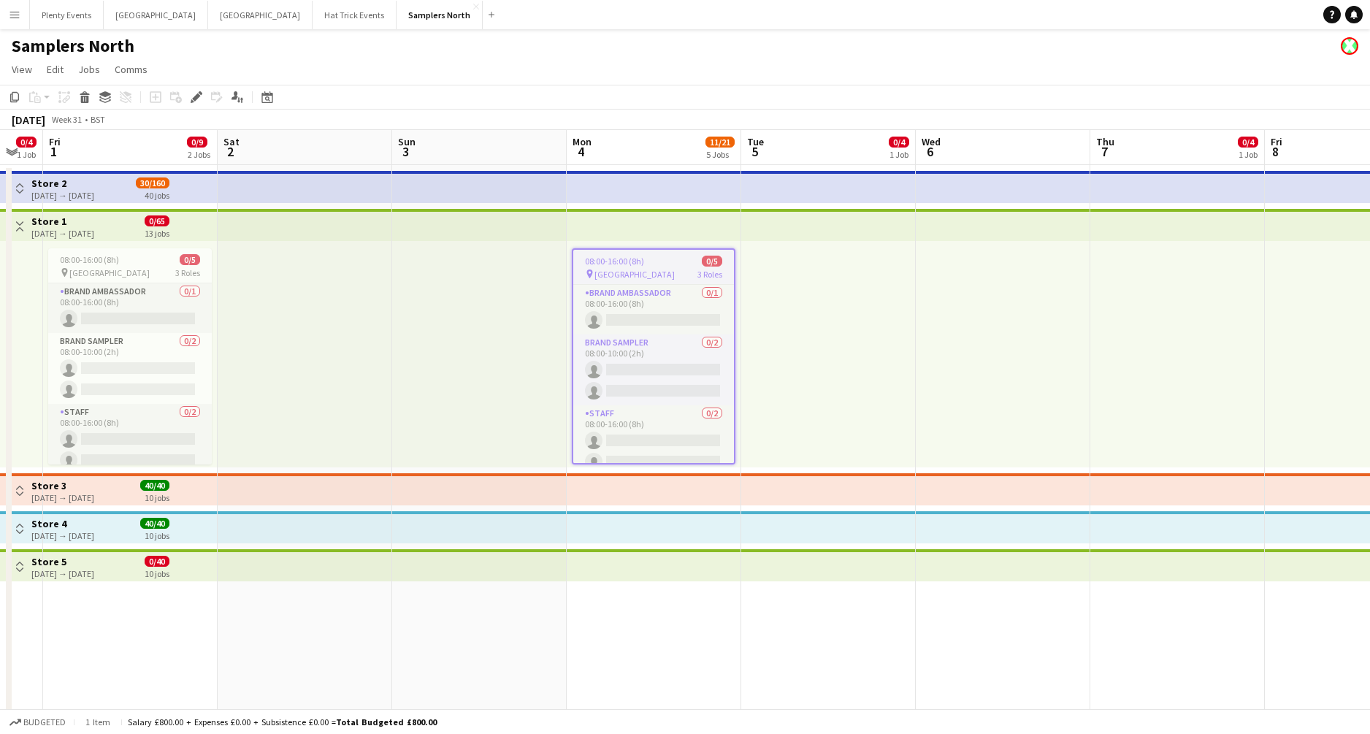
drag, startPoint x: 1057, startPoint y: 339, endPoint x: 823, endPoint y: 313, distance: 235.2
click at [890, 316] on app-calendar-viewport "Tue 29 0/9 2 Jobs Wed 30 0/5 1 Job Thu 31 0/4 1 Job Fri 1 0/9 2 Jobs Sat 2 Sun …" at bounding box center [685, 444] width 1370 height 628
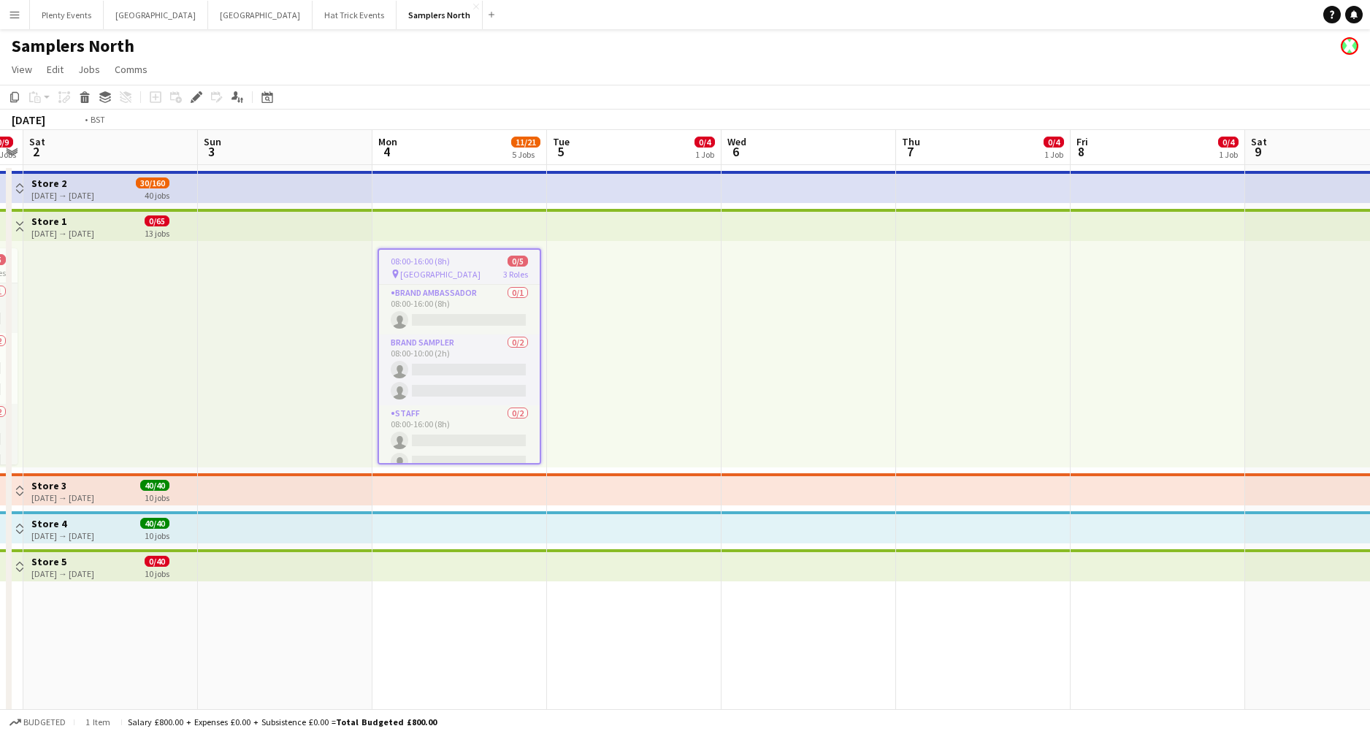
drag, startPoint x: 1033, startPoint y: 331, endPoint x: 676, endPoint y: 347, distance: 356.8
click at [674, 322] on app-calendar-viewport "Wed 30 0/5 1 Job Thu 31 0/4 1 Job Fri 1 0/9 2 Jobs Sat 2 Sun 3 Mon 4 11/21 5 Jo…" at bounding box center [685, 444] width 1370 height 628
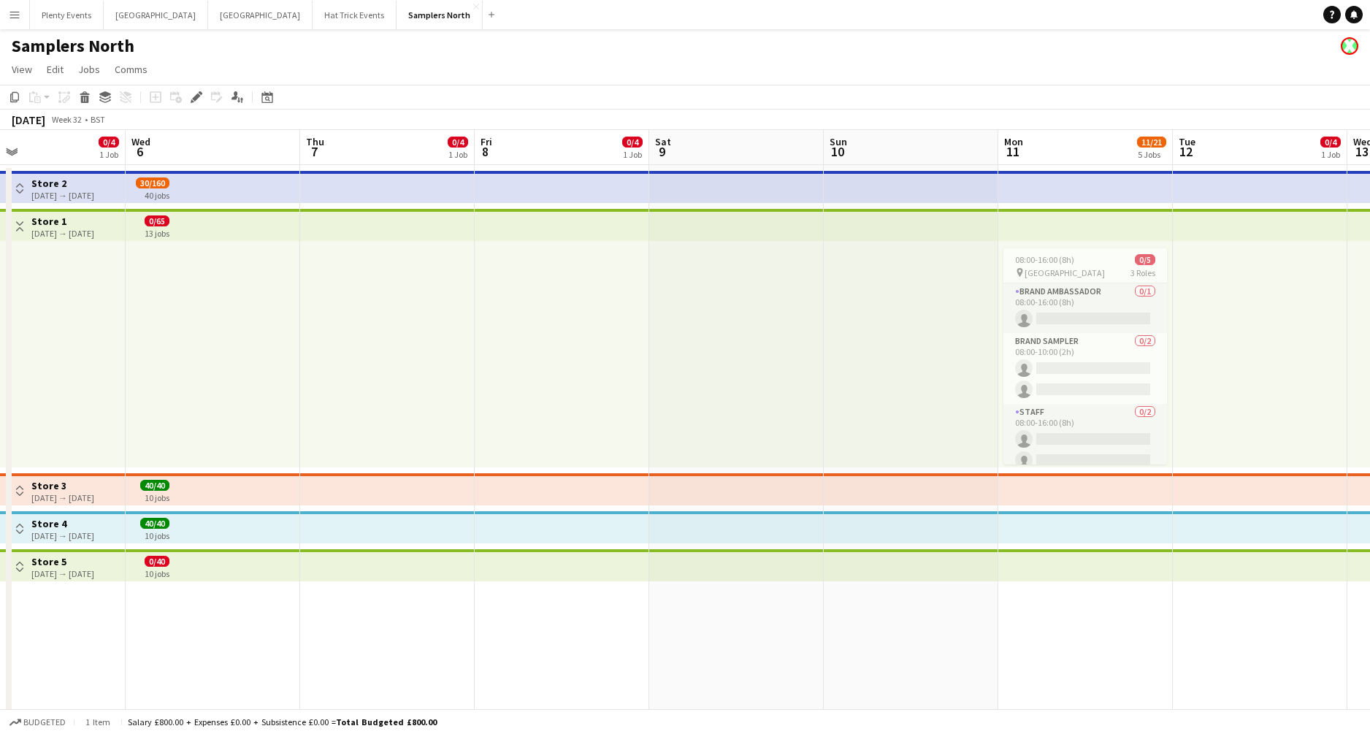
drag, startPoint x: 1150, startPoint y: 321, endPoint x: 923, endPoint y: 340, distance: 227.9
click at [917, 337] on app-calendar-viewport "Sat 2 Sun 3 Mon 4 11/21 5 Jobs Tue 5 0/4 1 Job Wed 6 Thu 7 0/4 1 Job Fri 8 0/4 …" at bounding box center [685, 444] width 1370 height 628
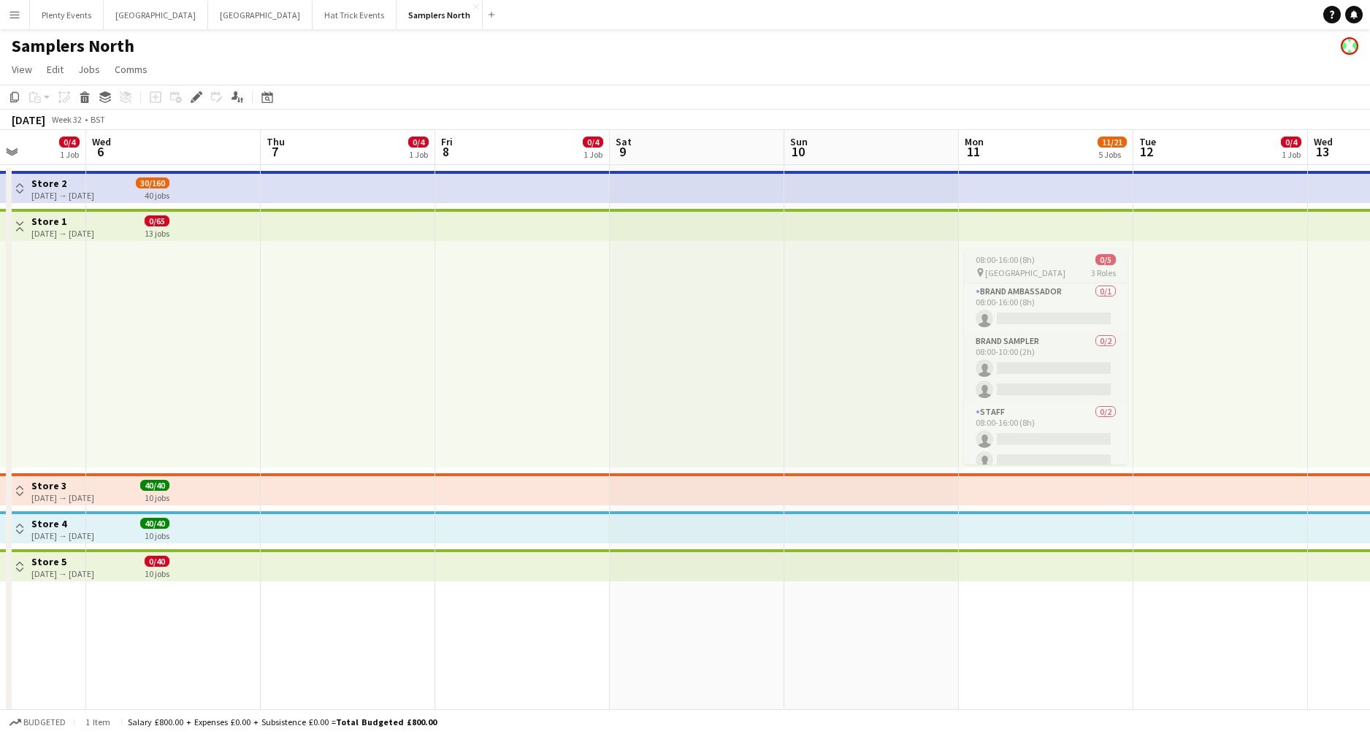
click at [1064, 265] on app-job-card "08:00-16:00 (8h) 0/5 pin Princes Mall 3 Roles Brand Ambassador 0/1 08:00-16:00 …" at bounding box center [1046, 356] width 164 height 216
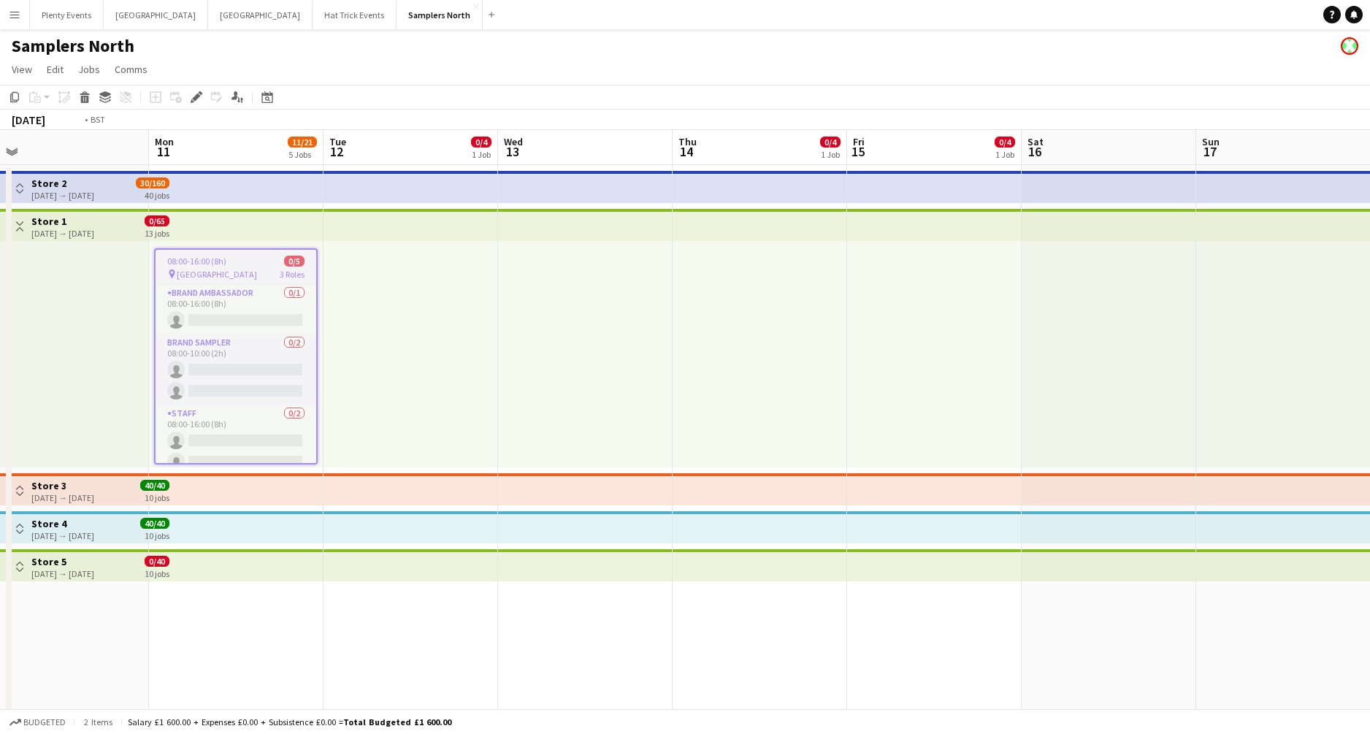
drag, startPoint x: 1245, startPoint y: 352, endPoint x: 251, endPoint y: 387, distance: 994.7
click at [256, 388] on app-calendar-viewport "Thu 7 0/4 1 Job Fri 8 0/4 1 Job Sat 9 Sun 10 Mon 11 11/21 5 Jobs Tue 12 0/4 1 J…" at bounding box center [685, 444] width 1370 height 628
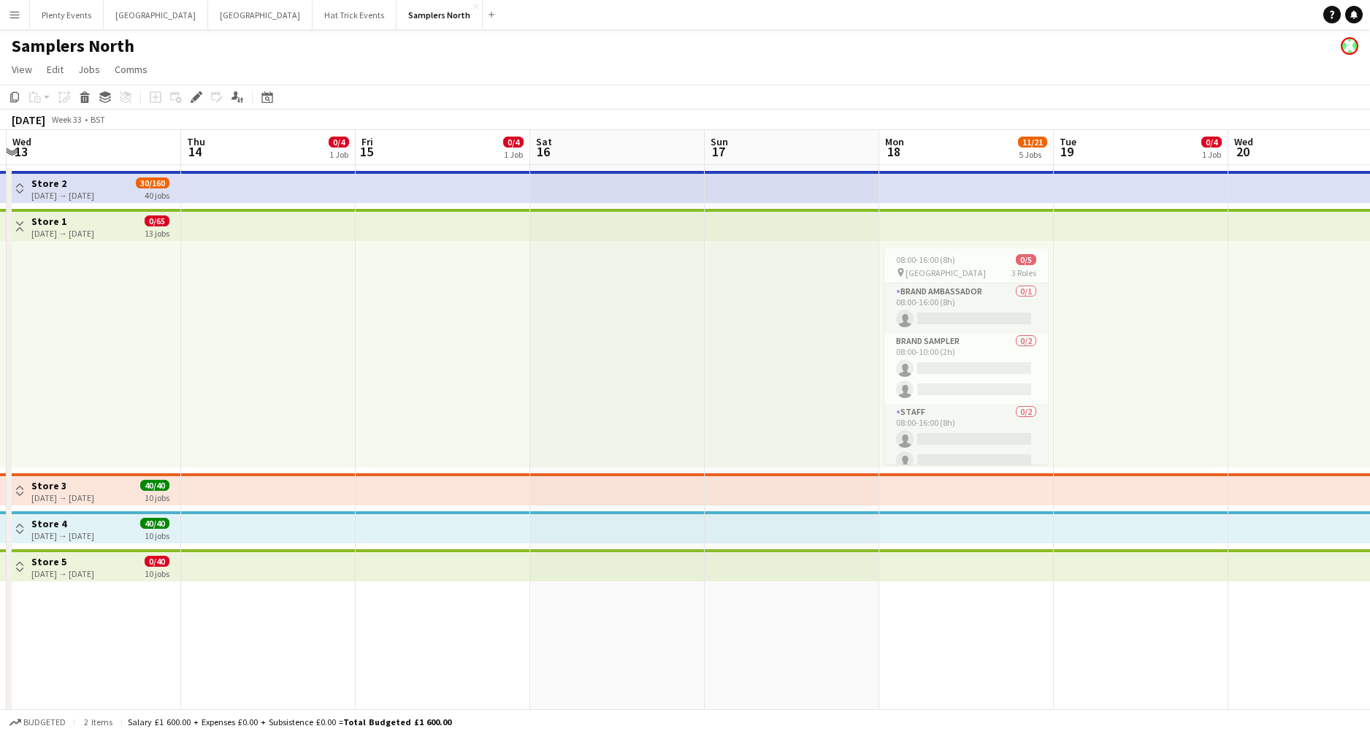
scroll to position [0, 582]
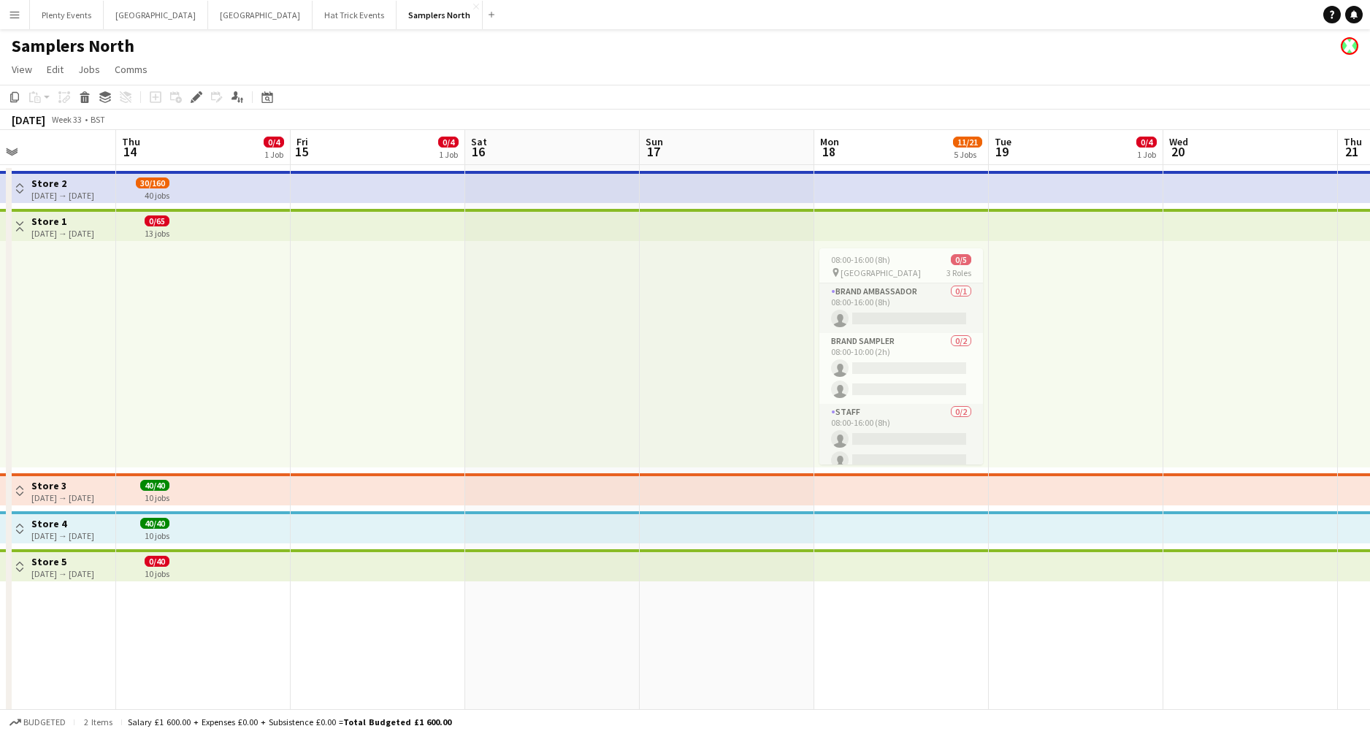
drag, startPoint x: 830, startPoint y: 364, endPoint x: 453, endPoint y: 375, distance: 377.1
click at [453, 375] on app-calendar-viewport "Sun 10 Mon 11 11/21 5 Jobs Tue 12 0/4 1 Job Wed 13 Thu 14 0/4 1 Job Fri 15 0/4 …" at bounding box center [685, 444] width 1370 height 628
click at [918, 267] on div "pin Princes Mall 3 Roles" at bounding box center [902, 273] width 164 height 12
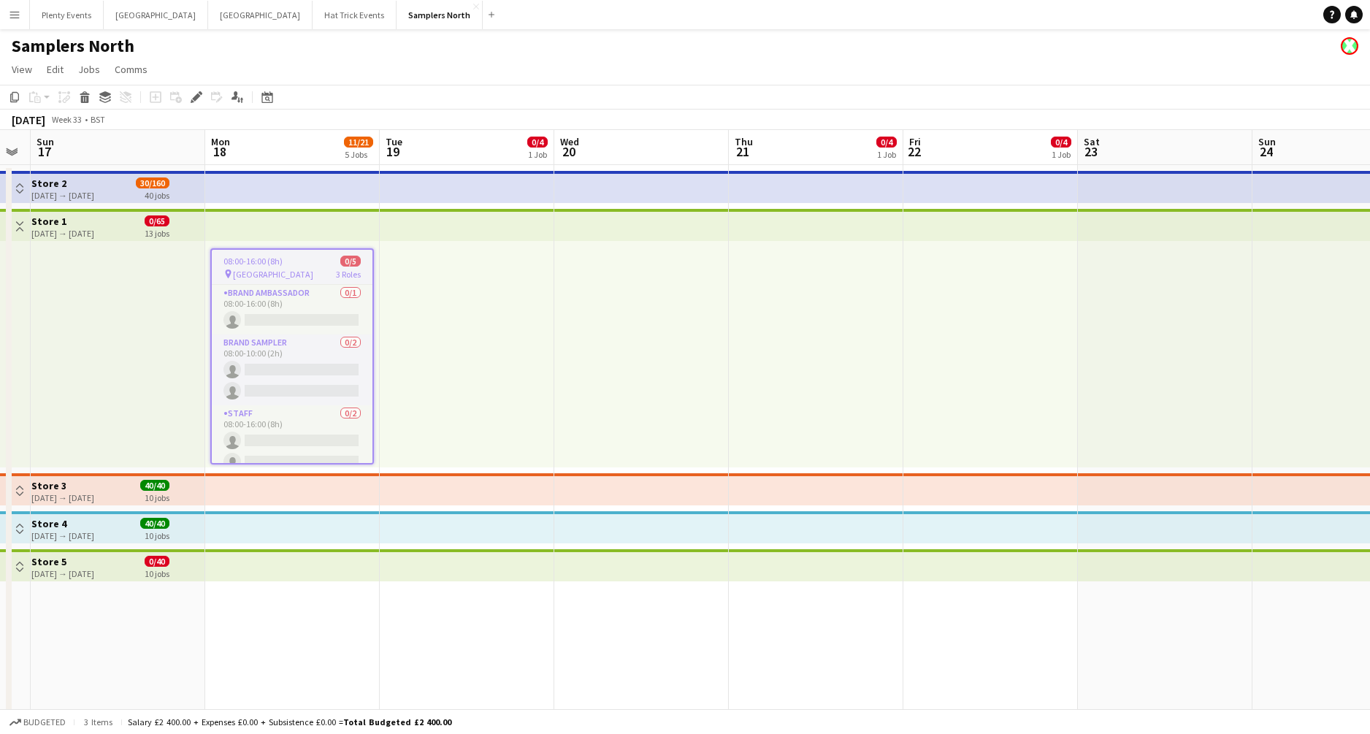
drag, startPoint x: 1137, startPoint y: 327, endPoint x: 541, endPoint y: 339, distance: 596.9
click at [531, 342] on app-calendar-viewport "Thu 14 0/4 1 Job Fri 15 0/4 1 Job Sat 16 Sun 17 Mon 18 11/21 5 Jobs Tue 19 0/4 …" at bounding box center [685, 444] width 1370 height 628
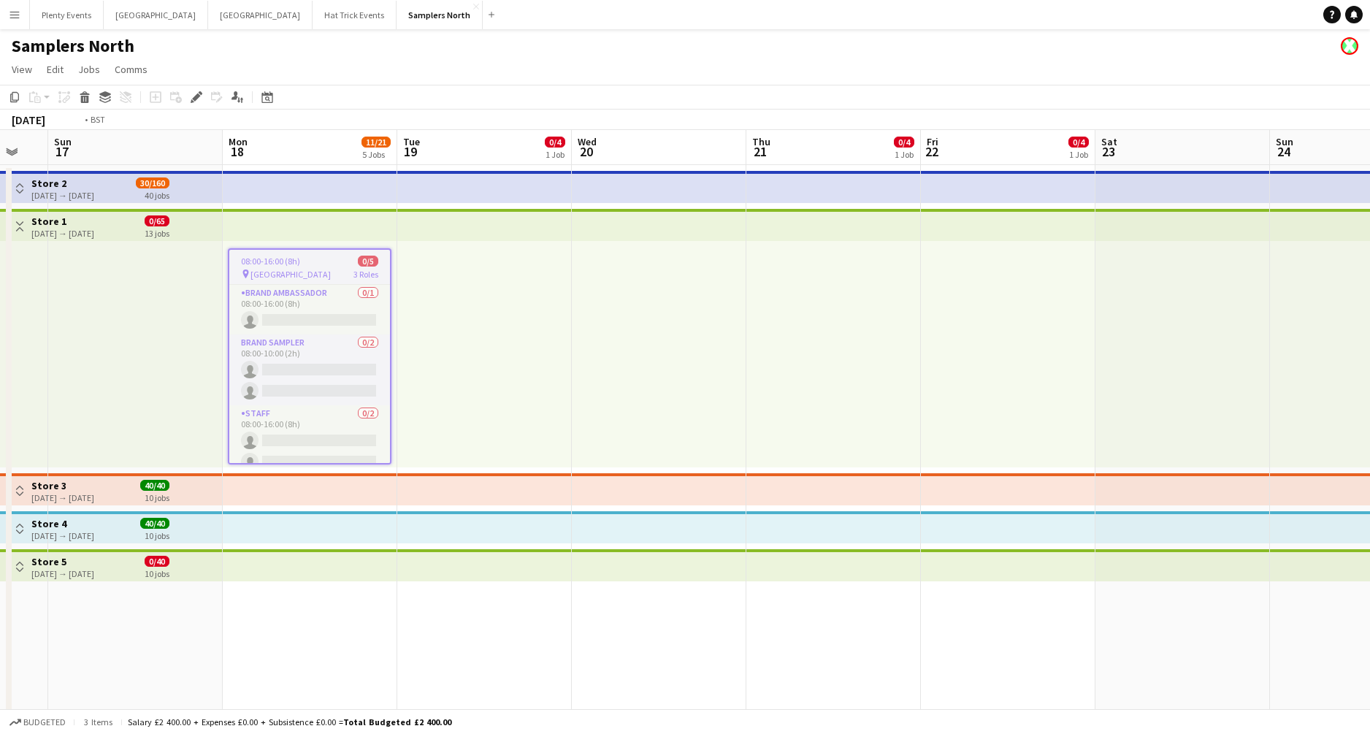
scroll to position [0, 508]
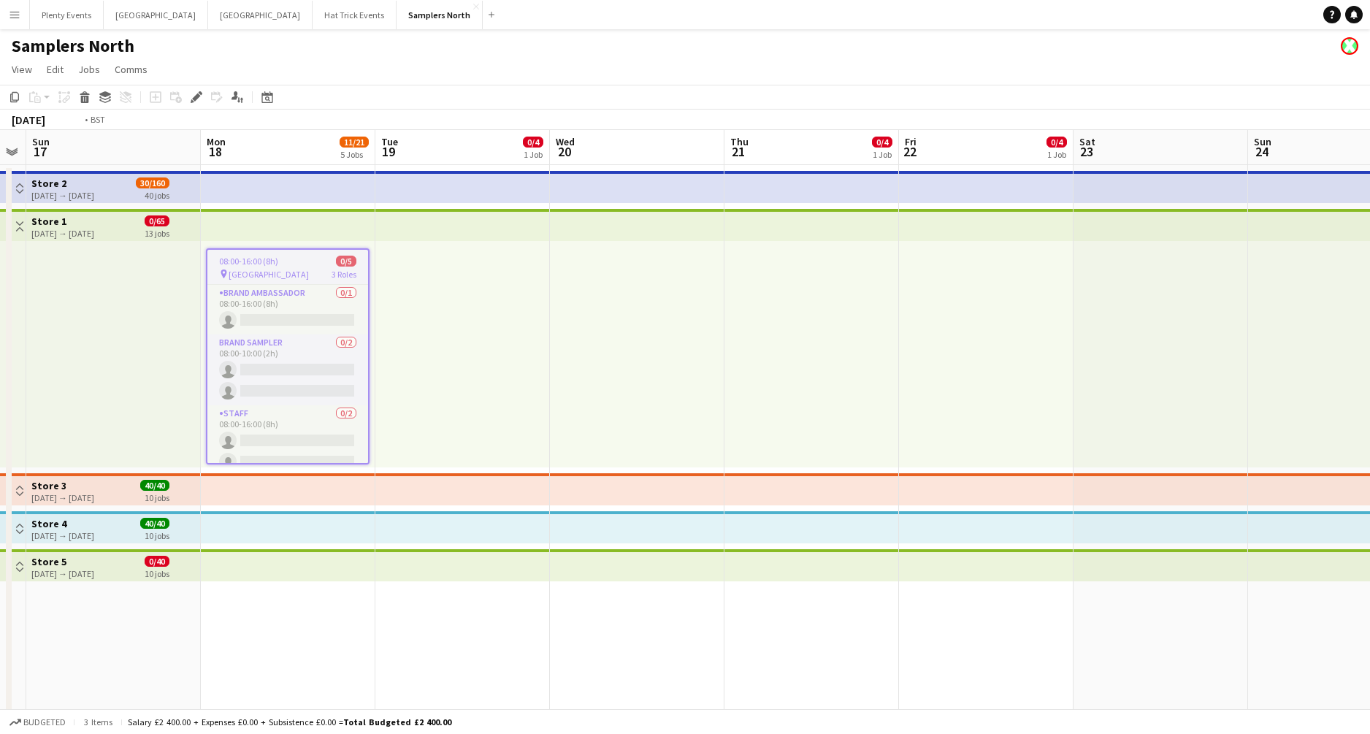
drag, startPoint x: 1053, startPoint y: 316, endPoint x: 574, endPoint y: 337, distance: 479.6
click at [567, 337] on app-calendar-viewport "Thu 14 0/4 1 Job Fri 15 0/4 1 Job Sat 16 Sun 17 Mon 18 11/21 5 Jobs Tue 19 0/4 …" at bounding box center [685, 444] width 1370 height 628
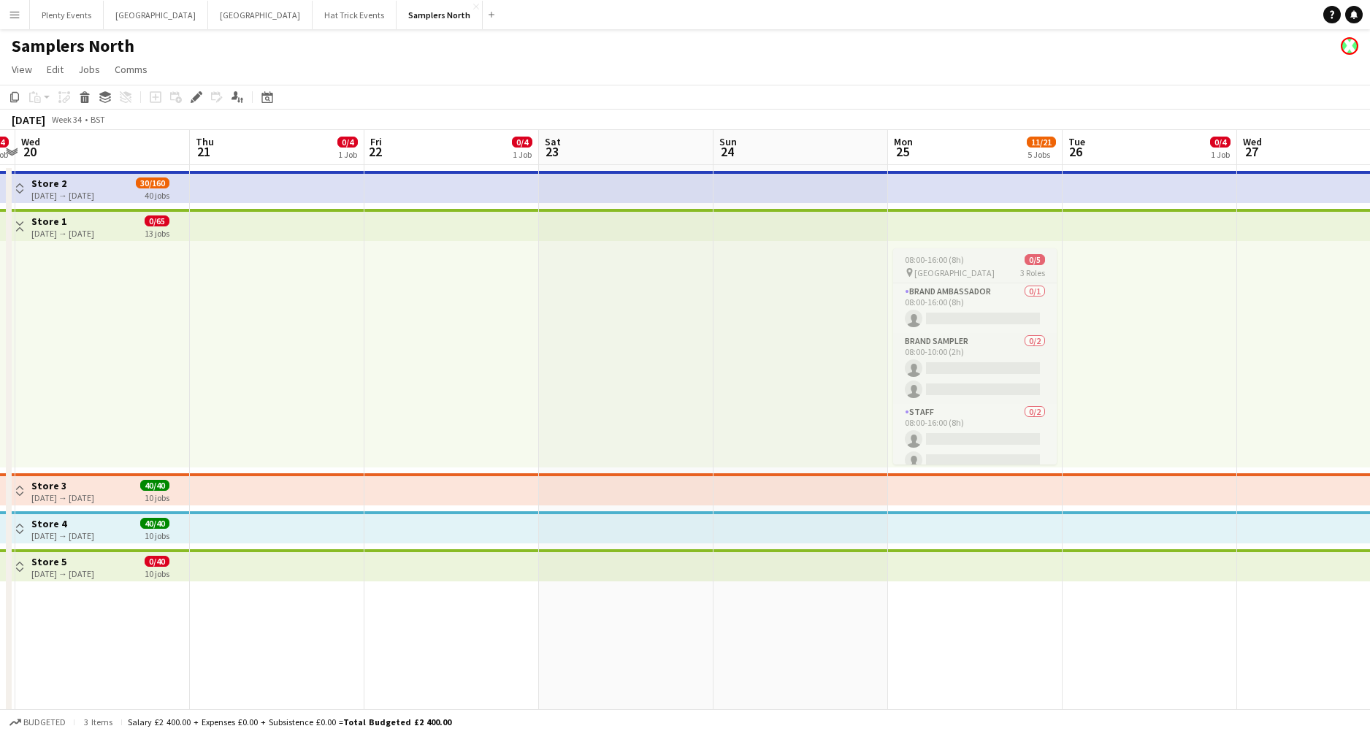
click at [957, 270] on span "Princes Mall" at bounding box center [954, 272] width 80 height 11
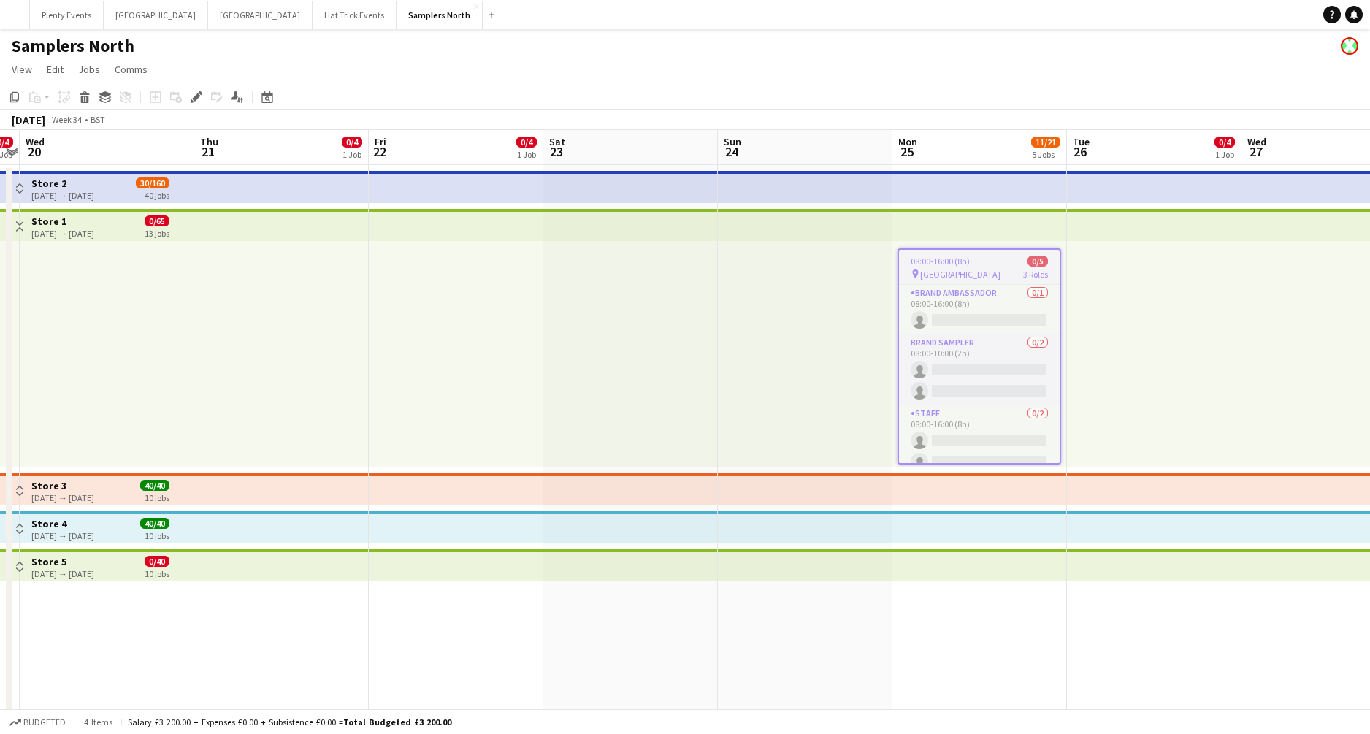
drag, startPoint x: 1154, startPoint y: 335, endPoint x: 660, endPoint y: 334, distance: 494.5
click at [679, 336] on app-calendar-viewport "Sun 17 Mon 18 11/21 5 Jobs Tue 19 0/4 1 Job Wed 20 Thu 21 0/4 1 Job Fri 22 0/4 …" at bounding box center [685, 444] width 1370 height 628
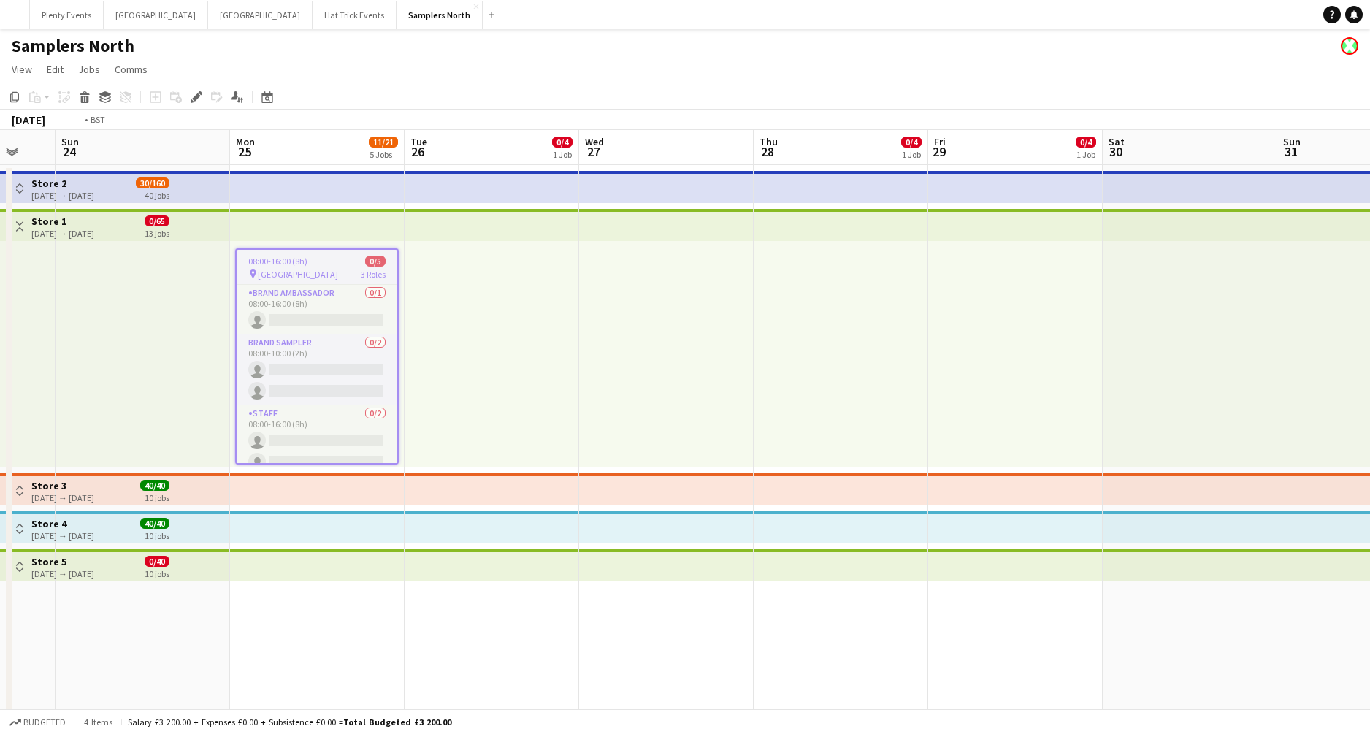
drag, startPoint x: 963, startPoint y: 311, endPoint x: 628, endPoint y: 318, distance: 334.6
click at [642, 320] on app-calendar-viewport "Thu 21 0/4 1 Job Fri 22 0/4 1 Job Sat 23 Sun 24 Mon 25 11/21 5 Jobs Tue 26 0/4 …" at bounding box center [685, 444] width 1370 height 628
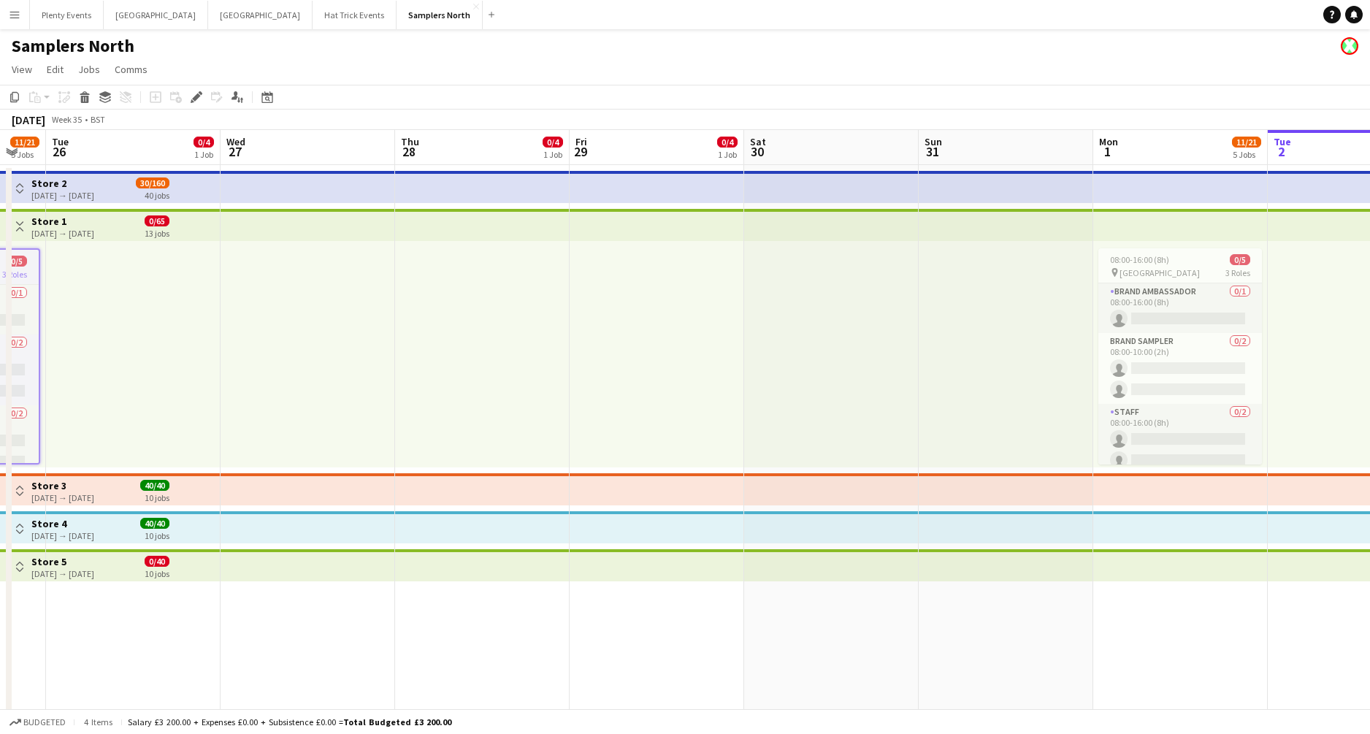
drag, startPoint x: 947, startPoint y: 305, endPoint x: 516, endPoint y: 333, distance: 432.6
click at [539, 335] on app-calendar-viewport "Sat 23 Sun 24 Mon 25 11/21 5 Jobs Tue 26 0/4 1 Job Wed 27 Thu 28 0/4 1 Job Fri …" at bounding box center [685, 444] width 1370 height 628
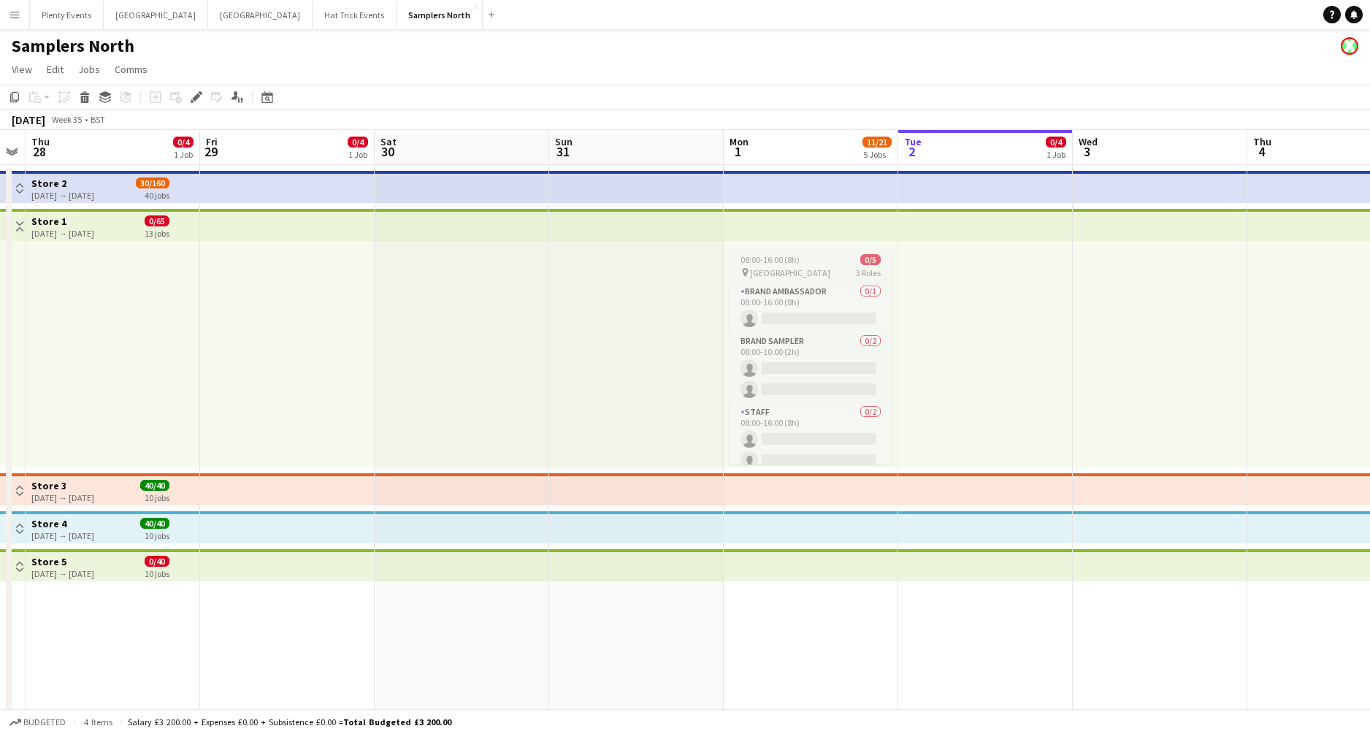
click at [820, 270] on div "pin Princes Mall 3 Roles" at bounding box center [811, 273] width 164 height 12
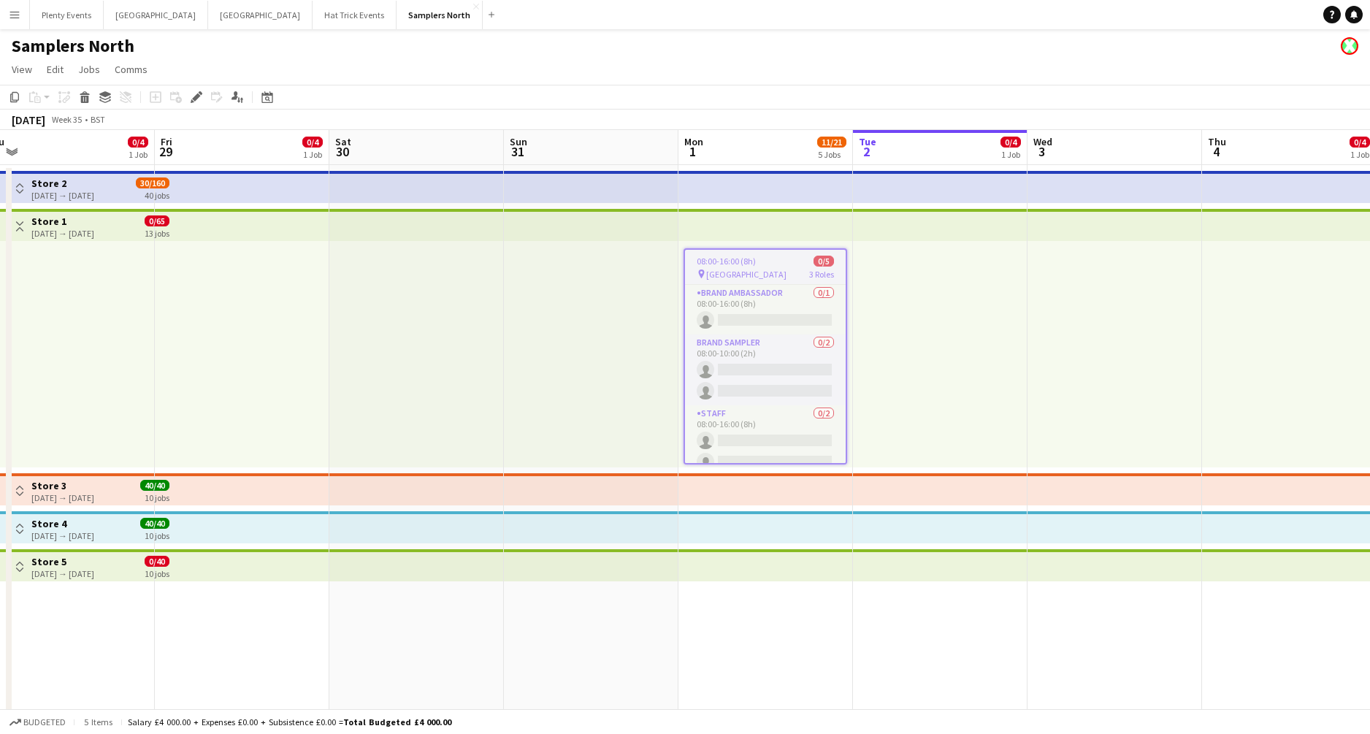
drag, startPoint x: 1036, startPoint y: 333, endPoint x: 592, endPoint y: 332, distance: 444.1
click at [596, 332] on app-calendar-viewport "Mon 25 11/21 5 Jobs Tue 26 0/4 1 Job Wed 27 Thu 28 0/4 1 Job Fri 29 0/4 1 Job S…" at bounding box center [685, 444] width 1370 height 628
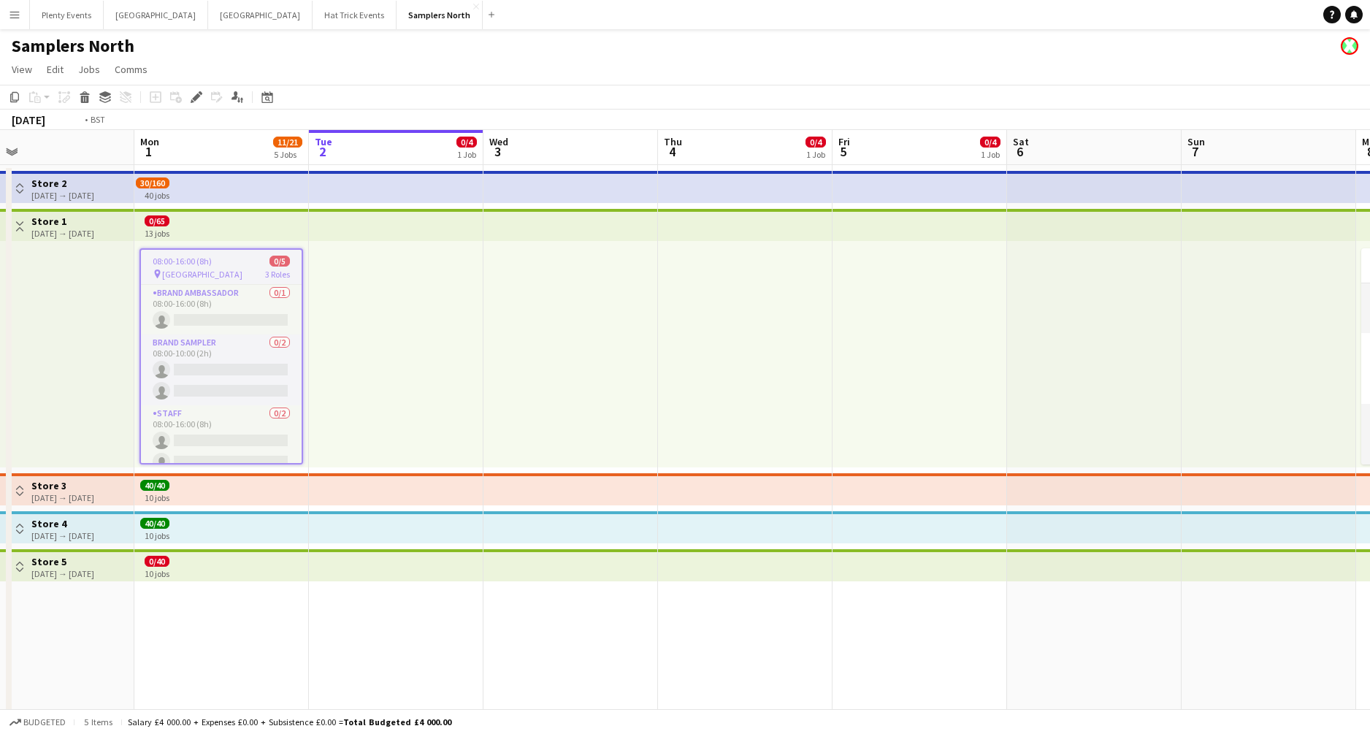
drag, startPoint x: 984, startPoint y: 311, endPoint x: 489, endPoint y: 325, distance: 495.4
click at [494, 326] on app-calendar-viewport "Thu 28 0/4 1 Job Fri 29 0/4 1 Job Sat 30 Sun 31 Mon 1 11/21 5 Jobs Tue 2 0/4 1 …" at bounding box center [685, 444] width 1370 height 628
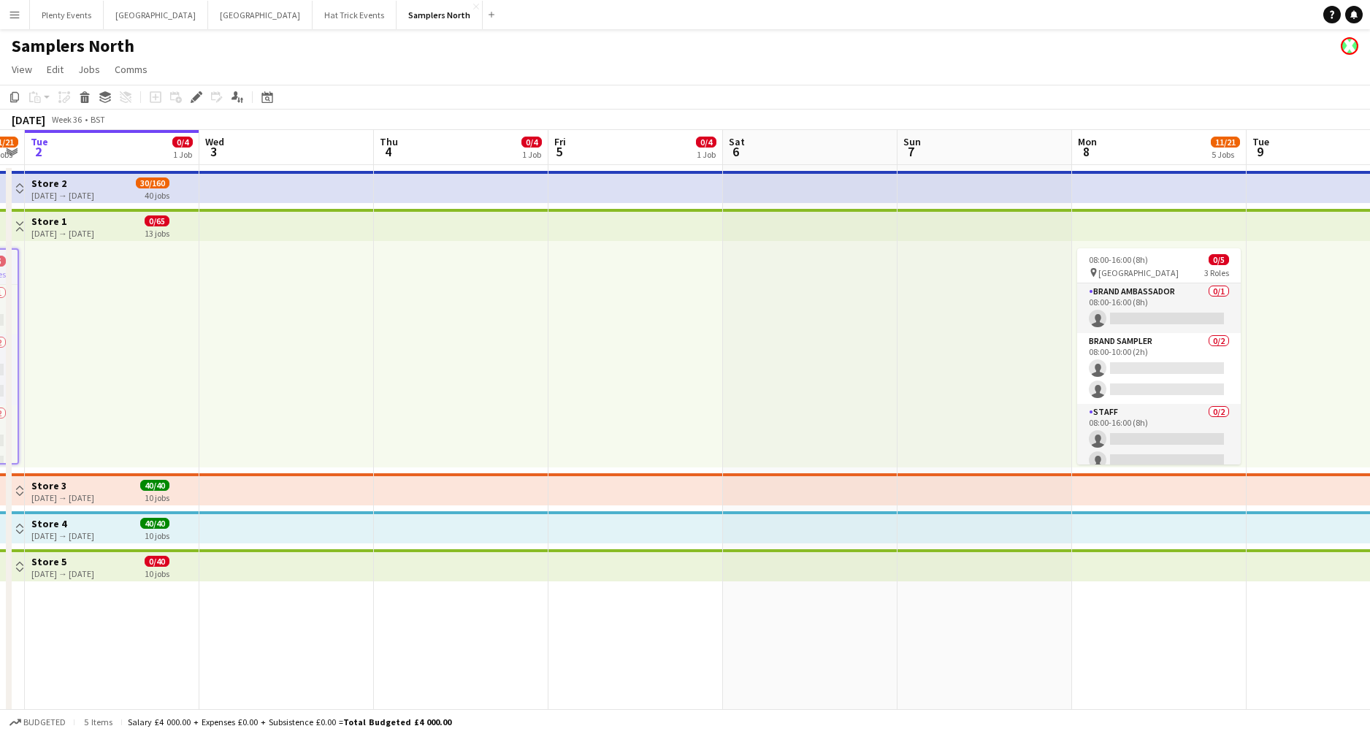
drag, startPoint x: 897, startPoint y: 310, endPoint x: 638, endPoint y: 329, distance: 259.2
click at [638, 329] on app-calendar-viewport "Sat 30 Sun 31 Mon 1 11/21 5 Jobs Tue 2 0/4 1 Job Wed 3 Thu 4 0/4 1 Job Fri 5 0/…" at bounding box center [685, 444] width 1370 height 628
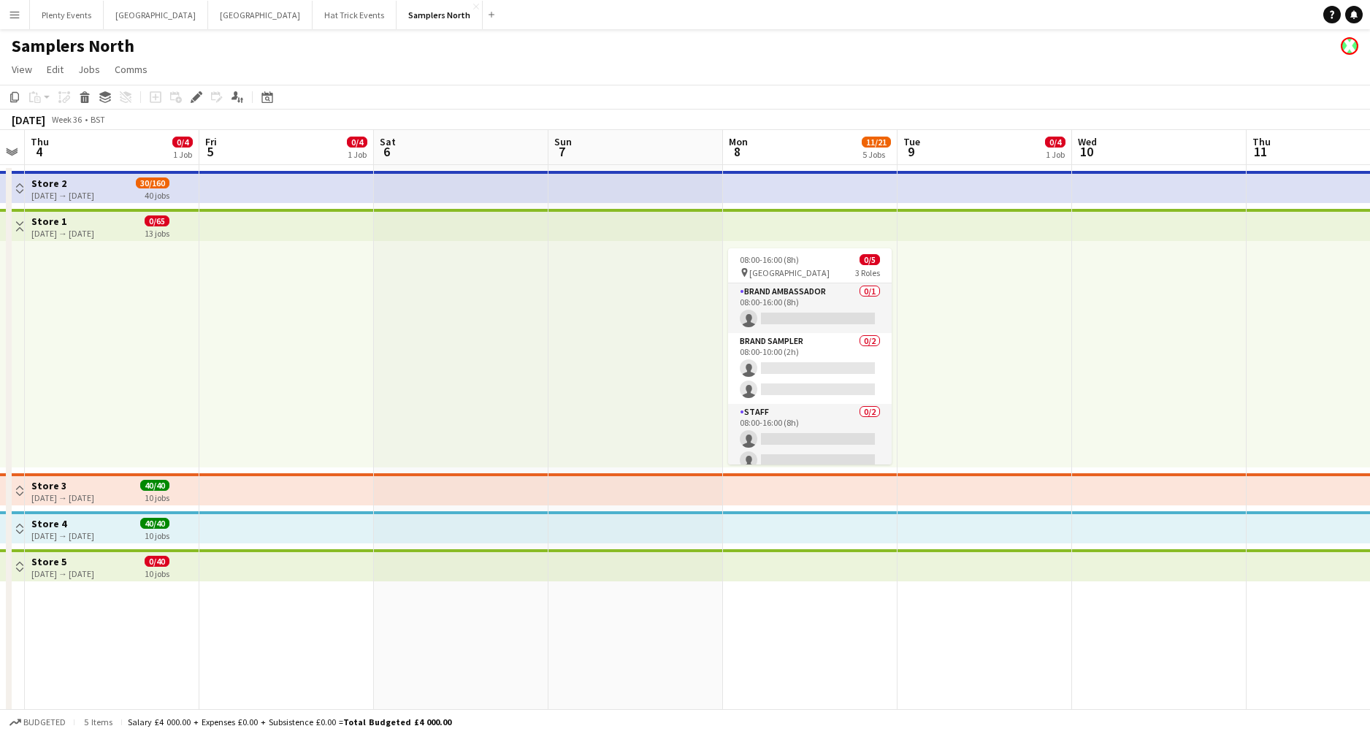
scroll to position [0, 516]
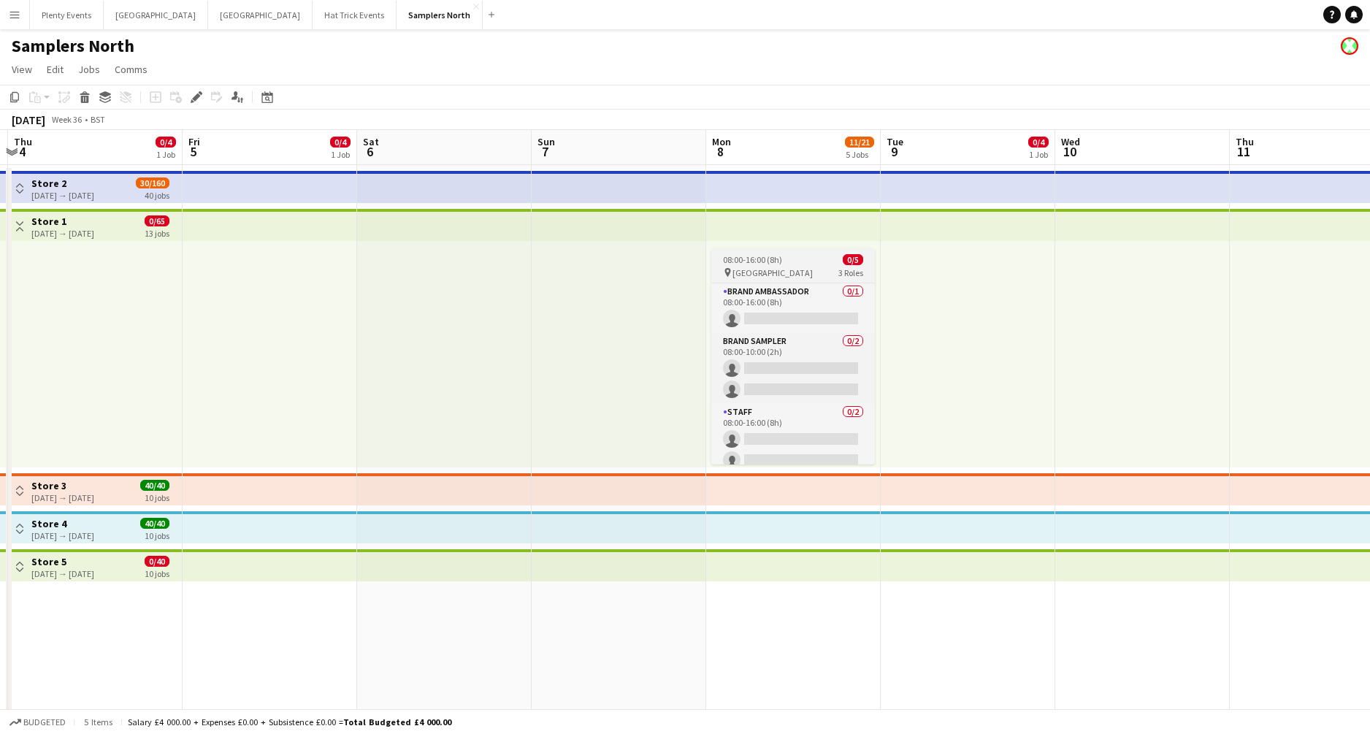
click at [778, 270] on div "pin Princes Mall 3 Roles" at bounding box center [793, 273] width 164 height 12
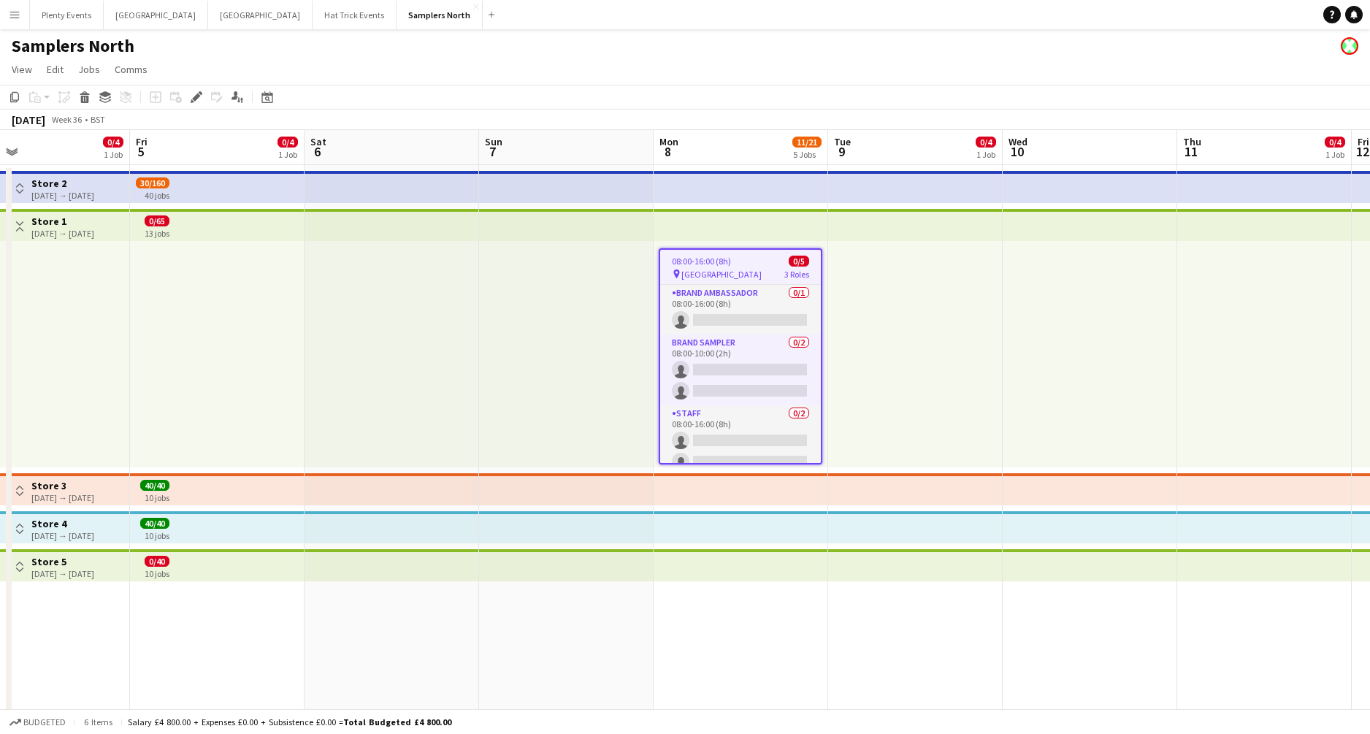
scroll to position [0, 571]
drag, startPoint x: 1039, startPoint y: 332, endPoint x: 982, endPoint y: 341, distance: 57.6
click at [984, 343] on app-calendar-viewport "Mon 1 11/21 5 Jobs Tue 2 0/4 1 Job Wed 3 Thu 4 0/4 1 Job Fri 5 0/4 1 Job Sat 6 …" at bounding box center [685, 444] width 1370 height 628
click at [88, 99] on icon at bounding box center [85, 99] width 8 height 7
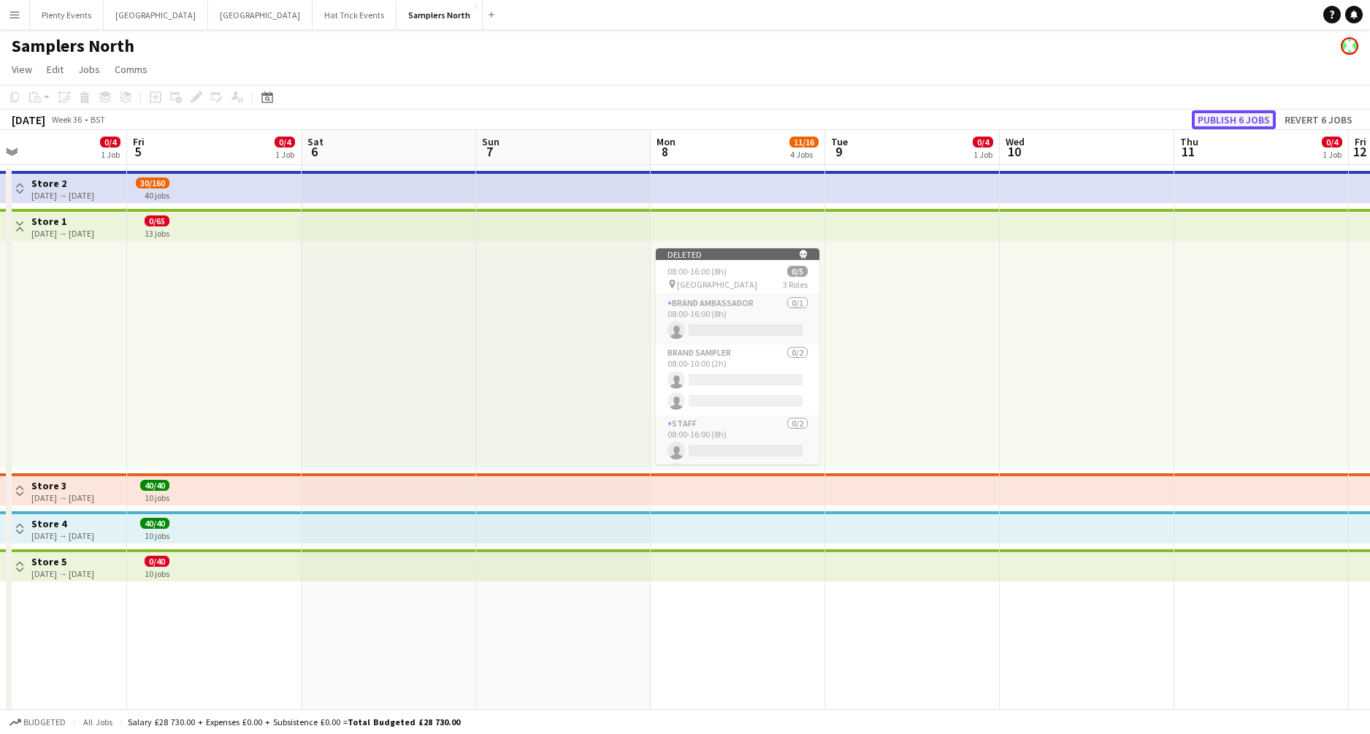
click at [1073, 118] on button "Publish 6 jobs" at bounding box center [1234, 119] width 84 height 19
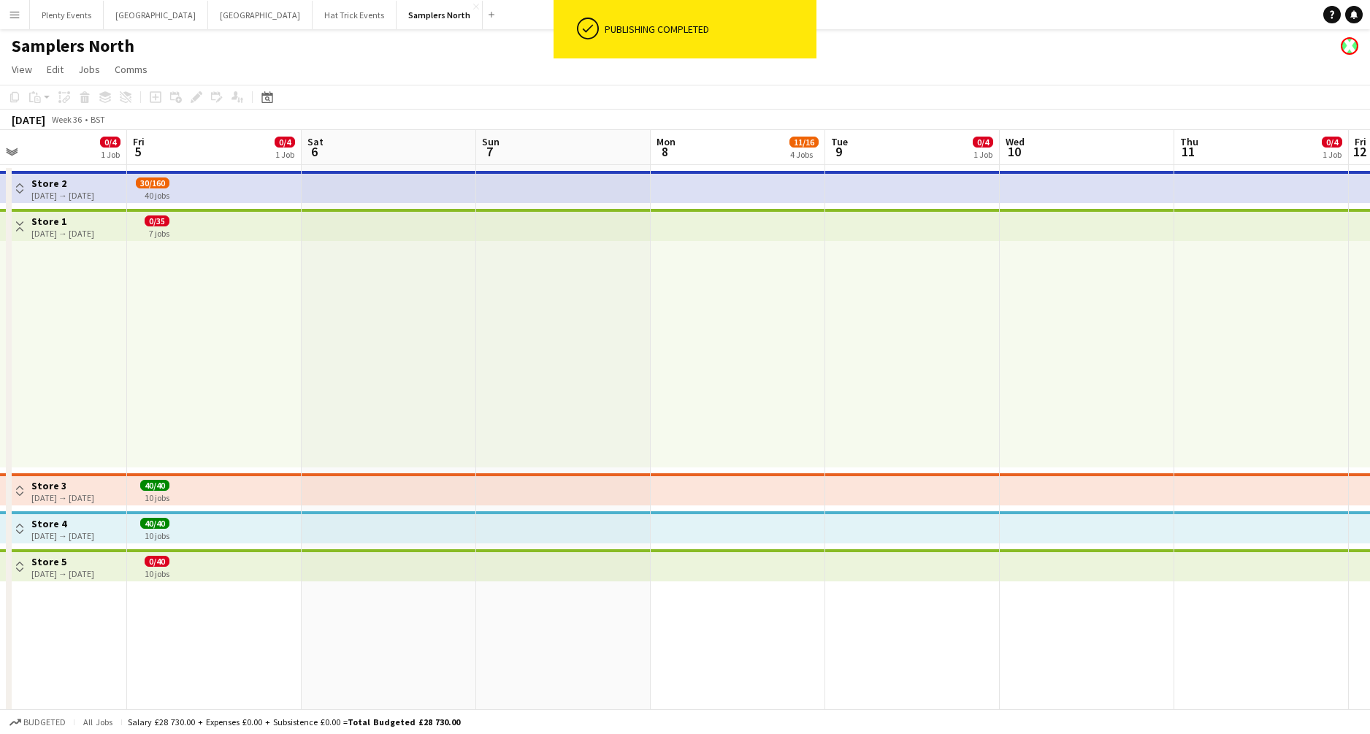
click at [18, 191] on app-icon "Toggle View" at bounding box center [20, 188] width 10 height 10
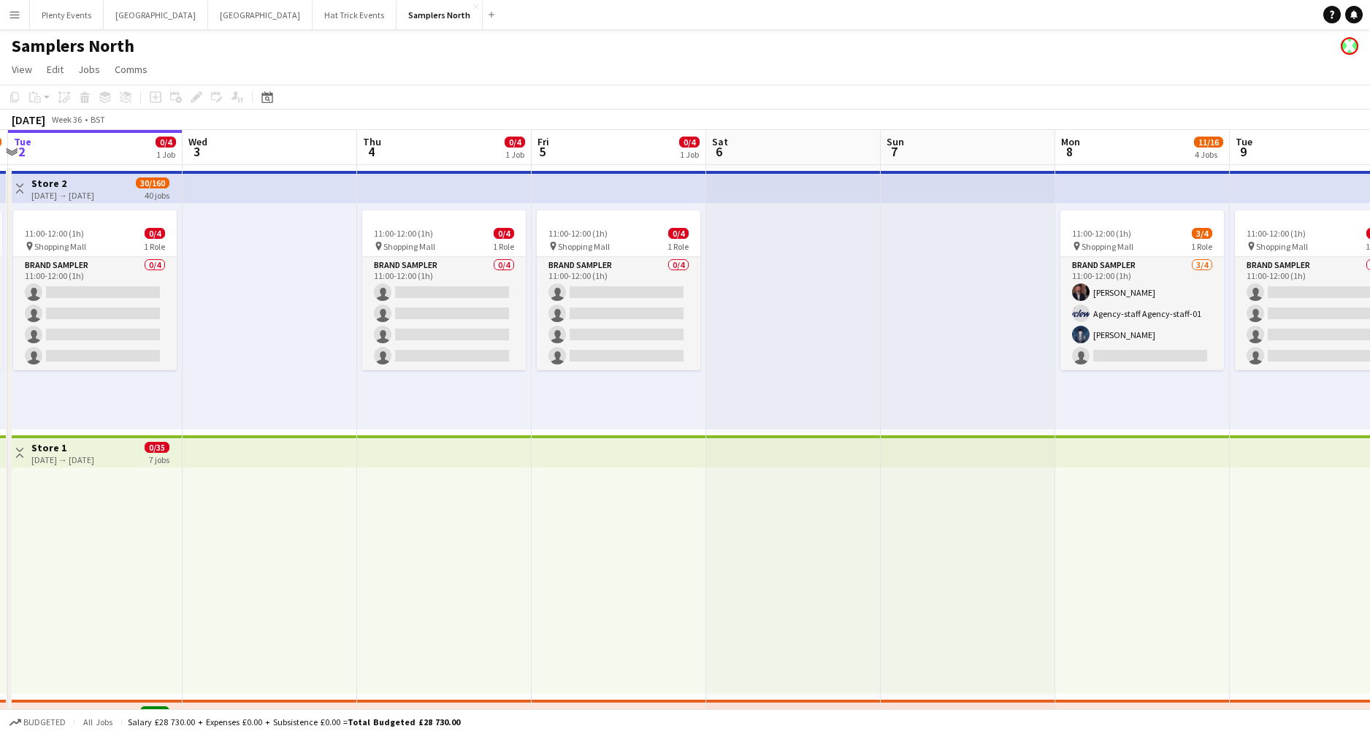
drag, startPoint x: 313, startPoint y: 512, endPoint x: 665, endPoint y: 509, distance: 352.8
click at [668, 518] on app-calendar-viewport "Sun 31 Mon 1 11/16 4 Jobs Tue 2 0/4 1 Job Wed 3 Thu 4 0/4 1 Job Fri 5 0/4 1 Job…" at bounding box center [685, 472] width 1370 height 684
click at [94, 184] on h3 "Store 2" at bounding box center [62, 183] width 63 height 13
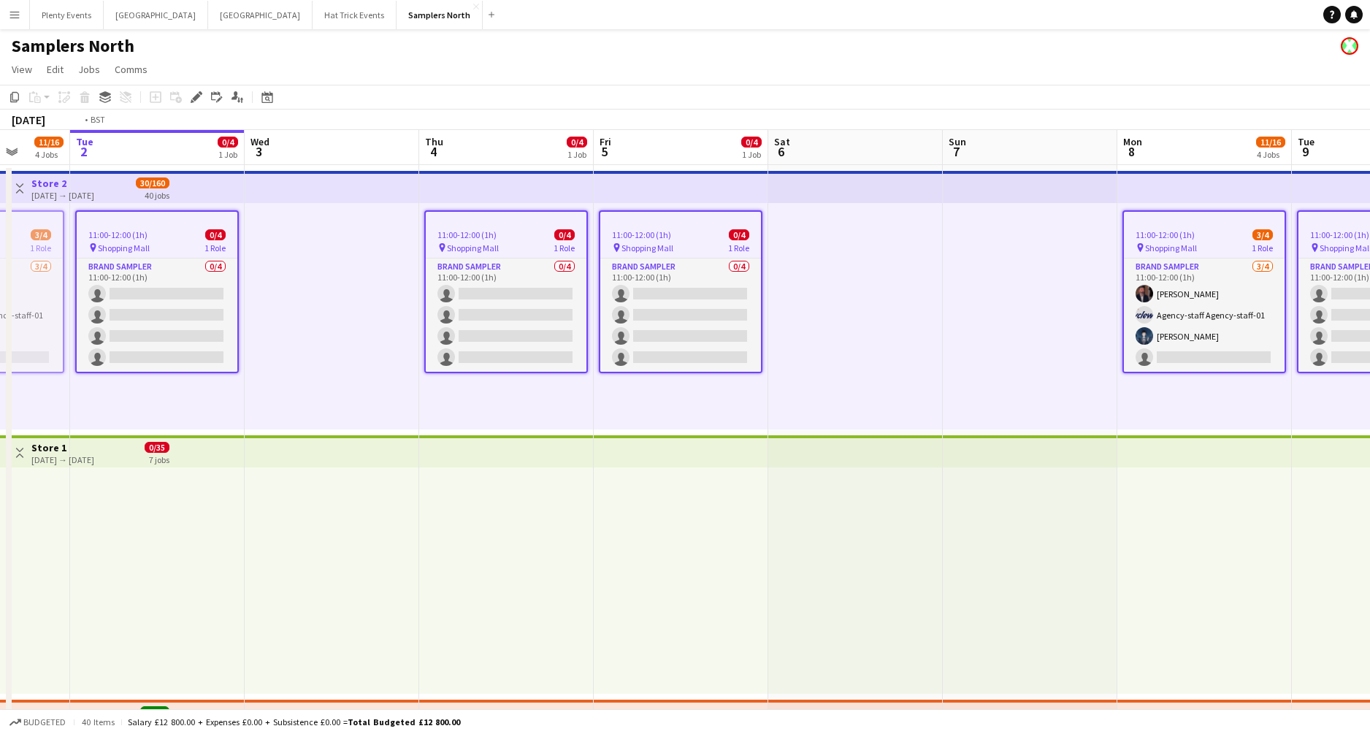
drag, startPoint x: 232, startPoint y: 252, endPoint x: 654, endPoint y: 256, distance: 422.2
click at [611, 260] on app-calendar-viewport "Sat 30 Sun 31 Mon 1 11/16 4 Jobs Tue 2 0/4 1 Job Wed 3 Thu 4 0/4 1 Job Fri 5 0/…" at bounding box center [685, 472] width 1370 height 684
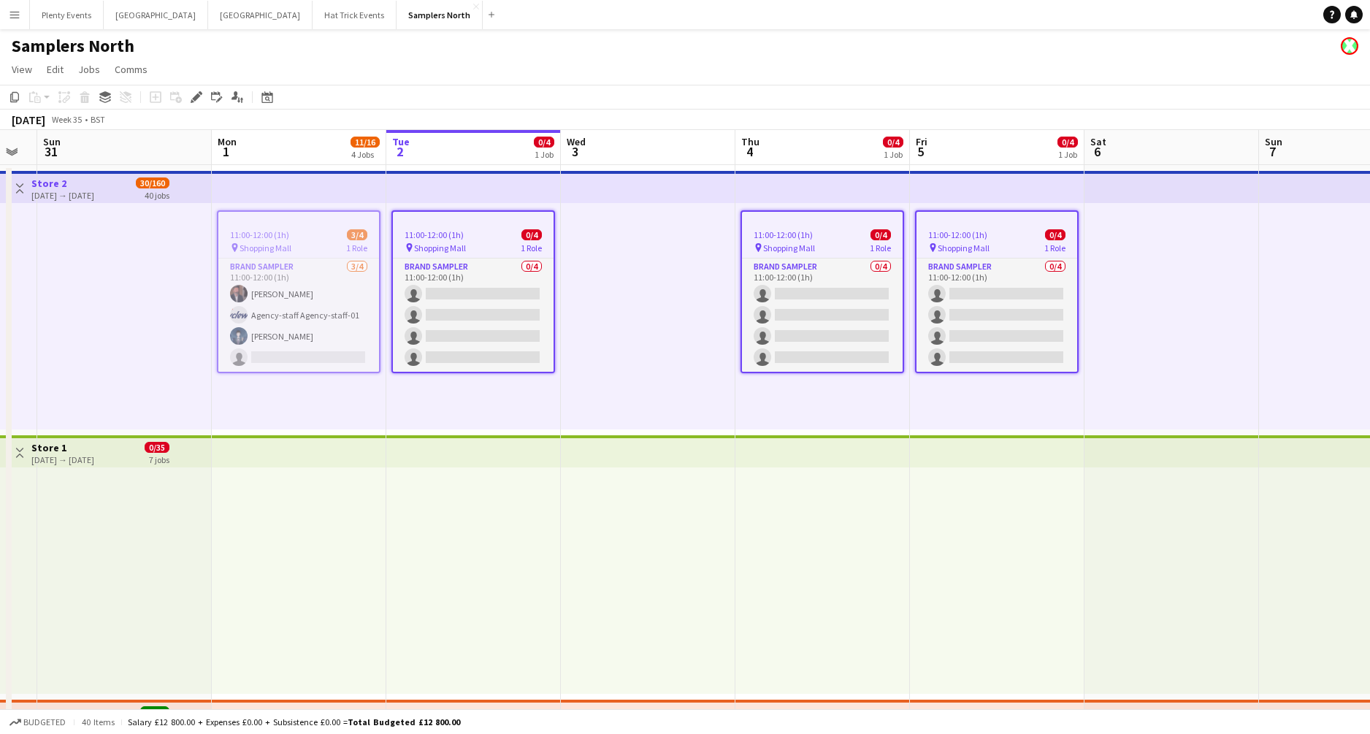
click at [294, 243] on div "pin Shopping Mall 1 Role" at bounding box center [298, 248] width 161 height 12
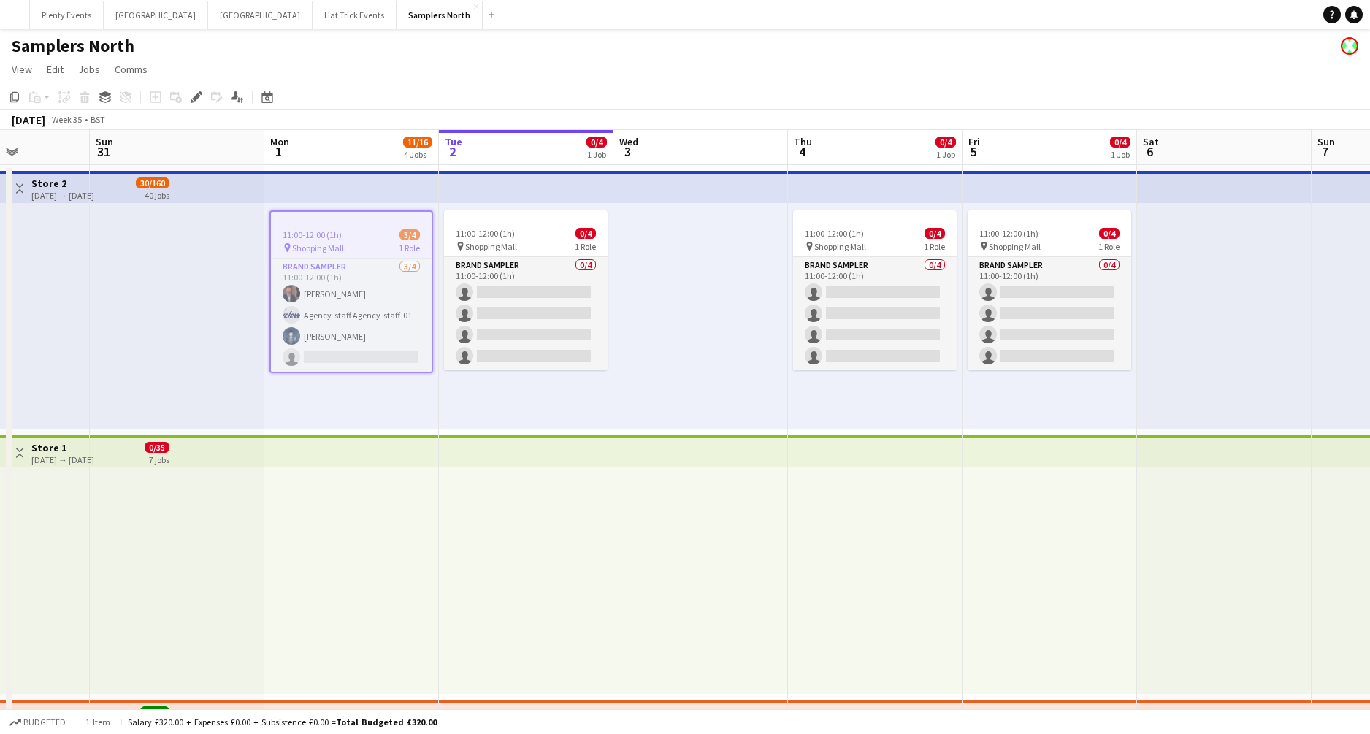
drag, startPoint x: 159, startPoint y: 256, endPoint x: 657, endPoint y: 264, distance: 497.5
click at [622, 264] on app-calendar-viewport "Thu 28 0/4 1 Job Fri 29 0/4 1 Job Sat 30 Sun 31 Mon 1 11/16 4 Jobs Tue 2 0/4 1 …" at bounding box center [685, 472] width 1370 height 684
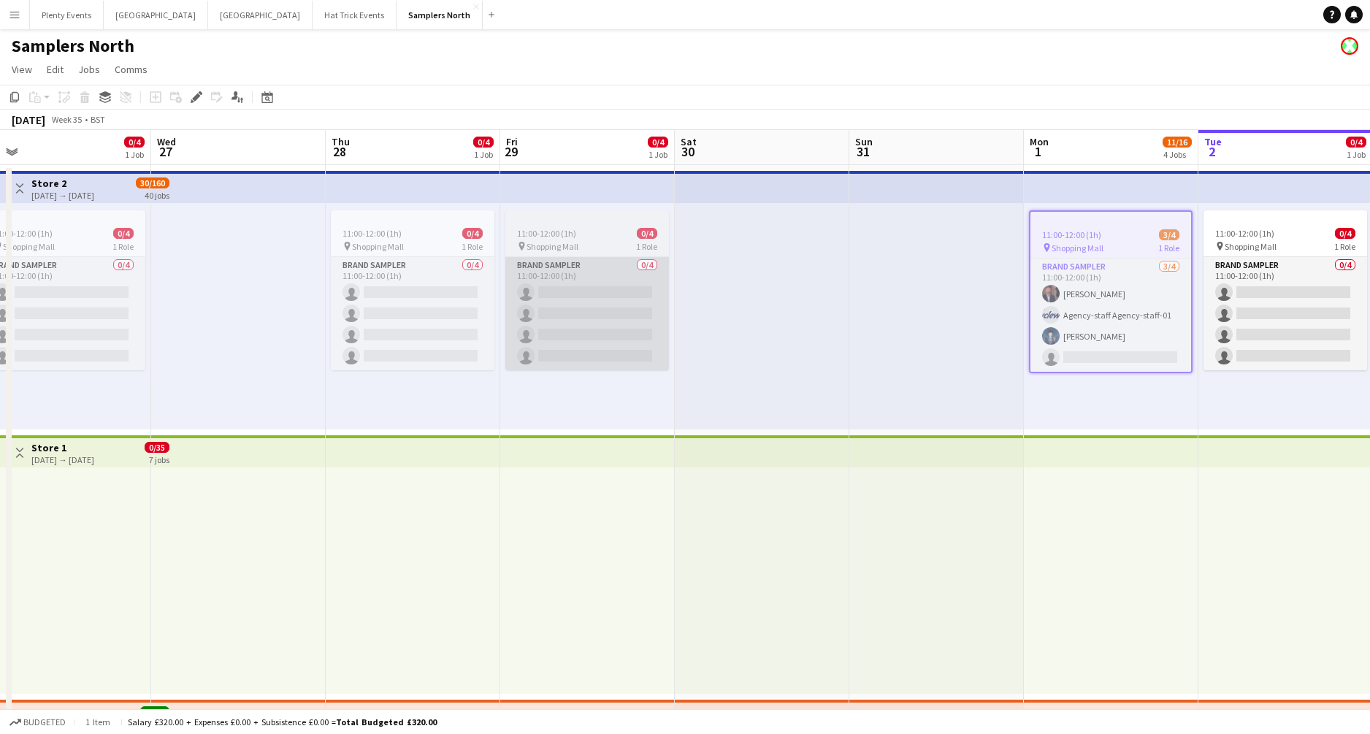
drag, startPoint x: 255, startPoint y: 291, endPoint x: 763, endPoint y: 294, distance: 508.4
click at [797, 295] on app-calendar-viewport "Sun 24 Mon 25 11/16 4 Jobs Tue 26 0/4 1 Job Wed 27 Thu 28 0/4 1 Job Fri 29 0/4 …" at bounding box center [685, 472] width 1370 height 684
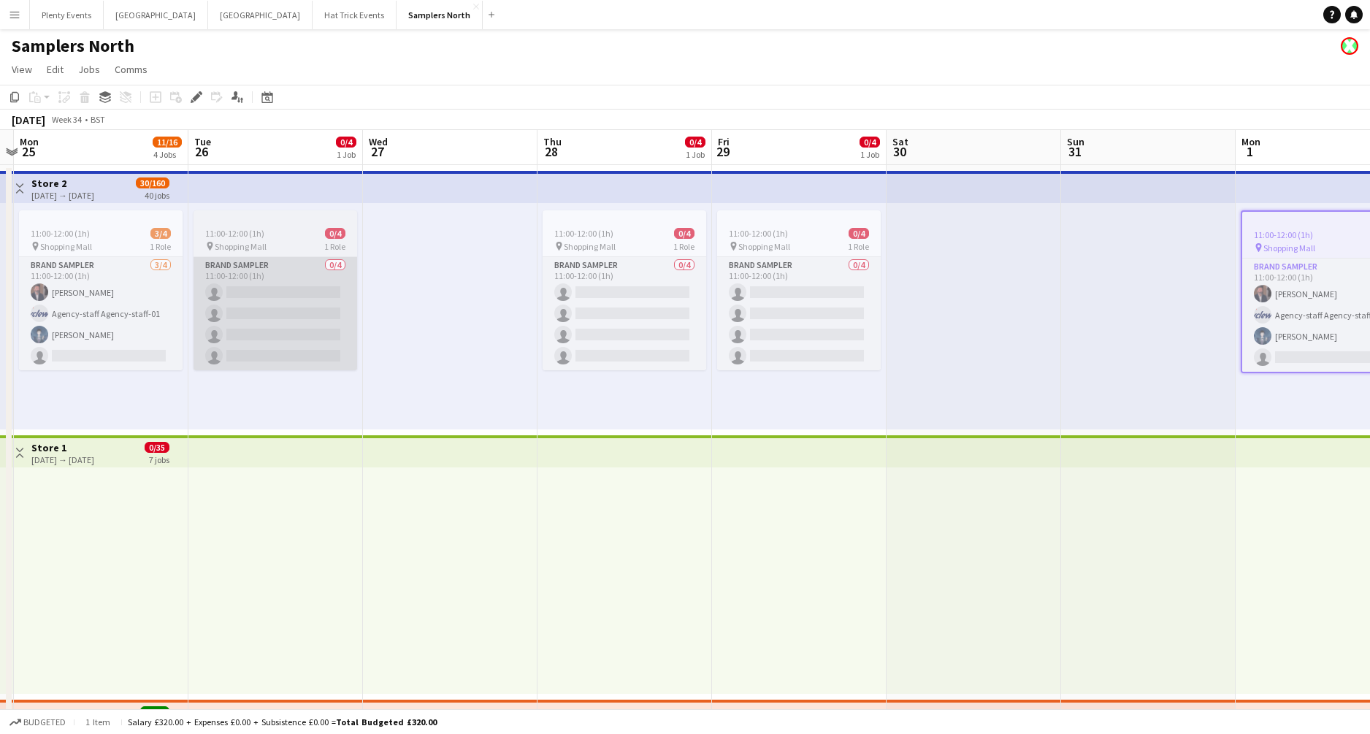
drag, startPoint x: 270, startPoint y: 321, endPoint x: 770, endPoint y: 315, distance: 499.6
click at [771, 316] on app-calendar-viewport "Sat 23 Sun 24 Mon 25 11/16 4 Jobs Tue 26 0/4 1 Job Wed 27 Thu 28 0/4 1 Job Fri …" at bounding box center [685, 472] width 1370 height 684
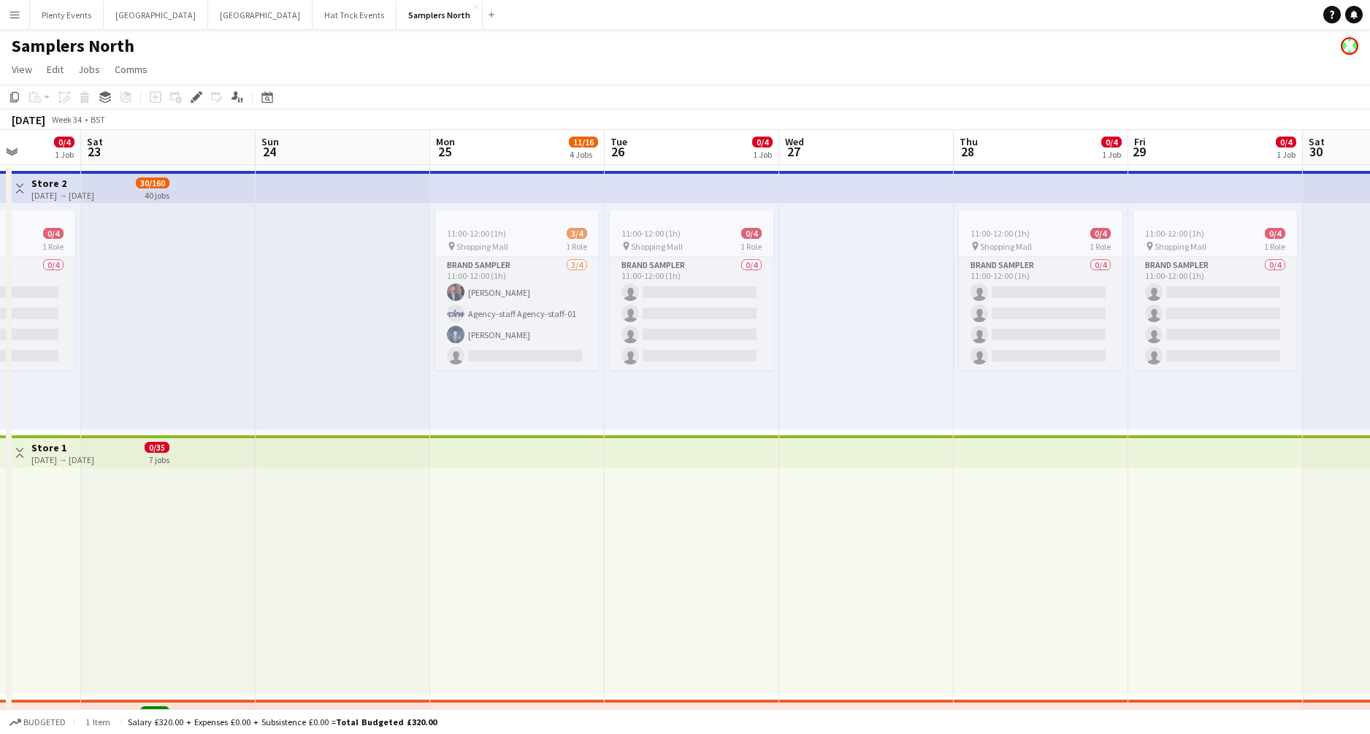
drag, startPoint x: 434, startPoint y: 310, endPoint x: 889, endPoint y: 303, distance: 455.1
click at [874, 305] on app-calendar-viewport "Wed 20 Thu 21 0/4 1 Job Fri 22 0/4 1 Job Sat 23 Sun 24 Mon 25 11/16 4 Jobs Tue …" at bounding box center [685, 472] width 1370 height 684
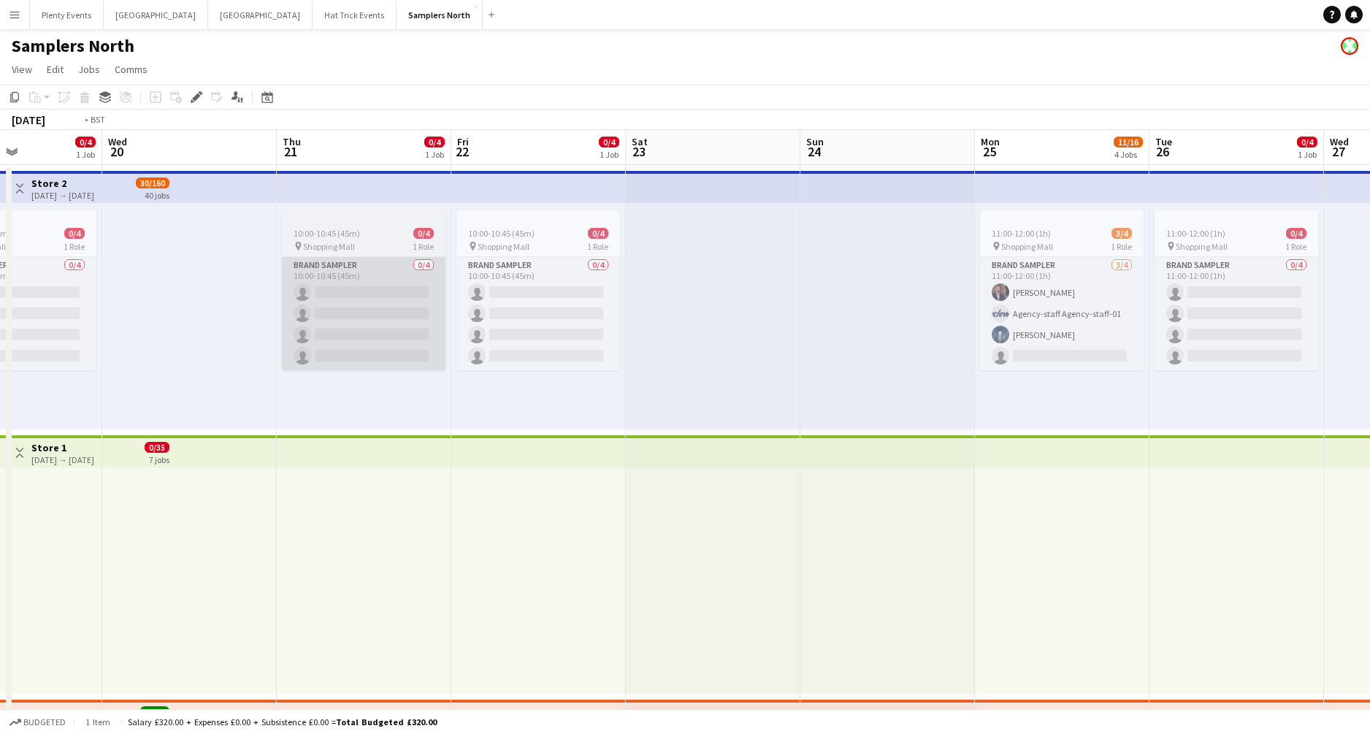
drag, startPoint x: 504, startPoint y: 318, endPoint x: 888, endPoint y: 287, distance: 385.5
click at [952, 294] on app-calendar-viewport "Sun 17 Mon 18 11/16 4 Jobs Tue 19 0/4 1 Job Wed 20 Thu 21 0/4 1 Job Fri 22 0/4 …" at bounding box center [685, 472] width 1370 height 684
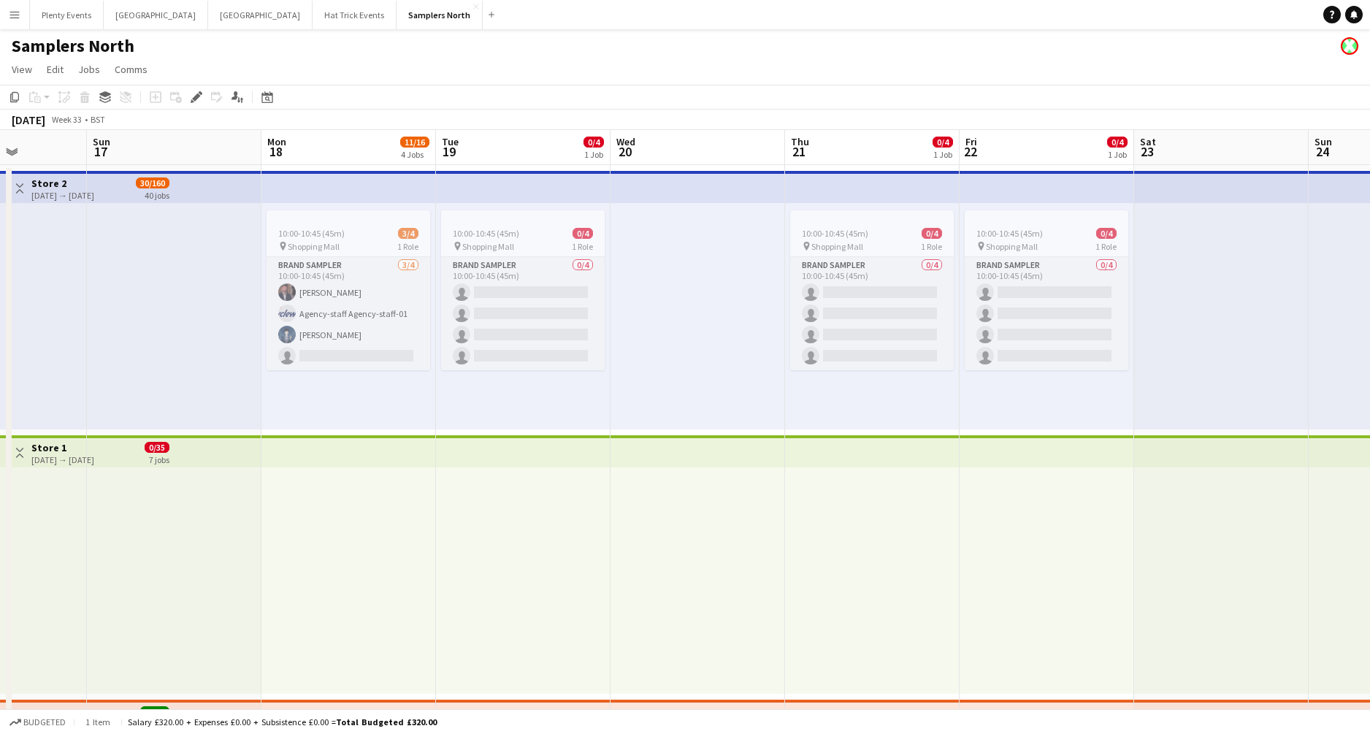
click at [79, 186] on h3 "Store 2" at bounding box center [62, 183] width 63 height 13
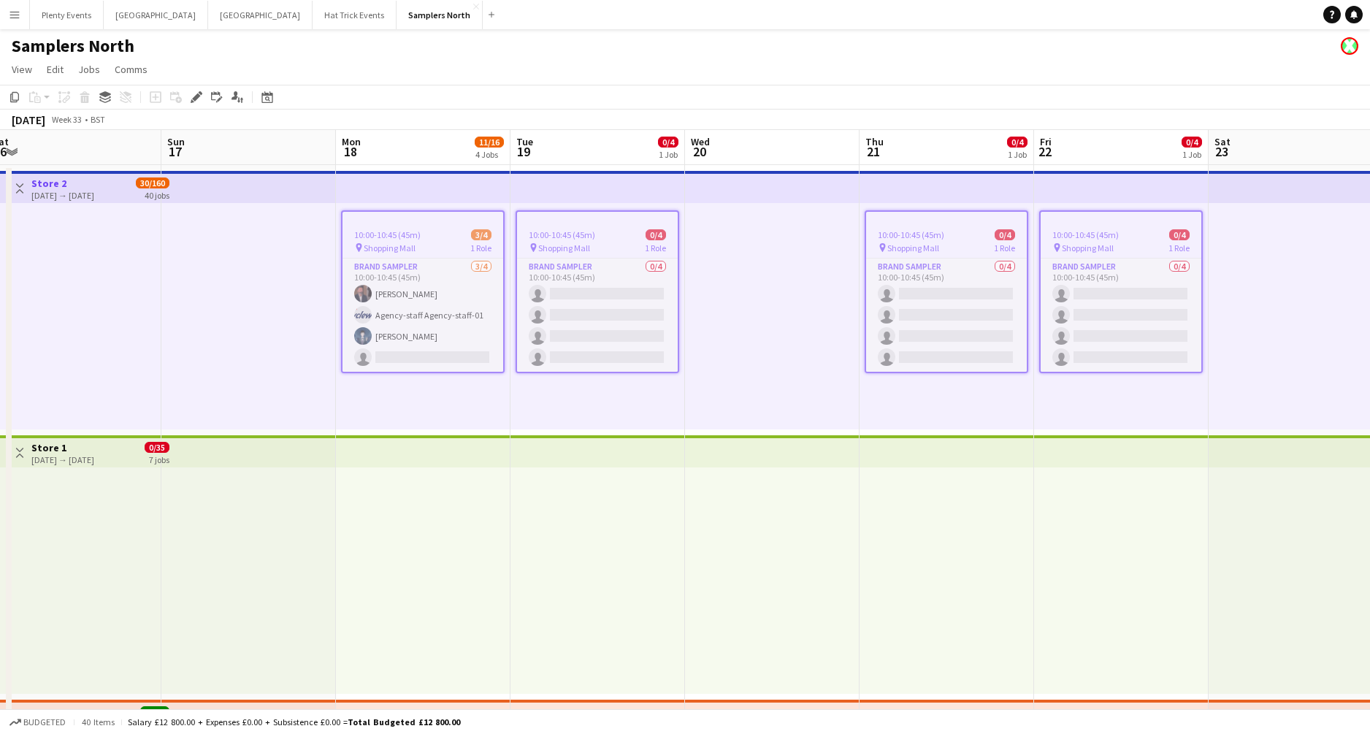
drag, startPoint x: 90, startPoint y: 286, endPoint x: 726, endPoint y: 284, distance: 636.2
click at [698, 286] on app-calendar-viewport "Thu 14 0/4 1 Job Fri 15 0/4 1 Job Sat 16 Sun 17 Mon 18 11/16 4 Jobs Tue 19 0/4 …" at bounding box center [685, 472] width 1370 height 684
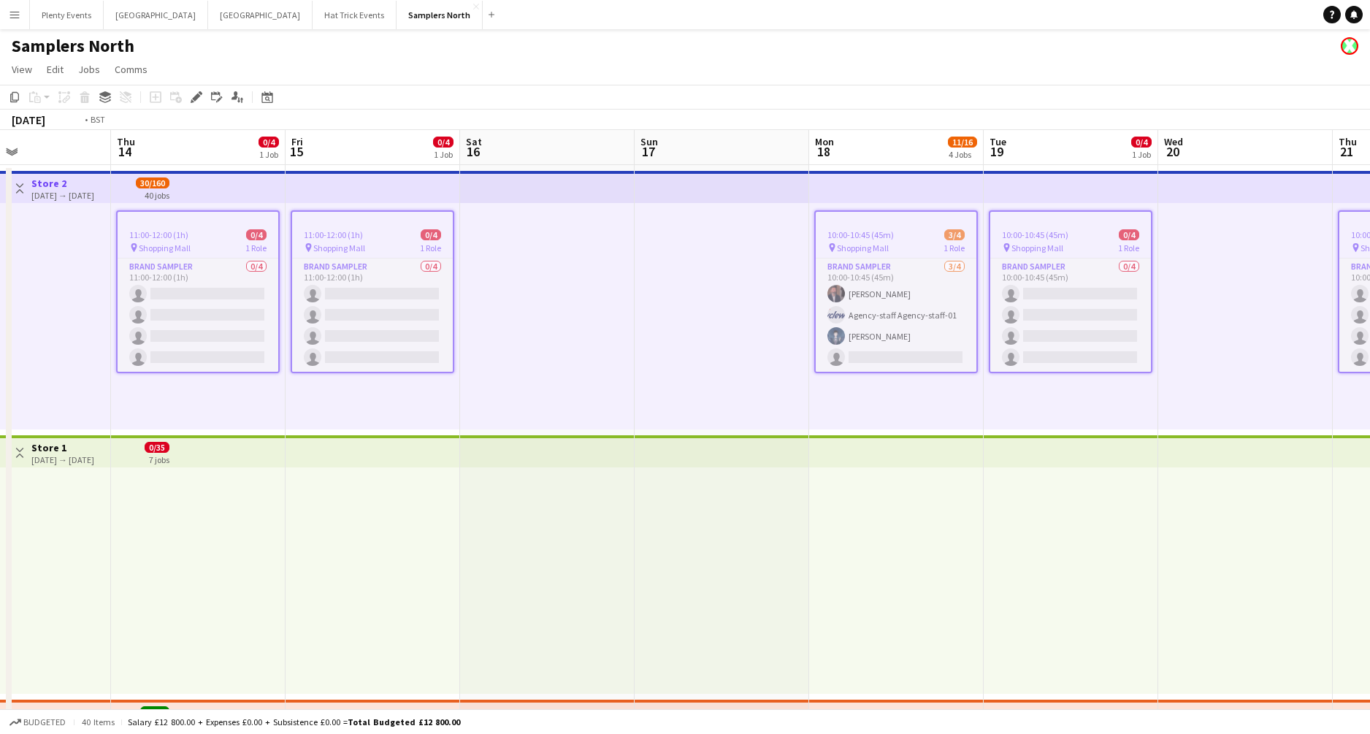
drag, startPoint x: 328, startPoint y: 283, endPoint x: 765, endPoint y: 283, distance: 436.8
click at [745, 284] on app-calendar-viewport "Mon 11 11/16 4 Jobs Tue 12 0/4 1 Job Wed 13 Thu 14 0/4 1 Job Fri 15 0/4 1 Job S…" at bounding box center [685, 472] width 1370 height 684
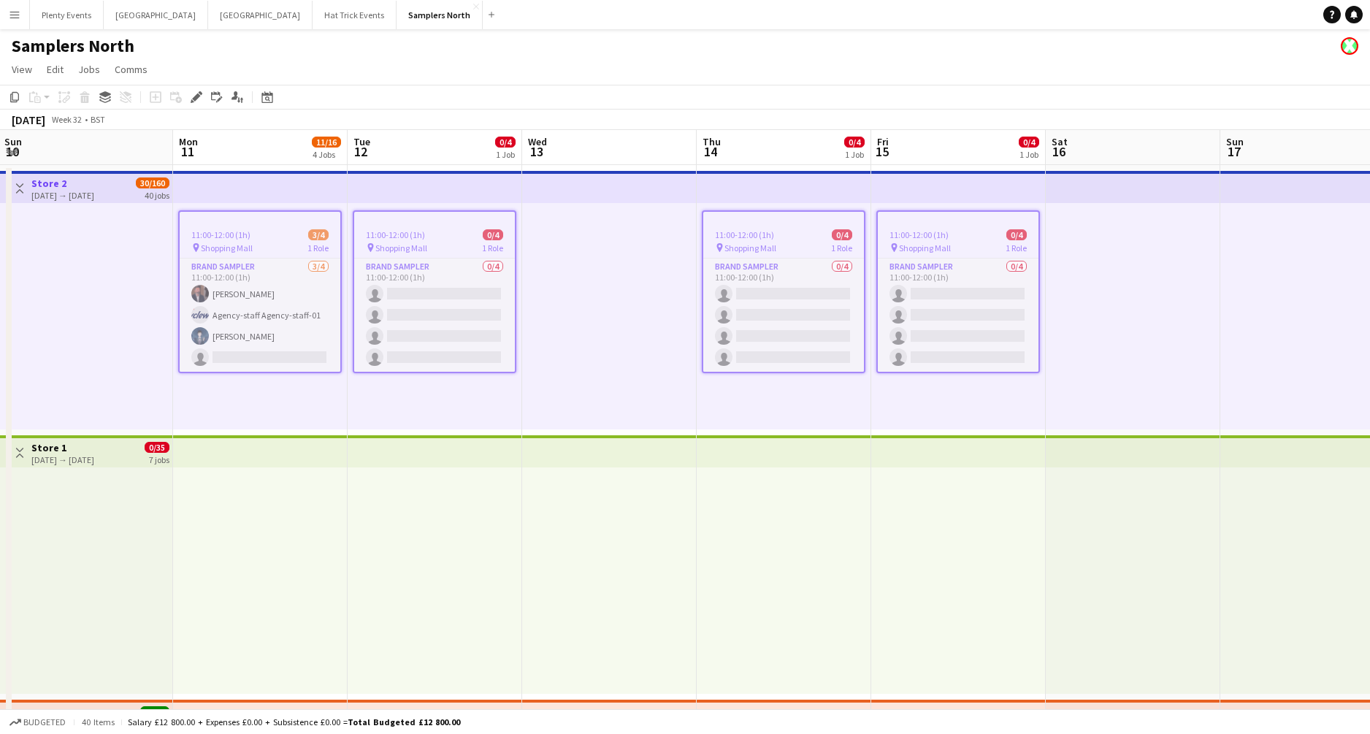
drag, startPoint x: 415, startPoint y: 280, endPoint x: 817, endPoint y: 278, distance: 402.5
click at [790, 280] on app-calendar-viewport "Fri 8 0/4 1 Job Sat 9 Sun 10 Mon 11 11/16 4 Jobs Tue 12 0/4 1 Job Wed 13 Thu 14…" at bounding box center [685, 472] width 1370 height 684
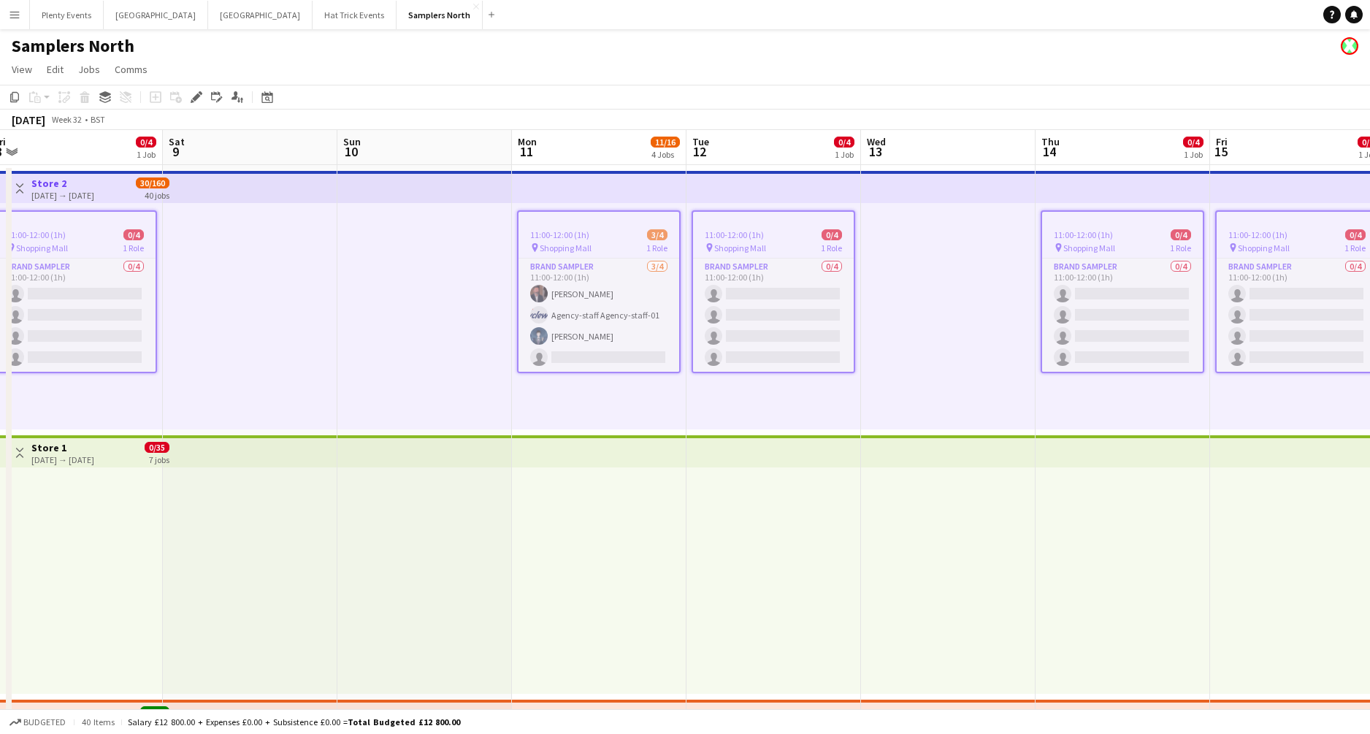
drag, startPoint x: 519, startPoint y: 292, endPoint x: 808, endPoint y: 280, distance: 289.5
click at [779, 283] on app-calendar-viewport "Wed 6 Thu 7 0/4 1 Job Fri 8 0/4 1 Job Sat 9 Sun 10 Mon 11 11/16 4 Jobs Tue 12 0…" at bounding box center [685, 472] width 1370 height 684
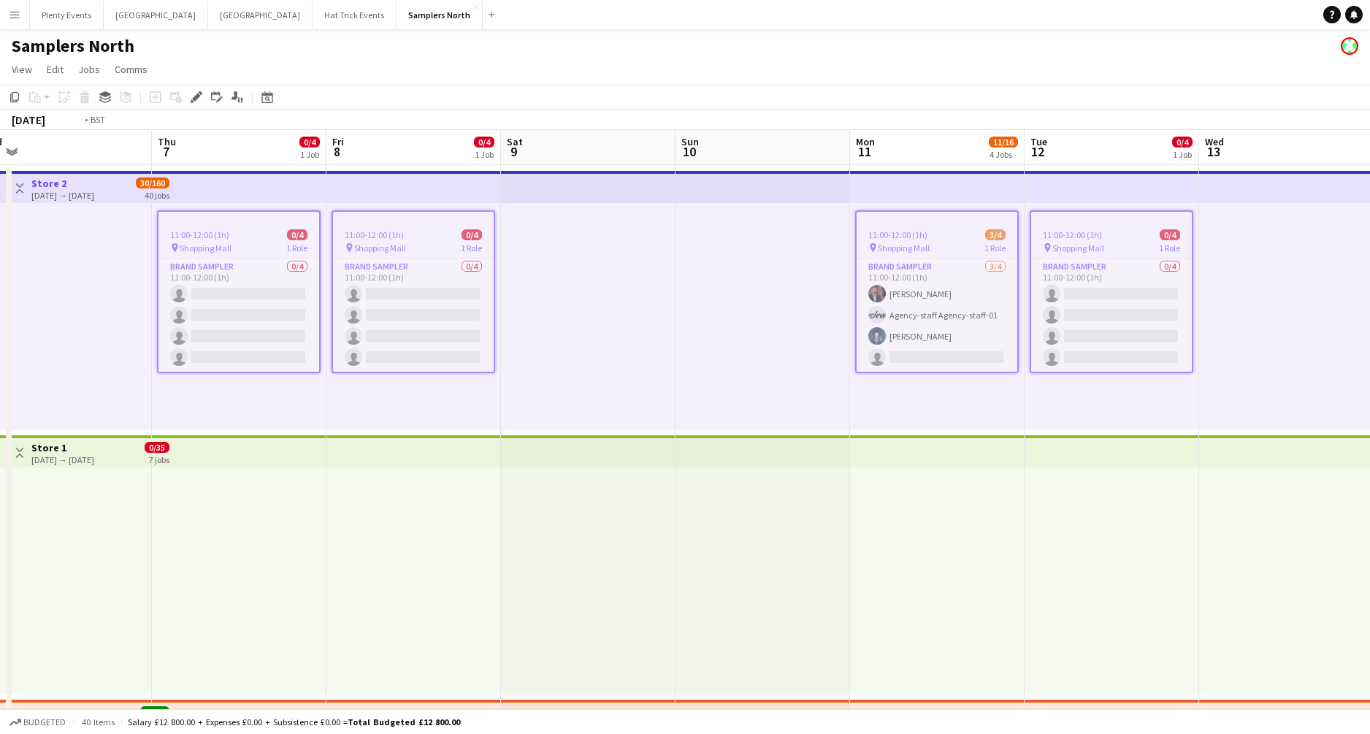
drag, startPoint x: 483, startPoint y: 286, endPoint x: 880, endPoint y: 280, distance: 397.4
click at [847, 281] on app-calendar-viewport "Mon 4 11/16 4 Jobs Tue 5 0/4 1 Job Wed 6 Thu 7 0/4 1 Job Fri 8 0/4 1 Job Sat 9 …" at bounding box center [685, 472] width 1370 height 684
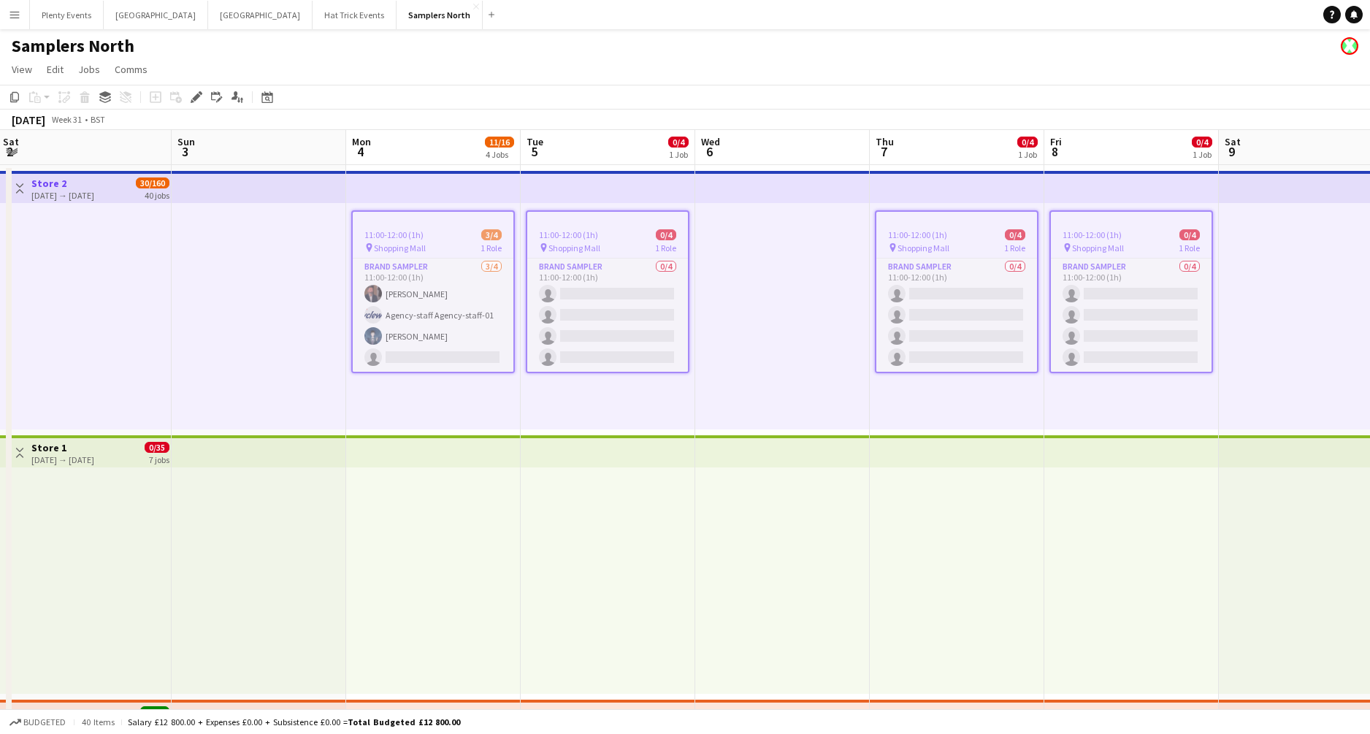
drag, startPoint x: 475, startPoint y: 307, endPoint x: 848, endPoint y: 283, distance: 374.0
click at [740, 297] on app-calendar-viewport "Thu 31 0/4 1 Job Fri 1 0/9 2 Jobs Sat 2 Sun 3 Mon 4 11/16 4 Jobs Tue 5 0/4 1 Jo…" at bounding box center [685, 472] width 1370 height 684
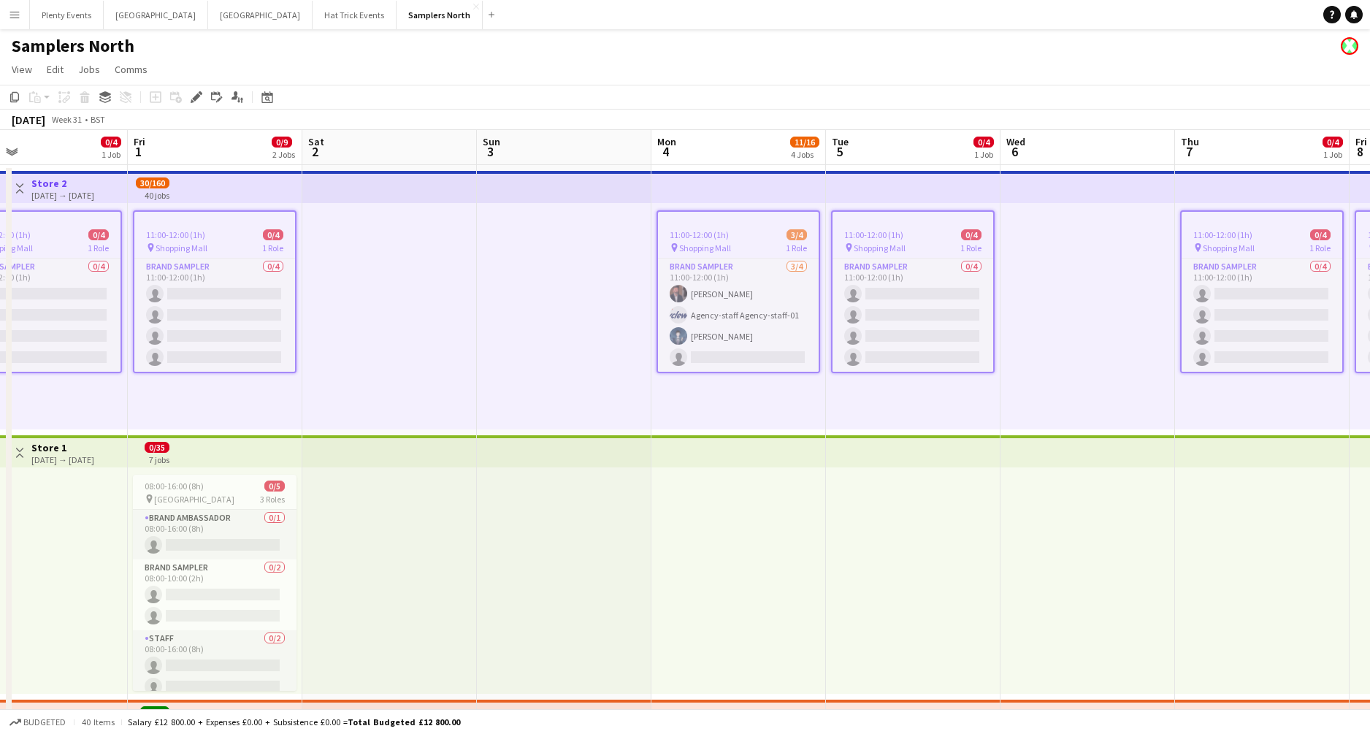
click at [687, 266] on app-calendar-viewport "Tue 29 0/9 2 Jobs Wed 30 0/5 1 Job Thu 31 0/4 1 Job Fri 1 0/9 2 Jobs Sat 2 Sun …" at bounding box center [685, 472] width 1370 height 684
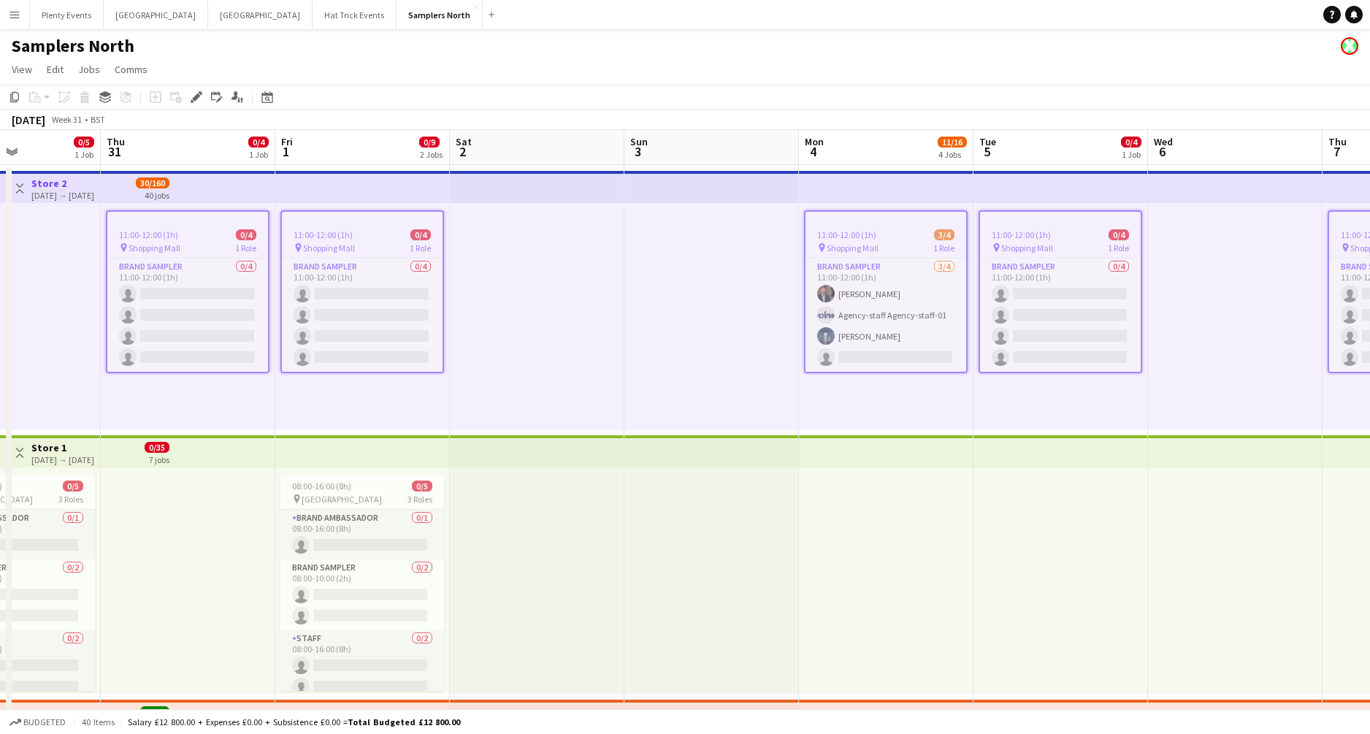
click at [747, 267] on app-calendar-viewport "Mon 28 11/21 5 Jobs Tue 29 0/9 2 Jobs Wed 30 0/5 1 Job Thu 31 0/4 1 Job Fri 1 0…" at bounding box center [685, 472] width 1370 height 684
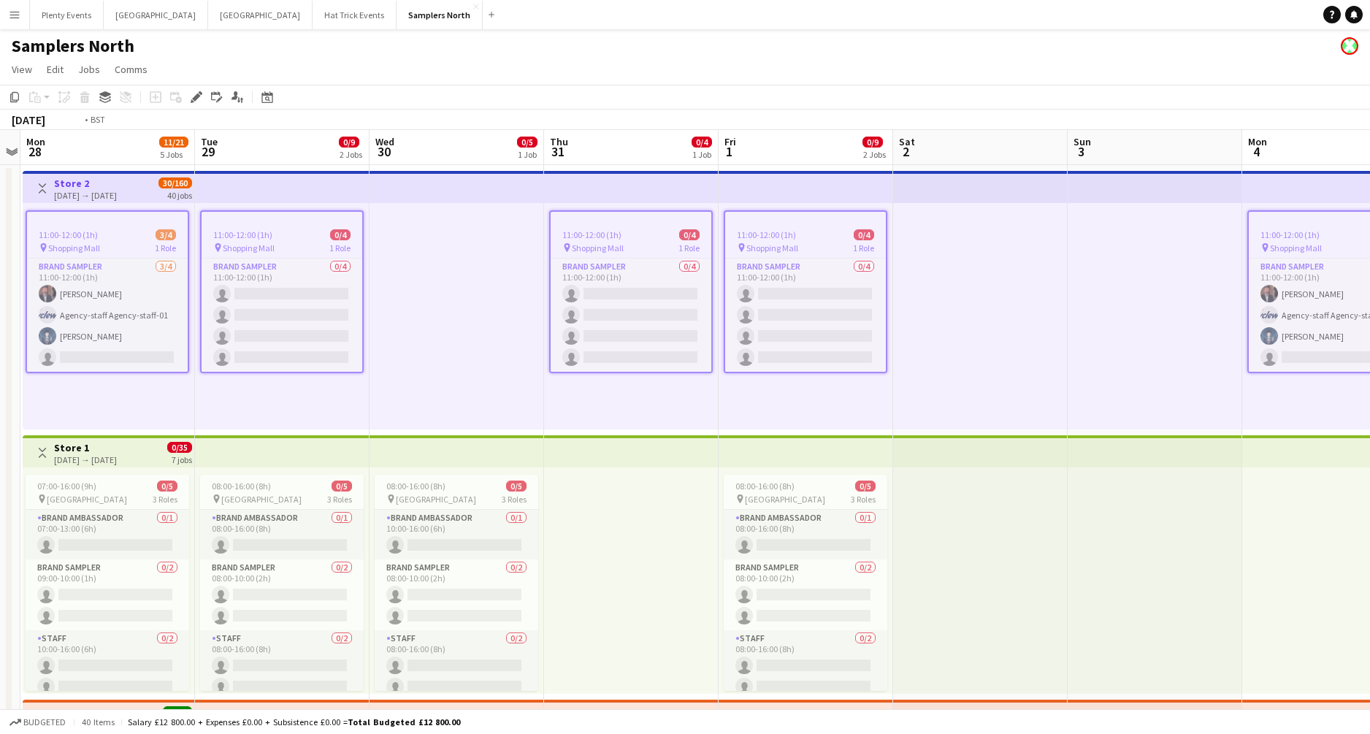
click at [658, 267] on app-calendar-viewport "Sat 26 4/5 1 Job Sun 27 Mon 28 11/21 5 Jobs Tue 29 0/9 2 Jobs Wed 30 0/5 1 Job …" at bounding box center [685, 472] width 1370 height 684
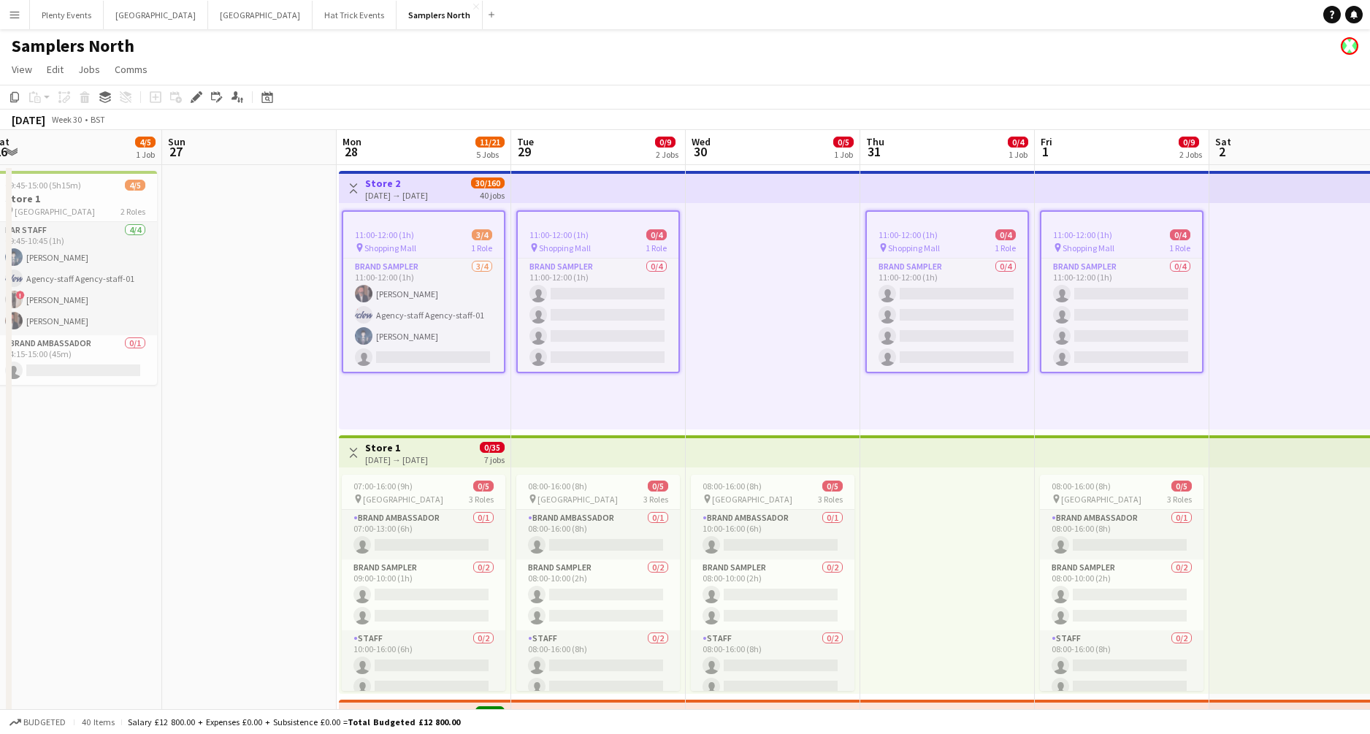
click at [649, 276] on app-calendar-viewport "Thu 24 Fri 25 12/13 3 Jobs Sat 26 4/5 1 Job Sun 27 Mon 28 11/21 5 Jobs Tue 29 0…" at bounding box center [685, 472] width 1370 height 684
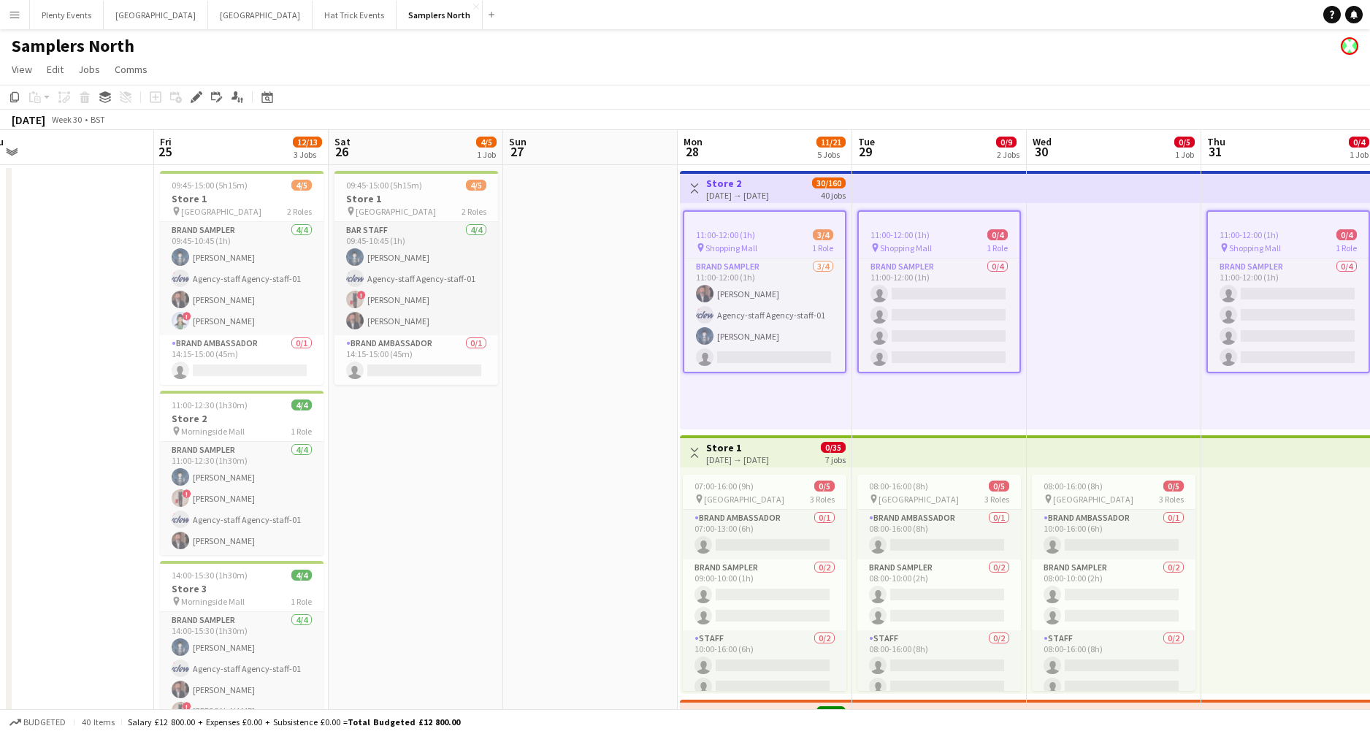
click at [765, 237] on div "11:00-12:00 (1h) 3/4" at bounding box center [764, 234] width 161 height 11
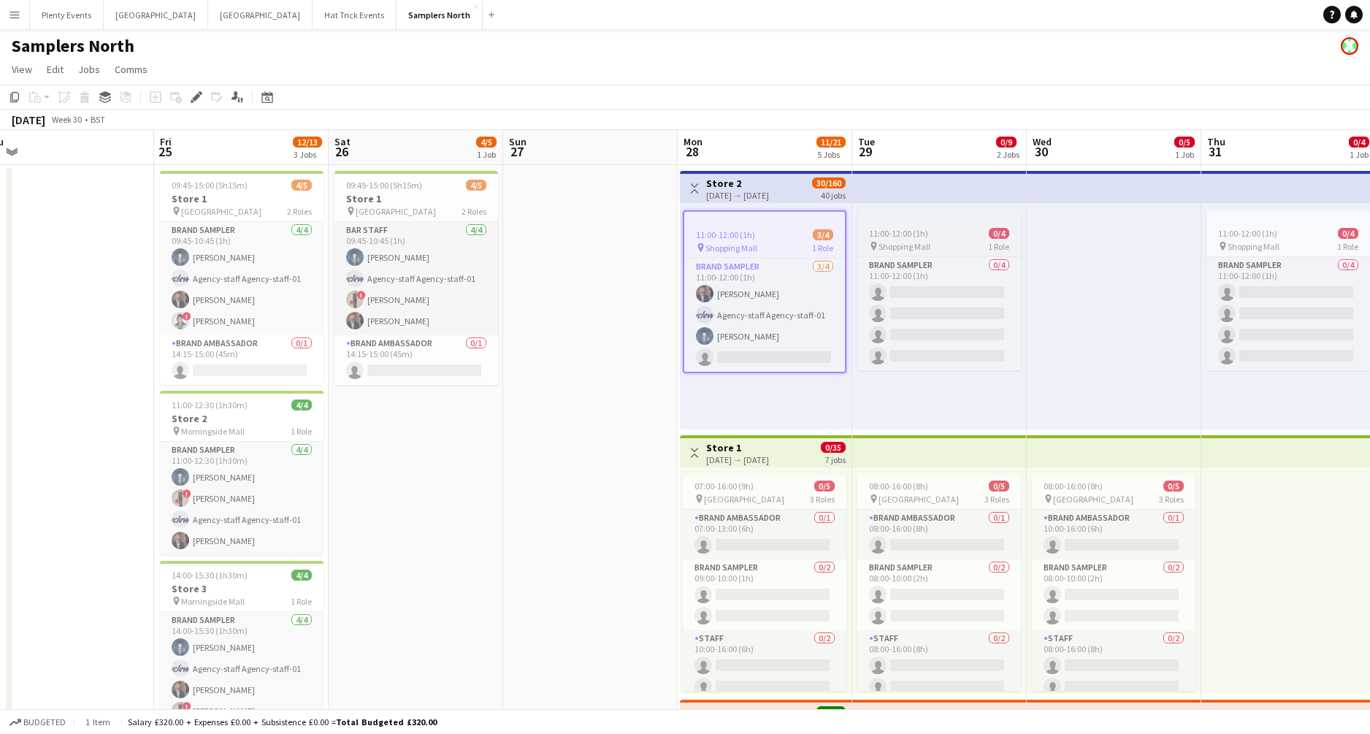
click at [895, 229] on span "11:00-12:00 (1h)" at bounding box center [898, 233] width 59 height 11
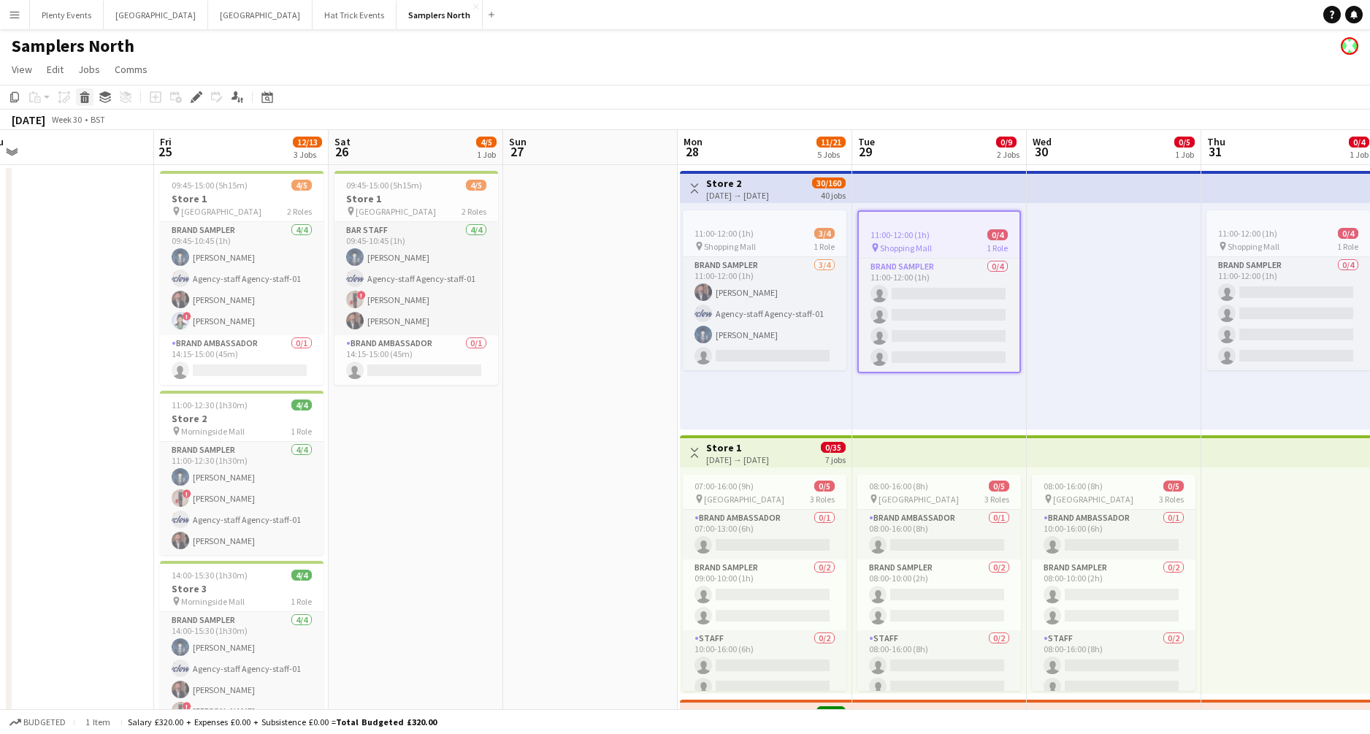
click at [85, 100] on icon at bounding box center [85, 99] width 8 height 7
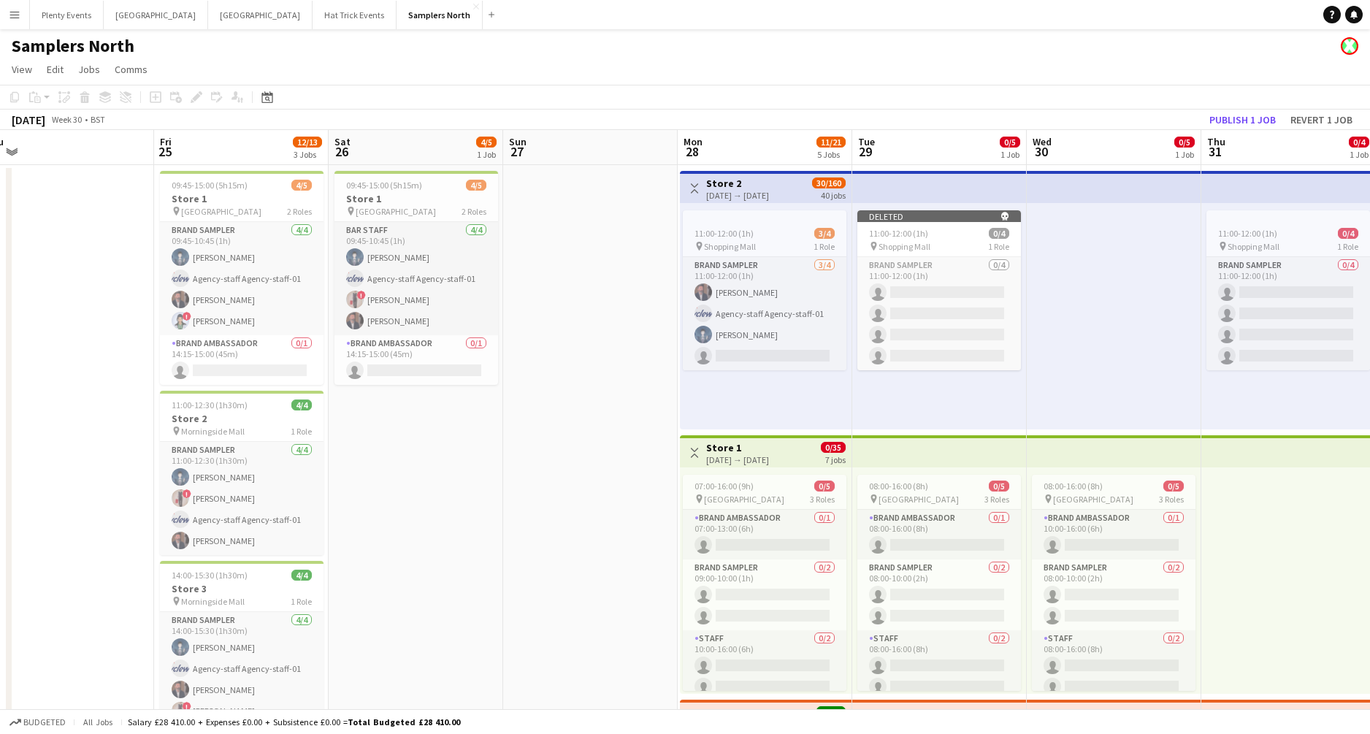
click at [760, 190] on div "28-07-2025 → 03-10-2025" at bounding box center [737, 195] width 63 height 11
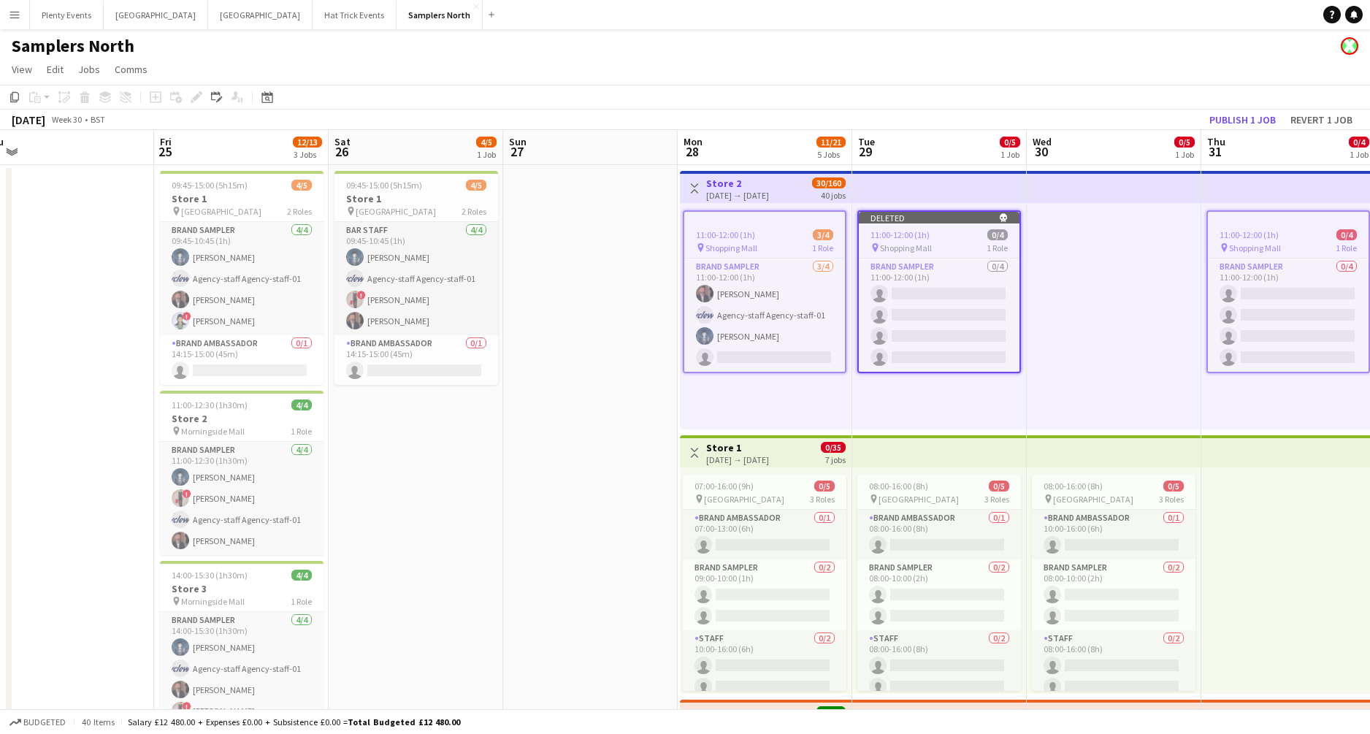
click at [760, 227] on app-job-card "11:00-12:00 (1h) 3/4 pin Shopping Mall 1 Role Brand Sampler 3/4 11:00-12:00 (1h…" at bounding box center [765, 291] width 164 height 163
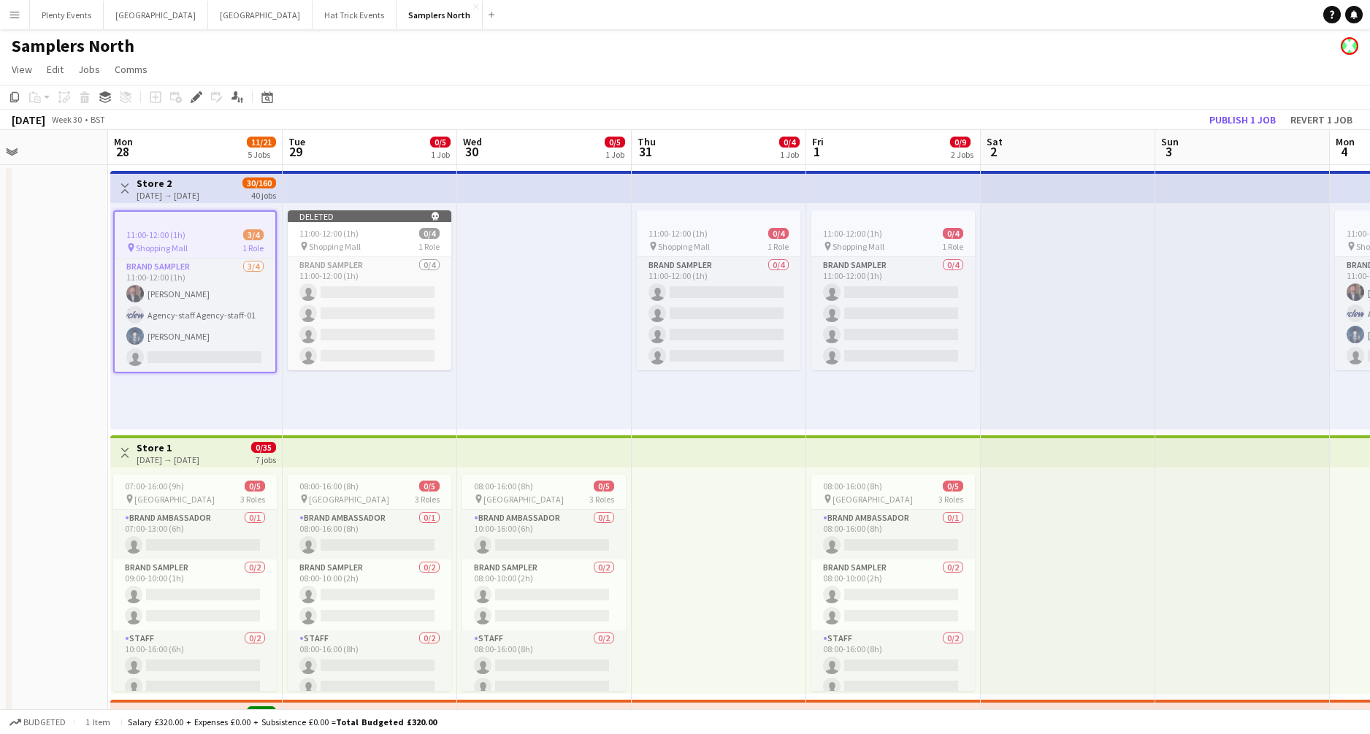
drag, startPoint x: 1111, startPoint y: 267, endPoint x: 525, endPoint y: 313, distance: 587.7
click at [525, 313] on app-calendar-viewport "Thu 24 Fri 25 12/13 3 Jobs Sat 26 4/5 1 Job Sun 27 Mon 28 11/21 5 Jobs Tue 29 0…" at bounding box center [685, 472] width 1370 height 684
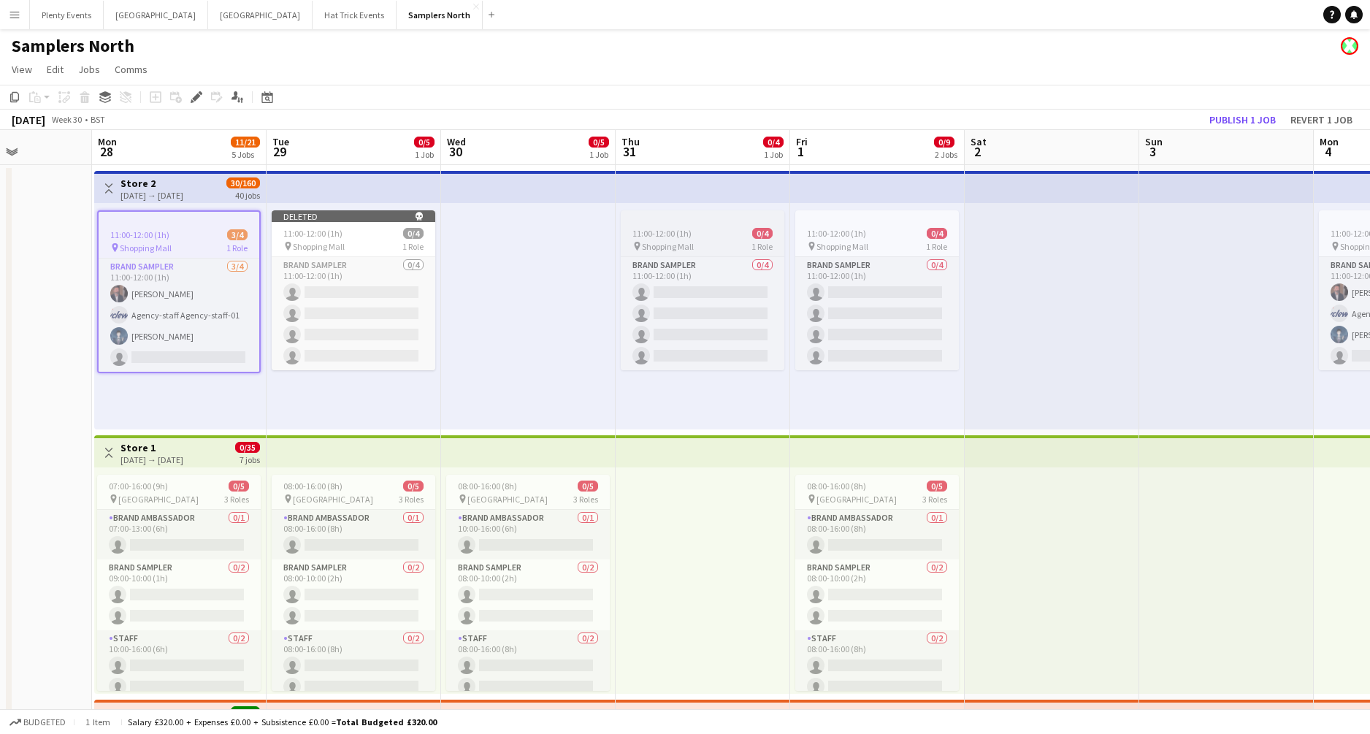
click at [693, 247] on span "Shopping Mall" at bounding box center [668, 246] width 52 height 11
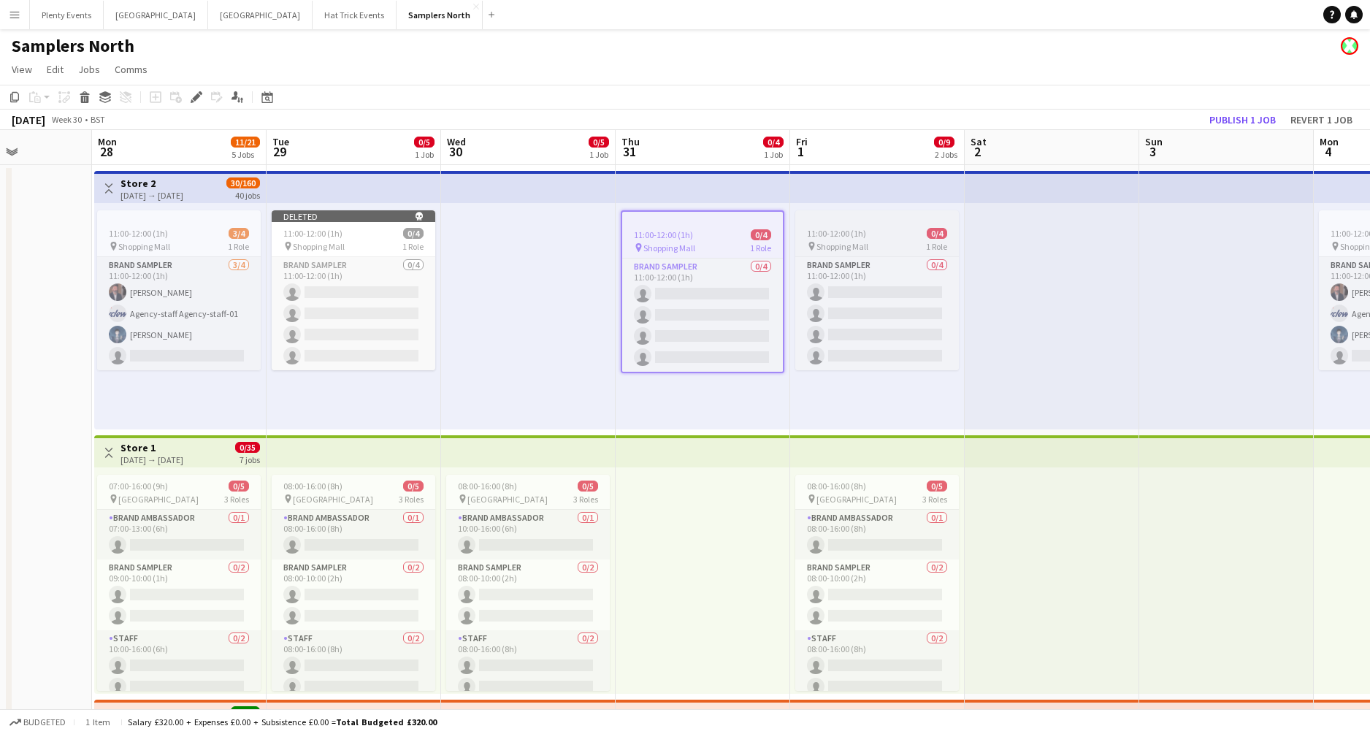
click at [900, 231] on div "11:00-12:00 (1h) 0/4" at bounding box center [877, 233] width 164 height 11
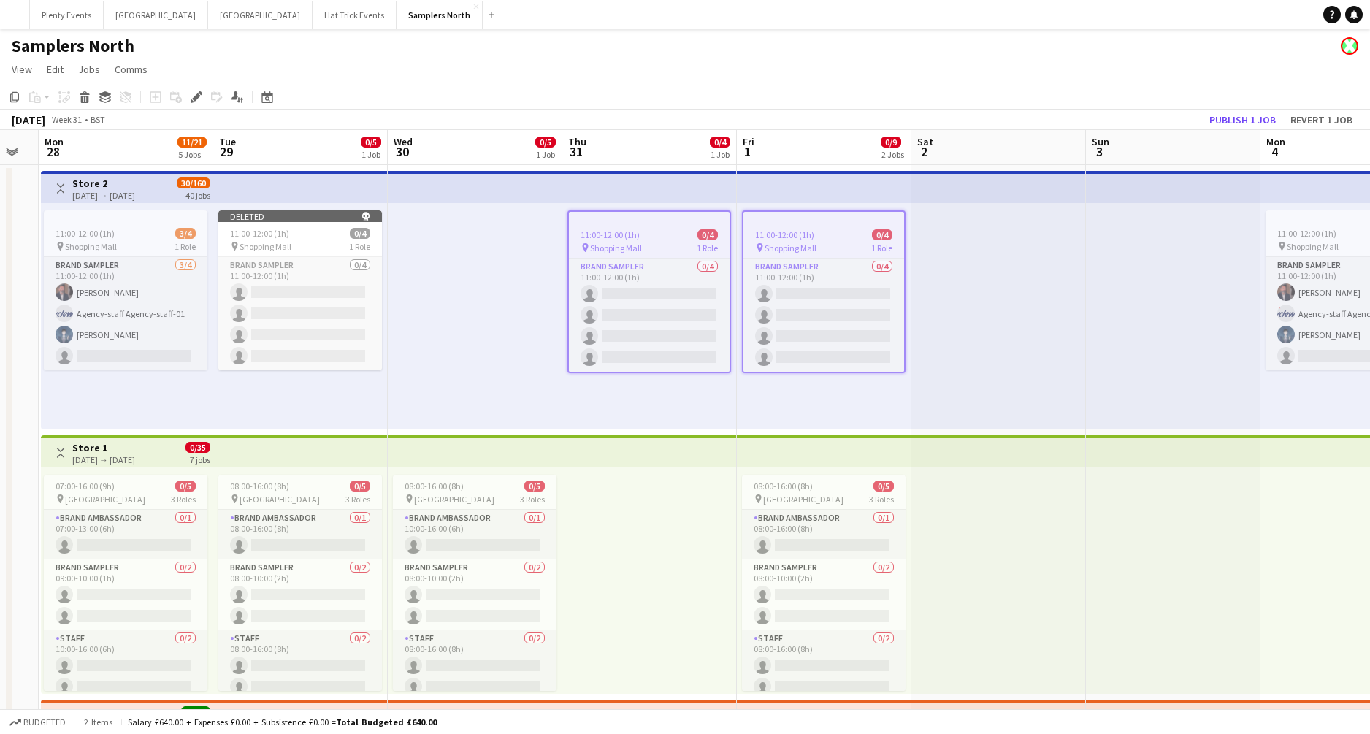
drag, startPoint x: 1117, startPoint y: 310, endPoint x: 597, endPoint y: 340, distance: 520.1
click at [593, 340] on app-calendar-viewport "Fri 25 12/13 3 Jobs Sat 26 4/5 1 Job Sun 27 Mon 28 11/21 5 Jobs Tue 29 0/5 1 Jo…" at bounding box center [685, 472] width 1370 height 684
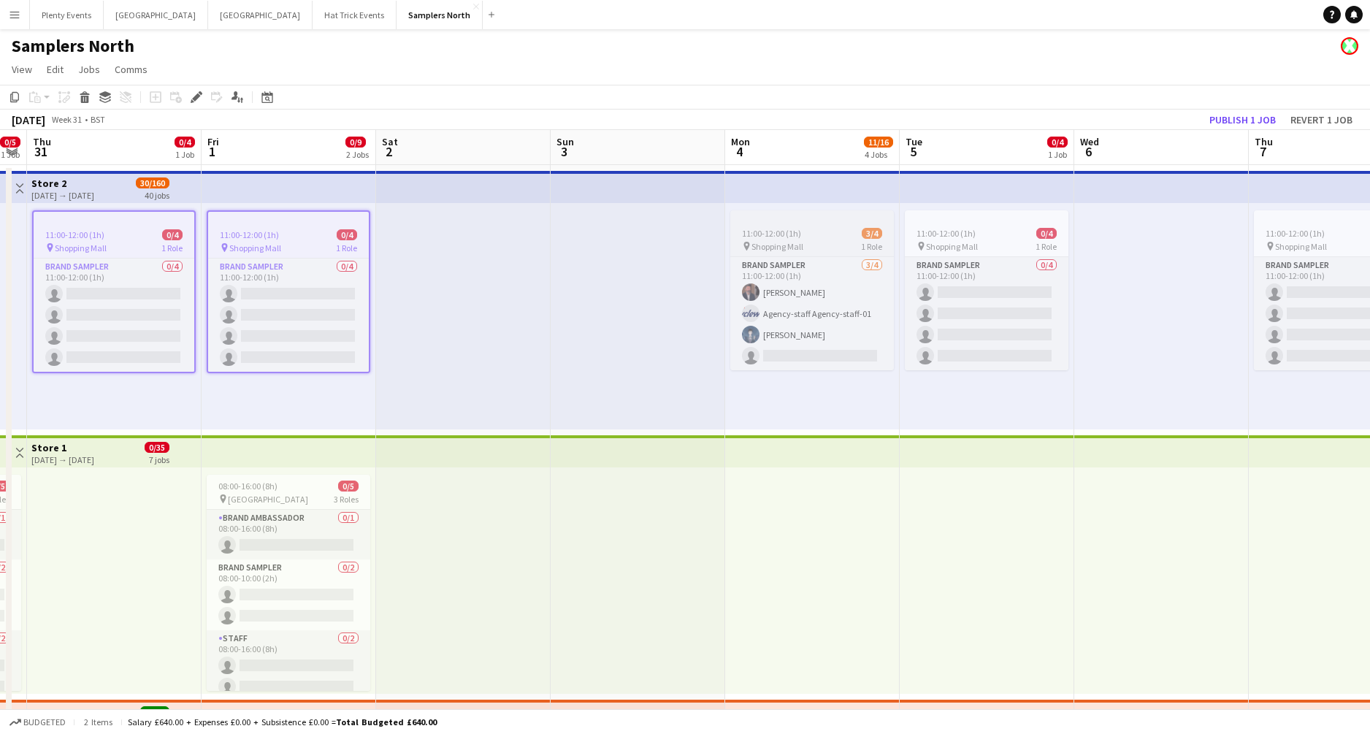
click at [829, 248] on div "pin Shopping Mall 1 Role" at bounding box center [812, 246] width 164 height 12
click at [946, 242] on span "Shopping Mall" at bounding box center [952, 246] width 52 height 11
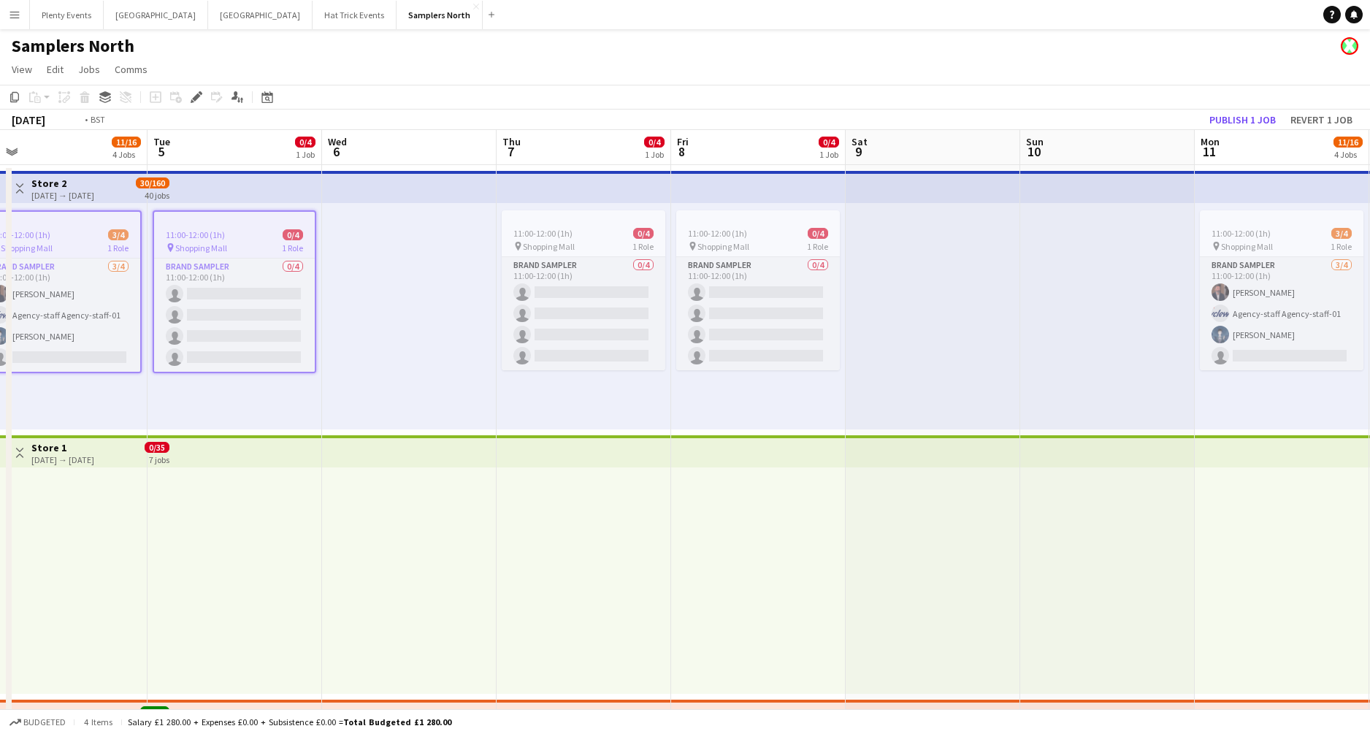
scroll to position [0, 582]
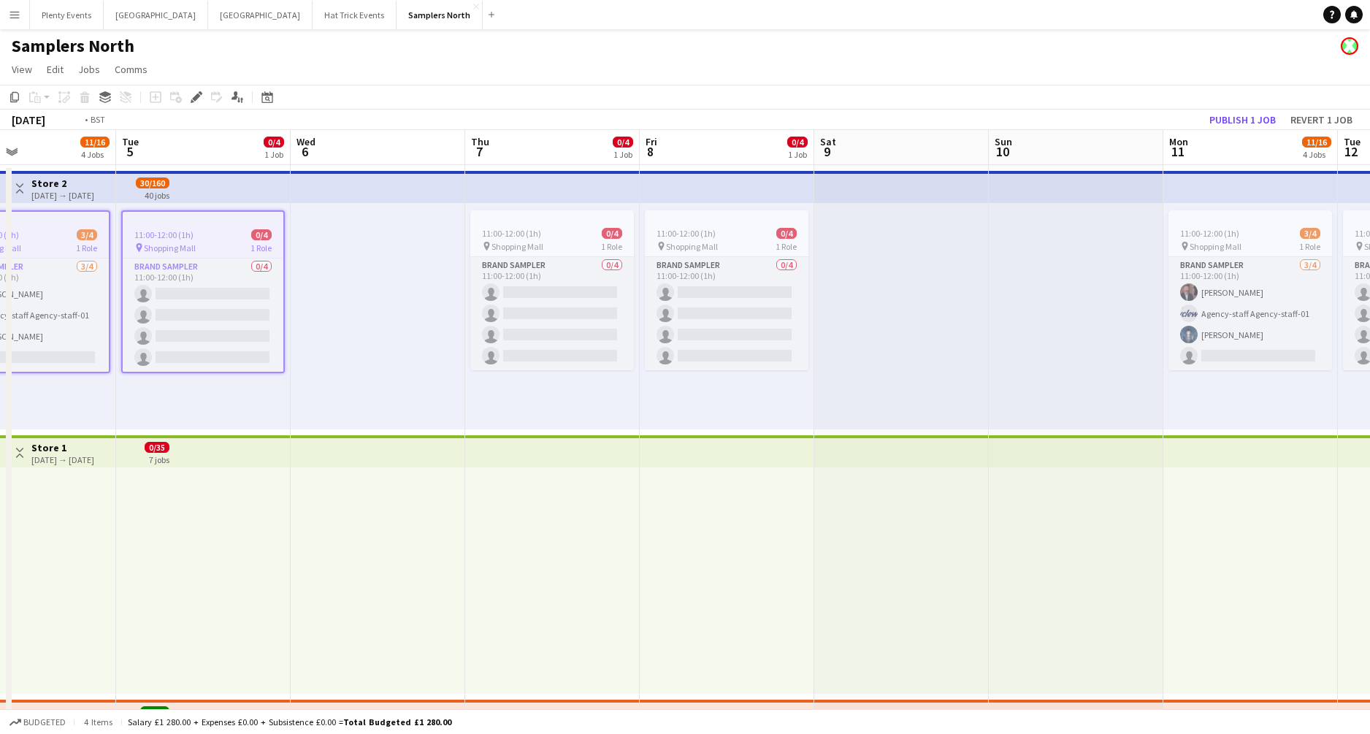
drag, startPoint x: 1129, startPoint y: 336, endPoint x: 346, endPoint y: 363, distance: 783.5
click at [346, 363] on app-calendar-viewport "Fri 1 0/9 2 Jobs Sat 2 Sun 3 Mon 4 11/16 4 Jobs Tue 5 0/4 1 Job Wed 6 Thu 7 0/4…" at bounding box center [685, 472] width 1370 height 684
click at [522, 251] on span "Shopping Mall" at bounding box center [518, 246] width 52 height 11
click at [729, 230] on div "11:00-12:00 (1h) 0/4" at bounding box center [727, 233] width 164 height 11
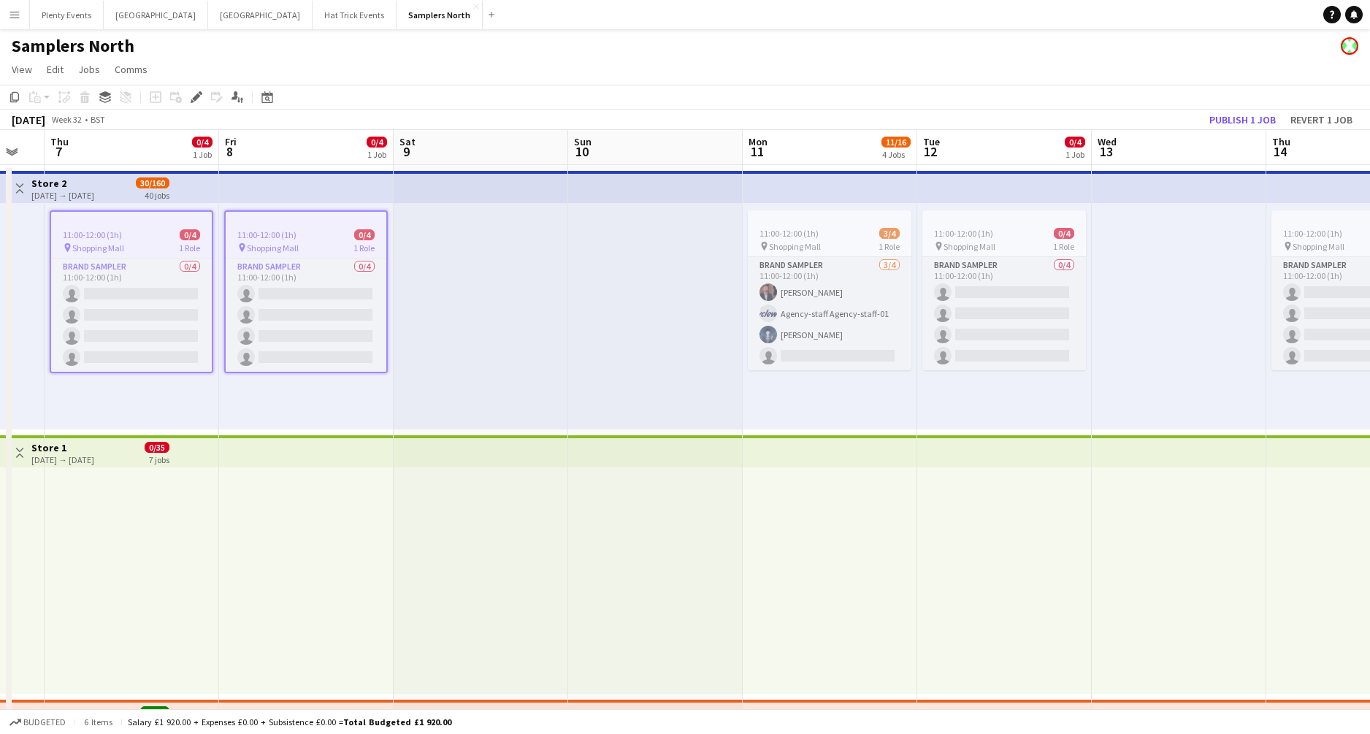
drag, startPoint x: 992, startPoint y: 300, endPoint x: 517, endPoint y: 316, distance: 475.0
click at [517, 316] on app-calendar-viewport "Mon 4 11/16 4 Jobs Tue 5 0/4 1 Job Wed 6 Thu 7 0/4 1 Job Fri 8 0/4 1 Job Sat 9 …" at bounding box center [685, 472] width 1370 height 684
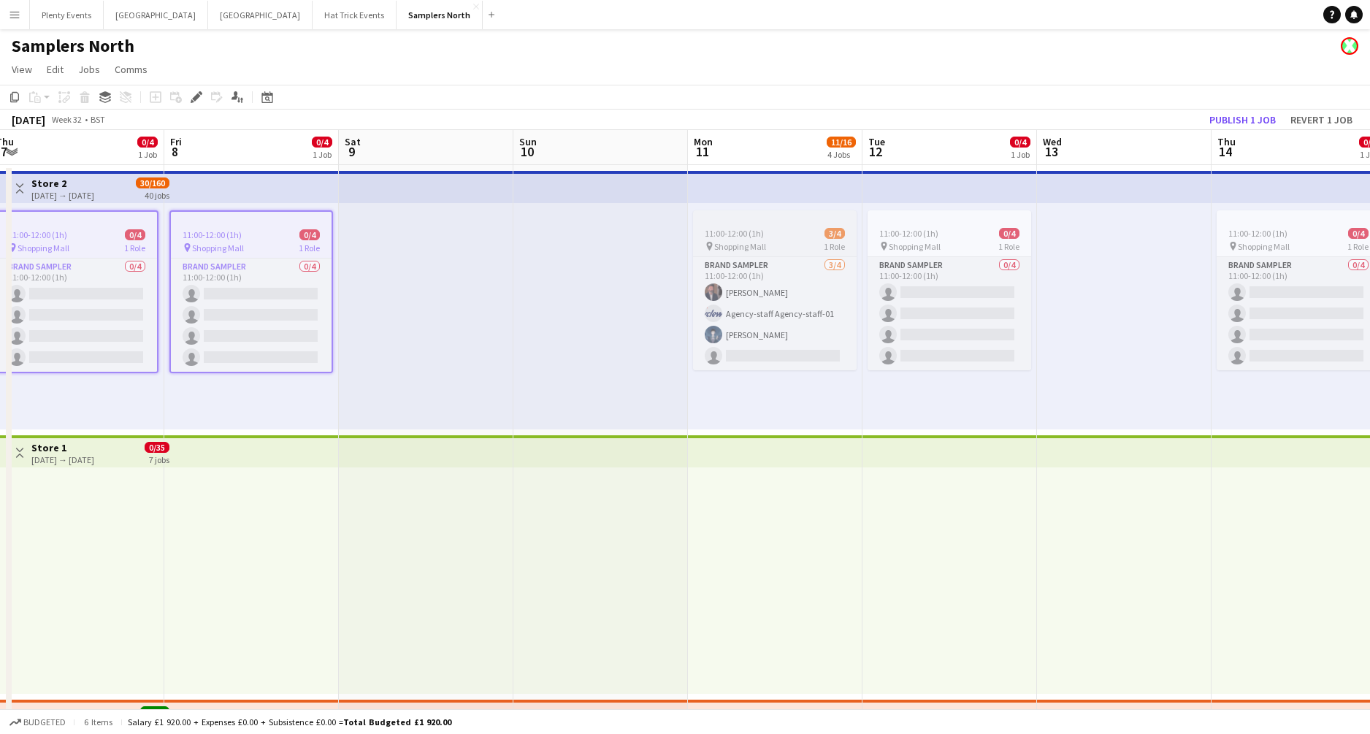
click at [753, 251] on span "Shopping Mall" at bounding box center [740, 246] width 52 height 11
click at [904, 239] on app-job-card "11:00-12:00 (1h) 0/4 pin Shopping Mall 1 Role Brand Sampler 0/4 11:00-12:00 (1h…" at bounding box center [950, 290] width 164 height 160
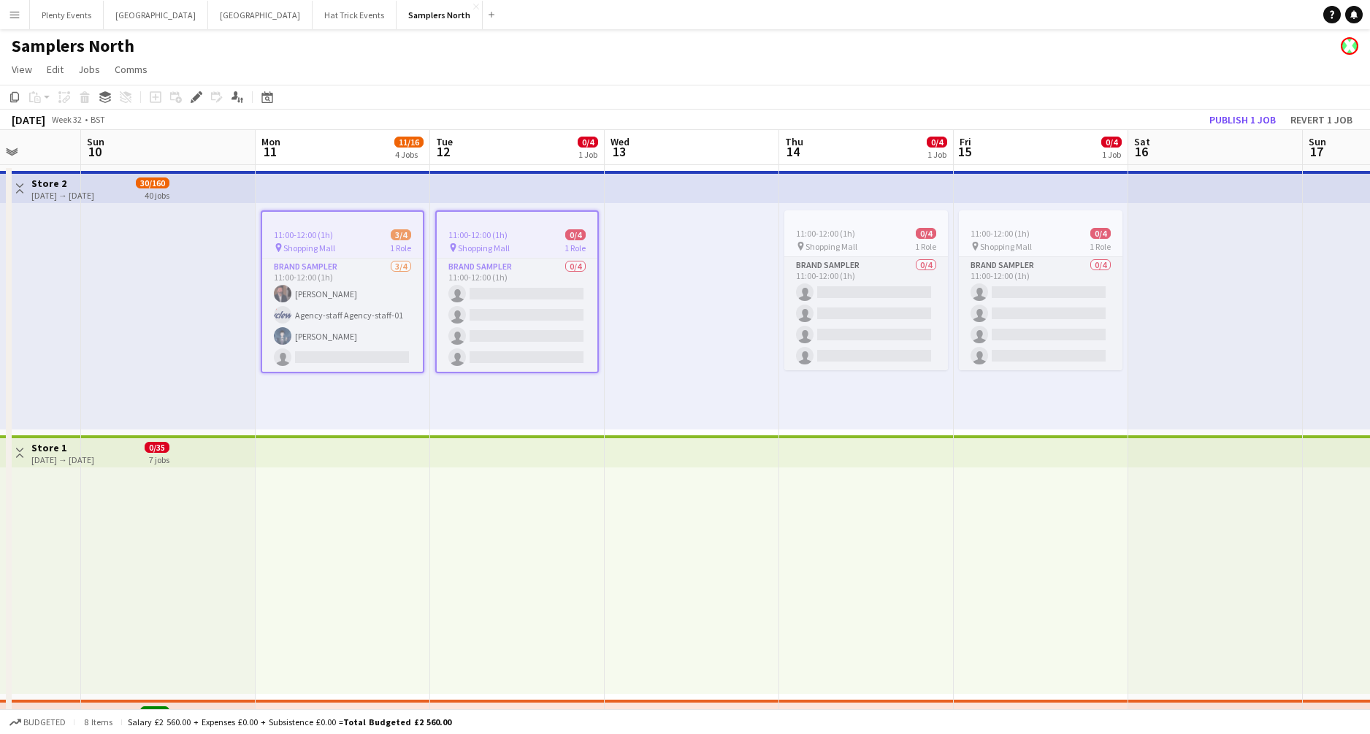
scroll to position [0, 589]
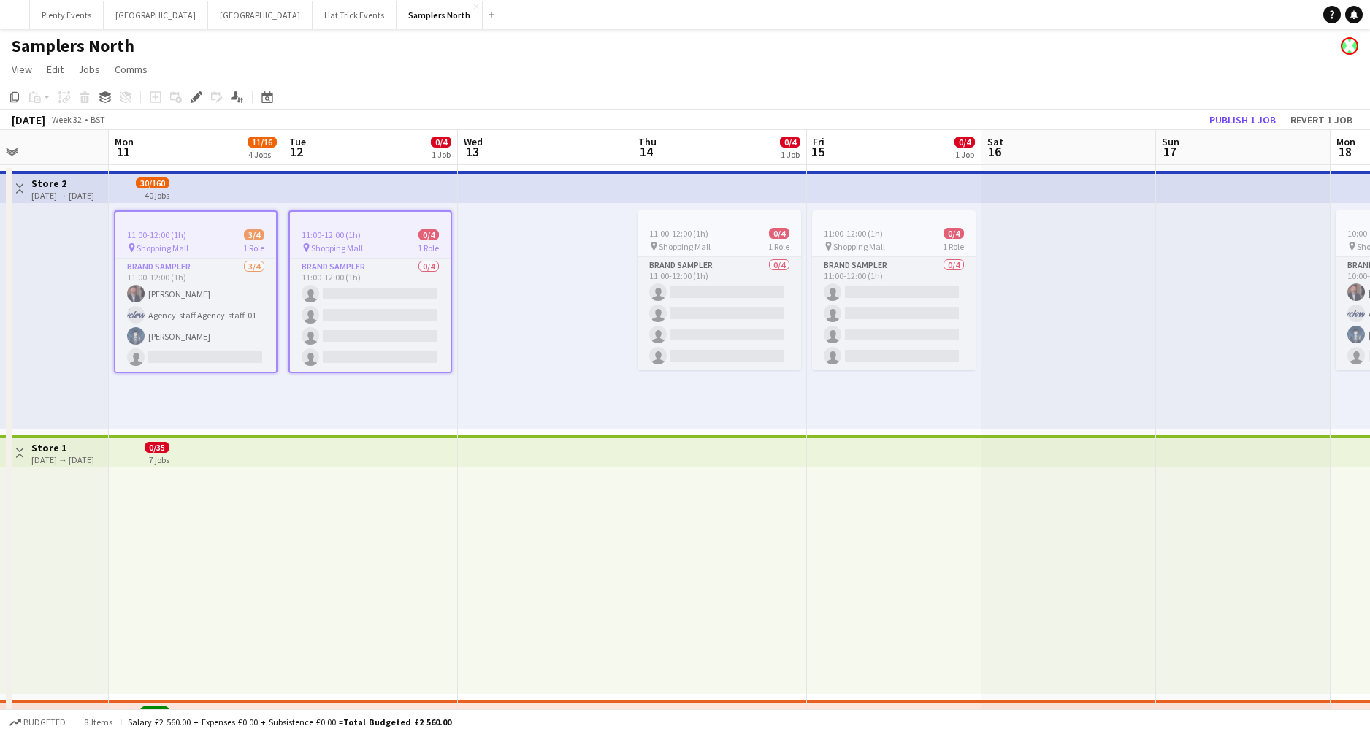
drag, startPoint x: 1085, startPoint y: 324, endPoint x: 505, endPoint y: 348, distance: 579.7
click at [505, 348] on app-calendar-viewport "Thu 7 0/4 1 Job Fri 8 0/4 1 Job Sat 9 Sun 10 Mon 11 11/16 4 Jobs Tue 12 0/4 1 J…" at bounding box center [685, 472] width 1370 height 684
click at [700, 241] on span "Shopping Mall" at bounding box center [685, 246] width 52 height 11
click at [860, 242] on span "Shopping Mall" at bounding box center [859, 246] width 52 height 11
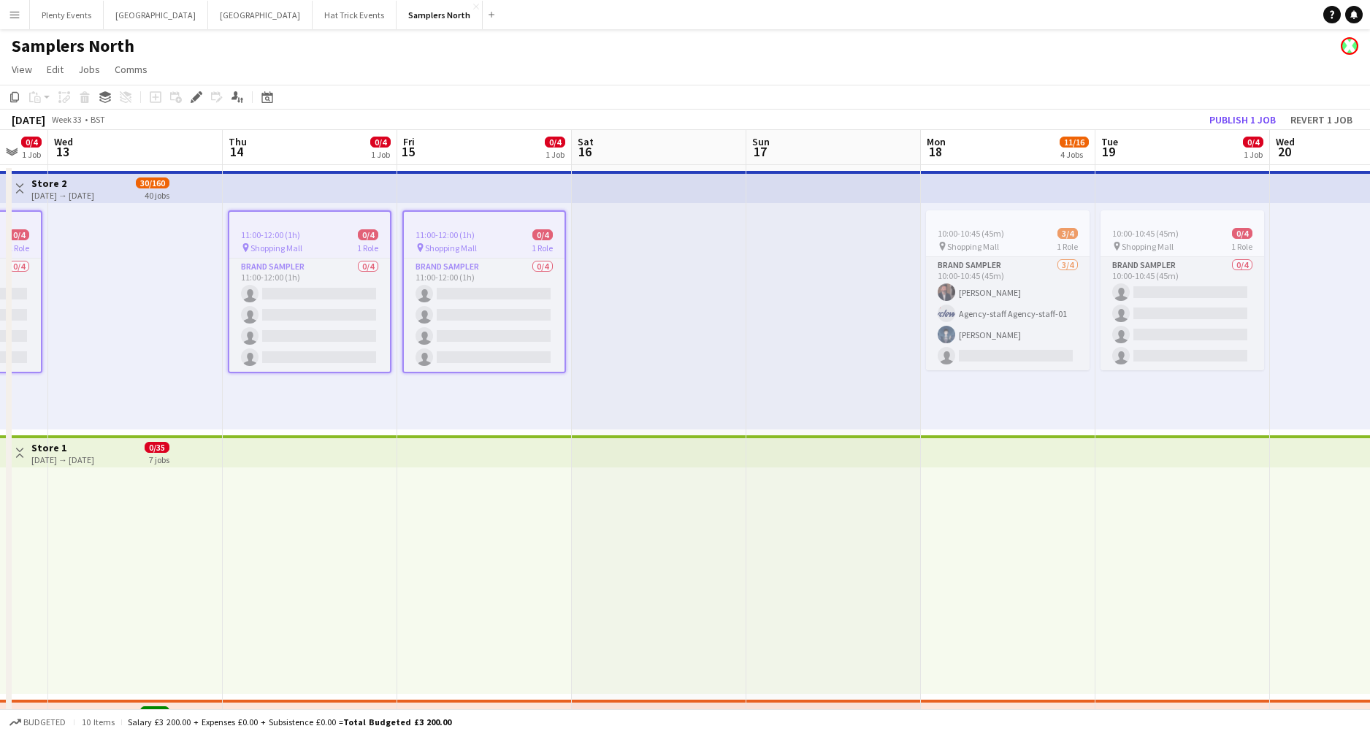
scroll to position [0, 447]
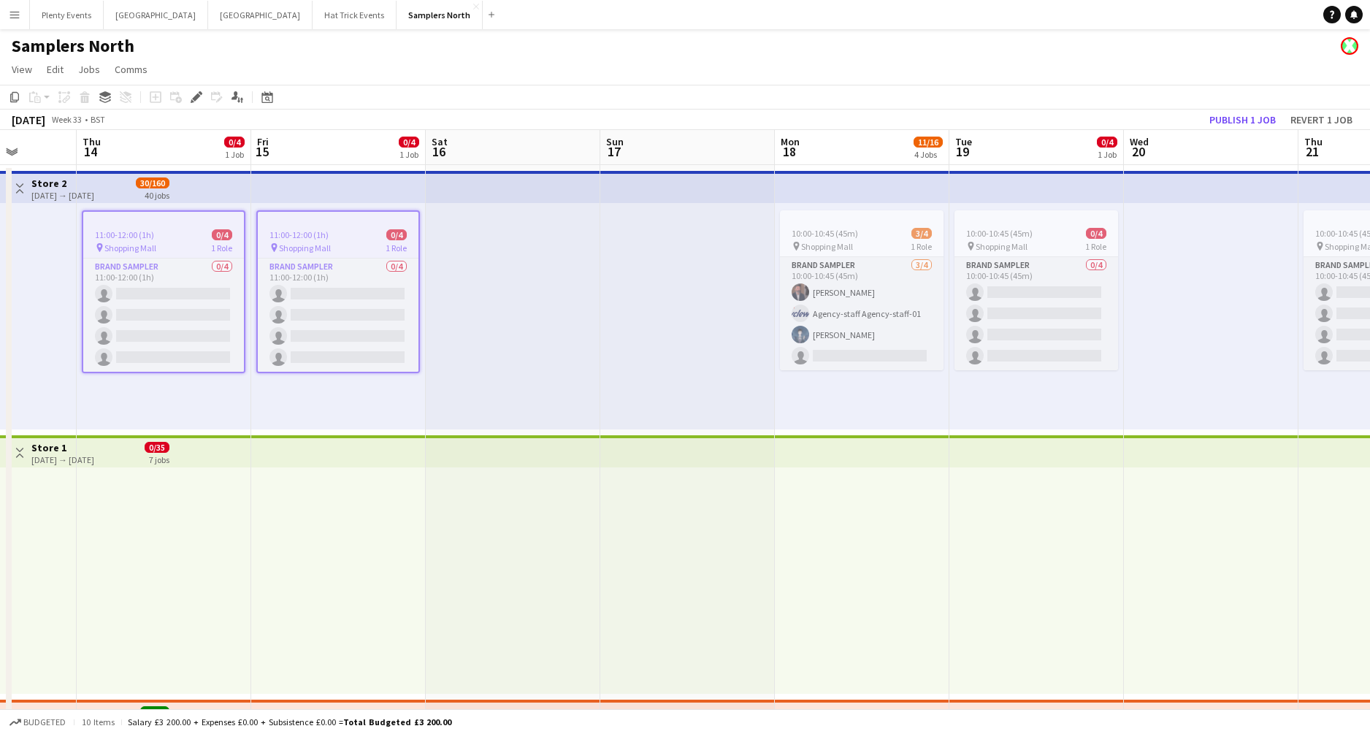
drag, startPoint x: 1146, startPoint y: 291, endPoint x: 590, endPoint y: 352, distance: 559.1
click at [590, 352] on app-calendar-viewport "Mon 11 11/16 4 Jobs Tue 12 0/4 1 Job Wed 13 Thu 14 0/4 1 Job Fri 15 0/4 1 Job S…" at bounding box center [685, 472] width 1370 height 684
drag, startPoint x: 571, startPoint y: 335, endPoint x: 1063, endPoint y: 297, distance: 493.8
click at [1035, 299] on app-calendar-viewport "Mon 11 11/16 4 Jobs Tue 12 0/4 1 Job Wed 13 Thu 14 0/4 1 Job Fri 15 0/4 1 Job S…" at bounding box center [685, 472] width 1370 height 684
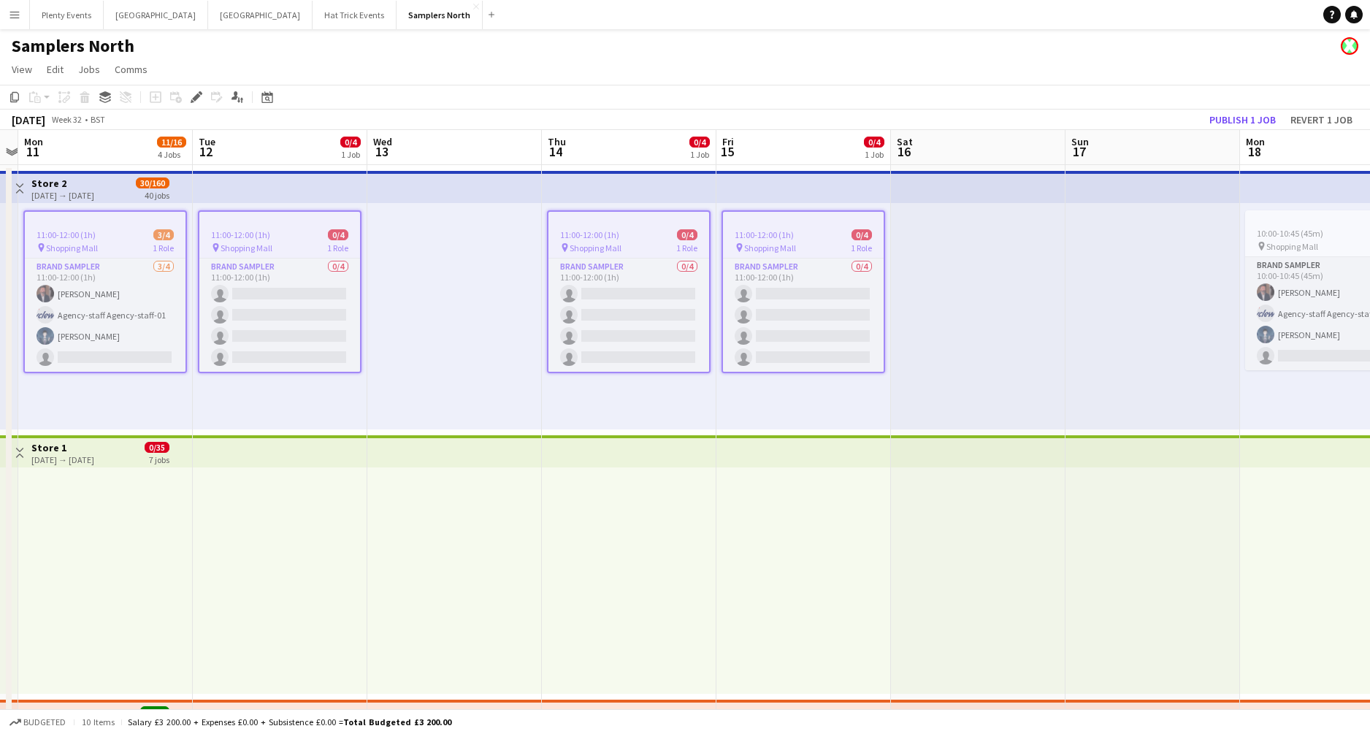
drag, startPoint x: 432, startPoint y: 313, endPoint x: 895, endPoint y: 293, distance: 463.5
click at [927, 298] on app-calendar-viewport "Sat 9 Sun 10 Mon 11 11/16 4 Jobs Tue 12 0/4 1 Job Wed 13 Thu 14 0/4 1 Job Fri 1…" at bounding box center [685, 472] width 1370 height 684
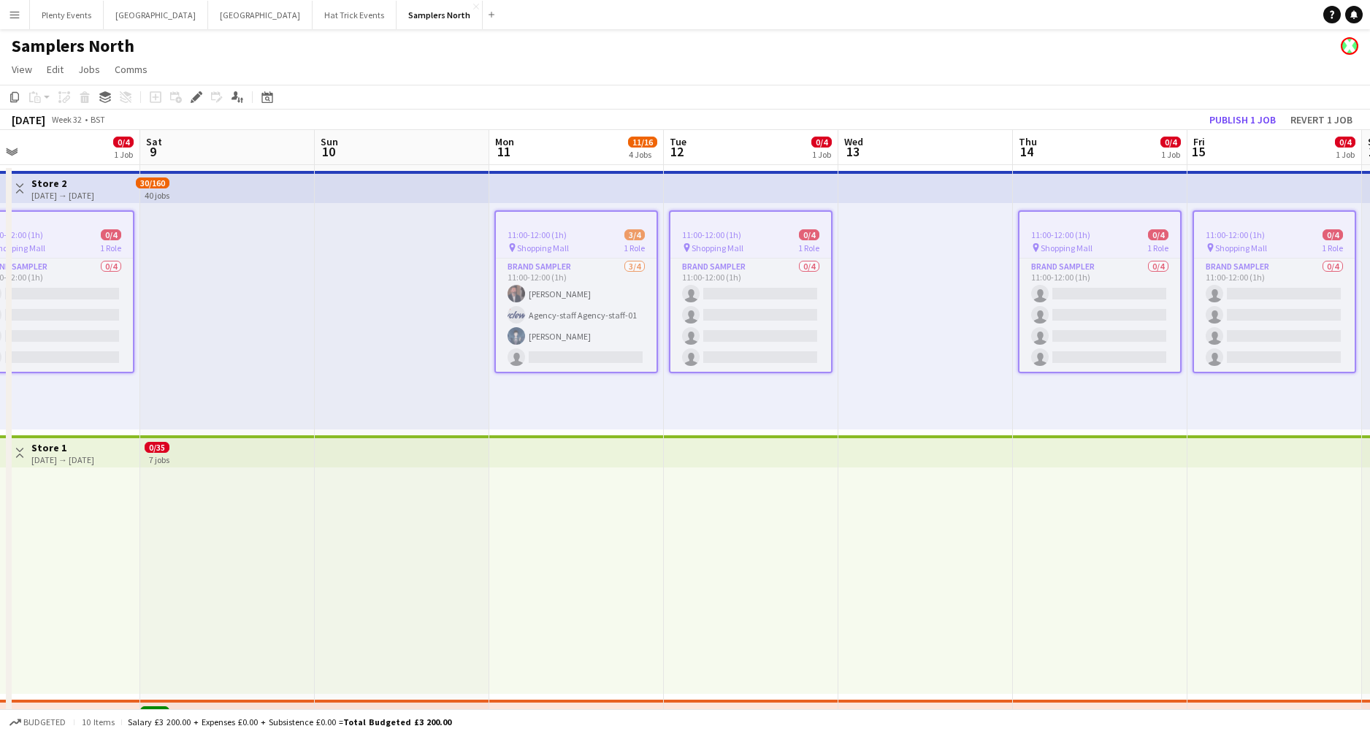
drag, startPoint x: 424, startPoint y: 297, endPoint x: 681, endPoint y: 292, distance: 257.1
click at [673, 292] on app-calendar-viewport "Wed 6 Thu 7 0/4 1 Job Fri 8 0/4 1 Job Sat 9 Sun 10 Mon 11 11/16 4 Jobs Tue 12 0…" at bounding box center [685, 472] width 1370 height 684
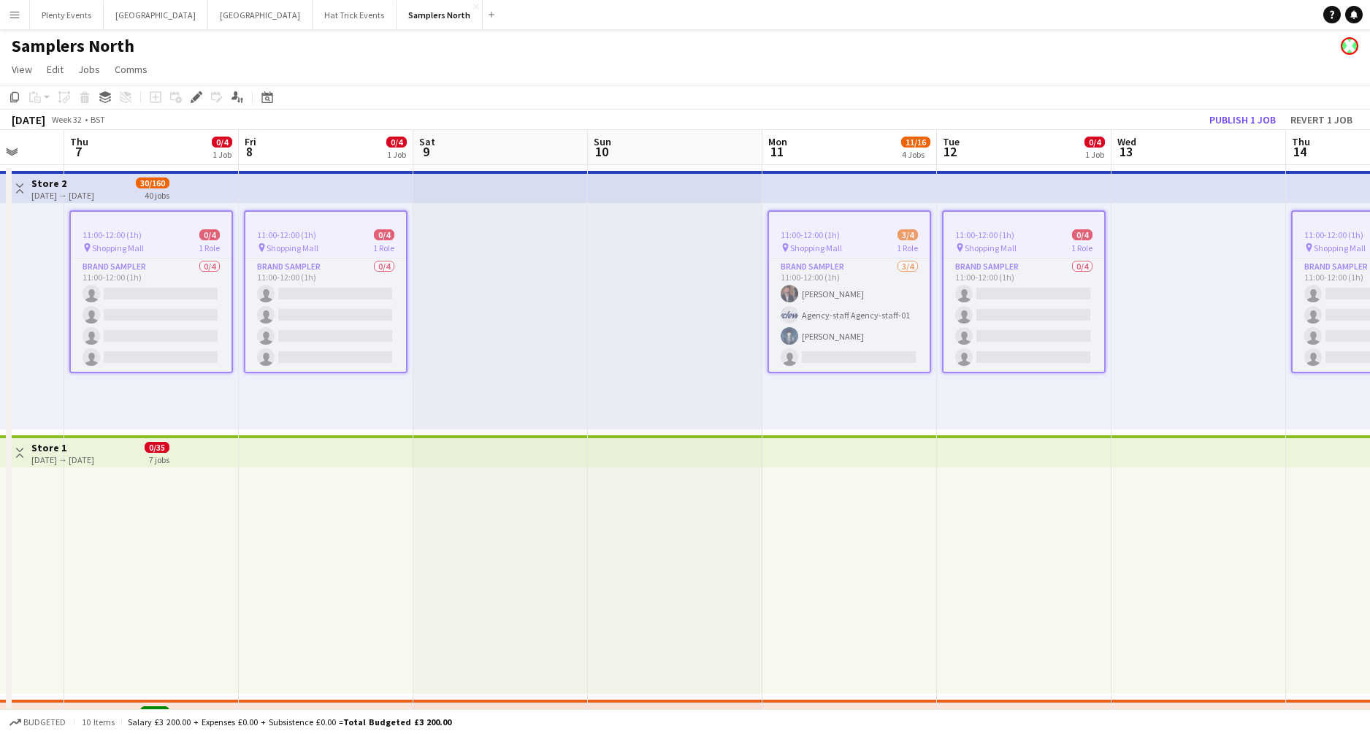
click at [833, 236] on span "11:00-12:00 (1h)" at bounding box center [810, 234] width 59 height 11
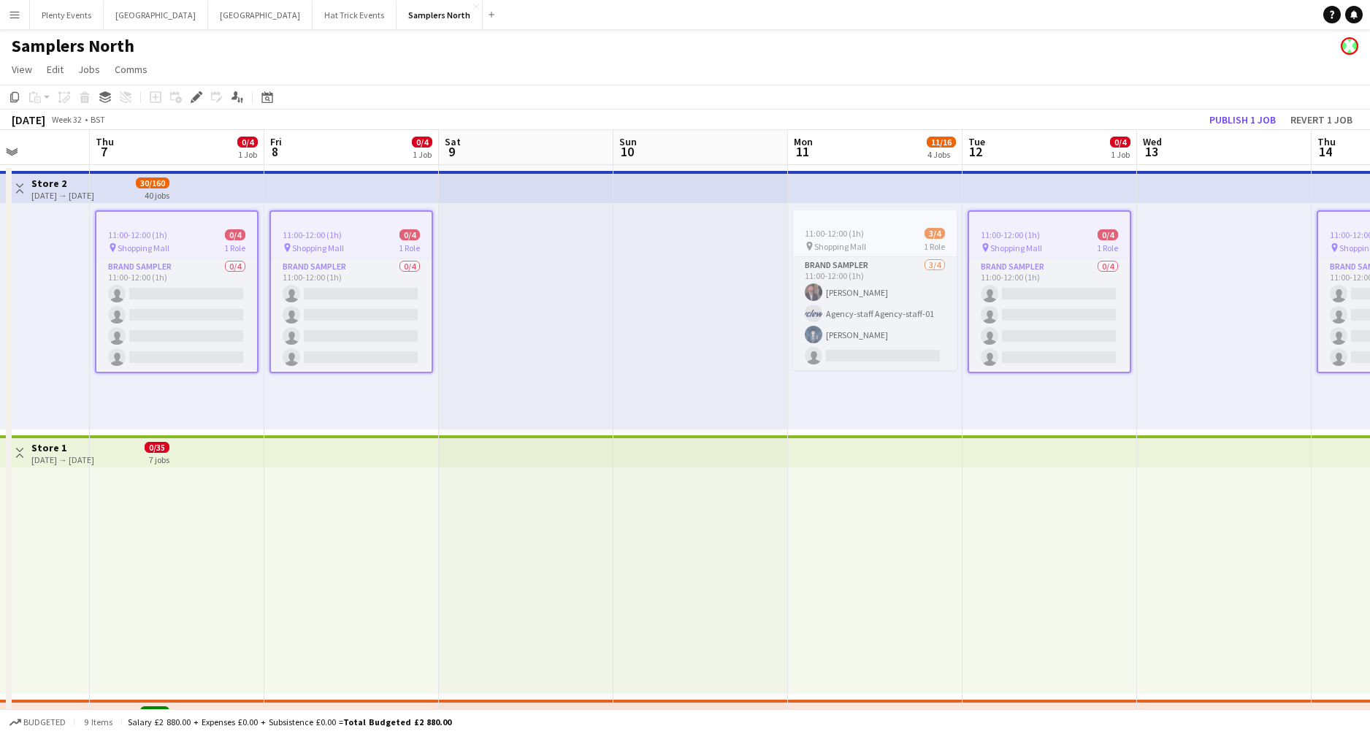
drag, startPoint x: 603, startPoint y: 267, endPoint x: 814, endPoint y: 262, distance: 211.1
click at [814, 262] on app-calendar-viewport "Mon 4 11/16 4 Jobs Tue 5 0/4 1 Job Wed 6 Thu 7 0/4 1 Job Fri 8 0/4 1 Job Sat 9 …" at bounding box center [685, 472] width 1370 height 684
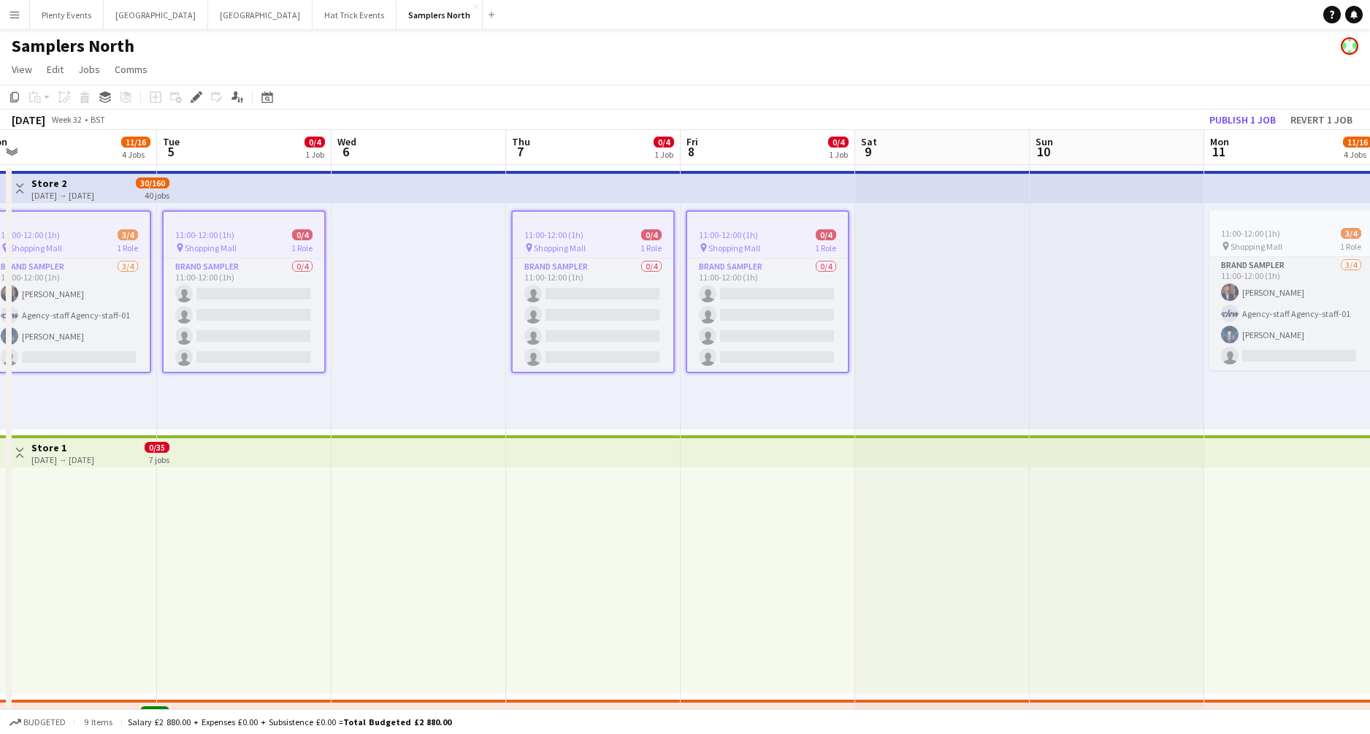
drag, startPoint x: 798, startPoint y: 280, endPoint x: 947, endPoint y: 279, distance: 149.0
click at [947, 279] on app-calendar-viewport "Sat 2 Sun 3 Mon 4 11/16 4 Jobs Tue 5 0/4 1 Job Wed 6 Thu 7 0/4 1 Job Fri 8 0/4 …" at bounding box center [685, 472] width 1370 height 684
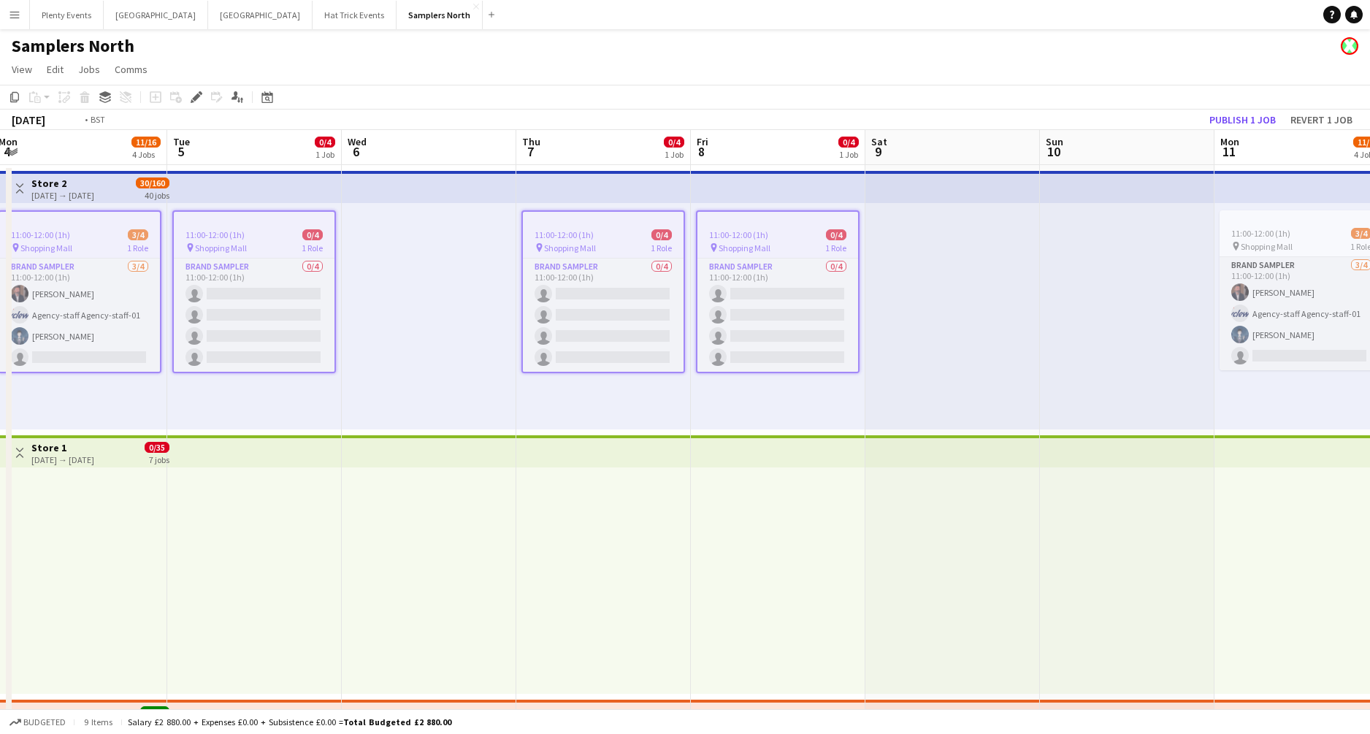
drag, startPoint x: 372, startPoint y: 308, endPoint x: 658, endPoint y: 302, distance: 286.4
click at [658, 302] on app-calendar-viewport "Sat 2 Sun 3 Mon 4 11/16 4 Jobs Tue 5 0/4 1 Job Wed 6 Thu 7 0/4 1 Job Fri 8 0/4 …" at bounding box center [685, 472] width 1370 height 684
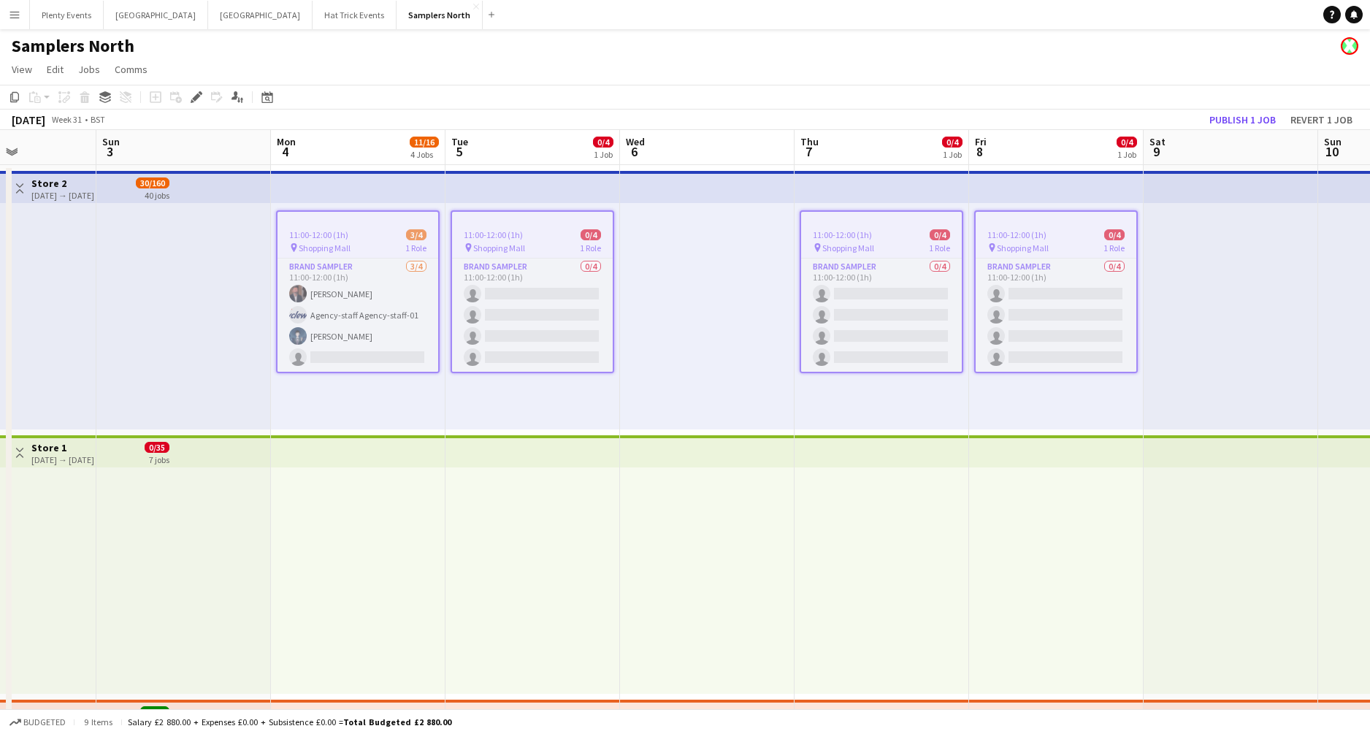
scroll to position [0, 454]
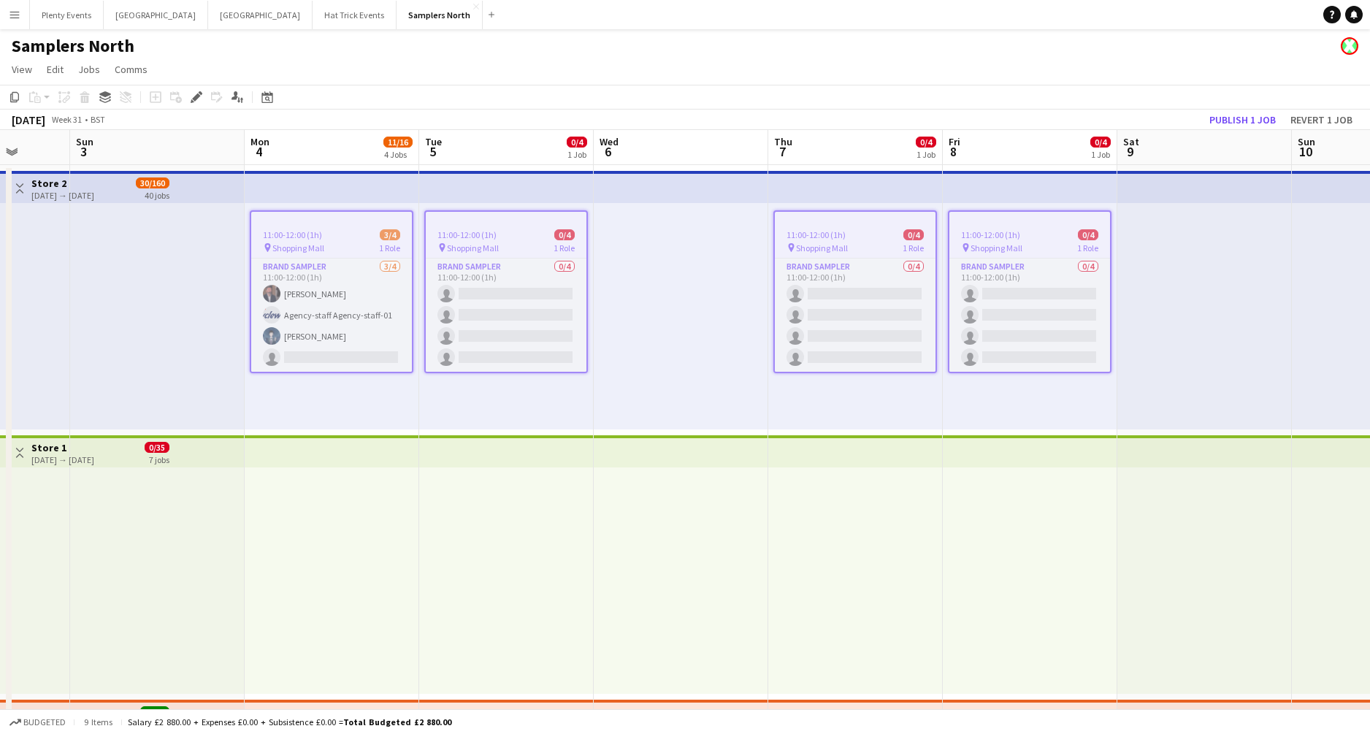
drag, startPoint x: 634, startPoint y: 302, endPoint x: 782, endPoint y: 297, distance: 148.3
click at [782, 297] on app-calendar-viewport "Thu 31 0/4 1 Job Fri 1 0/9 2 Jobs Sat 2 Sun 3 Mon 4 11/16 4 Jobs Tue 5 0/4 1 Jo…" at bounding box center [685, 472] width 1370 height 684
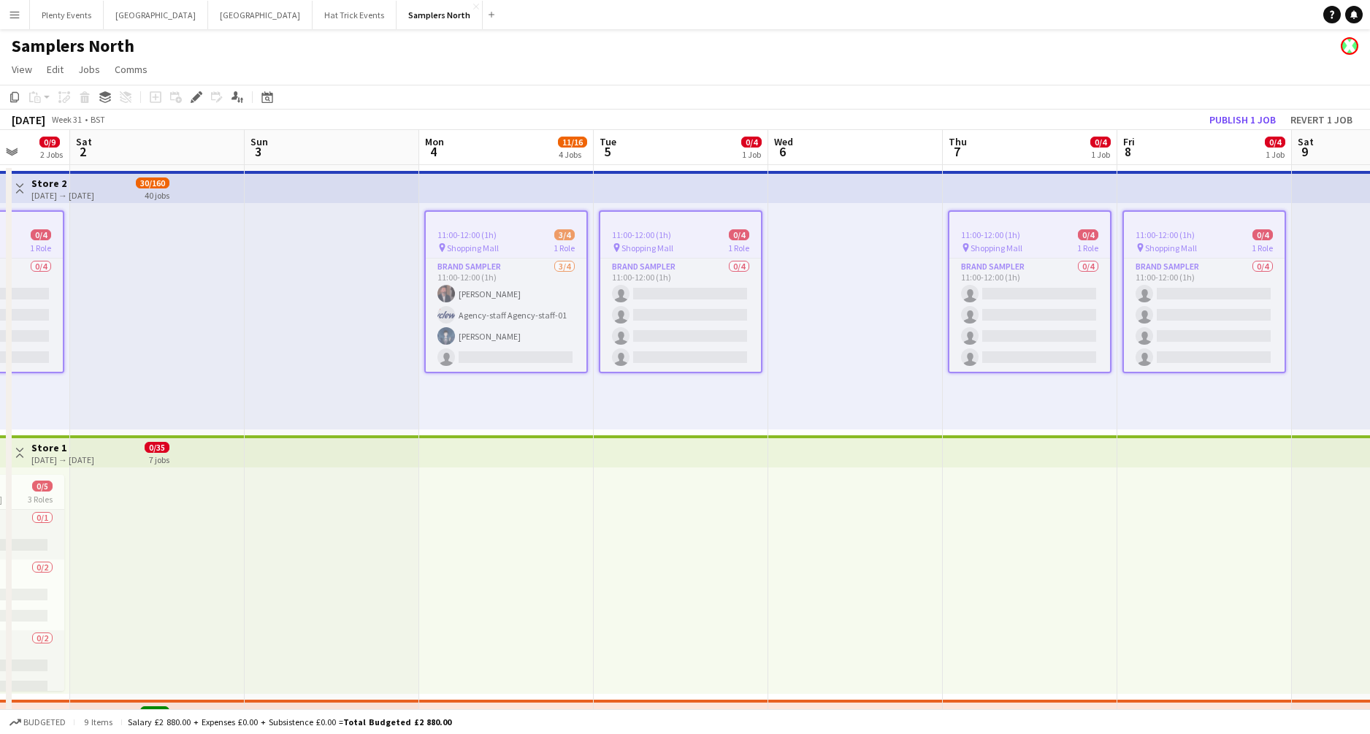
click at [503, 237] on div "11:00-12:00 (1h) 3/4" at bounding box center [506, 234] width 161 height 11
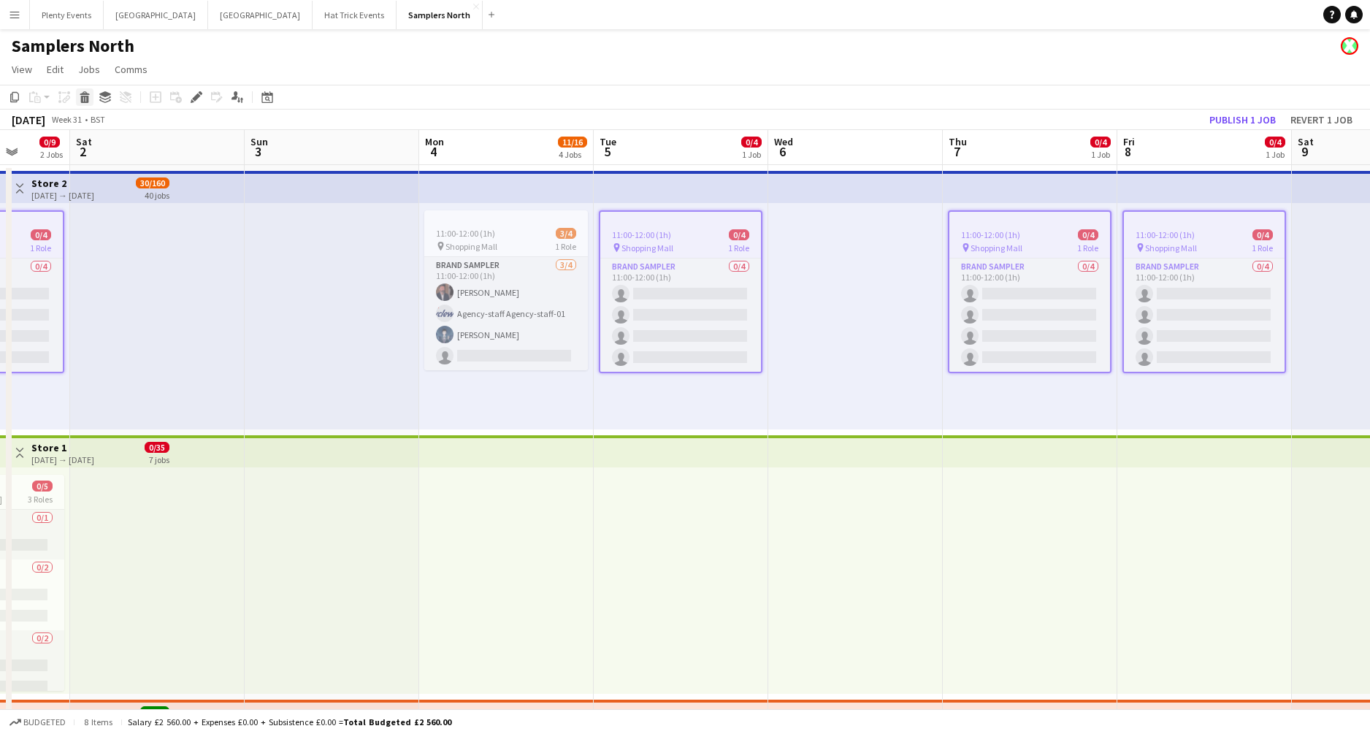
click at [89, 98] on icon "Delete" at bounding box center [85, 97] width 12 height 12
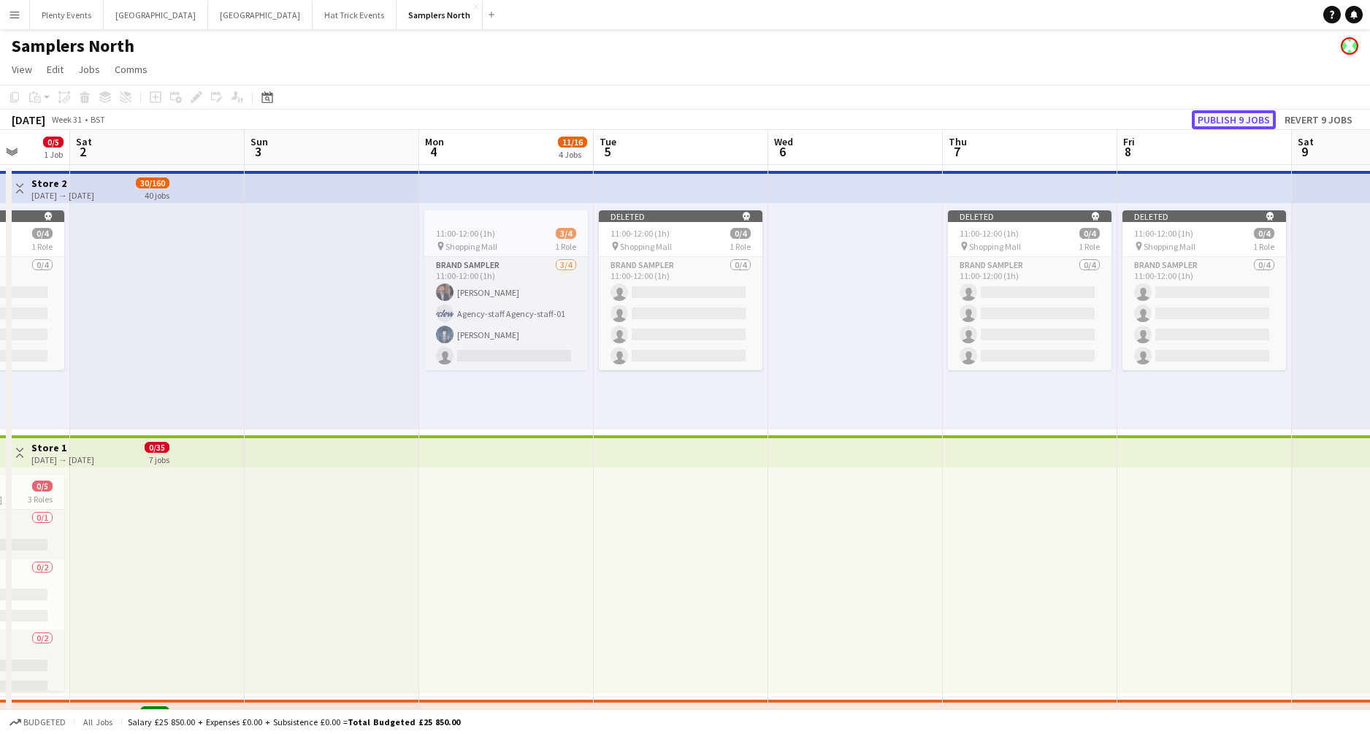
click at [1073, 118] on button "Publish 9 jobs" at bounding box center [1234, 119] width 84 height 19
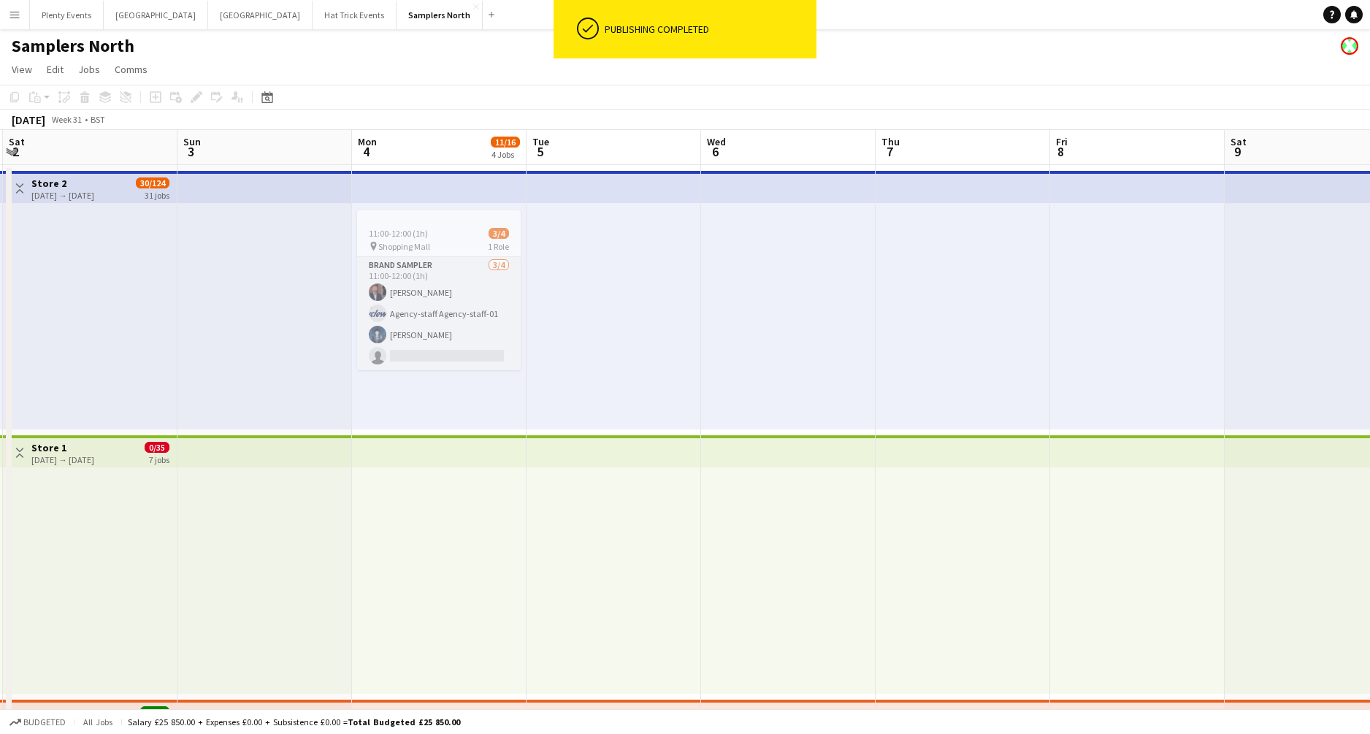
drag, startPoint x: 602, startPoint y: 388, endPoint x: 306, endPoint y: 339, distance: 299.8
click at [316, 344] on app-calendar-viewport "Wed 30 0/5 1 Job Thu 31 Fri 1 0/5 1 Job Sat 2 Sun 3 Mon 4 11/16 4 Jobs Tue 5 We…" at bounding box center [685, 472] width 1370 height 684
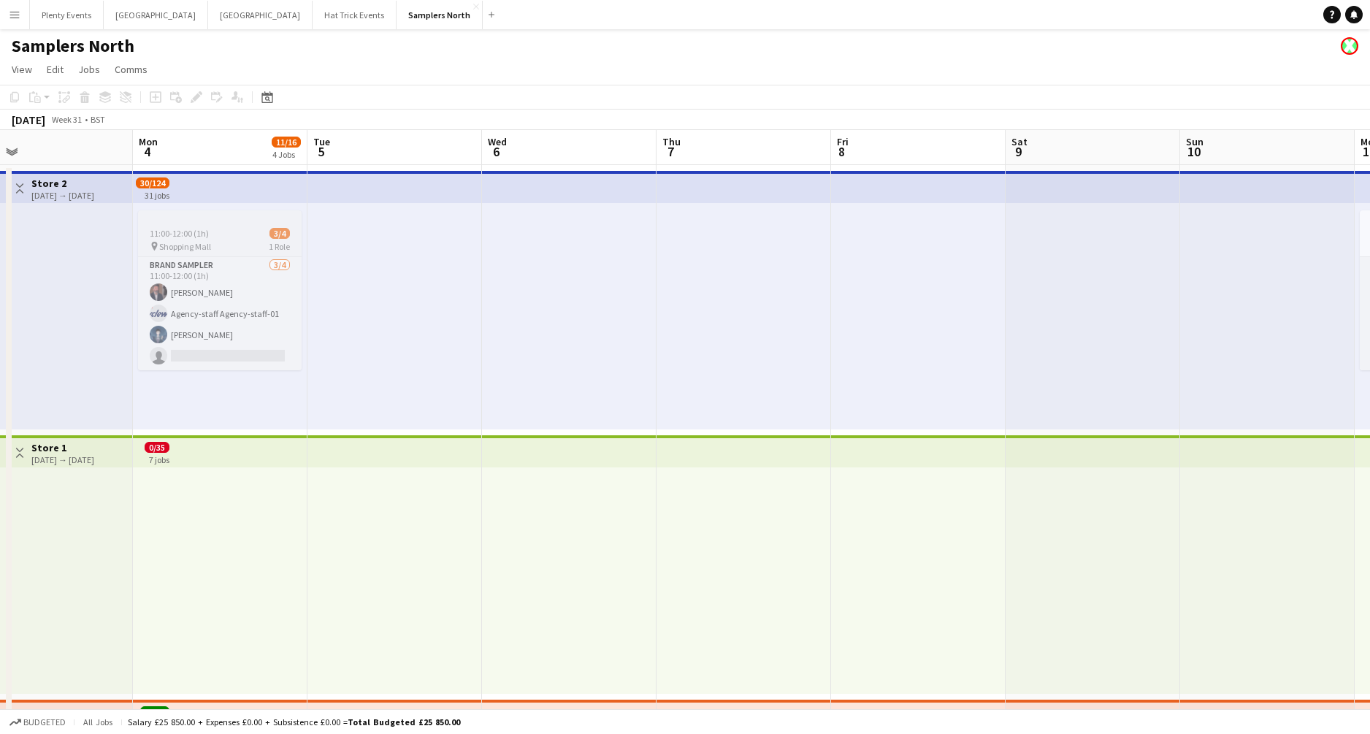
click at [224, 242] on div "pin Shopping Mall 1 Role" at bounding box center [220, 246] width 164 height 12
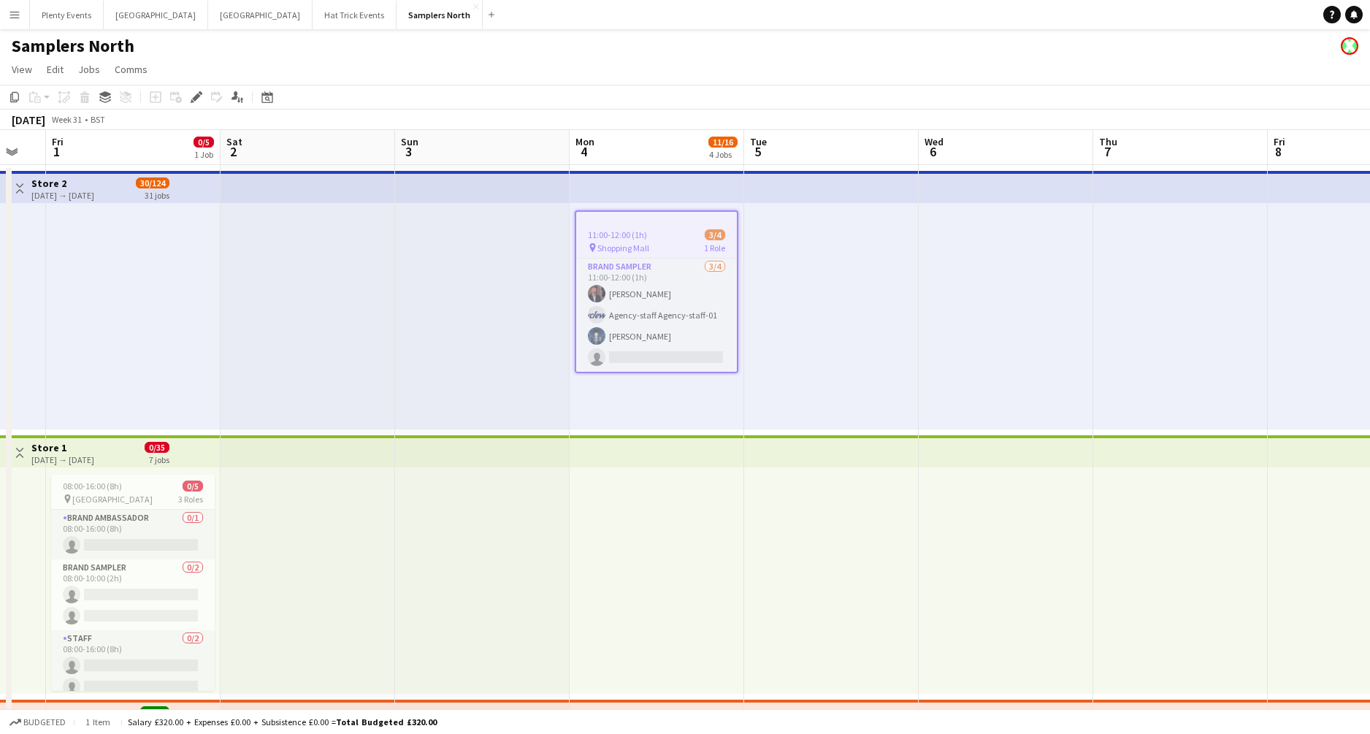
drag, startPoint x: 415, startPoint y: 298, endPoint x: 1007, endPoint y: 293, distance: 592.4
click at [909, 296] on app-calendar-viewport "Wed 30 0/5 1 Job Thu 31 Fri 1 0/5 1 Job Sat 2 Sun 3 Mon 4 11/16 4 Jobs Tue 5 We…" at bounding box center [685, 472] width 1370 height 684
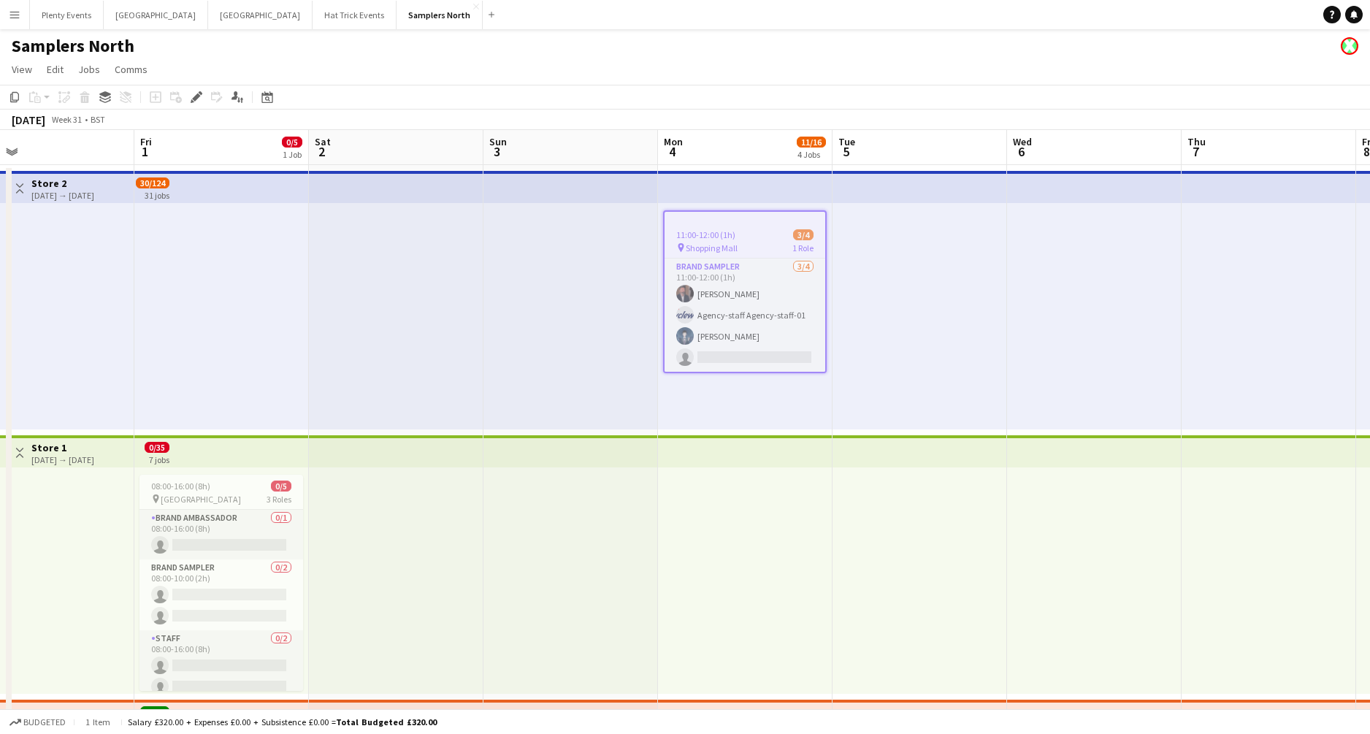
drag, startPoint x: 520, startPoint y: 299, endPoint x: 976, endPoint y: 302, distance: 455.8
click at [948, 305] on app-calendar-viewport "Tue 29 0/5 1 Job Wed 30 0/5 1 Job Thu 31 Fri 1 0/5 1 Job Sat 2 Sun 3 Mon 4 11/1…" at bounding box center [685, 472] width 1370 height 684
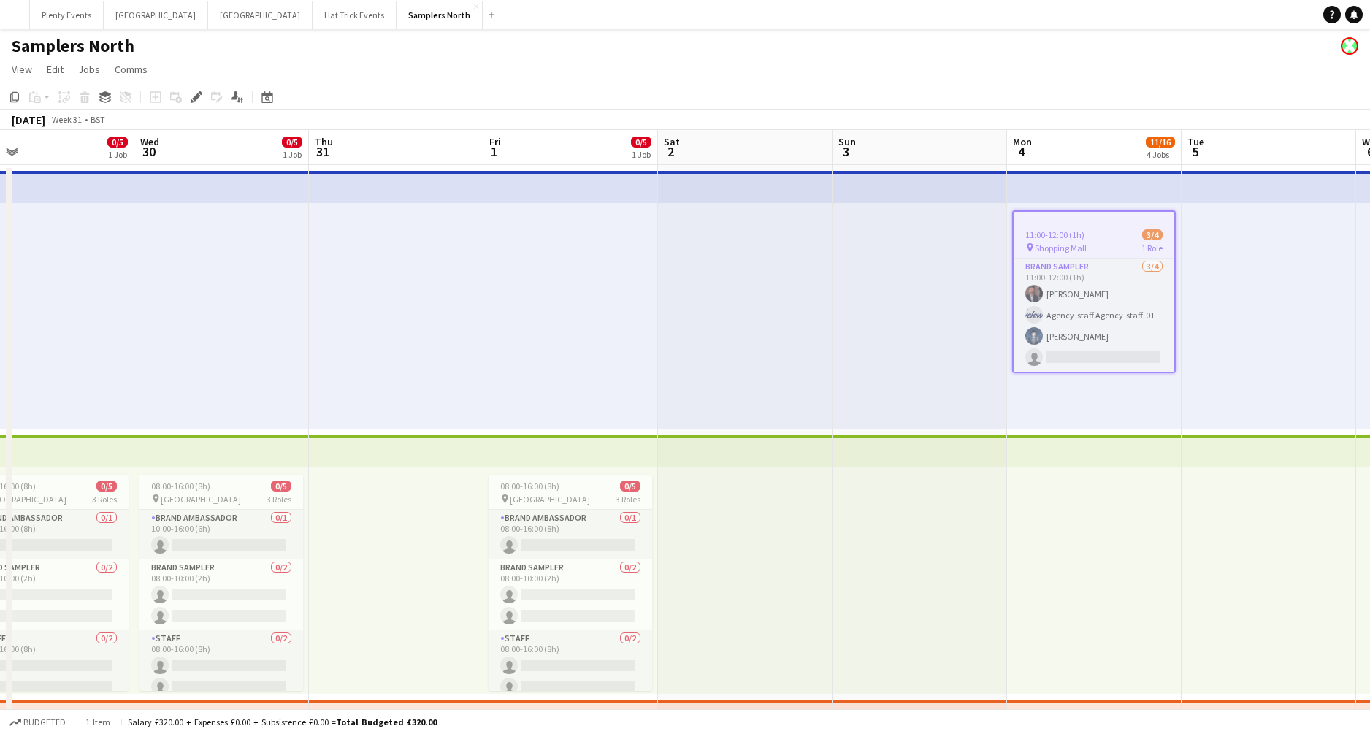
scroll to position [0, 340]
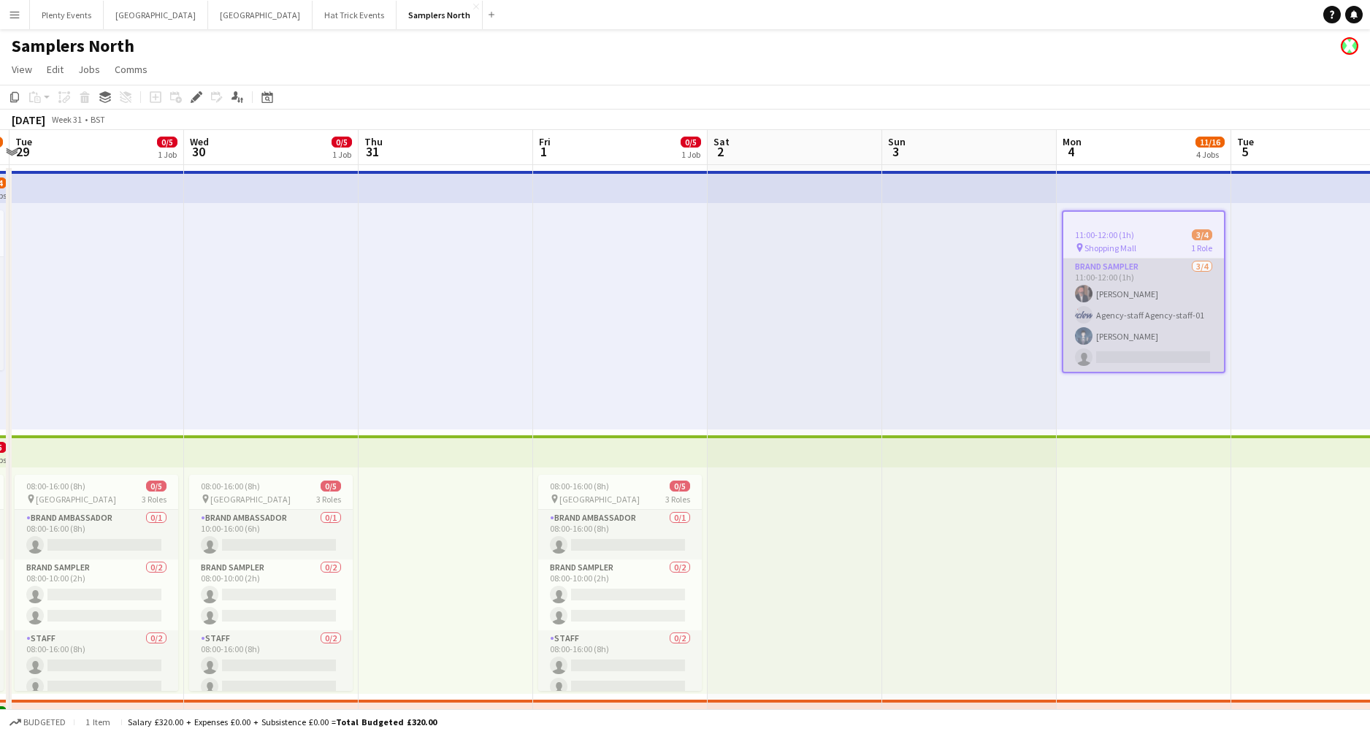
click at [1073, 305] on app-card-role "Brand Sampler 3/4 11:00-12:00 (1h) Andrew Allison Agency-staff Agency-staff-01 …" at bounding box center [1143, 315] width 161 height 113
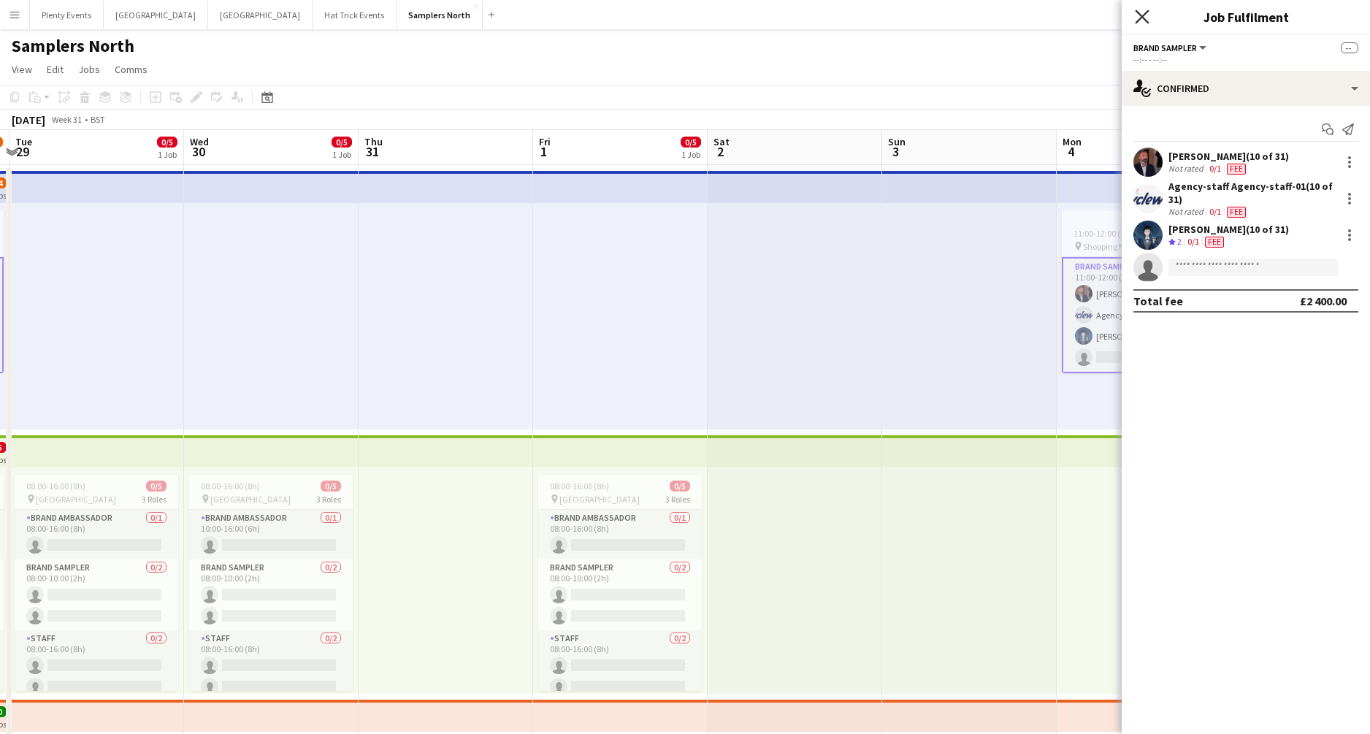
click at [1073, 20] on icon "Close pop-in" at bounding box center [1142, 16] width 14 height 14
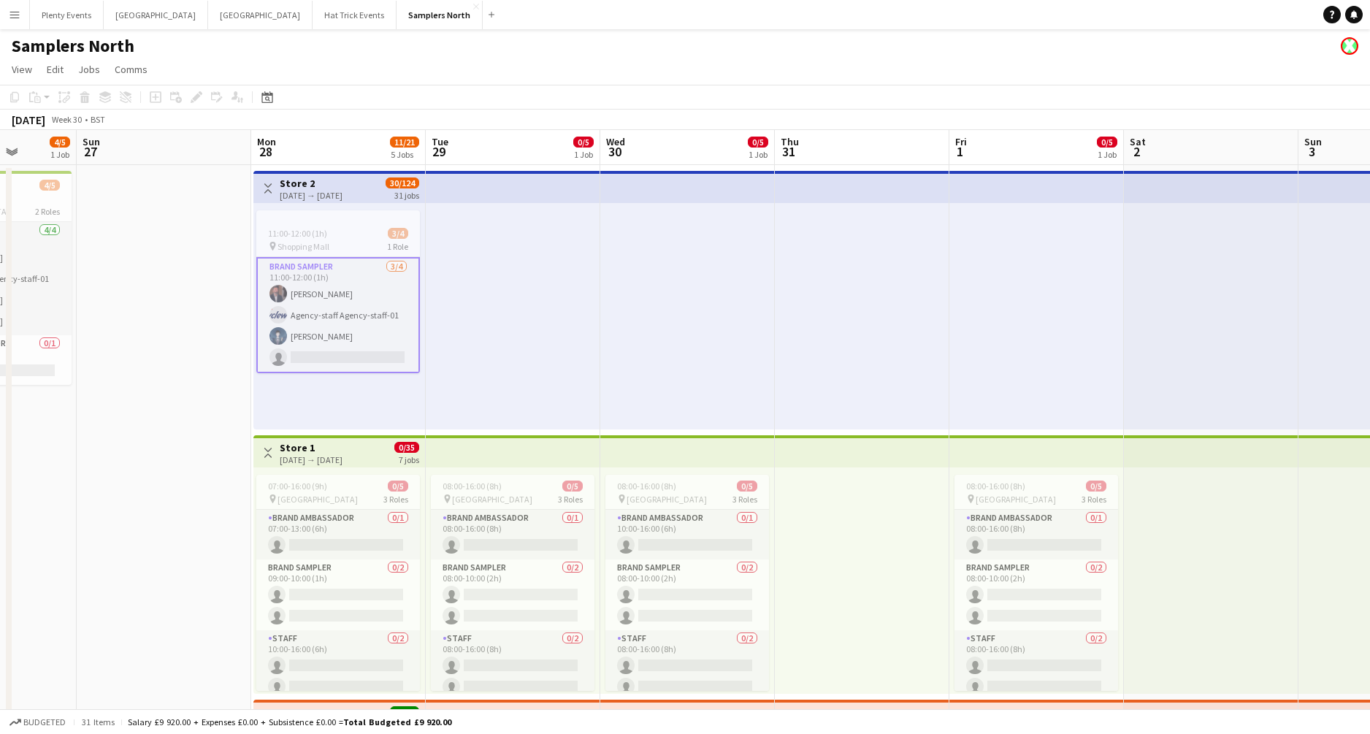
drag, startPoint x: 808, startPoint y: 481, endPoint x: 1180, endPoint y: 490, distance: 372.6
click at [1073, 490] on app-calendar-viewport "Thu 24 Fri 25 12/13 3 Jobs Sat 26 4/5 1 Job Sun 27 Mon 28 11/21 5 Jobs Tue 29 0…" at bounding box center [685, 472] width 1370 height 684
drag, startPoint x: 832, startPoint y: 382, endPoint x: 1308, endPoint y: 381, distance: 476.2
click at [1073, 381] on app-calendar-viewport "Thu 24 Fri 25 12/13 3 Jobs Sat 26 4/5 1 Job Sun 27 Mon 28 11/21 5 Jobs Tue 29 0…" at bounding box center [685, 472] width 1370 height 684
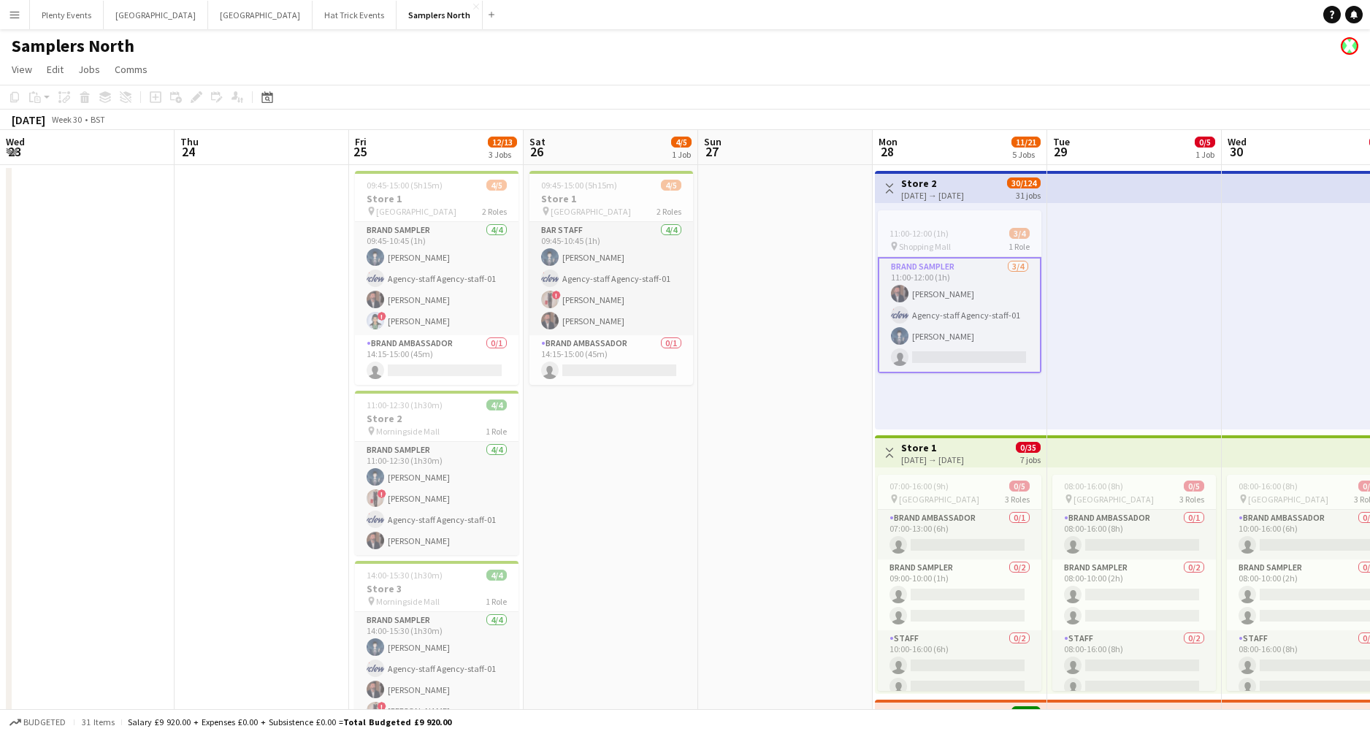
drag, startPoint x: 830, startPoint y: 348, endPoint x: 1106, endPoint y: 357, distance: 276.3
click at [1073, 357] on app-calendar-viewport "Mon 21 Tue 22 Wed 23 Thu 24 Fri 25 12/13 3 Jobs Sat 26 4/5 1 Job Sun 27 Mon 28 …" at bounding box center [685, 472] width 1370 height 684
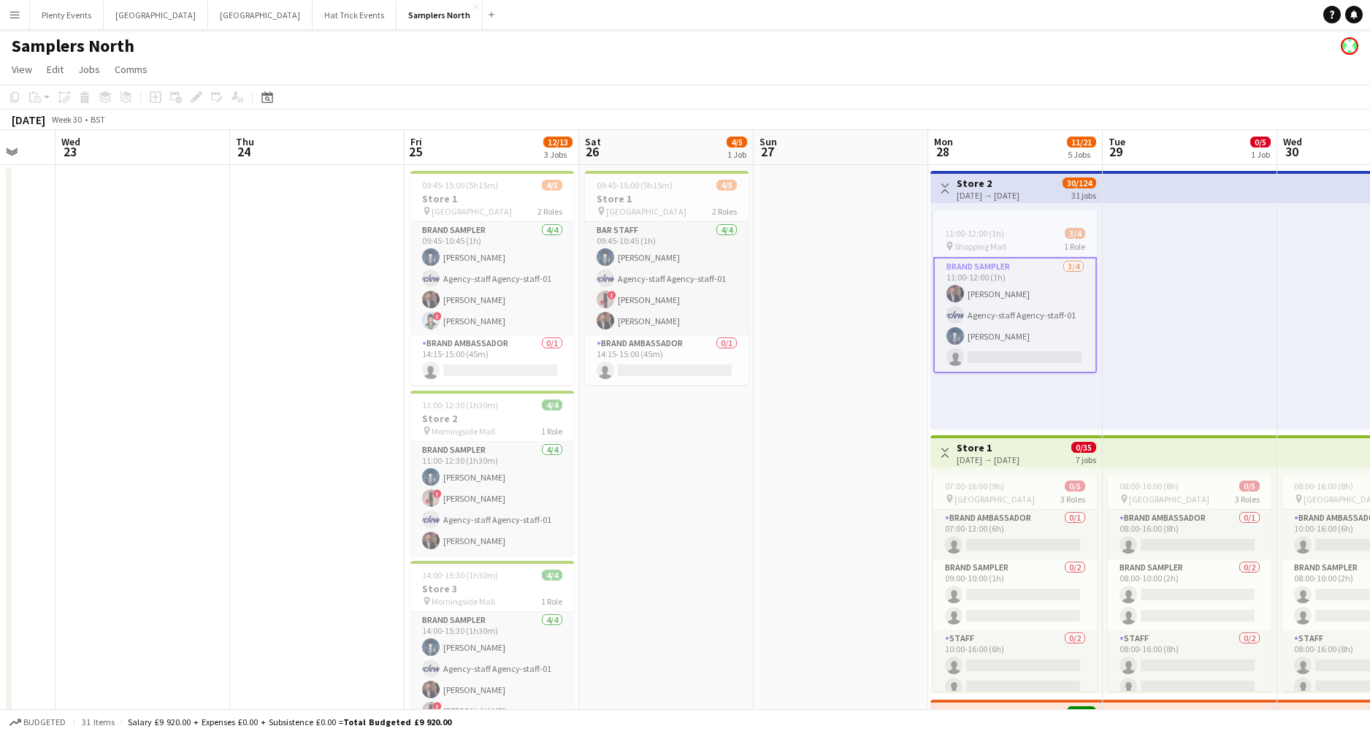
scroll to position [0, 481]
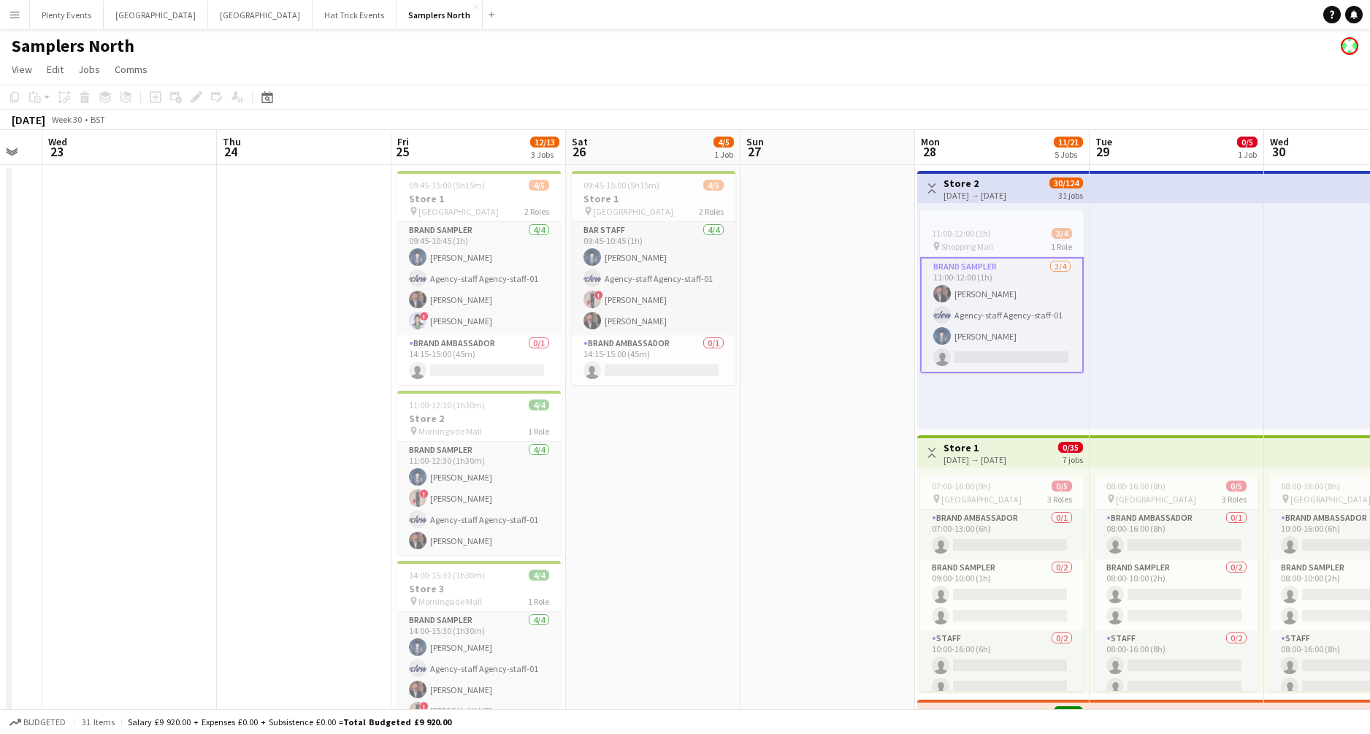
drag, startPoint x: 1033, startPoint y: 334, endPoint x: 901, endPoint y: 324, distance: 132.5
click at [901, 324] on app-calendar-viewport "Sun 20 Mon 21 Tue 22 Wed 23 Thu 24 Fri 25 12/13 3 Jobs Sat 26 4/5 1 Job Sun 27 …" at bounding box center [685, 472] width 1370 height 684
click at [940, 189] on button "Toggle View" at bounding box center [932, 189] width 18 height 18
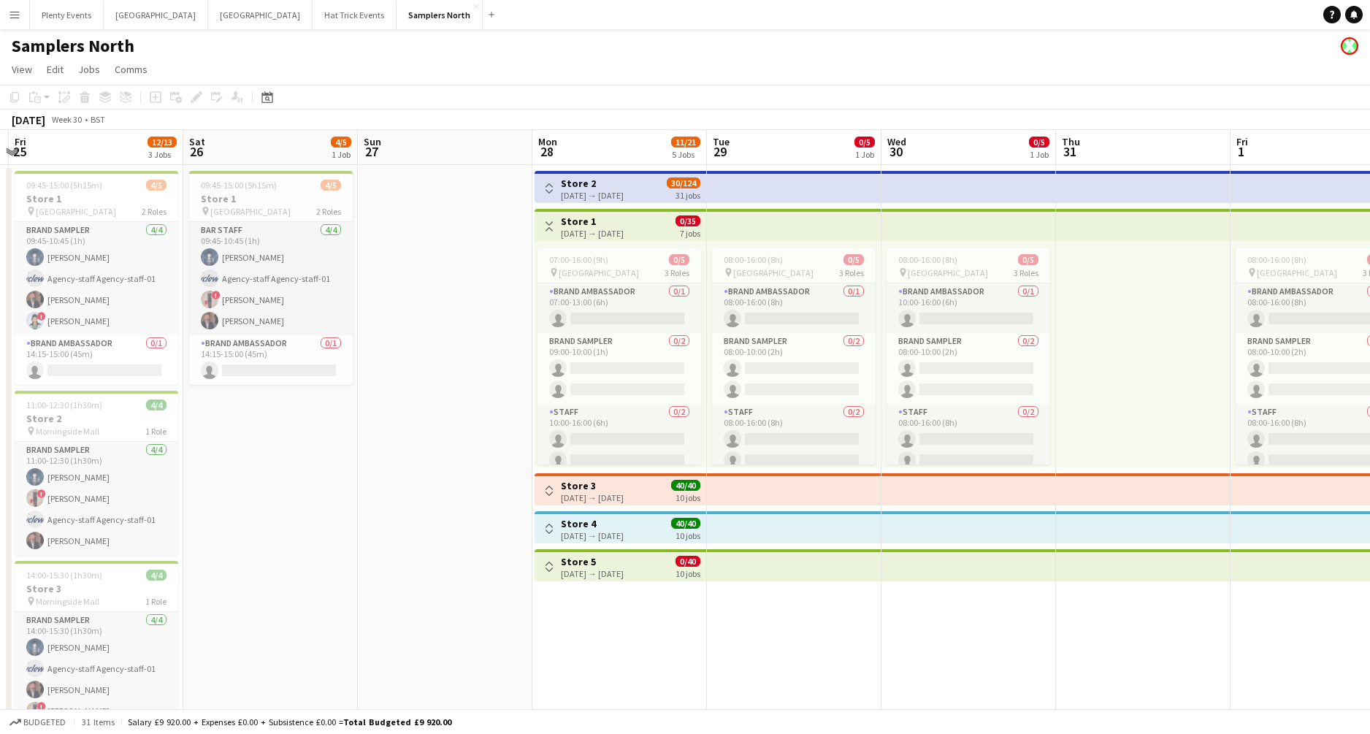
drag, startPoint x: 815, startPoint y: 345, endPoint x: 413, endPoint y: 313, distance: 403.7
click at [422, 315] on app-calendar-viewport "Tue 22 Wed 23 Thu 24 Fri 25 12/13 3 Jobs Sat 26 4/5 1 Job Sun 27 Mon 28 11/21 5…" at bounding box center [685, 444] width 1370 height 628
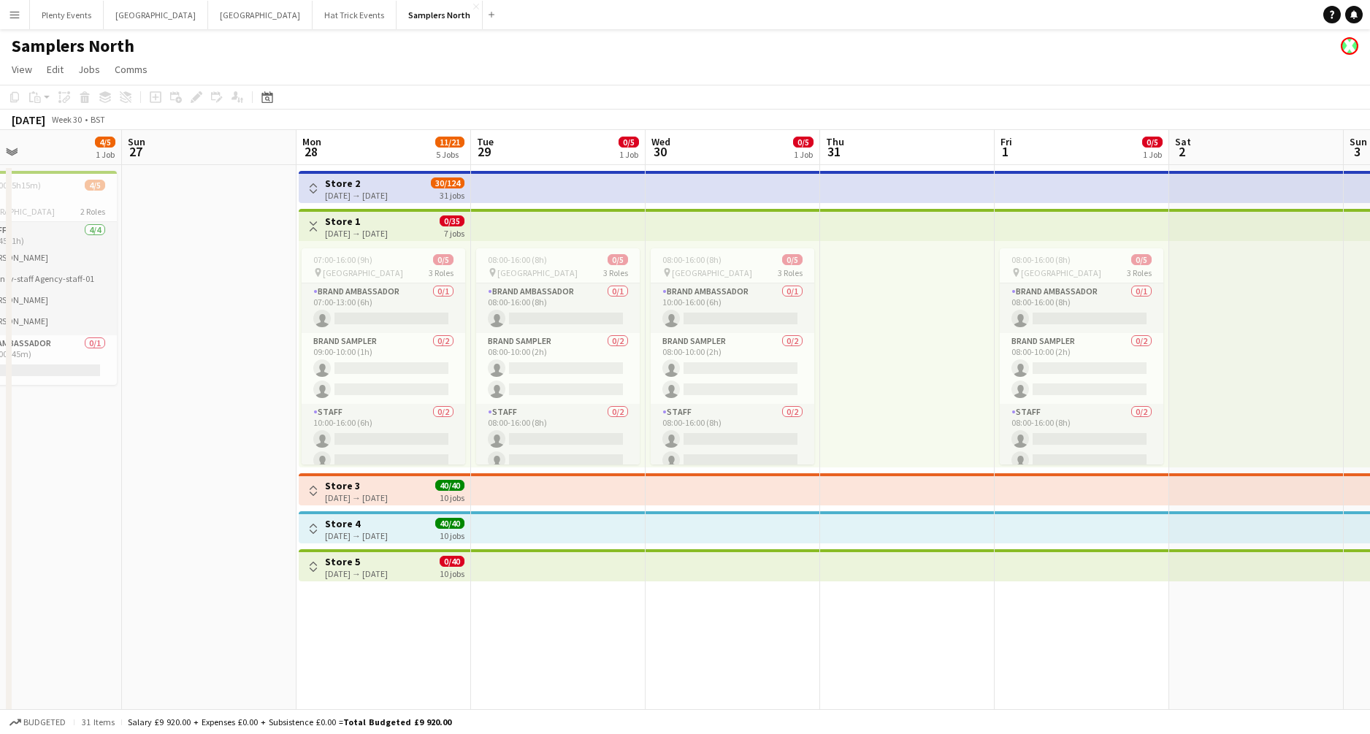
drag, startPoint x: 438, startPoint y: 329, endPoint x: 203, endPoint y: 326, distance: 234.5
click at [203, 326] on app-calendar-viewport "Wed 23 Thu 24 Fri 25 12/13 3 Jobs Sat 26 4/5 1 Job Sun 27 Mon 28 11/21 5 Jobs T…" at bounding box center [685, 444] width 1370 height 628
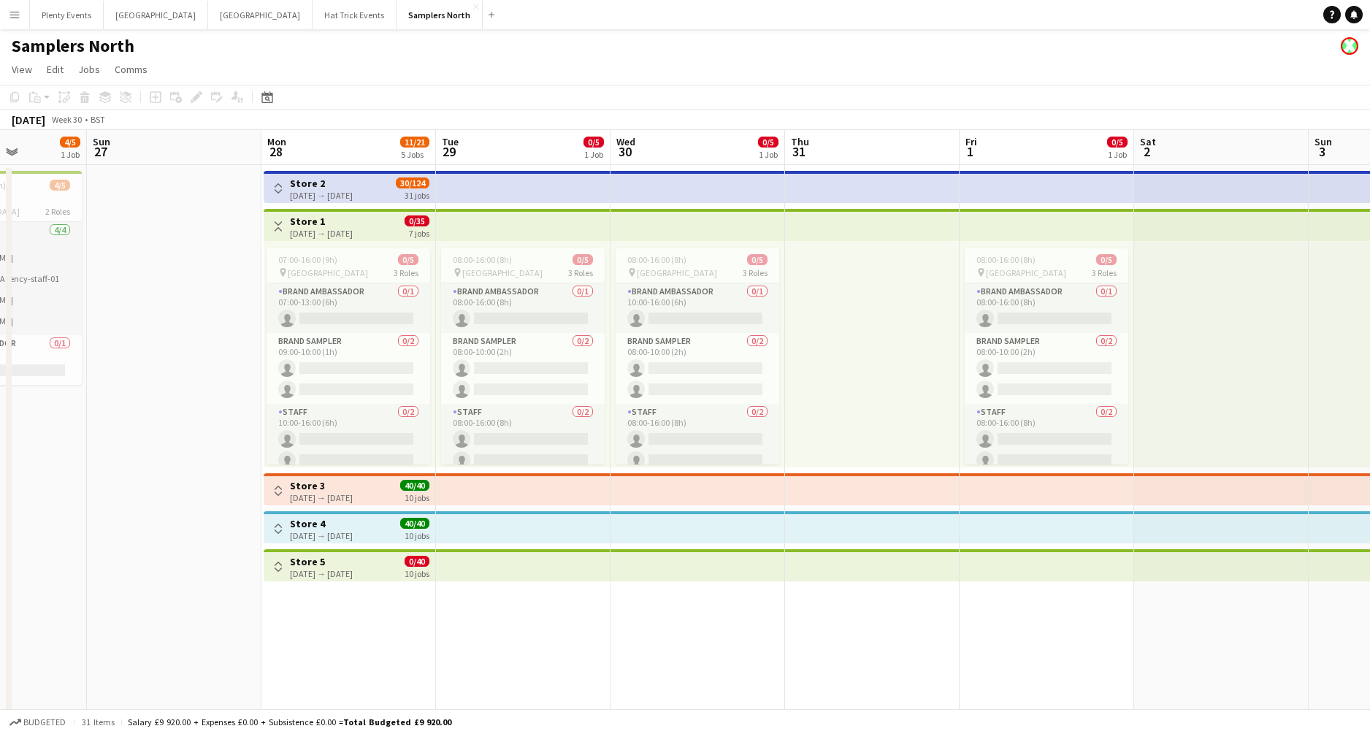
click at [282, 492] on app-icon "Toggle View" at bounding box center [278, 491] width 10 height 10
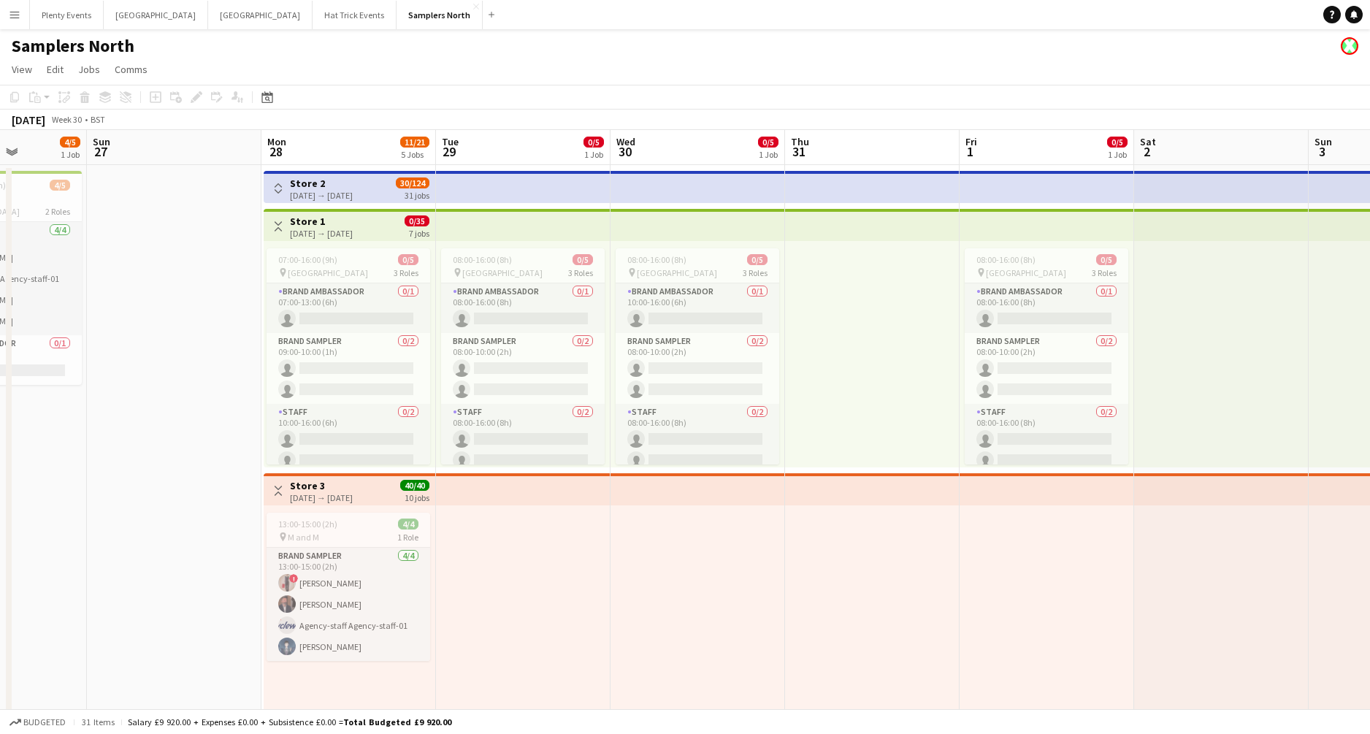
click at [353, 495] on div "28-07-2025 → 29-09-2025" at bounding box center [321, 497] width 63 height 11
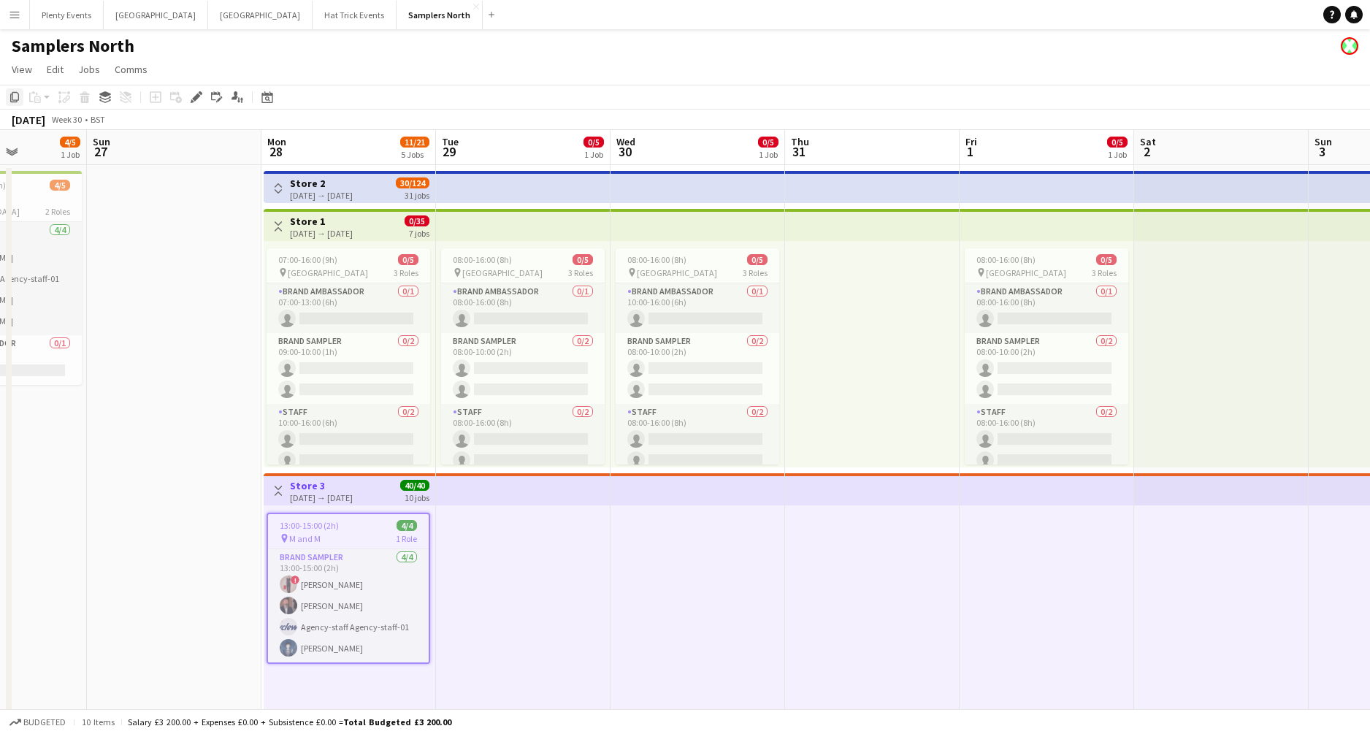
click at [13, 97] on icon "Copy" at bounding box center [15, 97] width 12 height 12
click at [712, 525] on div at bounding box center [698, 618] width 175 height 226
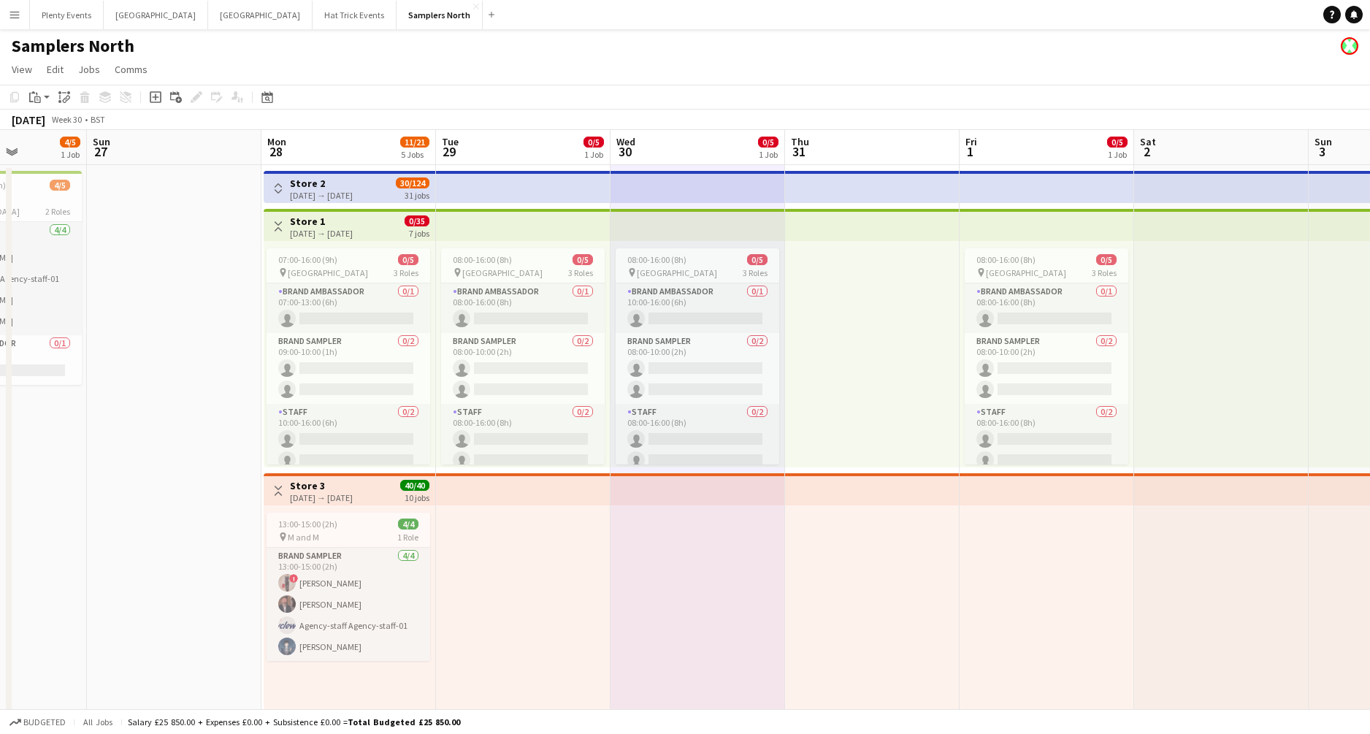
click at [1073, 525] on div at bounding box center [1047, 618] width 175 height 226
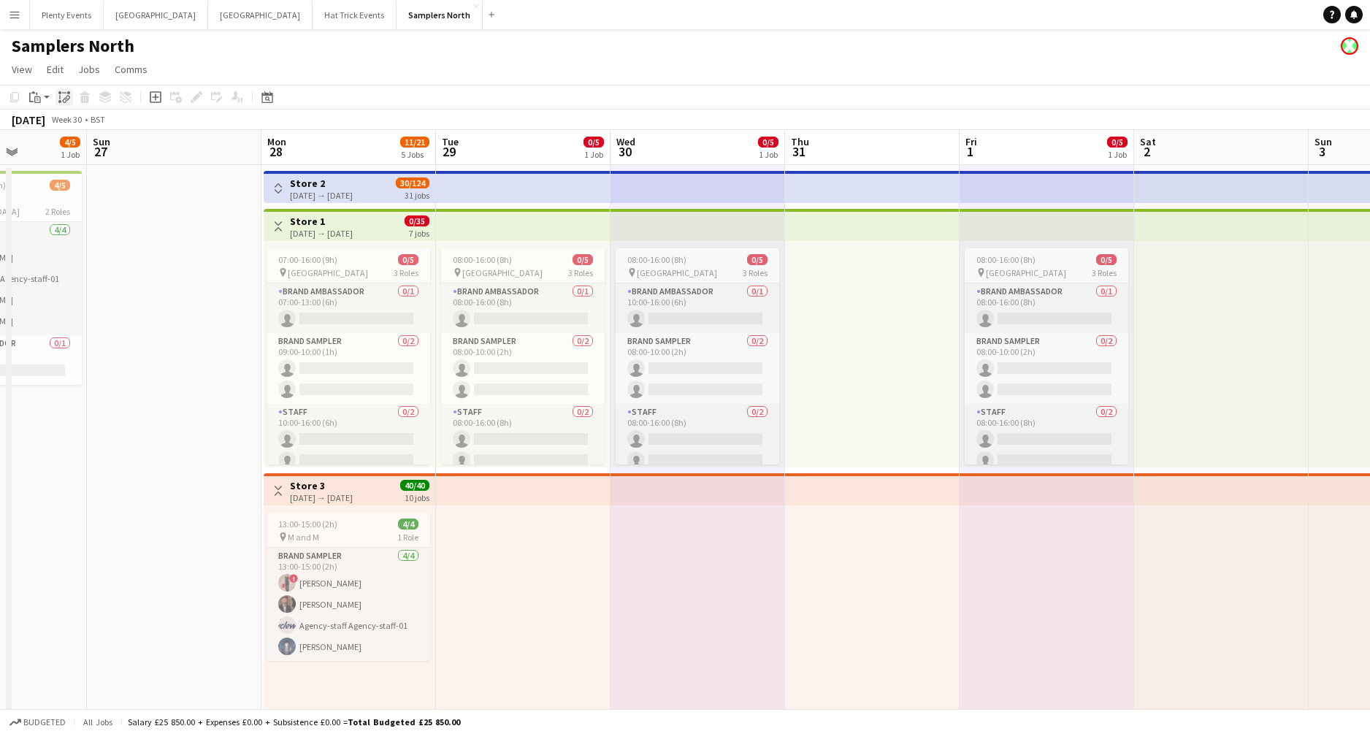
click at [62, 98] on icon "Paste linked Job" at bounding box center [64, 97] width 12 height 12
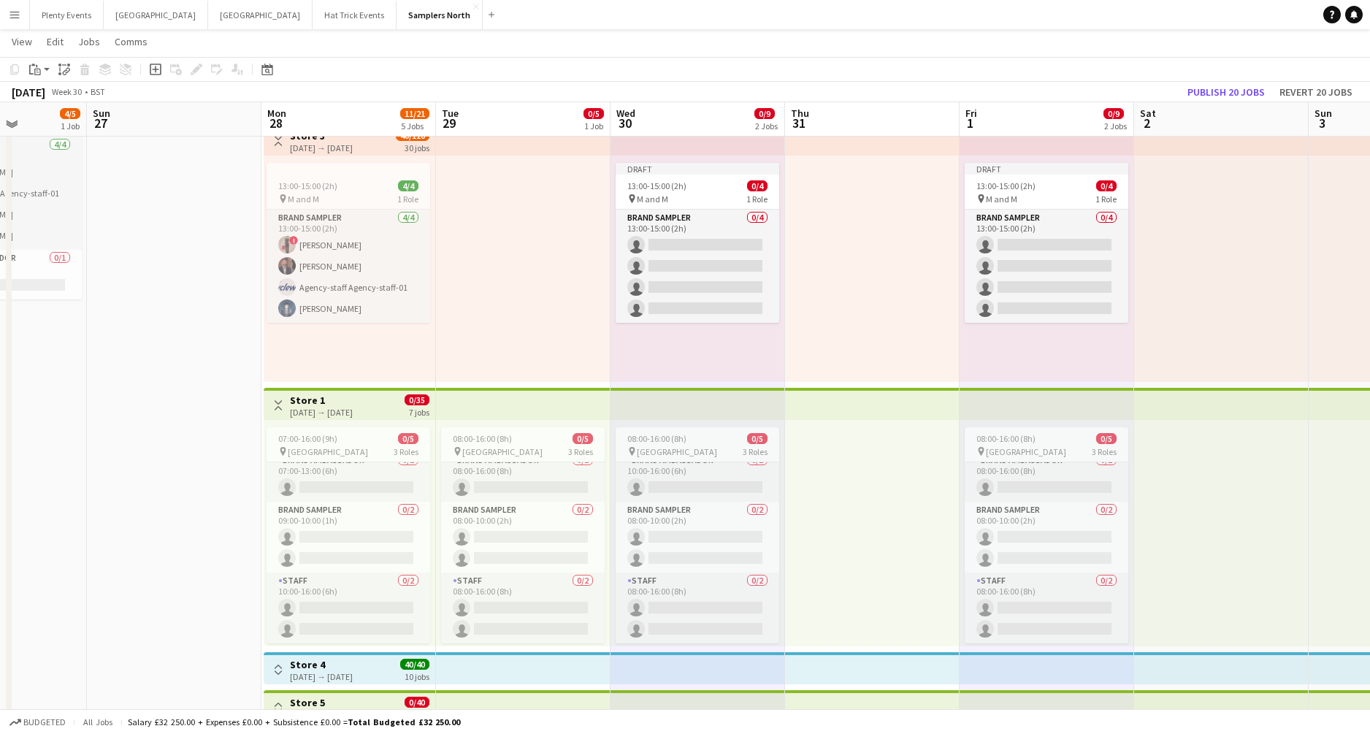
scroll to position [81, 0]
click at [359, 193] on div "13:00-15:00 (2h) 4/4" at bounding box center [349, 188] width 164 height 11
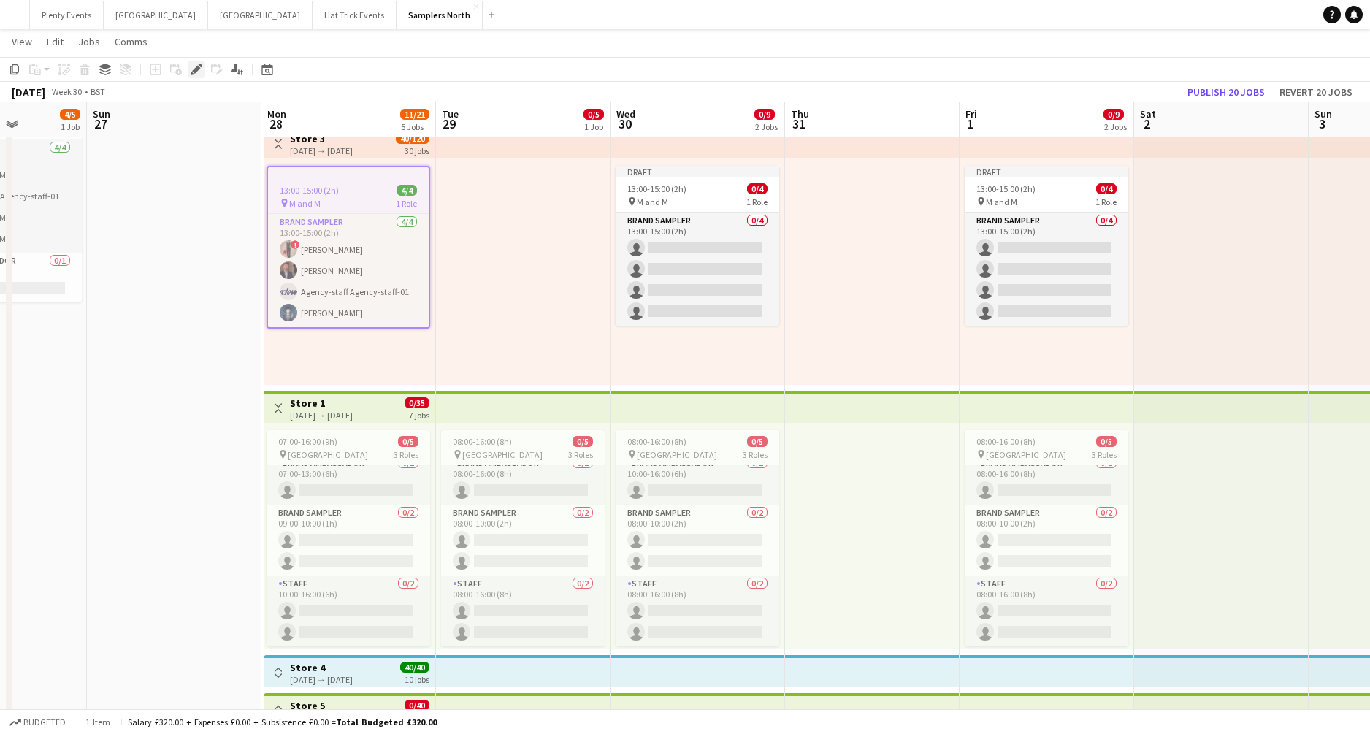
click at [196, 69] on icon at bounding box center [196, 70] width 8 height 8
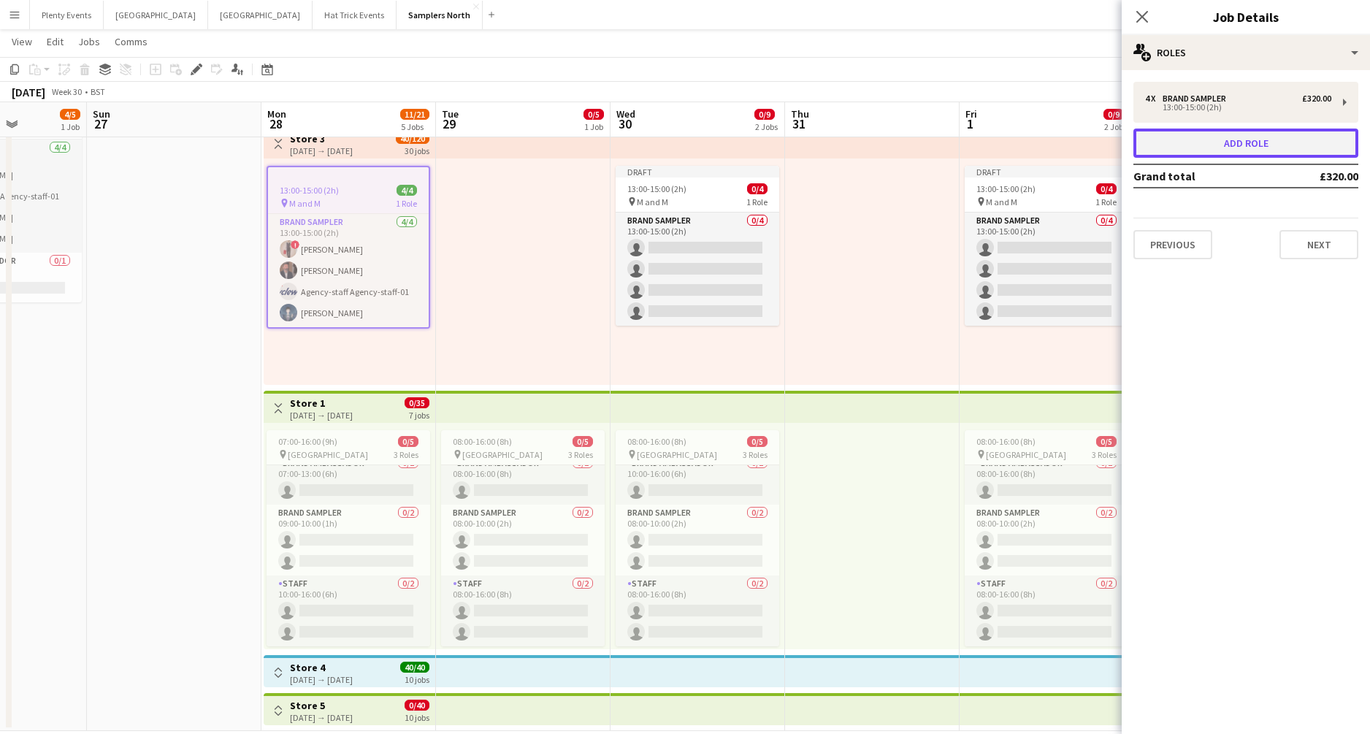
click at [1073, 142] on button "Add role" at bounding box center [1246, 143] width 225 height 29
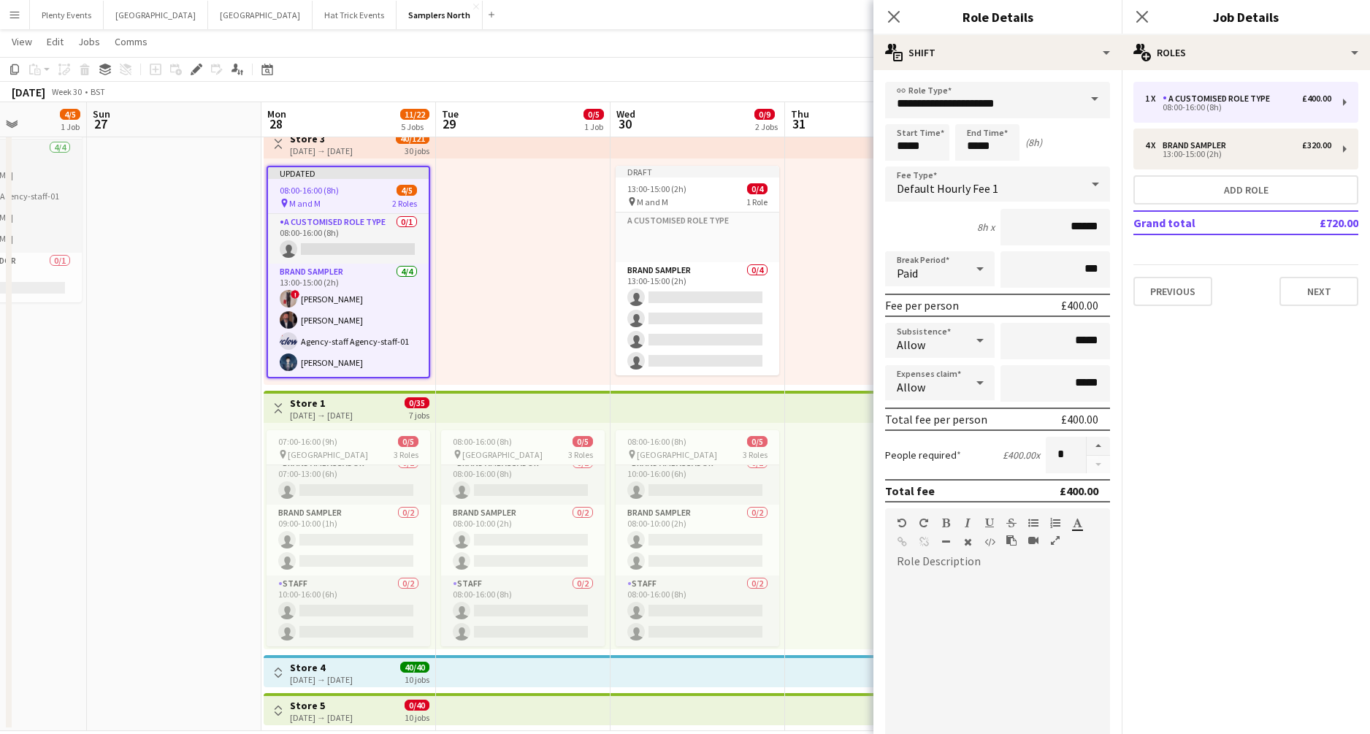
click at [1073, 102] on span at bounding box center [1095, 99] width 31 height 35
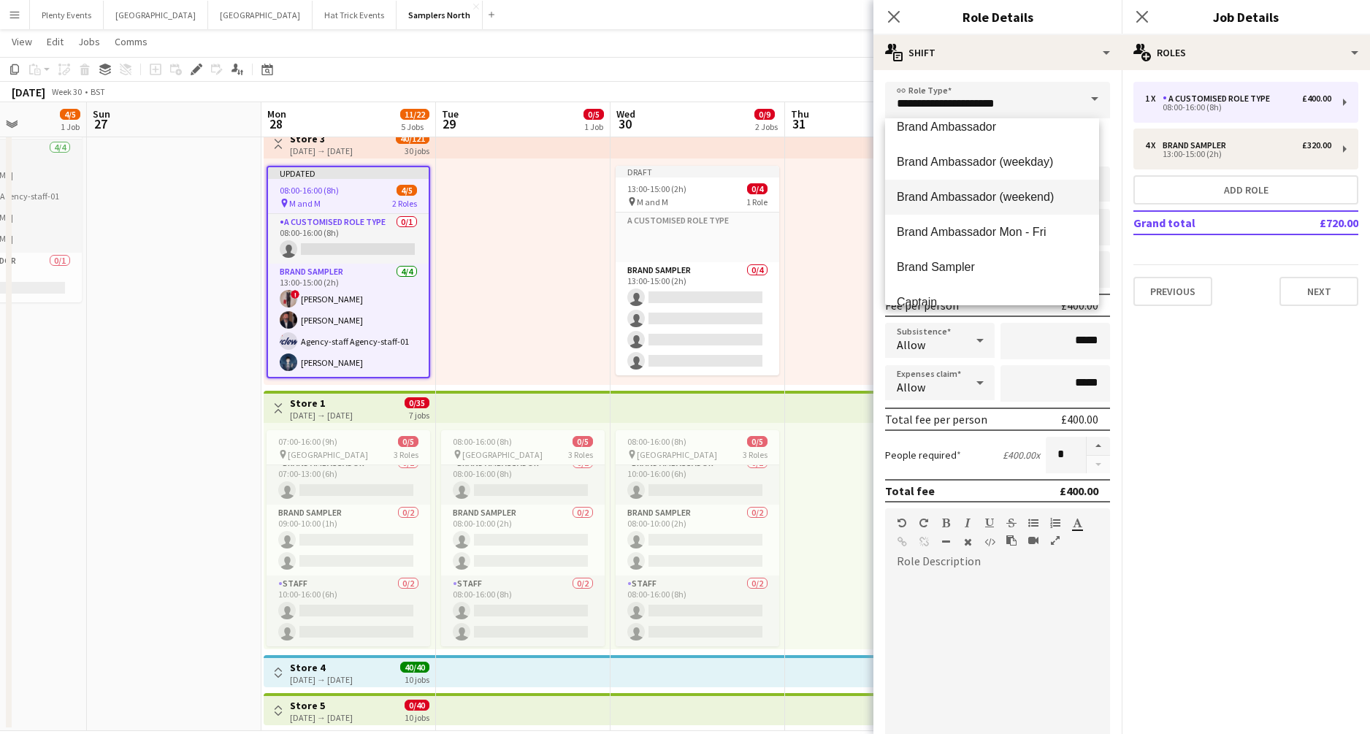
scroll to position [257, 0]
click at [980, 131] on span "Brand Ambassador" at bounding box center [992, 130] width 191 height 14
type input "**********"
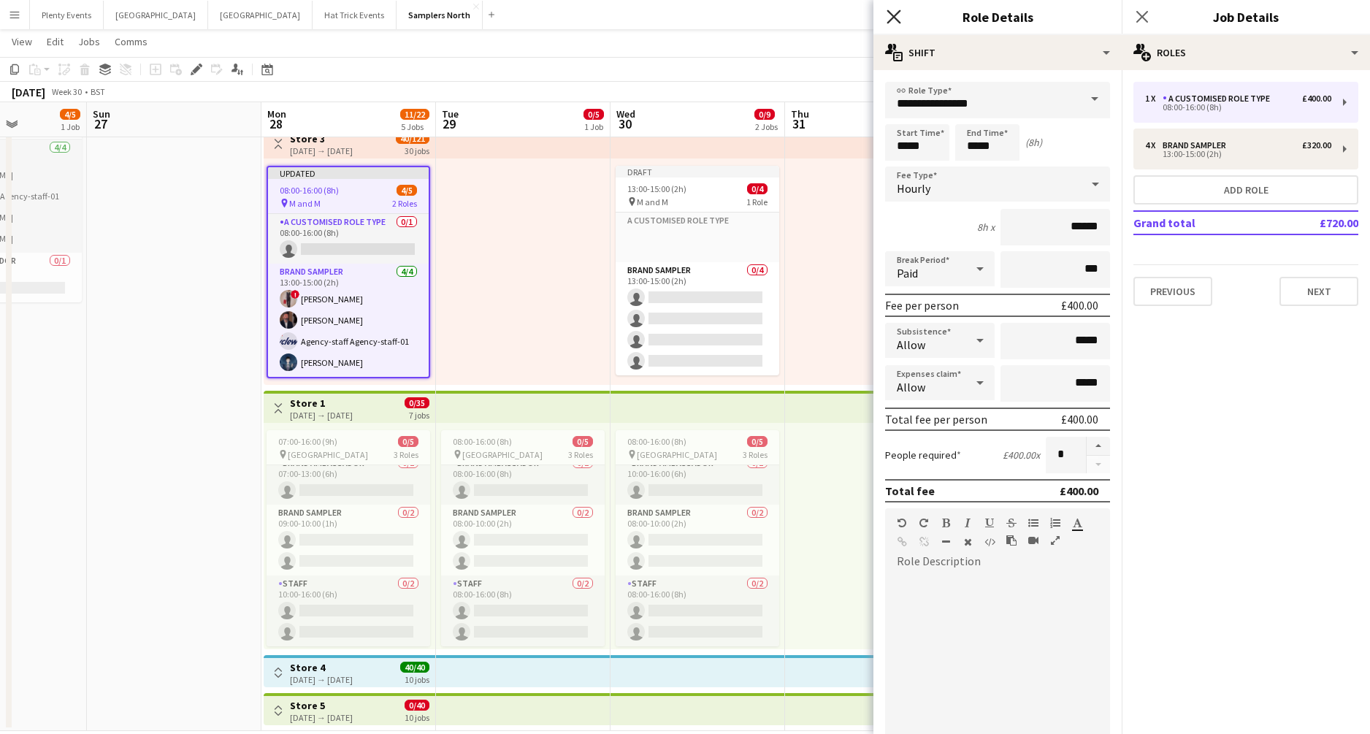
click at [899, 16] on icon "Close pop-in" at bounding box center [894, 16] width 14 height 14
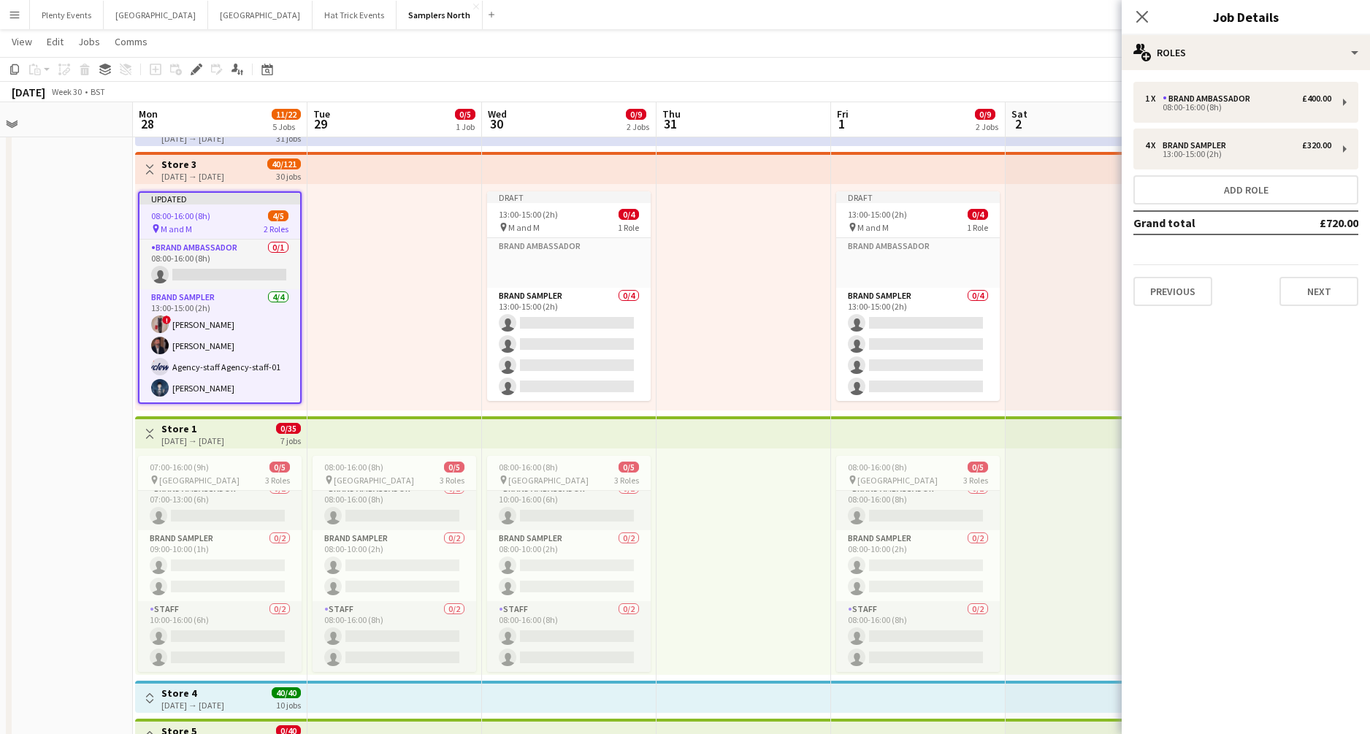
scroll to position [0, 572]
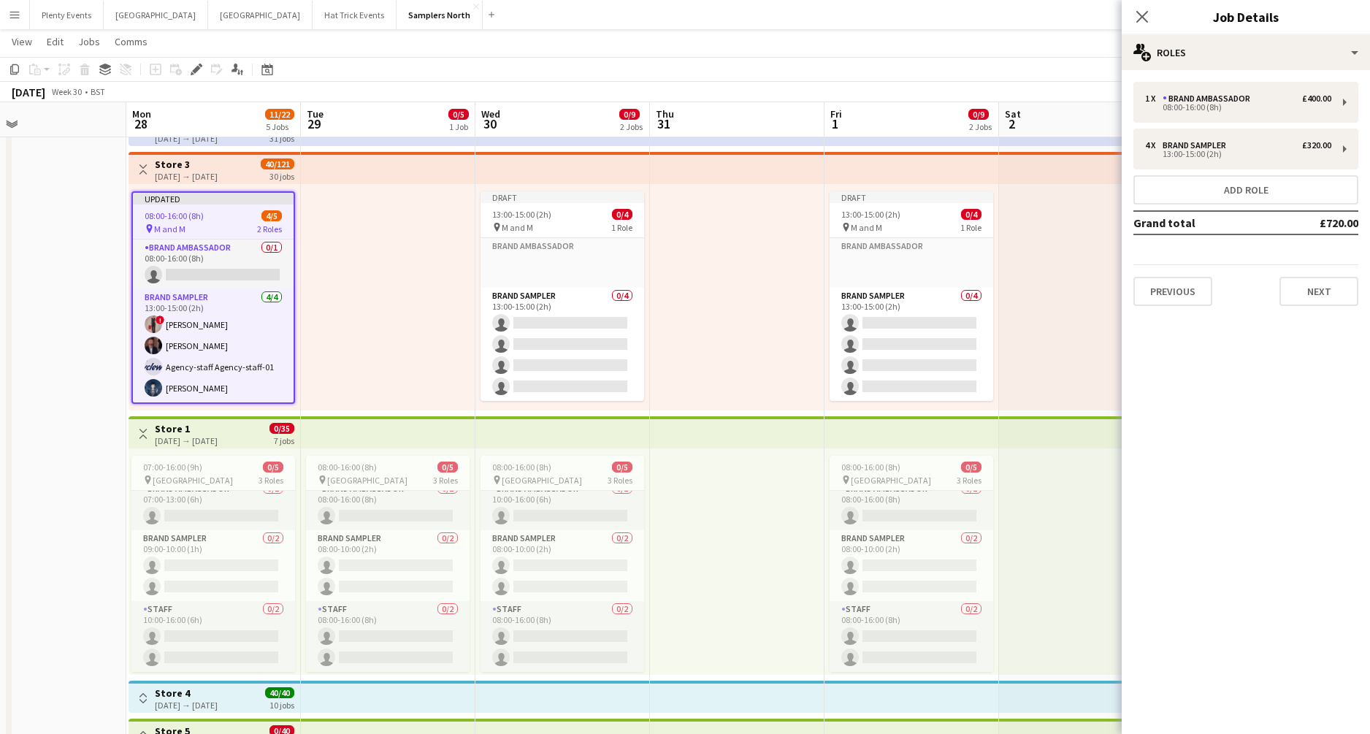
drag, startPoint x: 879, startPoint y: 350, endPoint x: 744, endPoint y: 347, distance: 135.2
click at [744, 347] on app-calendar-viewport "Thu 24 Fri 25 12/13 3 Jobs Sat 26 4/5 1 Job Sun 27 Mon 28 11/22 5 Jobs Tue 29 0…" at bounding box center [685, 378] width 1370 height 755
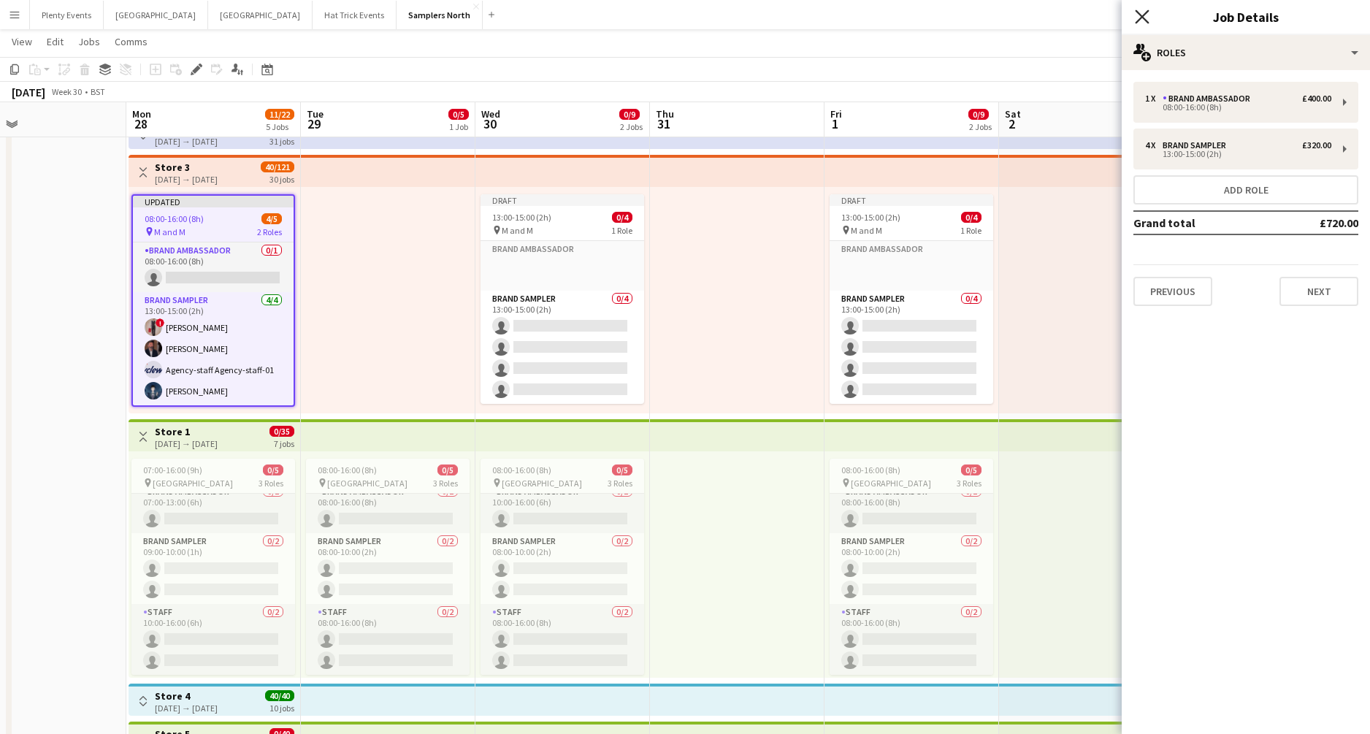
click at [1073, 15] on icon "Close pop-in" at bounding box center [1142, 16] width 14 height 14
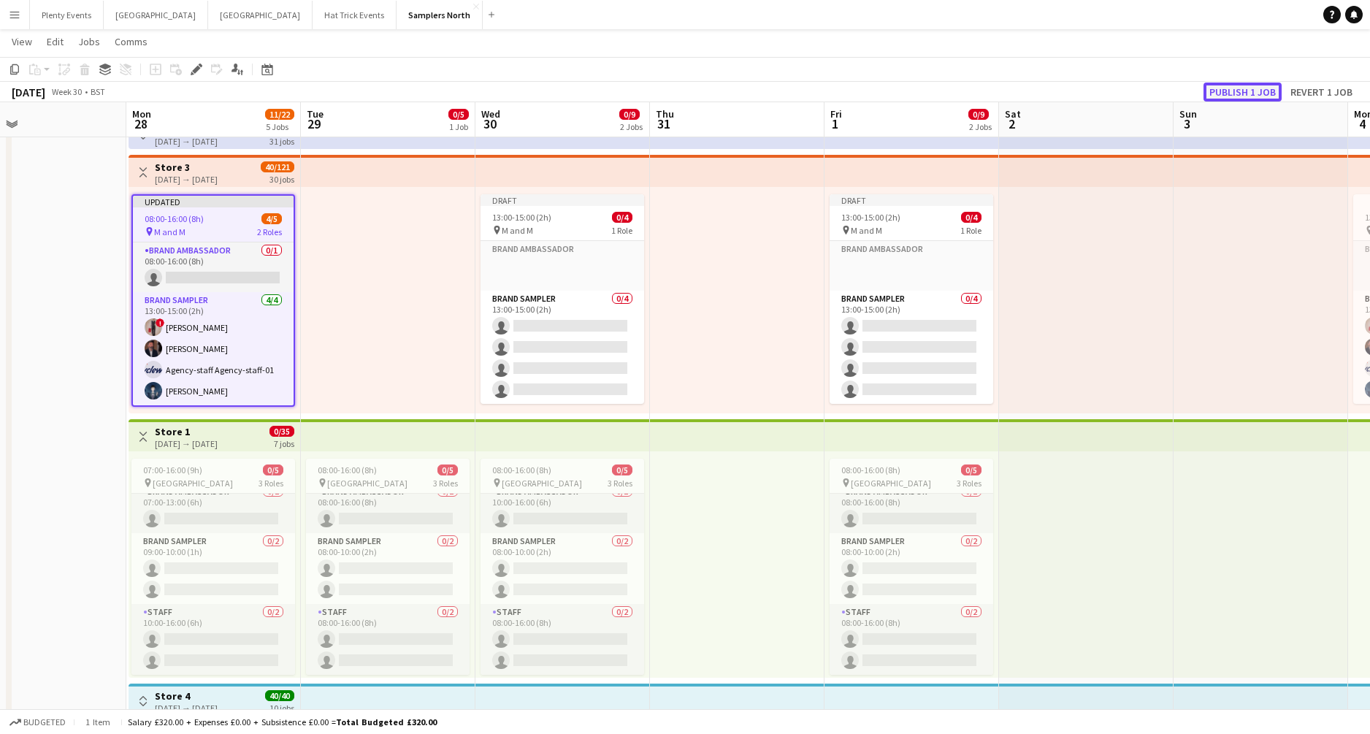
click at [1073, 89] on button "Publish 1 job" at bounding box center [1243, 92] width 78 height 19
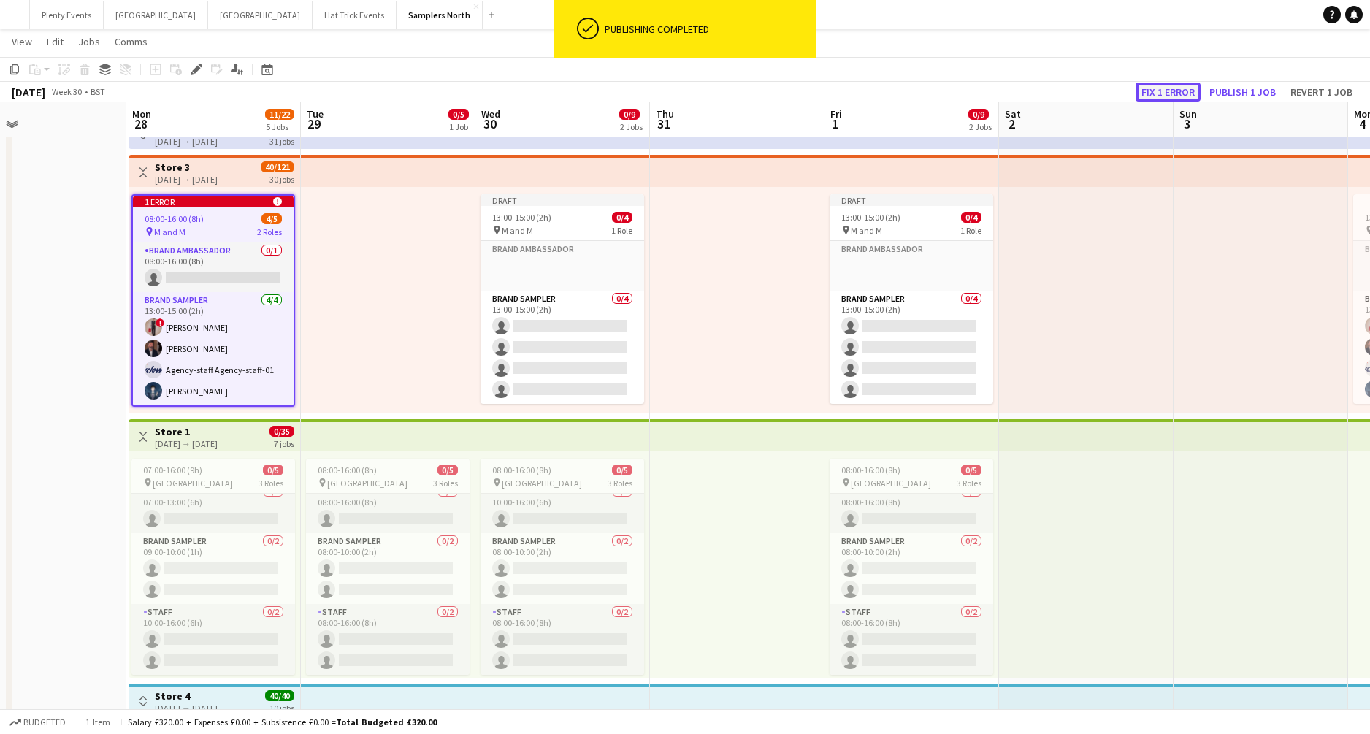
click at [1073, 88] on button "Fix 1 error" at bounding box center [1168, 92] width 65 height 19
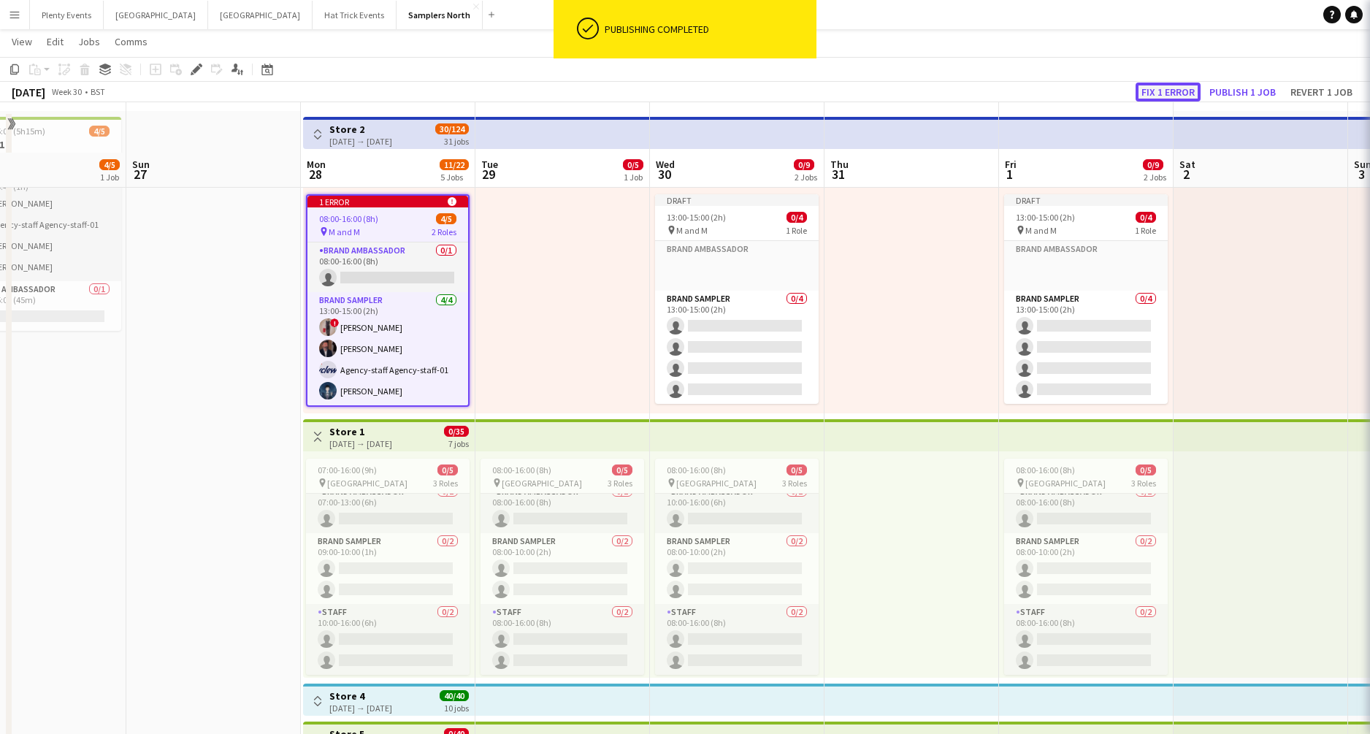
scroll to position [103, 0]
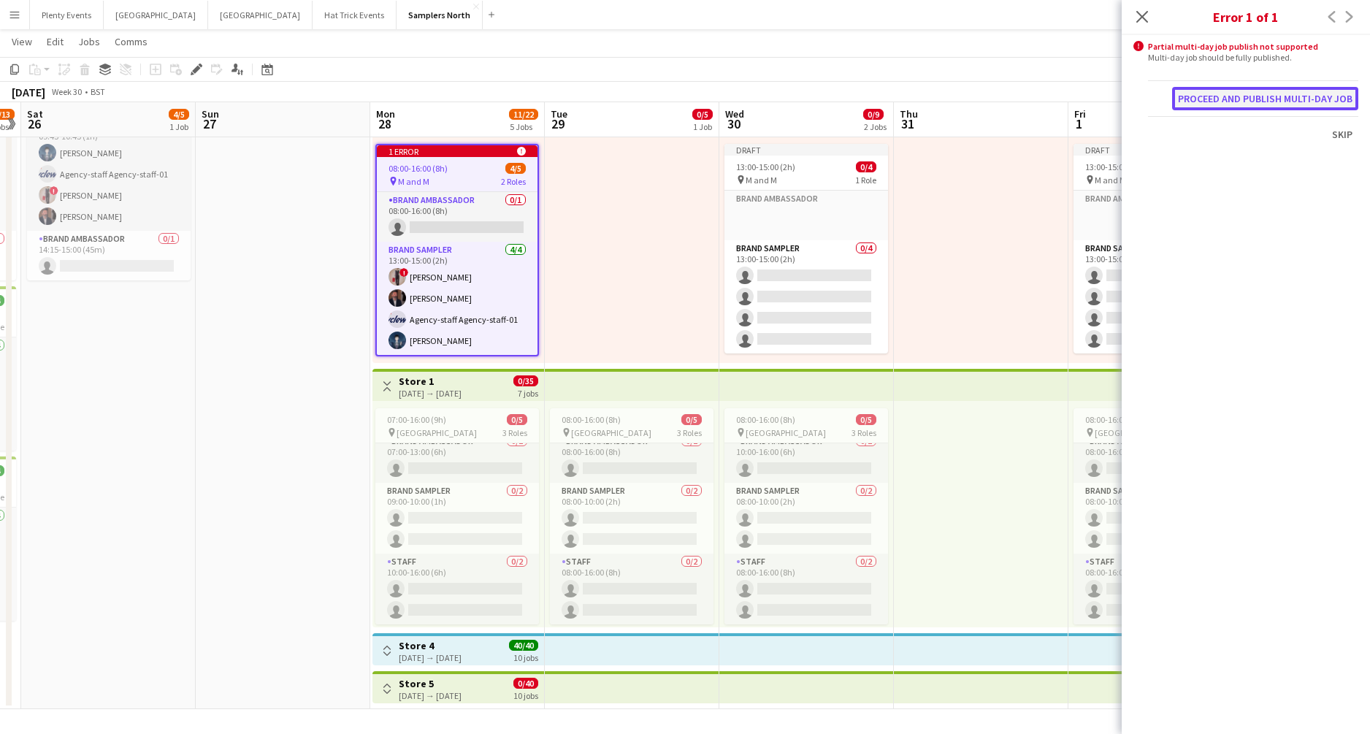
click at [1073, 102] on button "Proceed and publish multi-day job" at bounding box center [1265, 98] width 186 height 23
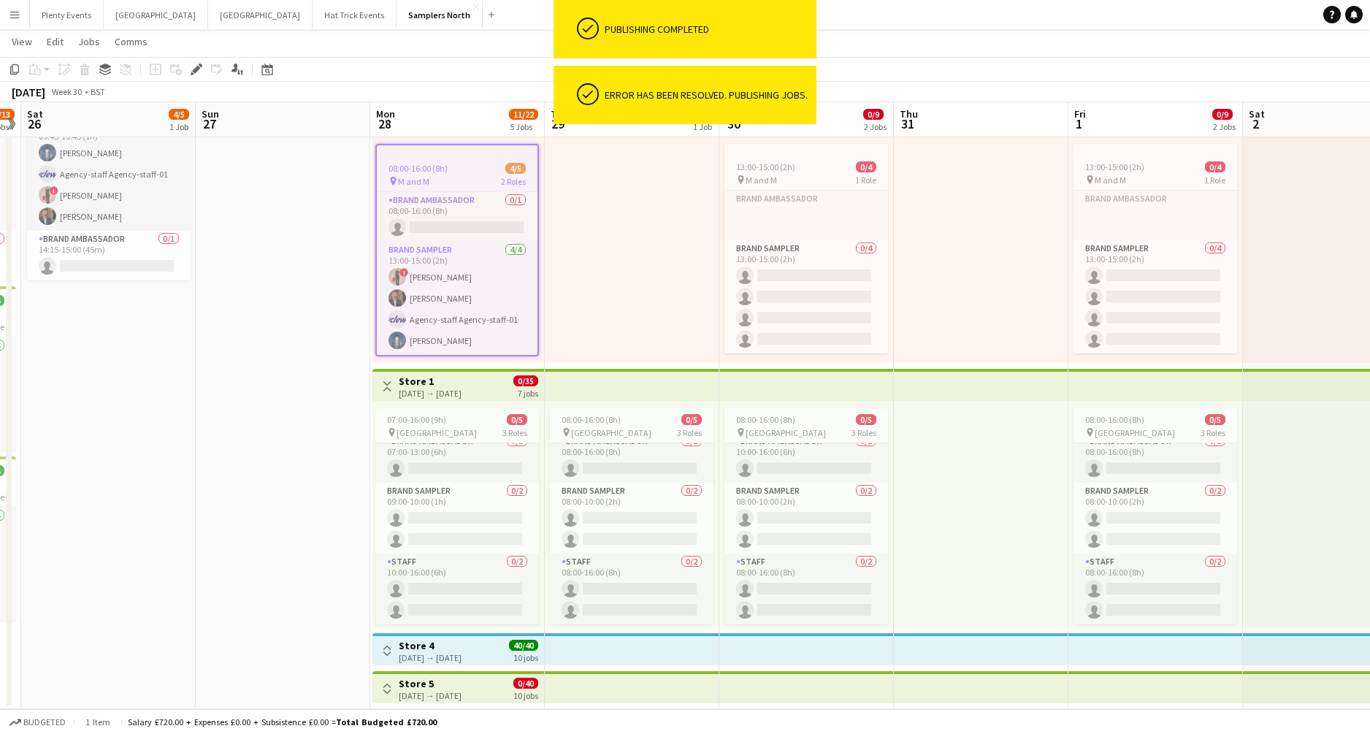
click at [1058, 66] on app-toolbar "Copy Paste Paste Command V Paste with crew Command Shift V Paste linked Job Del…" at bounding box center [685, 69] width 1370 height 25
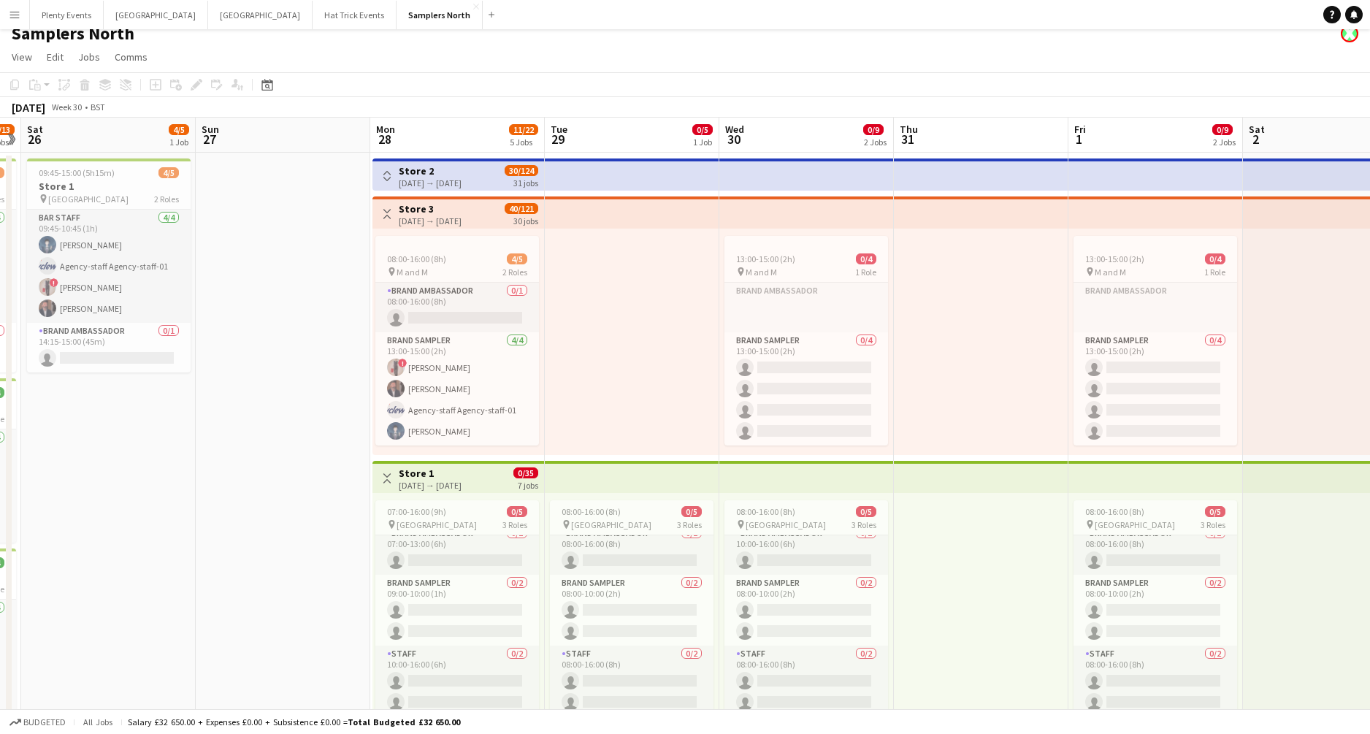
scroll to position [12, 0]
click at [389, 216] on app-icon "Toggle View" at bounding box center [387, 215] width 10 height 10
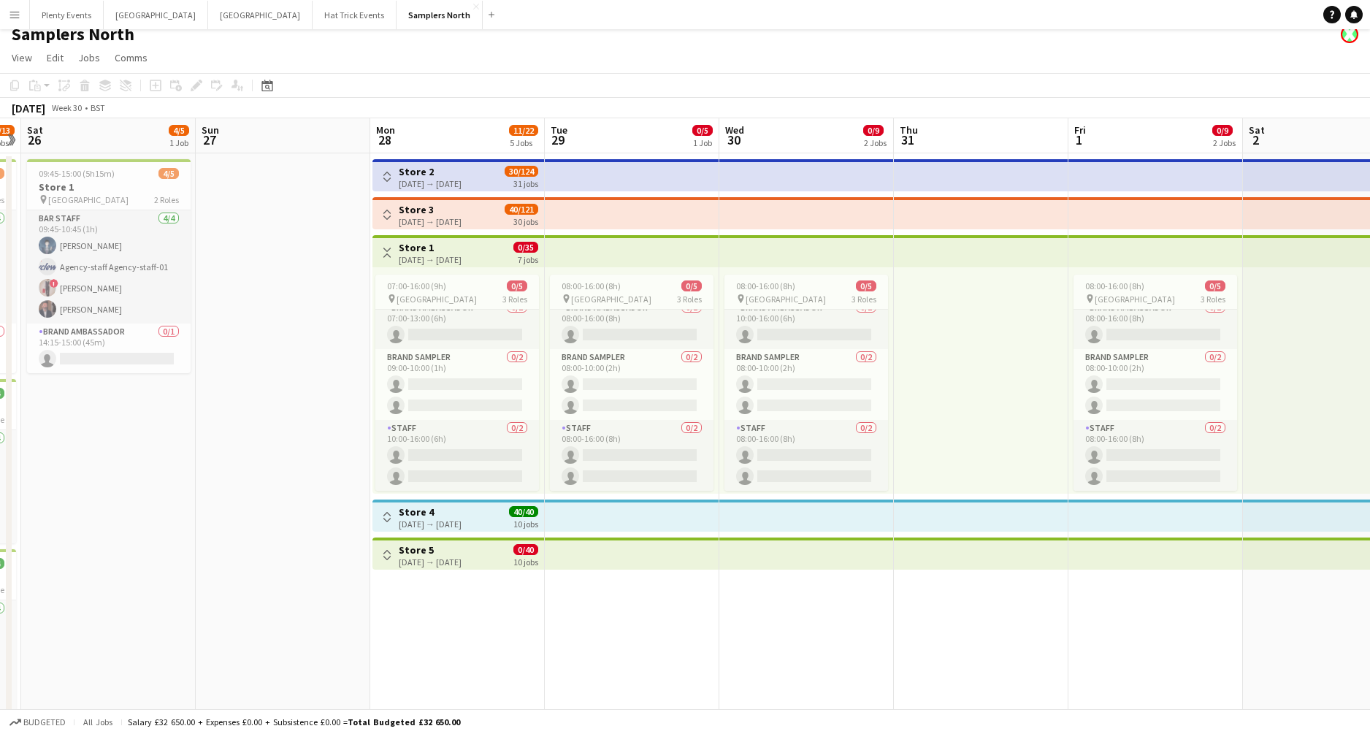
click at [390, 252] on app-icon "Toggle View" at bounding box center [387, 253] width 10 height 10
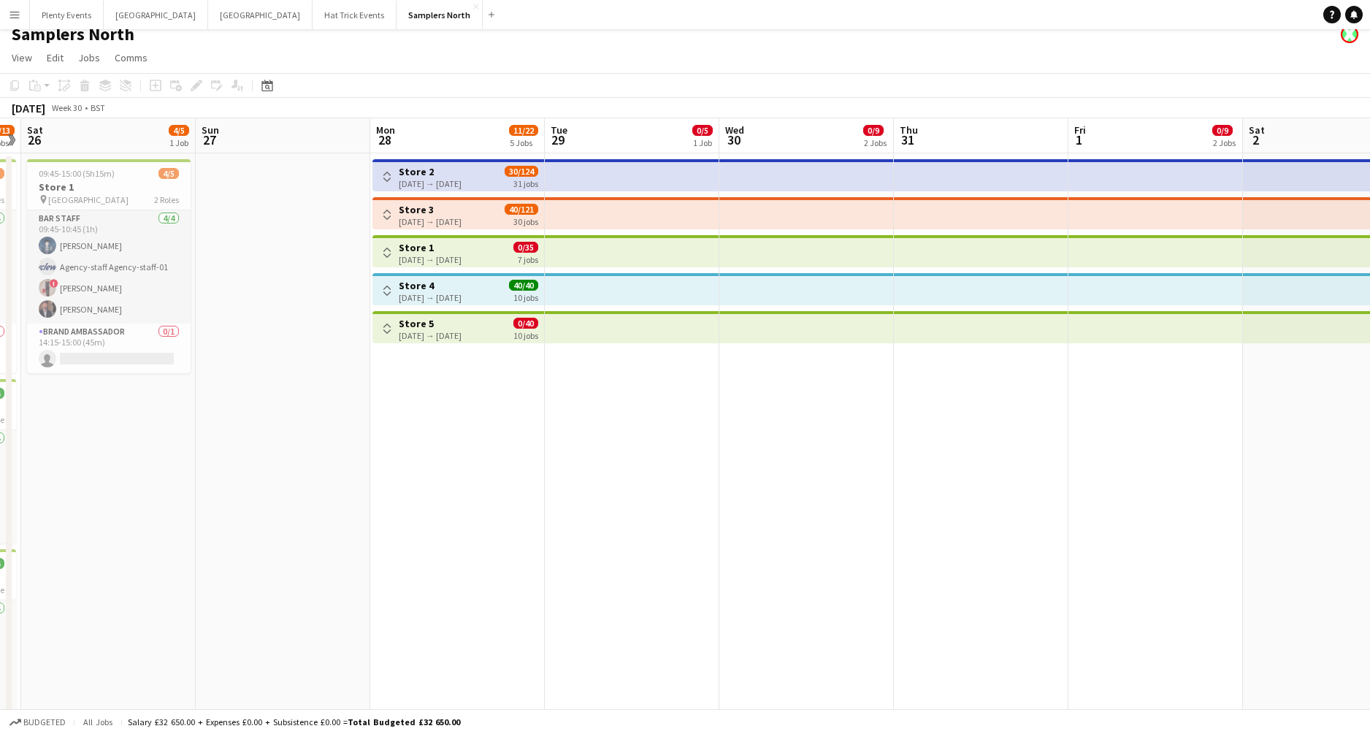
click at [390, 252] on app-icon "Toggle View" at bounding box center [387, 253] width 10 height 10
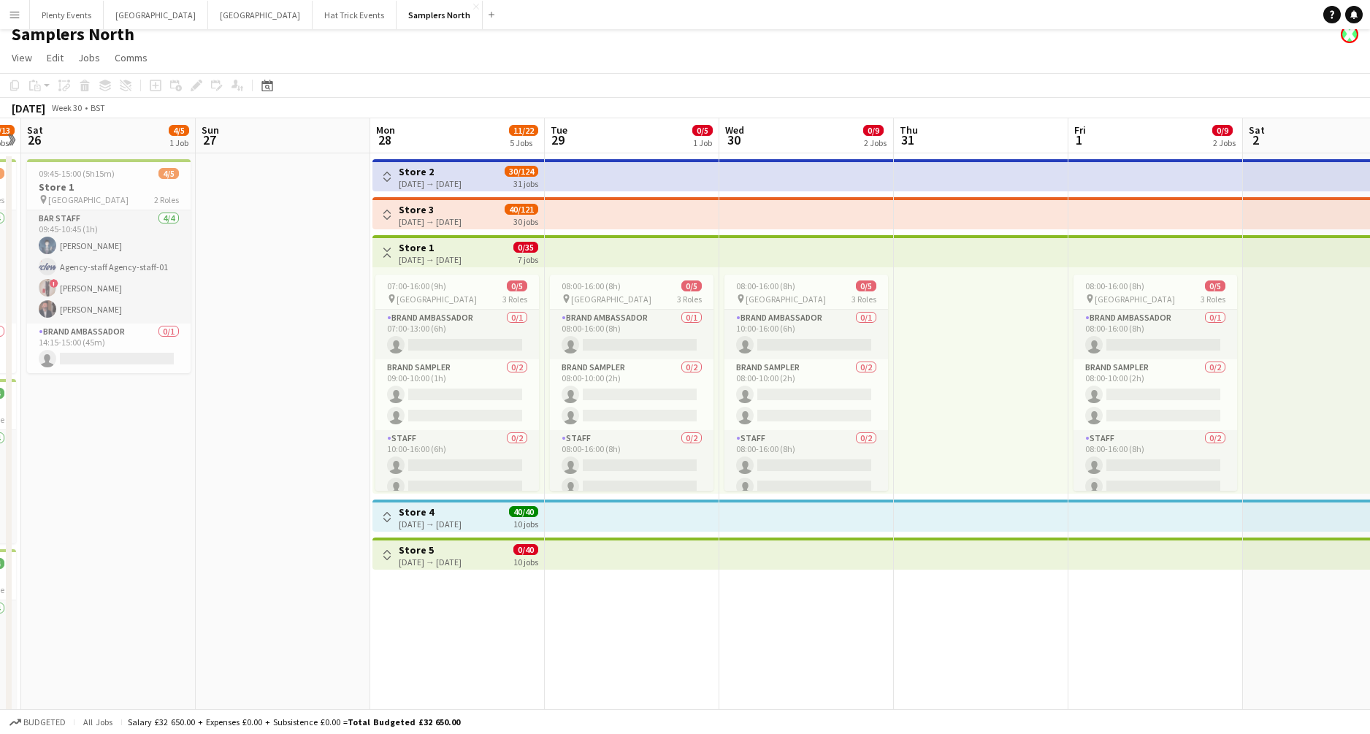
scroll to position [10, 0]
click at [462, 251] on h3 "Store 1" at bounding box center [430, 247] width 63 height 13
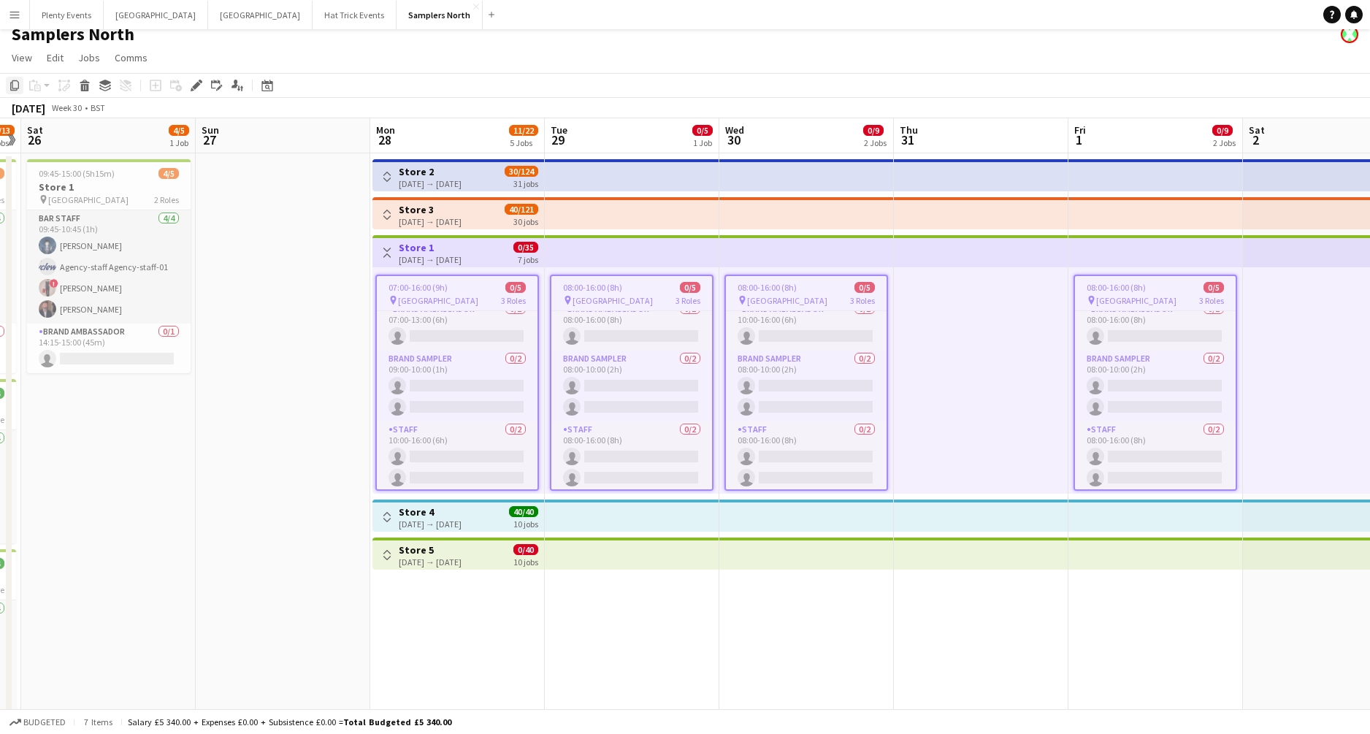
click at [17, 86] on icon "Copy" at bounding box center [15, 86] width 12 height 12
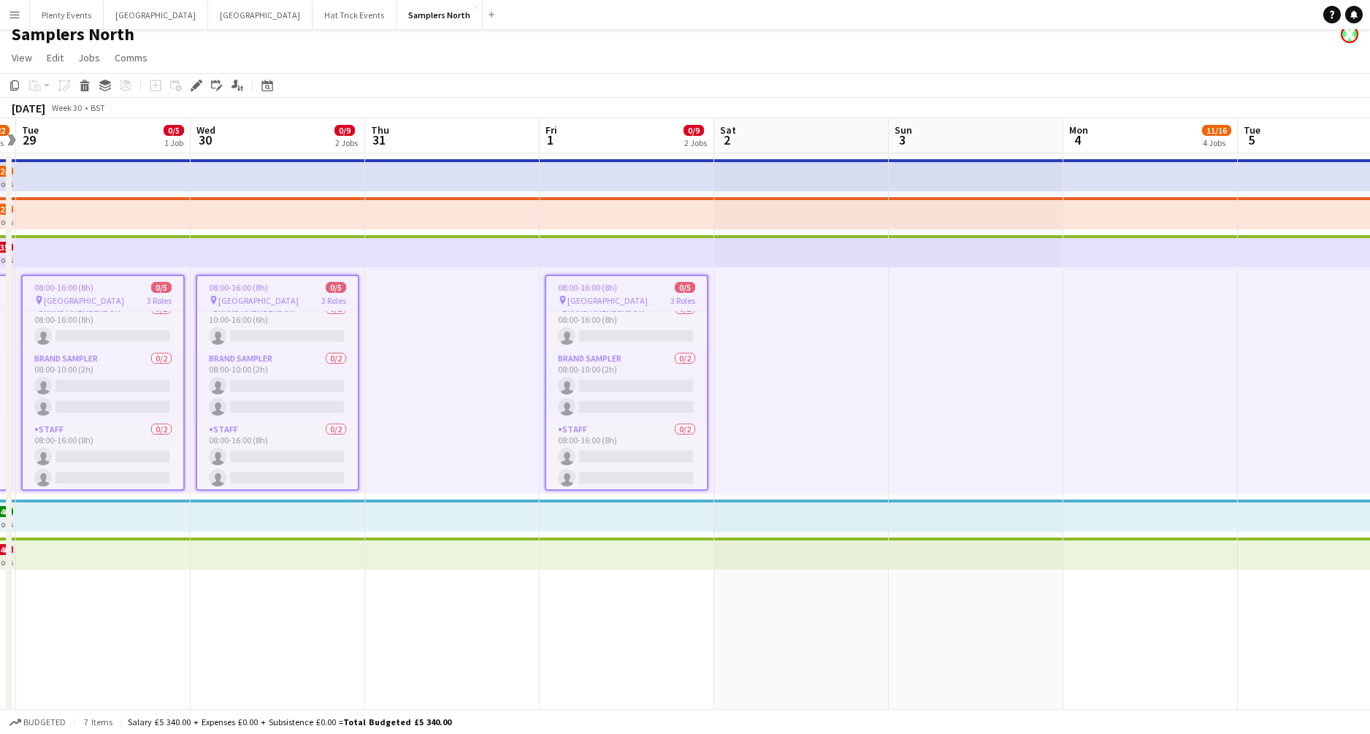
drag, startPoint x: 992, startPoint y: 491, endPoint x: 476, endPoint y: 512, distance: 516.1
click at [476, 512] on app-calendar-viewport "Sat 26 4/5 1 Job Sun 27 Mon 28 11/22 5 Jobs Tue 29 0/5 1 Job Wed 30 0/9 2 Jobs …" at bounding box center [685, 432] width 1370 height 628
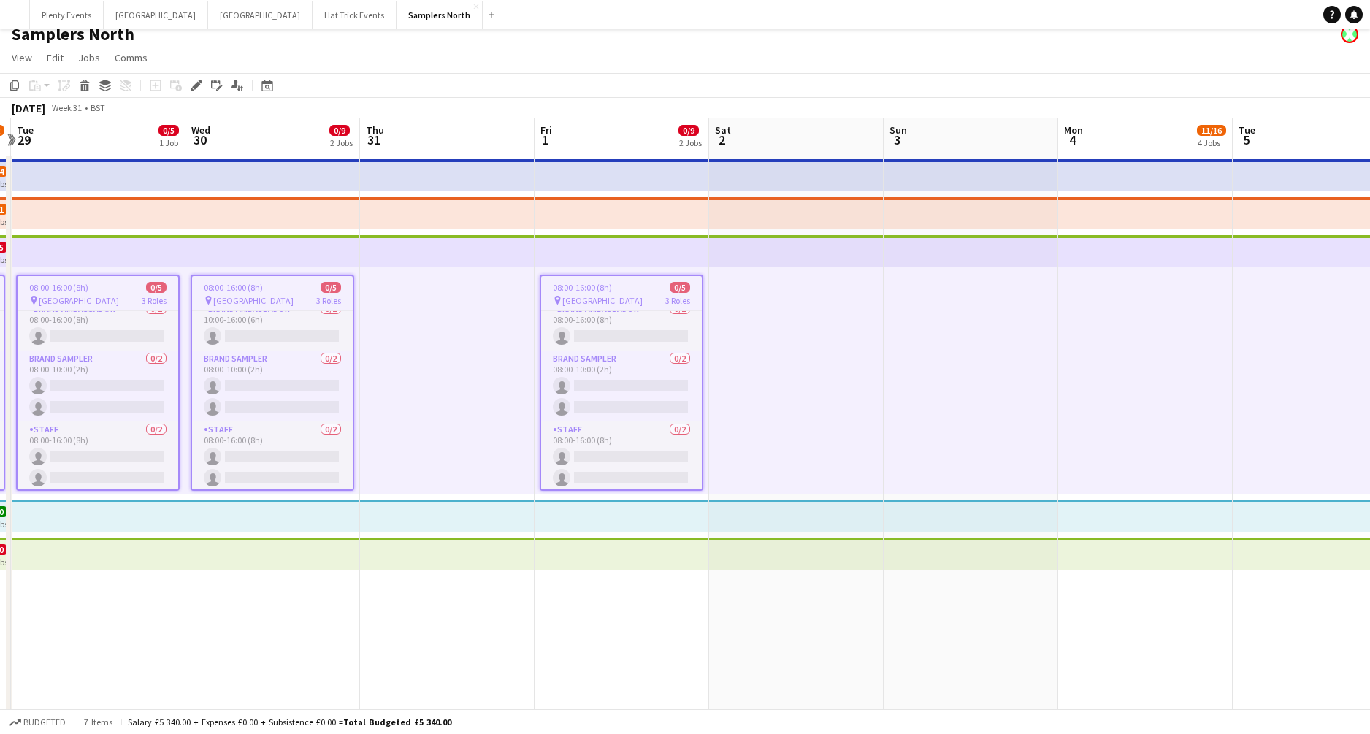
click at [803, 431] on div at bounding box center [796, 380] width 175 height 226
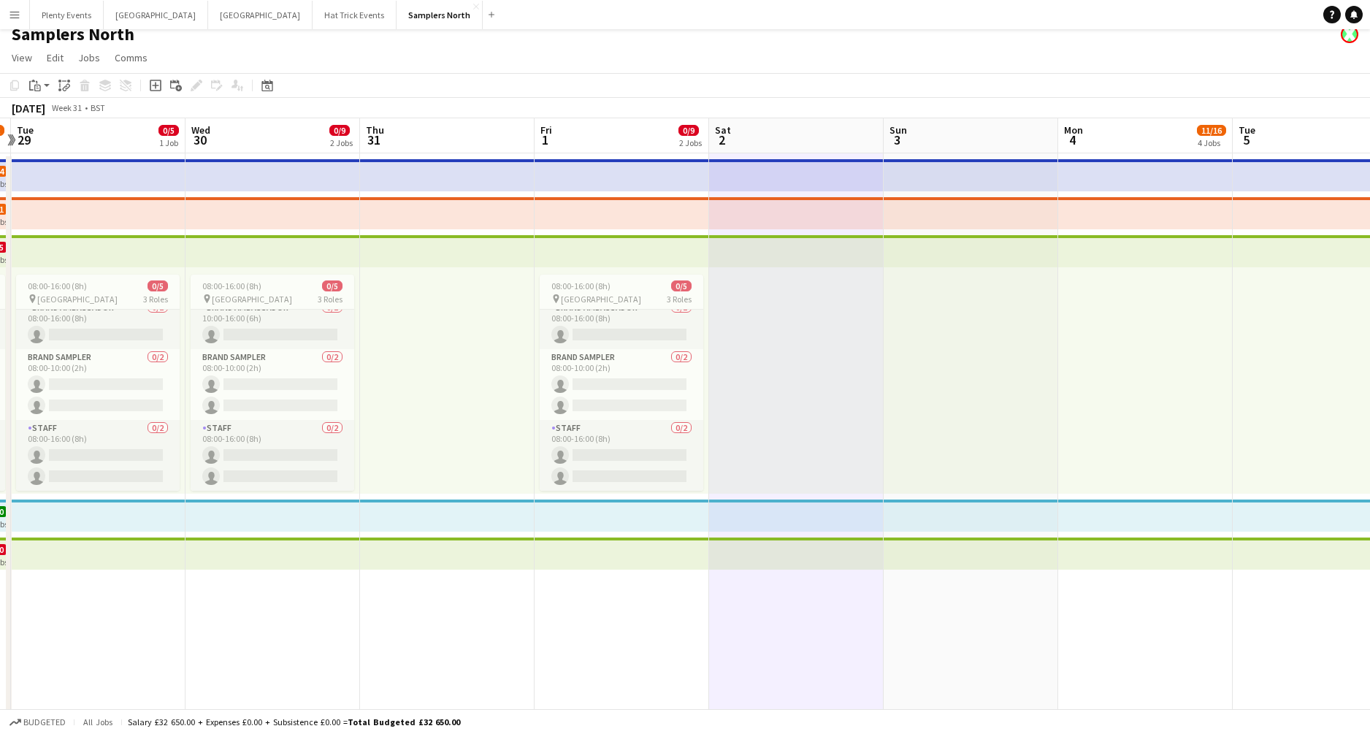
click at [1073, 415] on div at bounding box center [1145, 380] width 175 height 226
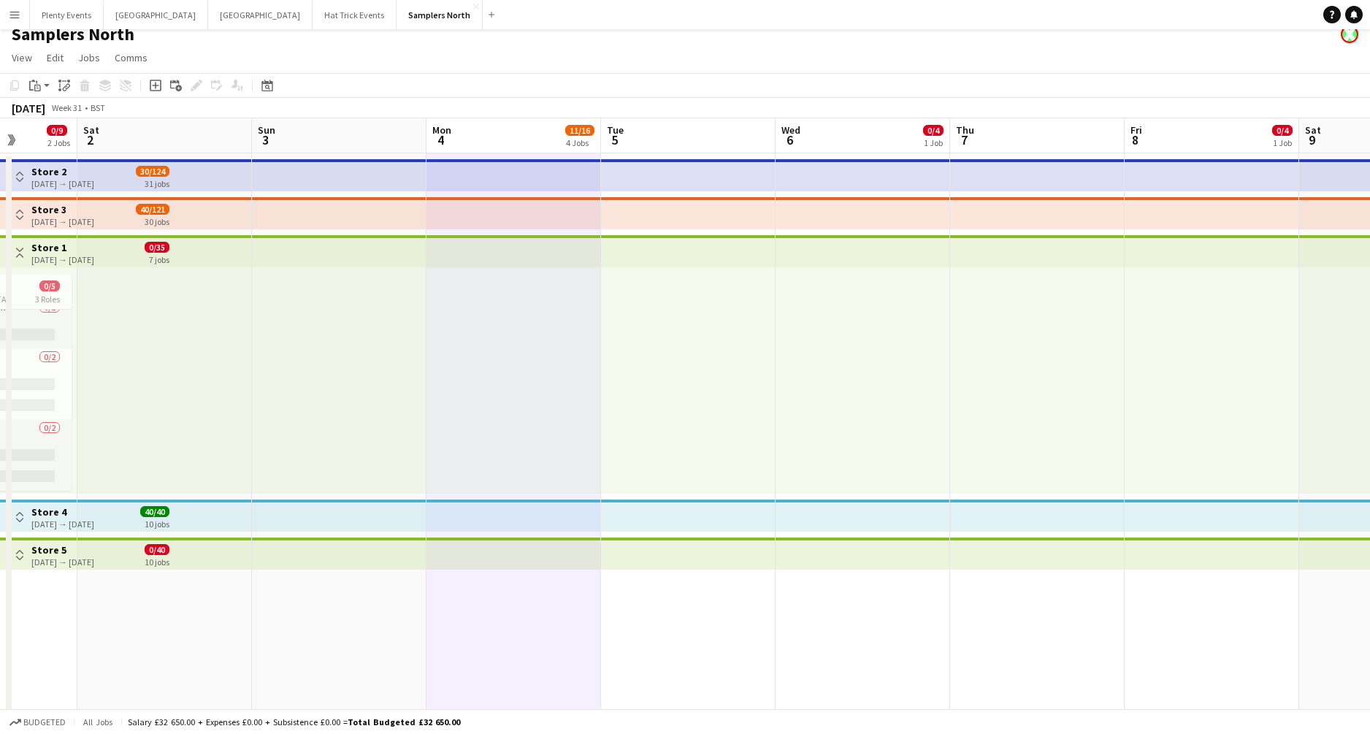
drag, startPoint x: 1342, startPoint y: 635, endPoint x: 567, endPoint y: 620, distance: 775.8
click at [578, 525] on app-calendar-viewport "Wed 30 0/9 2 Jobs Thu 31 Fri 1 0/9 2 Jobs Sat 2 Sun 3 Mon 4 11/16 4 Jobs Tue 5 …" at bounding box center [685, 432] width 1370 height 628
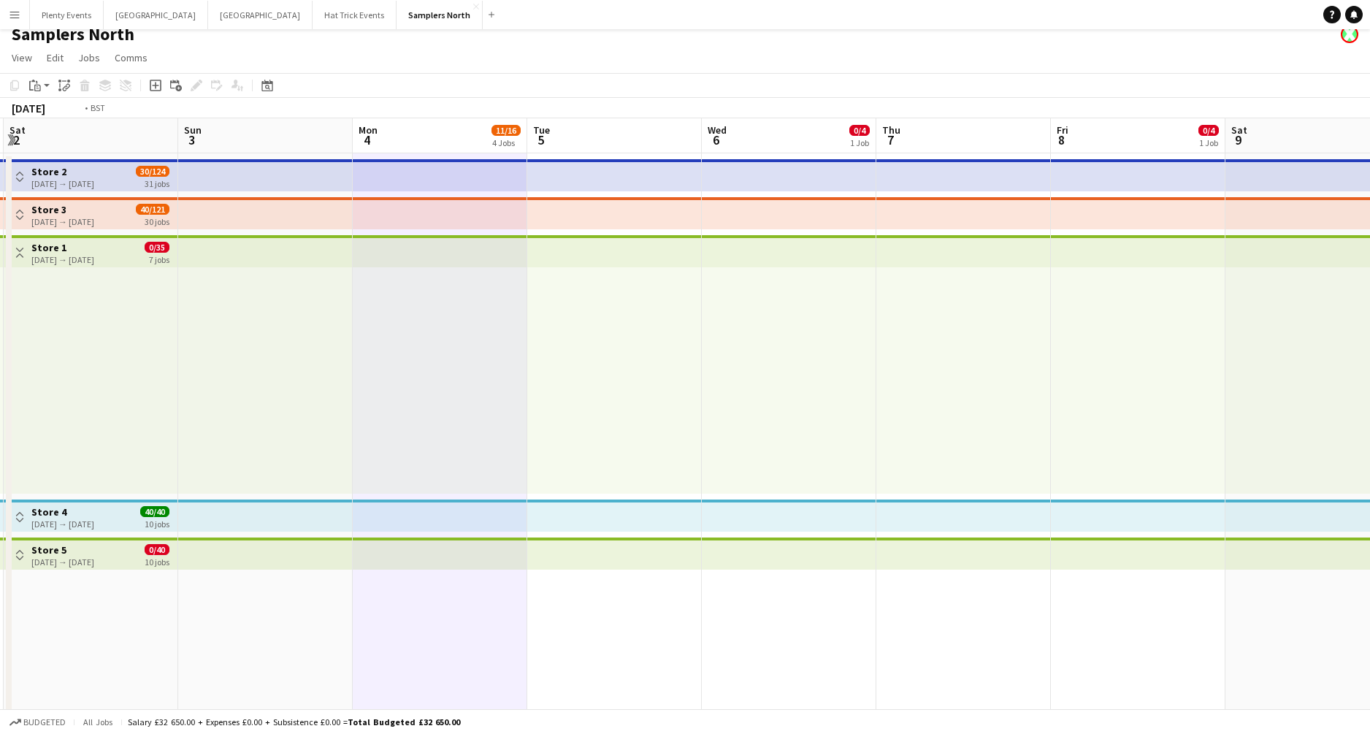
drag, startPoint x: 1191, startPoint y: 614, endPoint x: 692, endPoint y: 617, distance: 498.9
click at [695, 525] on app-calendar-viewport "Wed 30 0/9 2 Jobs Thu 31 Fri 1 0/9 2 Jobs Sat 2 Sun 3 Mon 4 11/16 4 Jobs Tue 5 …" at bounding box center [685, 432] width 1370 height 628
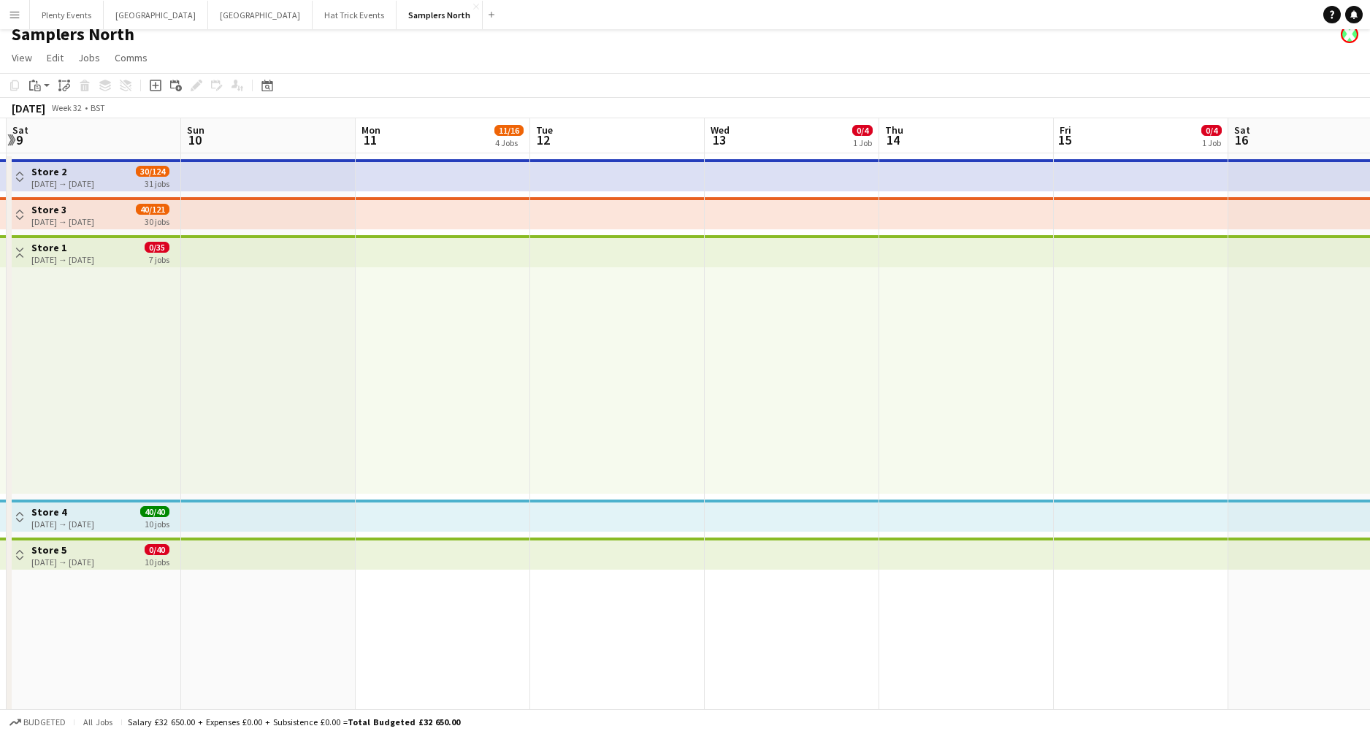
drag, startPoint x: 1079, startPoint y: 630, endPoint x: 730, endPoint y: 653, distance: 349.2
click at [497, 525] on app-calendar-viewport "Wed 6 0/4 1 Job Thu 7 Fri 8 0/4 1 Job Sat 9 Sun 10 Mon 11 11/16 4 Jobs Tue 12 W…" at bounding box center [685, 432] width 1370 height 628
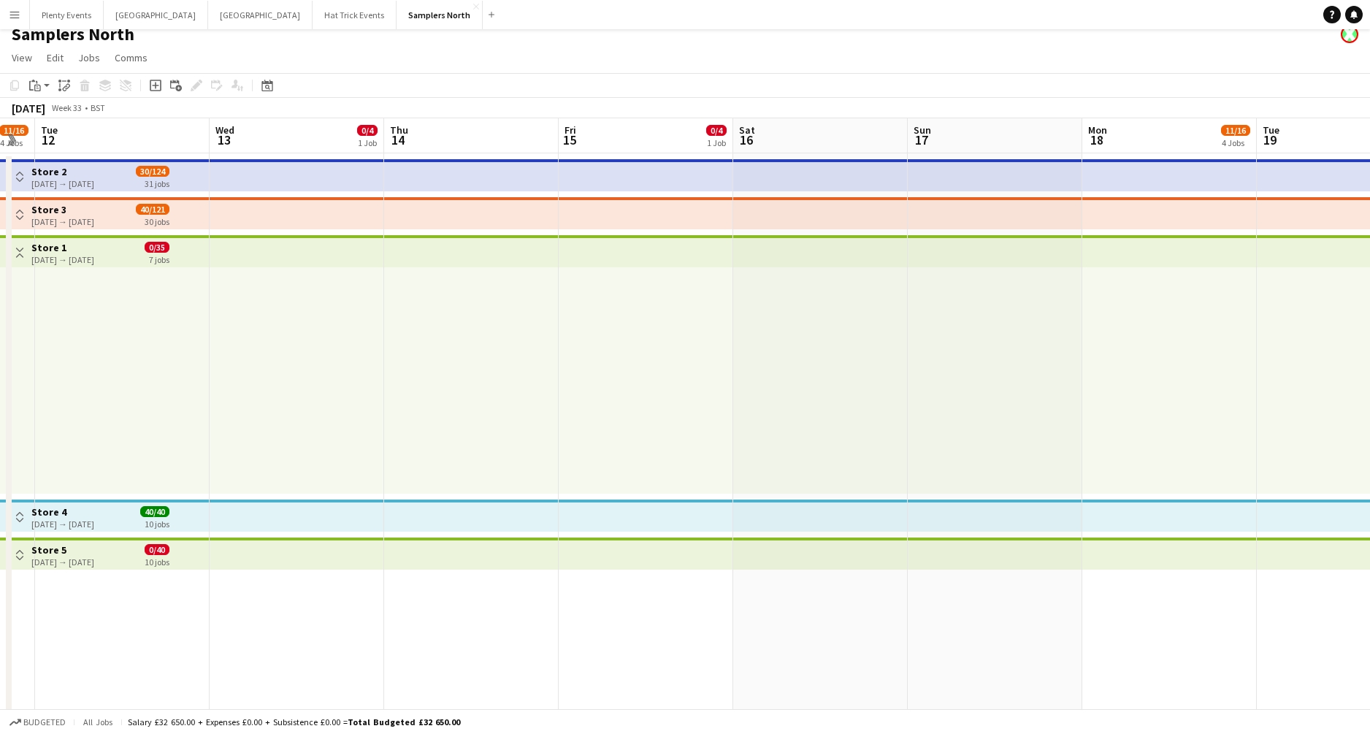
drag, startPoint x: 1096, startPoint y: 633, endPoint x: 574, endPoint y: 663, distance: 523.1
click at [490, 525] on app-calendar-viewport "Sat 9 Sun 10 Mon 11 11/16 4 Jobs Tue 12 Wed 13 0/4 1 Job Thu 14 Fri 15 0/4 1 Jo…" at bounding box center [685, 432] width 1370 height 628
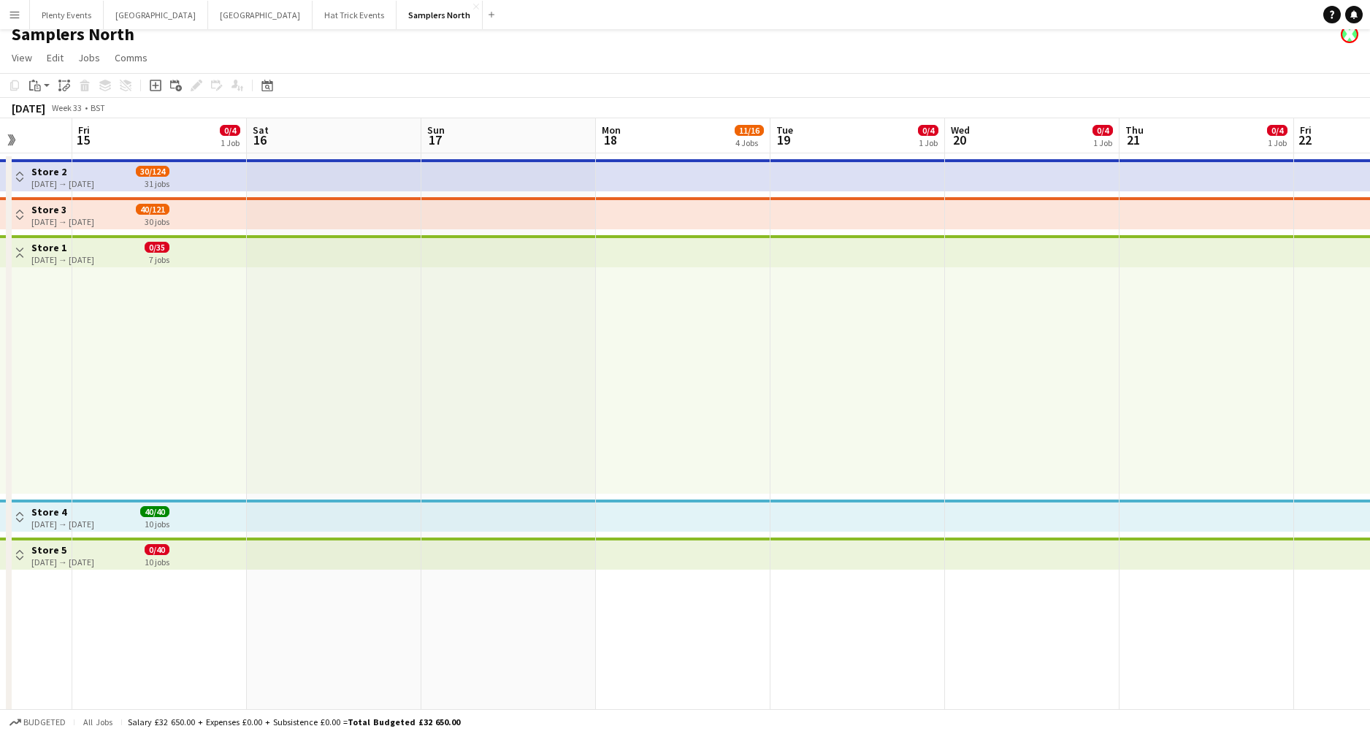
drag, startPoint x: 790, startPoint y: 634, endPoint x: 630, endPoint y: 637, distance: 160.0
click at [630, 525] on app-calendar-viewport "Tue 12 Wed 13 0/4 1 Job Thu 14 Fri 15 0/4 1 Job Sat 16 Sun 17 Mon 18 11/16 4 Jo…" at bounding box center [685, 432] width 1370 height 628
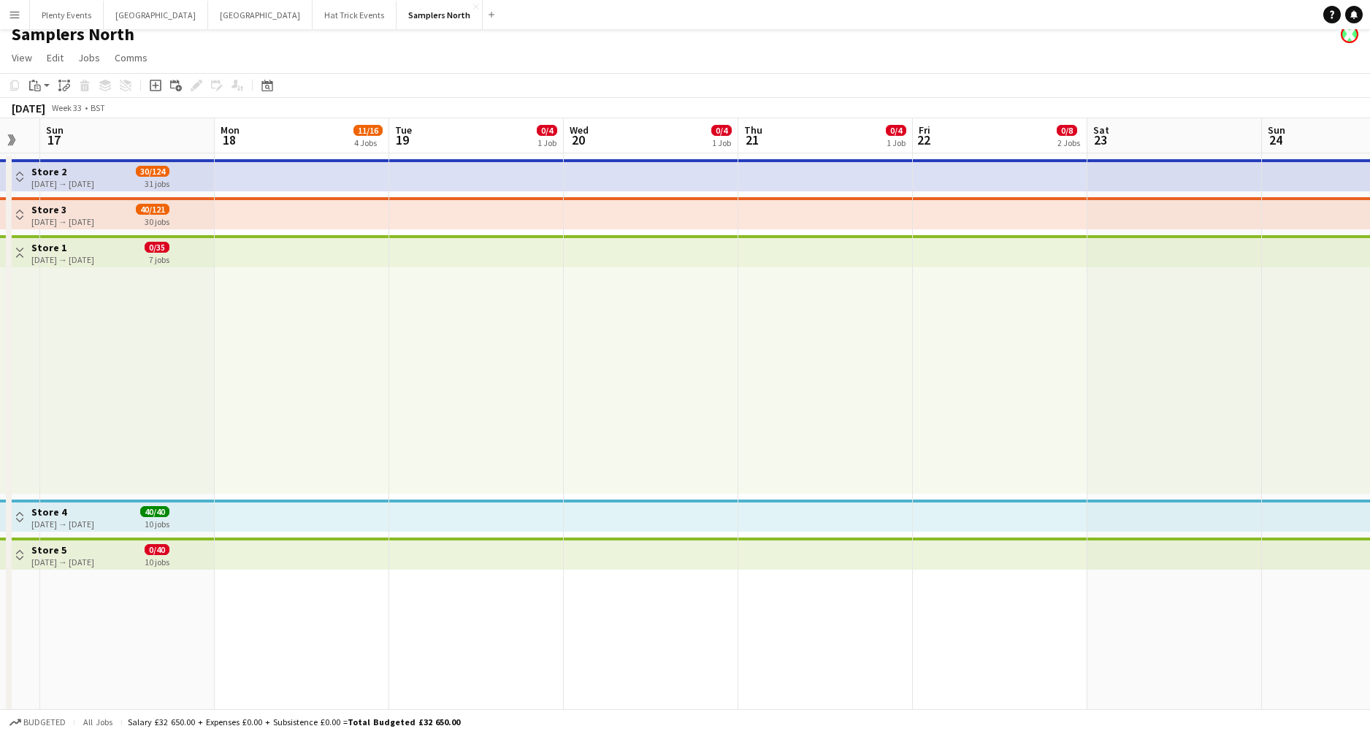
drag, startPoint x: 921, startPoint y: 635, endPoint x: 871, endPoint y: 646, distance: 51.0
click at [791, 525] on app-calendar-viewport "Thu 14 Fri 15 0/4 1 Job Sat 16 Sun 17 Mon 18 11/16 4 Jobs Tue 19 0/4 1 Job Wed …" at bounding box center [685, 432] width 1370 height 628
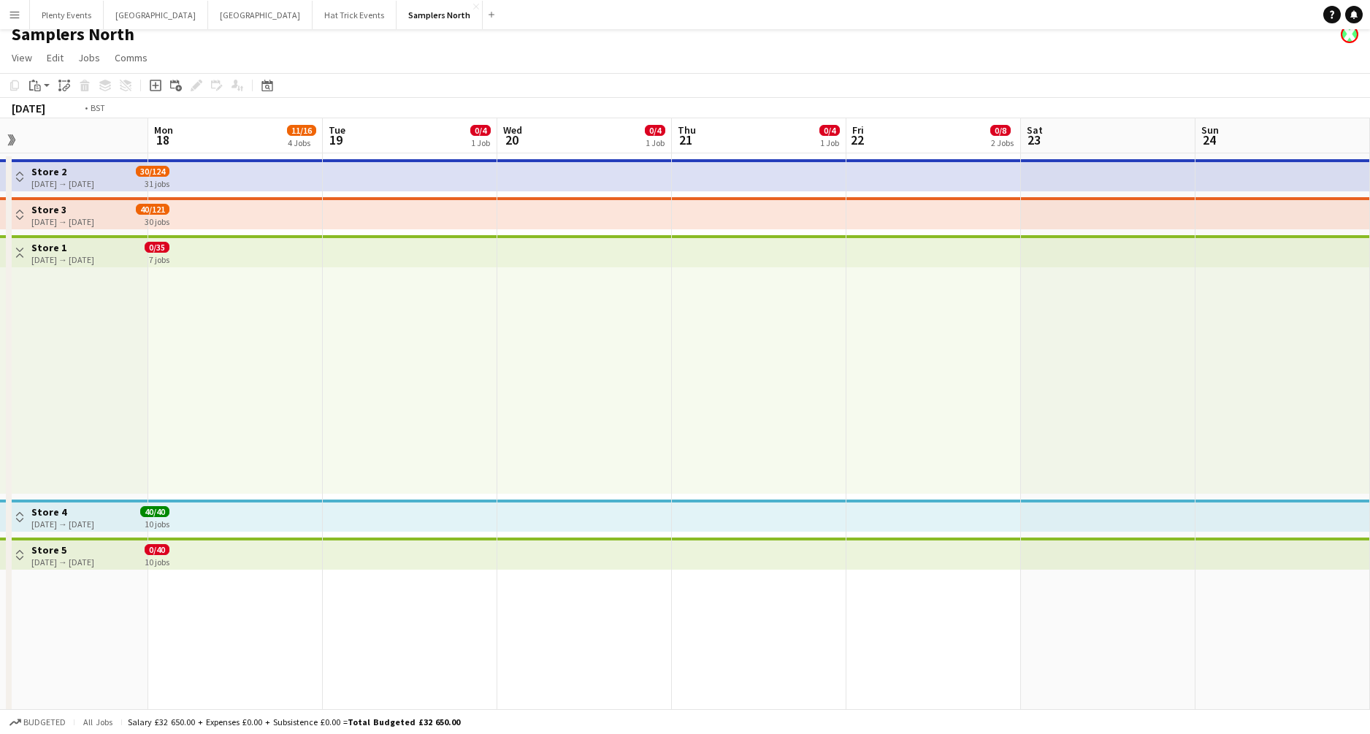
drag, startPoint x: 718, startPoint y: 649, endPoint x: 649, endPoint y: 652, distance: 68.8
click at [668, 525] on app-calendar-viewport "Thu 14 Fri 15 0/4 1 Job Sat 16 Sun 17 Mon 18 11/16 4 Jobs Tue 19 0/4 1 Job Wed …" at bounding box center [685, 432] width 1370 height 628
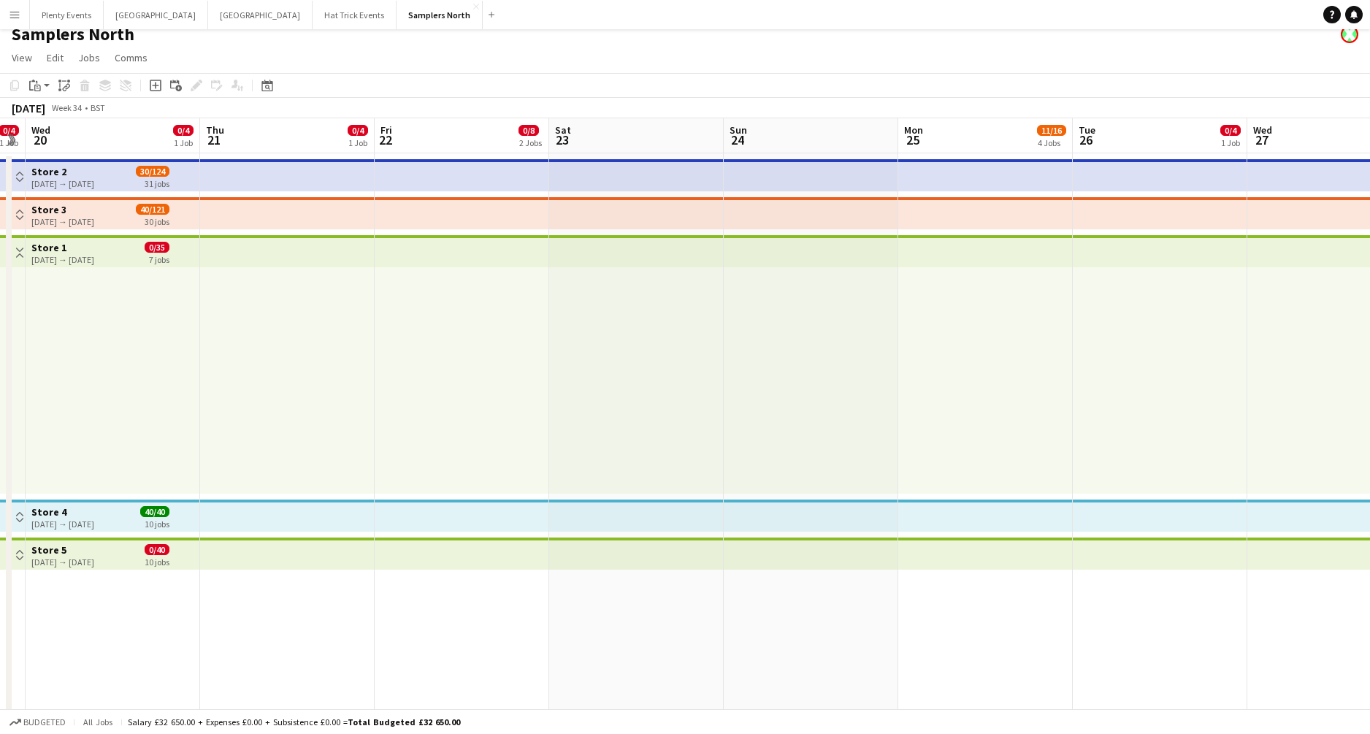
drag, startPoint x: 1029, startPoint y: 651, endPoint x: 755, endPoint y: 662, distance: 274.1
click at [755, 525] on app-calendar-viewport "Sun 17 Mon 18 11/16 4 Jobs Tue 19 0/4 1 Job Wed 20 0/4 1 Job Thu 21 0/4 1 Job F…" at bounding box center [685, 432] width 1370 height 628
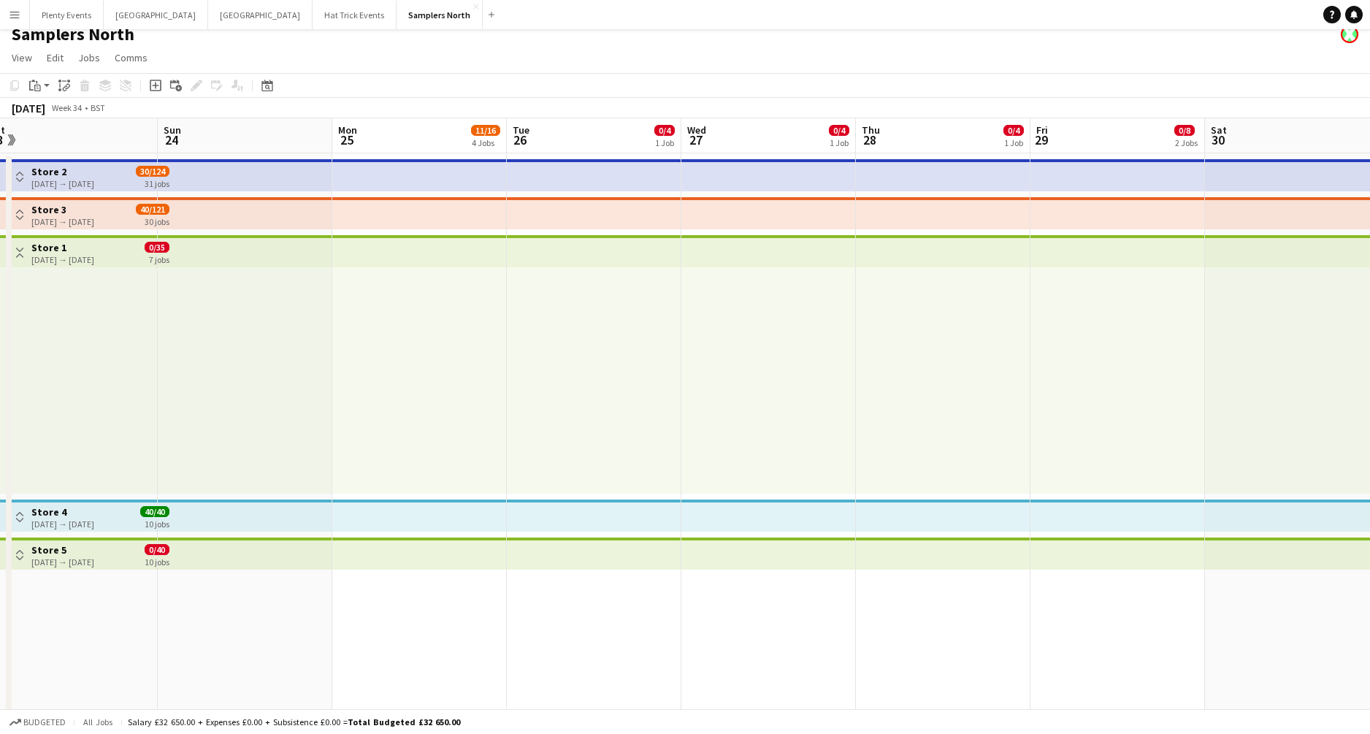
drag, startPoint x: 1122, startPoint y: 642, endPoint x: 896, endPoint y: 647, distance: 225.8
click at [936, 525] on app-calendar-viewport "Wed 20 0/4 1 Job Thu 21 0/4 1 Job Fri 22 0/8 2 Jobs Sat 23 Sun 24 Mon 25 11/16 …" at bounding box center [685, 432] width 1370 height 628
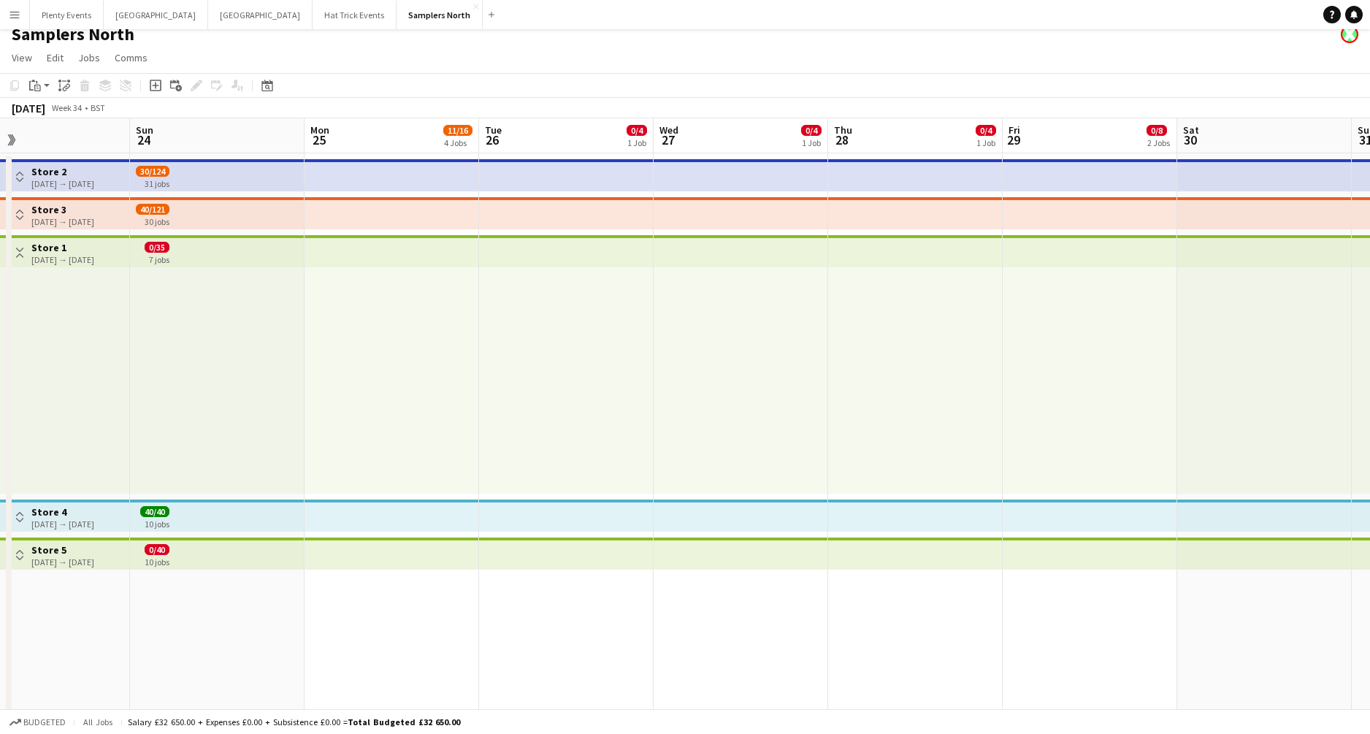
click at [933, 398] on div at bounding box center [915, 380] width 175 height 226
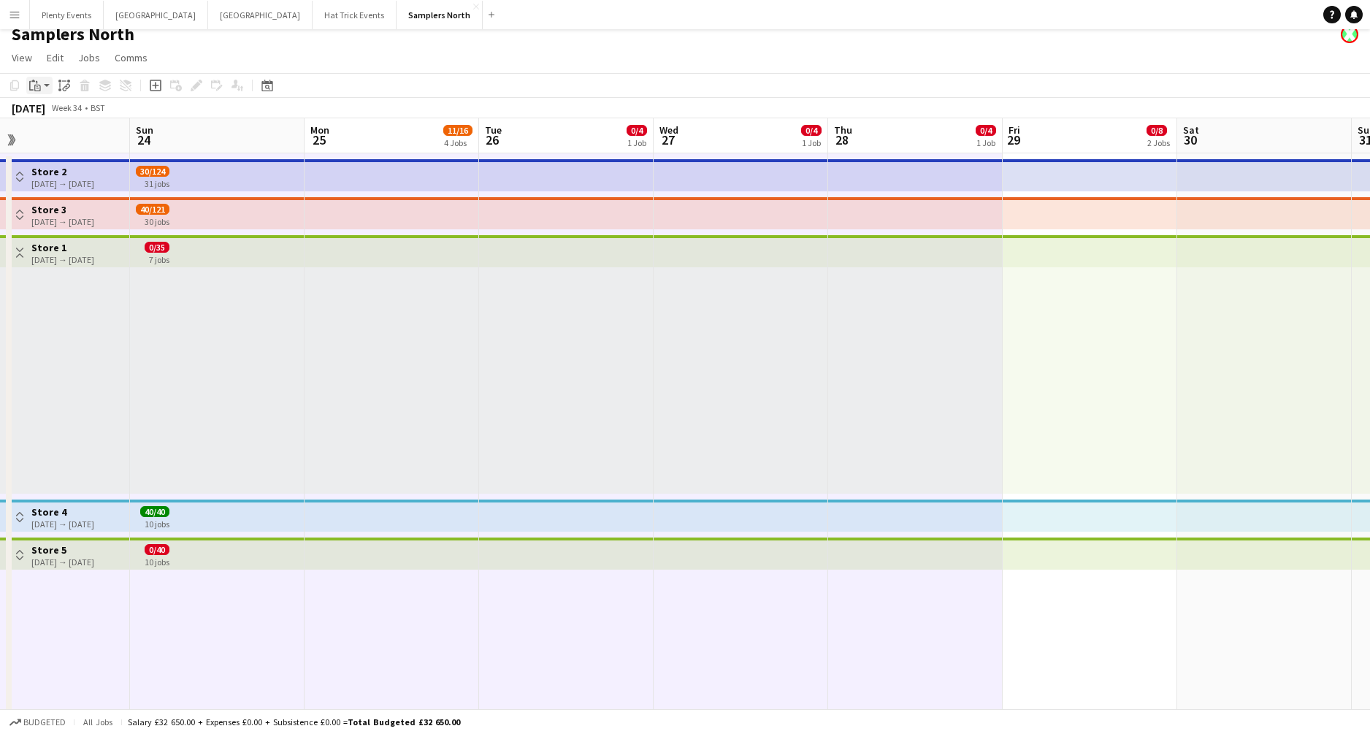
click at [45, 86] on app-action-btn "Paste" at bounding box center [39, 86] width 26 height 18
click at [62, 87] on icon "Paste linked Job" at bounding box center [64, 86] width 12 height 12
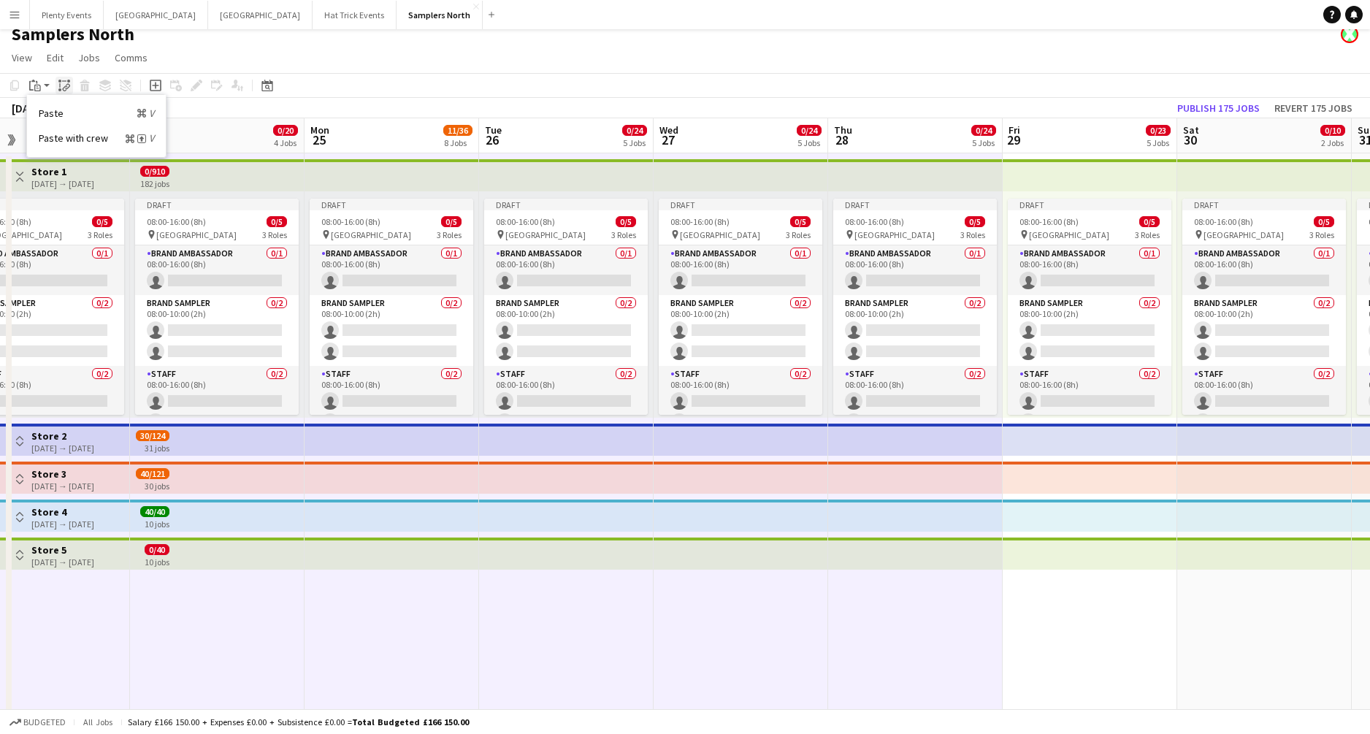
scroll to position [10, 0]
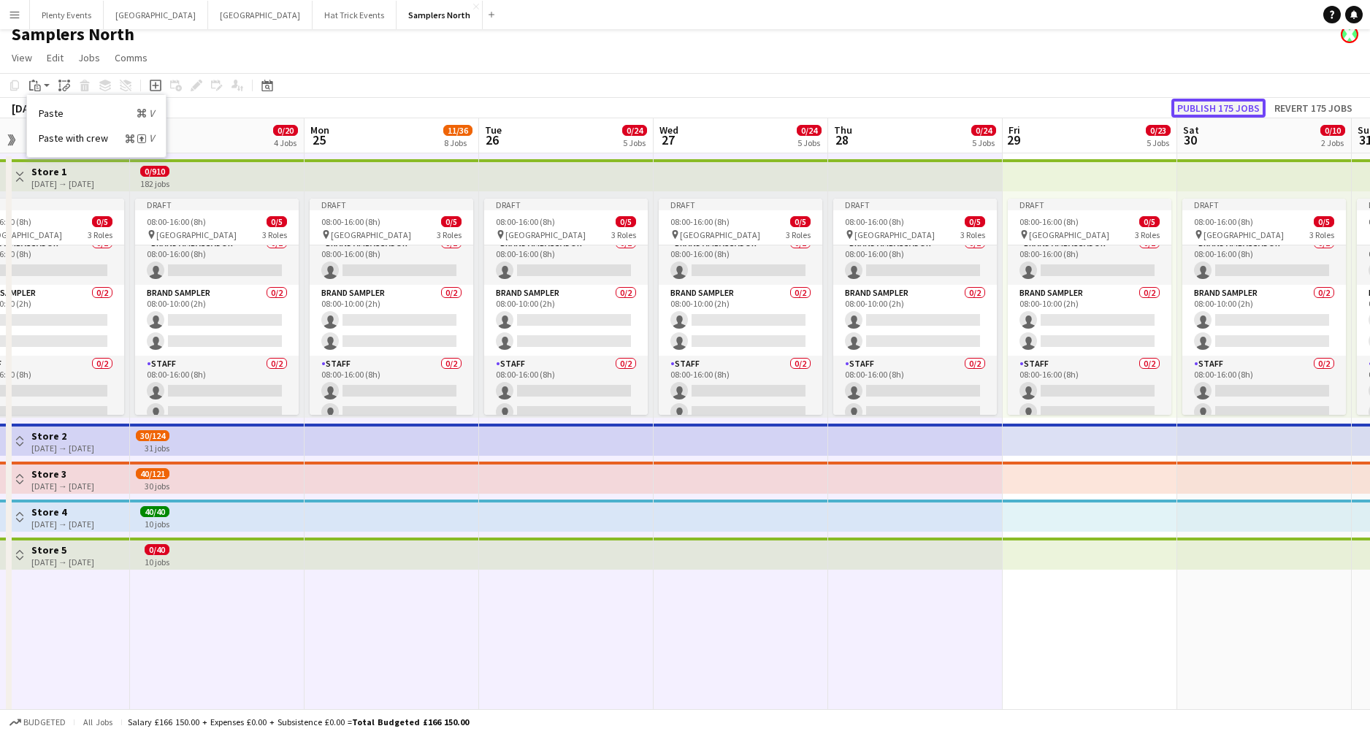
click at [1073, 107] on button "Publish 175 jobs" at bounding box center [1219, 108] width 94 height 19
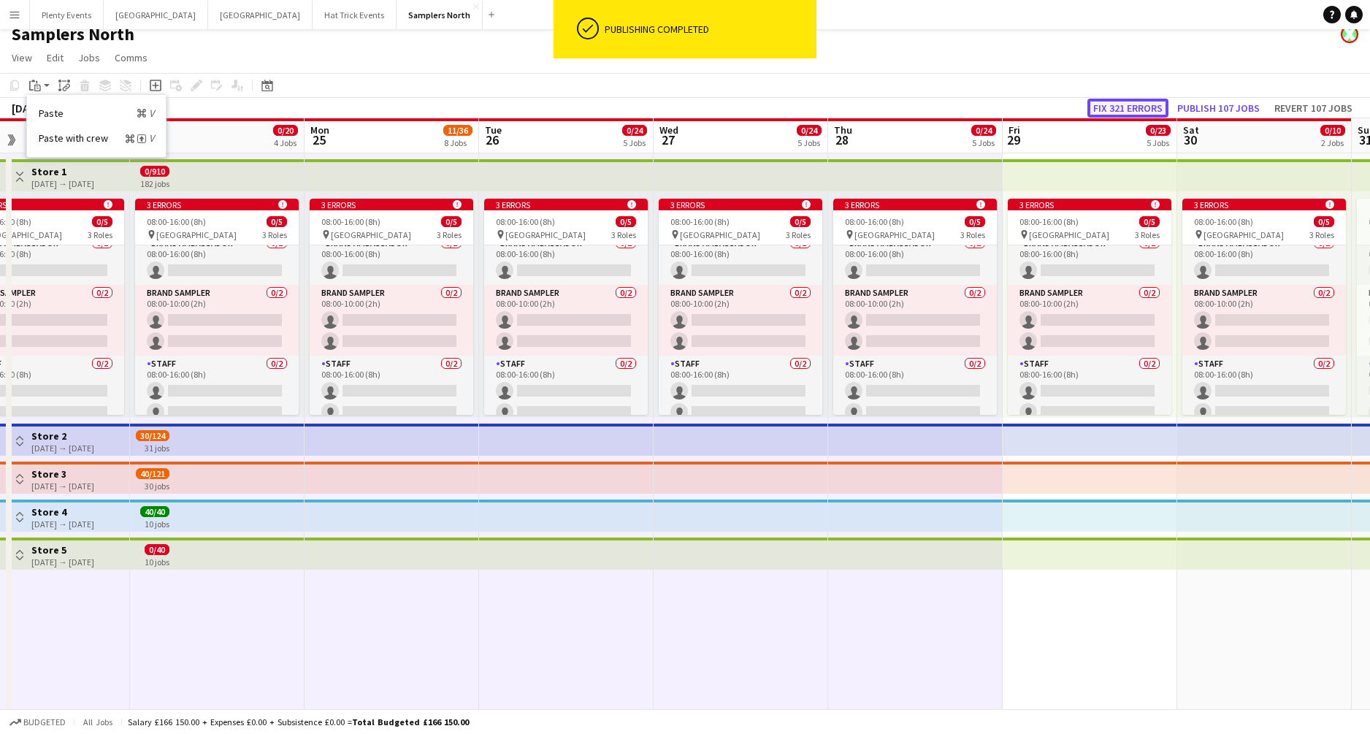
click at [1073, 107] on button "Fix 321 errors" at bounding box center [1128, 108] width 81 height 19
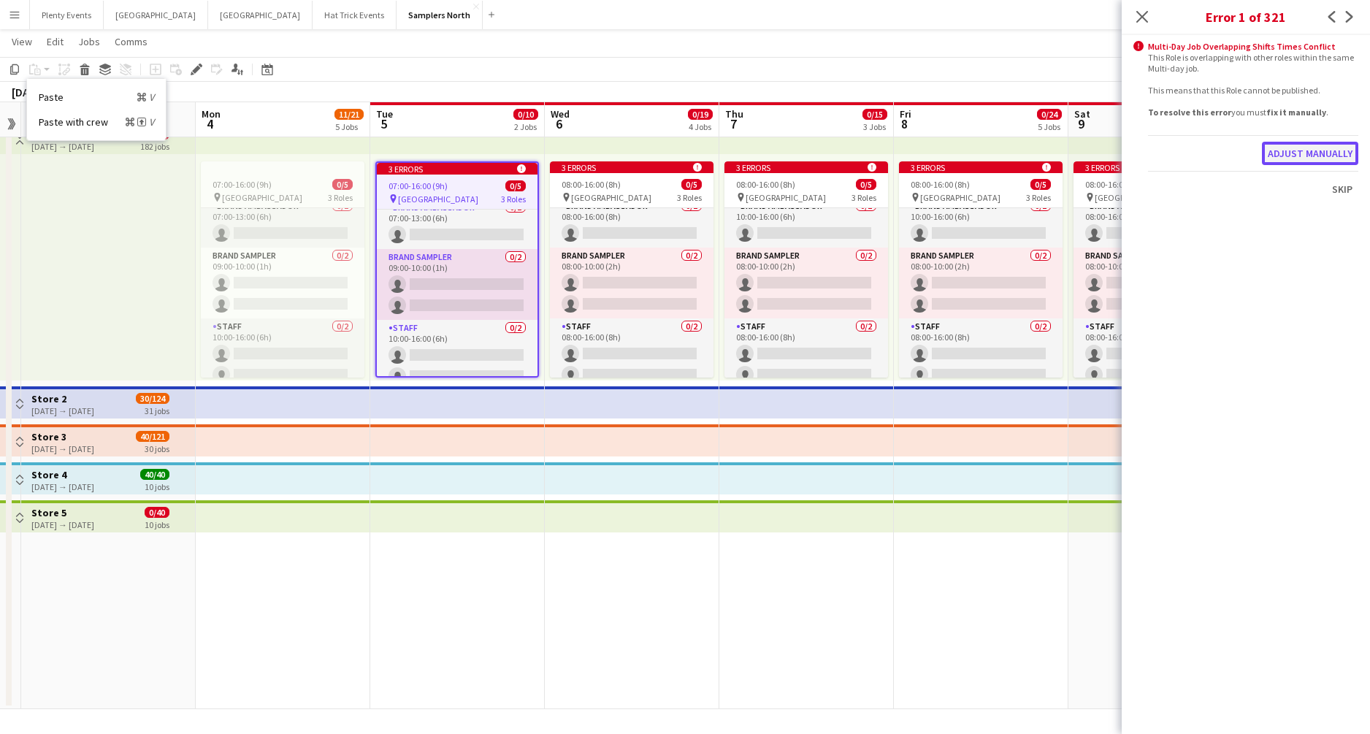
click at [1297, 150] on button "Adjust manually" at bounding box center [1310, 153] width 96 height 23
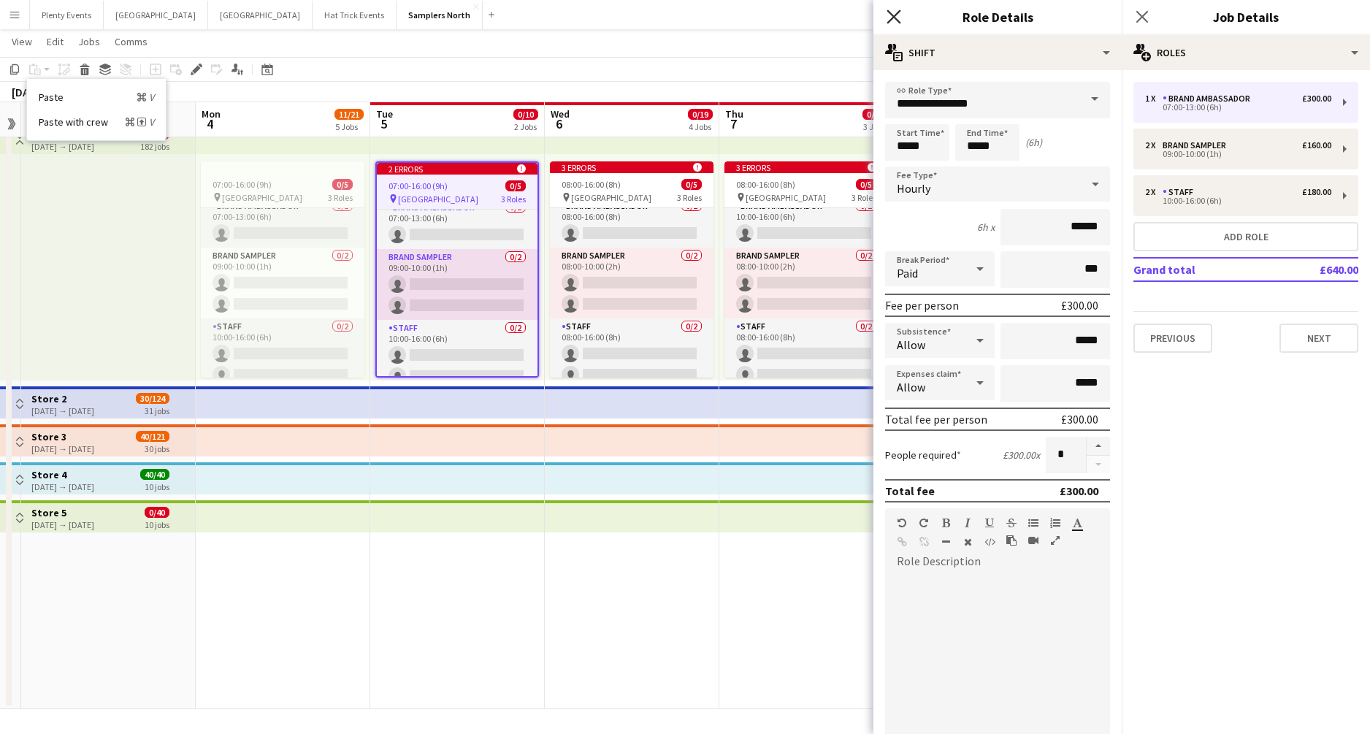
click at [889, 19] on icon "Close pop-in" at bounding box center [894, 16] width 14 height 14
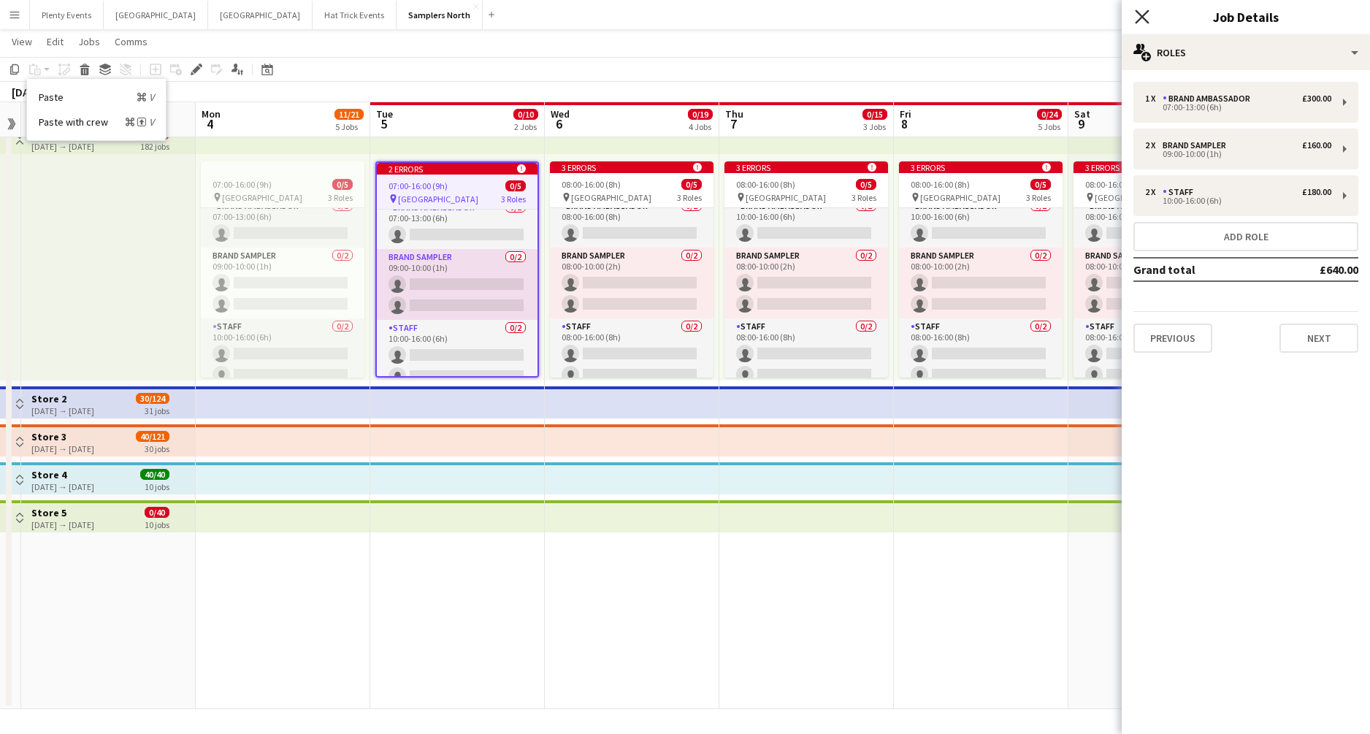
click at [1141, 20] on icon "Close pop-in" at bounding box center [1142, 16] width 14 height 14
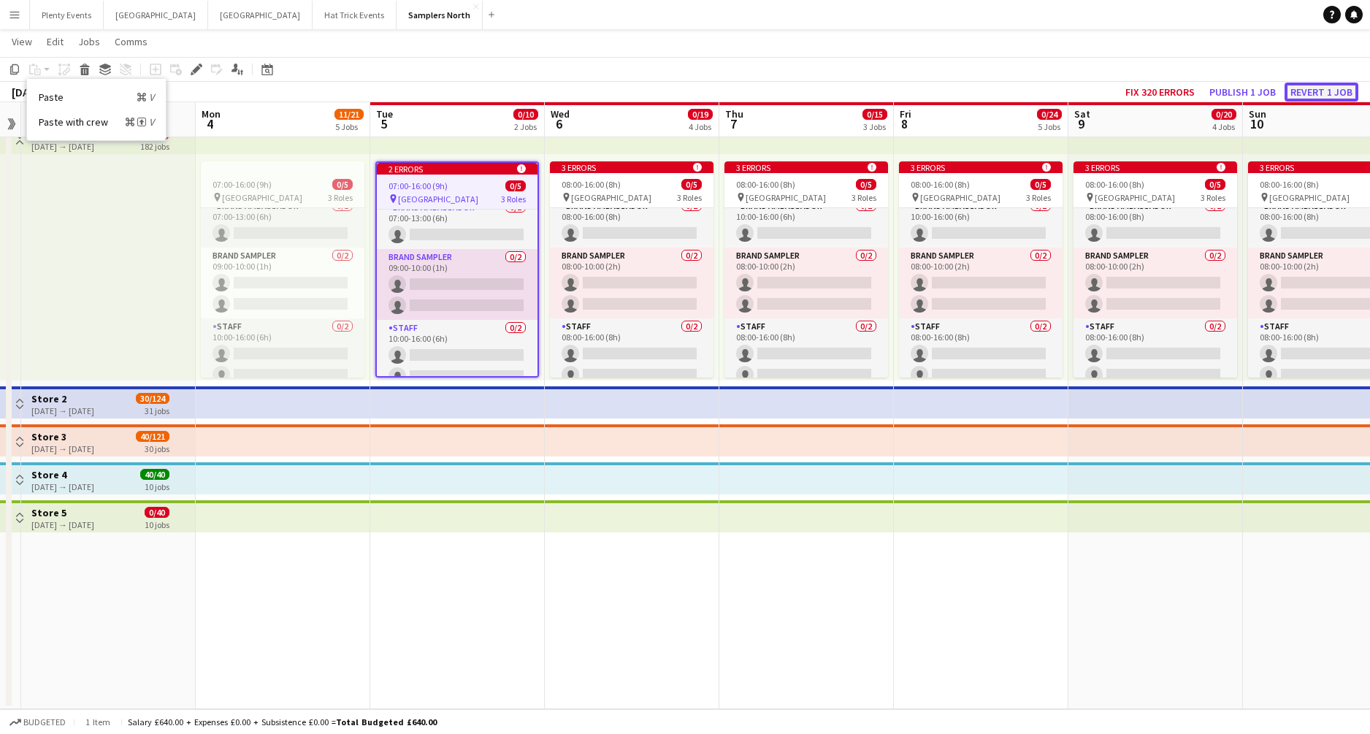
click at [1322, 92] on button "Revert 1 job" at bounding box center [1322, 92] width 74 height 19
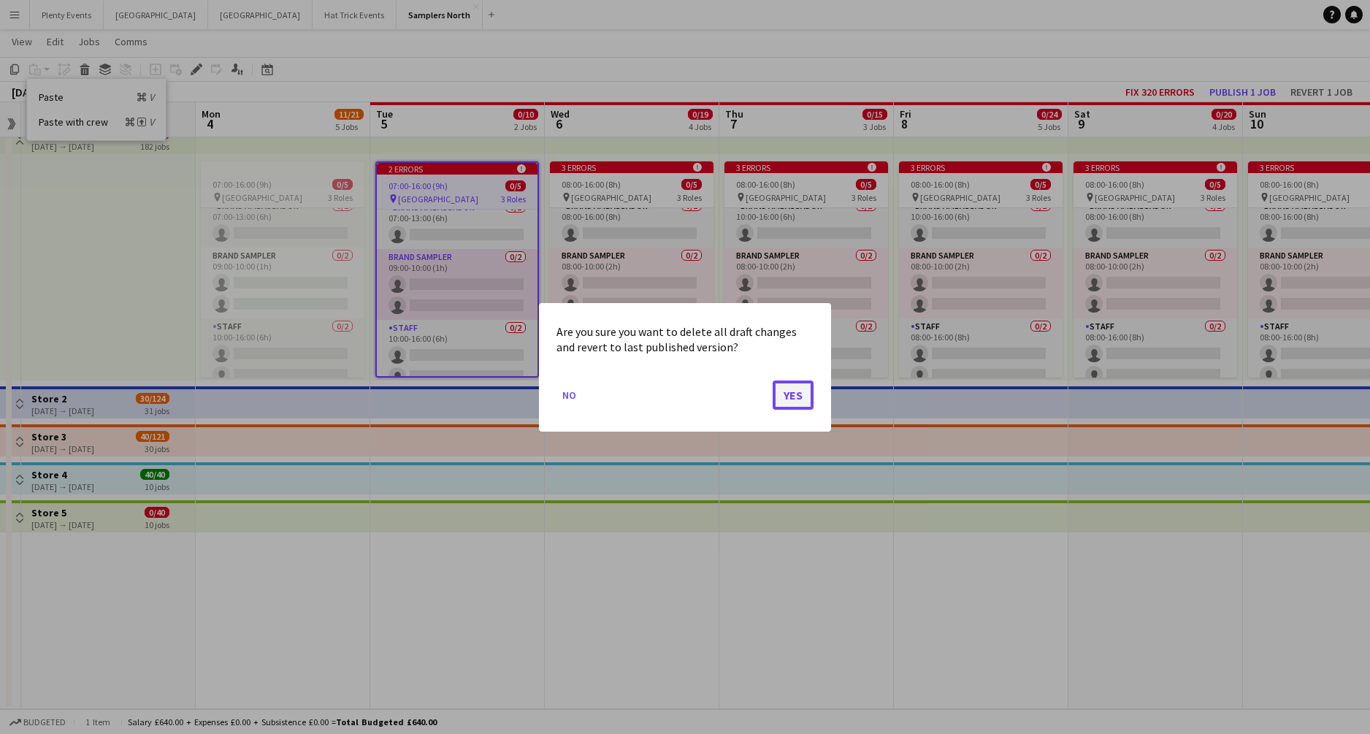
click at [800, 397] on button "Yes" at bounding box center [793, 394] width 41 height 29
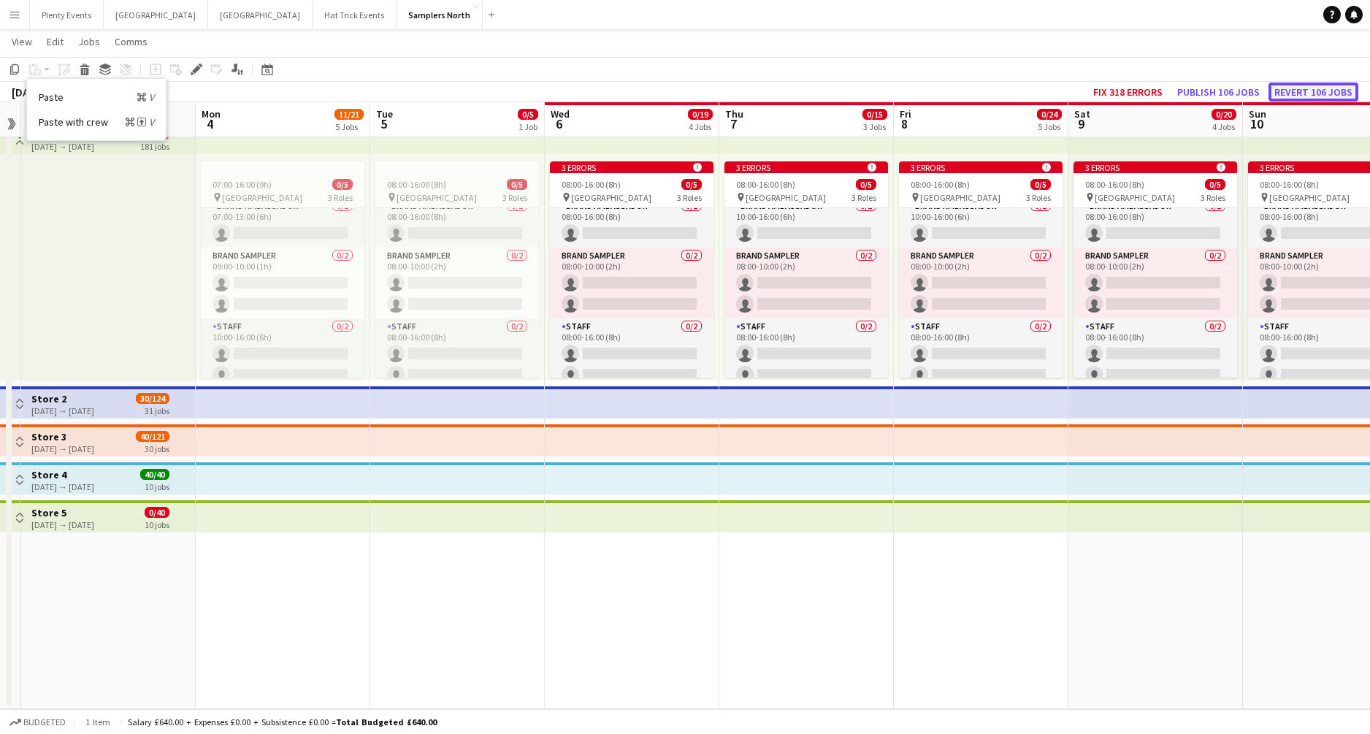
click at [1309, 91] on button "Revert 106 jobs" at bounding box center [1314, 92] width 90 height 19
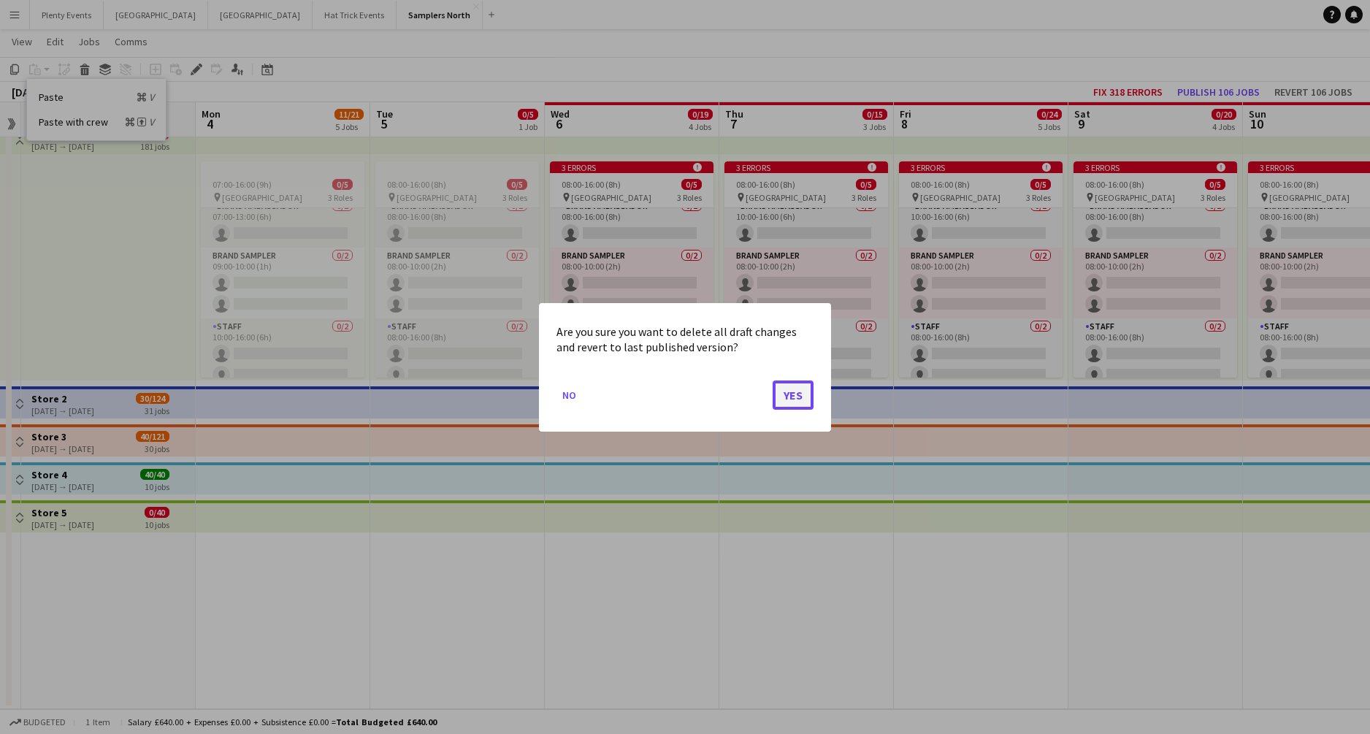
click at [790, 399] on button "Yes" at bounding box center [793, 394] width 41 height 29
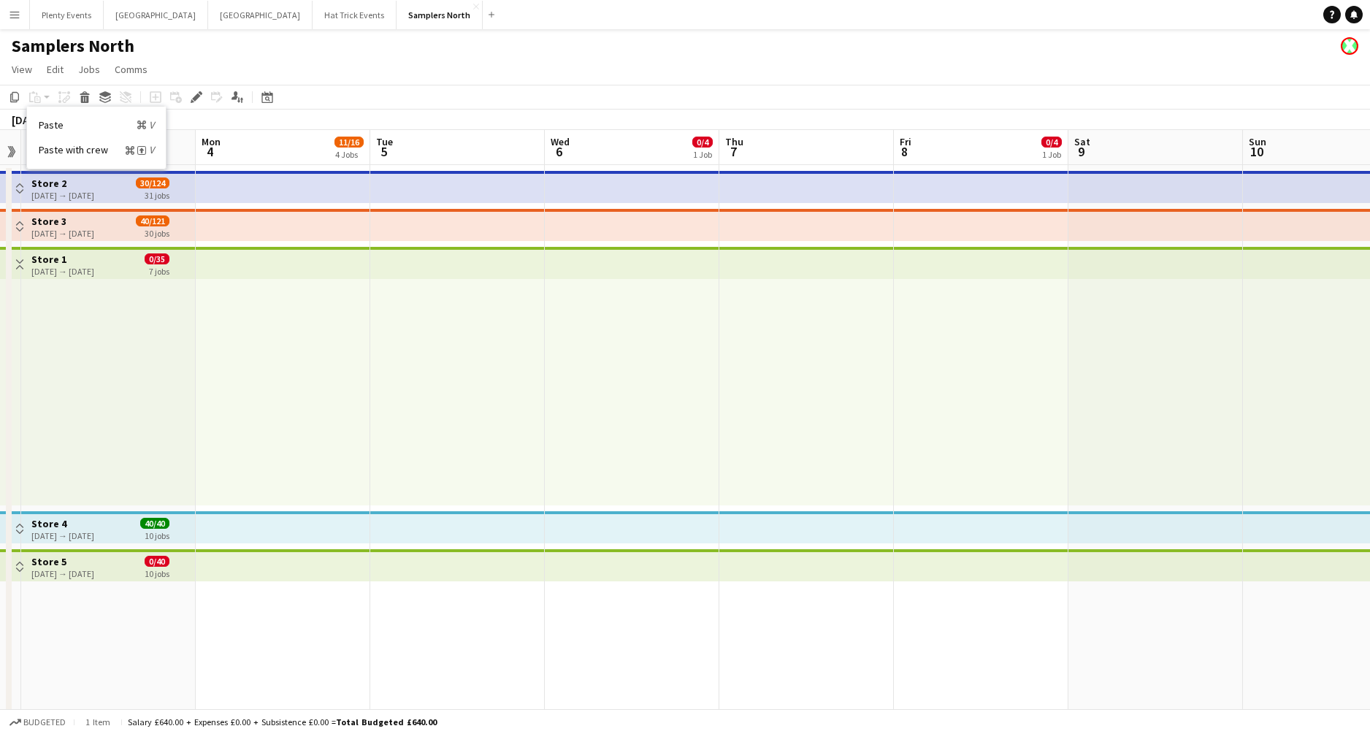
click at [425, 69] on app-page-menu "View Day view expanded Day view collapsed Month view Date picker Jump to today …" at bounding box center [685, 71] width 1370 height 28
click at [25, 188] on button "Toggle View" at bounding box center [20, 189] width 18 height 18
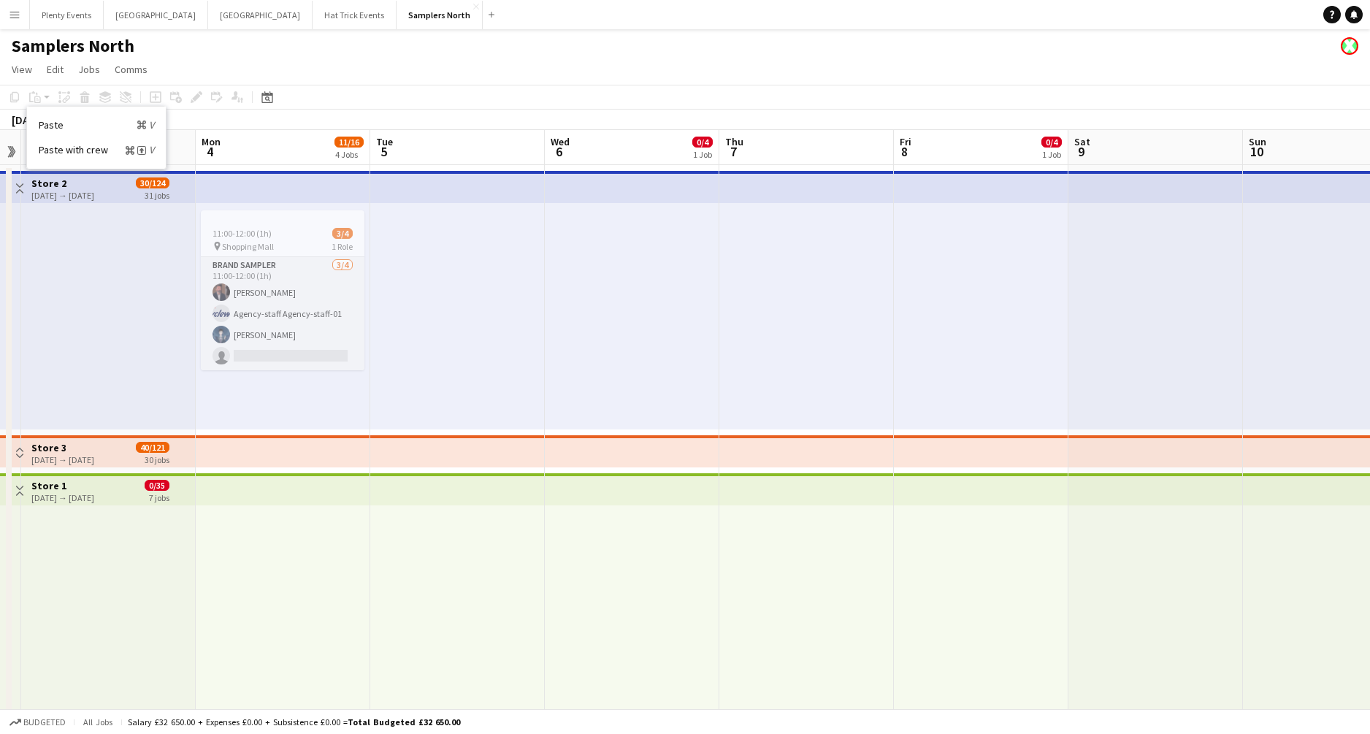
click at [22, 184] on app-icon "Toggle View" at bounding box center [20, 188] width 10 height 10
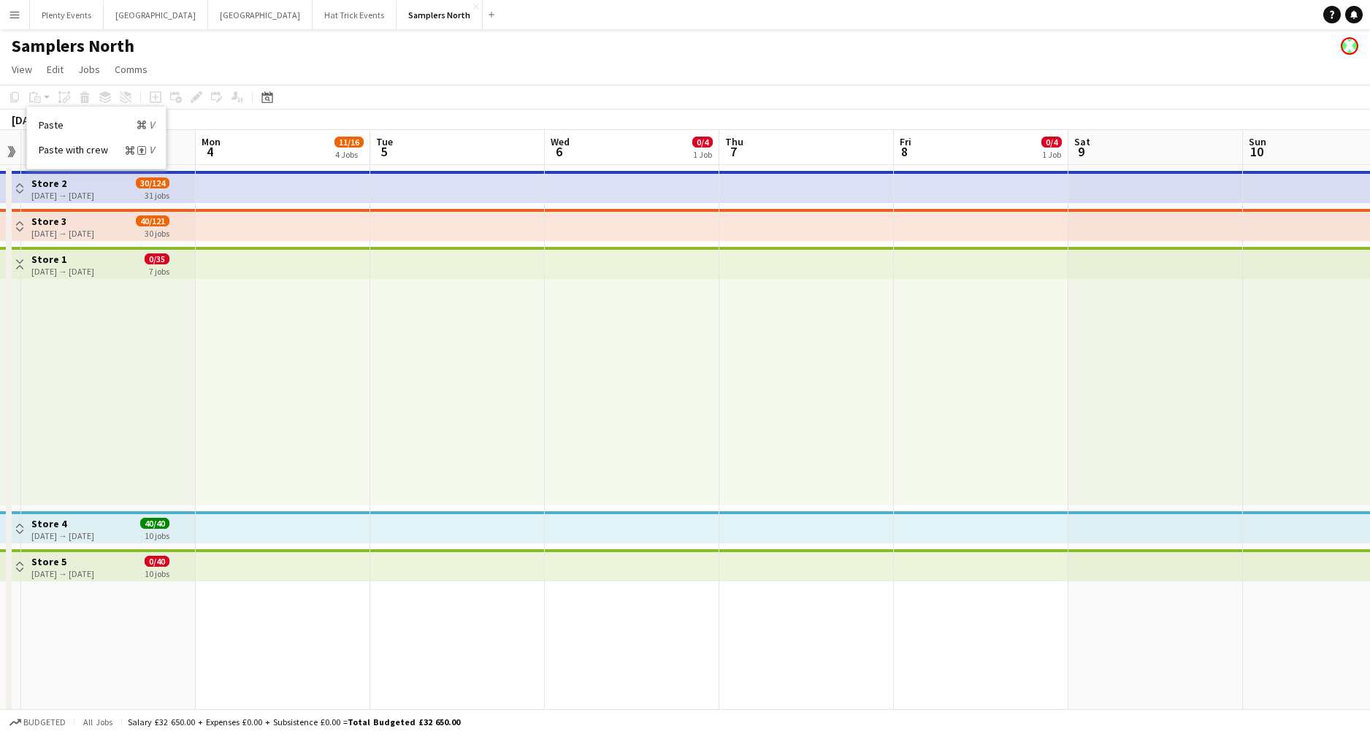
click at [64, 191] on div "28-07-2025 → 03-10-2025" at bounding box center [62, 195] width 63 height 11
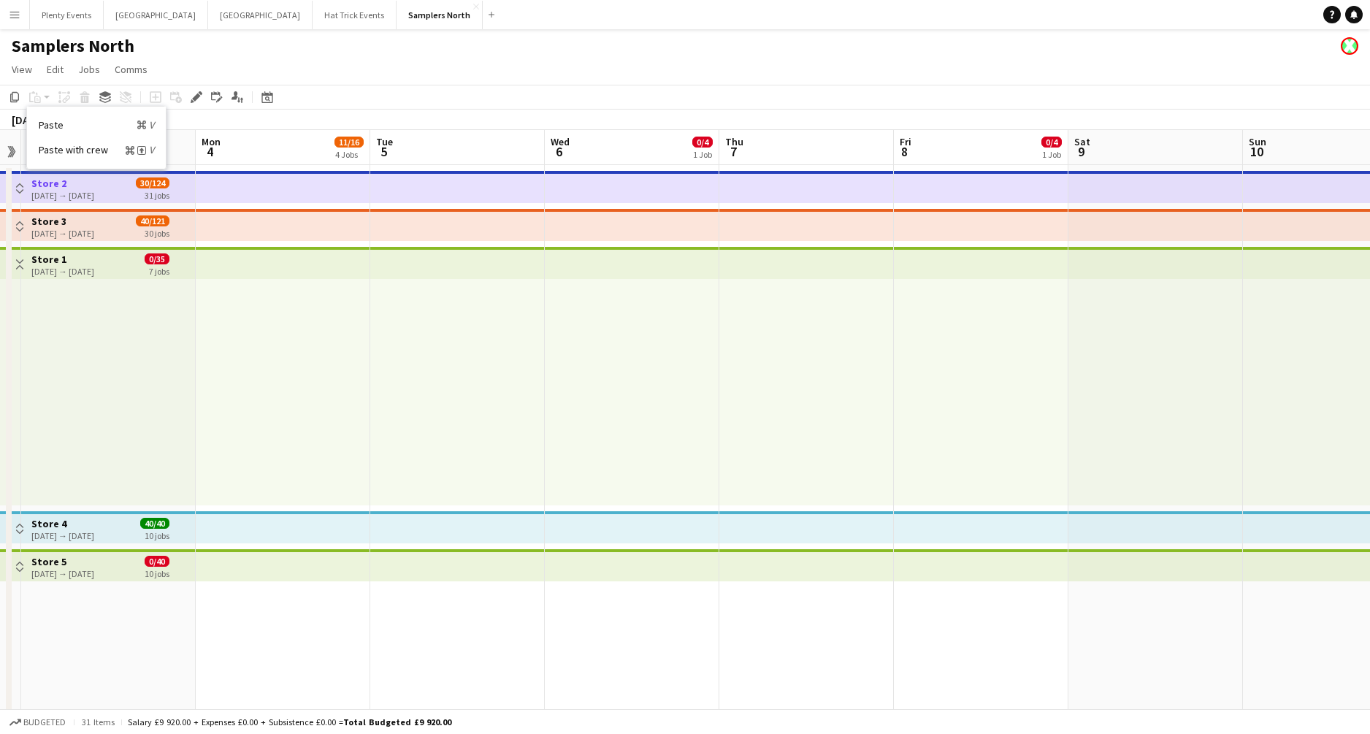
click at [64, 191] on div "28-07-2025 → 03-10-2025" at bounding box center [62, 195] width 63 height 11
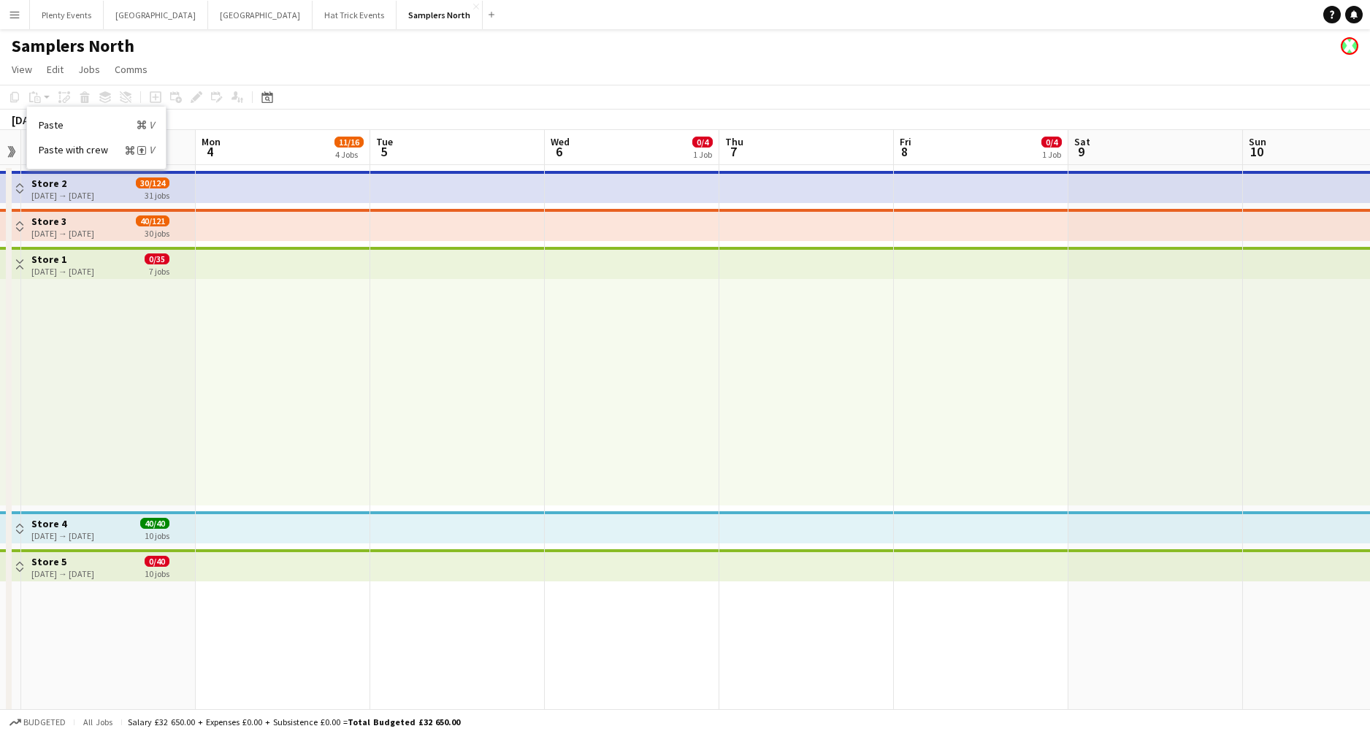
click at [18, 188] on app-icon "Toggle View" at bounding box center [20, 188] width 10 height 10
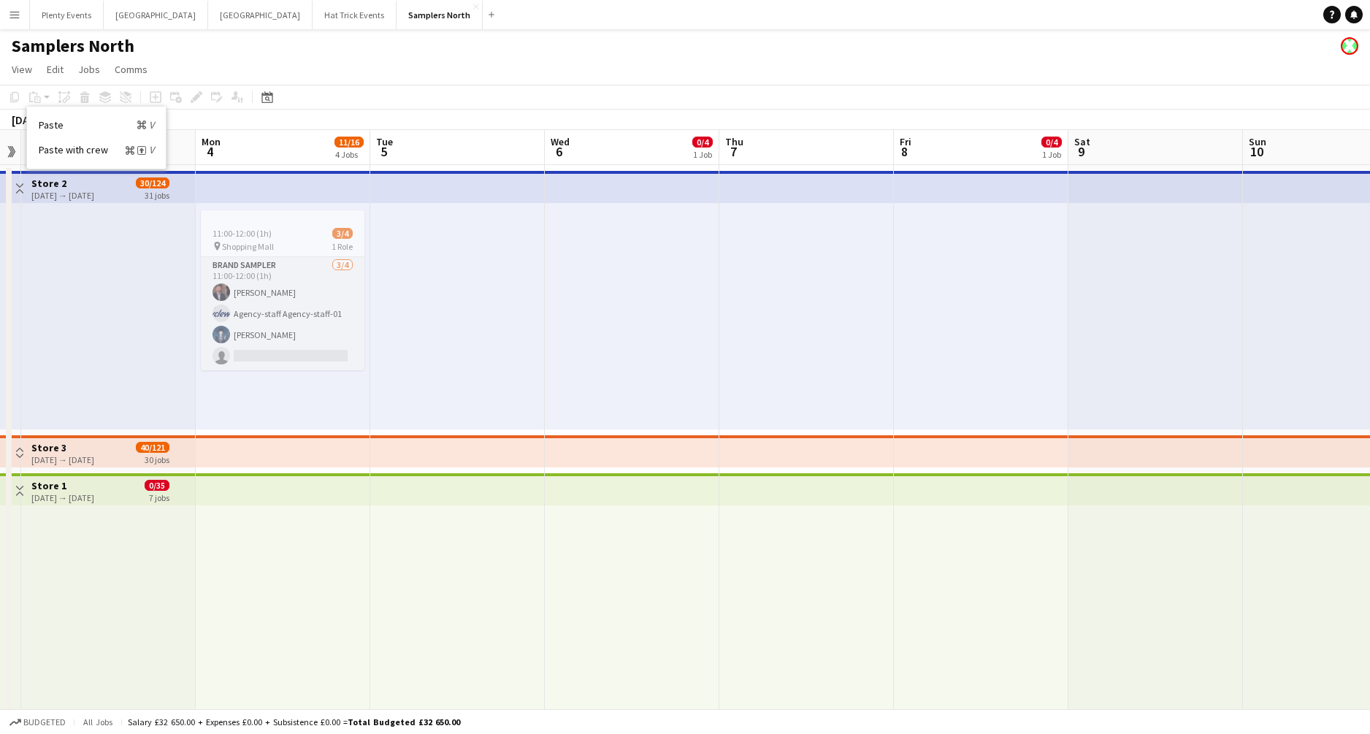
click at [86, 190] on div "28-07-2025 → 03-10-2025" at bounding box center [62, 195] width 63 height 11
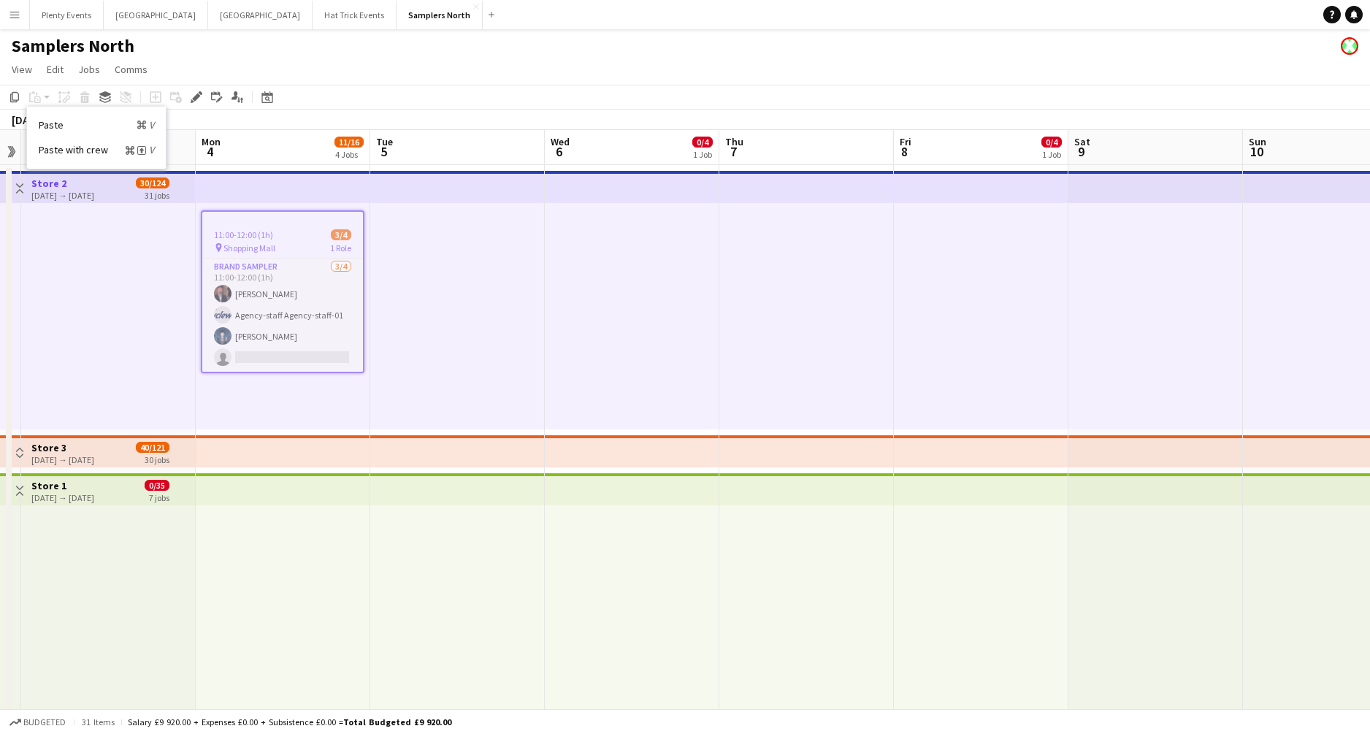
click at [273, 239] on div "11:00-12:00 (1h) 3/4" at bounding box center [282, 234] width 161 height 11
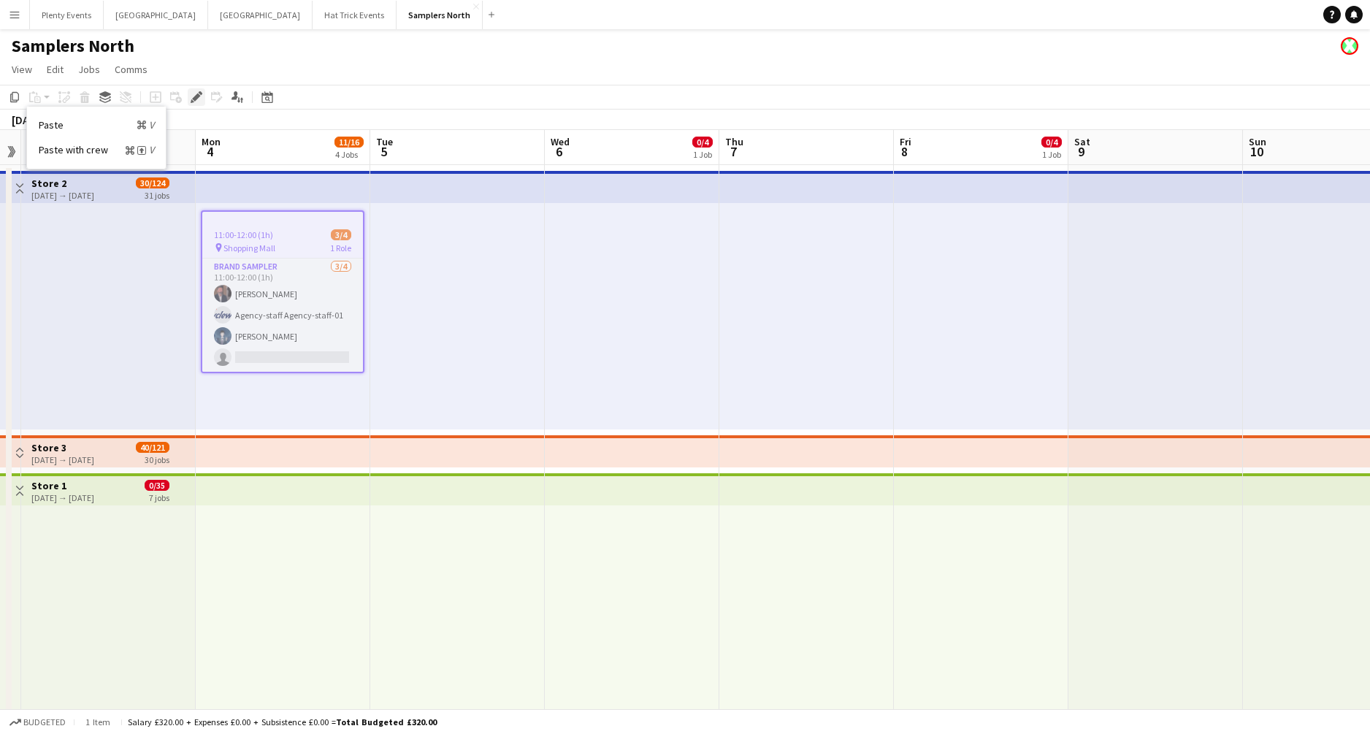
click at [199, 97] on icon "Edit" at bounding box center [197, 97] width 12 height 12
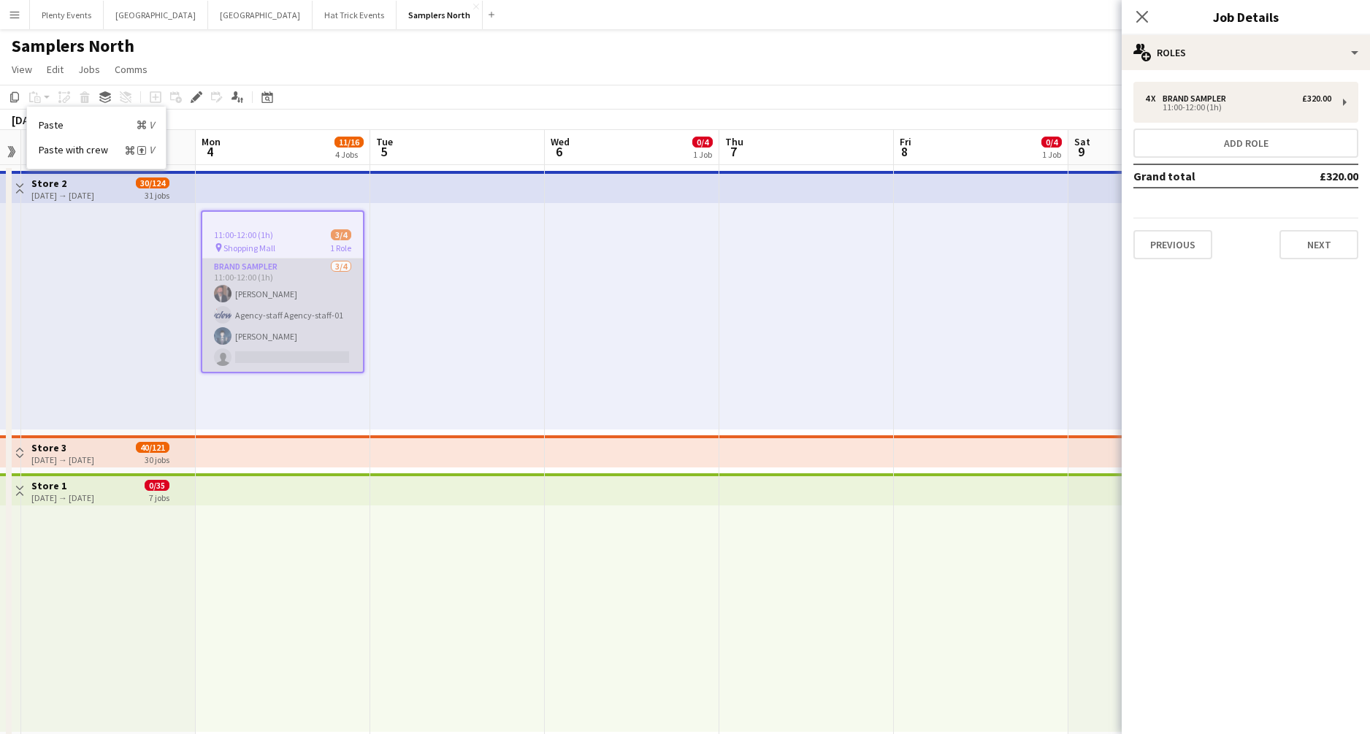
click at [311, 327] on app-card-role "Brand Sampler 3/4 11:00-12:00 (1h) Andrew Allison Agency-staff Agency-staff-01 …" at bounding box center [282, 315] width 161 height 113
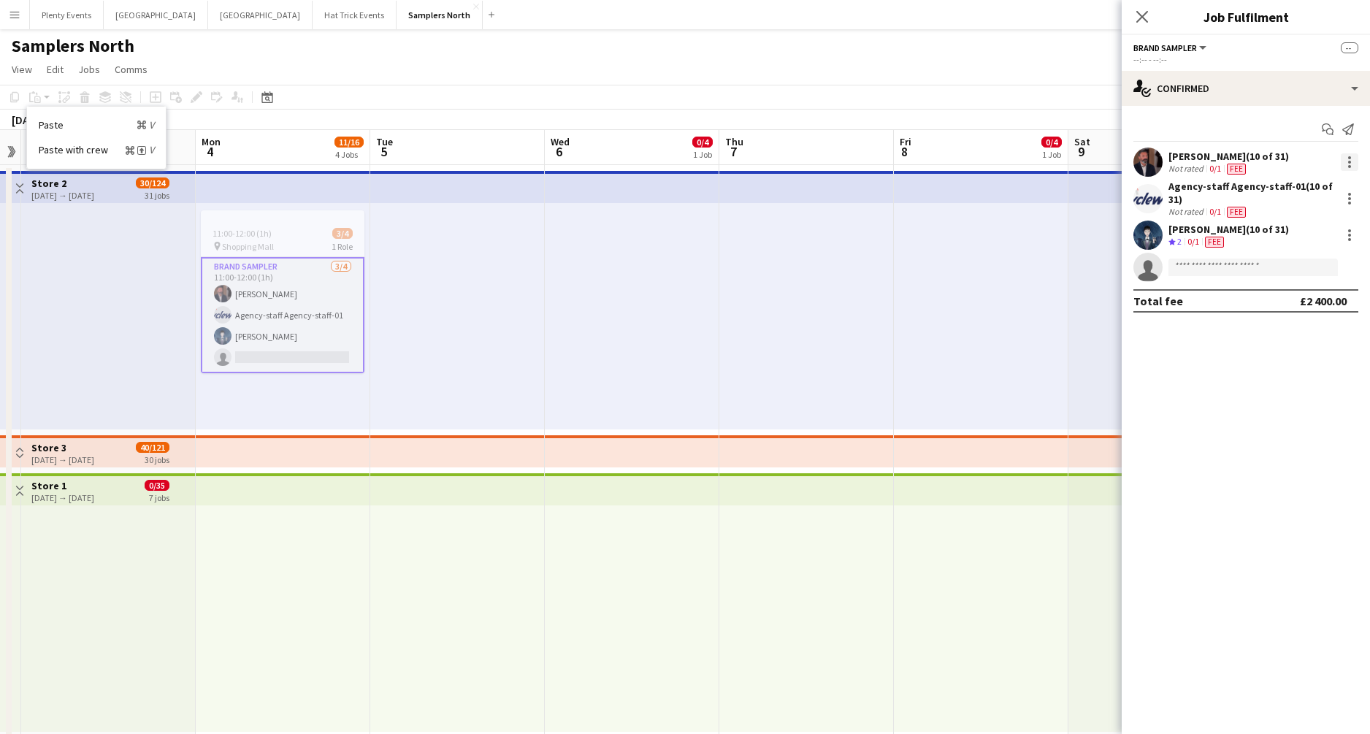
click at [1345, 158] on div at bounding box center [1350, 162] width 18 height 18
click at [1290, 291] on span "Remove" at bounding box center [1278, 294] width 44 height 12
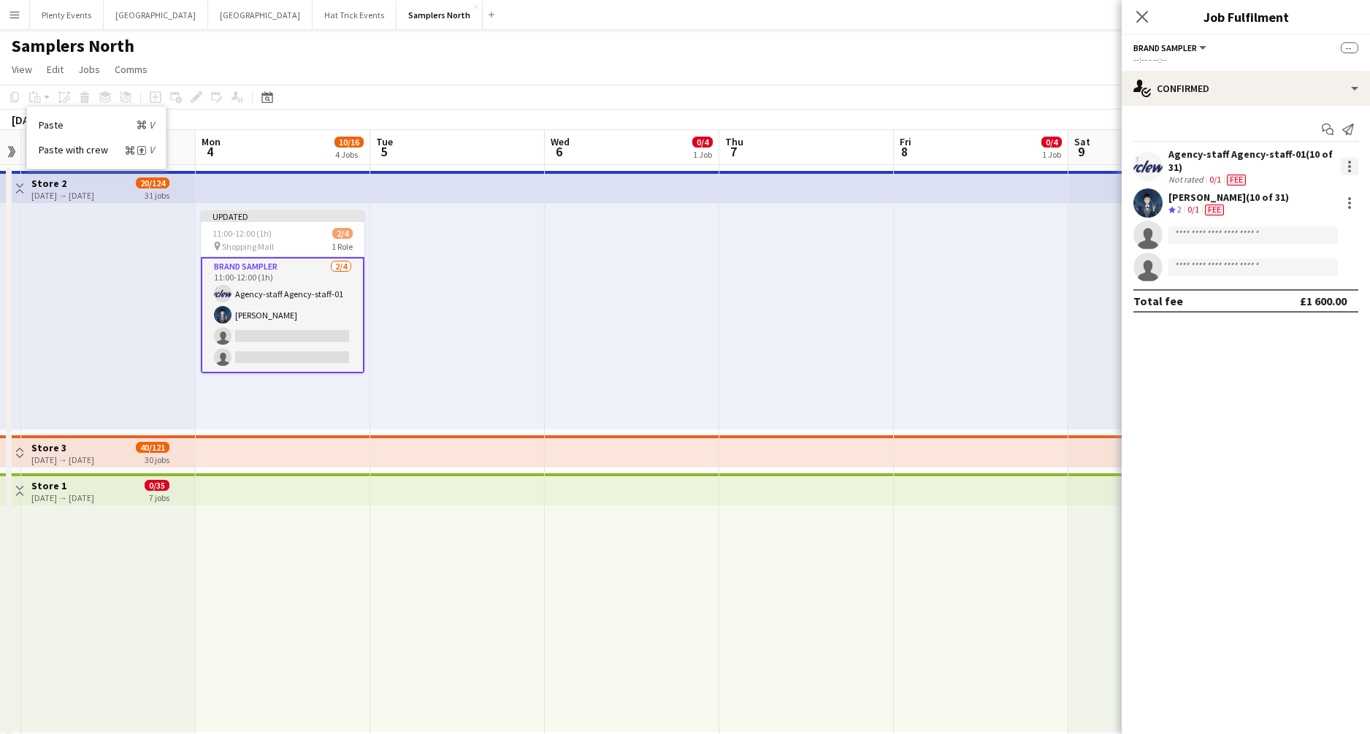
click at [1352, 172] on div at bounding box center [1350, 167] width 18 height 18
click at [1292, 295] on span "Remove" at bounding box center [1278, 298] width 44 height 12
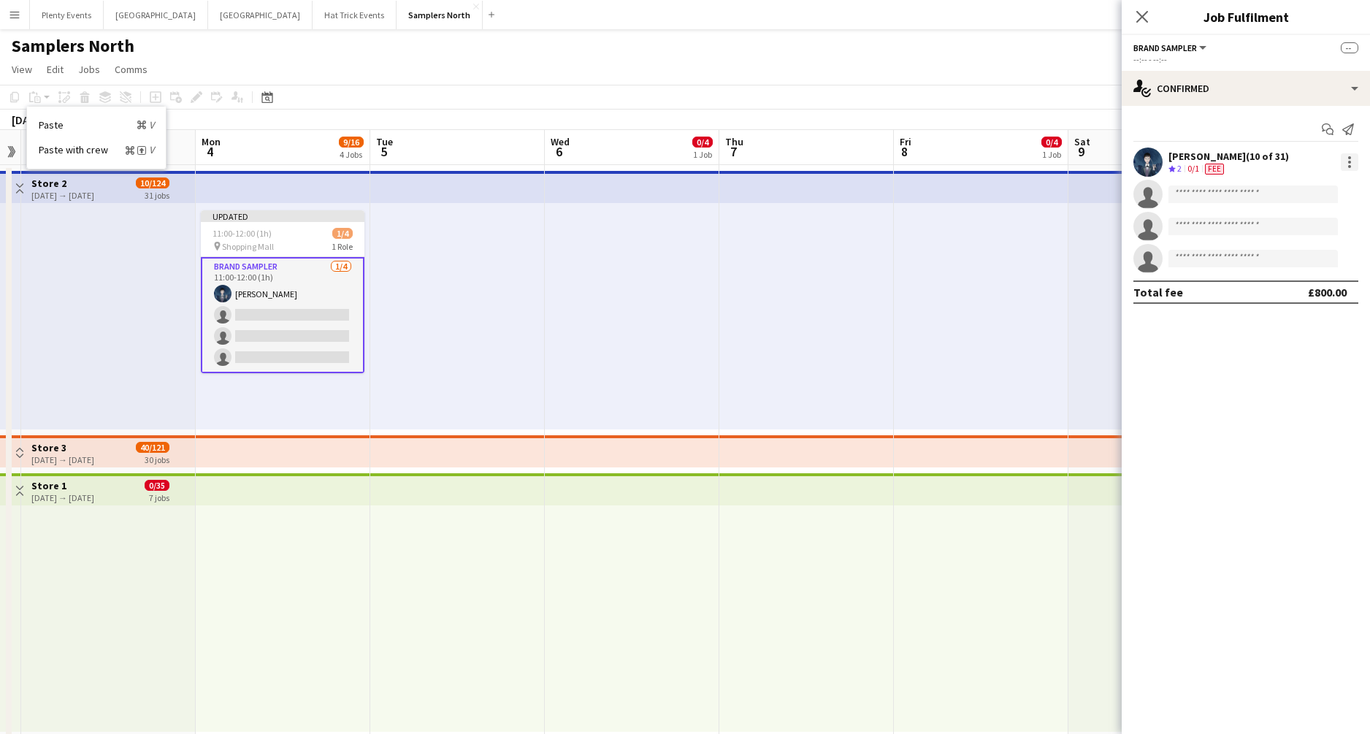
click at [1350, 161] on div at bounding box center [1349, 162] width 3 height 3
click at [1296, 294] on span "Remove" at bounding box center [1278, 294] width 44 height 12
click at [1146, 20] on icon at bounding box center [1142, 16] width 14 height 14
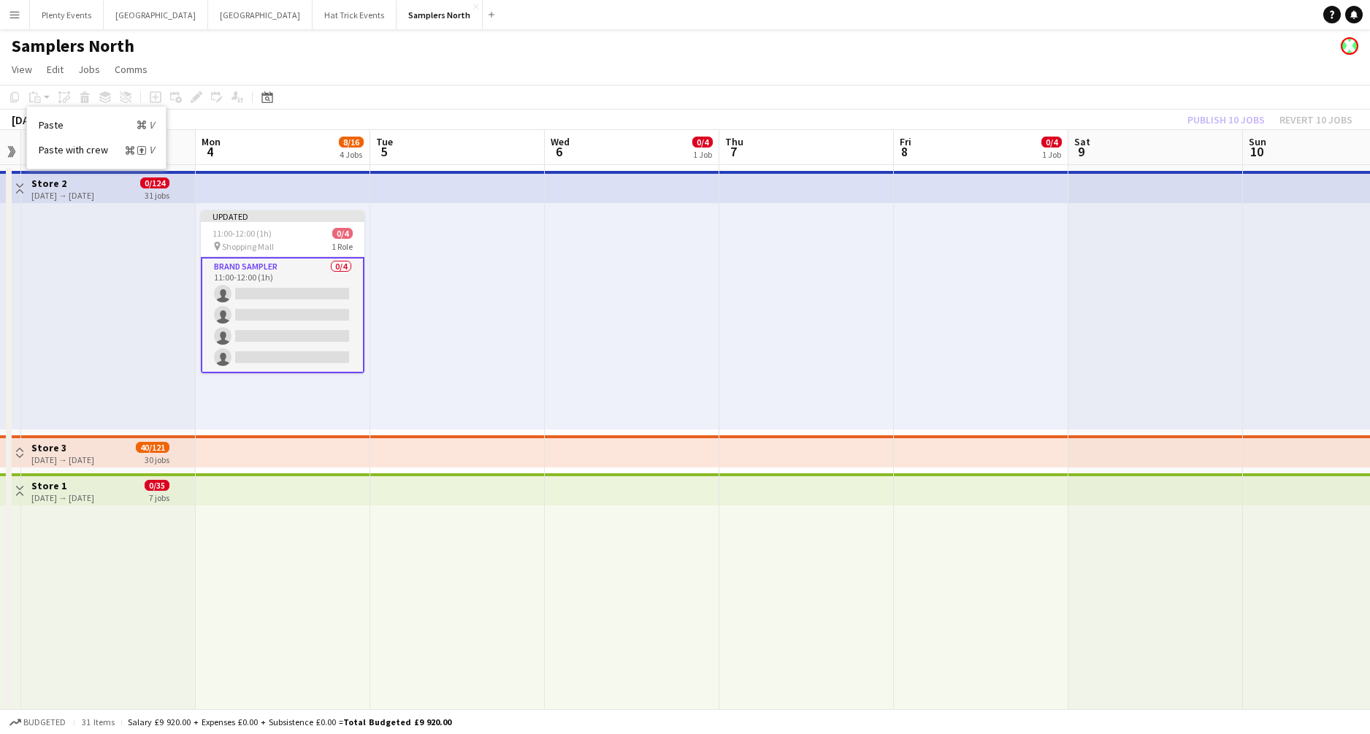
click at [1223, 122] on div "Publish 10 jobs Revert 10 jobs" at bounding box center [1270, 119] width 200 height 19
click at [1224, 121] on button "Publish 10 jobs" at bounding box center [1226, 119] width 89 height 19
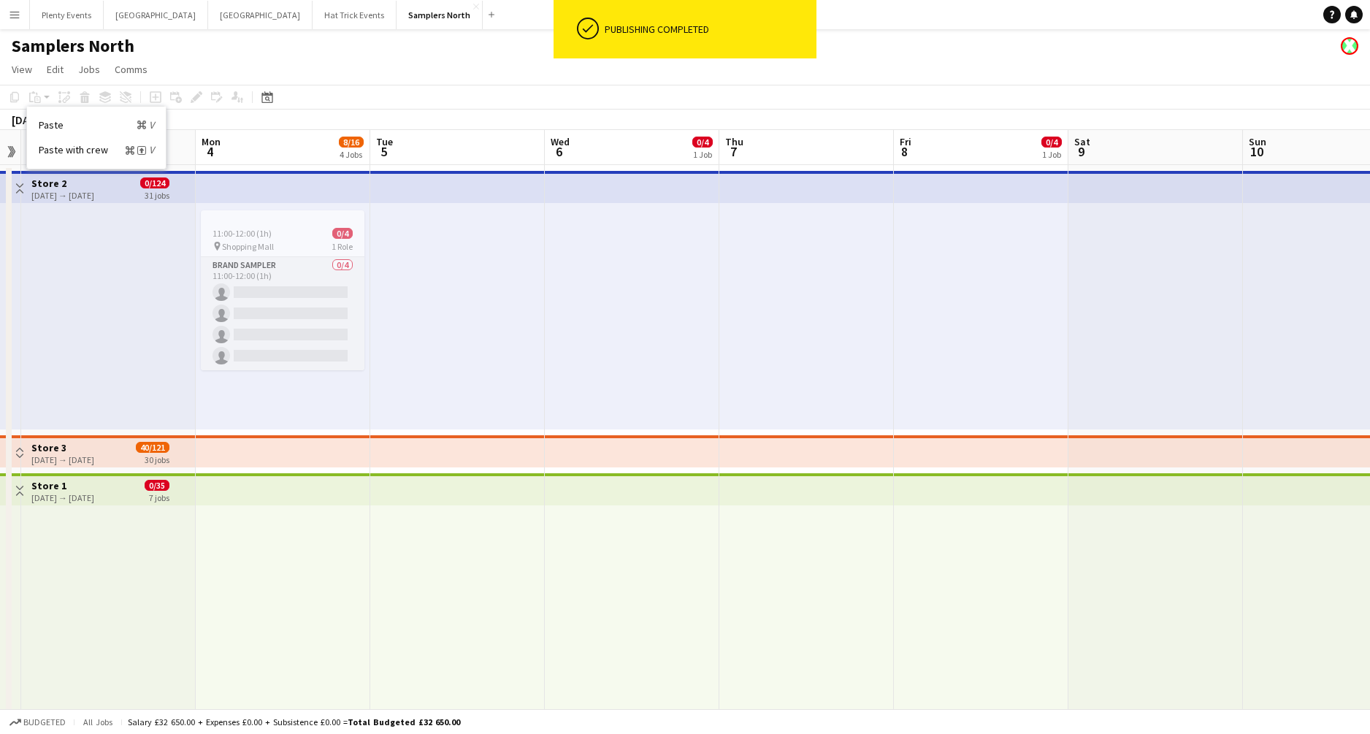
click at [94, 186] on h3 "Store 2" at bounding box center [62, 183] width 63 height 13
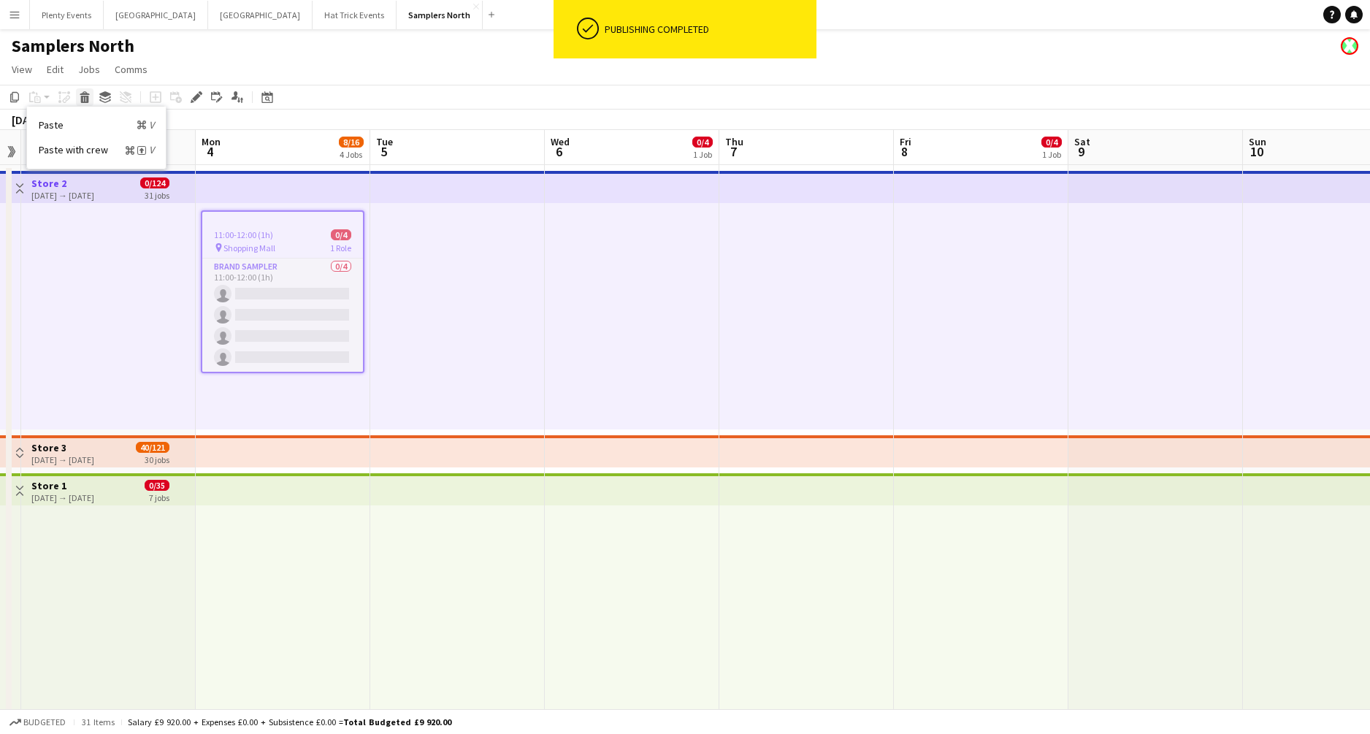
click at [85, 95] on icon at bounding box center [84, 93] width 9 height 4
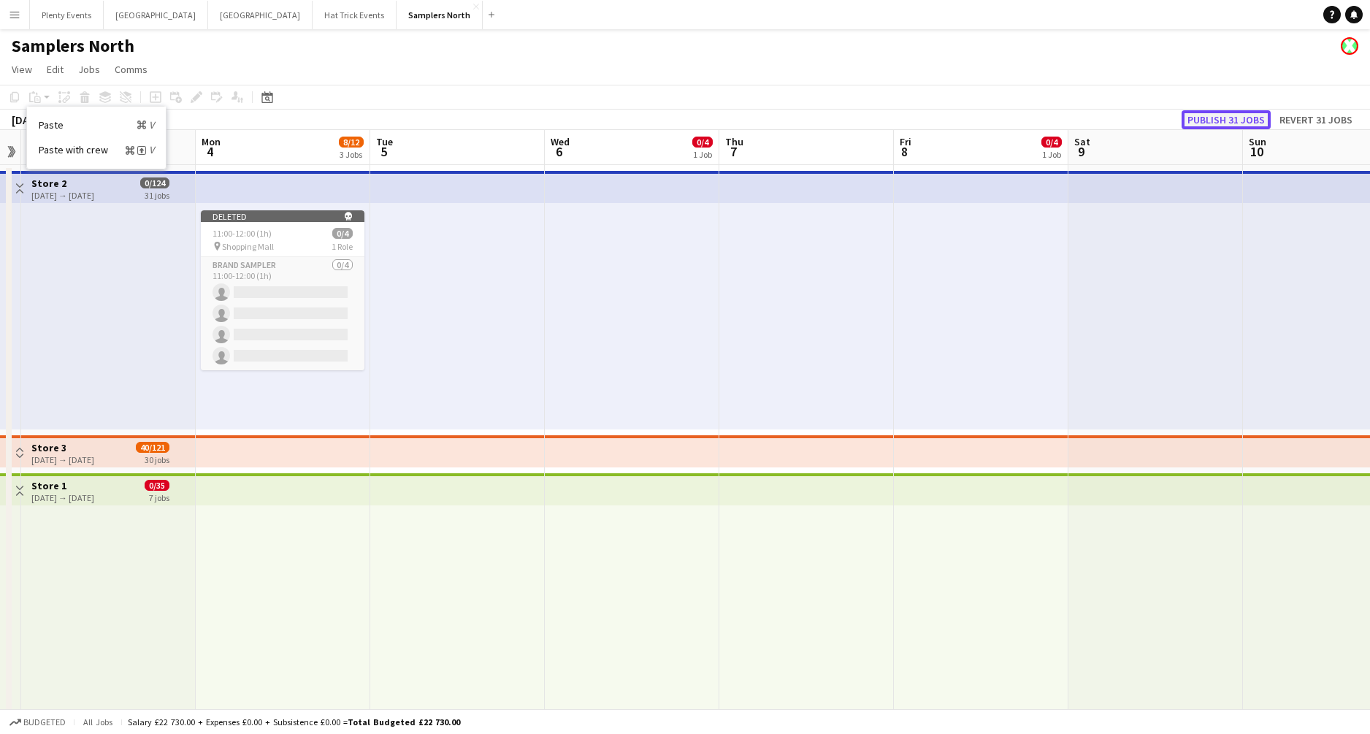
click at [1234, 120] on button "Publish 31 jobs" at bounding box center [1226, 119] width 89 height 19
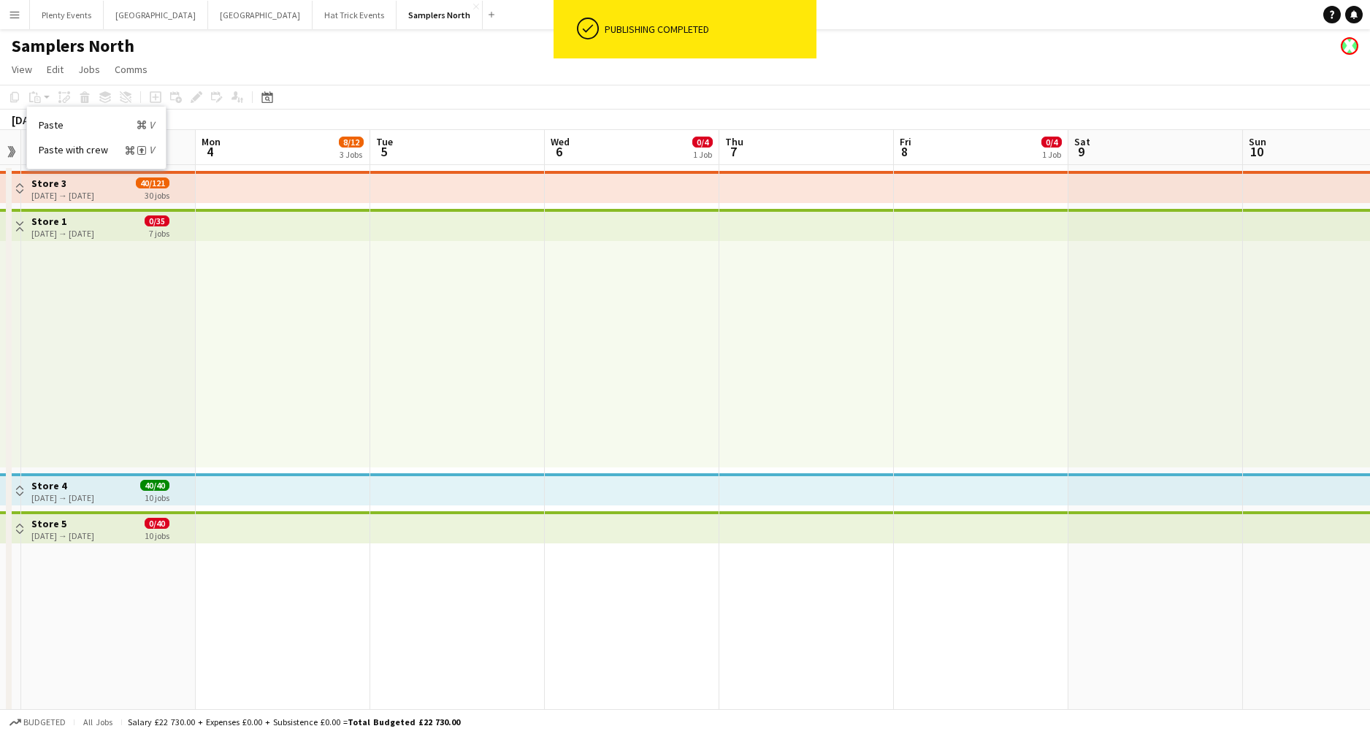
click at [39, 193] on div "28-07-2025 → 03-10-2025" at bounding box center [62, 195] width 63 height 11
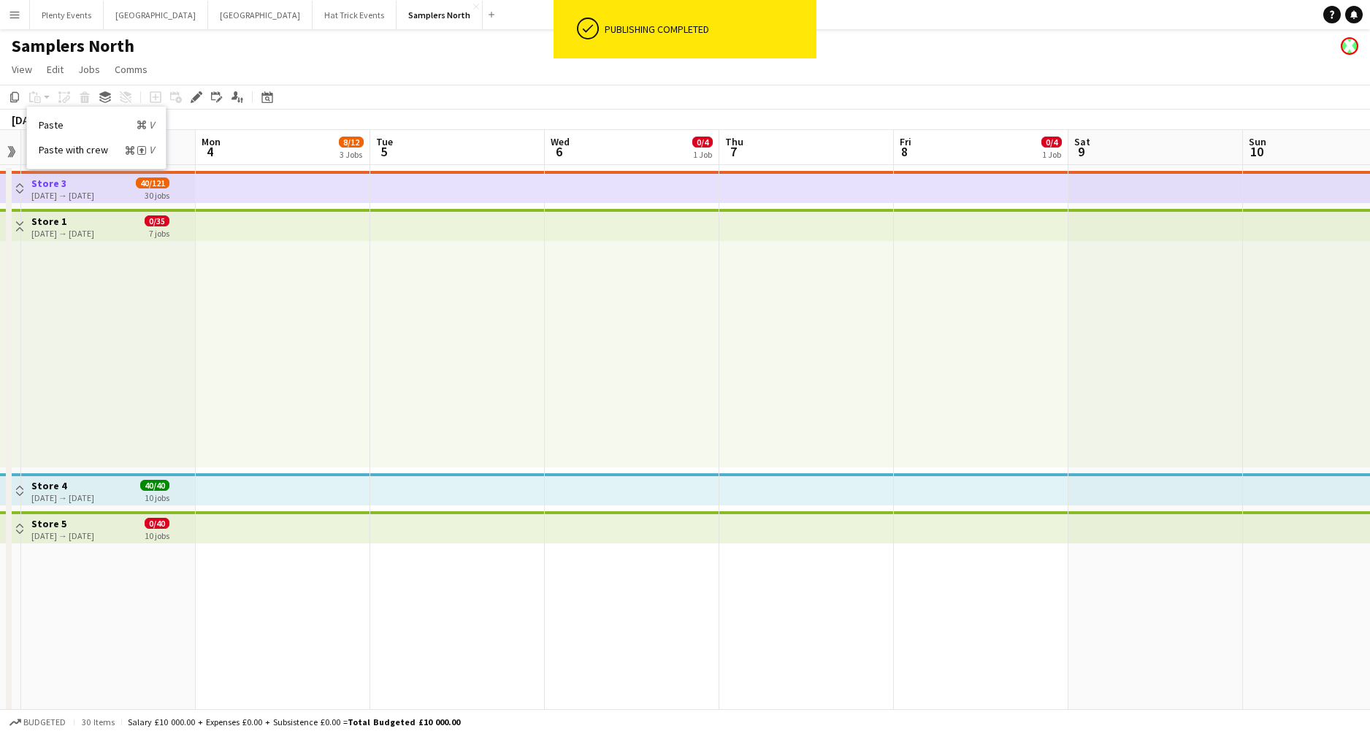
click at [23, 191] on app-icon "Toggle View" at bounding box center [20, 188] width 10 height 10
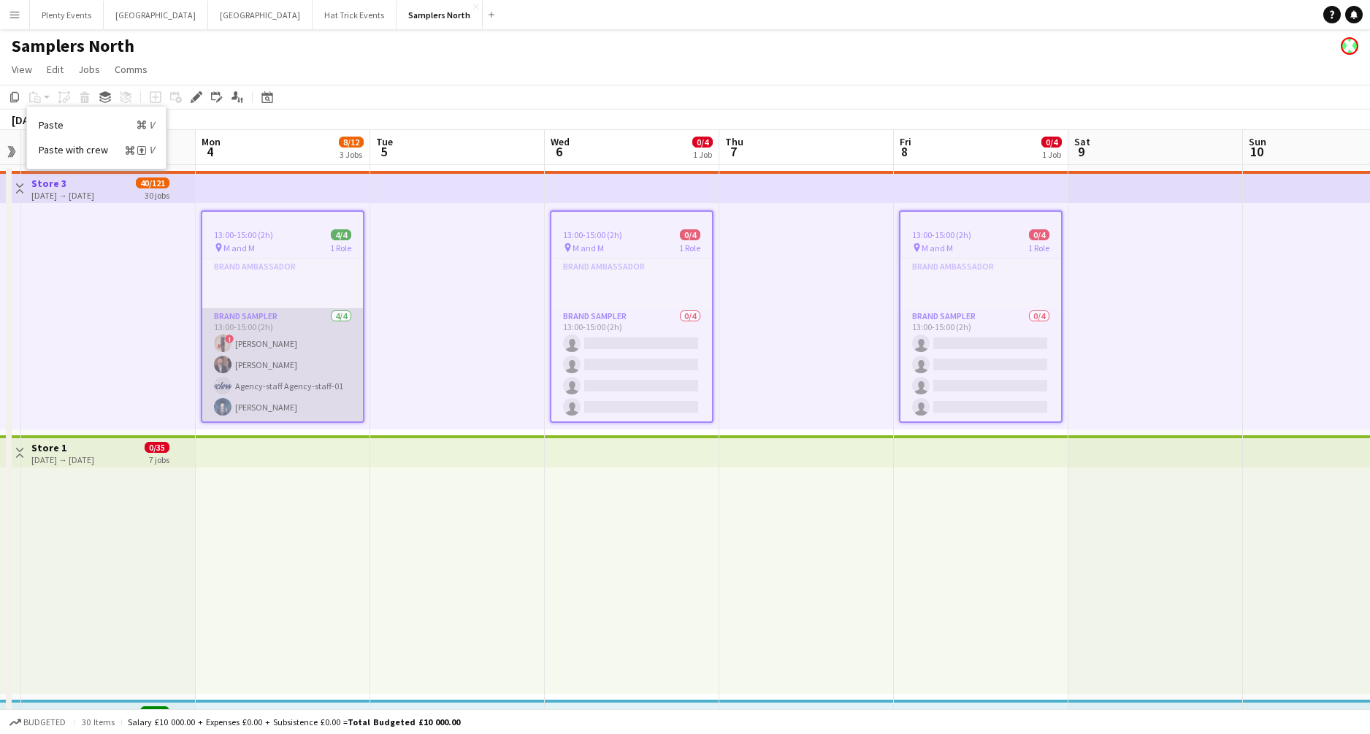
click at [271, 345] on app-card-role "Brand Sampler 4/4 13:00-15:00 (2h) ! Diana Priceless Andrew Allison Agency-staf…" at bounding box center [282, 364] width 161 height 113
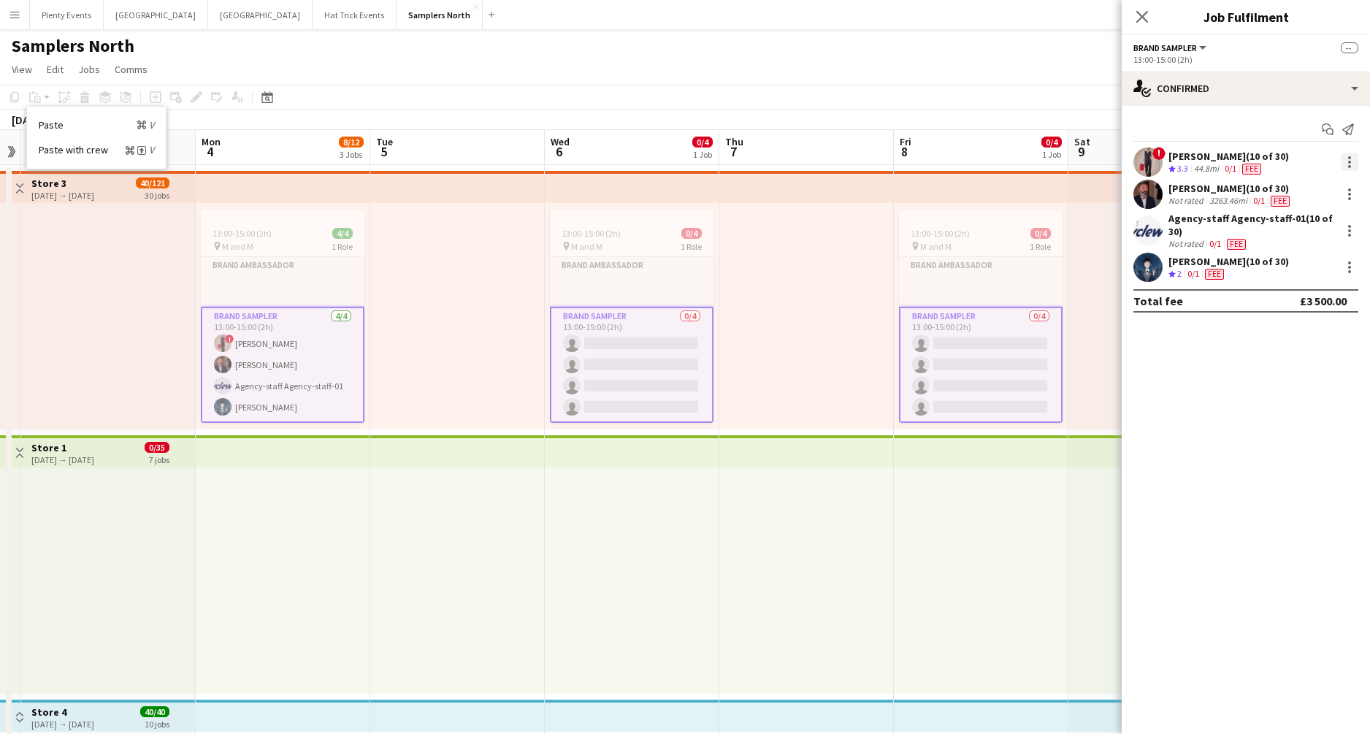
click at [1349, 159] on div at bounding box center [1350, 162] width 18 height 18
click at [1296, 293] on span "Remove" at bounding box center [1278, 294] width 44 height 12
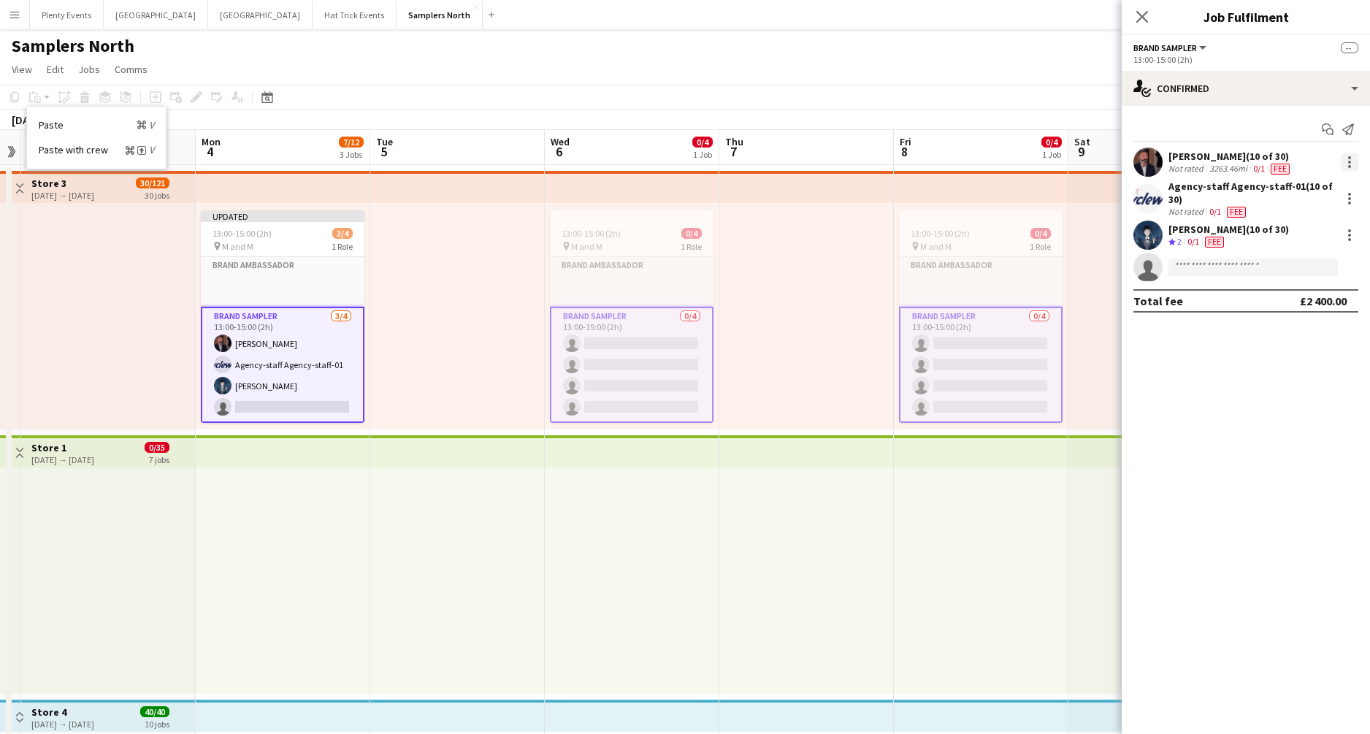
click at [1349, 165] on div at bounding box center [1349, 166] width 3 height 3
click at [1289, 302] on button "Remove" at bounding box center [1302, 294] width 114 height 35
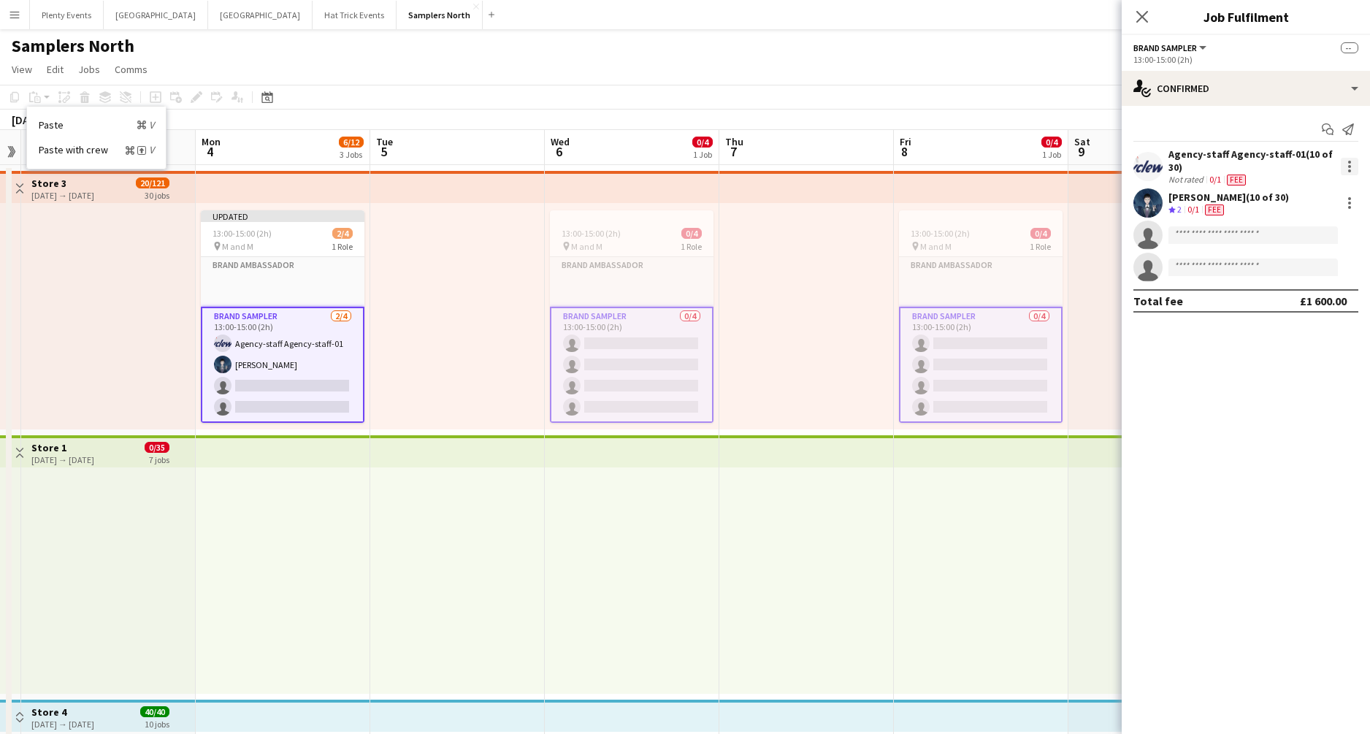
click at [1352, 171] on div at bounding box center [1350, 167] width 18 height 18
click at [1300, 296] on span "Remove" at bounding box center [1301, 298] width 91 height 13
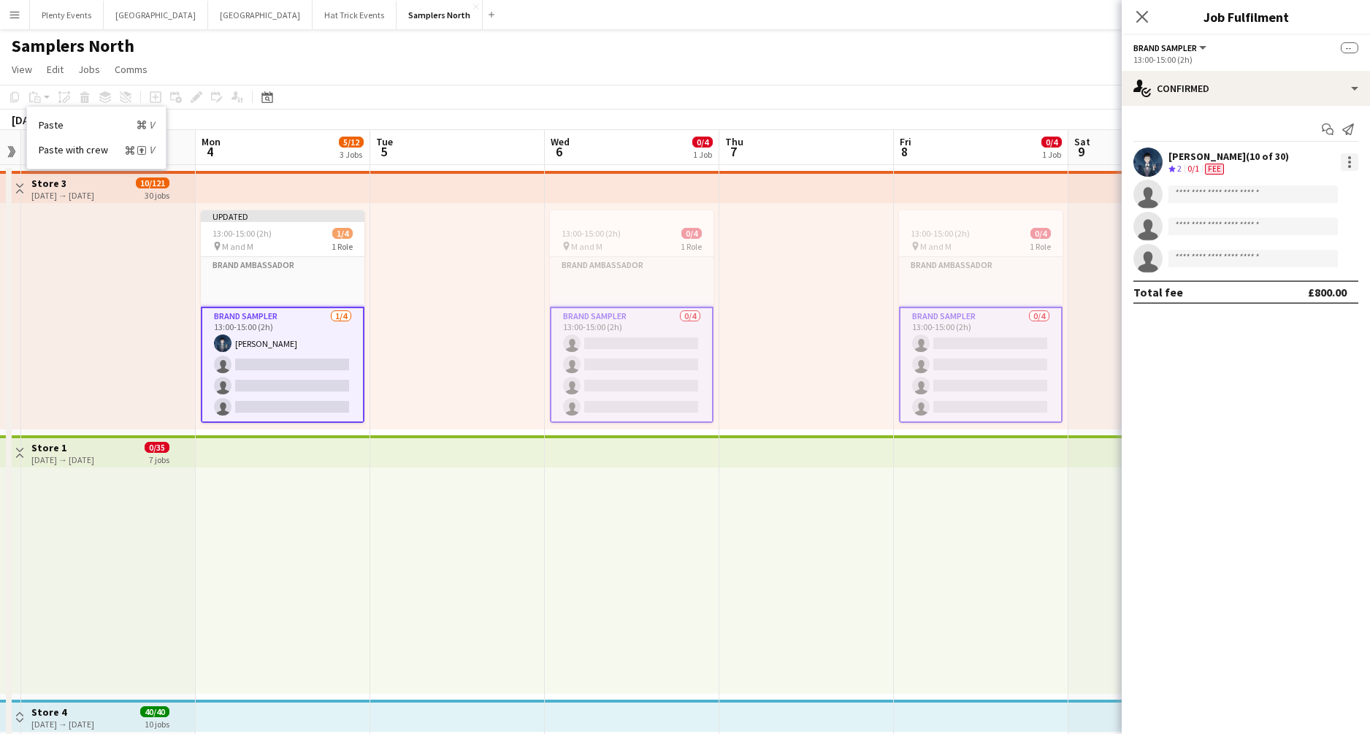
click at [1346, 165] on div at bounding box center [1350, 162] width 18 height 18
click at [1299, 291] on span "Remove" at bounding box center [1278, 294] width 44 height 12
click at [1142, 17] on icon at bounding box center [1142, 16] width 14 height 14
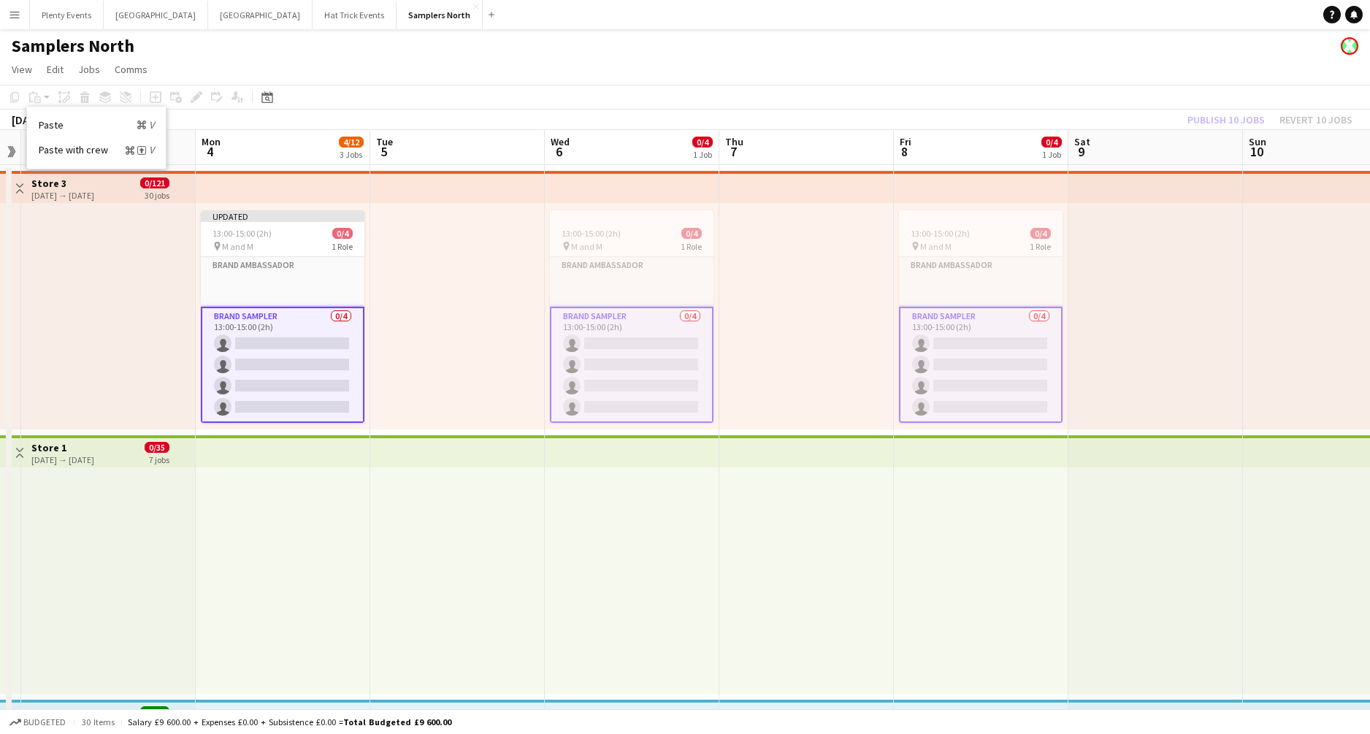
click at [85, 190] on div "28-07-2025 → 03-10-2025" at bounding box center [62, 195] width 63 height 11
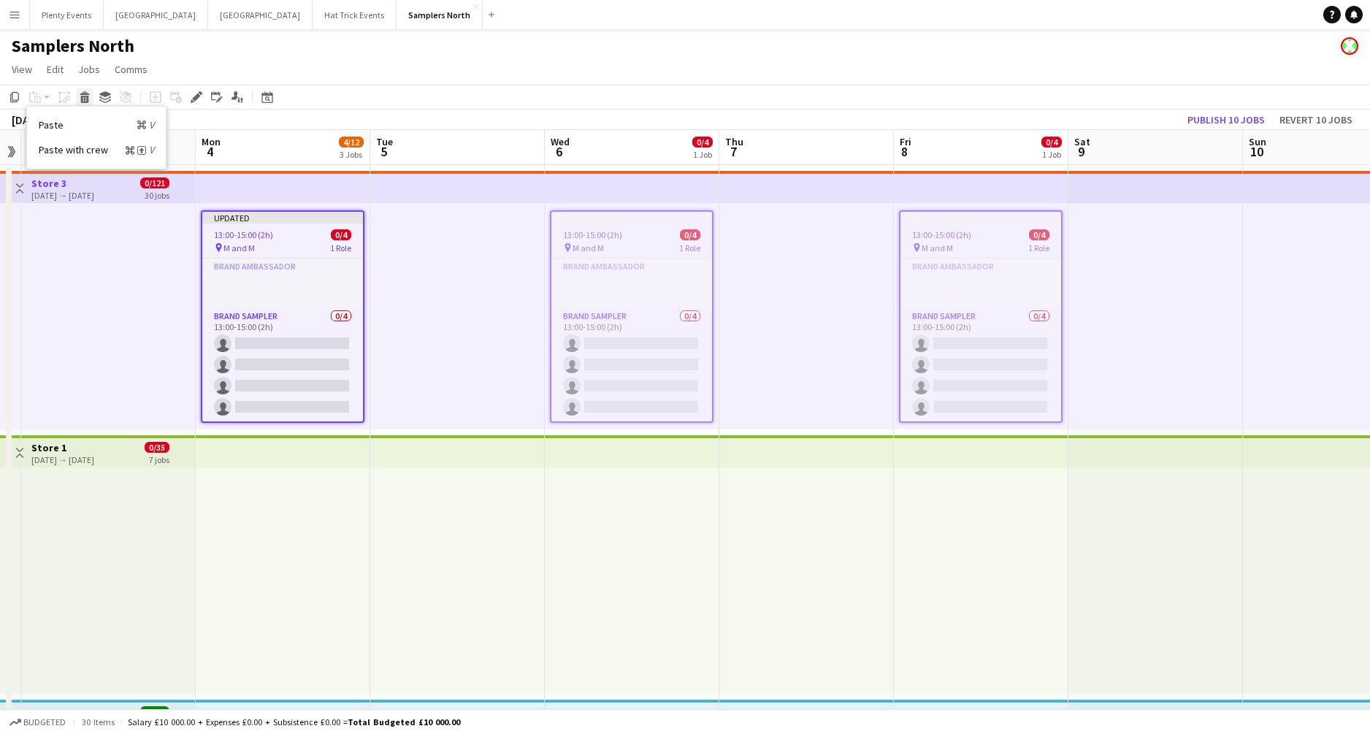
click at [85, 99] on icon at bounding box center [85, 99] width 8 height 7
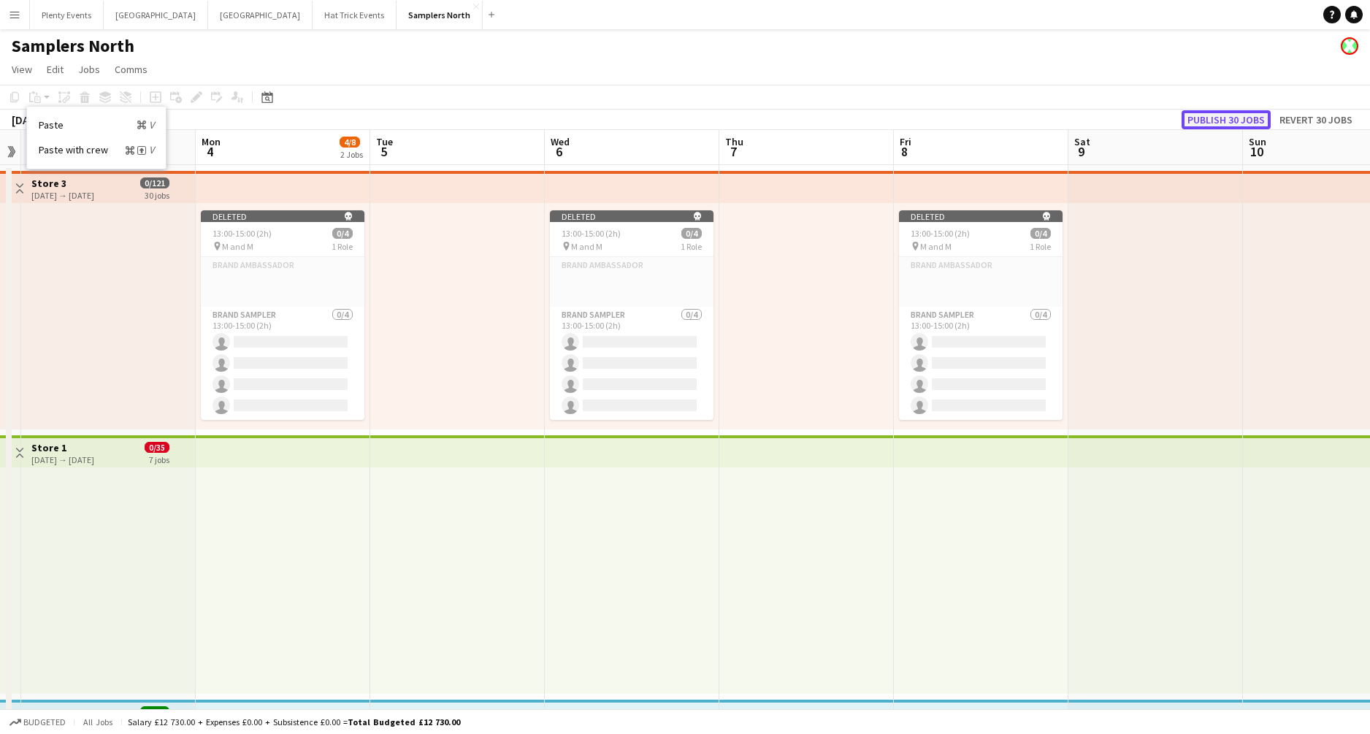
click at [1223, 117] on button "Publish 30 jobs" at bounding box center [1226, 119] width 89 height 19
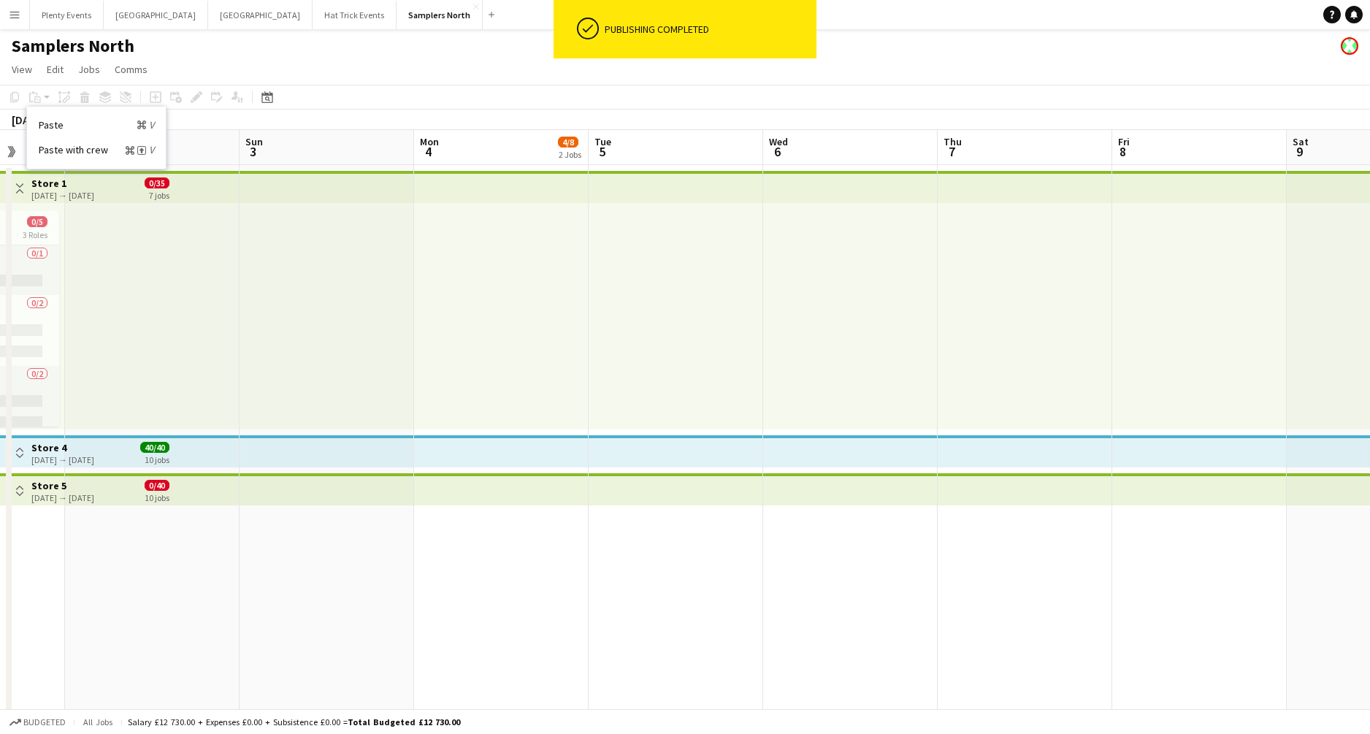
scroll to position [10, 0]
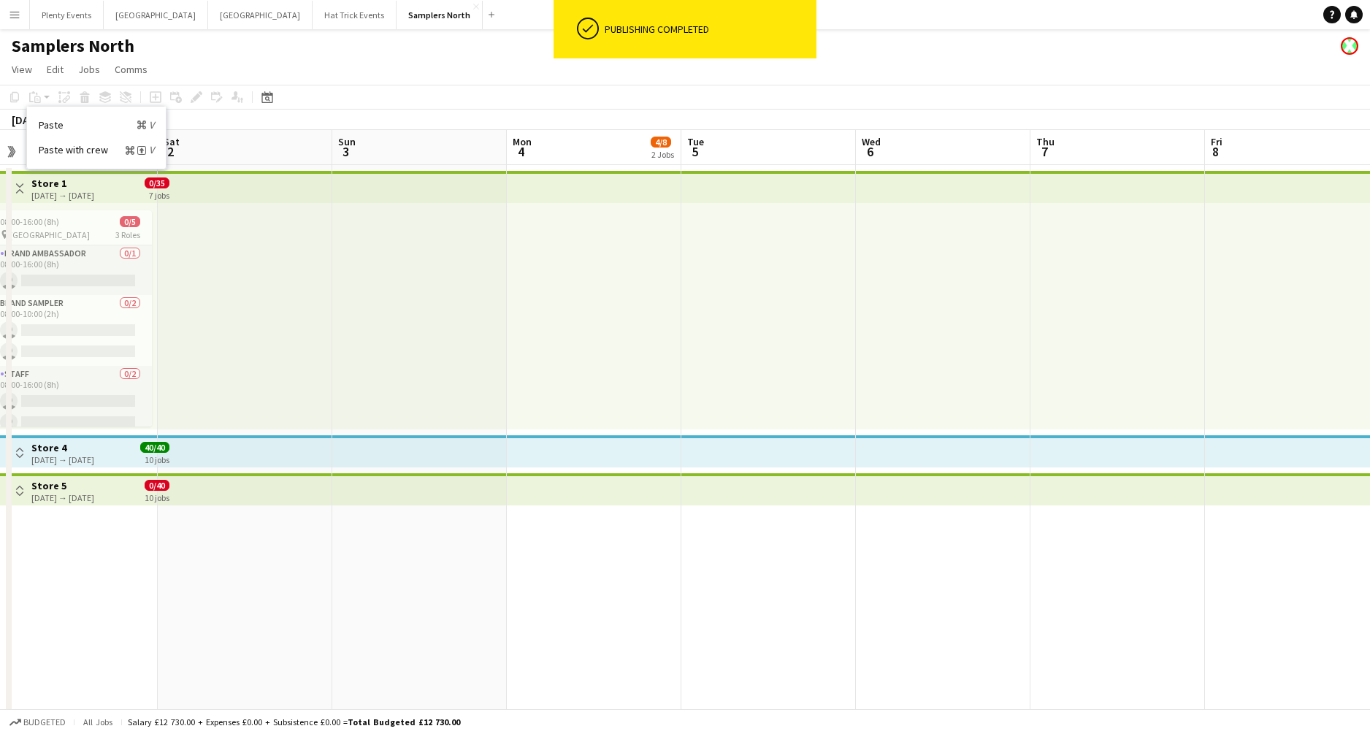
drag, startPoint x: 367, startPoint y: 412, endPoint x: 893, endPoint y: 431, distance: 526.2
click at [890, 432] on app-calendar-viewport "Wed 30 0/5 1 Job Thu 31 Fri 1 0/5 1 Job Sat 2 Sun 3 Mon 4 4/8 2 Jobs Tue 5 Wed …" at bounding box center [685, 444] width 1370 height 628
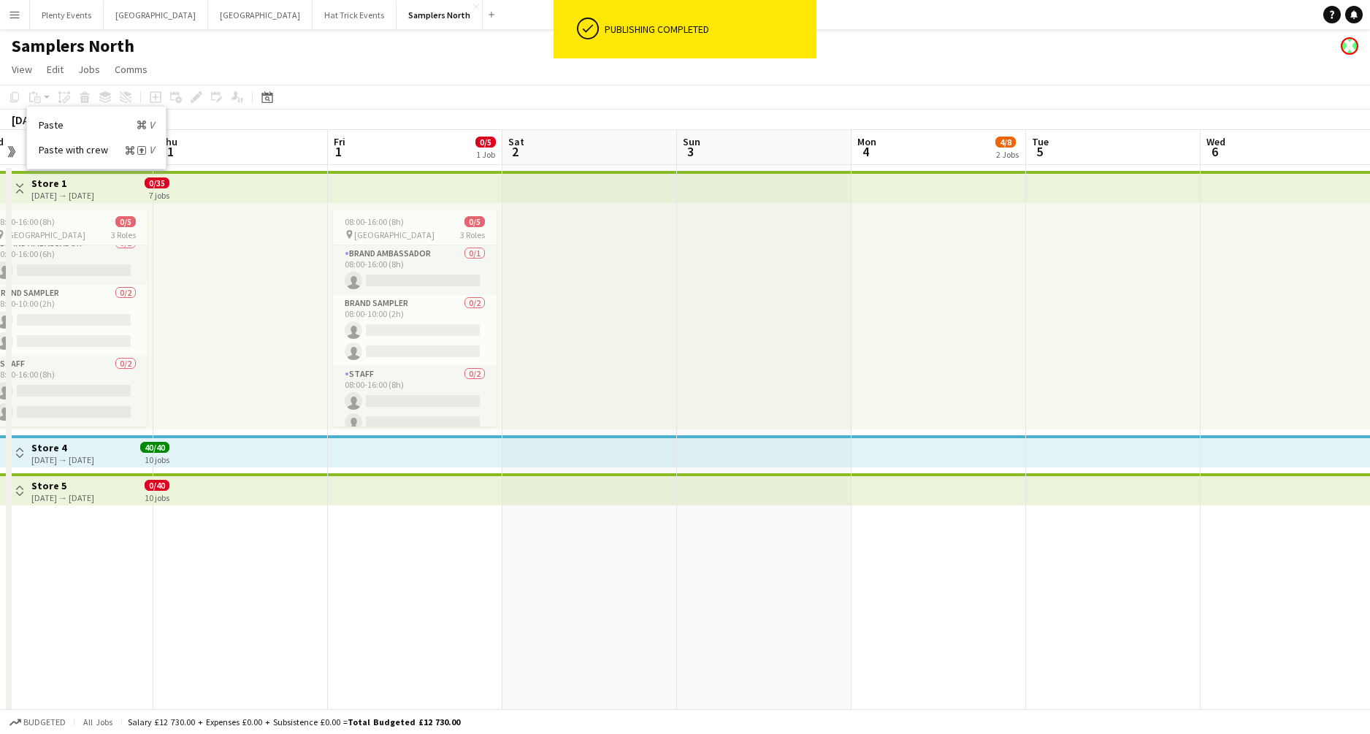
scroll to position [0, 429]
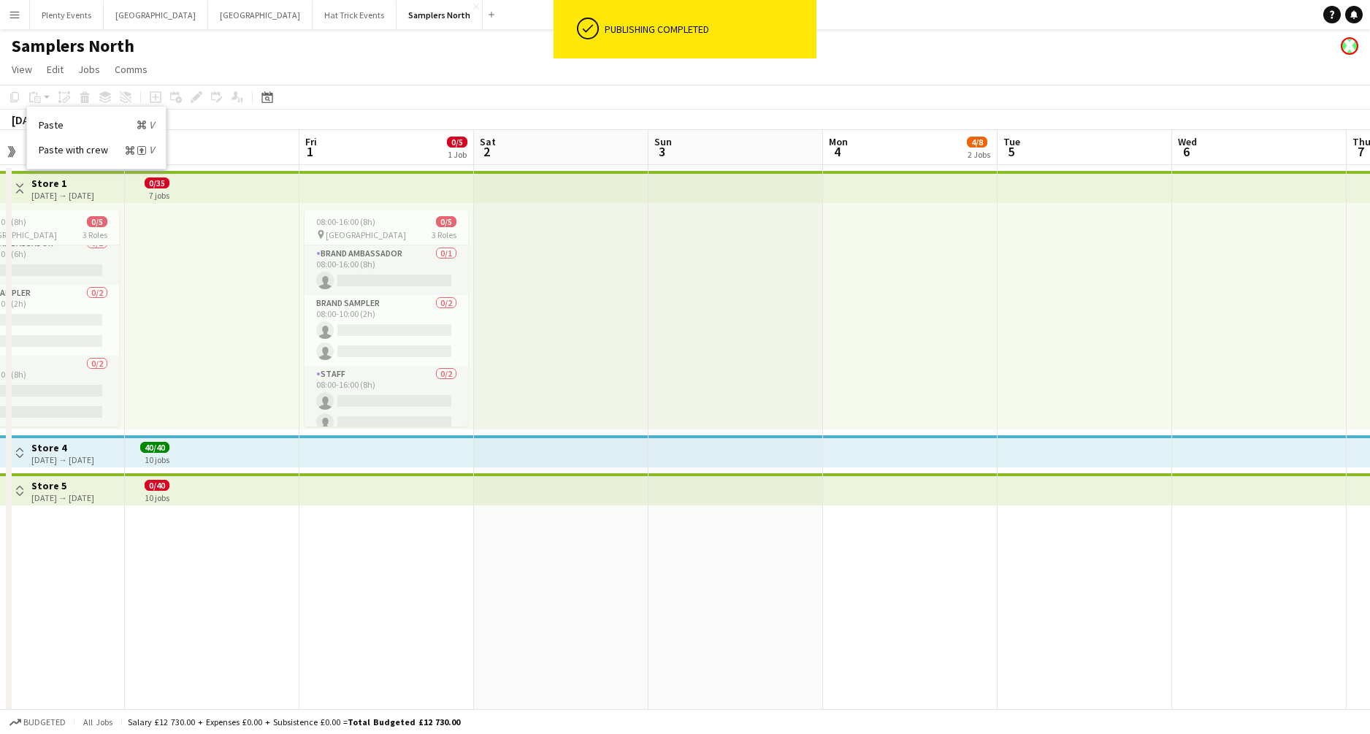
drag, startPoint x: 557, startPoint y: 414, endPoint x: 1009, endPoint y: 419, distance: 452.9
click at [980, 419] on app-calendar-viewport "Mon 28 4/13 3 Jobs Tue 29 0/5 1 Job Wed 30 0/5 1 Job Thu 31 Fri 1 0/5 1 Job Sat…" at bounding box center [685, 444] width 1370 height 628
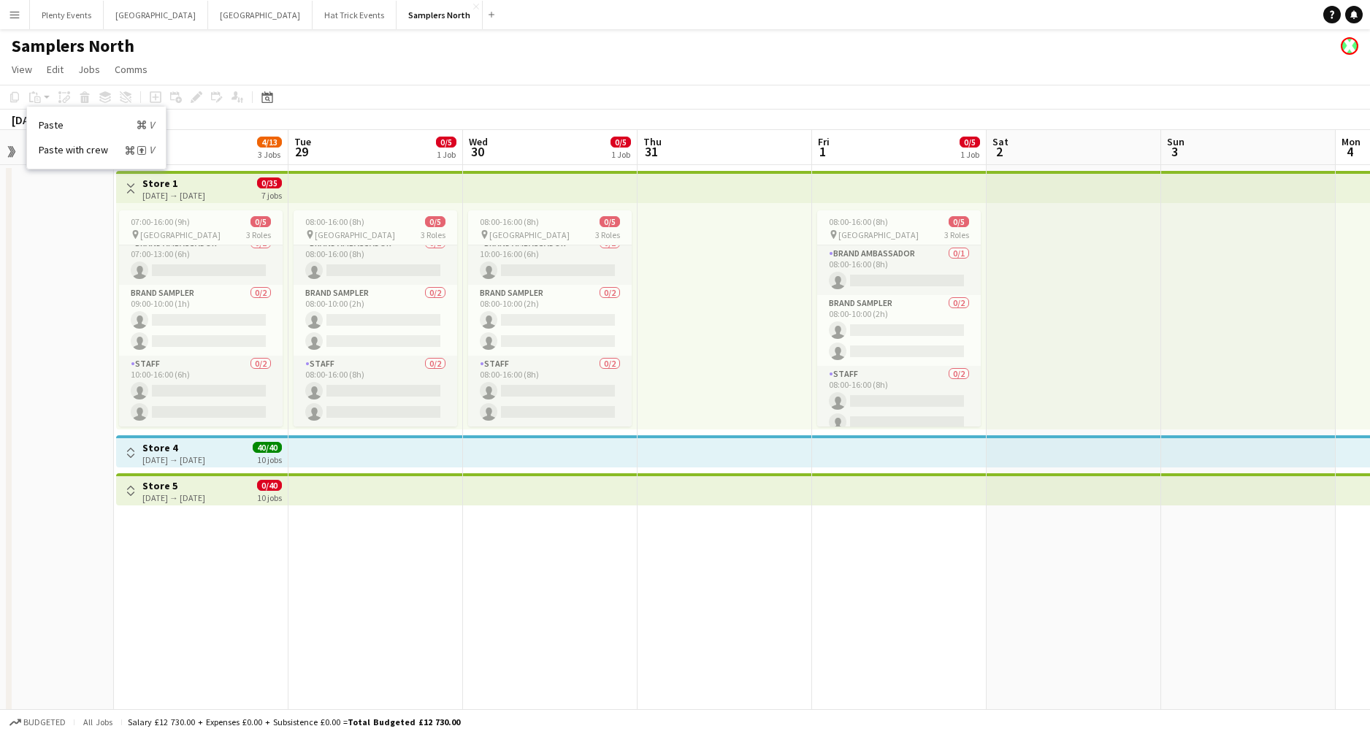
scroll to position [0, 302]
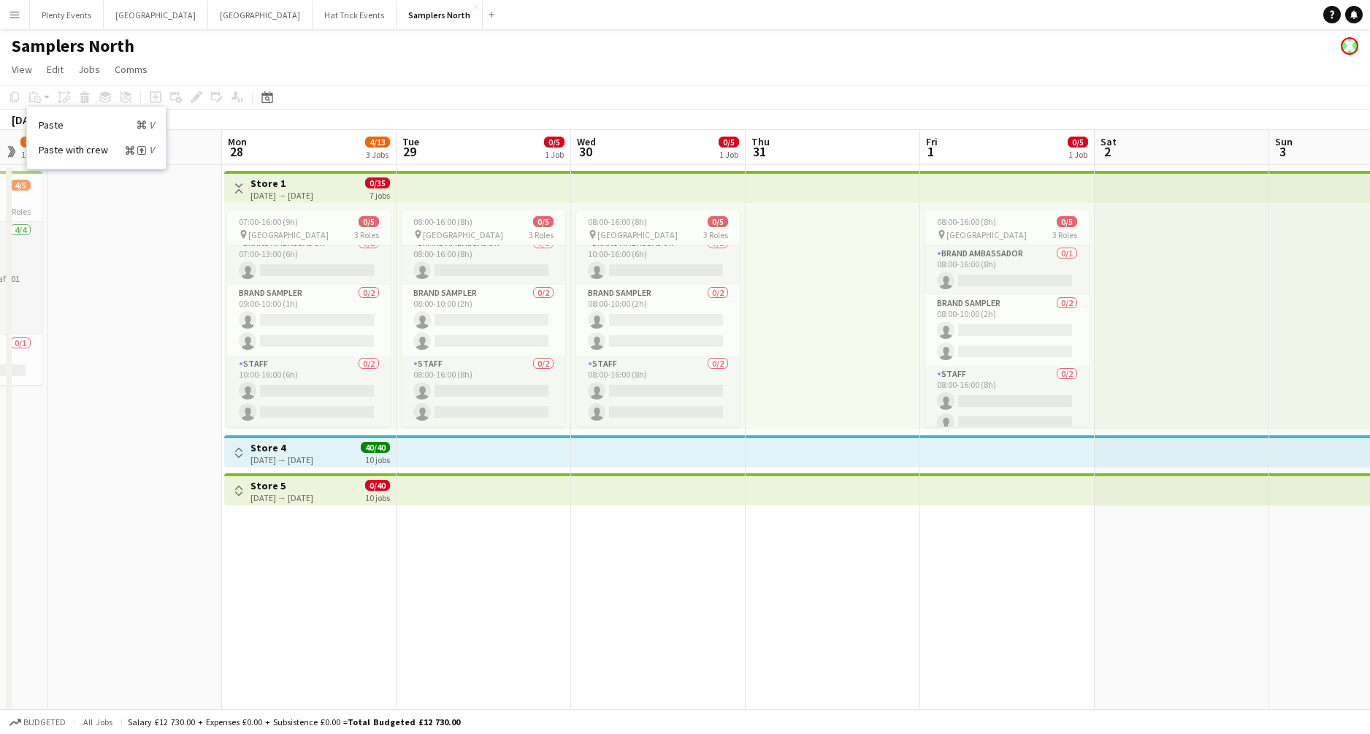
drag, startPoint x: 566, startPoint y: 405, endPoint x: 868, endPoint y: 405, distance: 302.4
click at [868, 405] on app-calendar-viewport "Fri 25 12/13 3 Jobs Sat 26 4/5 1 Job Sun 27 Mon 28 4/13 3 Jobs Tue 29 0/5 1 Job…" at bounding box center [685, 444] width 1370 height 628
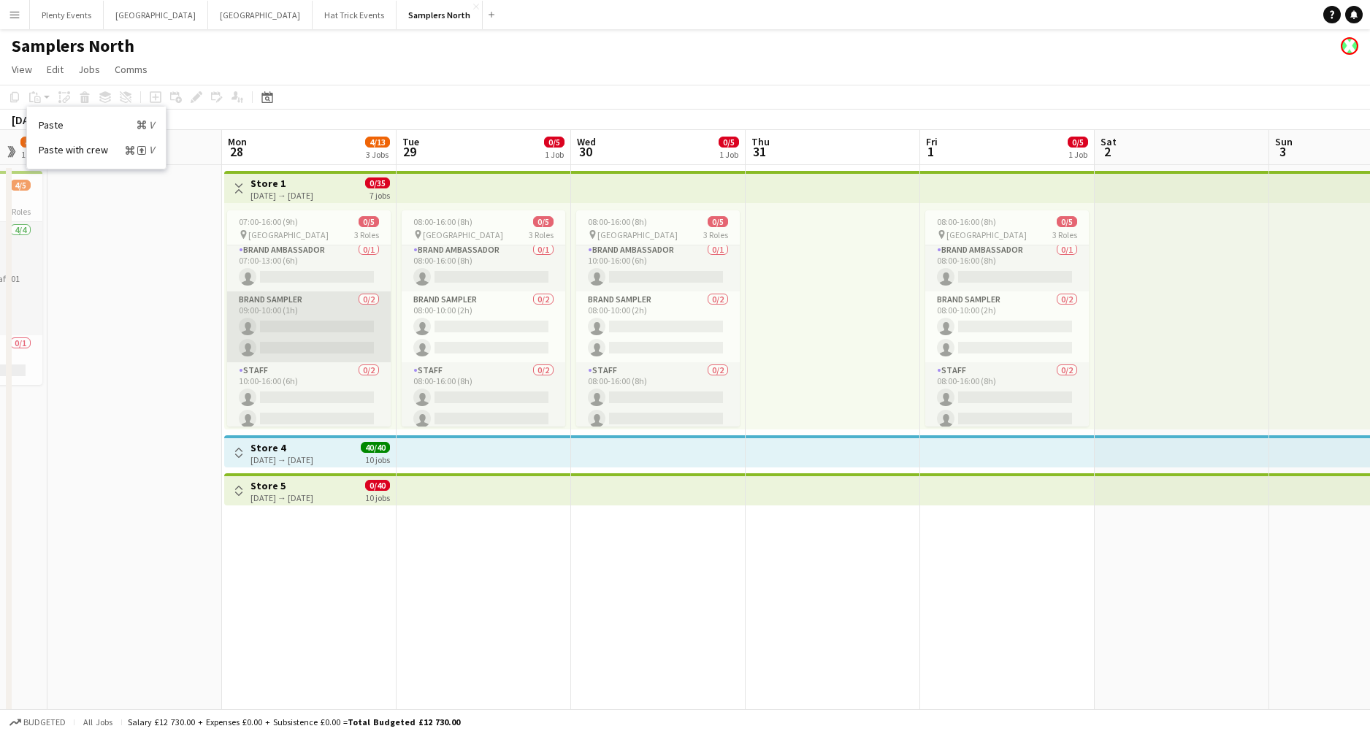
scroll to position [0, 0]
click at [313, 194] on div "28-07-2025 → 29-09-2025" at bounding box center [282, 195] width 63 height 11
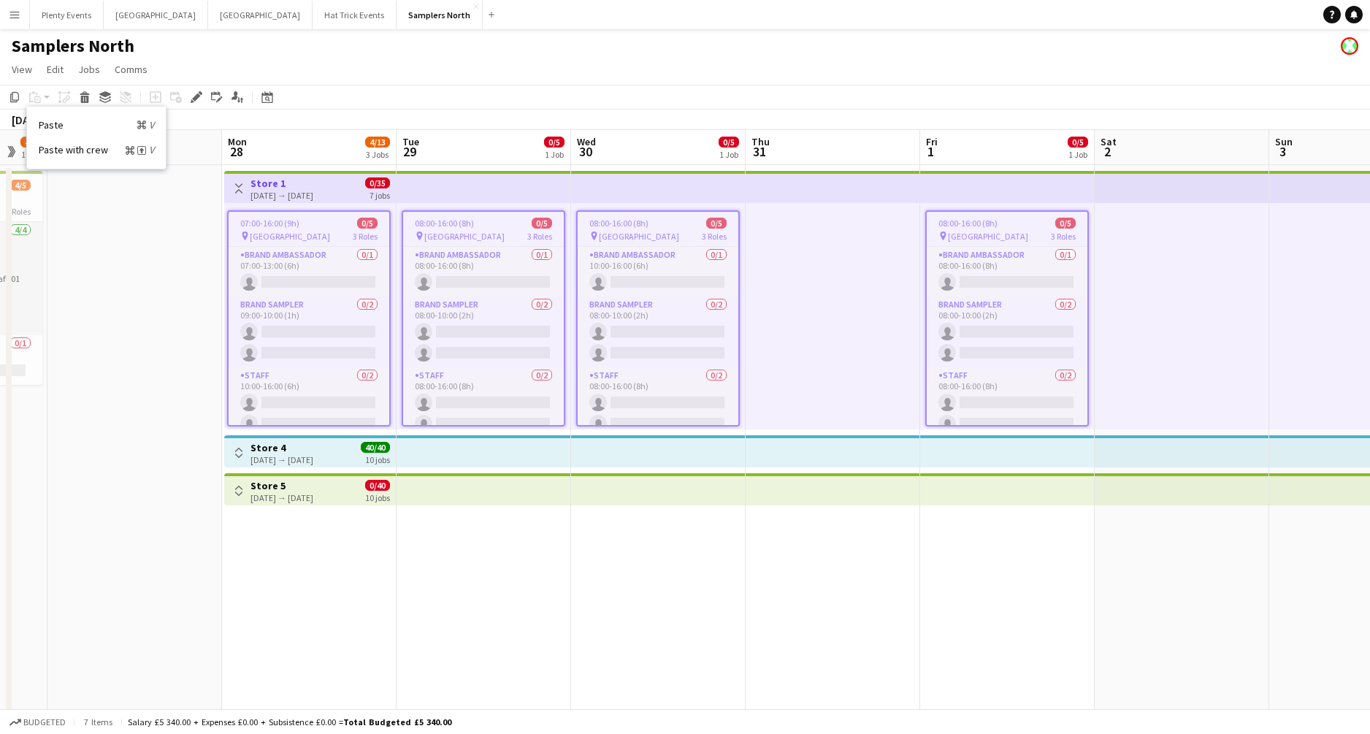
click at [643, 234] on div "pin Princes Mall 3 Roles" at bounding box center [658, 236] width 161 height 12
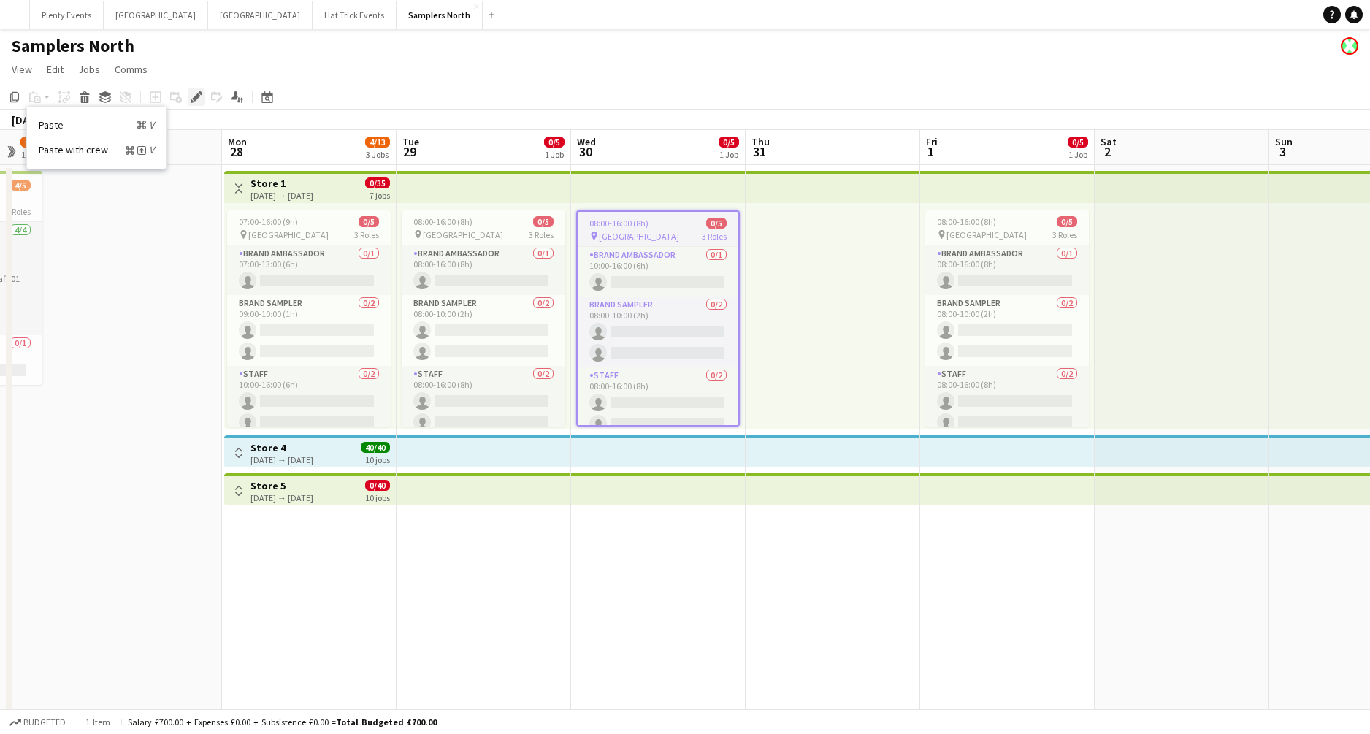
click at [191, 99] on icon "Edit" at bounding box center [197, 97] width 12 height 12
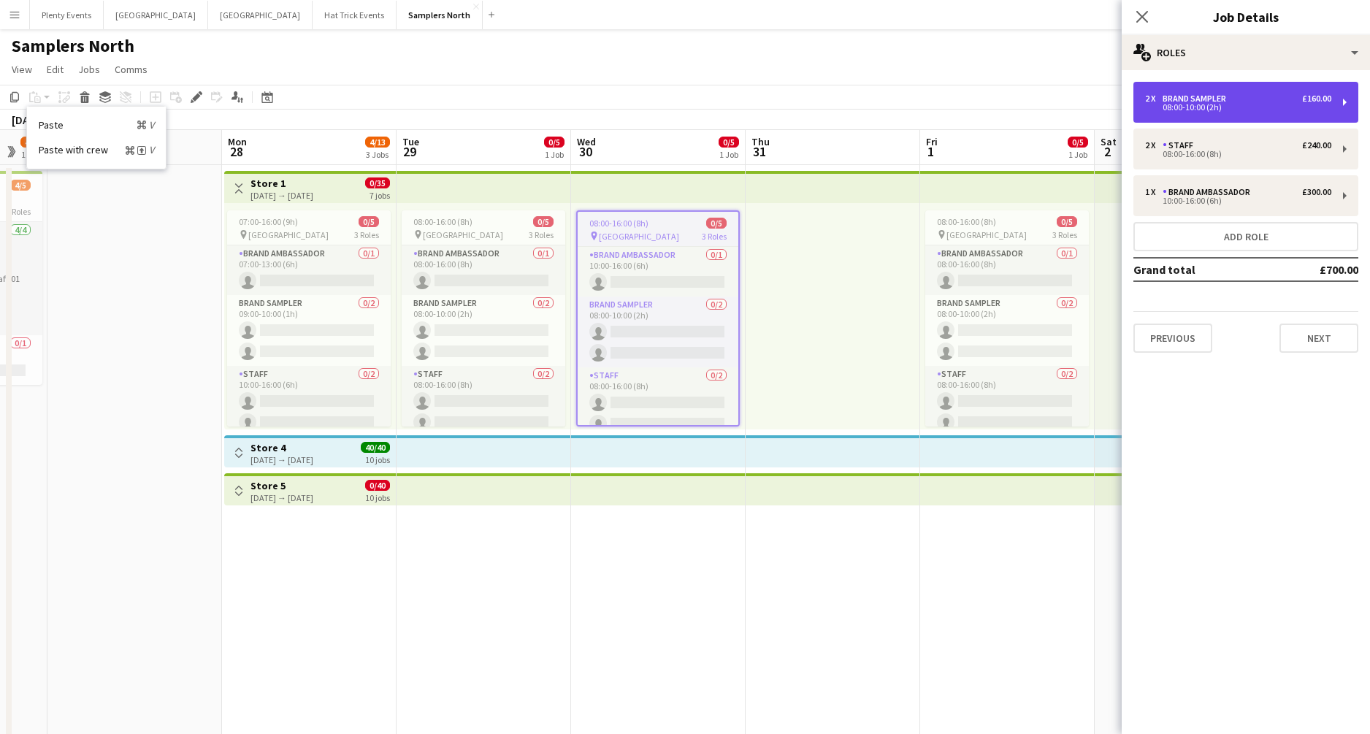
click at [1333, 102] on div "2 x Brand Sampler £160.00 08:00-10:00 (2h)" at bounding box center [1246, 102] width 225 height 41
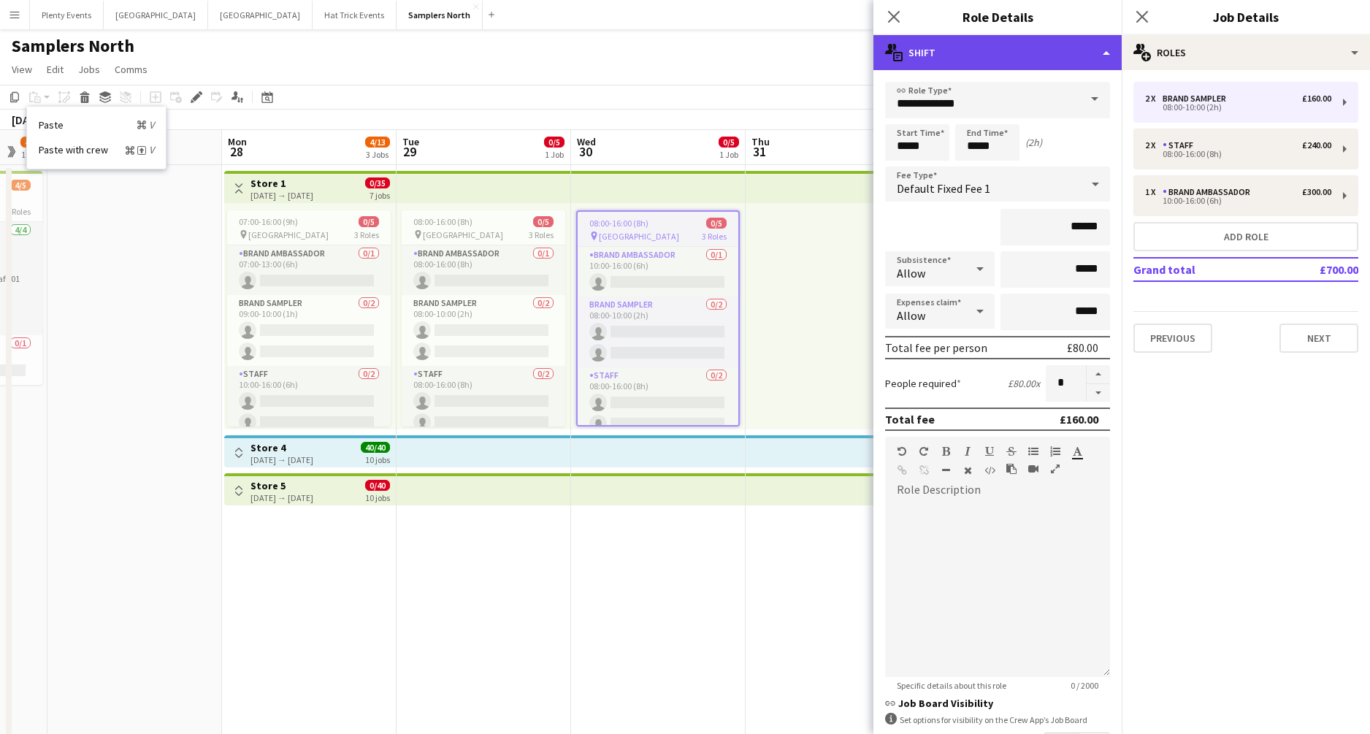
click at [1022, 49] on div "multiple-actions-text Shift" at bounding box center [998, 52] width 248 height 35
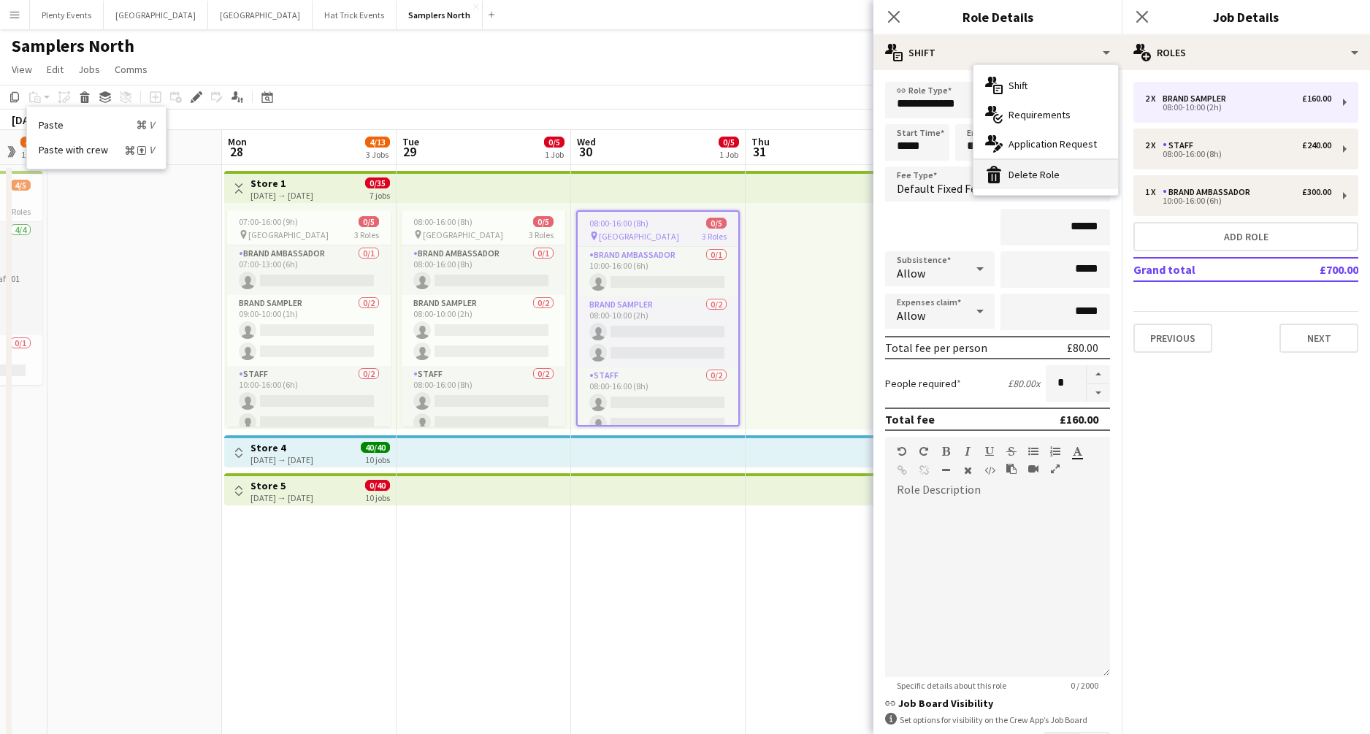
click at [1039, 169] on div "bin-2 Delete Role" at bounding box center [1046, 174] width 145 height 29
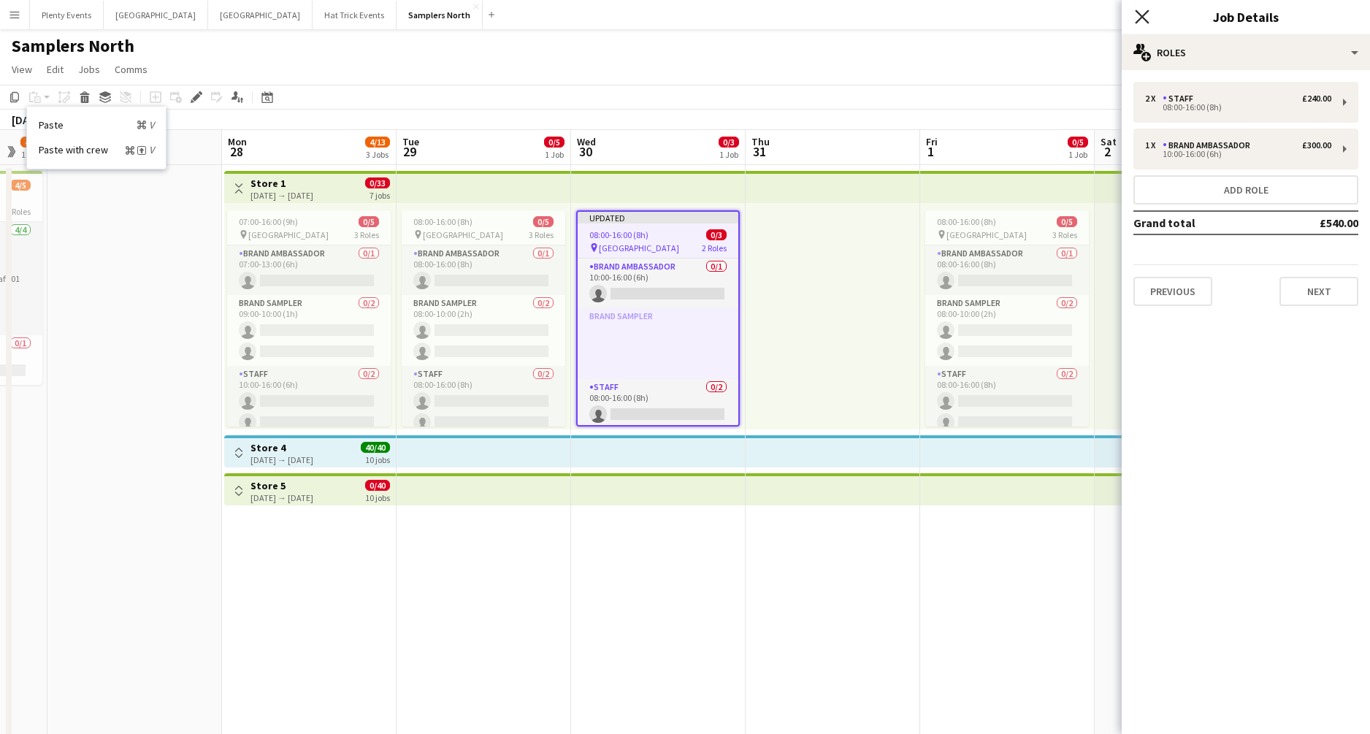
click at [1148, 15] on icon "Close pop-in" at bounding box center [1142, 16] width 14 height 14
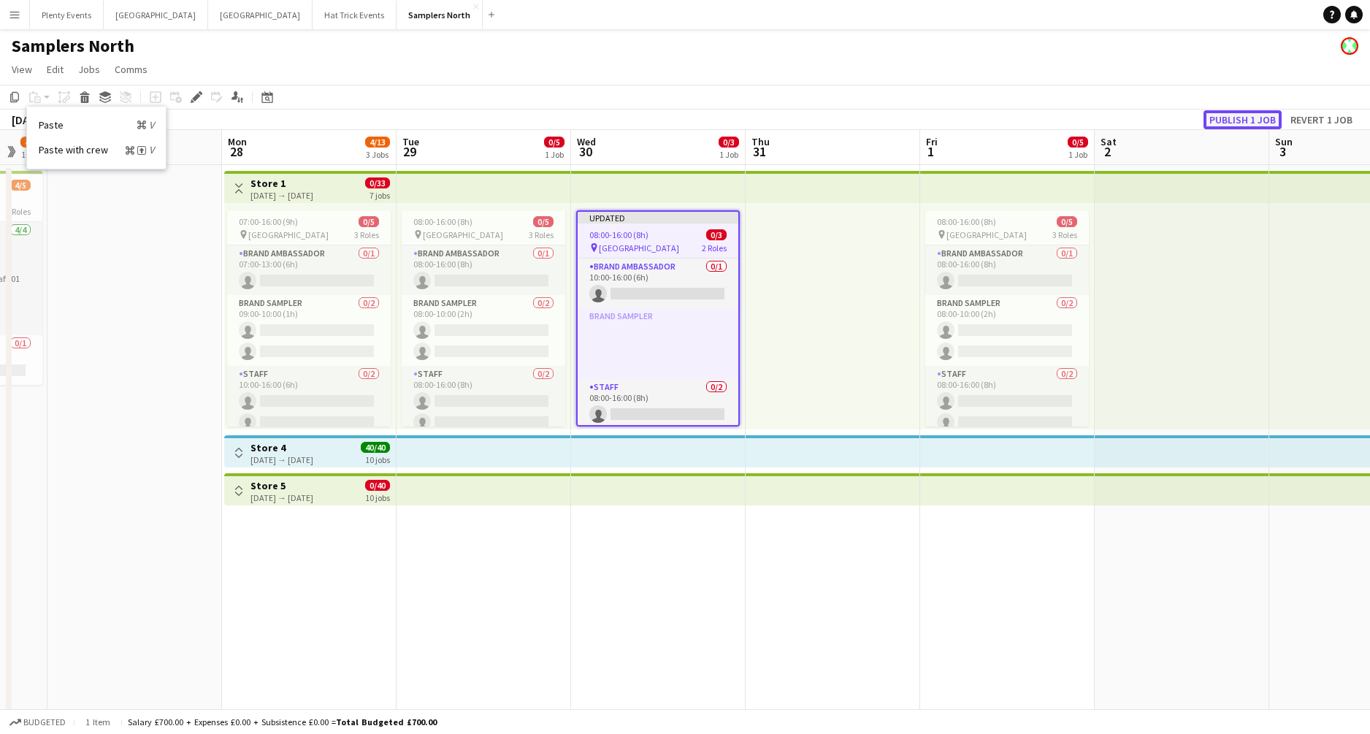
click at [1243, 123] on button "Publish 1 job" at bounding box center [1243, 119] width 78 height 19
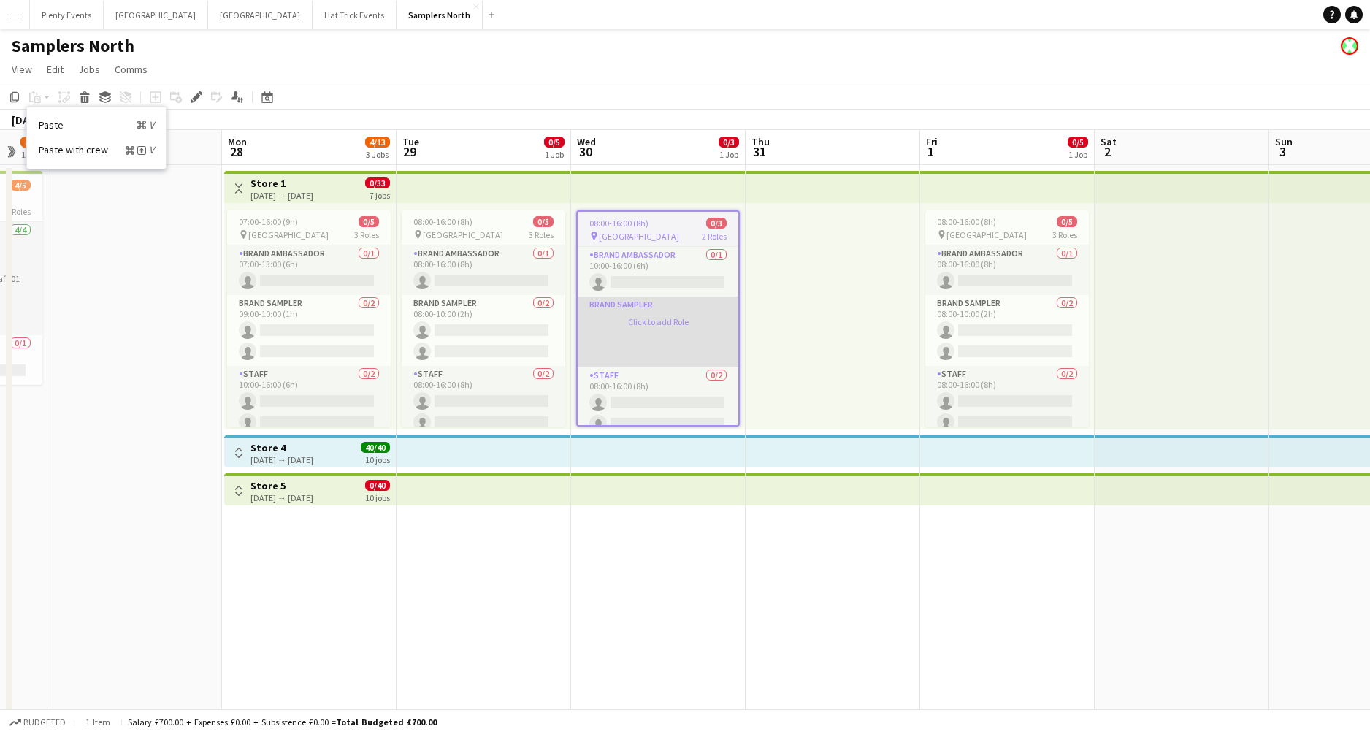
click at [660, 338] on app-card-role-placeholder "Brand Sampler Click to add Role" at bounding box center [658, 332] width 161 height 71
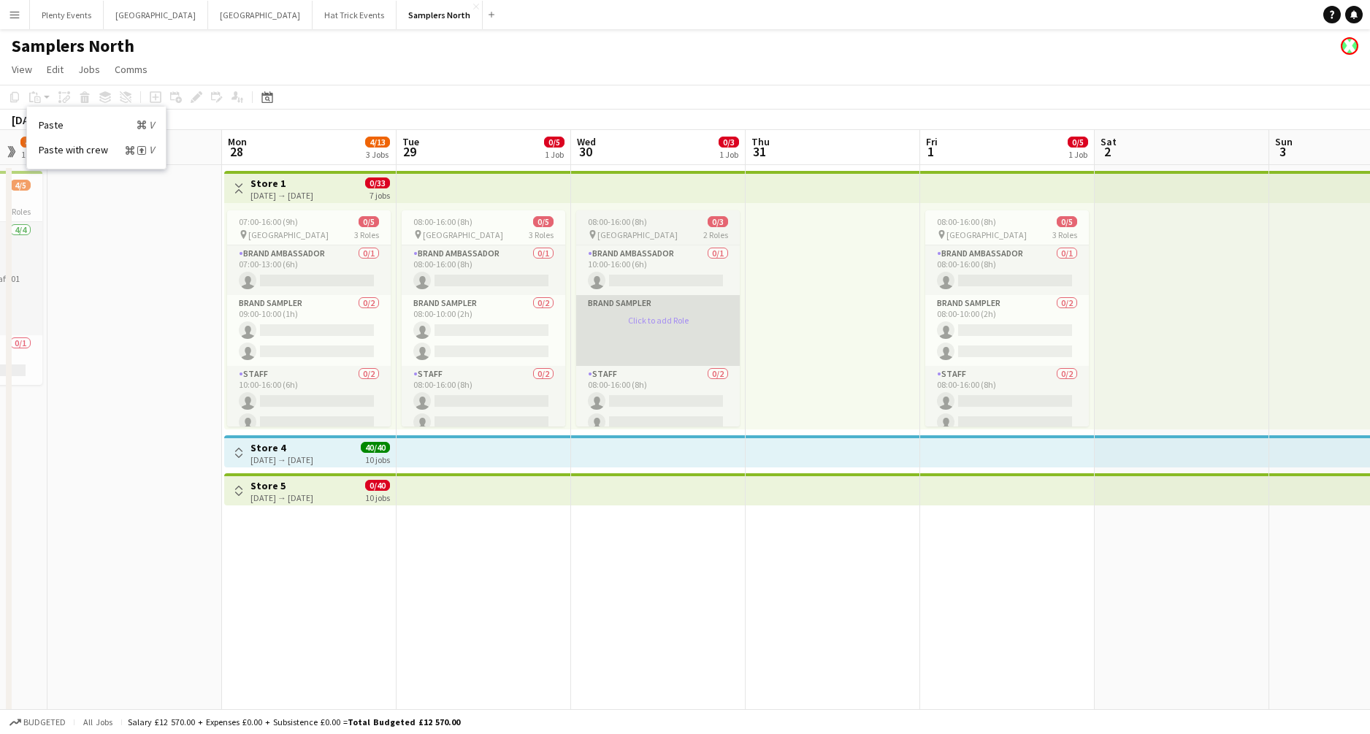
click at [657, 319] on app-card-role-placeholder "Brand Sampler Click to add Role" at bounding box center [658, 330] width 164 height 71
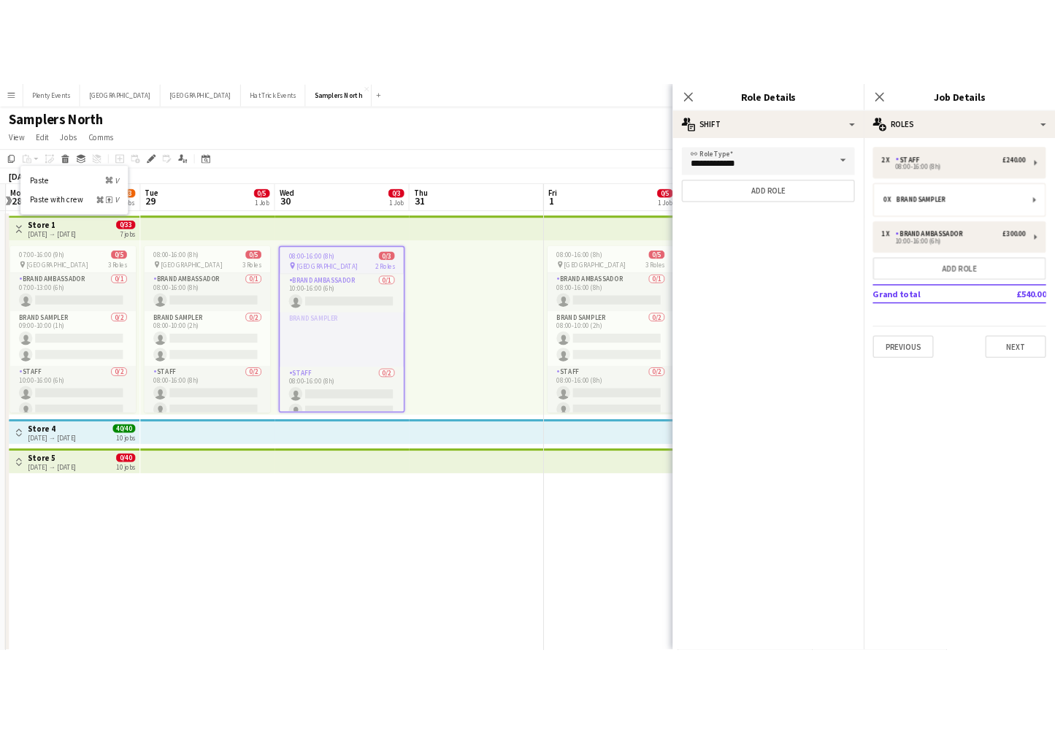
scroll to position [0, 343]
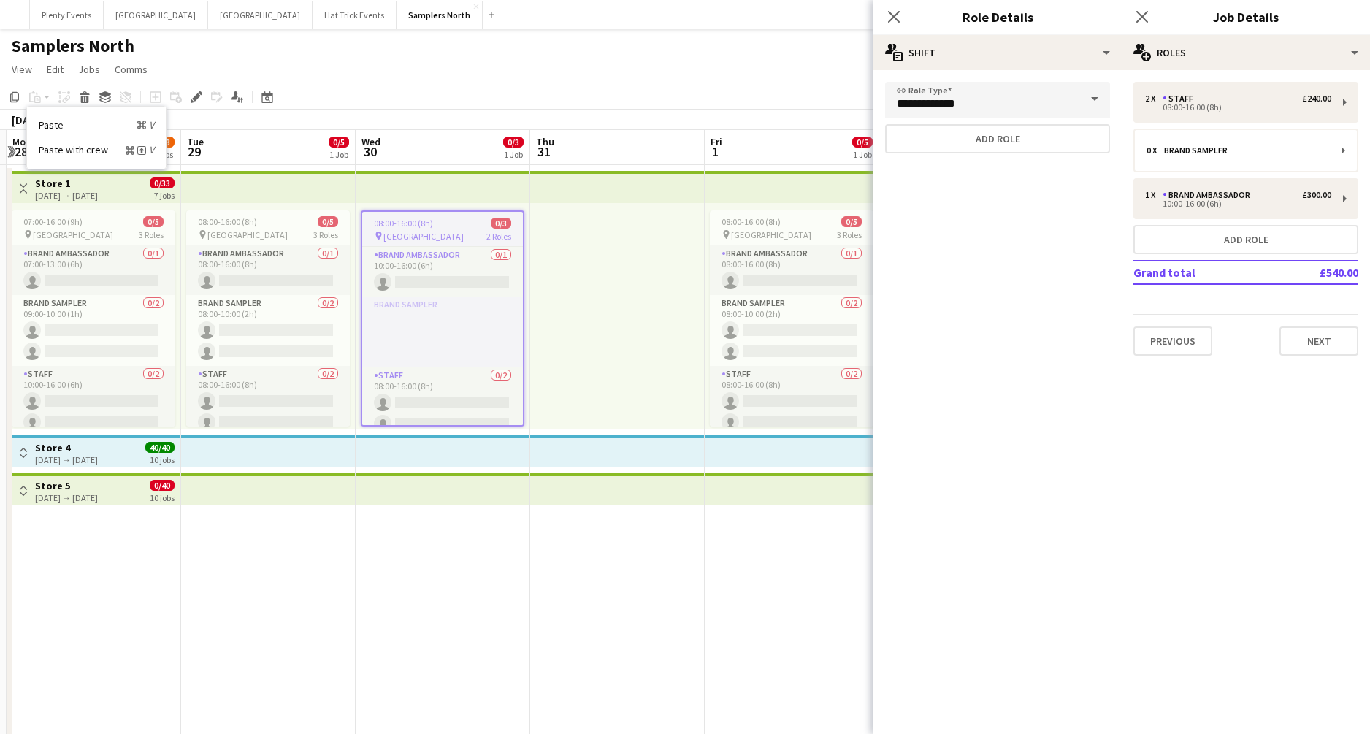
drag, startPoint x: 703, startPoint y: 532, endPoint x: 487, endPoint y: 524, distance: 215.6
click at [487, 524] on app-calendar-viewport "Sat 26 4/5 1 Job Sun 27 Mon 28 4/13 3 Jobs Tue 29 0/5 1 Job Wed 30 0/3 1 Job Th…" at bounding box center [685, 444] width 1370 height 628
click at [893, 22] on icon "Close pop-in" at bounding box center [894, 16] width 14 height 14
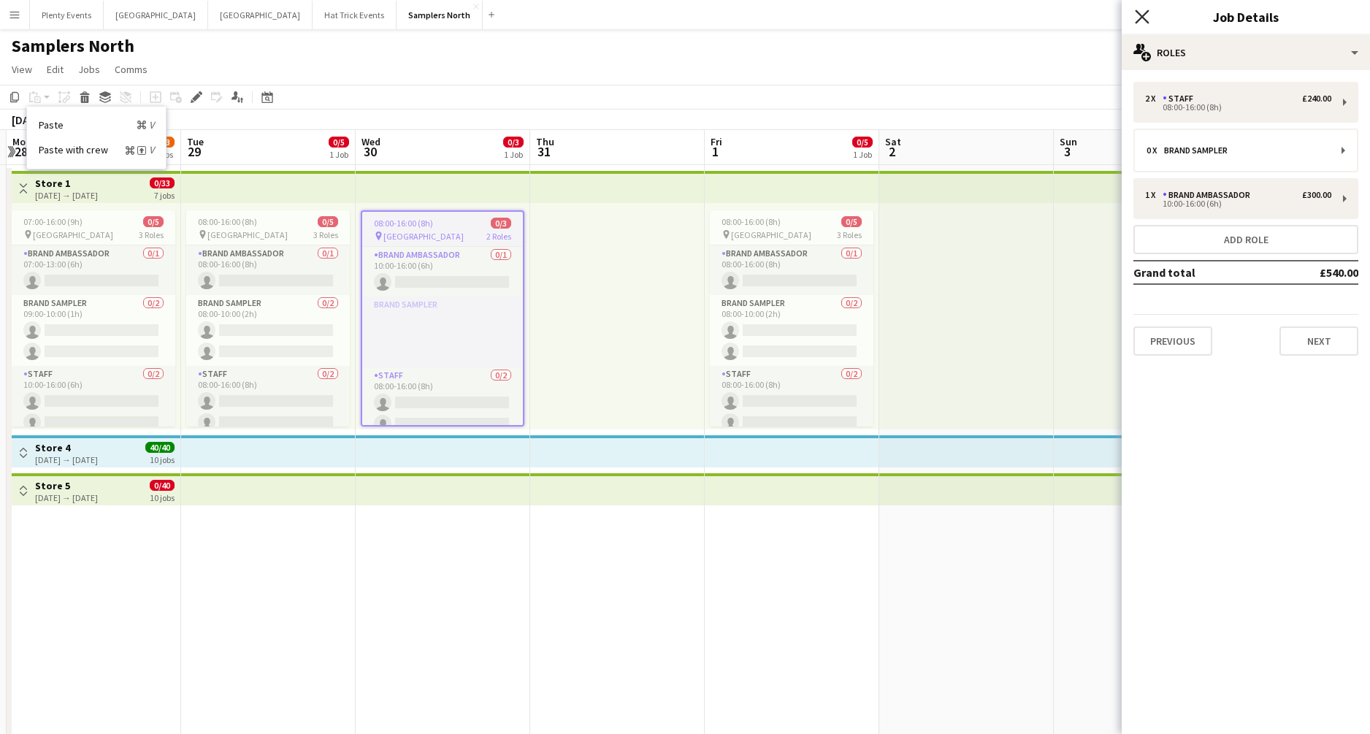
click at [1148, 18] on icon "Close pop-in" at bounding box center [1142, 16] width 14 height 14
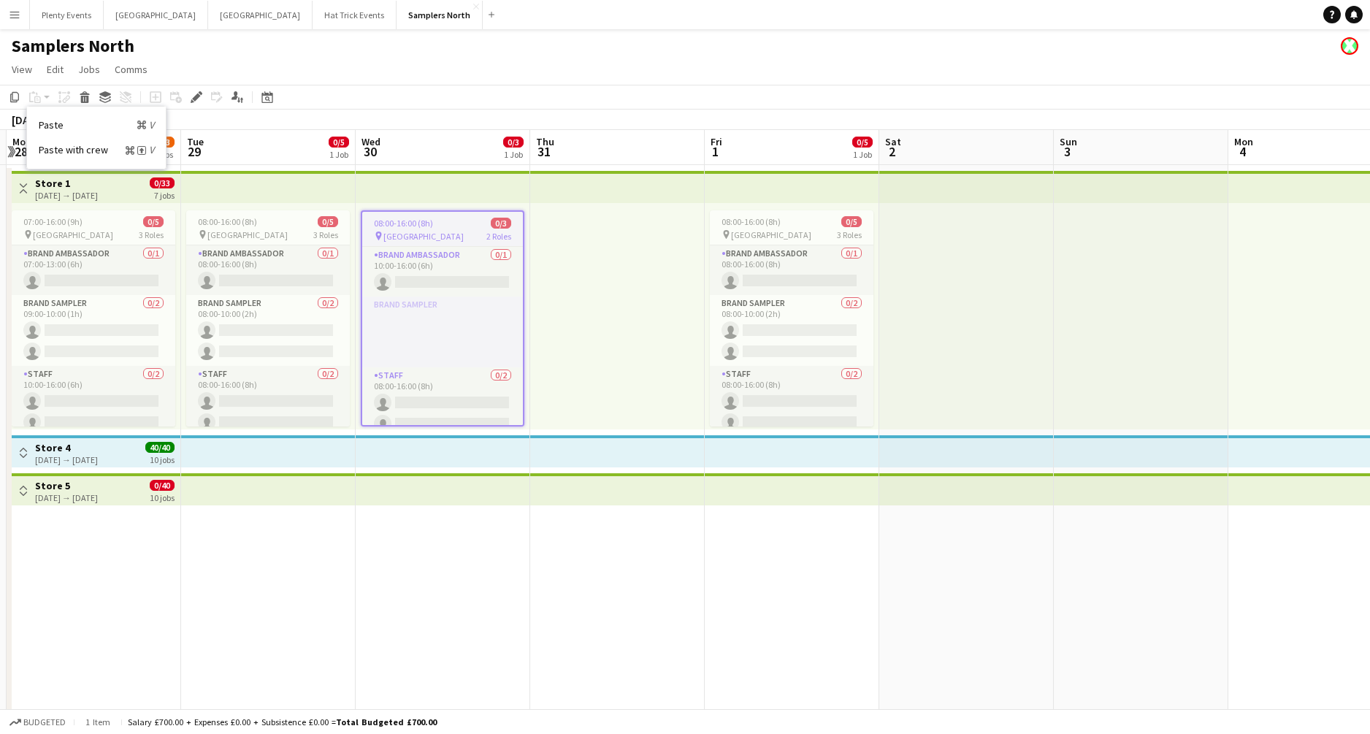
click at [36, 97] on div "Copy Paste Paste Command V Paste with crew Command Shift V Paste linked Job Del…" at bounding box center [70, 97] width 129 height 18
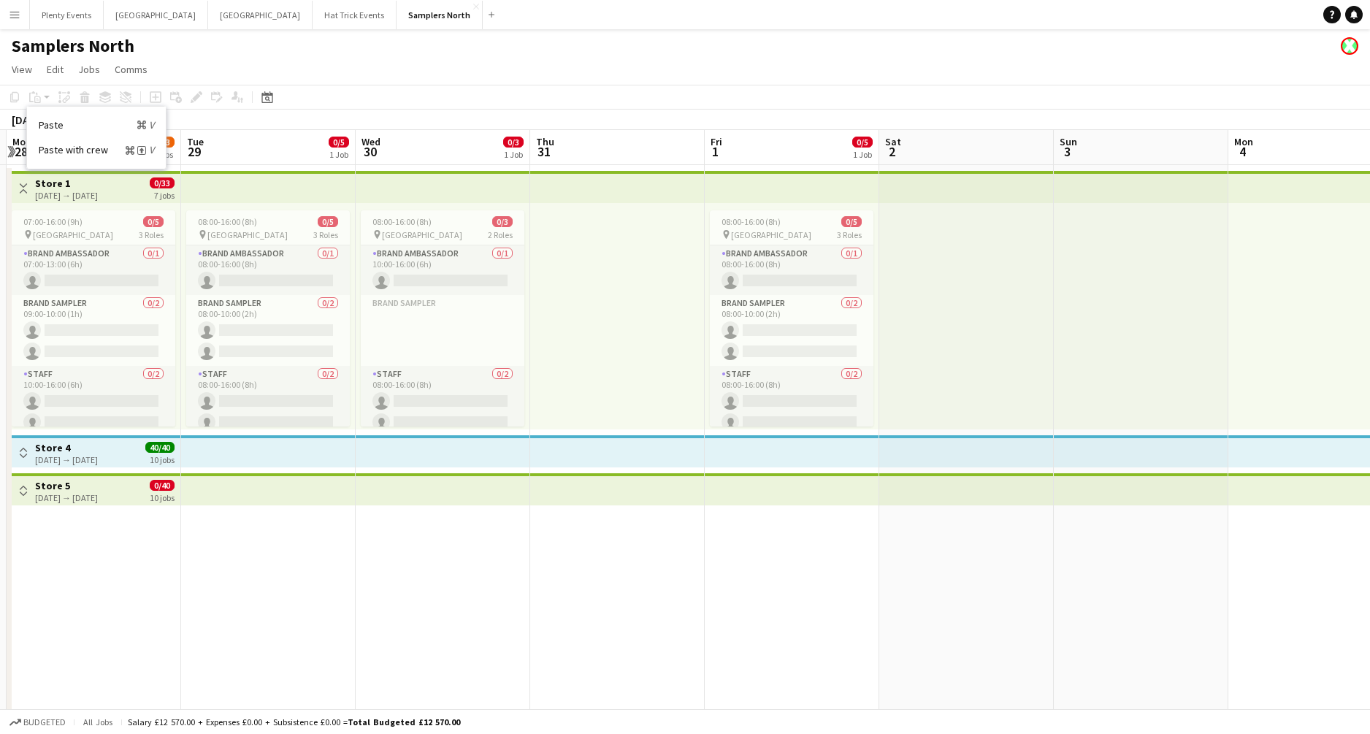
click at [36, 97] on div "Copy Paste Paste Command V Paste with crew Command Shift V Paste linked Job Del…" at bounding box center [70, 97] width 129 height 18
click at [174, 165] on app-date-cell "Toggle View Store 1 28-07-2025 → 29-09-2025 0/33 7 jobs 07:00-16:00 (9h) 0/5 pi…" at bounding box center [94, 461] width 175 height 593
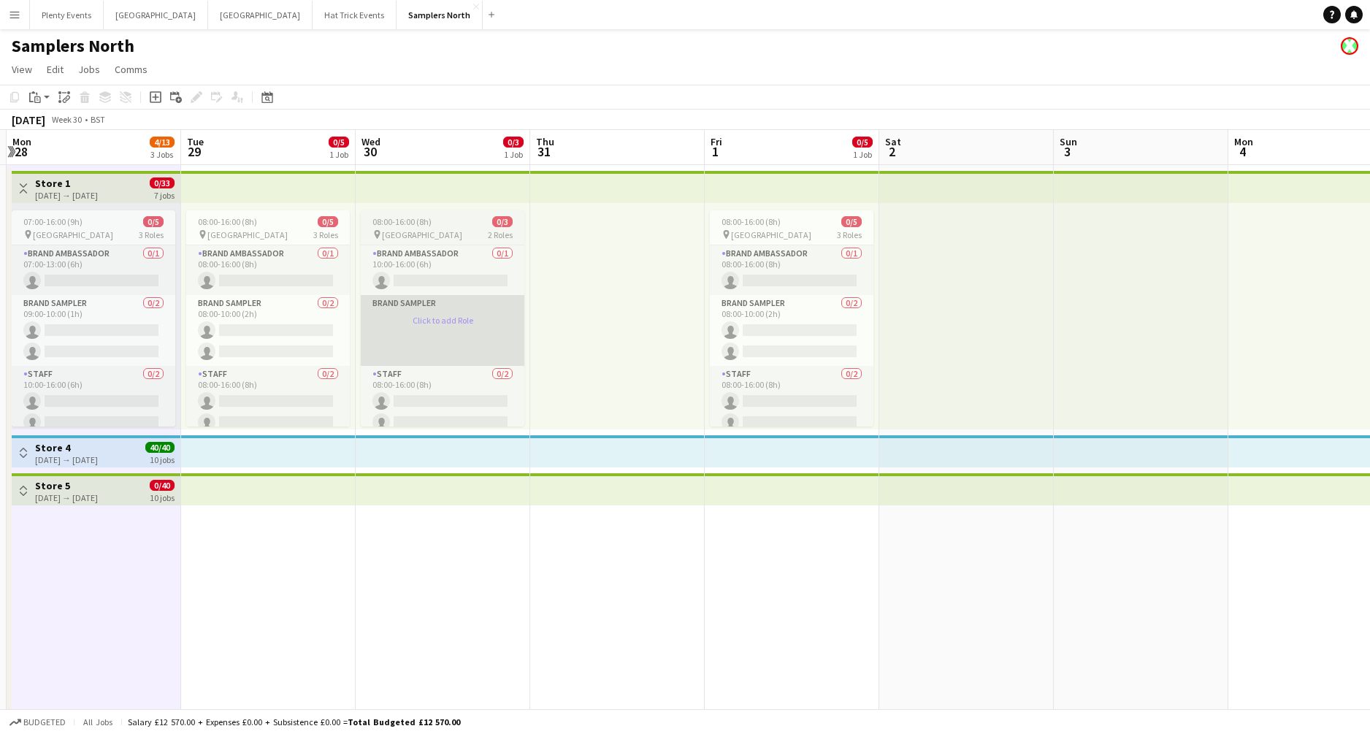
click at [433, 340] on app-card-role-placeholder "Brand Sampler Click to add Role" at bounding box center [443, 330] width 164 height 71
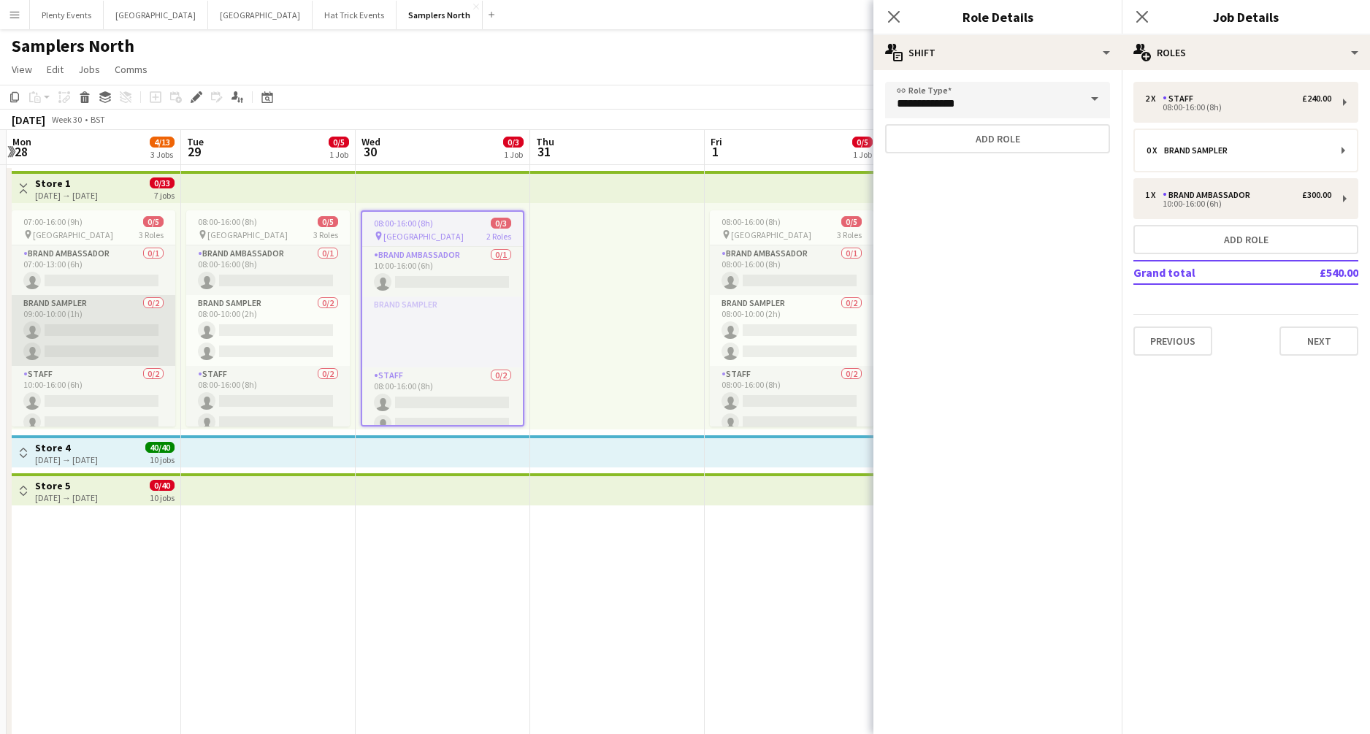
click at [107, 329] on app-card-role "Brand Sampler 0/2 09:00-10:00 (1h) single-neutral-actions single-neutral-actions" at bounding box center [94, 330] width 164 height 71
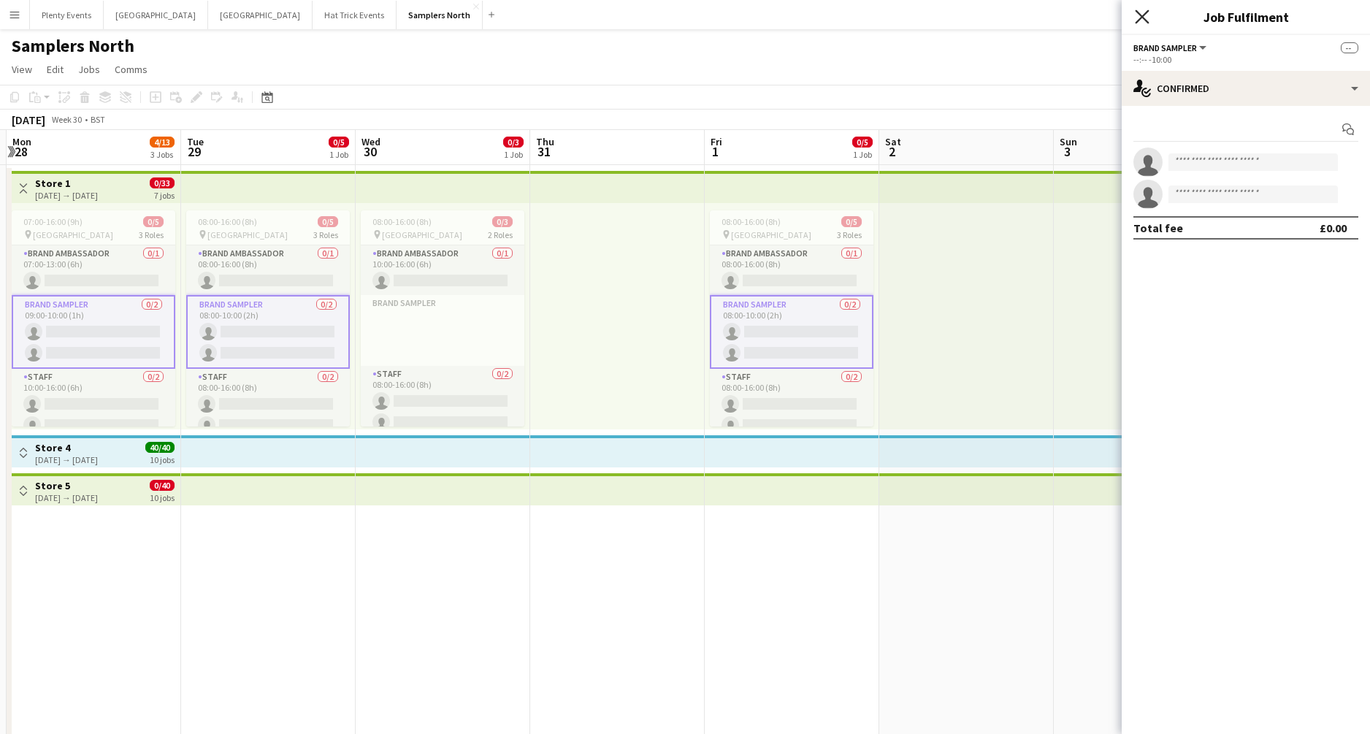
click at [1145, 17] on icon "Close pop-in" at bounding box center [1142, 16] width 14 height 14
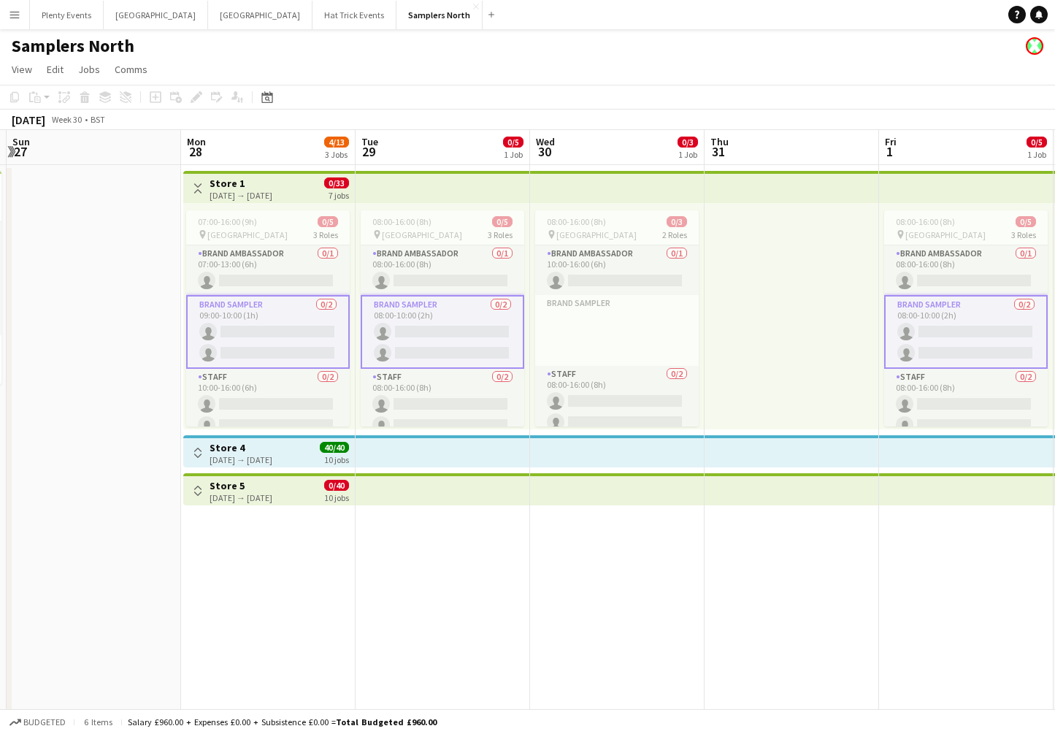
click at [305, 189] on div "Toggle View Store 1 28-07-2025 → 29-09-2025 0/33 7 jobs" at bounding box center [269, 188] width 160 height 25
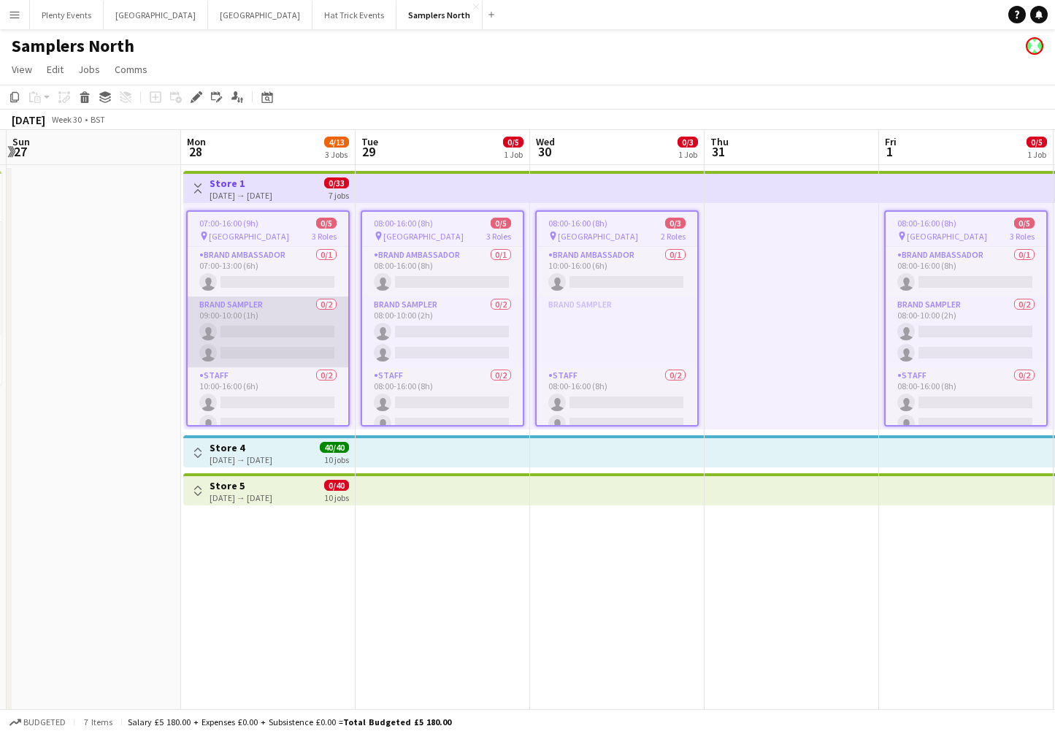
click at [261, 322] on app-card-role "Brand Sampler 0/2 09:00-10:00 (1h) single-neutral-actions single-neutral-actions" at bounding box center [268, 332] width 161 height 71
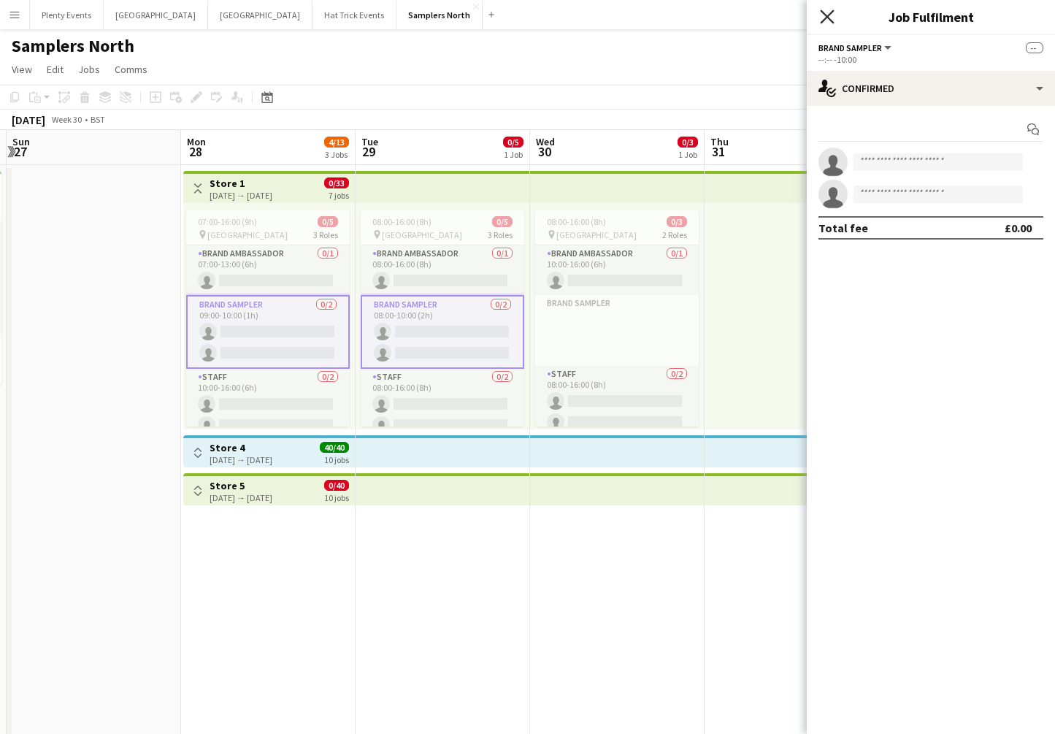
click at [830, 22] on icon "Close pop-in" at bounding box center [827, 16] width 14 height 14
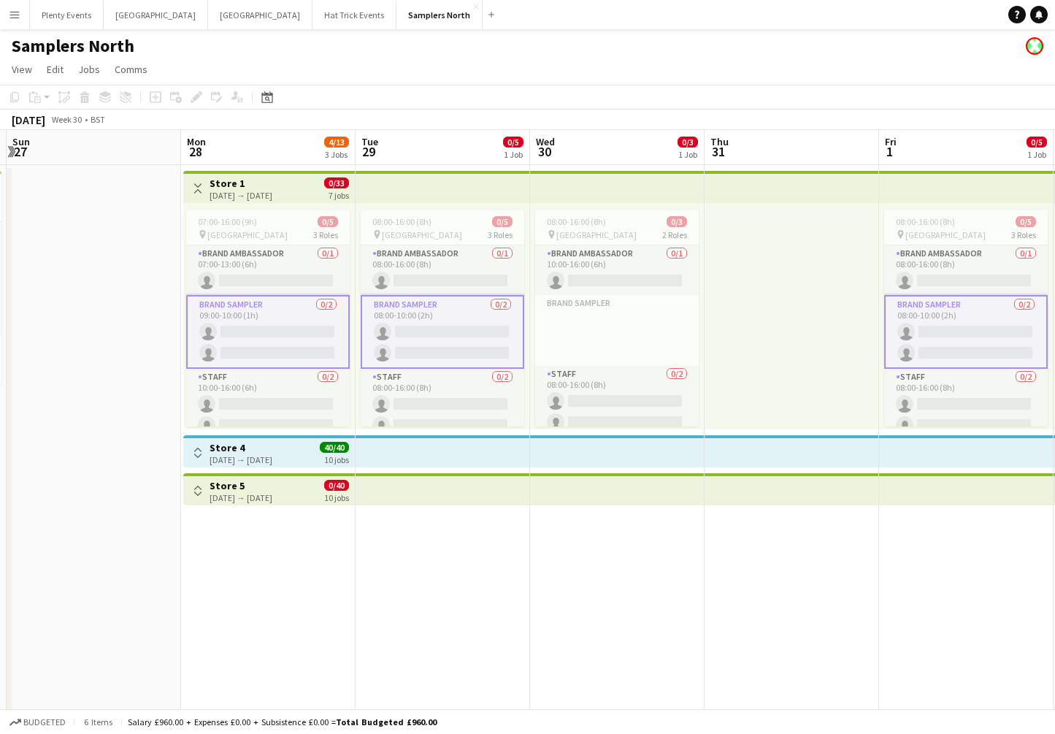
click at [272, 190] on div "28-07-2025 → 29-09-2025" at bounding box center [241, 195] width 63 height 11
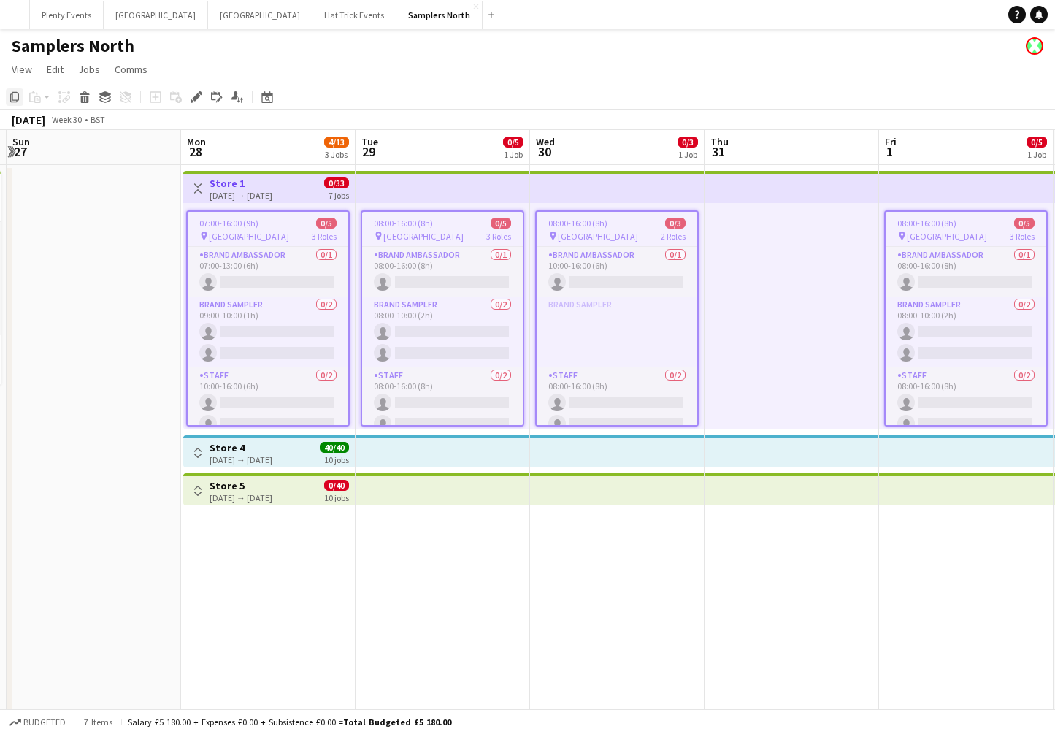
click at [12, 96] on icon "Copy" at bounding box center [15, 97] width 12 height 12
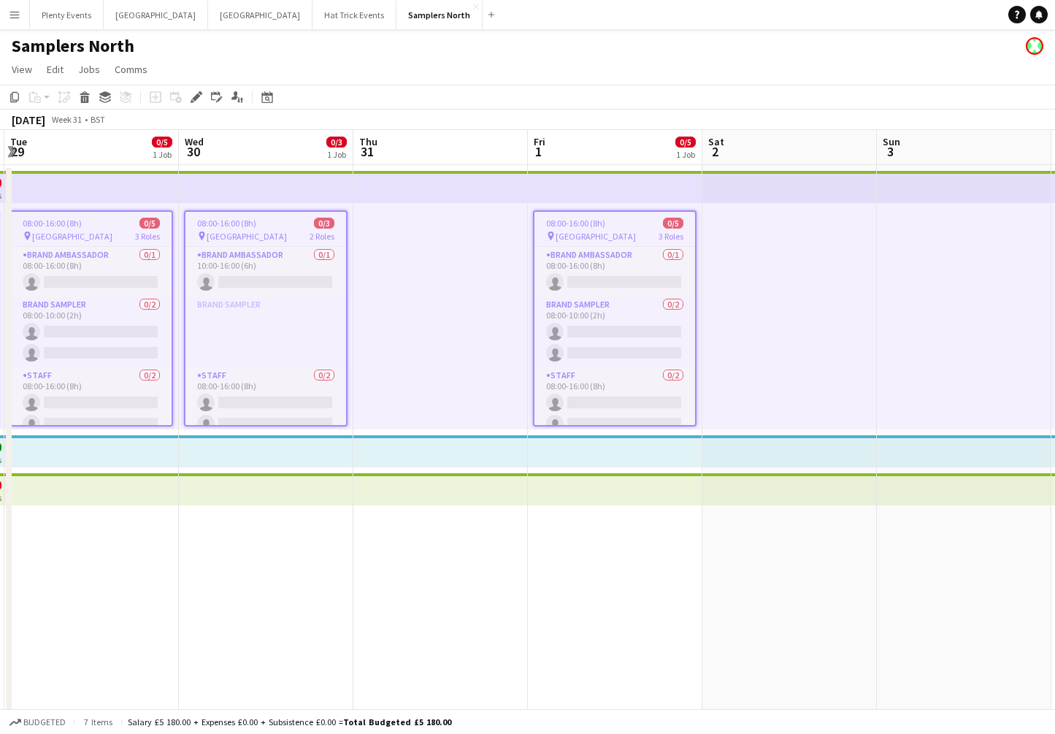
drag, startPoint x: 722, startPoint y: 640, endPoint x: 316, endPoint y: 551, distance: 416.5
click at [329, 555] on app-calendar-viewport "Fri 25 12/13 3 Jobs Sat 26 4/5 1 Job Sun 27 Mon 28 4/13 3 Jobs Tue 29 0/5 1 Job…" at bounding box center [527, 444] width 1055 height 628
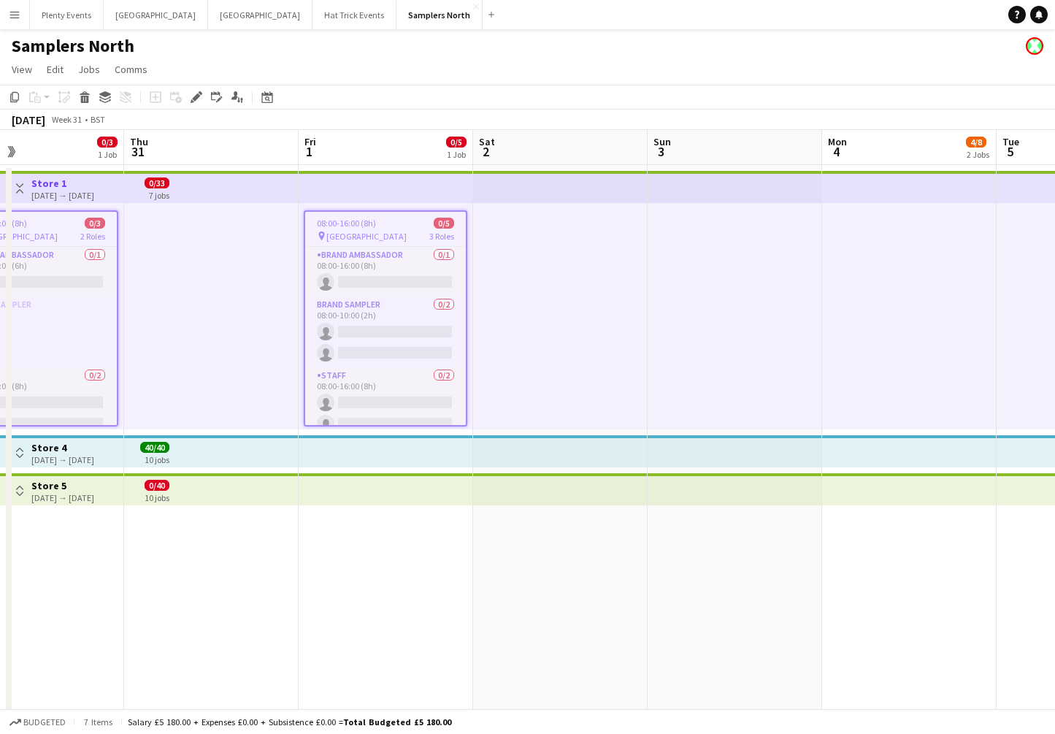
drag, startPoint x: 737, startPoint y: 571, endPoint x: 353, endPoint y: 515, distance: 388.3
click at [353, 515] on app-calendar-viewport "Sun 27 Mon 28 4/13 3 Jobs Tue 29 0/5 1 Job Wed 30 0/3 1 Job Thu 31 Fri 1 0/5 1 …" at bounding box center [527, 444] width 1055 height 628
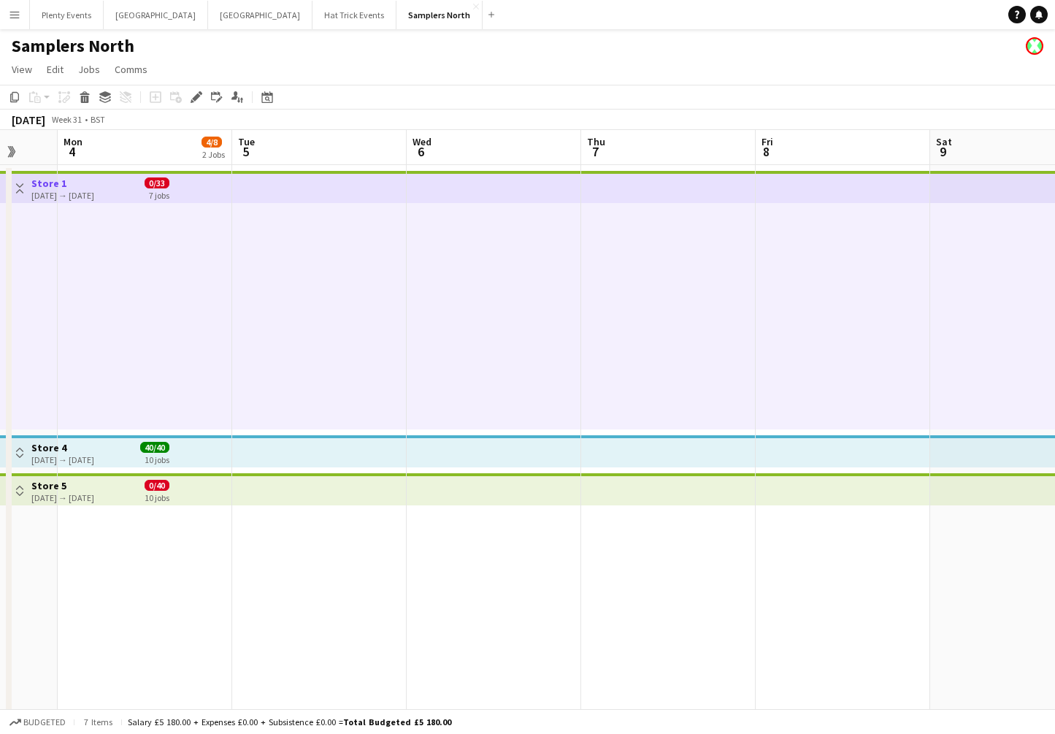
drag, startPoint x: 700, startPoint y: 563, endPoint x: 373, endPoint y: 511, distance: 331.4
click at [348, 508] on app-calendar-viewport "Thu 31 Fri 1 0/5 1 Job Sat 2 Sun 3 Mon 4 4/8 2 Jobs Tue 5 Wed 6 Thu 7 Fri 8 Sat…" at bounding box center [527, 444] width 1055 height 628
drag, startPoint x: 649, startPoint y: 523, endPoint x: 431, endPoint y: 500, distance: 219.6
click at [431, 500] on app-calendar-viewport "Thu 31 Fri 1 0/5 1 Job Sat 2 Sun 3 Mon 4 4/8 2 Jobs Tue 5 Wed 6 Thu 7 Fri 8 Sat…" at bounding box center [527, 444] width 1055 height 628
drag, startPoint x: 677, startPoint y: 529, endPoint x: 294, endPoint y: 509, distance: 383.2
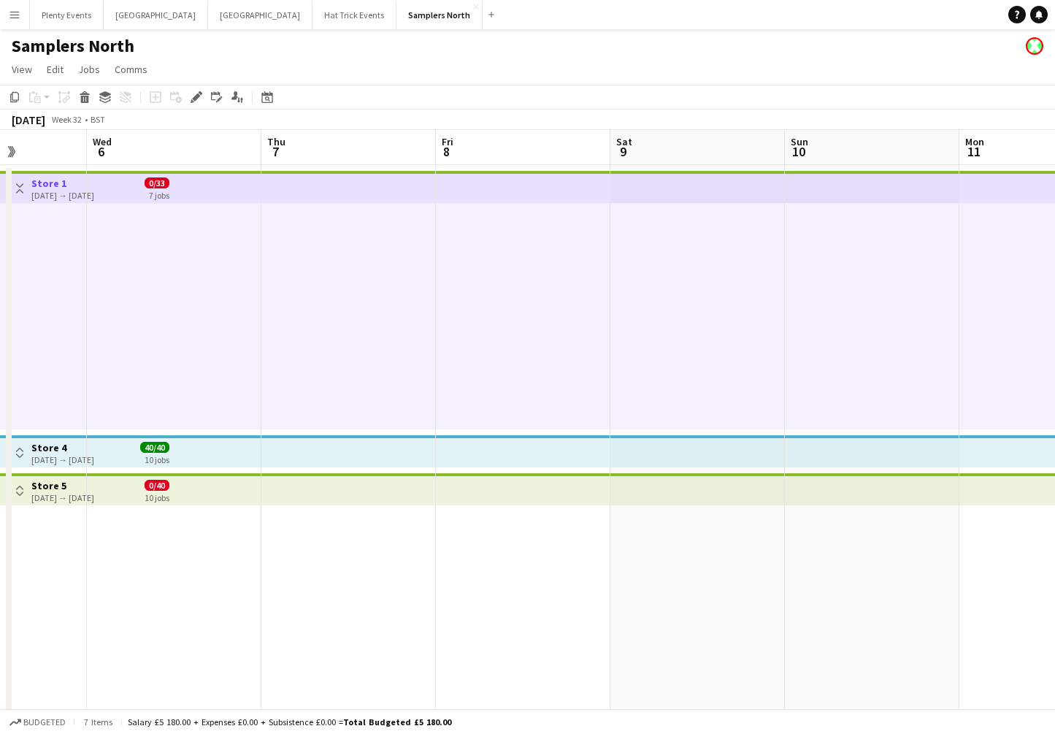
click at [297, 511] on app-calendar-viewport "Sat 2 Sun 3 Mon 4 4/8 2 Jobs Tue 5 Wed 6 Thu 7 Fri 8 Sat 9 Sun 10 Mon 11 4/8 2 …" at bounding box center [527, 444] width 1055 height 628
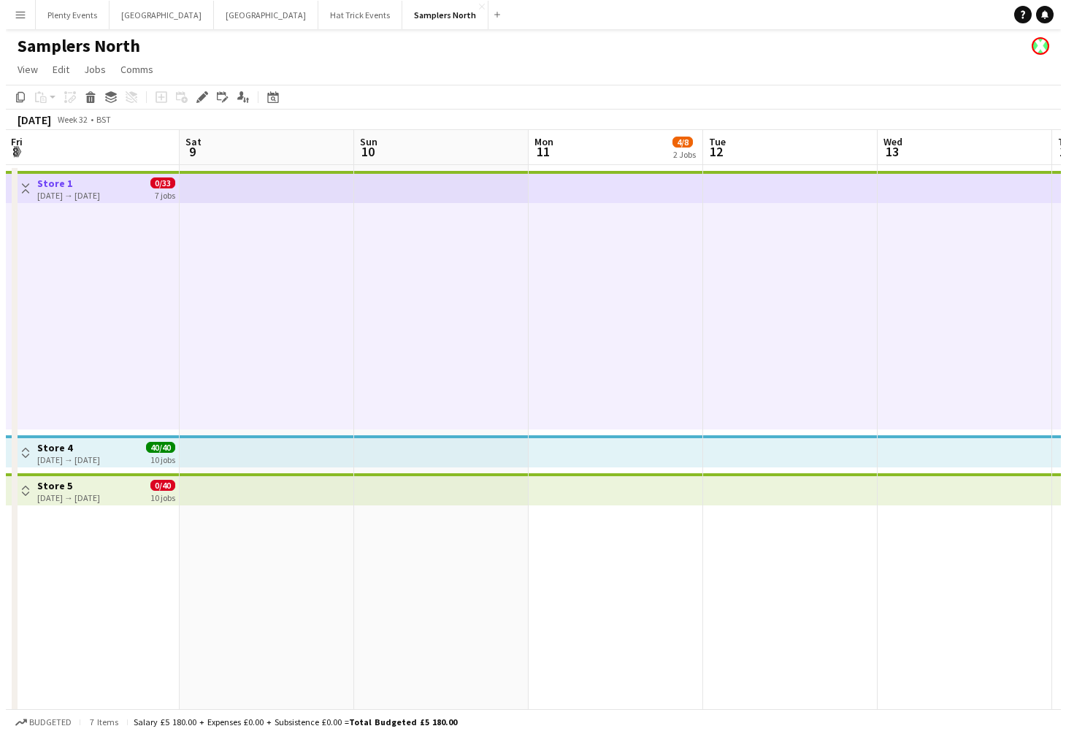
scroll to position [0, 709]
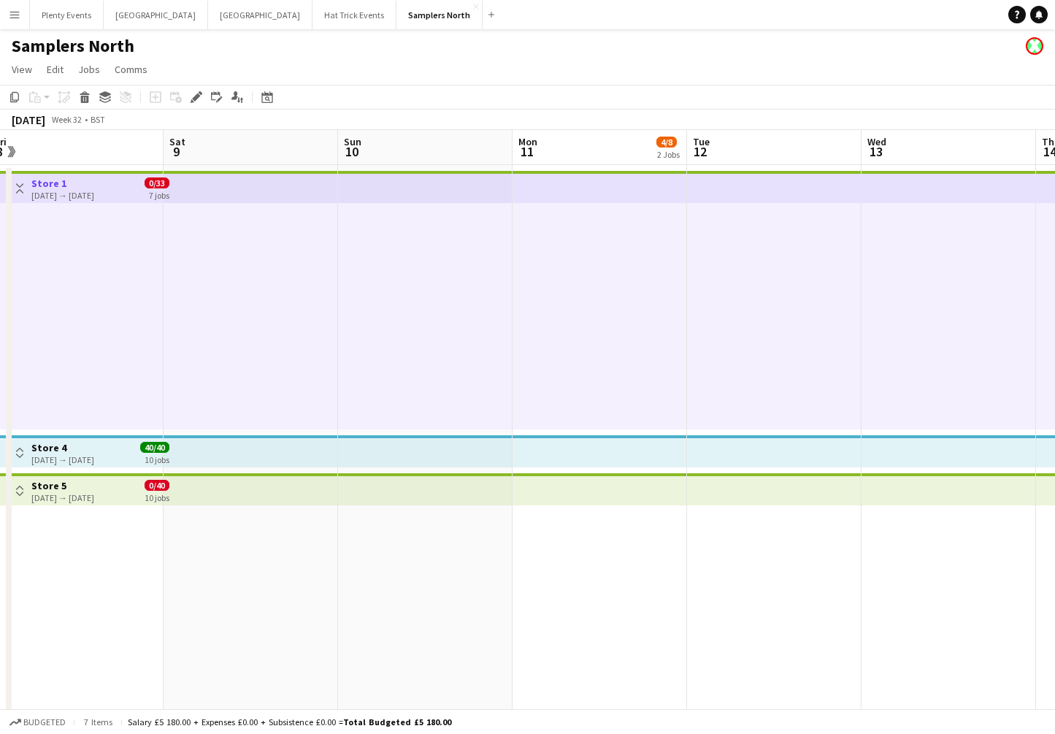
drag, startPoint x: 647, startPoint y: 557, endPoint x: 422, endPoint y: 533, distance: 226.2
click at [422, 533] on app-calendar-viewport "Mon 4 4/8 2 Jobs Tue 5 Wed 6 Thu 7 Fri 8 Sat 9 Sun 10 Mon 11 4/8 2 Jobs Tue 12 …" at bounding box center [527, 444] width 1055 height 628
click at [17, 188] on app-icon "Toggle View" at bounding box center [20, 188] width 10 height 10
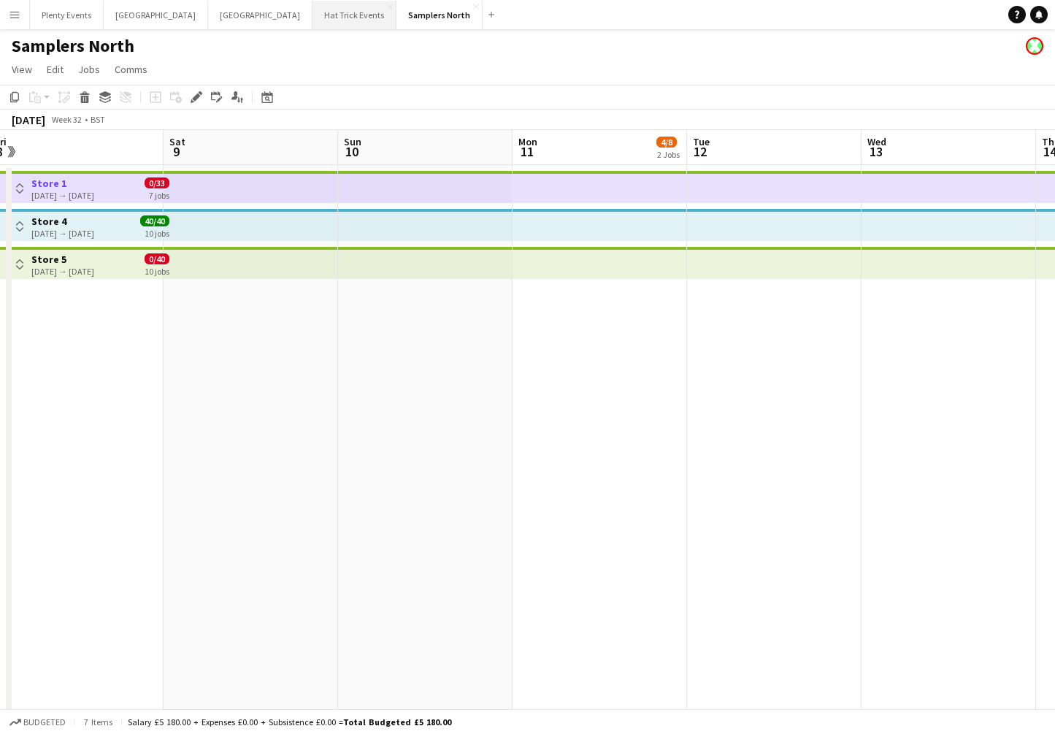
click at [313, 20] on button "Hat Trick Events Close" at bounding box center [355, 15] width 84 height 28
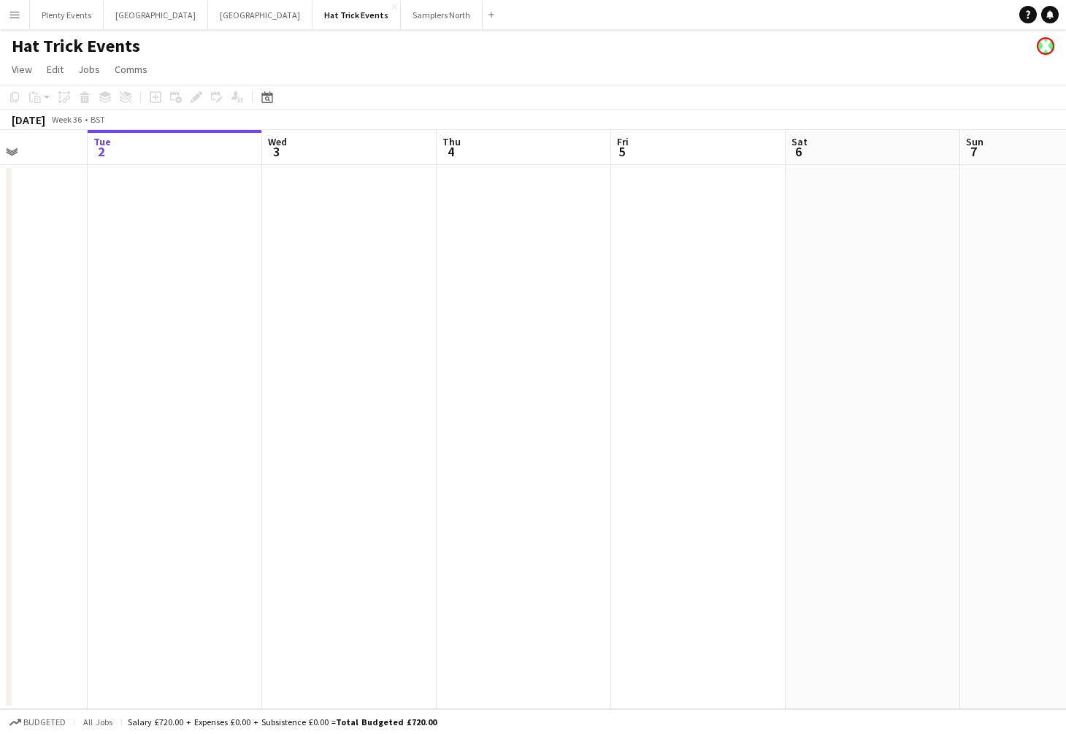
scroll to position [0, 465]
drag, startPoint x: 340, startPoint y: 301, endPoint x: 225, endPoint y: 302, distance: 115.4
click at [225, 302] on app-calendar-viewport "Sat 30 Sun 31 Mon 1 Tue 2 Wed 3 Thu 4 Fri 5 Sat 6 Sun 7 Mon 8 Tue 9 Wed 10" at bounding box center [533, 419] width 1066 height 579
click at [351, 251] on app-date-cell at bounding box center [321, 437] width 175 height 544
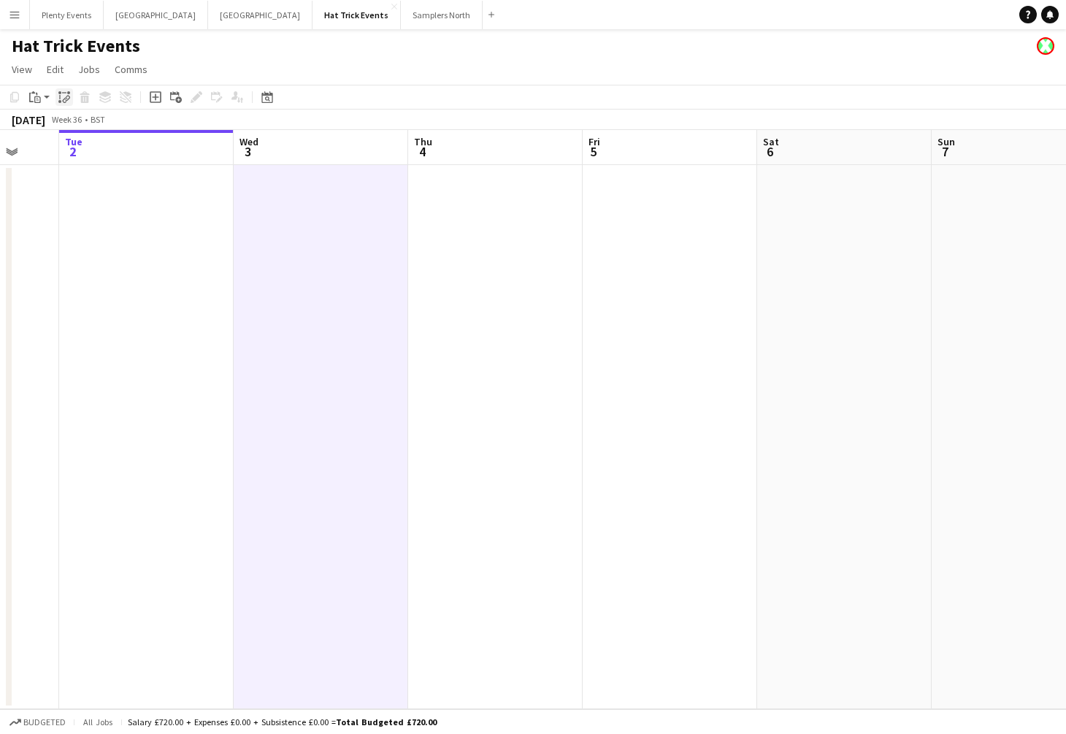
click at [64, 99] on icon at bounding box center [65, 101] width 5 height 6
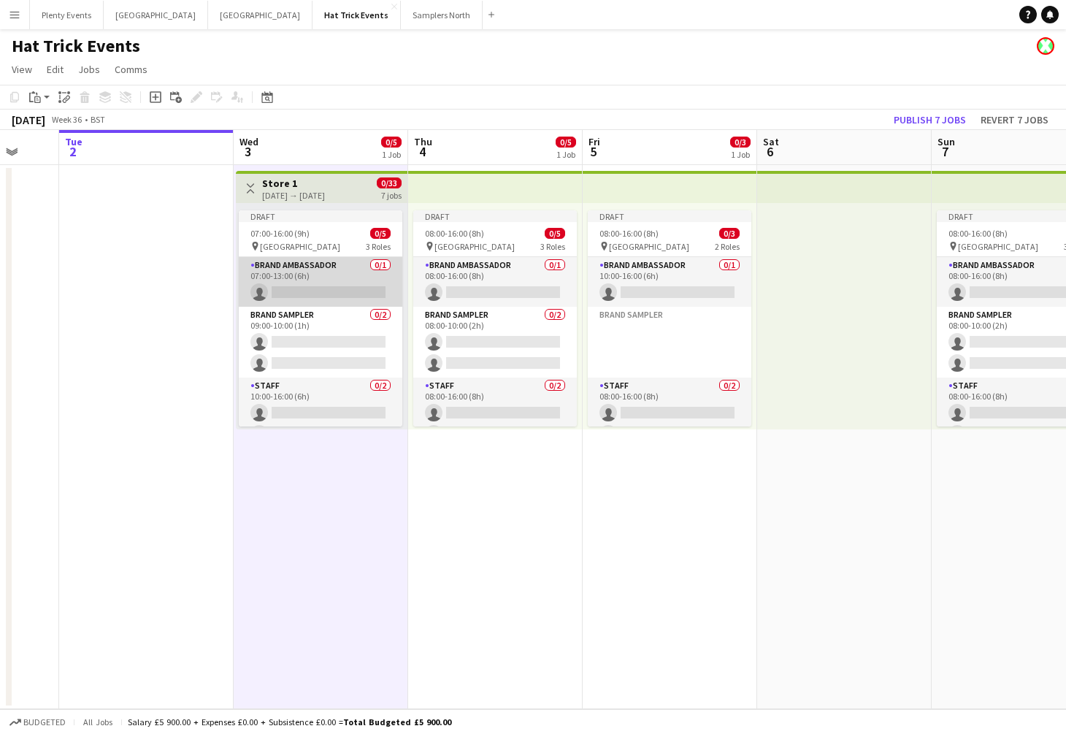
click at [337, 287] on app-card-role "Brand Ambassador 0/1 07:00-13:00 (6h) single-neutral-actions" at bounding box center [321, 282] width 164 height 50
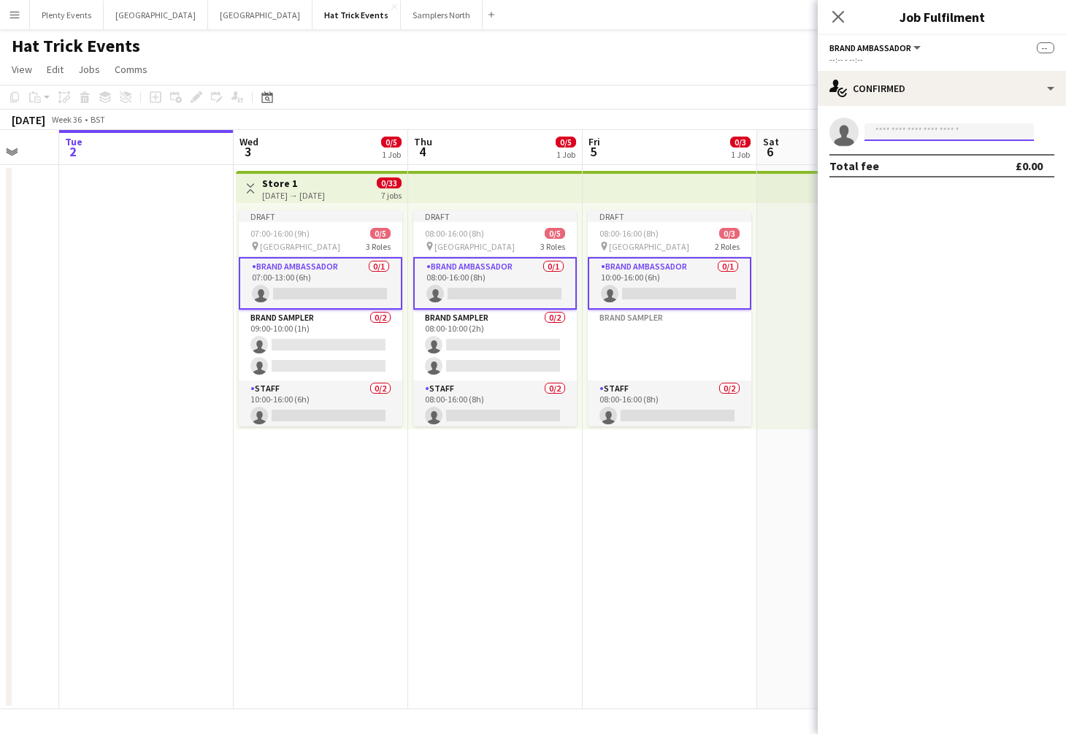
click at [926, 131] on input at bounding box center [949, 132] width 169 height 18
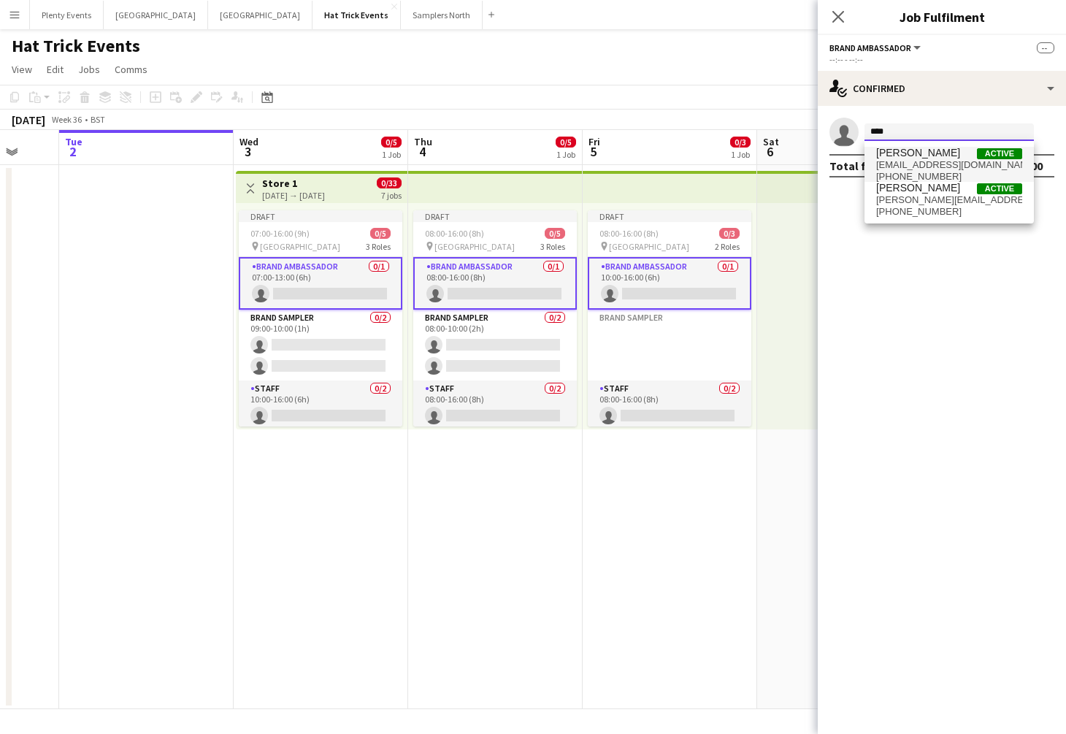
type input "****"
click at [947, 158] on span "Diana Priceless" at bounding box center [918, 153] width 84 height 12
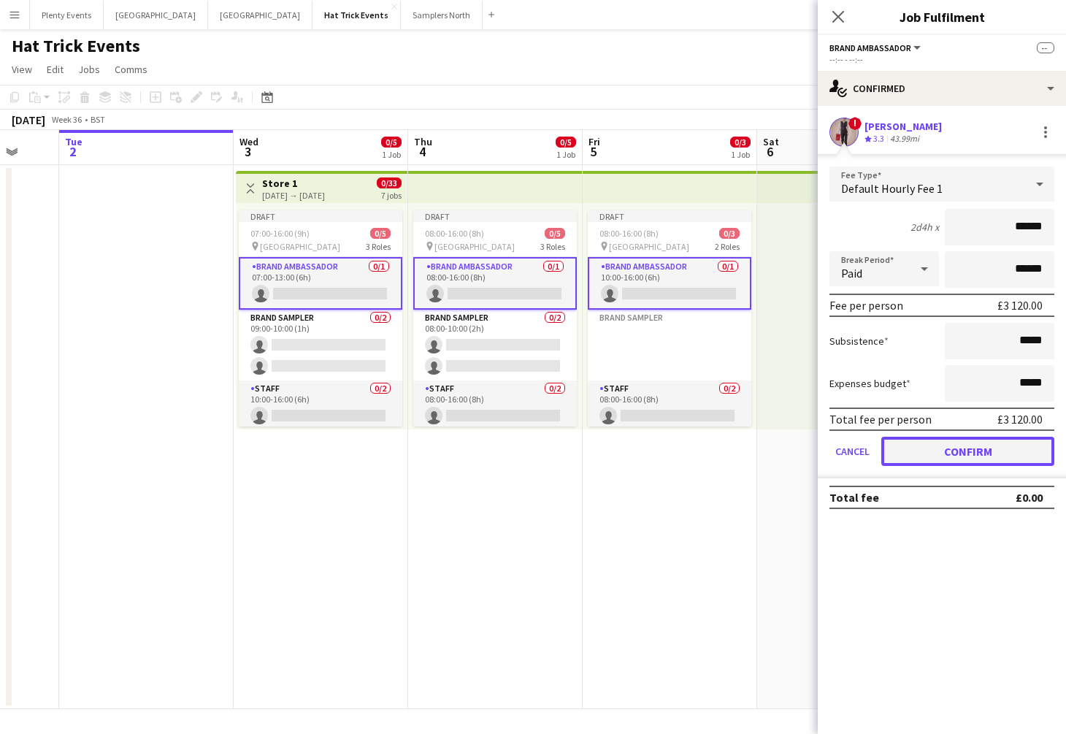
click at [966, 454] on button "Confirm" at bounding box center [968, 451] width 173 height 29
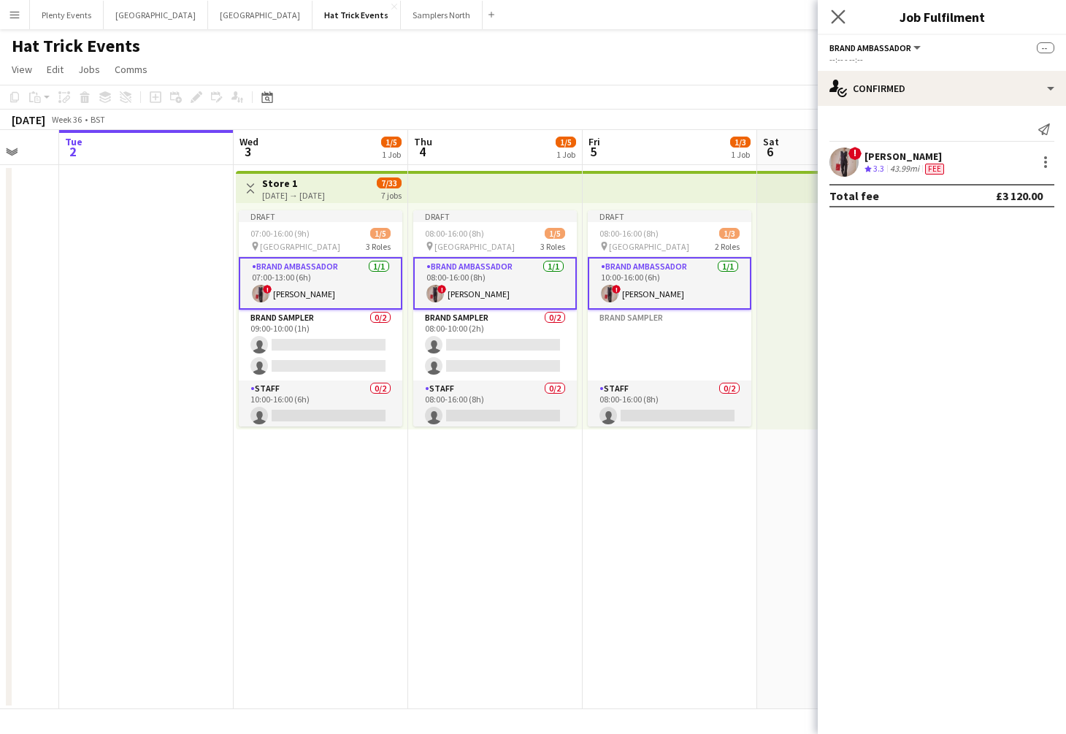
click at [845, 17] on icon "Close pop-in" at bounding box center [838, 16] width 14 height 14
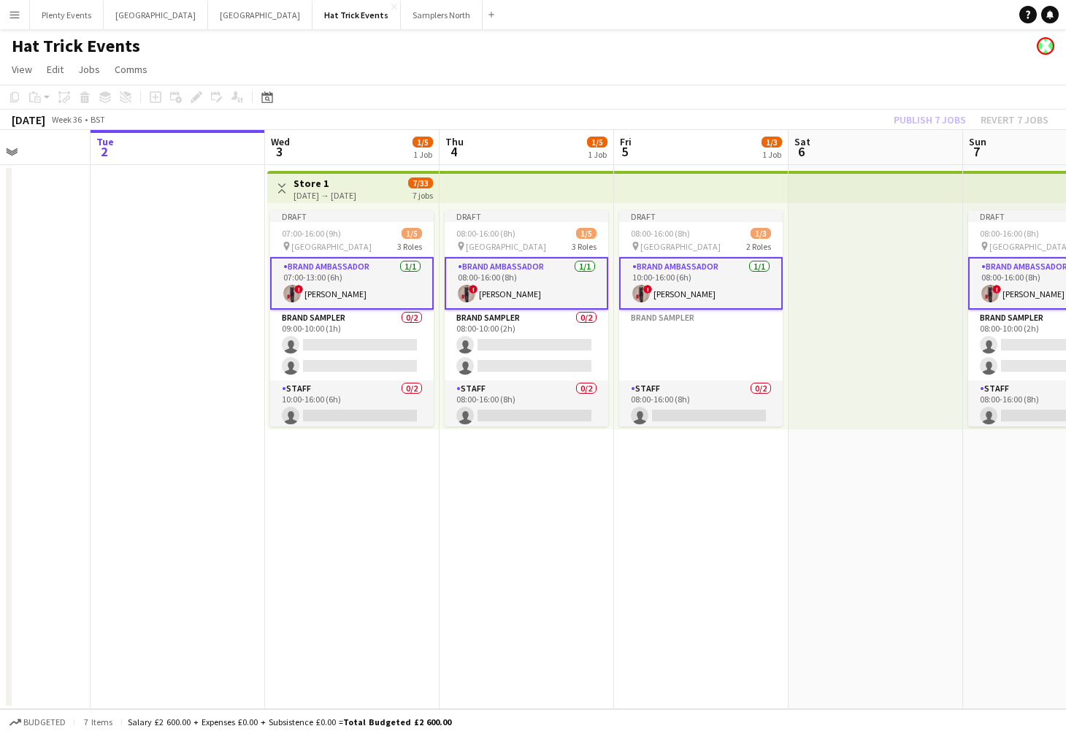
scroll to position [0, 419]
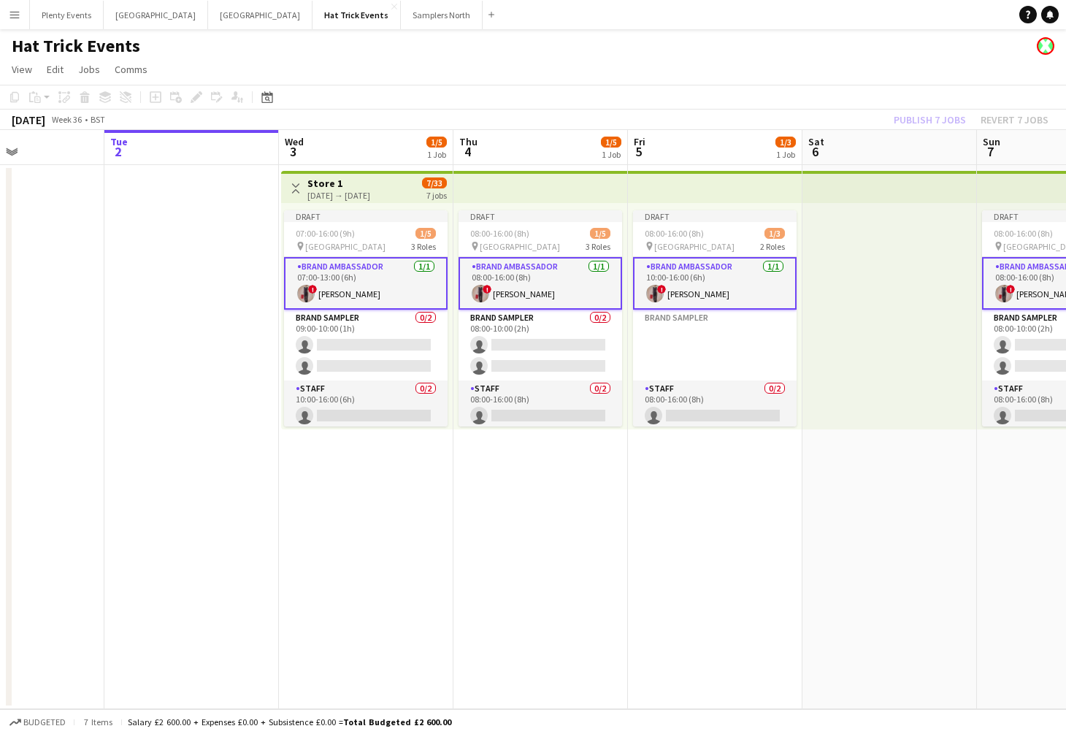
drag, startPoint x: 708, startPoint y: 522, endPoint x: 753, endPoint y: 525, distance: 45.4
click at [753, 525] on app-calendar-viewport "Sat 30 Sun 31 Mon 1 Tue 2 Wed 3 1/5 1 Job Thu 4 1/5 1 Job Fri 5 1/3 1 Job Sat 6…" at bounding box center [533, 419] width 1066 height 579
click at [345, 196] on div "03-09-2025 → 05-11-2025" at bounding box center [339, 195] width 63 height 11
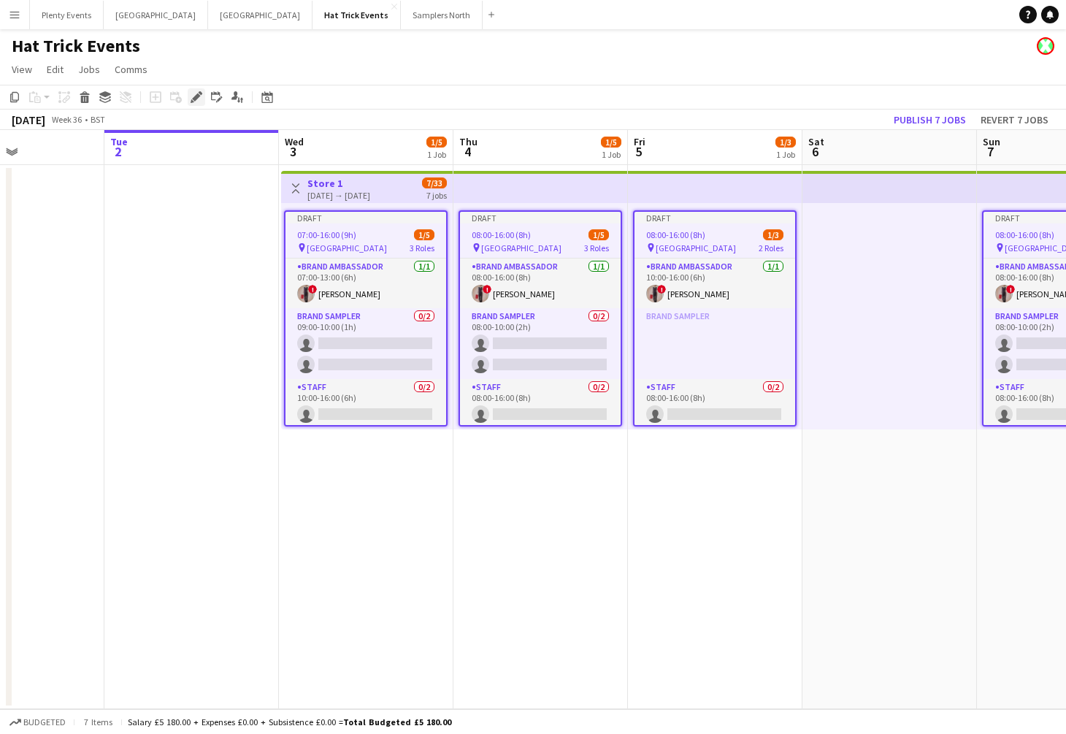
click at [194, 102] on icon at bounding box center [193, 101] width 4 height 4
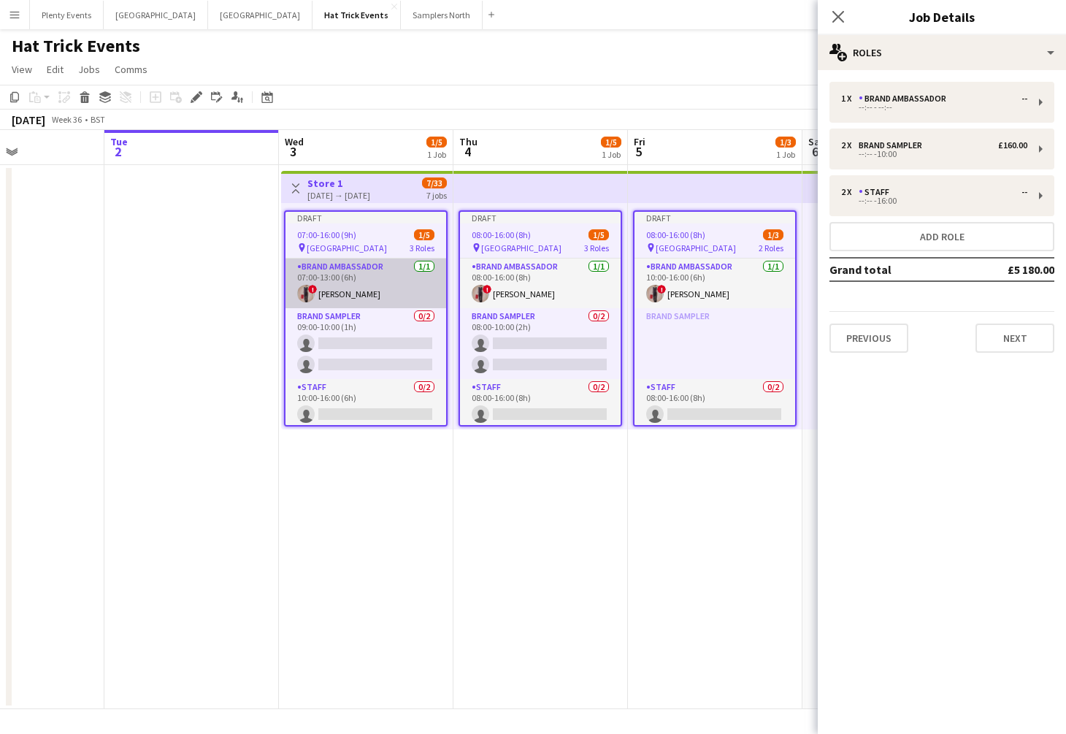
click at [410, 290] on app-card-role "Brand Ambassador 1/1 07:00-13:00 (6h) ! Diana Priceless" at bounding box center [366, 284] width 161 height 50
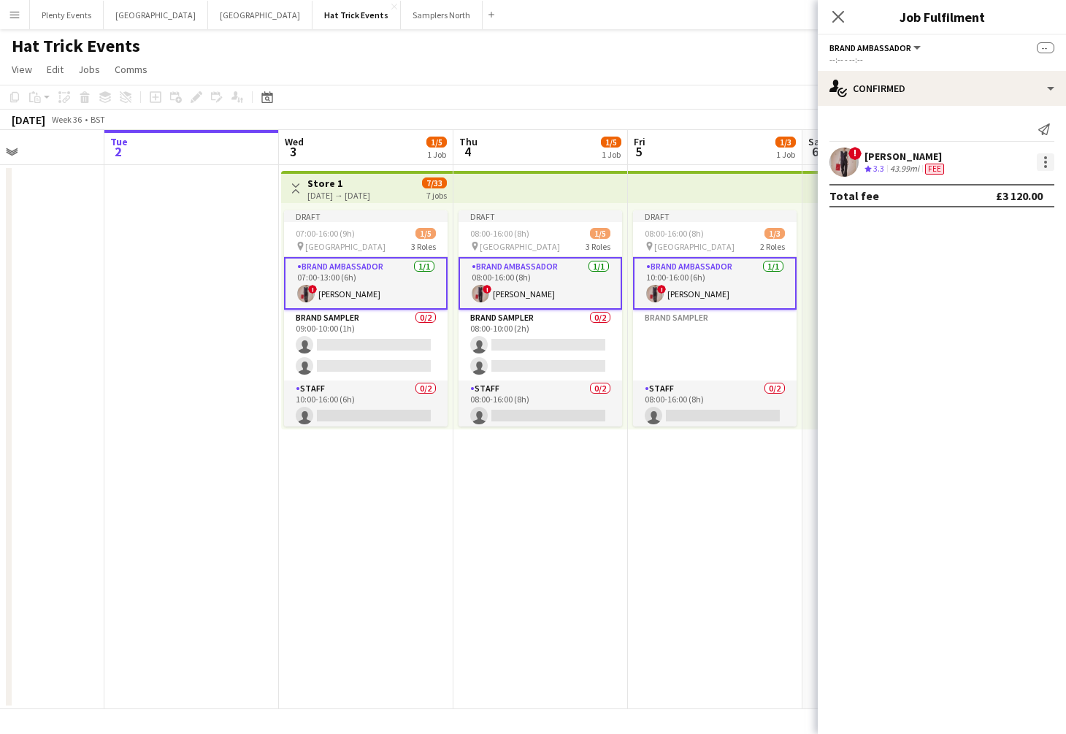
click at [1042, 159] on div at bounding box center [1046, 162] width 18 height 18
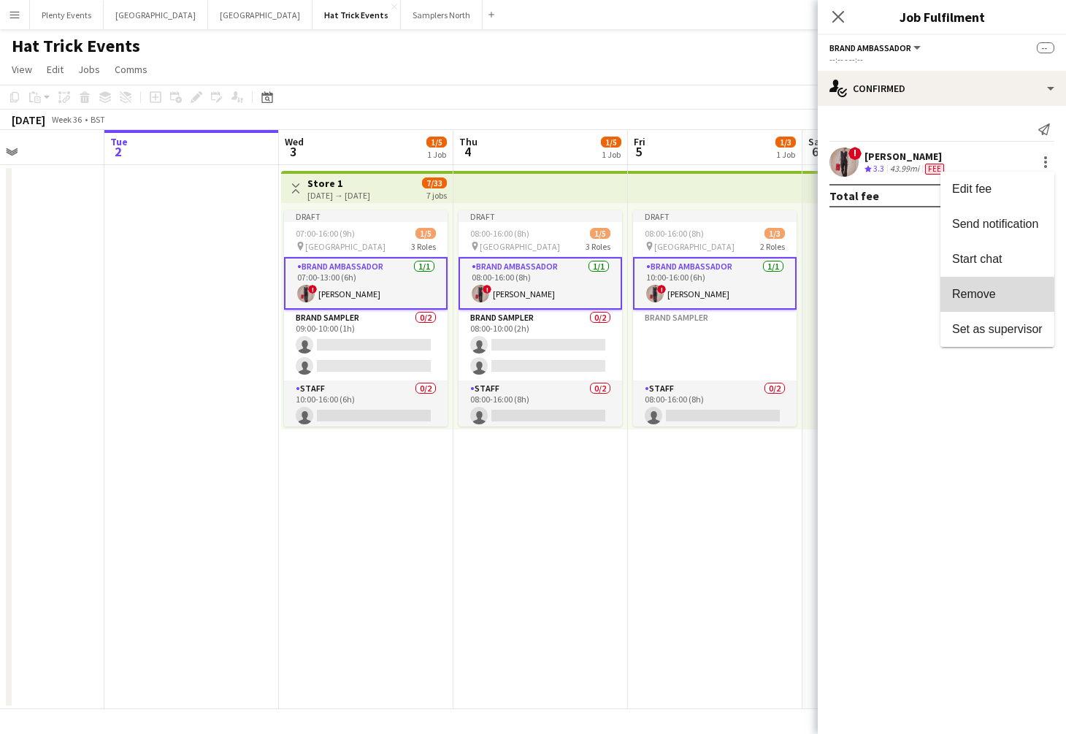
click at [988, 297] on span "Remove" at bounding box center [974, 294] width 44 height 12
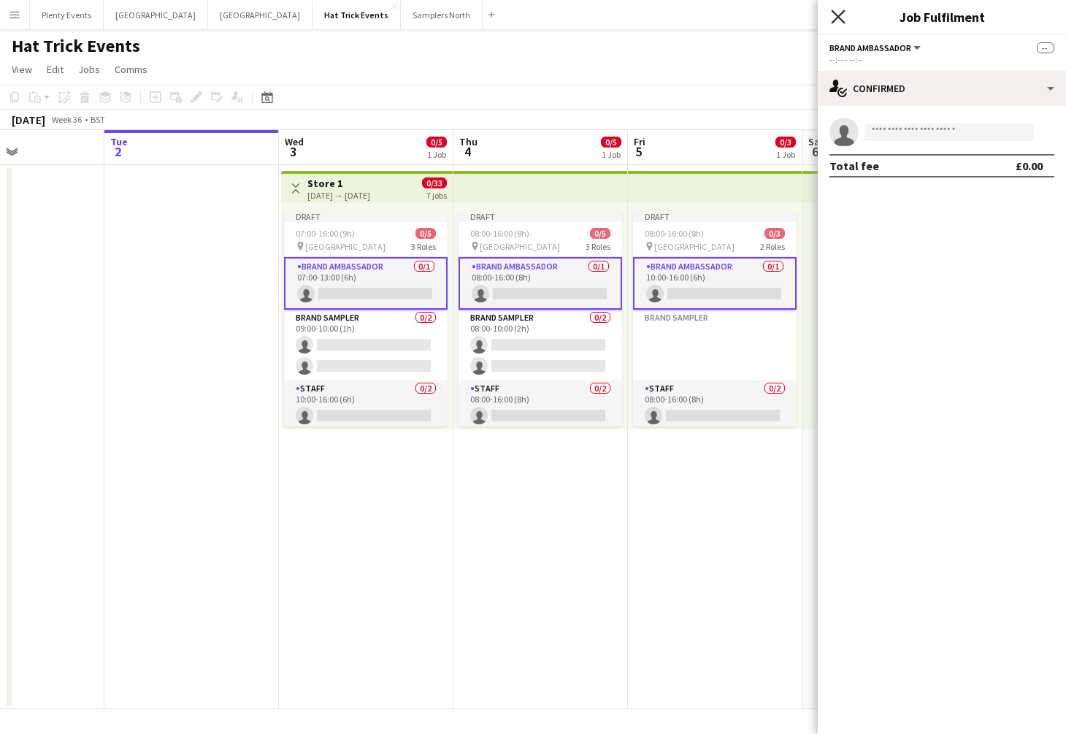
click at [844, 18] on icon "Close pop-in" at bounding box center [838, 16] width 14 height 14
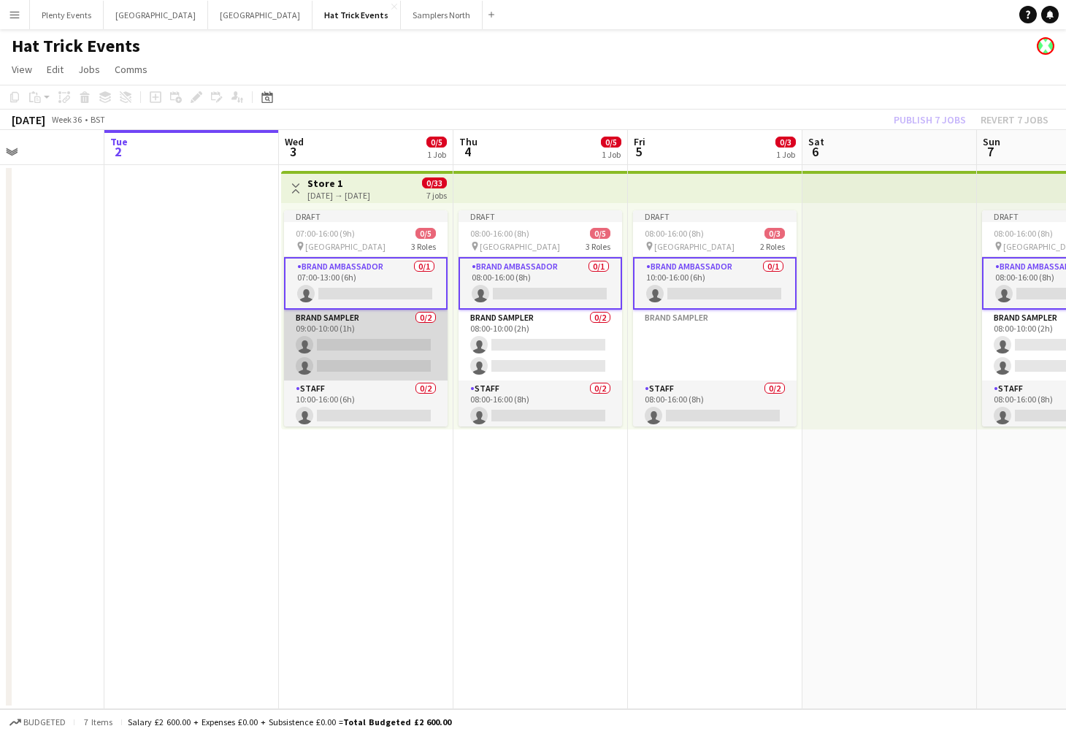
click at [377, 334] on app-card-role "Brand Sampler 0/2 09:00-10:00 (1h) single-neutral-actions single-neutral-actions" at bounding box center [366, 345] width 164 height 71
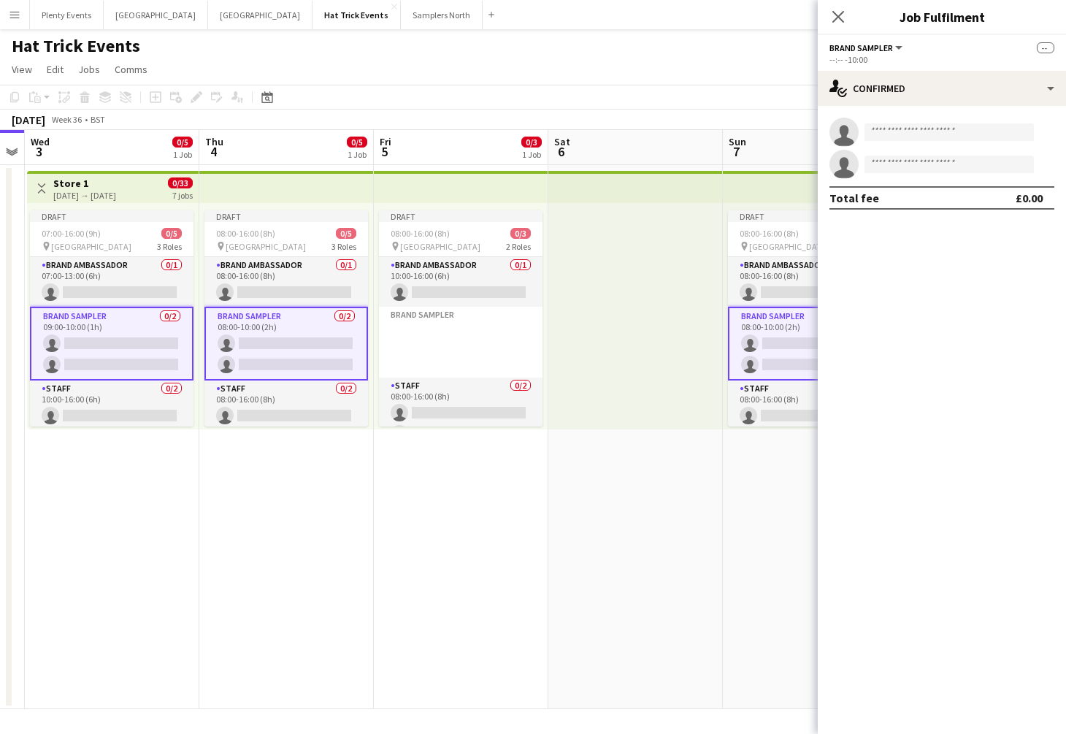
scroll to position [0, 674]
drag, startPoint x: 571, startPoint y: 540, endPoint x: 324, endPoint y: 518, distance: 247.8
click at [324, 518] on app-calendar-viewport "Sat 30 Sun 31 Mon 1 Tue 2 Wed 3 0/5 1 Job Thu 4 0/5 1 Job Fri 5 0/3 1 Job Sat 6…" at bounding box center [533, 419] width 1066 height 579
click at [898, 133] on input at bounding box center [949, 132] width 169 height 18
click at [114, 325] on app-card-role "Brand Sampler 0/2 09:00-10:00 (1h) single-neutral-actions single-neutral-actions" at bounding box center [111, 344] width 164 height 74
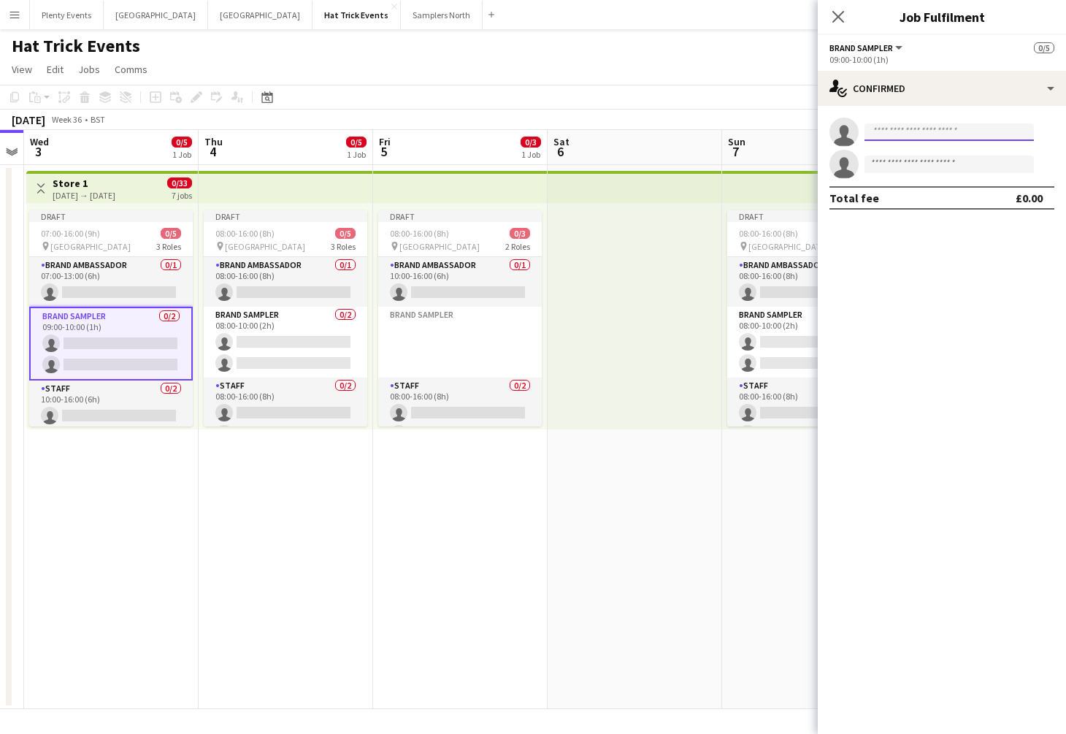
click at [911, 132] on input at bounding box center [949, 132] width 169 height 18
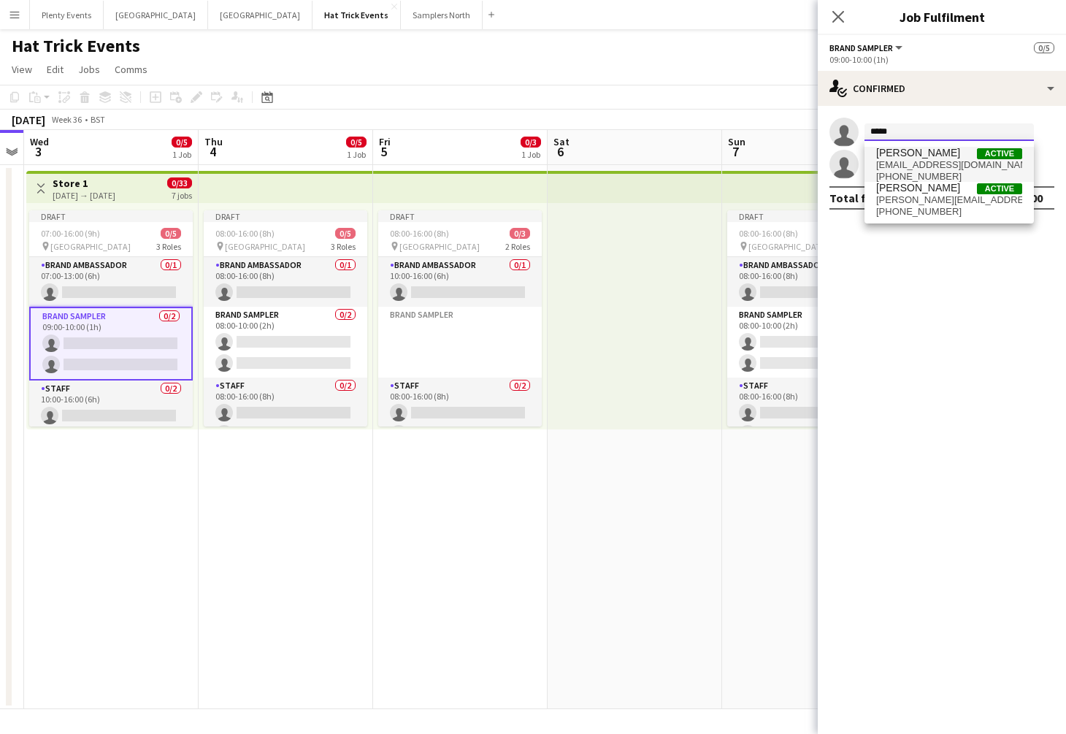
type input "*****"
click at [933, 159] on span "dp0763539@gmail.com" at bounding box center [949, 165] width 146 height 12
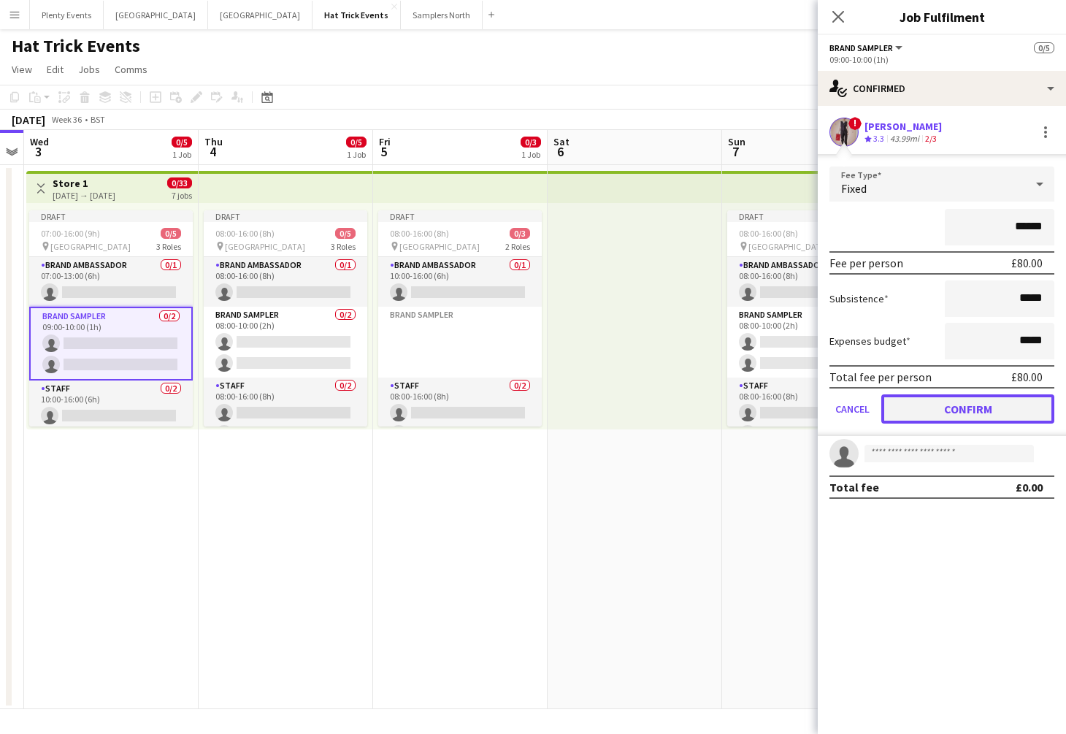
click at [971, 413] on button "Confirm" at bounding box center [968, 408] width 173 height 29
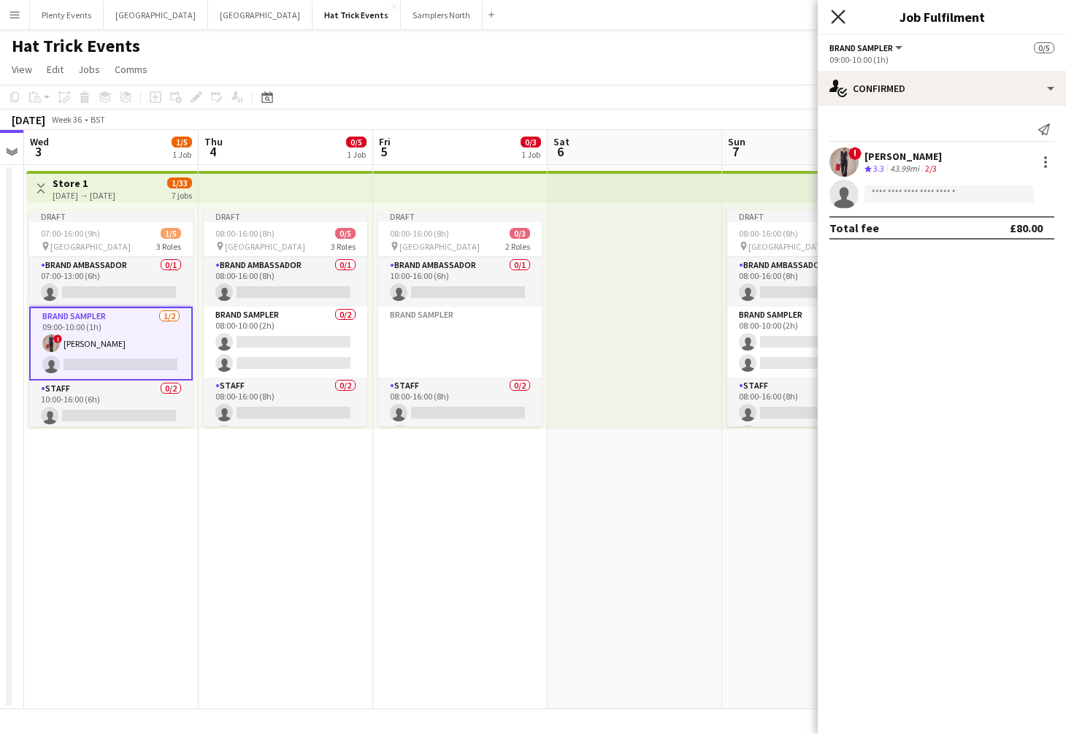
click at [841, 19] on icon at bounding box center [838, 16] width 14 height 14
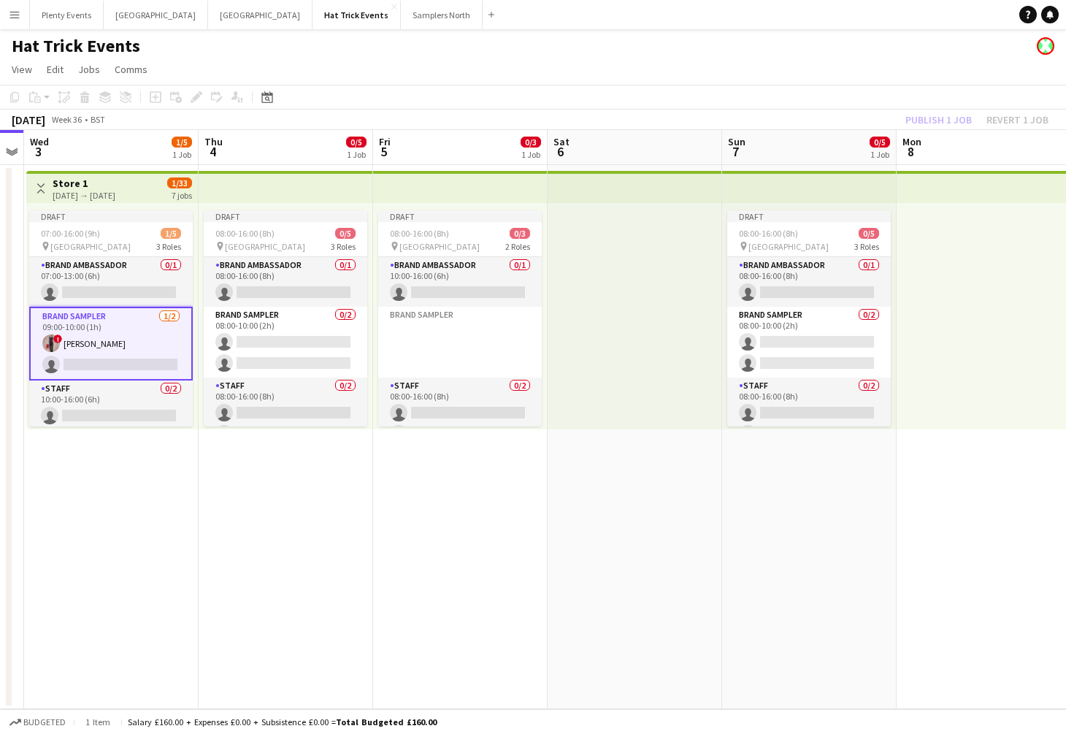
click at [947, 116] on div "Publish 1 job Revert 1 job" at bounding box center [977, 119] width 178 height 19
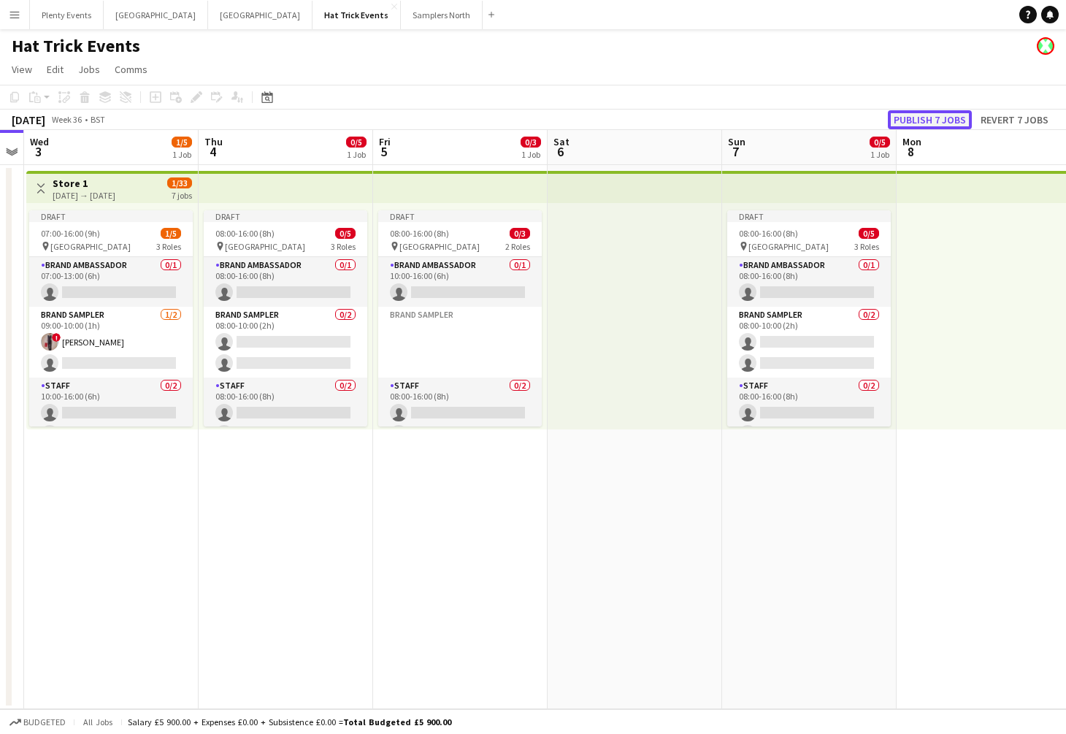
click at [946, 117] on button "Publish 7 jobs" at bounding box center [930, 119] width 84 height 19
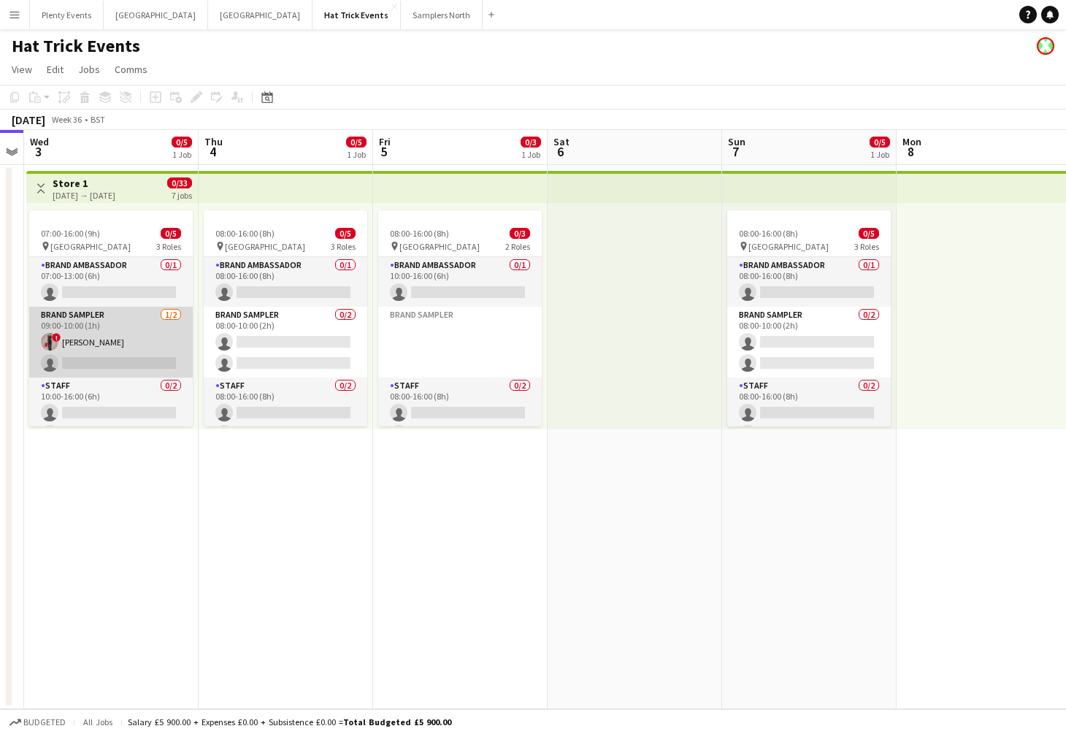
click at [96, 329] on app-card-role "Brand Sampler 1/2 09:00-10:00 (1h) ! Diana Priceless single-neutral-actions" at bounding box center [111, 342] width 164 height 71
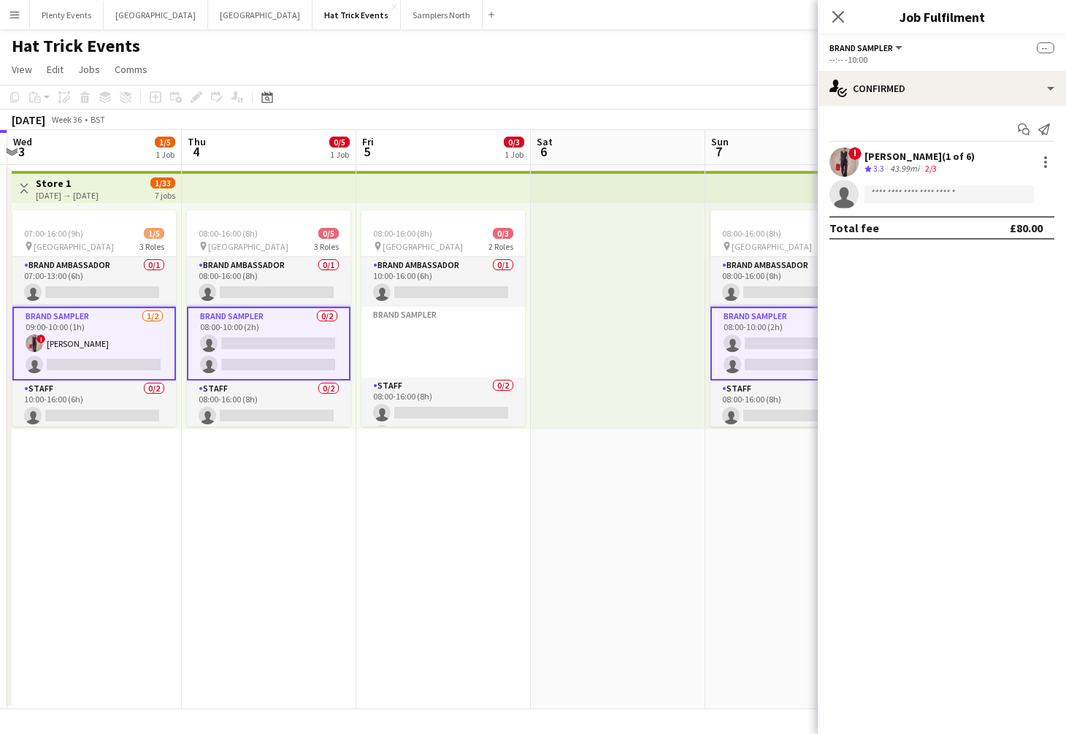
scroll to position [0, 692]
drag, startPoint x: 565, startPoint y: 543, endPoint x: 553, endPoint y: 544, distance: 11.8
click at [546, 546] on app-calendar-viewport "Sat 30 Sun 31 Mon 1 Tue 2 Wed 3 1/5 1 Job Thu 4 0/5 1 Job Fri 5 0/3 1 Job Sat 6…" at bounding box center [533, 419] width 1066 height 579
click at [838, 22] on icon "Close pop-in" at bounding box center [838, 16] width 14 height 14
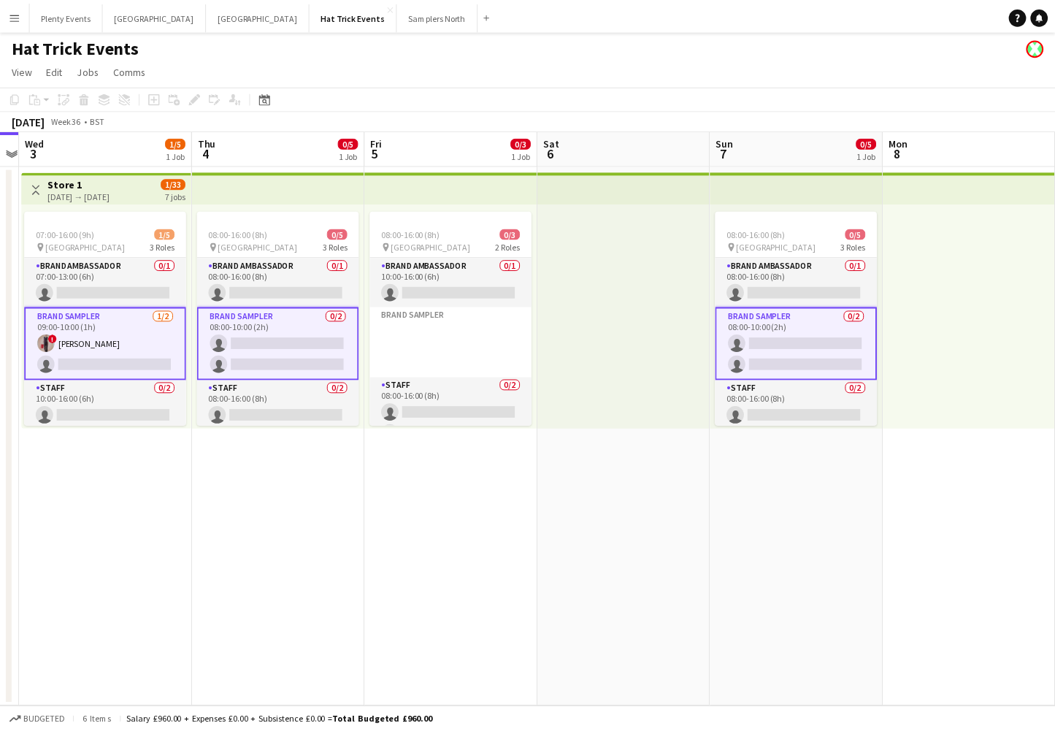
scroll to position [0, 678]
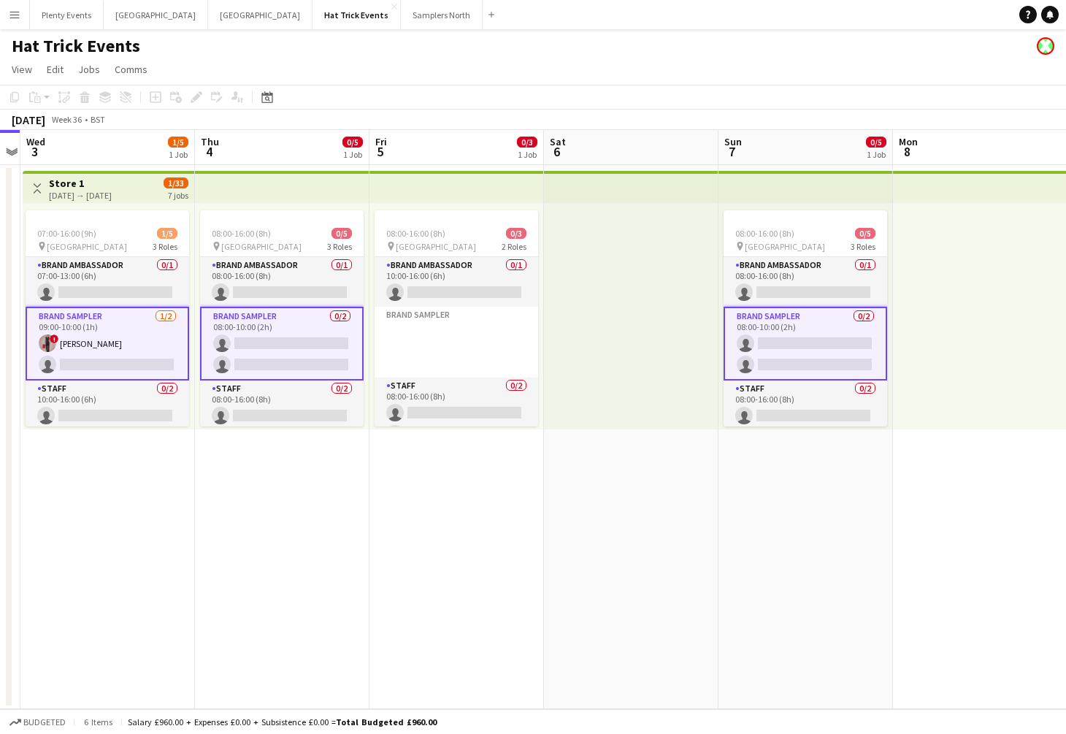
drag, startPoint x: 684, startPoint y: 577, endPoint x: 669, endPoint y: 584, distance: 16.0
click at [669, 584] on app-calendar-viewport "Sat 30 Sun 31 Mon 1 Tue 2 Wed 3 1/5 1 Job Thu 4 0/5 1 Job Fri 5 0/3 1 Job Sat 6…" at bounding box center [533, 419] width 1066 height 579
click at [15, 18] on app-icon "Menu" at bounding box center [15, 15] width 12 height 12
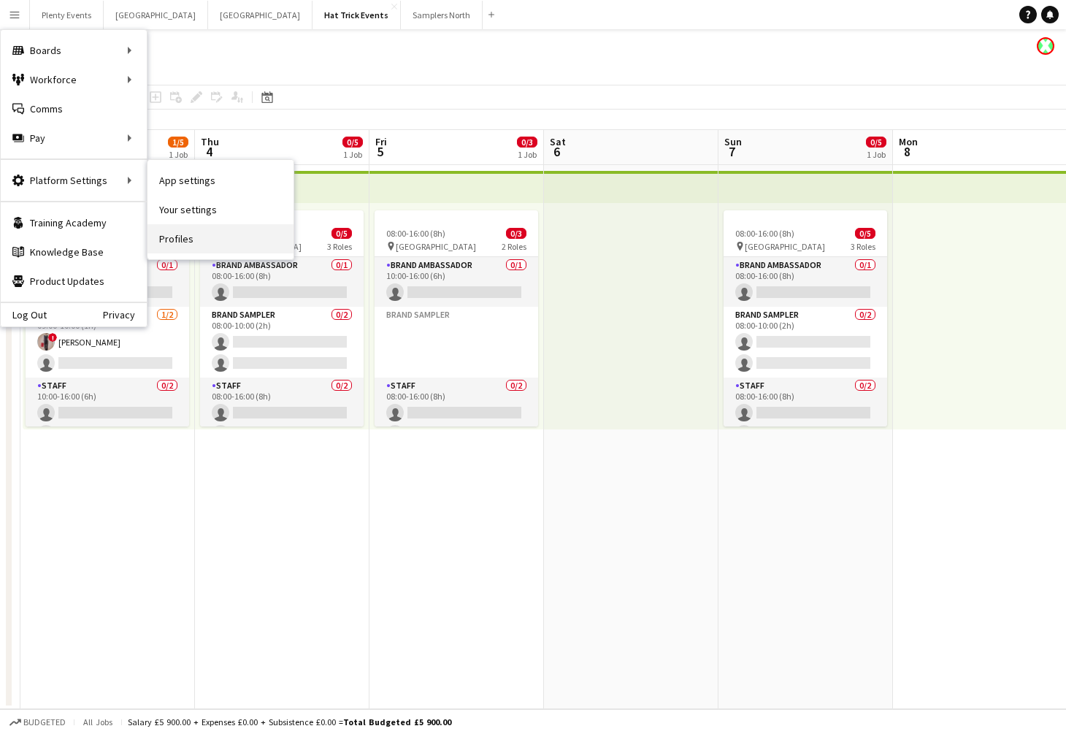
click at [177, 241] on link "Profiles" at bounding box center [221, 238] width 146 height 29
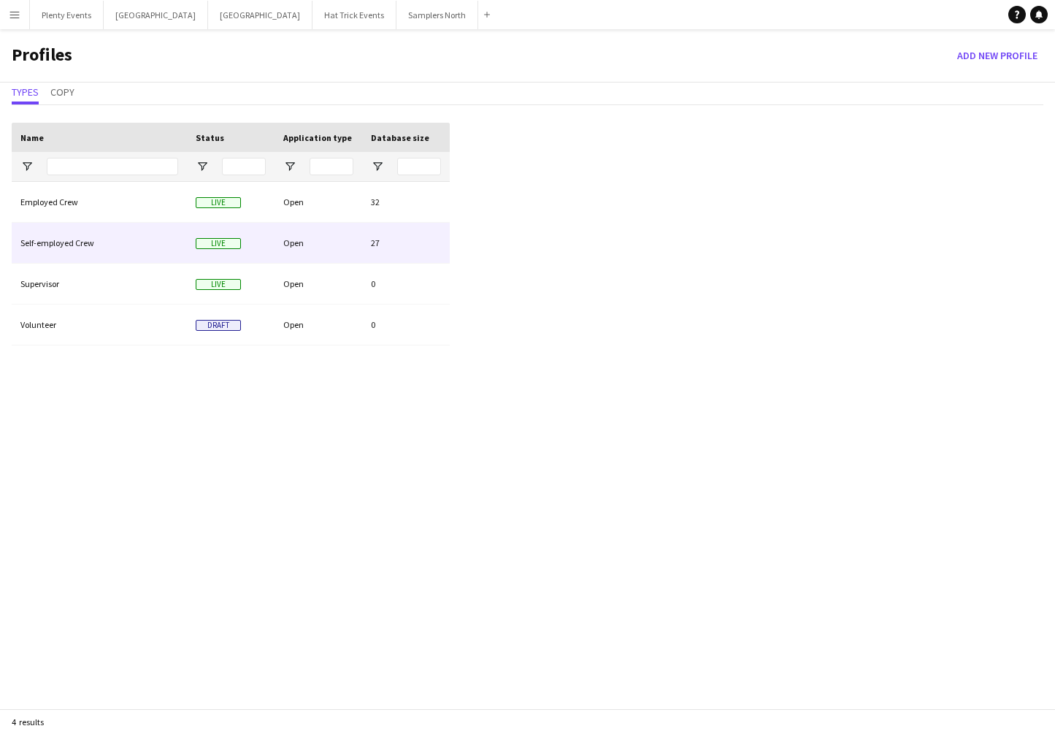
click at [335, 241] on div "Open" at bounding box center [319, 243] width 88 height 40
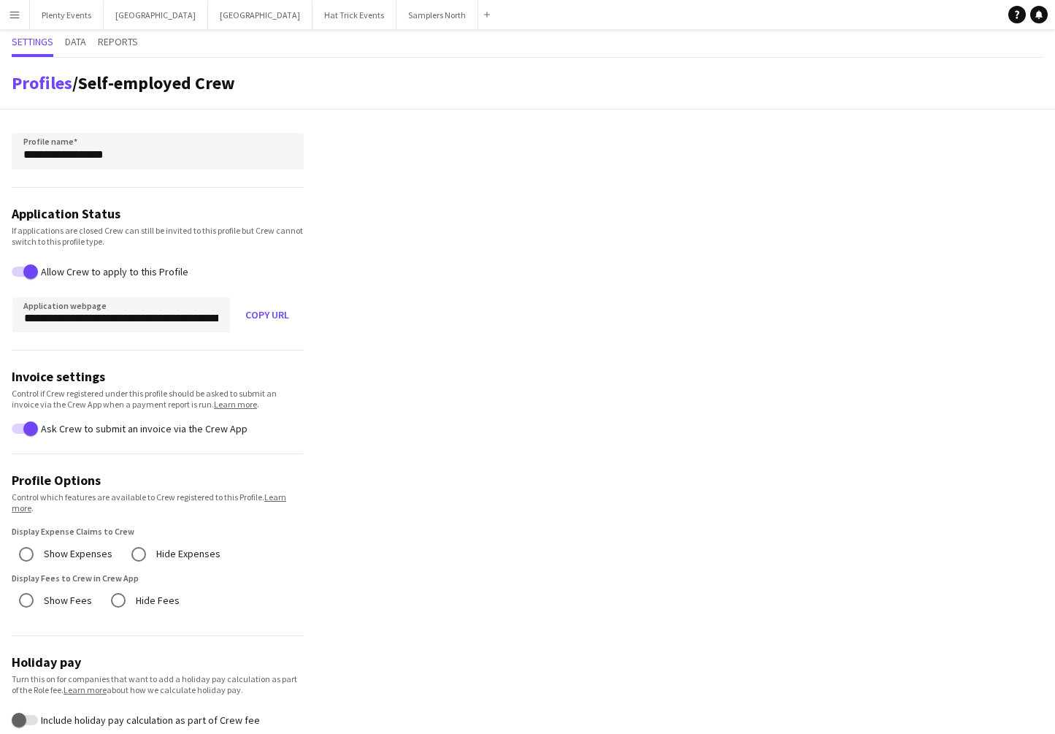
click at [10, 15] on app-icon "Menu" at bounding box center [15, 15] width 12 height 12
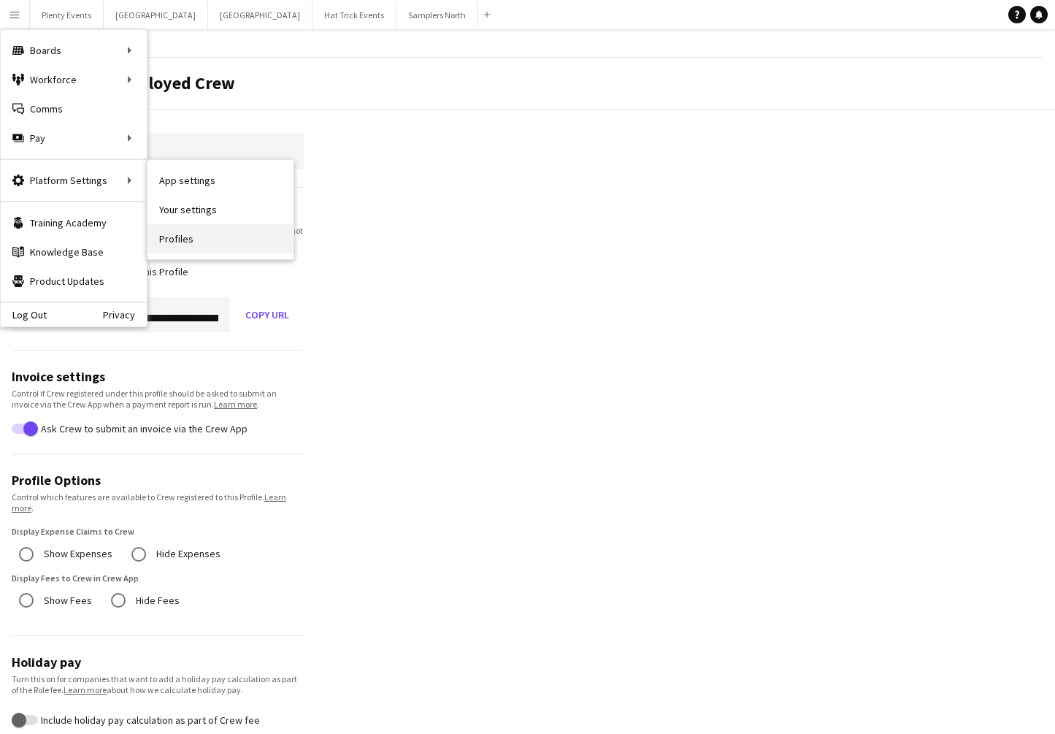
click at [181, 239] on link "Profiles" at bounding box center [221, 238] width 146 height 29
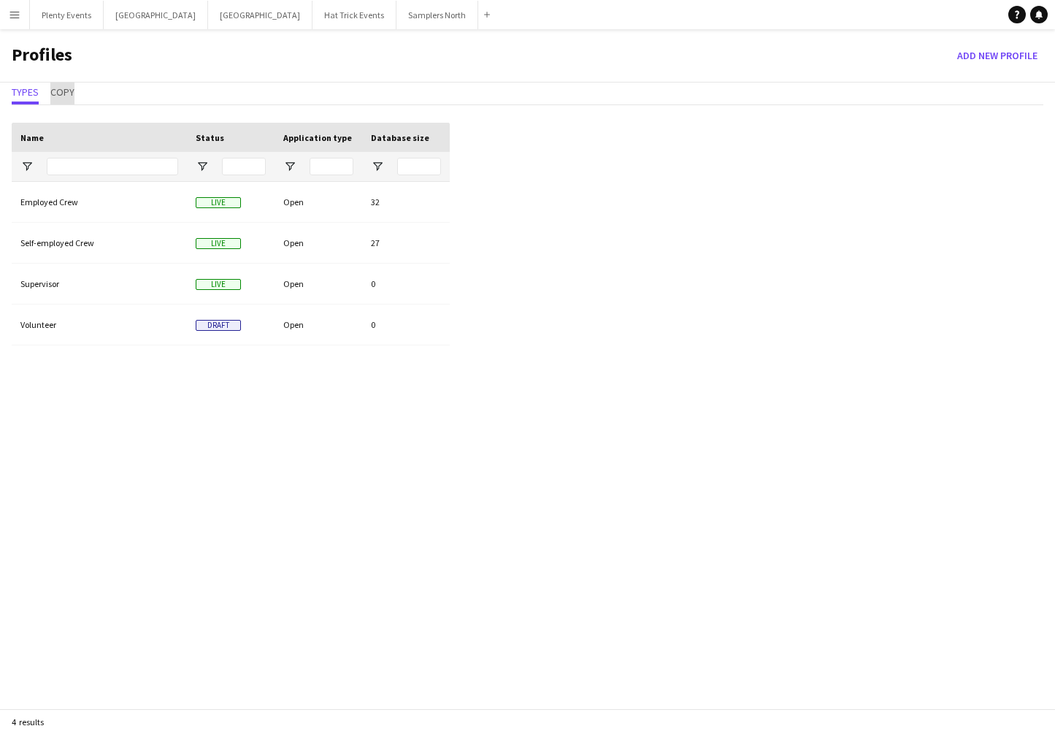
click at [64, 97] on span "Copy" at bounding box center [62, 92] width 24 height 10
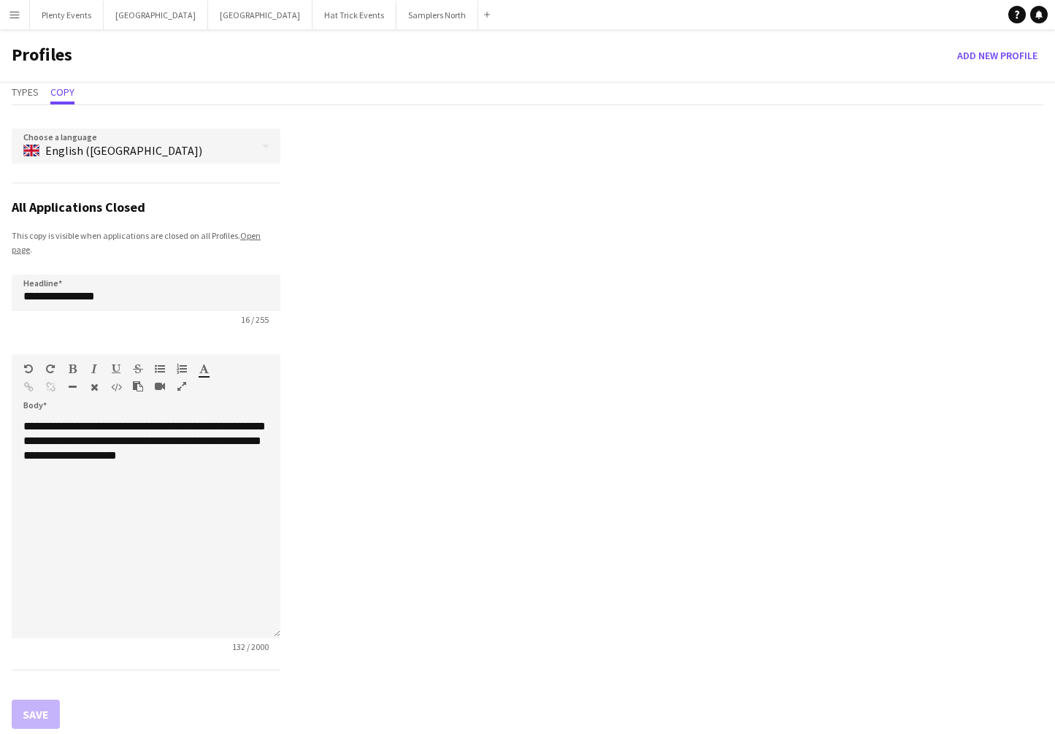
click at [15, 18] on app-icon "Menu" at bounding box center [15, 15] width 12 height 12
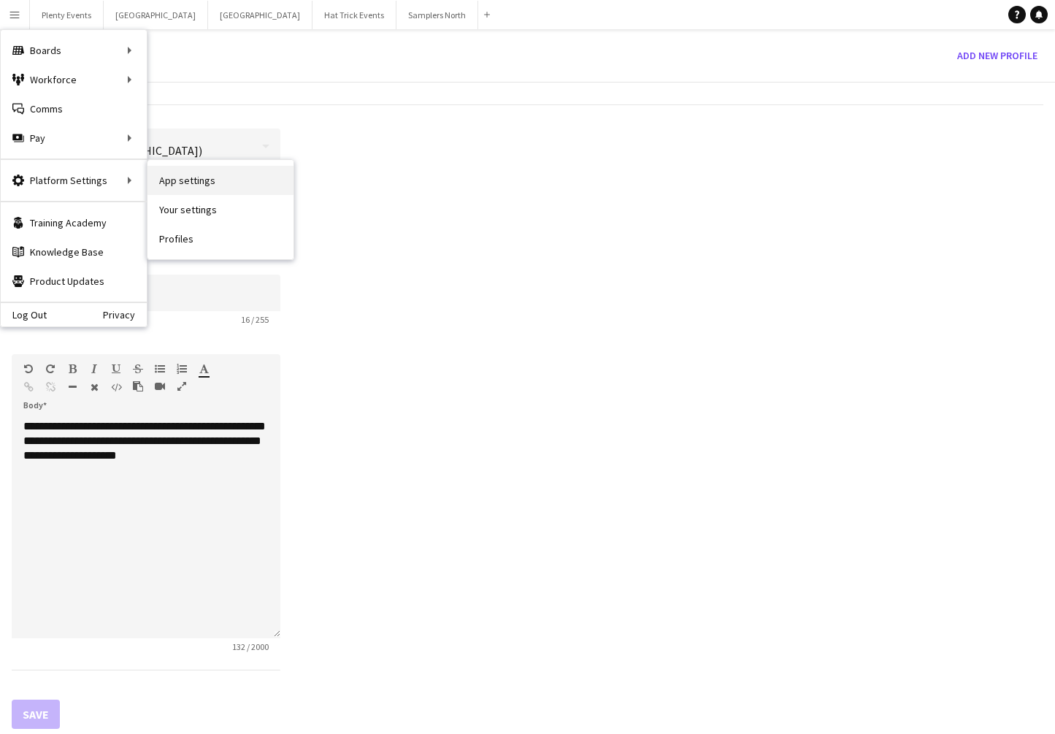
click at [180, 183] on link "App settings" at bounding box center [221, 180] width 146 height 29
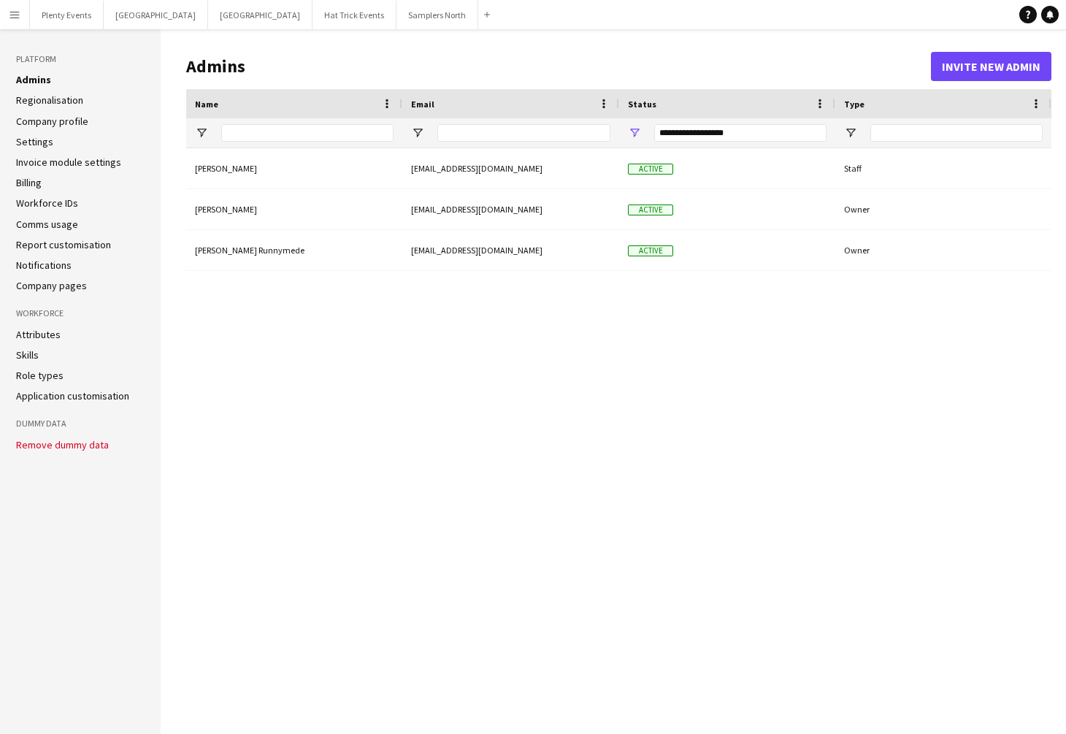
click at [67, 399] on link "Application customisation" at bounding box center [72, 395] width 113 height 13
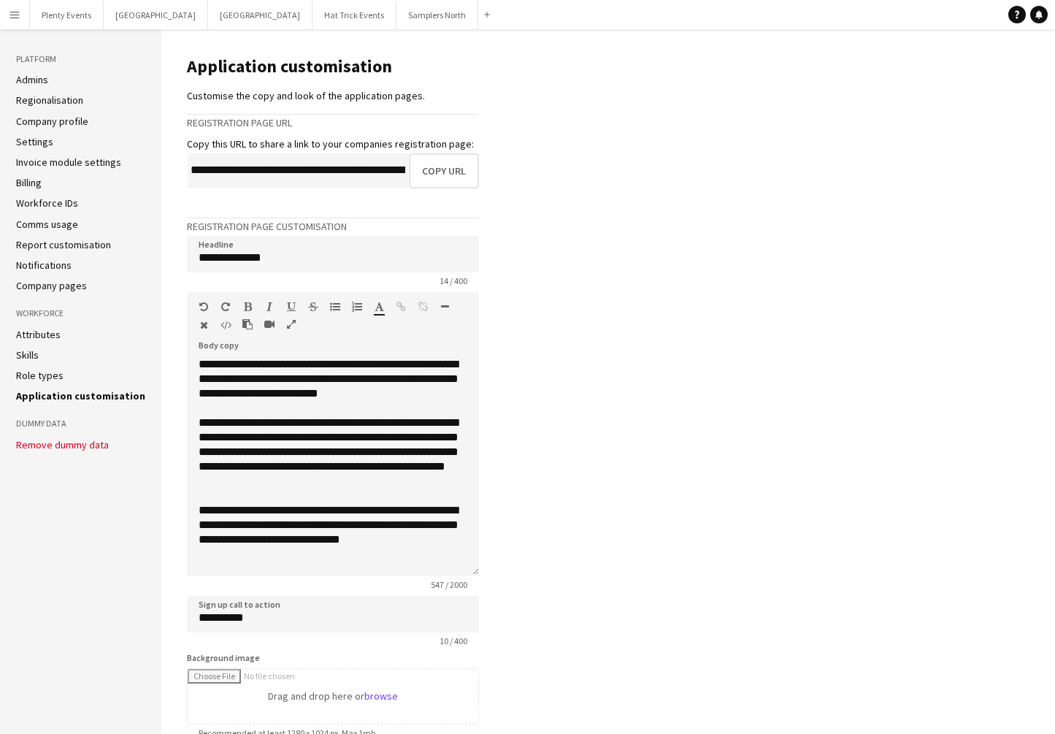
click at [63, 123] on link "Company profile" at bounding box center [52, 121] width 72 height 13
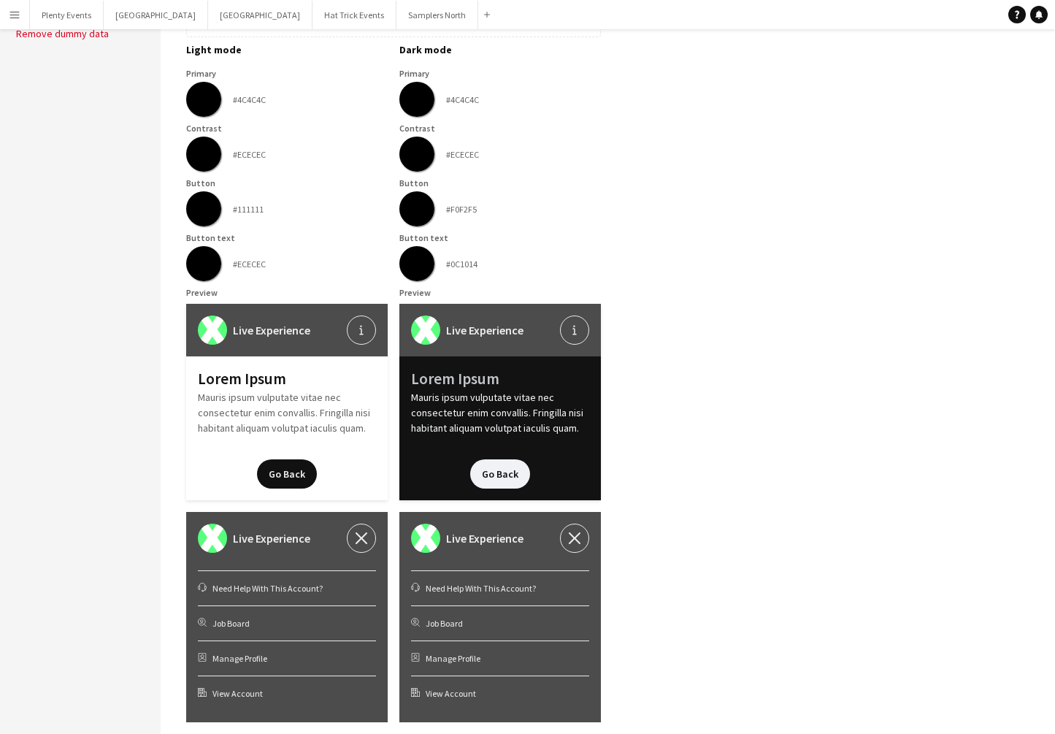
scroll to position [427, 0]
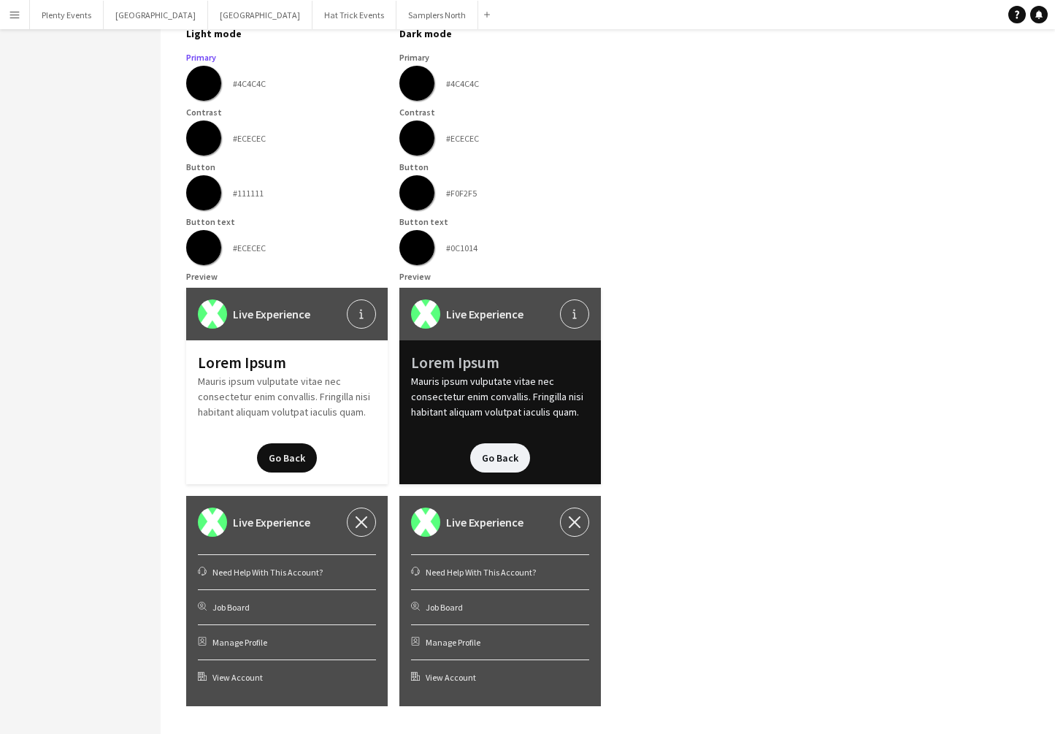
click at [208, 87] on input "*******" at bounding box center [203, 83] width 53 height 53
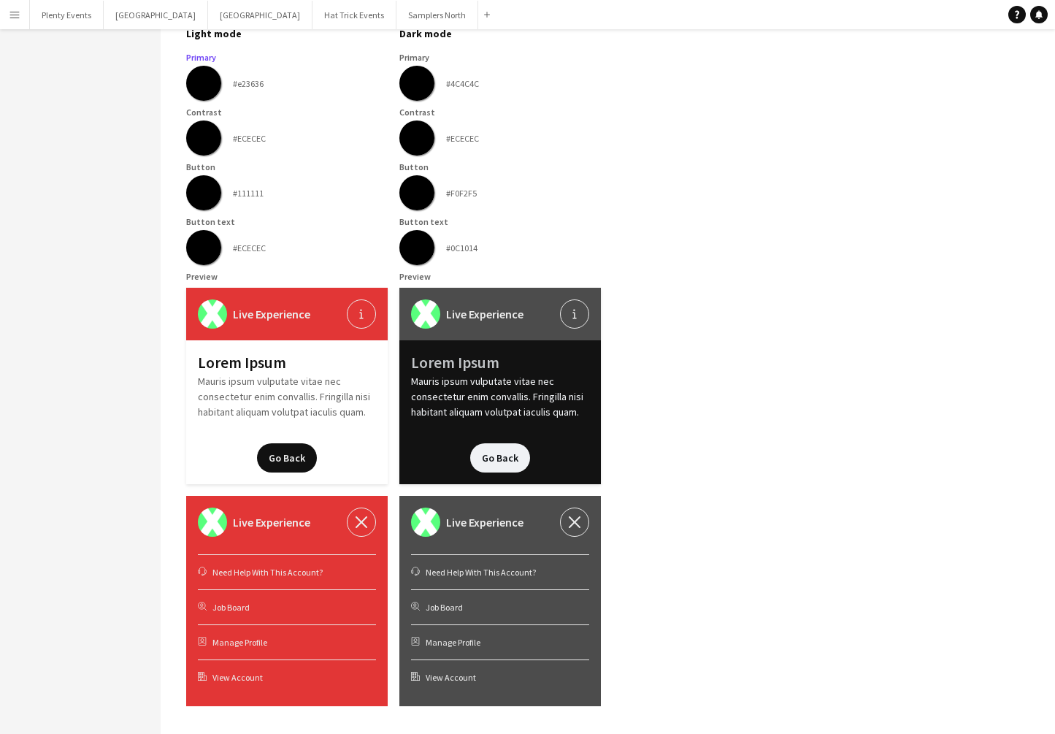
type input "*******"
click at [589, 136] on div "******* #ECECEC" at bounding box center [501, 138] width 202 height 35
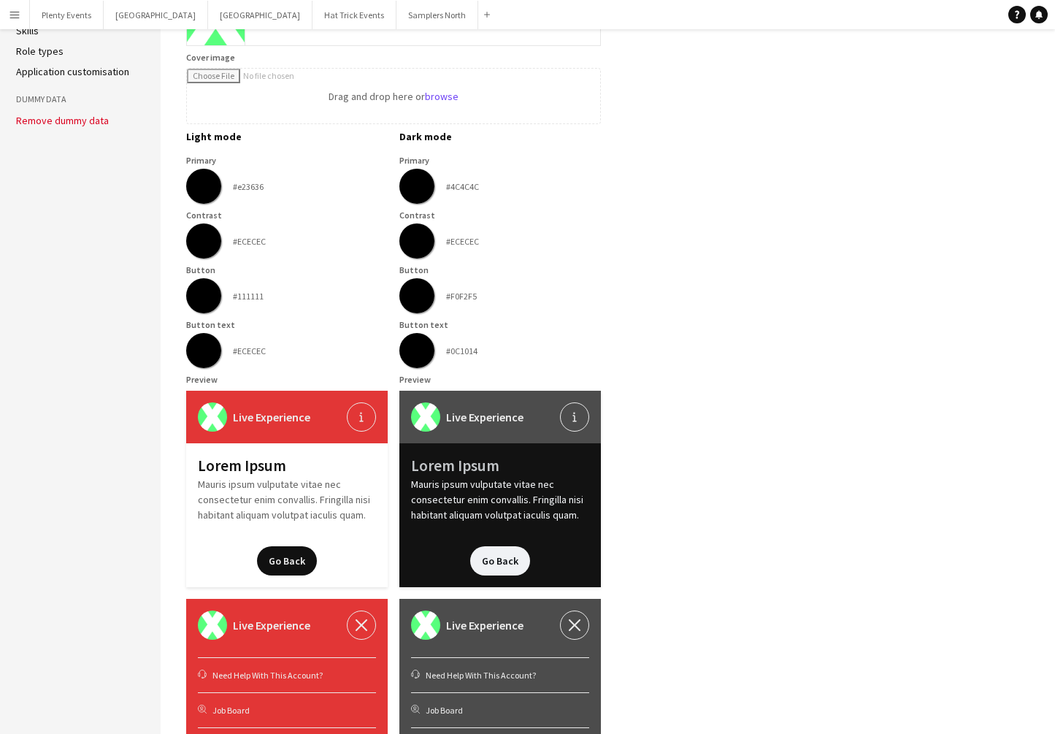
scroll to position [334, 0]
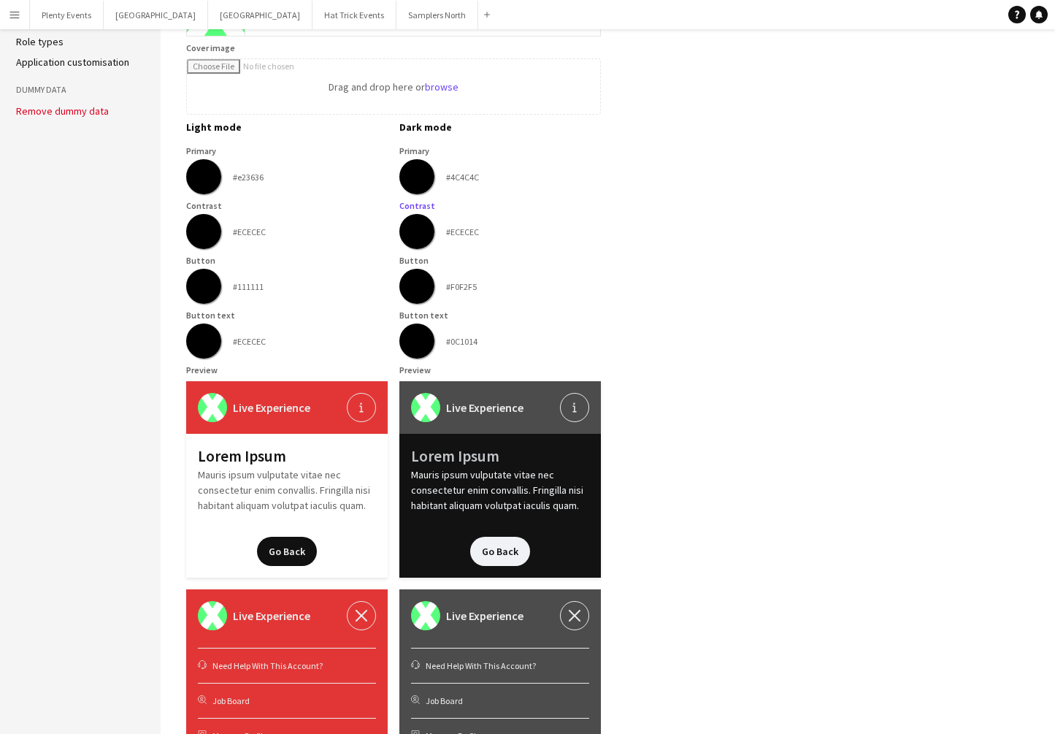
click at [421, 226] on input "*******" at bounding box center [417, 231] width 53 height 53
type input "*******"
click at [716, 260] on app-company-profile-form "**********" at bounding box center [613, 258] width 855 height 1096
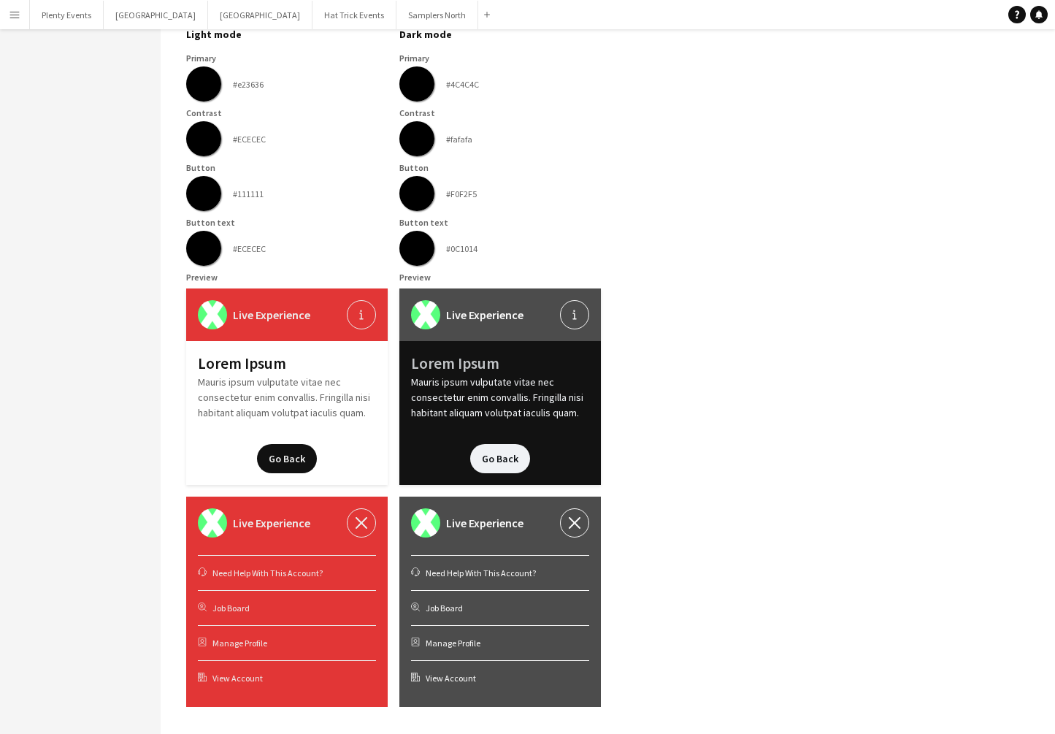
scroll to position [427, 0]
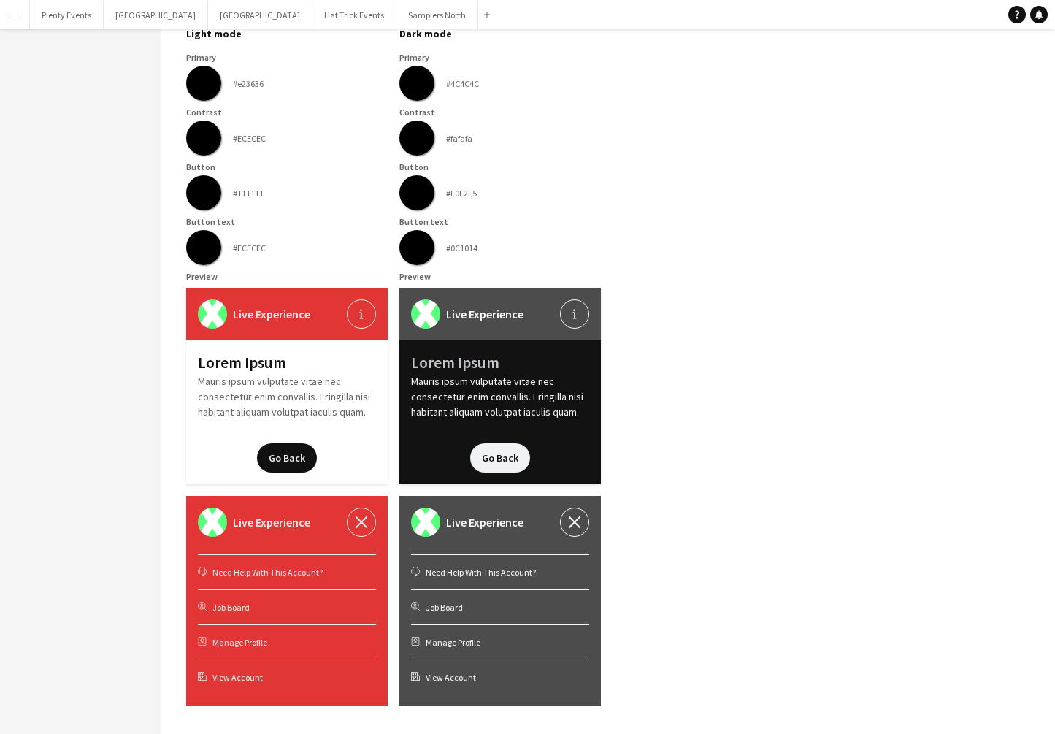
click at [199, 79] on input "*******" at bounding box center [203, 83] width 53 height 53
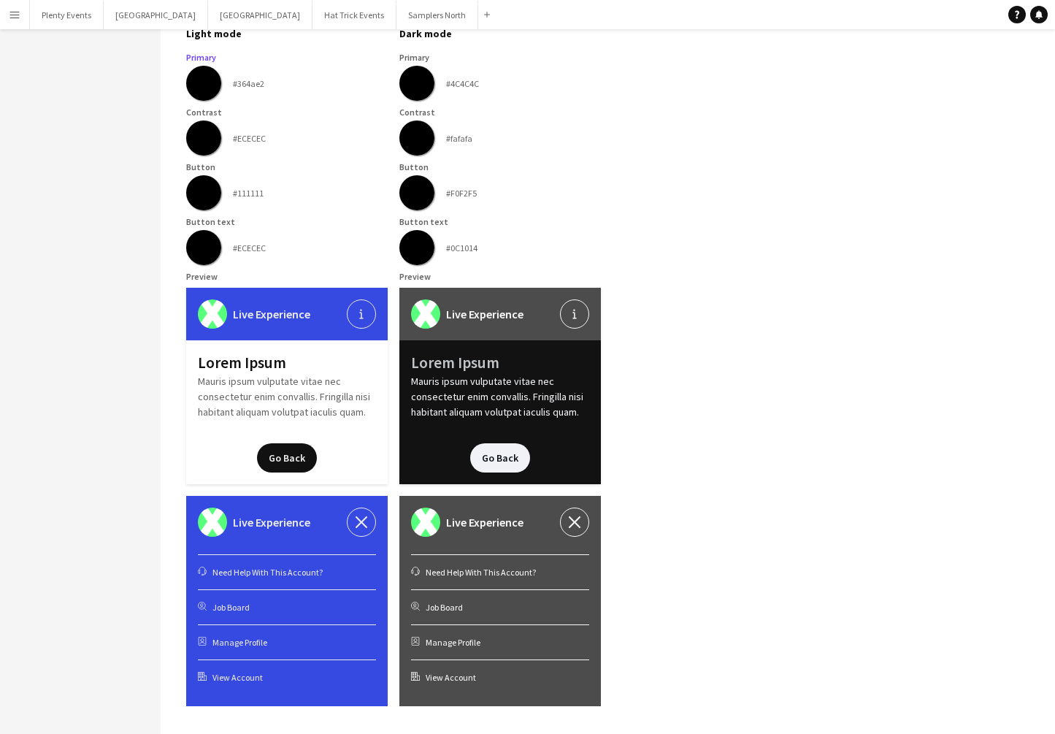
type input "*******"
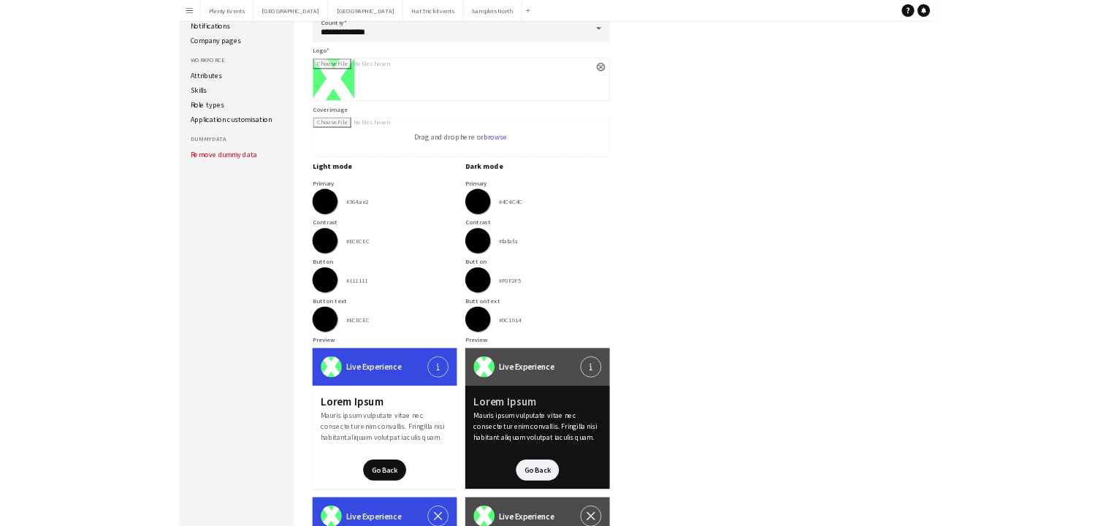
scroll to position [244, 0]
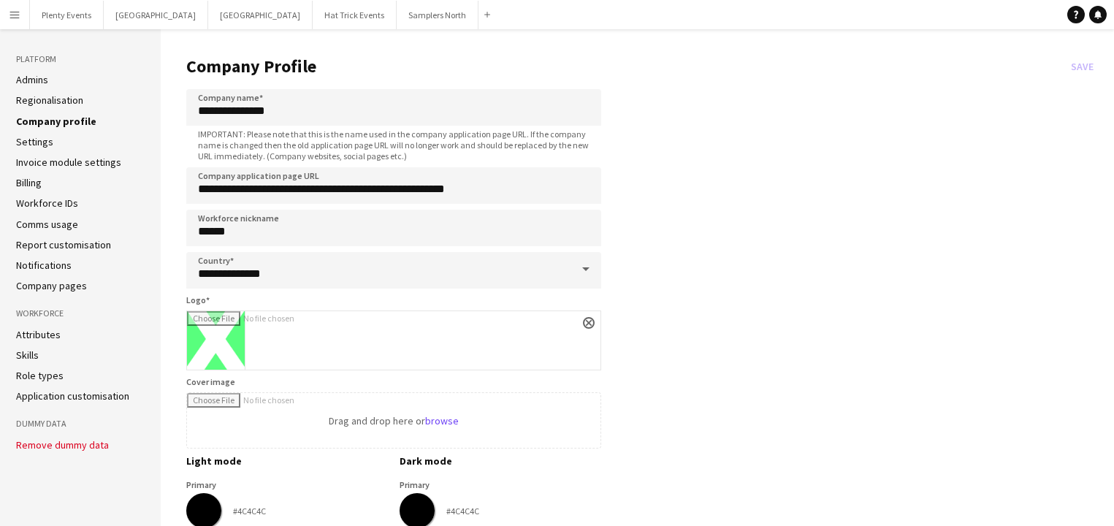
click at [18, 15] on app-icon "Menu" at bounding box center [15, 15] width 12 height 12
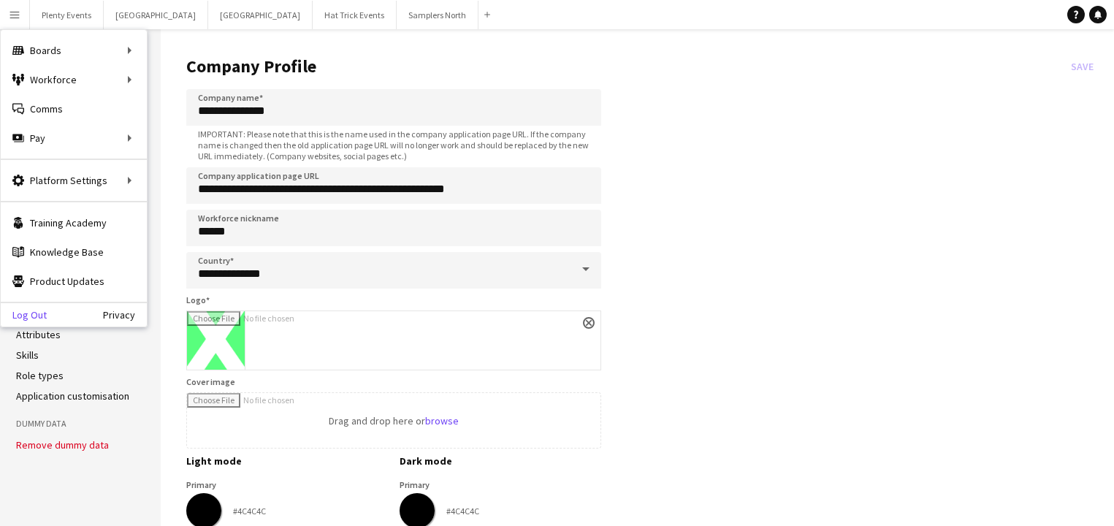
click at [32, 316] on link "Log Out" at bounding box center [24, 315] width 46 height 12
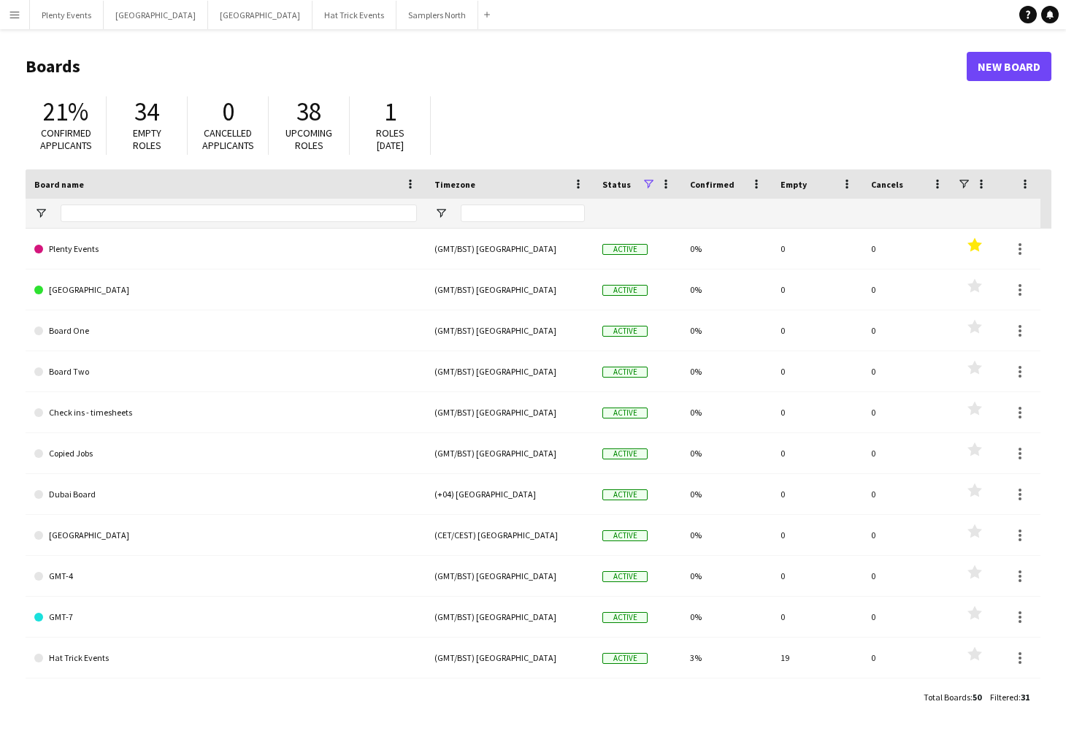
click at [15, 14] on app-icon "Menu" at bounding box center [15, 15] width 12 height 12
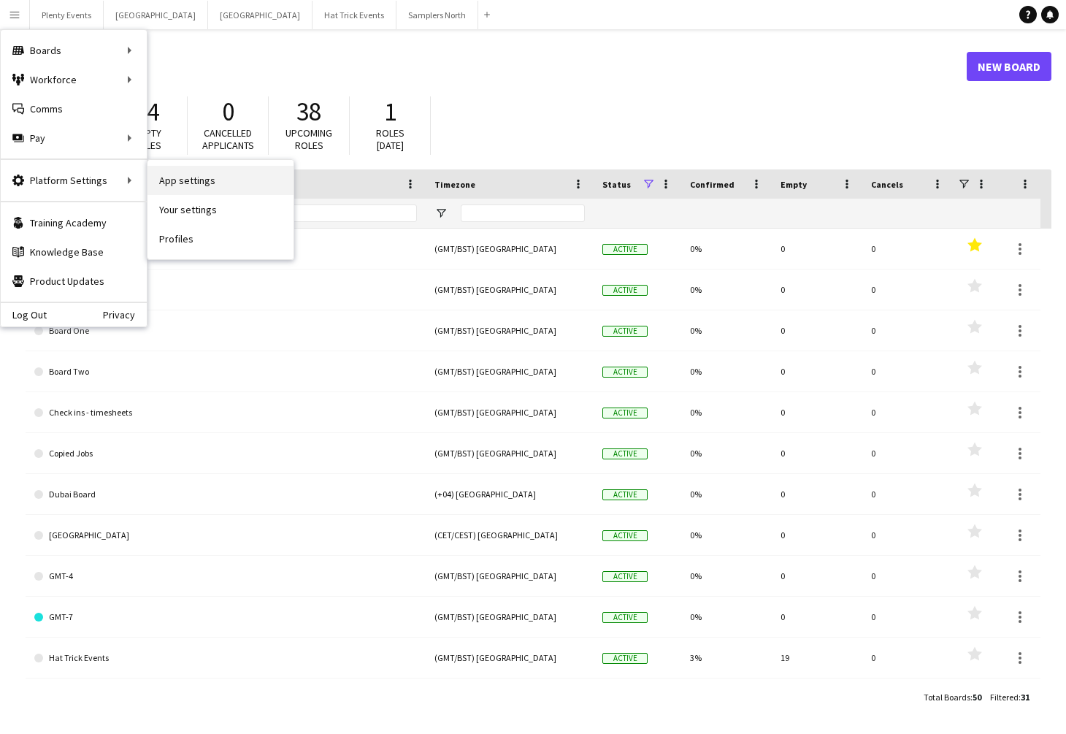
click at [198, 183] on link "App settings" at bounding box center [221, 180] width 146 height 29
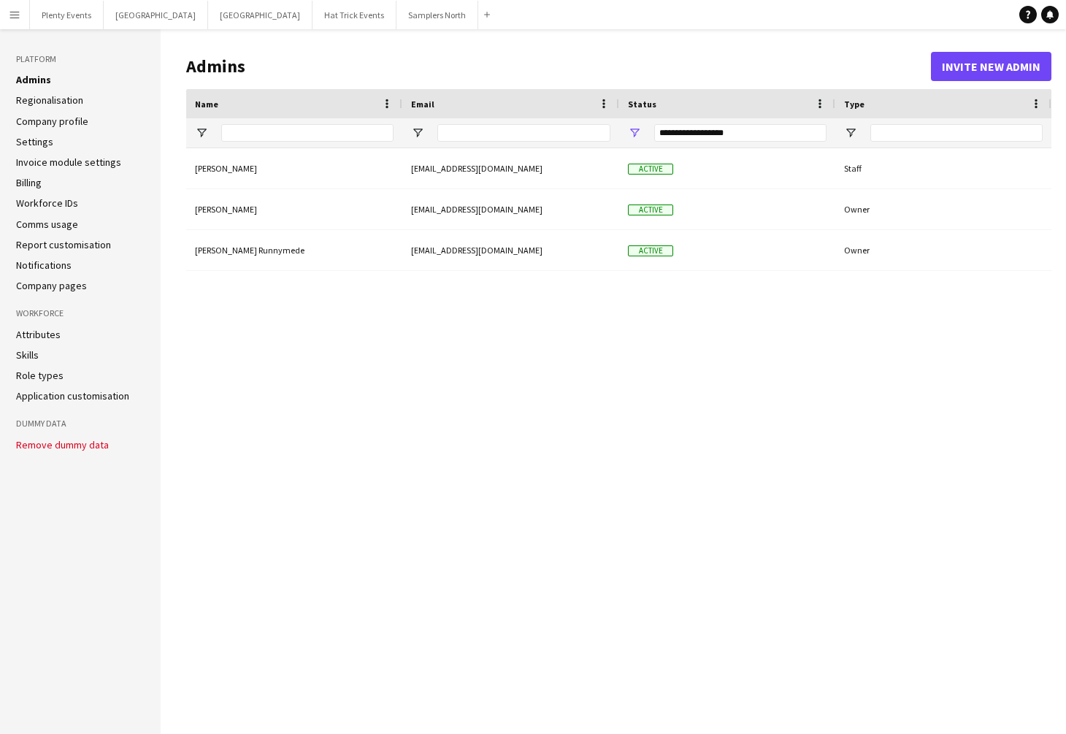
click at [74, 121] on link "Company profile" at bounding box center [52, 121] width 72 height 13
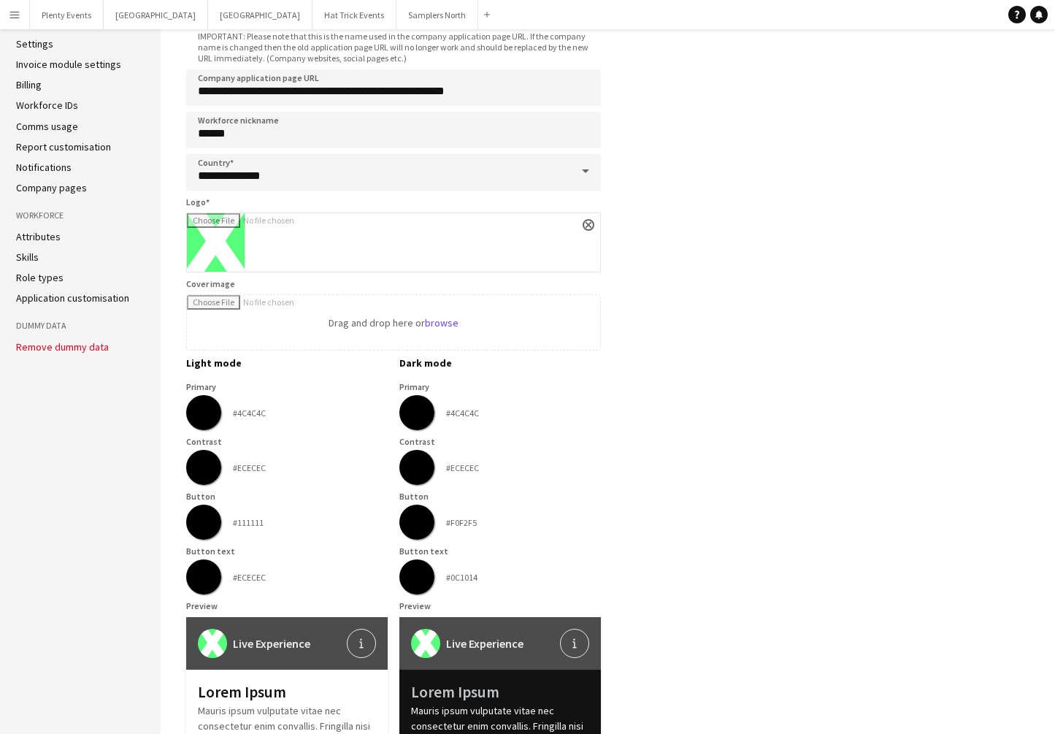
scroll to position [101, 0]
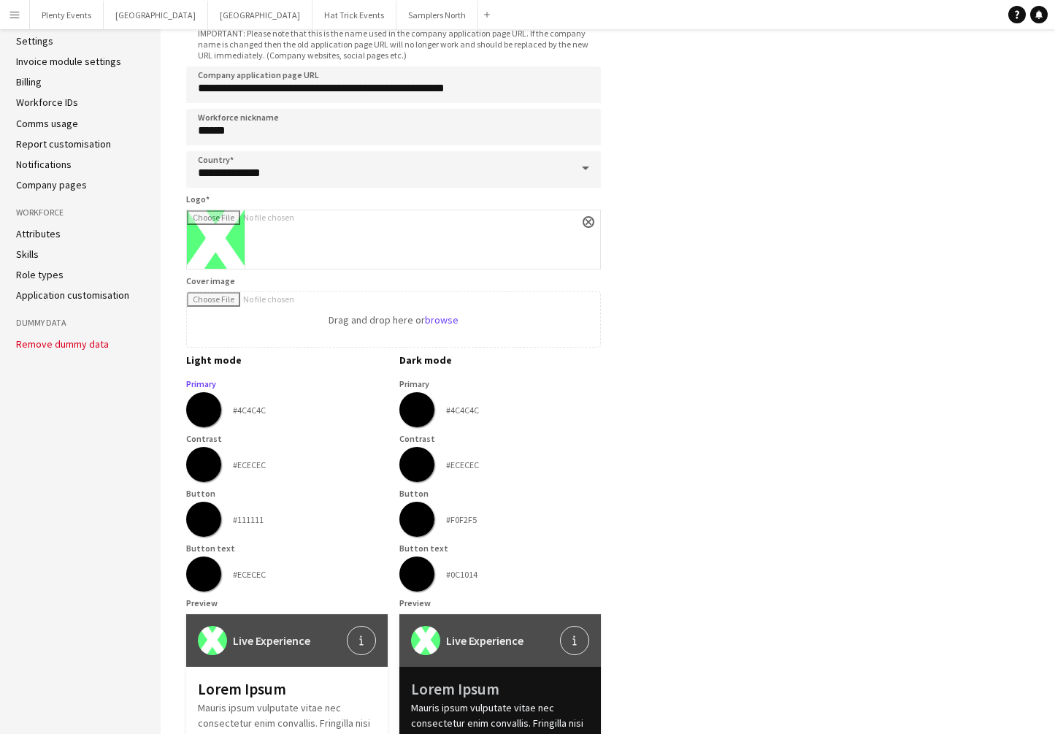
click at [203, 413] on input "*******" at bounding box center [203, 409] width 53 height 53
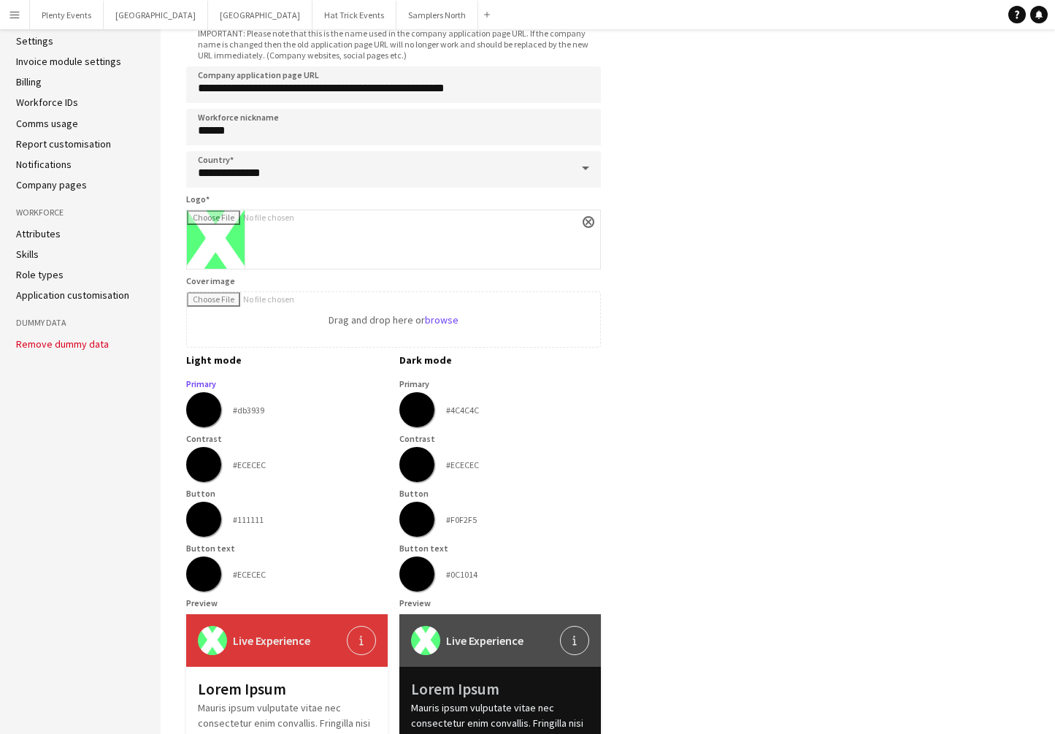
type input "*******"
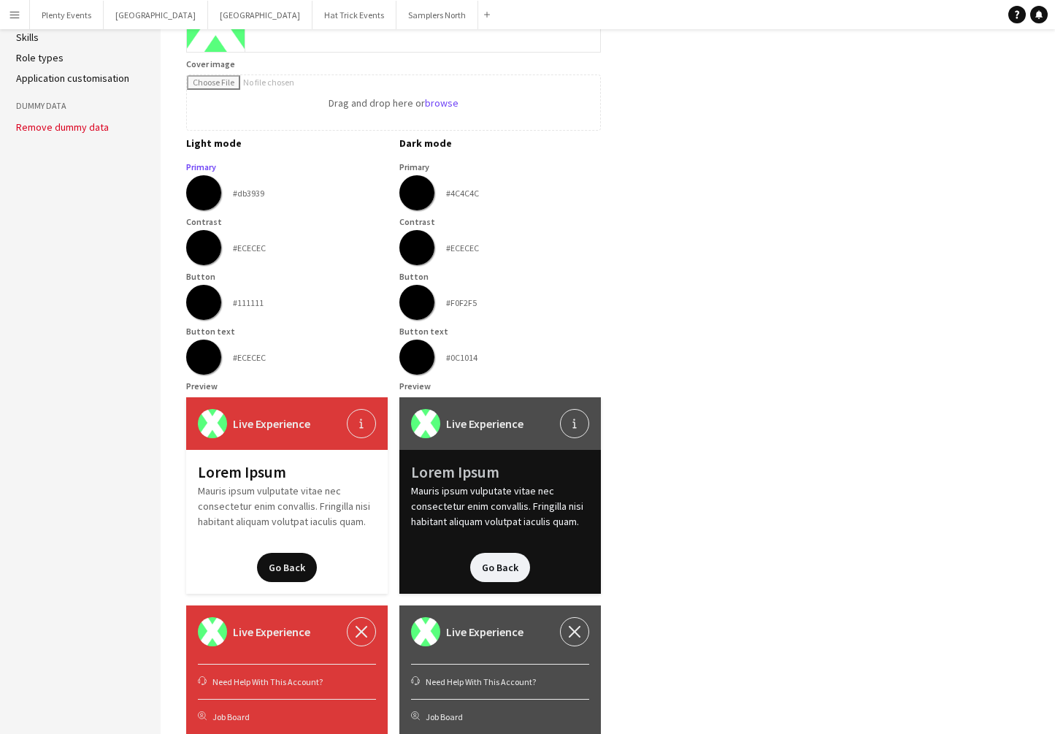
scroll to position [427, 0]
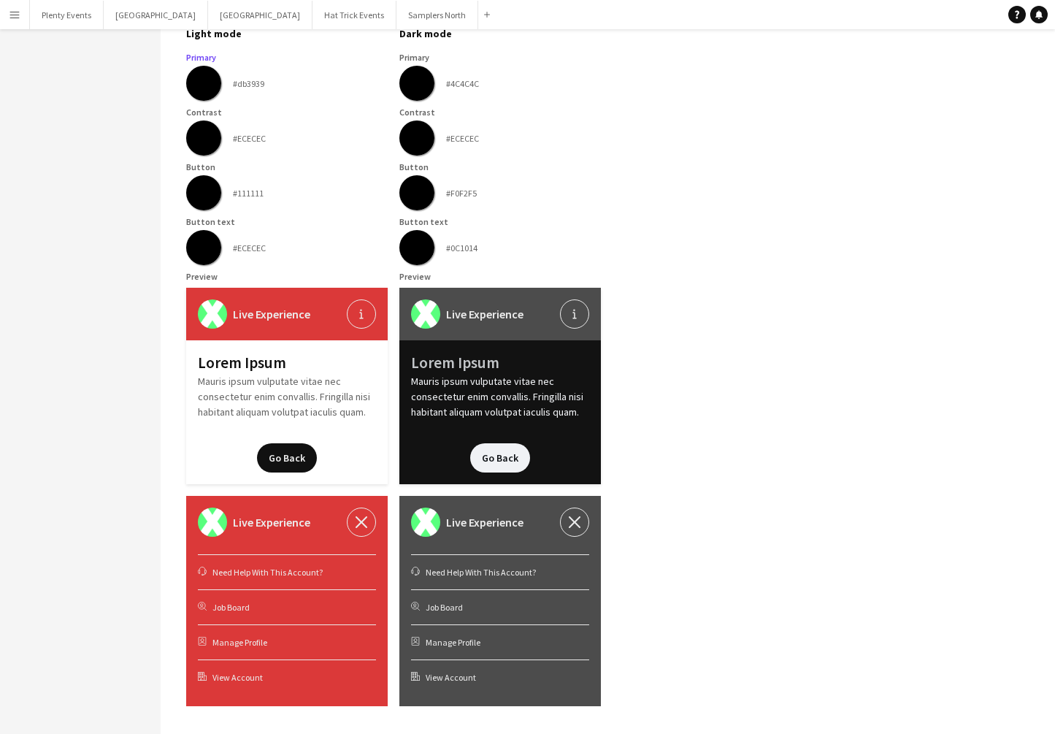
click at [744, 340] on app-company-profile-form "**********" at bounding box center [613, 165] width 855 height 1096
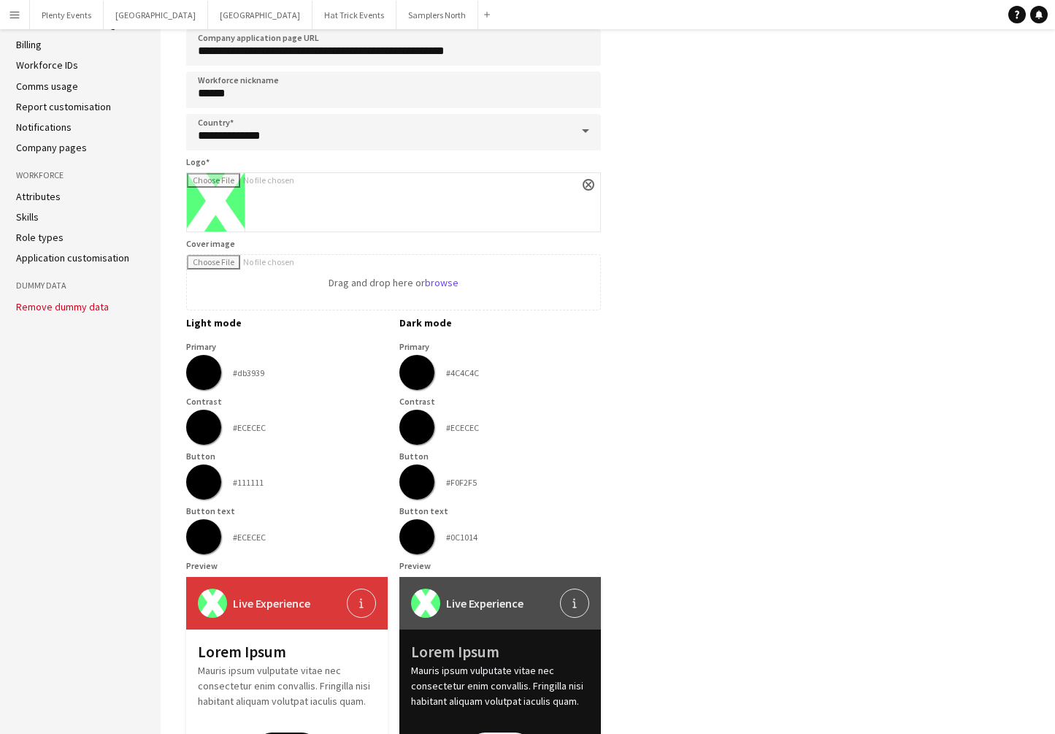
scroll to position [0, 0]
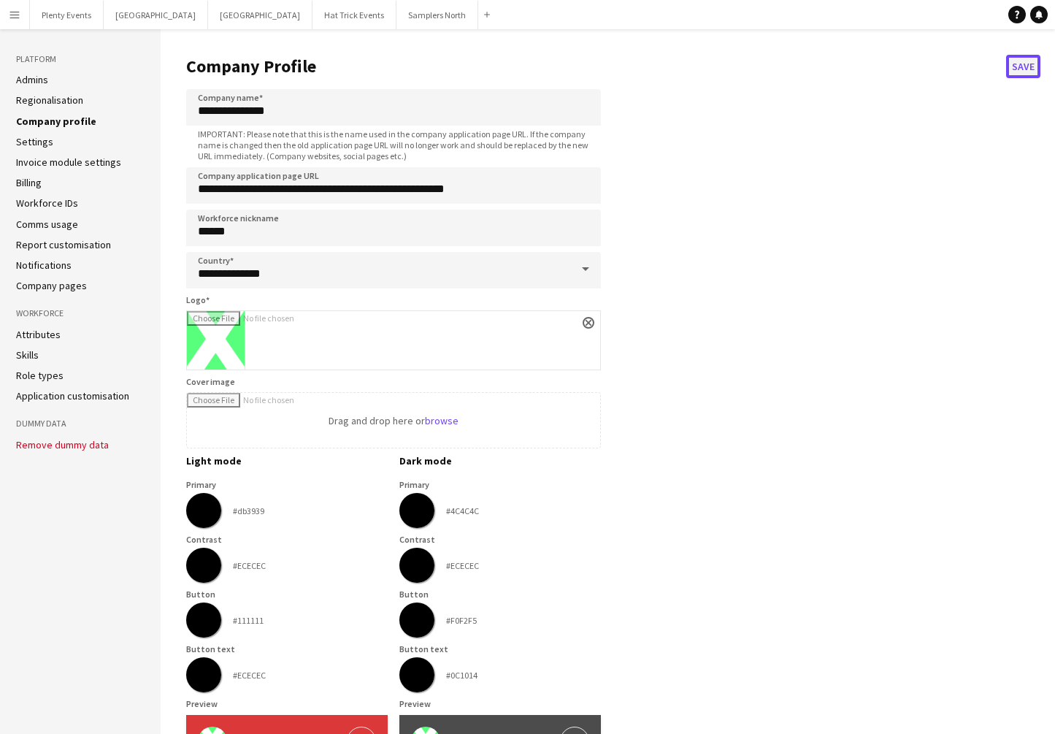
click at [1023, 67] on button "Save" at bounding box center [1024, 66] width 34 height 23
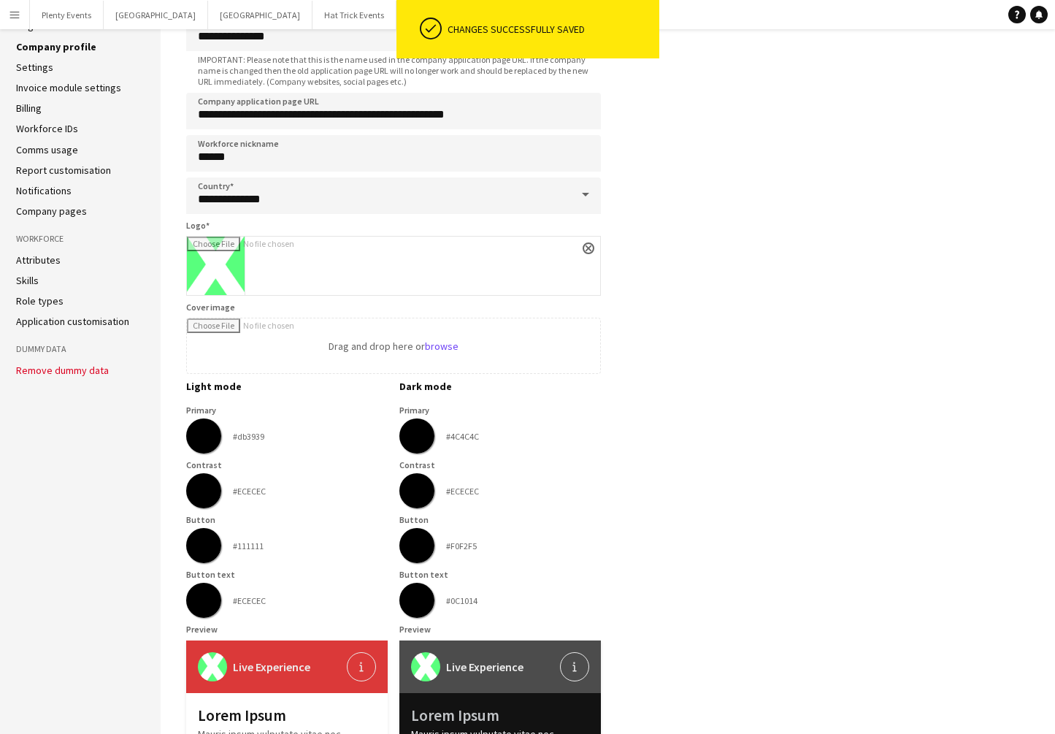
scroll to position [254, 0]
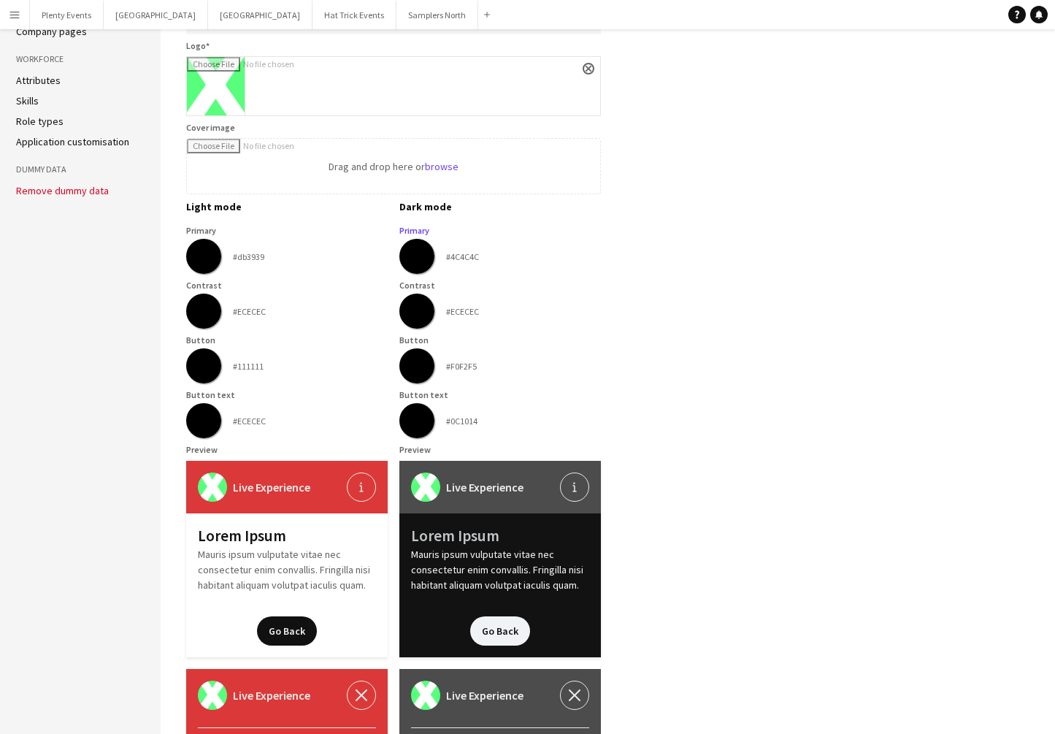
click at [415, 263] on input "*******" at bounding box center [417, 256] width 53 height 53
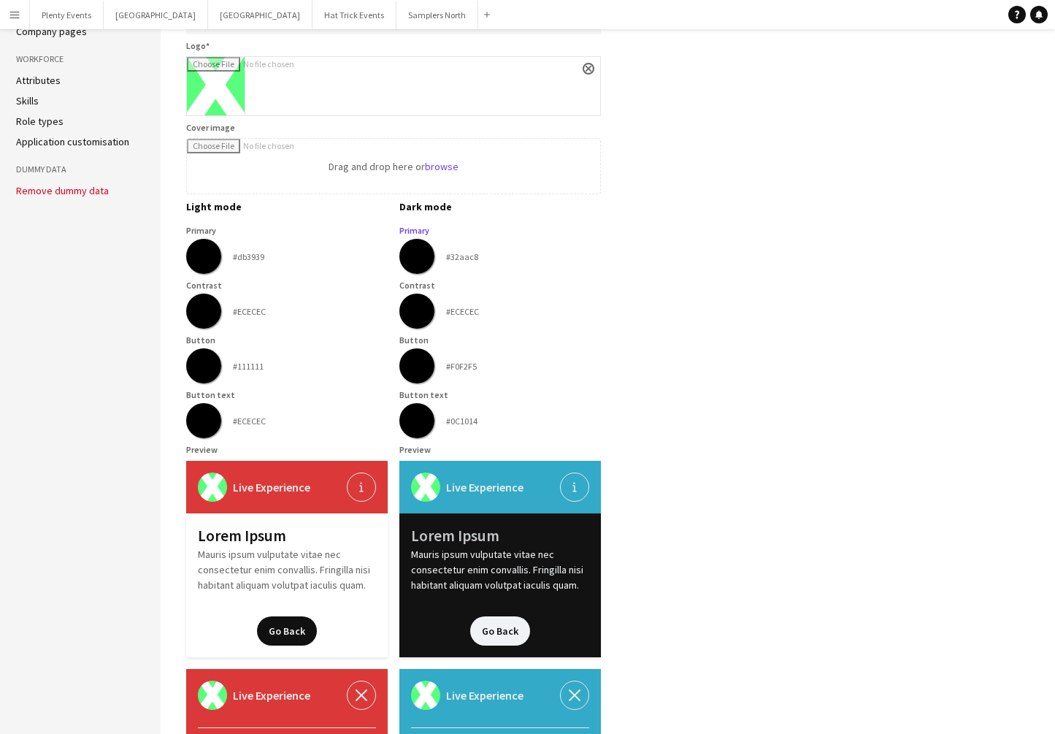
type input "*******"
click at [753, 354] on app-company-profile-form "**********" at bounding box center [613, 338] width 855 height 1096
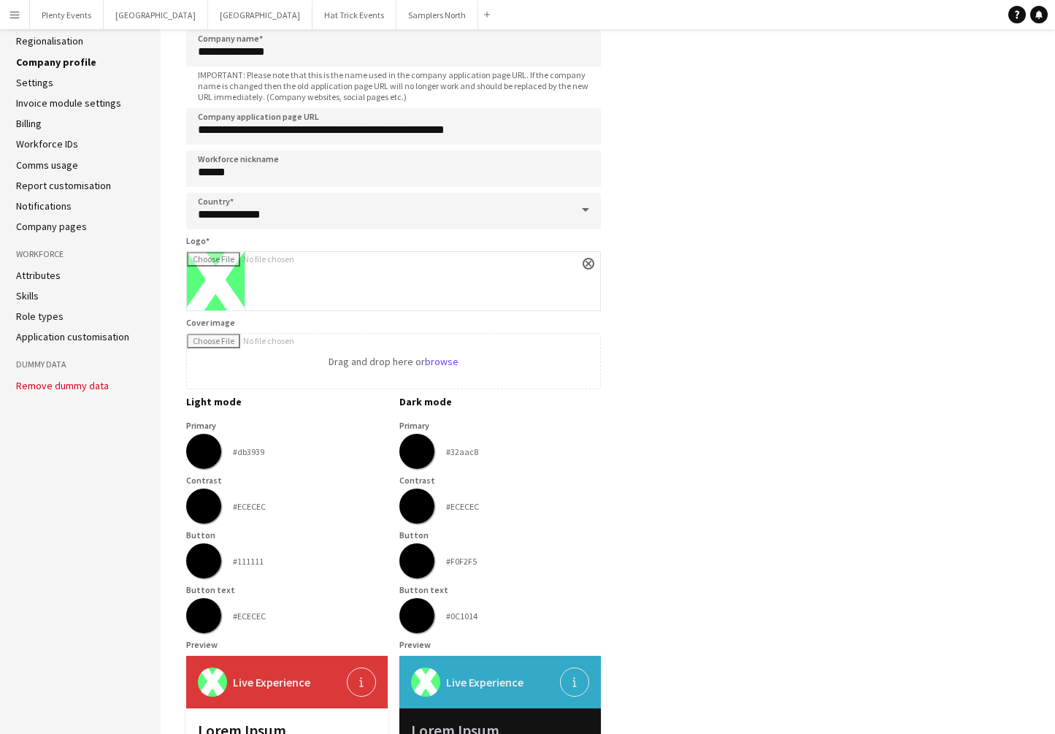
scroll to position [0, 0]
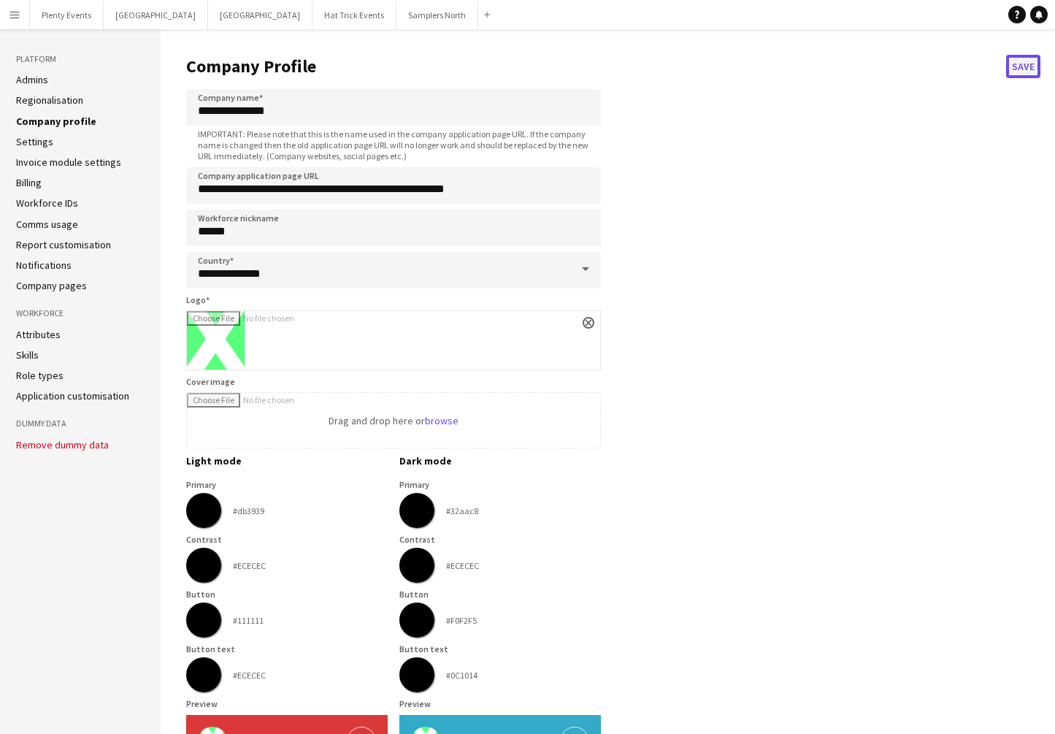
click at [1020, 63] on button "Save" at bounding box center [1024, 66] width 34 height 23
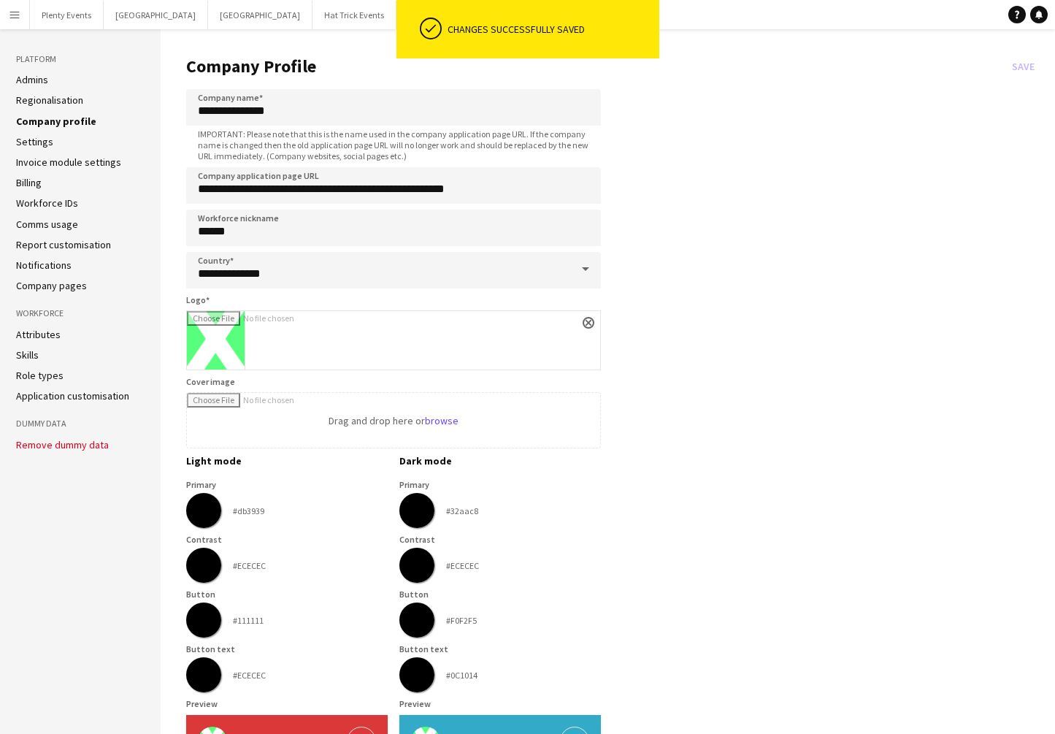
click at [877, 137] on app-company-profile-form "**********" at bounding box center [613, 592] width 855 height 1096
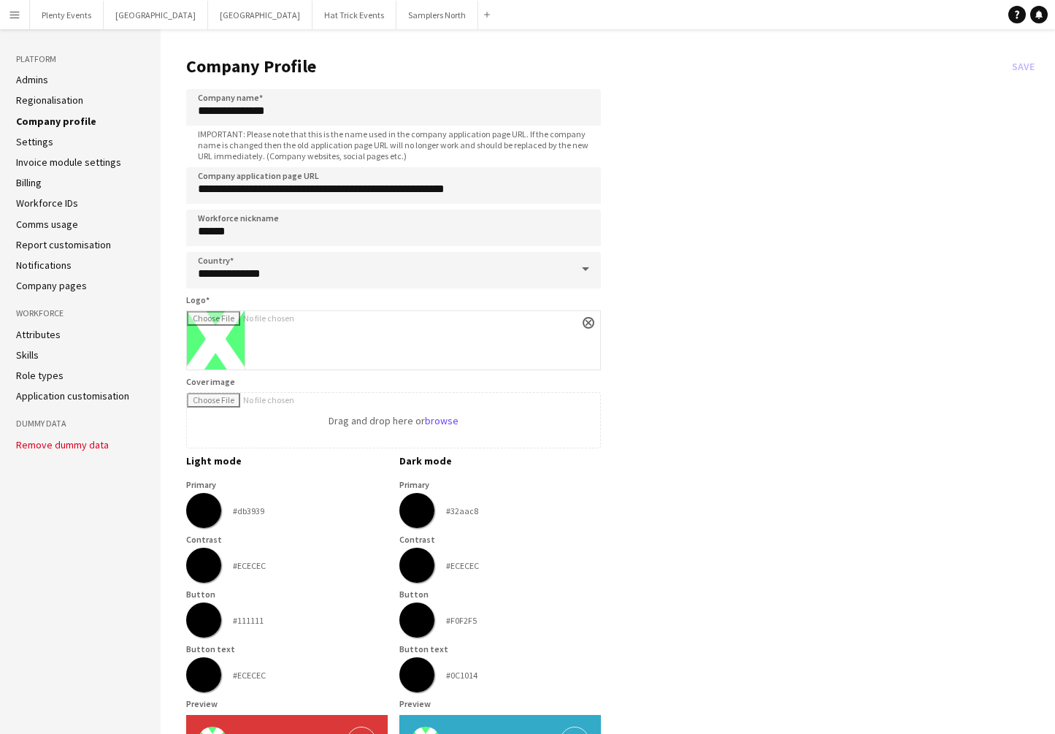
click at [11, 14] on app-icon "Menu" at bounding box center [15, 15] width 12 height 12
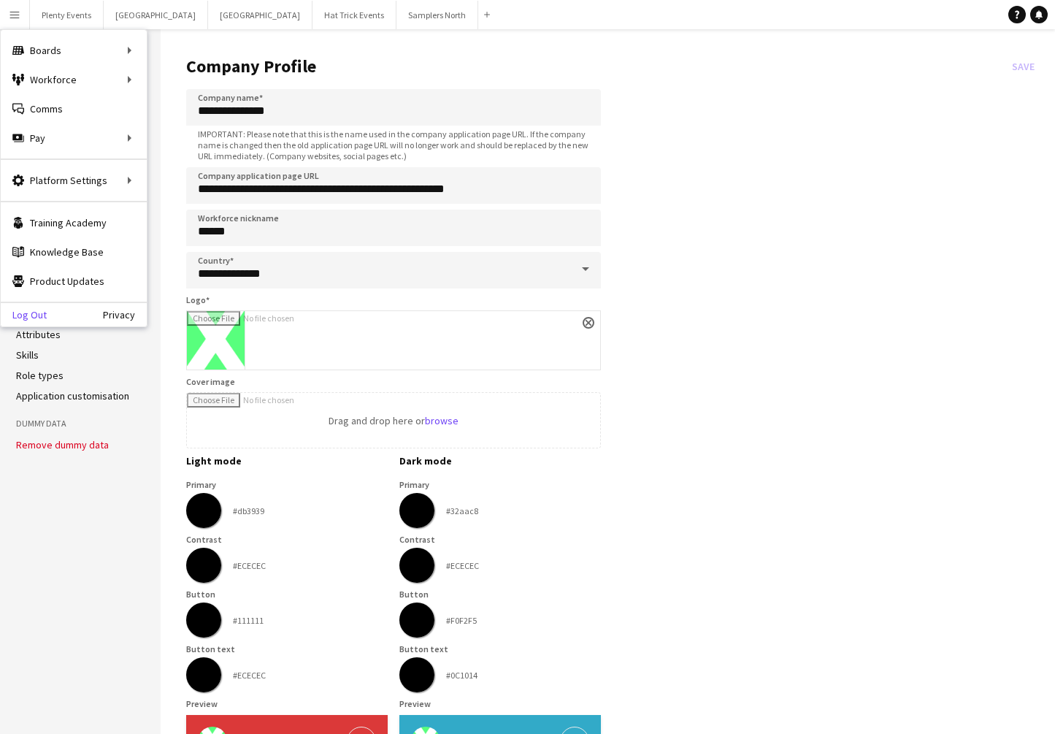
click at [37, 318] on link "Log Out" at bounding box center [24, 315] width 46 height 12
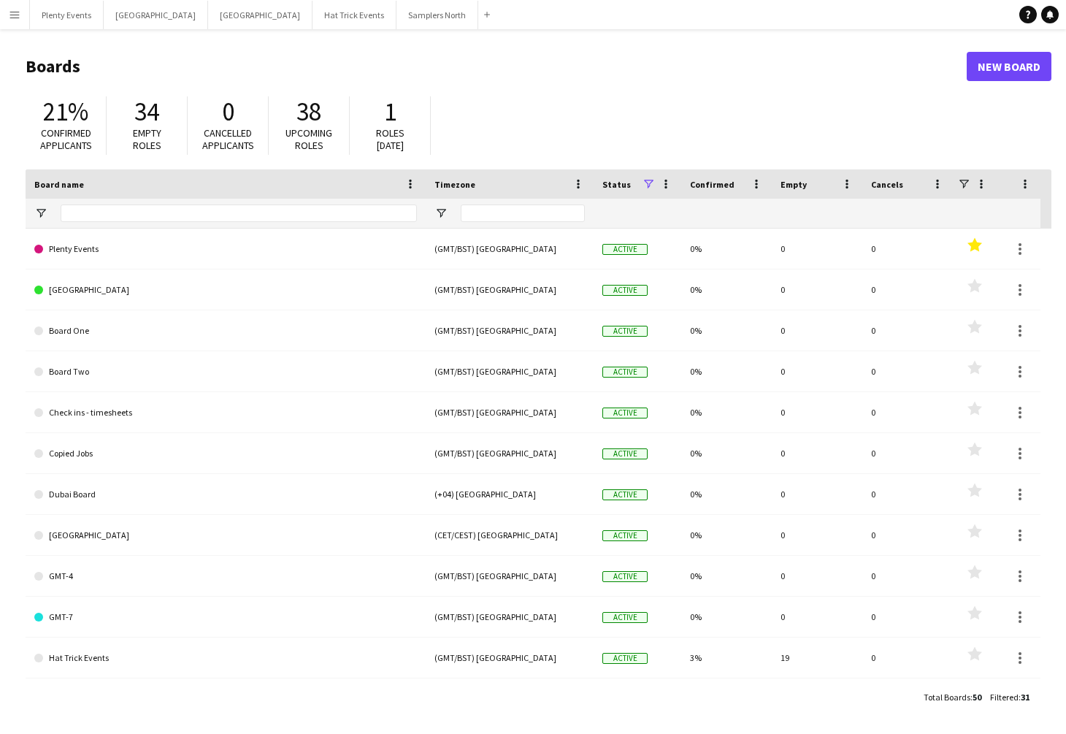
click at [18, 13] on app-icon "Menu" at bounding box center [15, 15] width 12 height 12
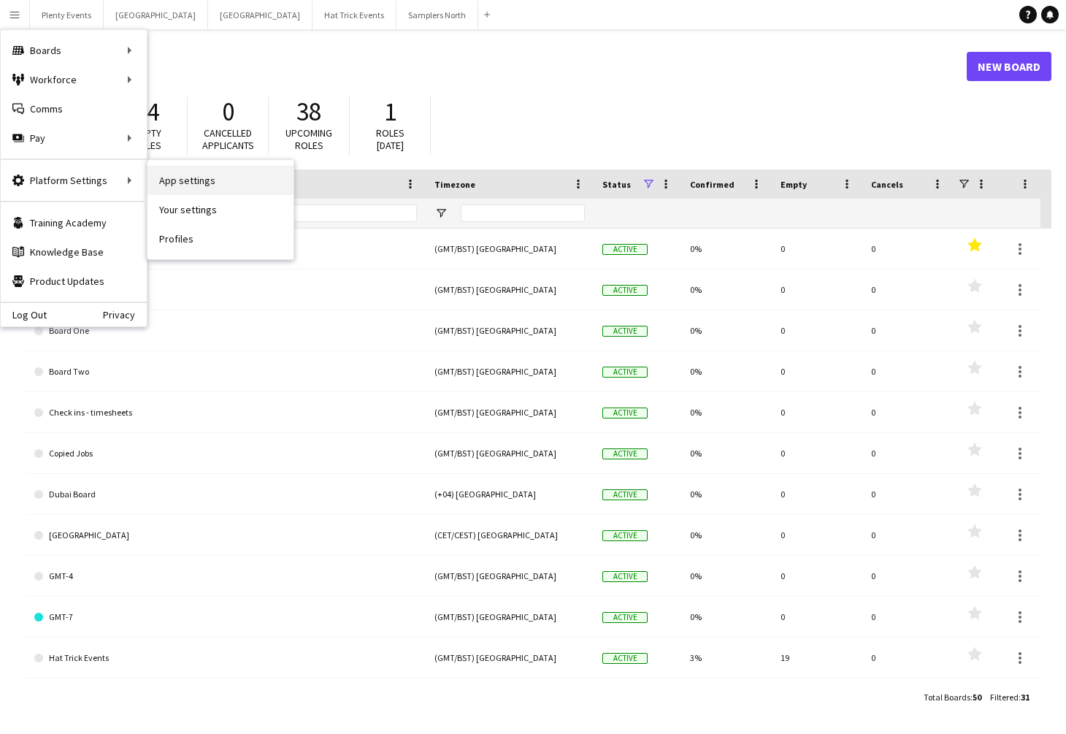
click at [187, 180] on link "App settings" at bounding box center [221, 180] width 146 height 29
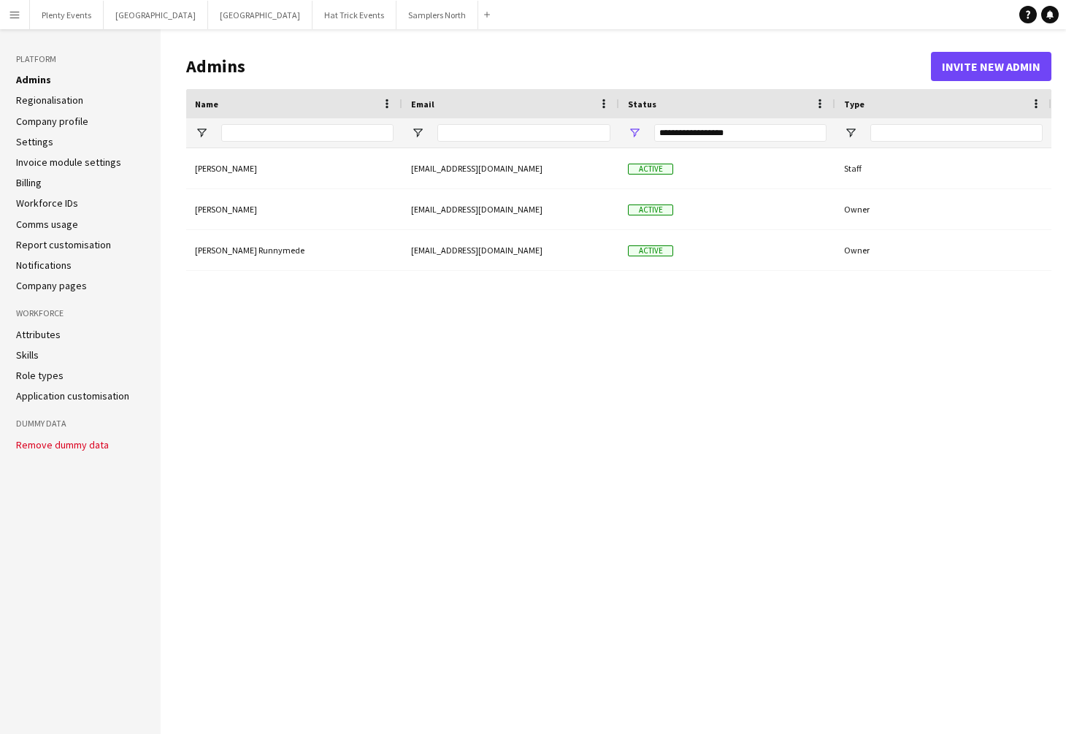
click at [89, 398] on link "Application customisation" at bounding box center [72, 395] width 113 height 13
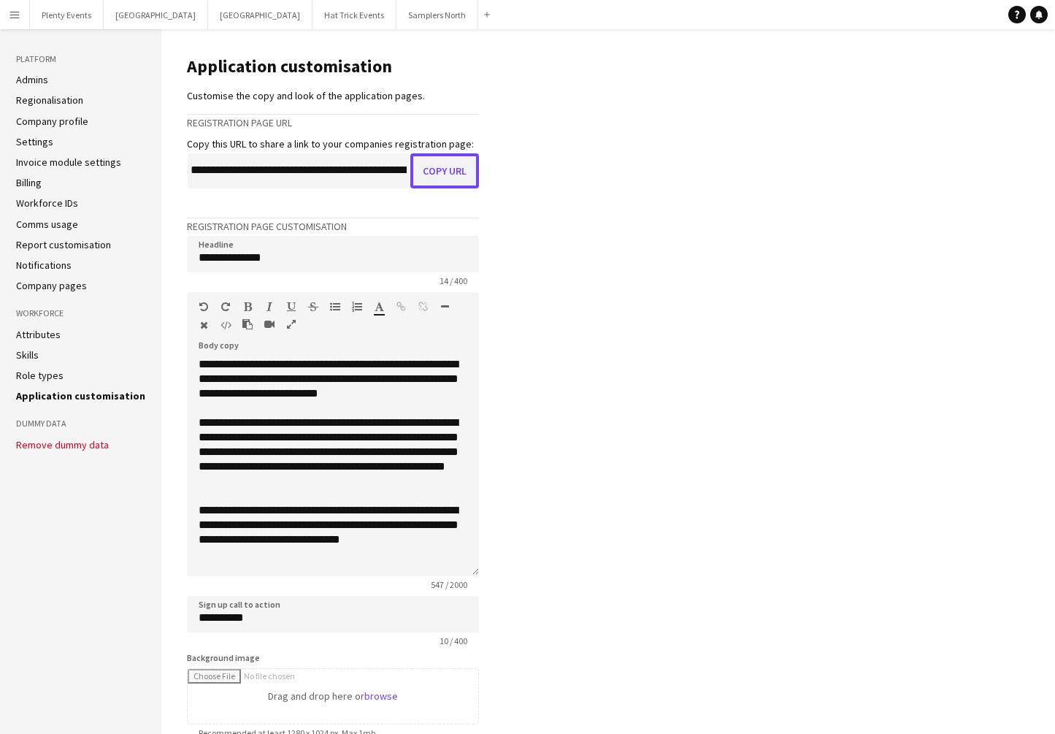
click at [454, 169] on button "Copy URL" at bounding box center [444, 170] width 69 height 35
click at [20, 17] on button "Menu" at bounding box center [14, 14] width 29 height 29
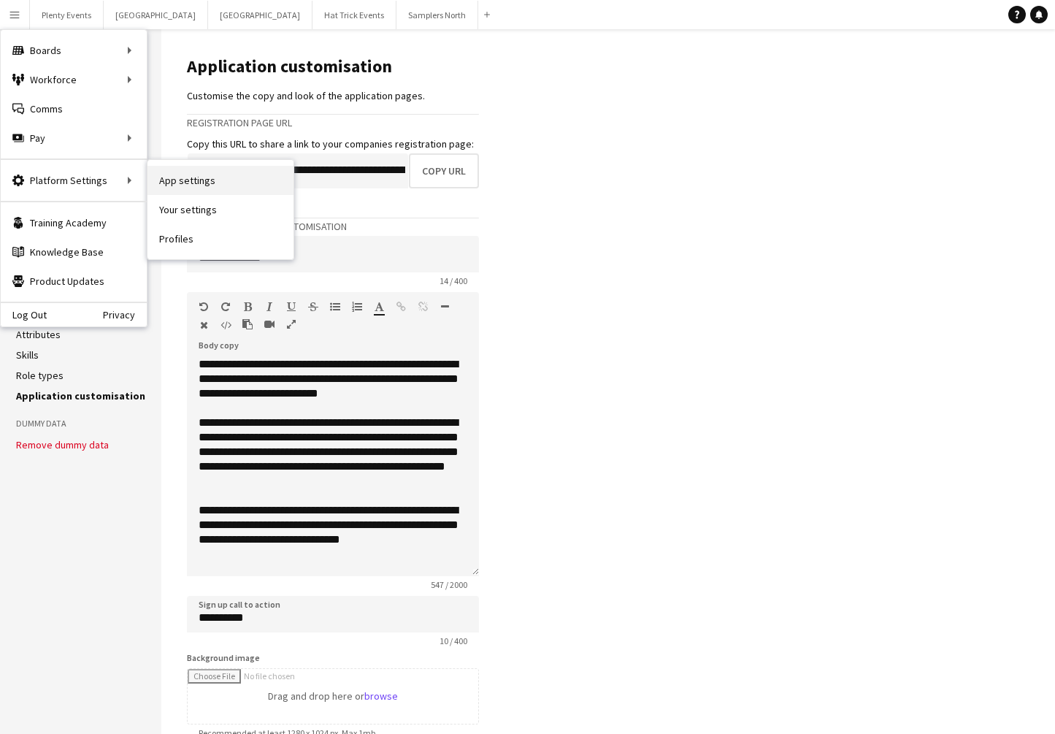
click at [186, 182] on link "App settings" at bounding box center [221, 180] width 146 height 29
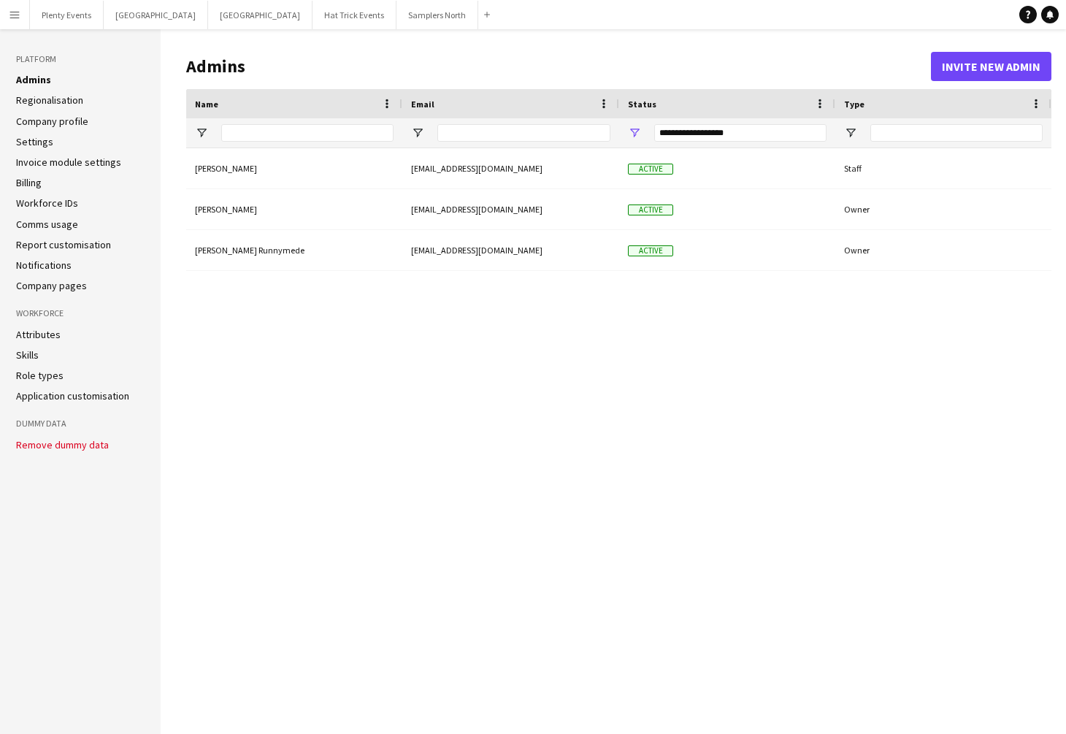
click at [83, 398] on link "Application customisation" at bounding box center [72, 395] width 113 height 13
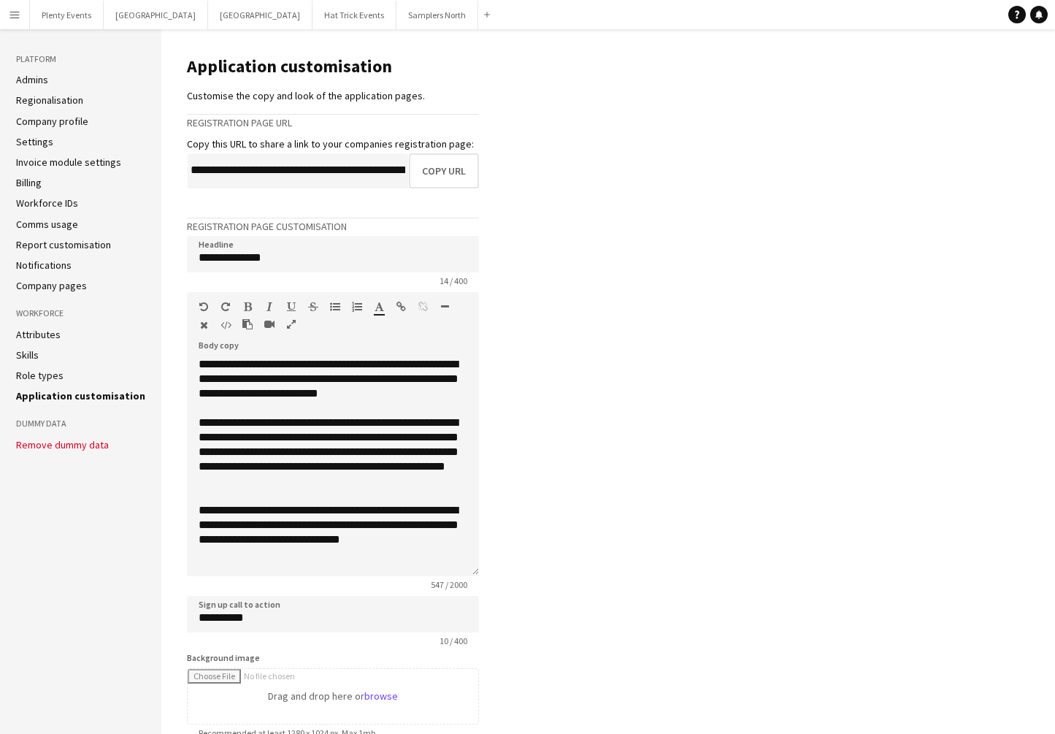
click at [69, 286] on link "Company pages" at bounding box center [51, 285] width 71 height 13
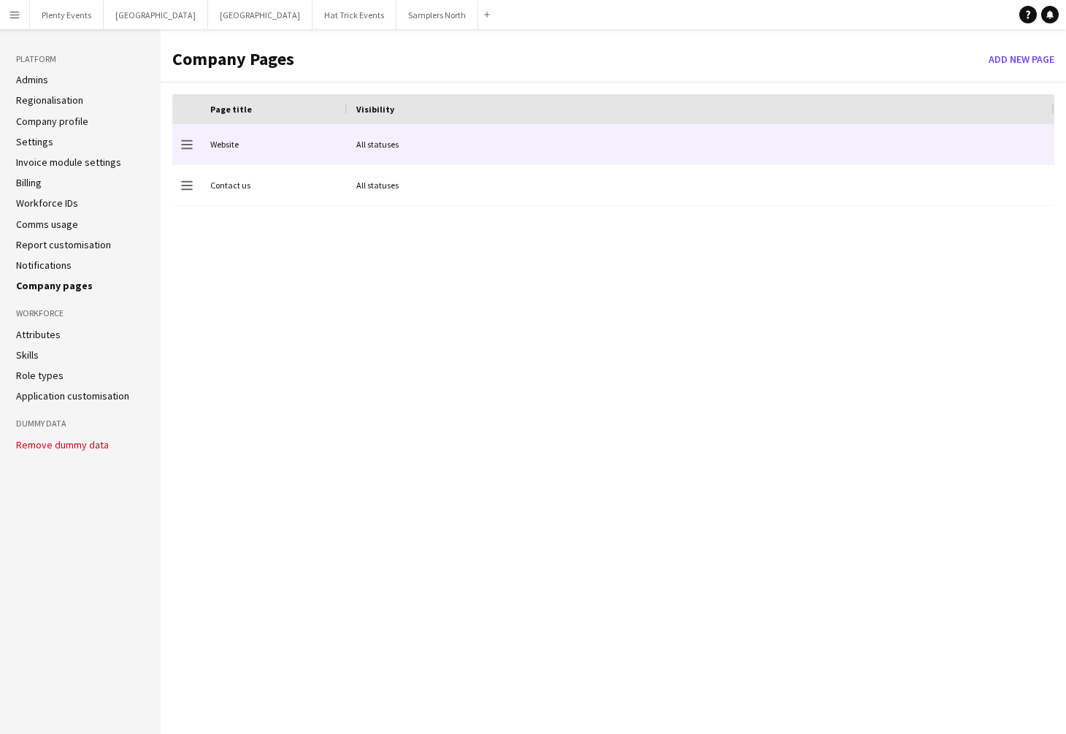
click at [311, 144] on div "Website" at bounding box center [275, 144] width 146 height 40
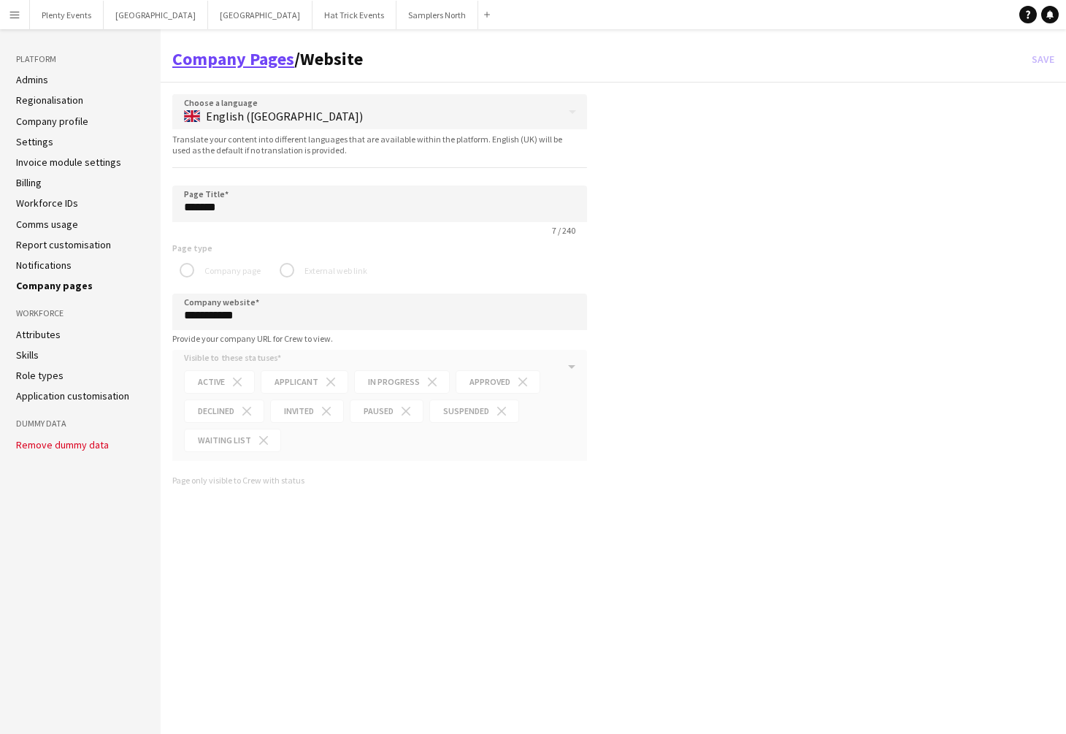
click at [240, 63] on link "Company Pages" at bounding box center [233, 58] width 122 height 23
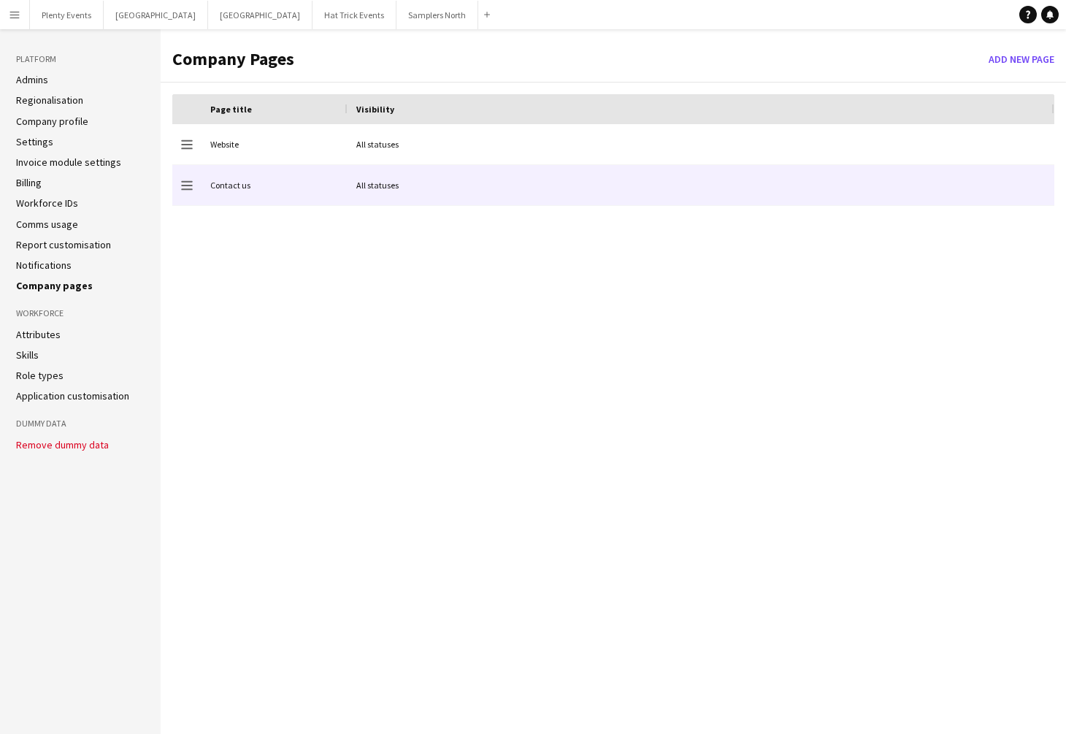
click at [261, 180] on div "Contact us" at bounding box center [275, 185] width 146 height 40
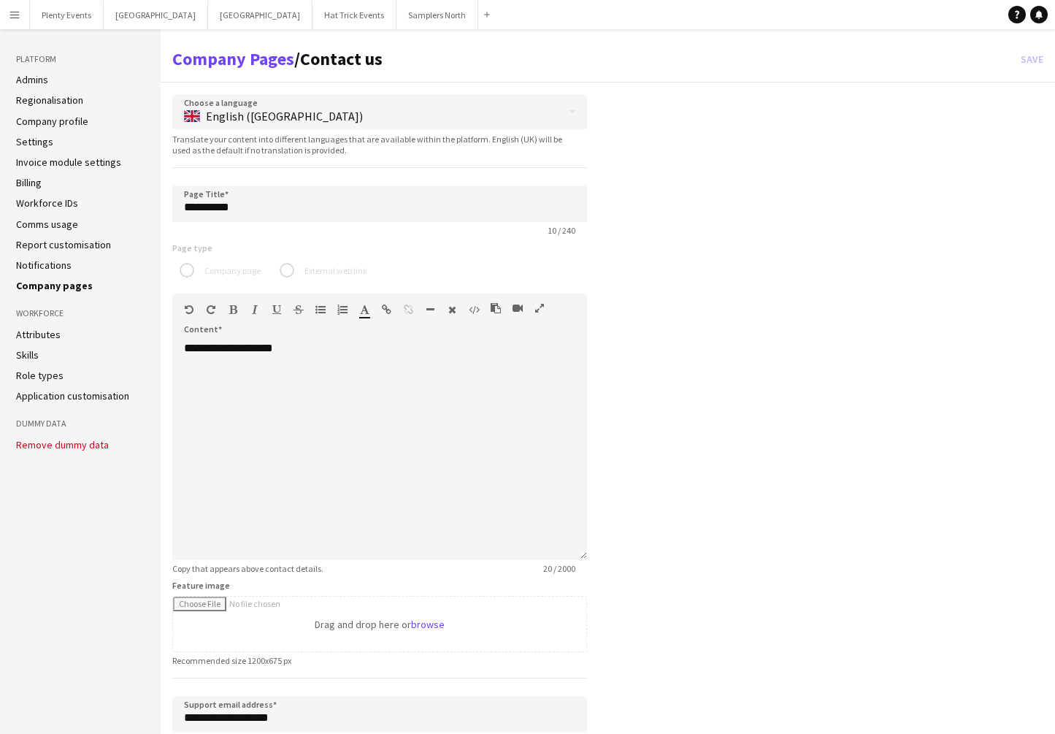
click at [94, 161] on link "Invoice module settings" at bounding box center [68, 162] width 105 height 13
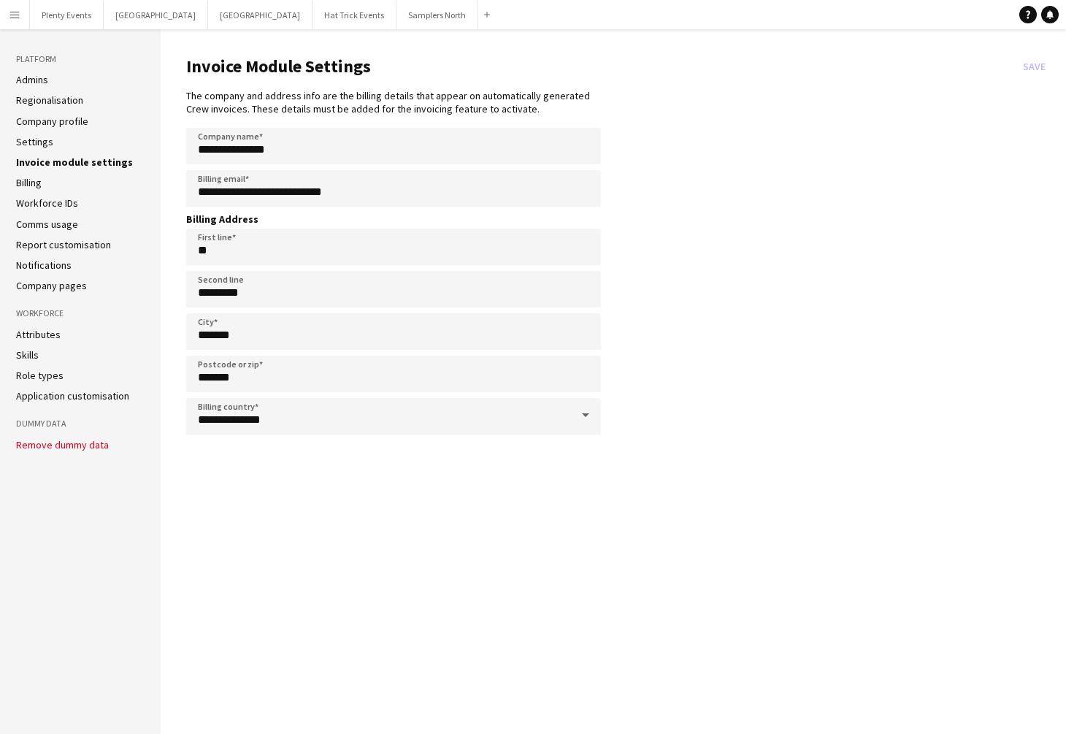
click at [72, 115] on link "Company profile" at bounding box center [52, 121] width 72 height 13
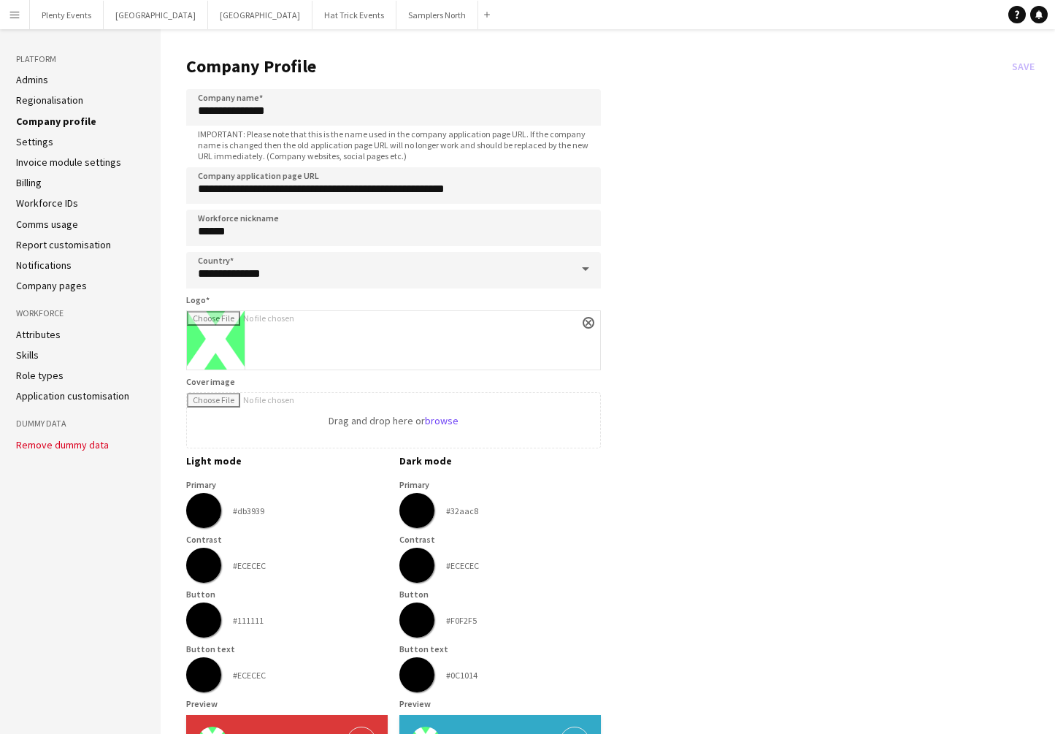
click at [75, 164] on link "Invoice module settings" at bounding box center [68, 162] width 105 height 13
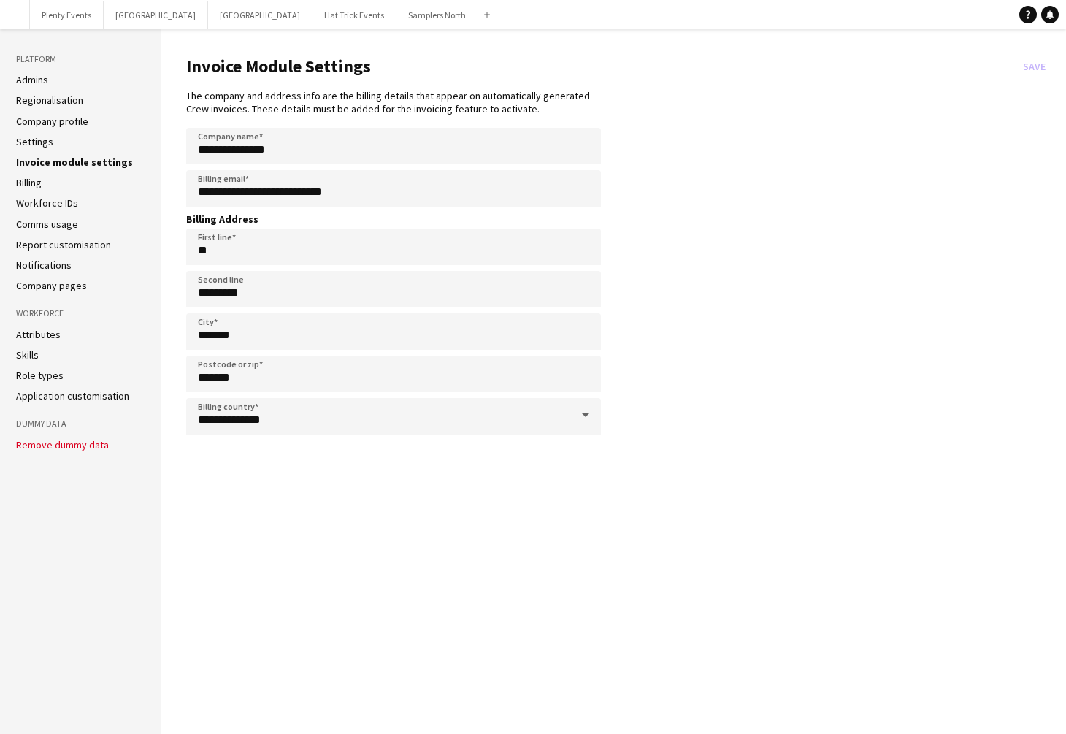
click at [89, 395] on link "Application customisation" at bounding box center [72, 395] width 113 height 13
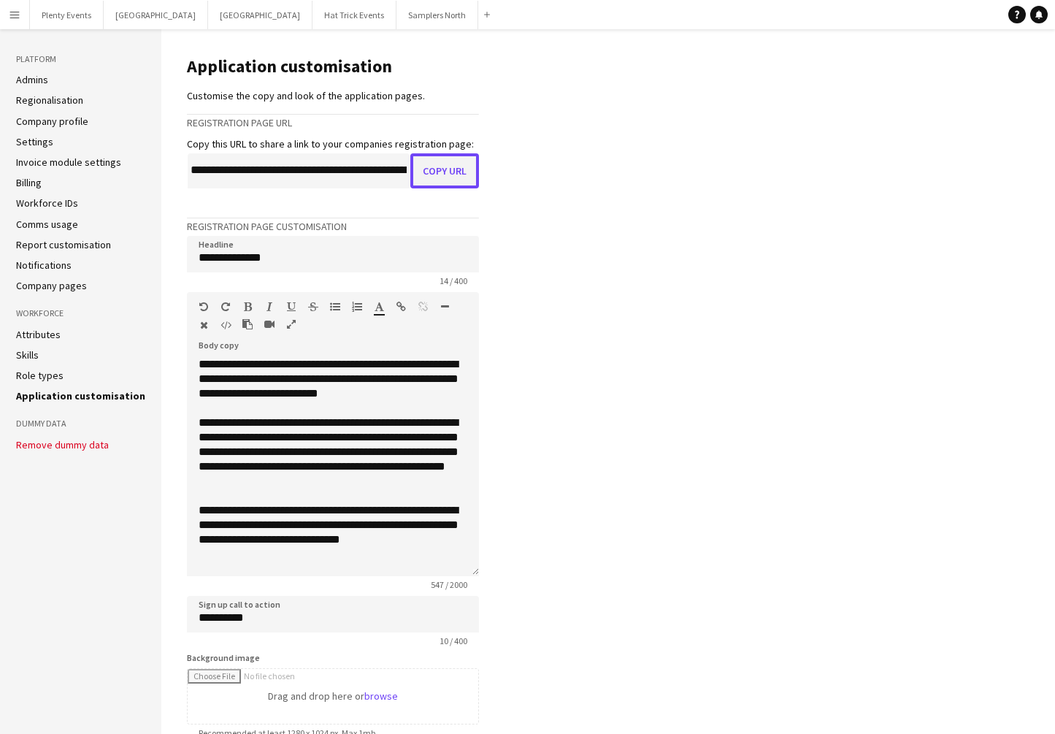
click at [443, 174] on button "Copy URL" at bounding box center [444, 170] width 69 height 35
click at [15, 17] on app-icon "Menu" at bounding box center [15, 15] width 12 height 12
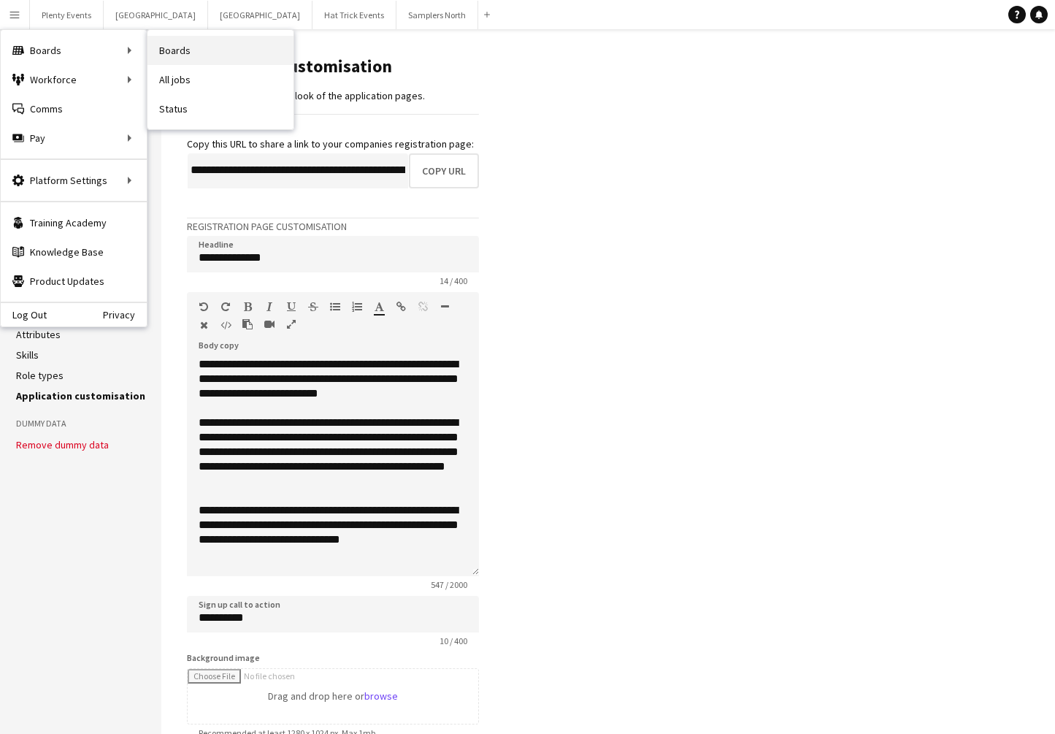
click at [171, 50] on link "Boards" at bounding box center [221, 50] width 146 height 29
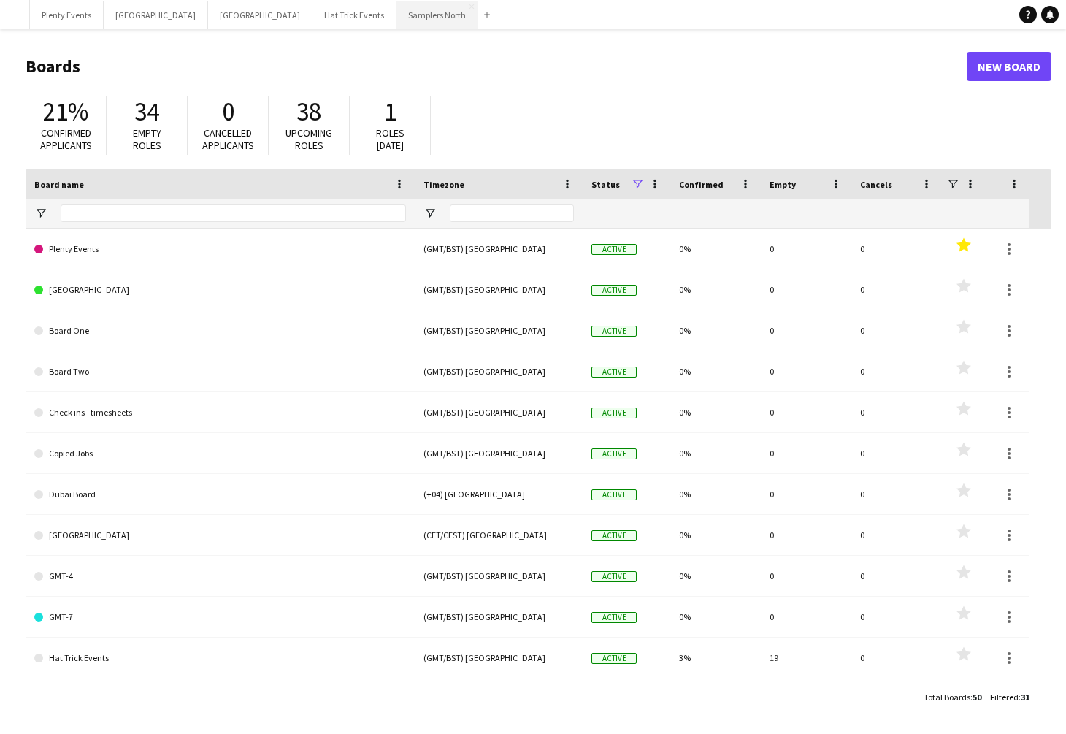
click at [397, 15] on button "Samplers North Close" at bounding box center [438, 15] width 82 height 28
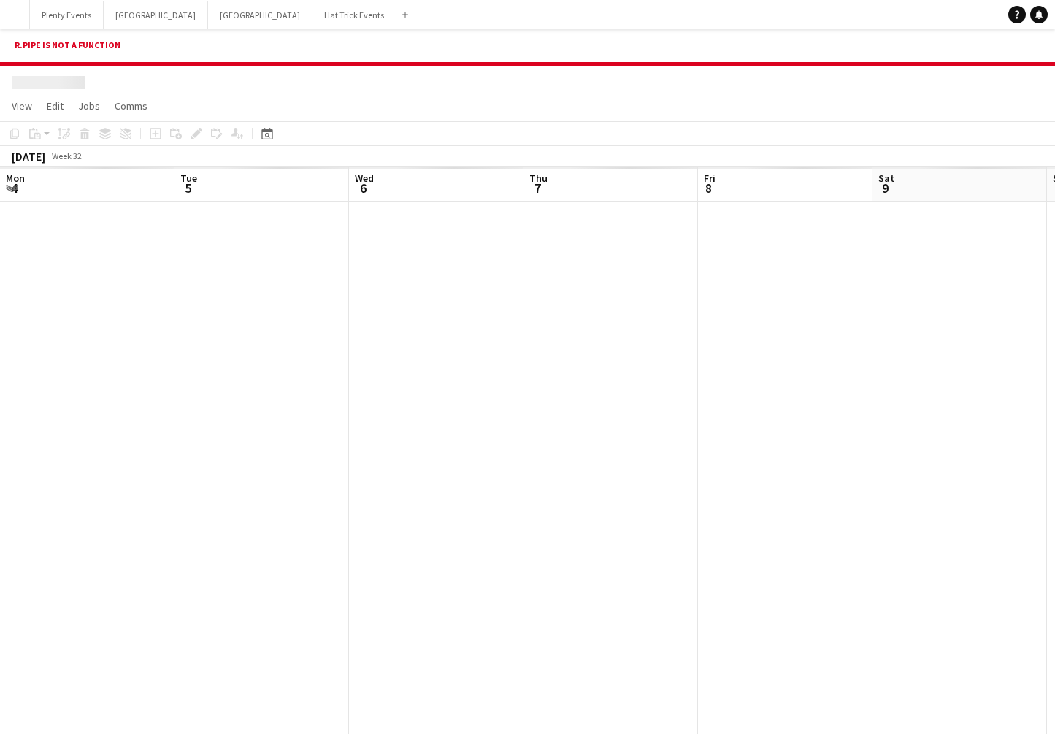
scroll to position [0, 709]
